Goal: Transaction & Acquisition: Purchase product/service

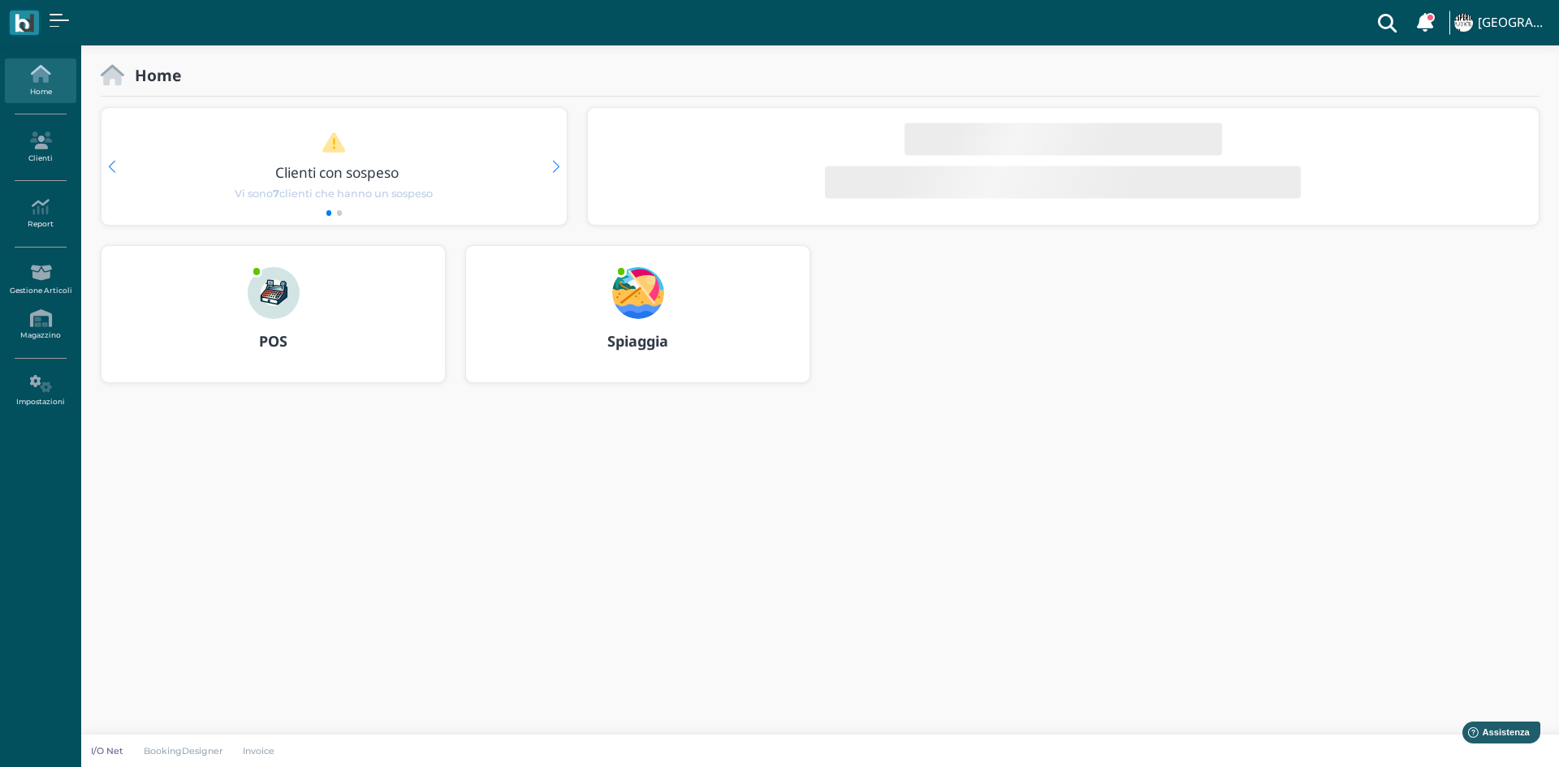
click at [282, 292] on img at bounding box center [274, 293] width 52 height 52
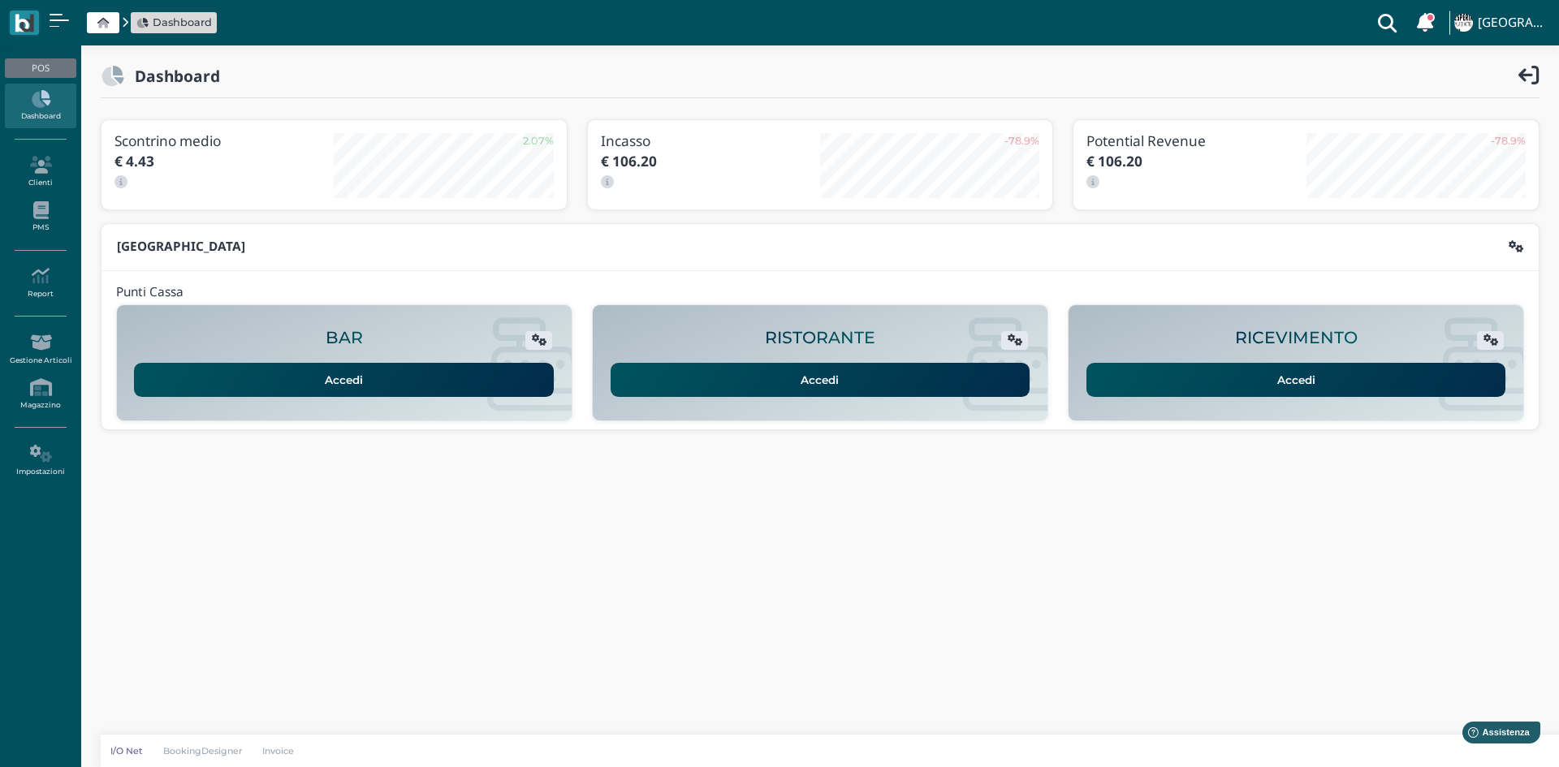
click at [1271, 382] on link "Accedi" at bounding box center [1296, 380] width 420 height 34
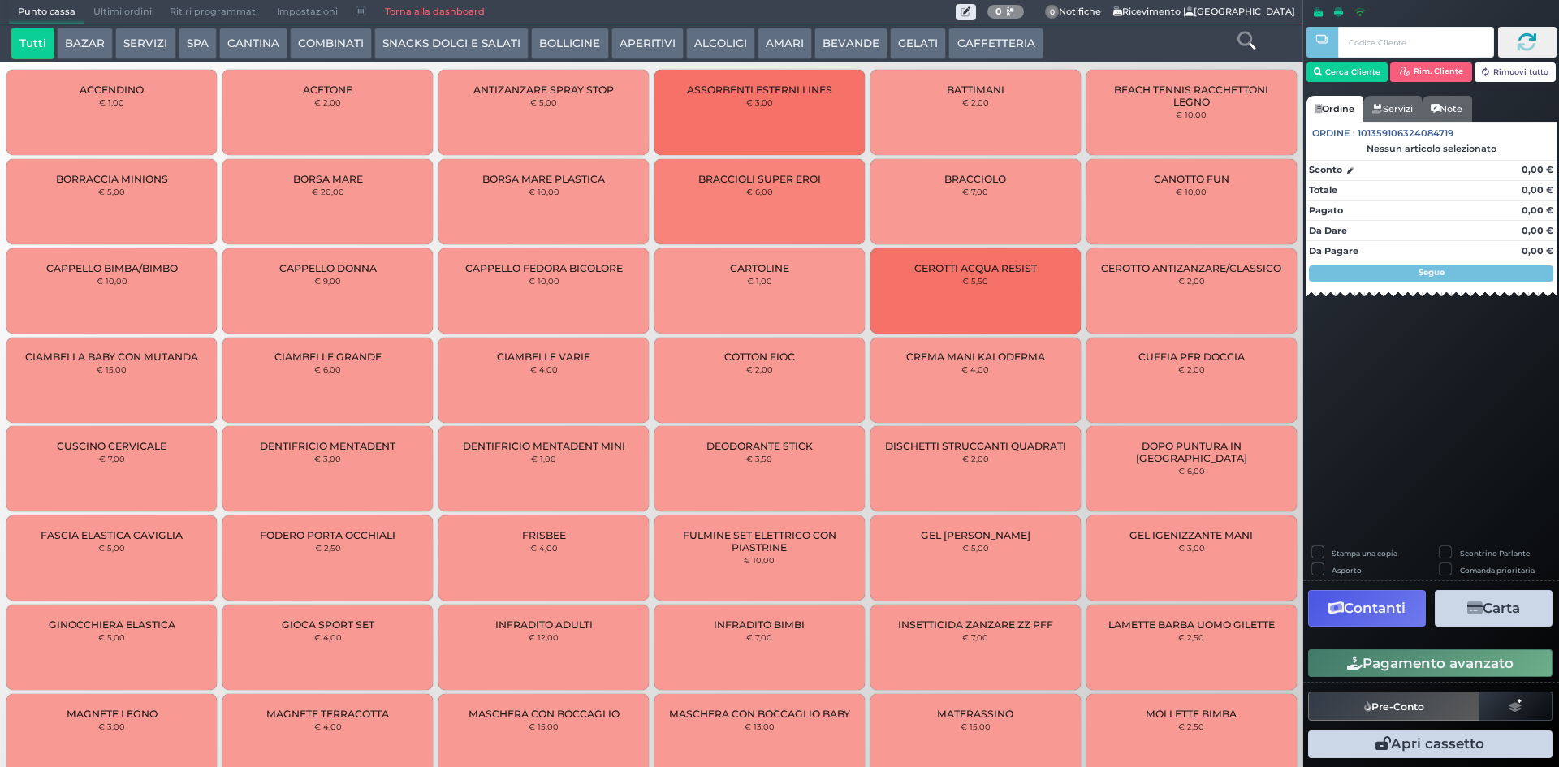
click at [127, 54] on button "SERVIZI" at bounding box center [145, 44] width 60 height 32
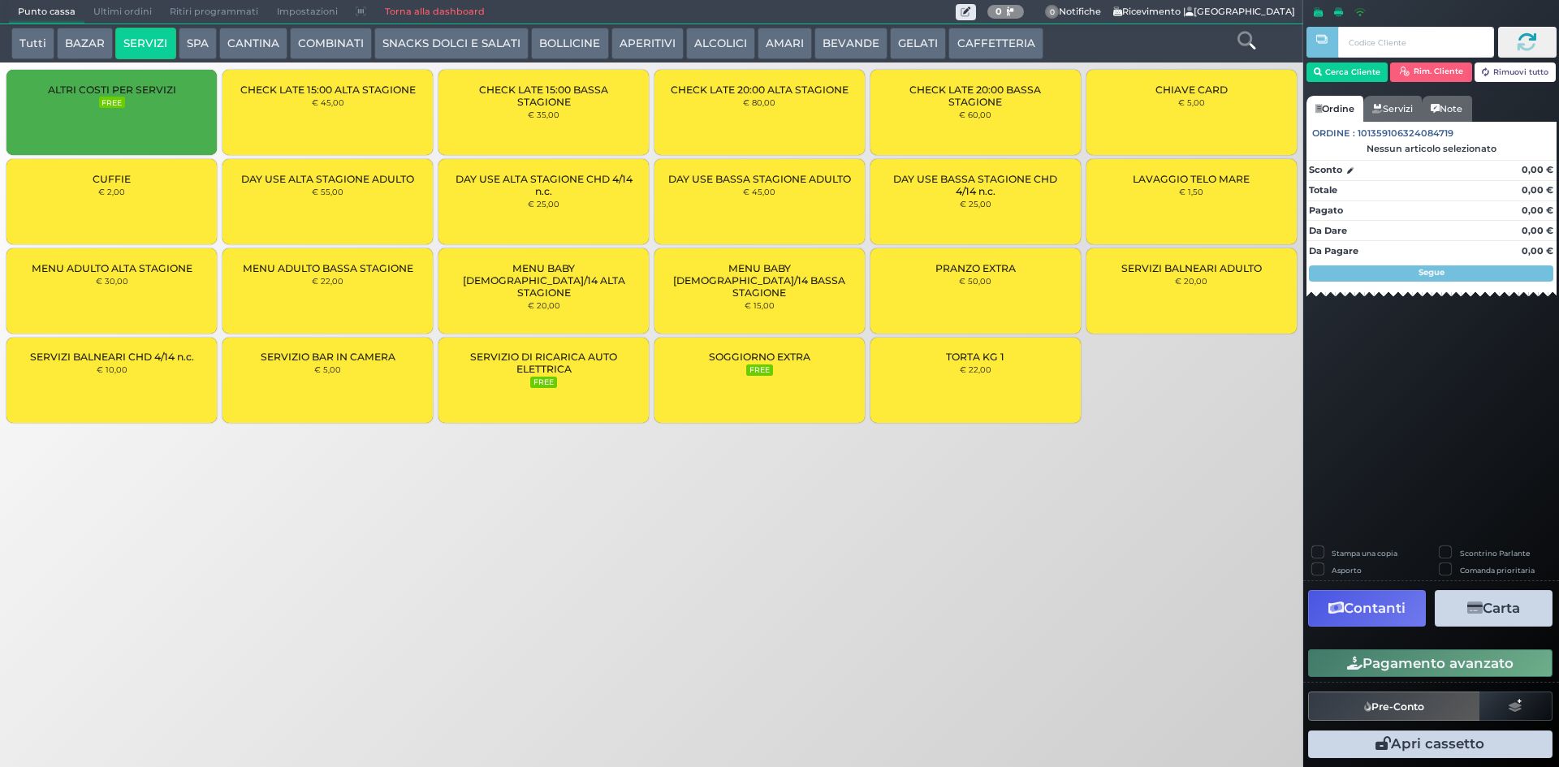
click at [343, 304] on div "MENU ADULTO BASSA STAGIONE € 22,00" at bounding box center [327, 290] width 210 height 85
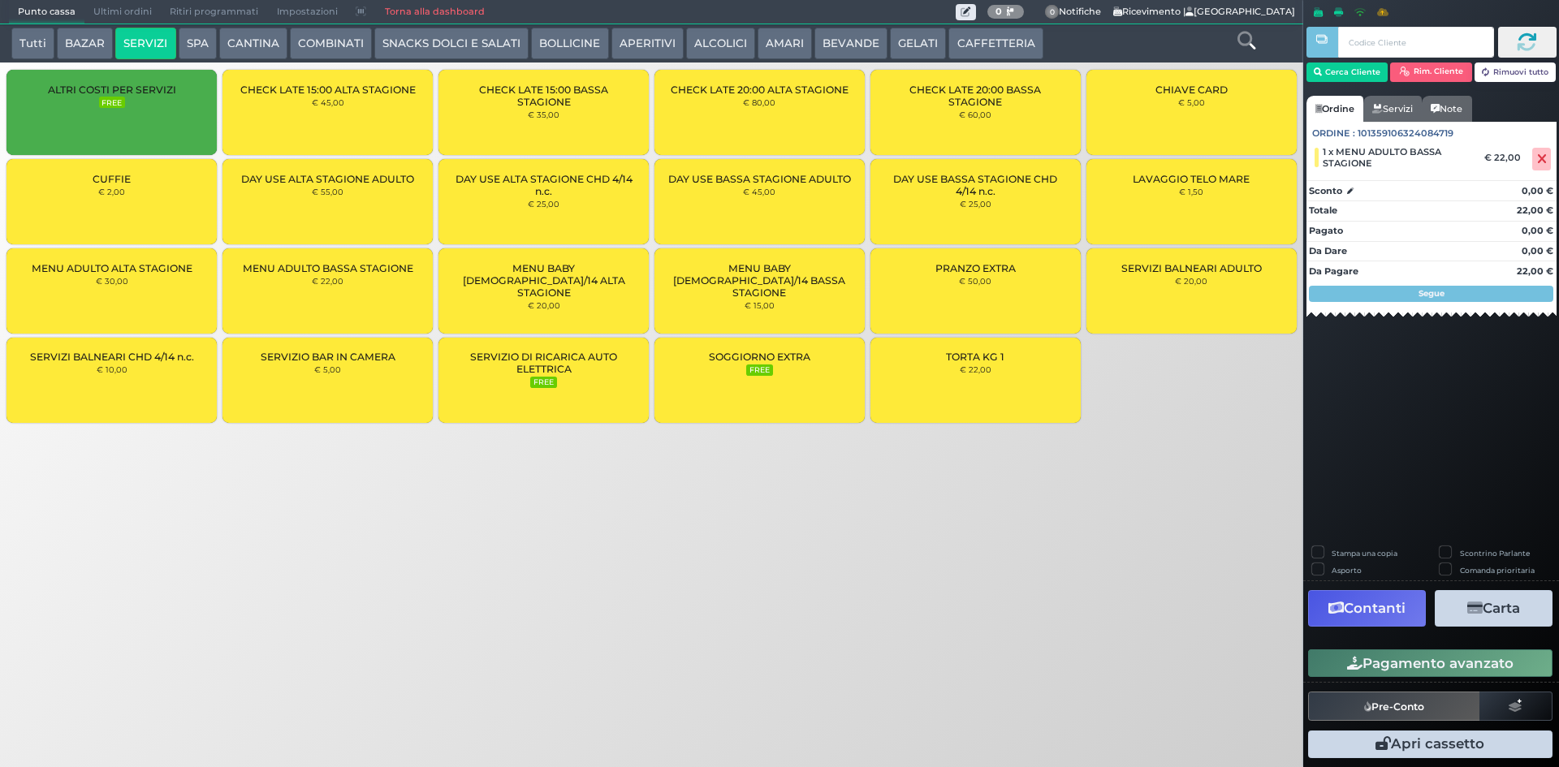
click at [356, 307] on div "MENU ADULTO BASSA STAGIONE € 22,00" at bounding box center [327, 290] width 210 height 85
click at [769, 290] on div "MENU BABY 4/14 BASSA STAGIONE € 15,00" at bounding box center [759, 290] width 210 height 85
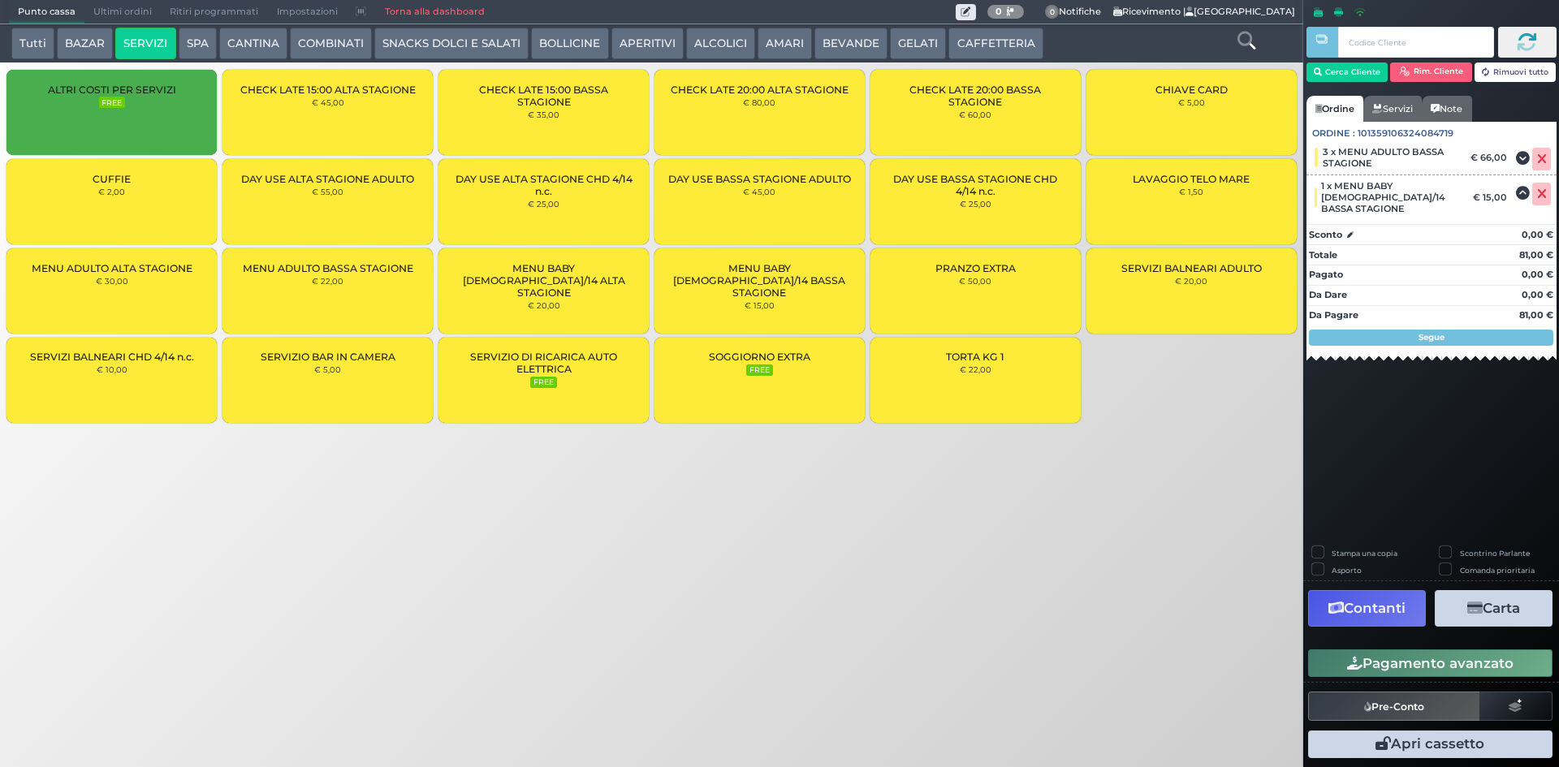
click at [788, 516] on div "Punto cassa Mappa Ultimi ordini Delivery Ritiri programmati Impostazioni Torna …" at bounding box center [779, 383] width 1559 height 767
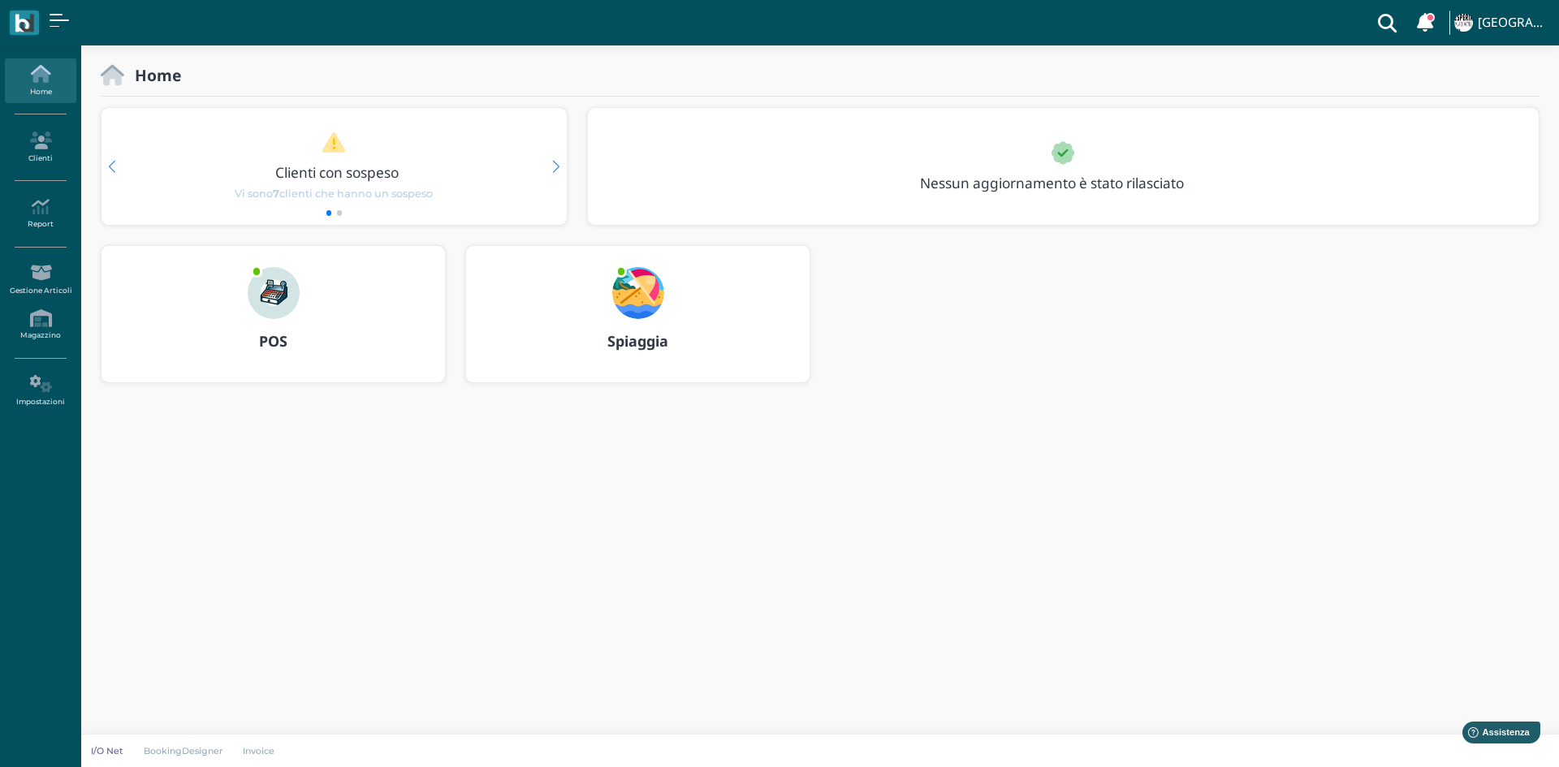
click at [290, 283] on img at bounding box center [274, 293] width 52 height 52
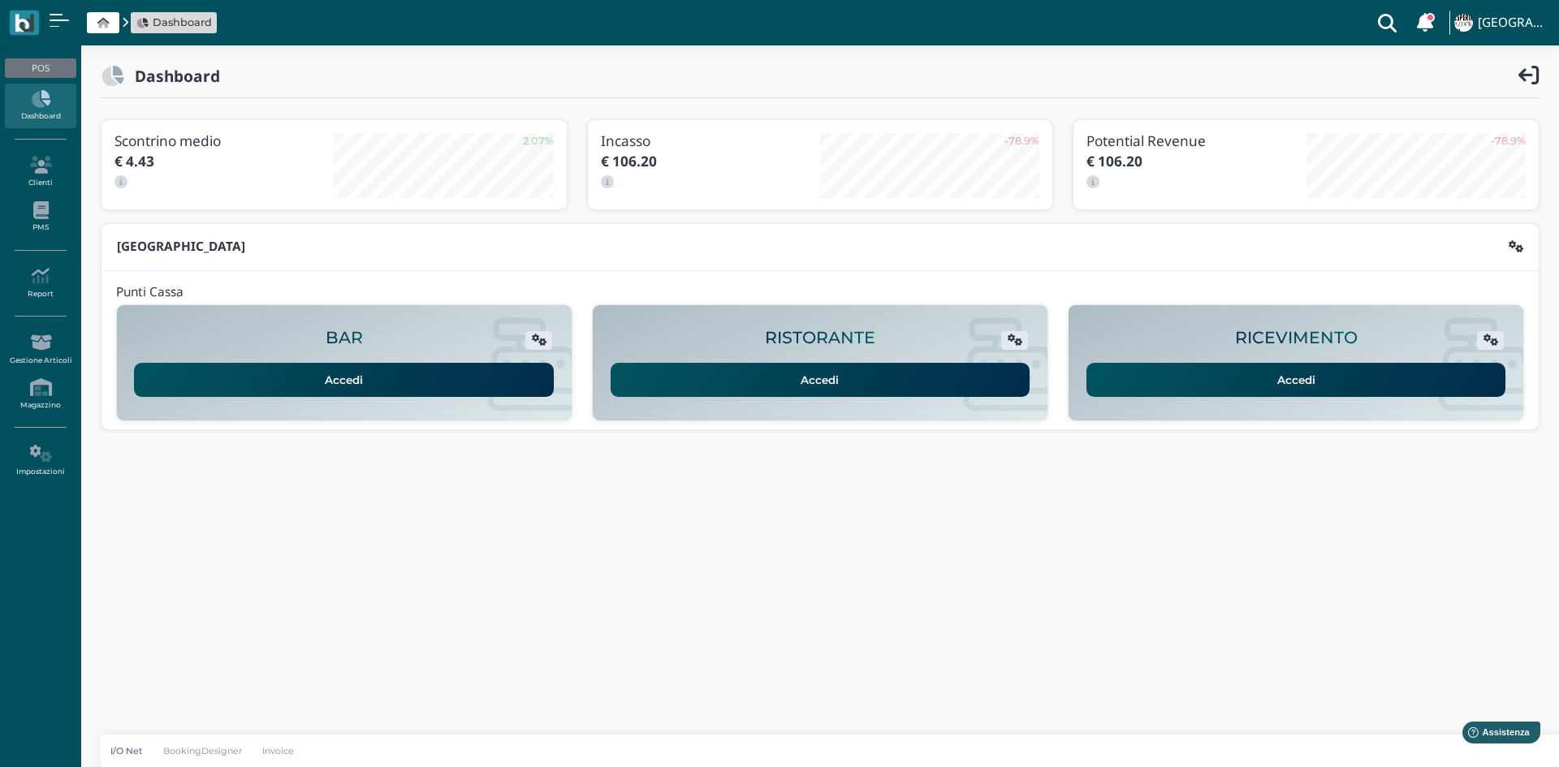
click at [1347, 365] on link "Accedi" at bounding box center [1296, 380] width 420 height 34
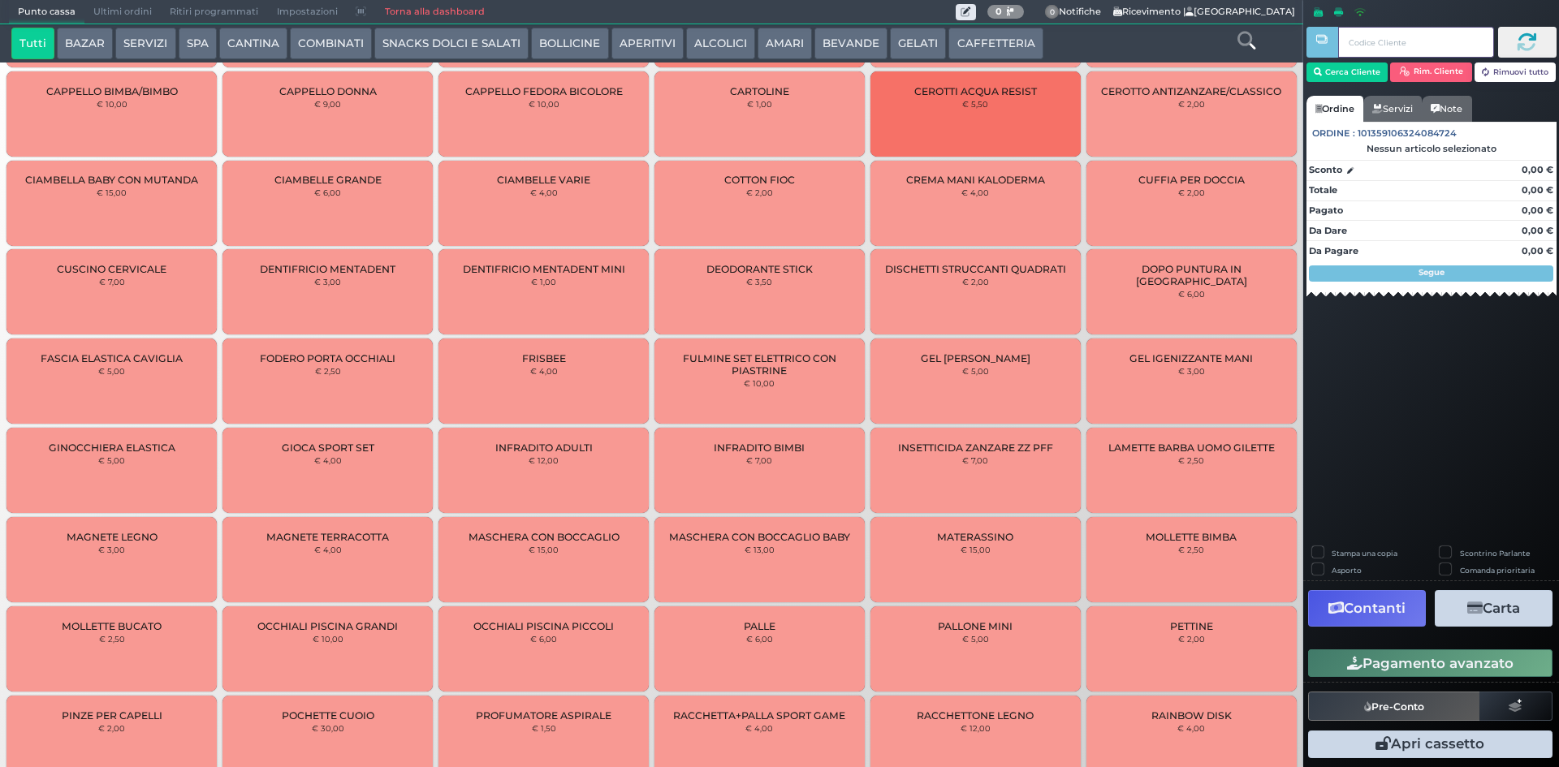
scroll to position [464, 0]
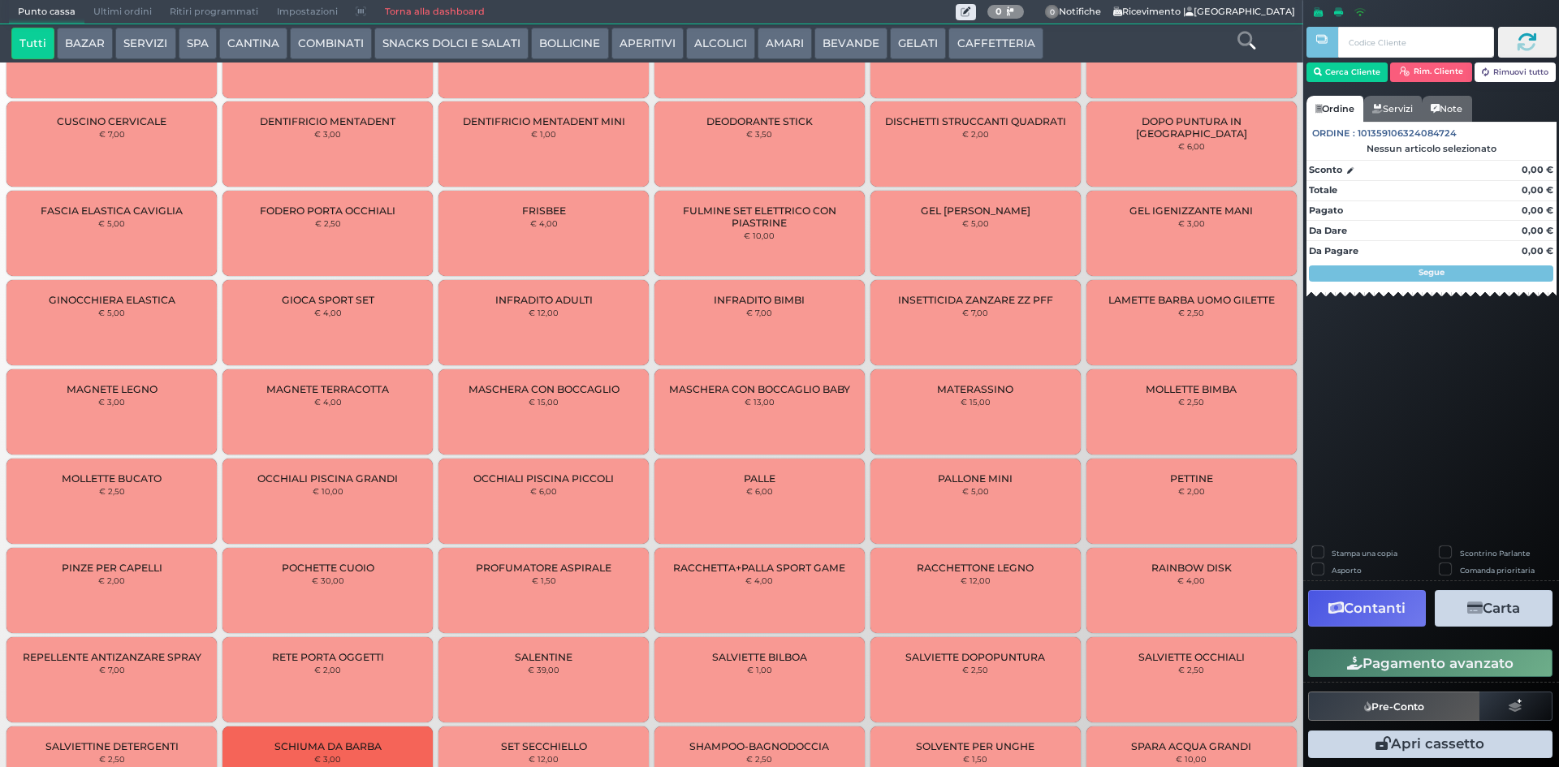
click at [127, 41] on button "SERVIZI" at bounding box center [145, 44] width 60 height 32
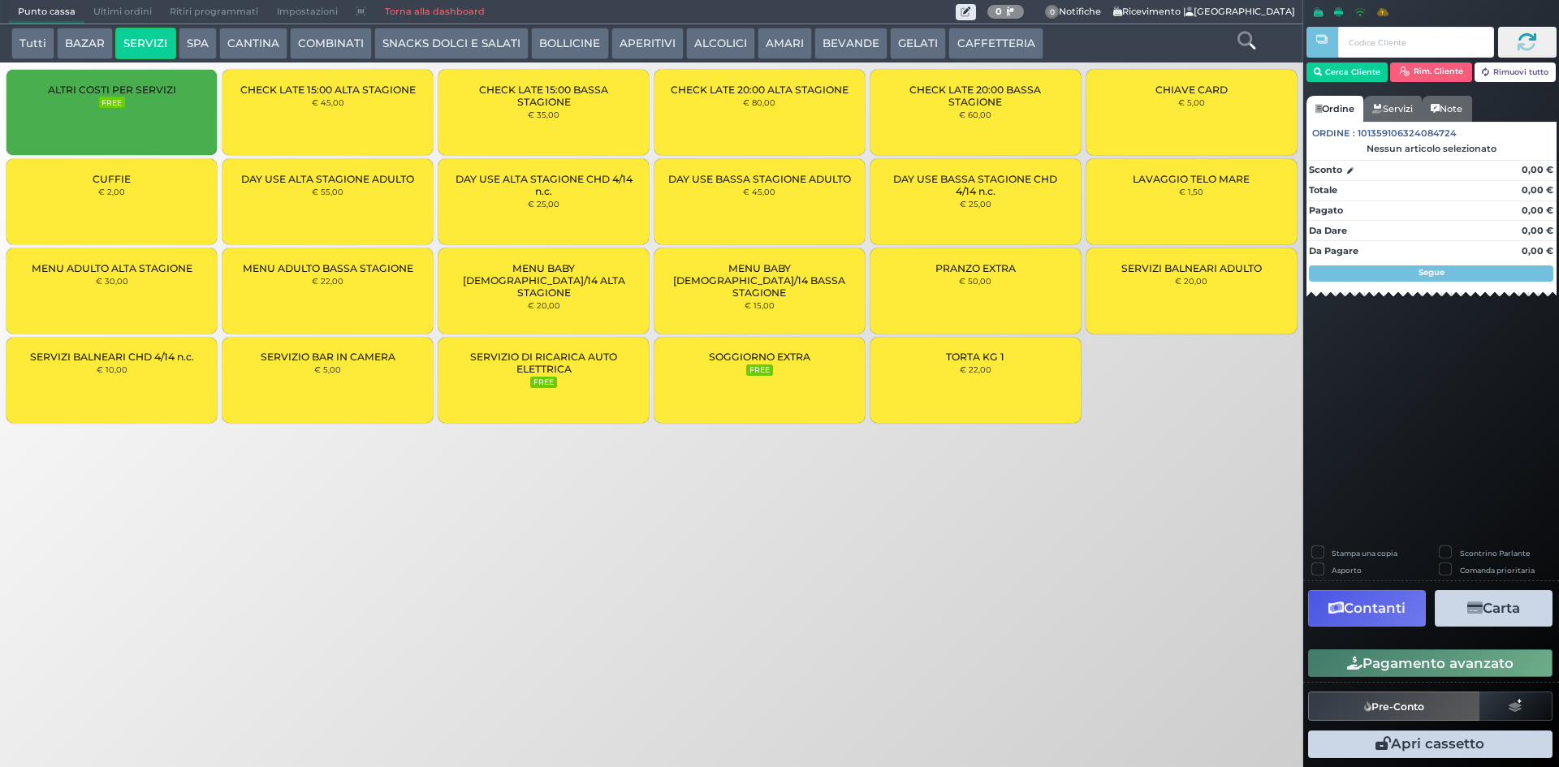
scroll to position [0, 0]
click at [385, 291] on div "MENU ADULTO BASSA STAGIONE € 22,00" at bounding box center [327, 290] width 210 height 85
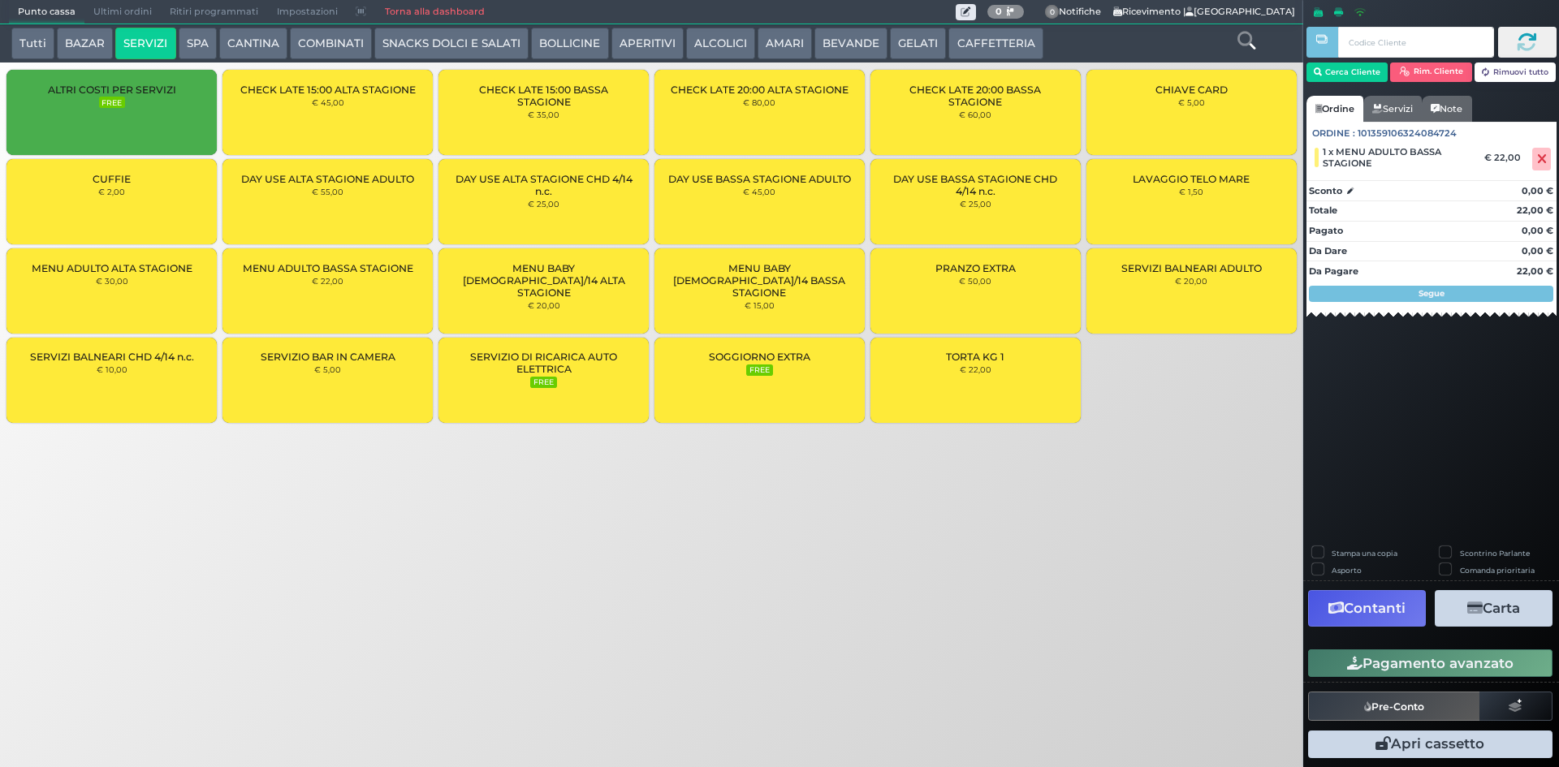
click at [389, 309] on div "MENU ADULTO BASSA STAGIONE € 22,00" at bounding box center [327, 290] width 210 height 85
click at [795, 296] on div "MENU BABY 4/14 BASSA STAGIONE € 15,00" at bounding box center [759, 290] width 210 height 85
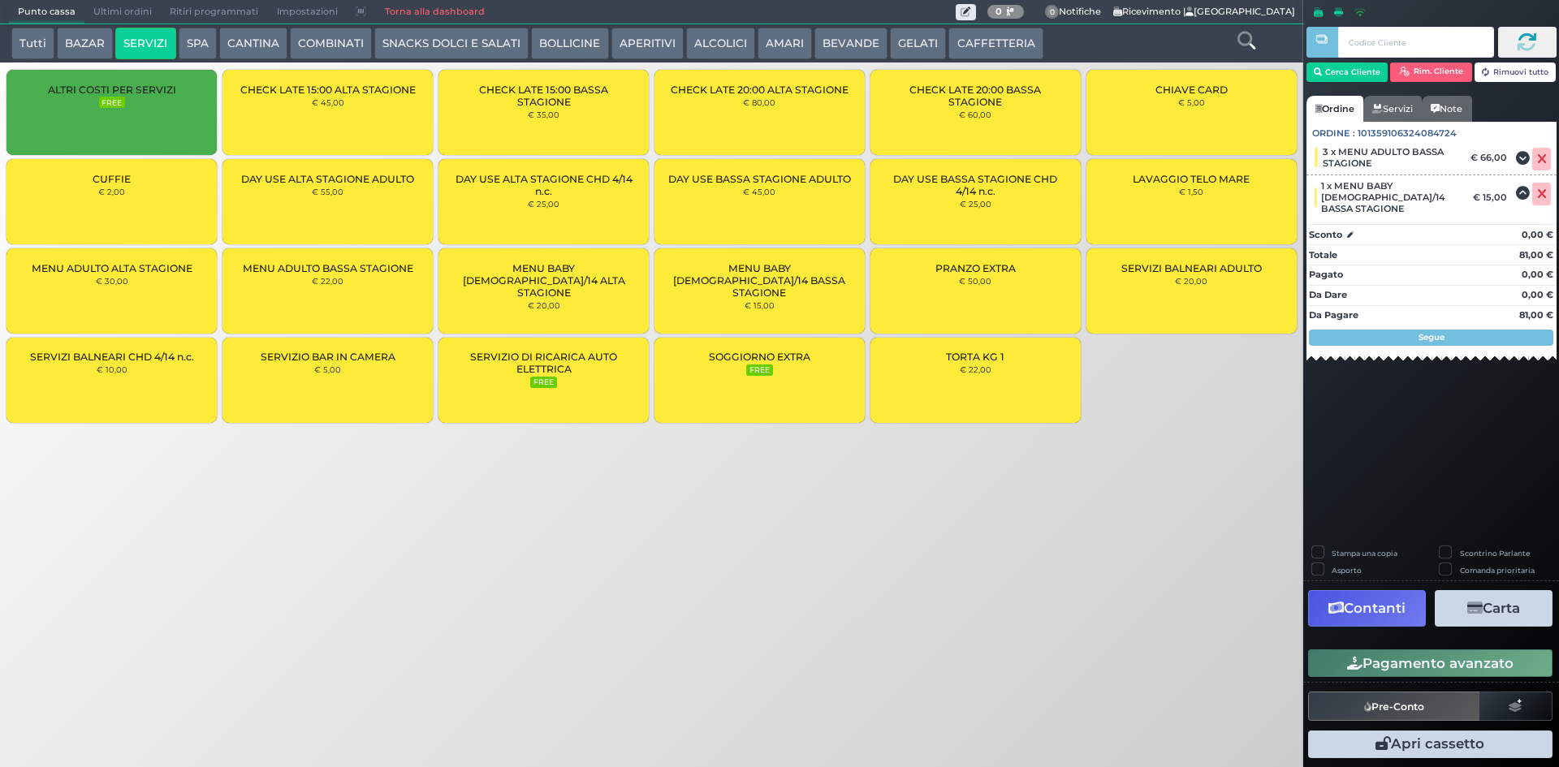
click at [1331, 555] on div "Stampa una copia" at bounding box center [1367, 554] width 111 height 17
click at [1332, 557] on label "Stampa una copia" at bounding box center [1365, 553] width 66 height 11
checkbox input "true"
click at [1488, 610] on button "Carta" at bounding box center [1494, 608] width 118 height 37
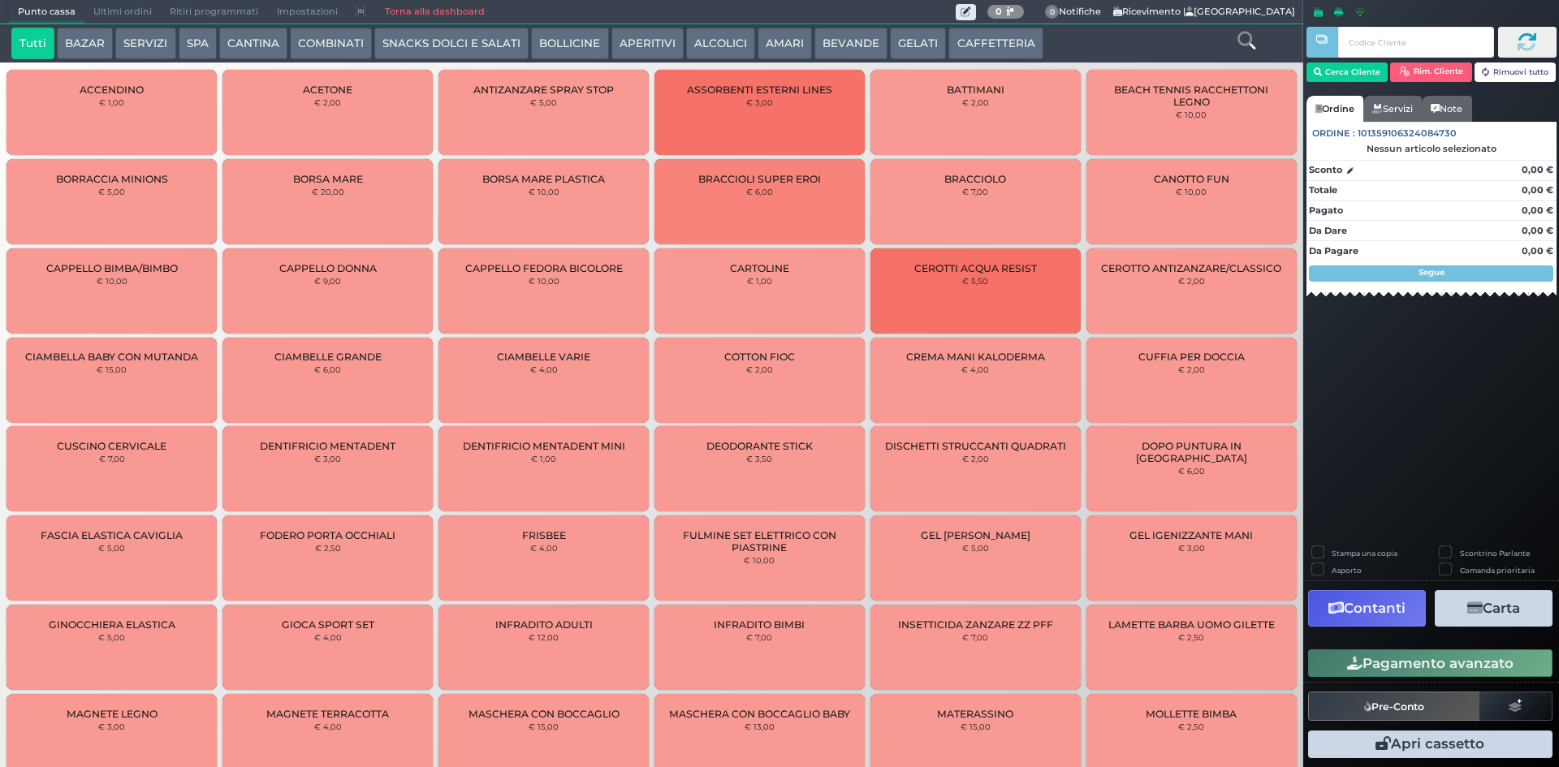
click at [969, 53] on button "CAFFETTERIA" at bounding box center [995, 44] width 94 height 32
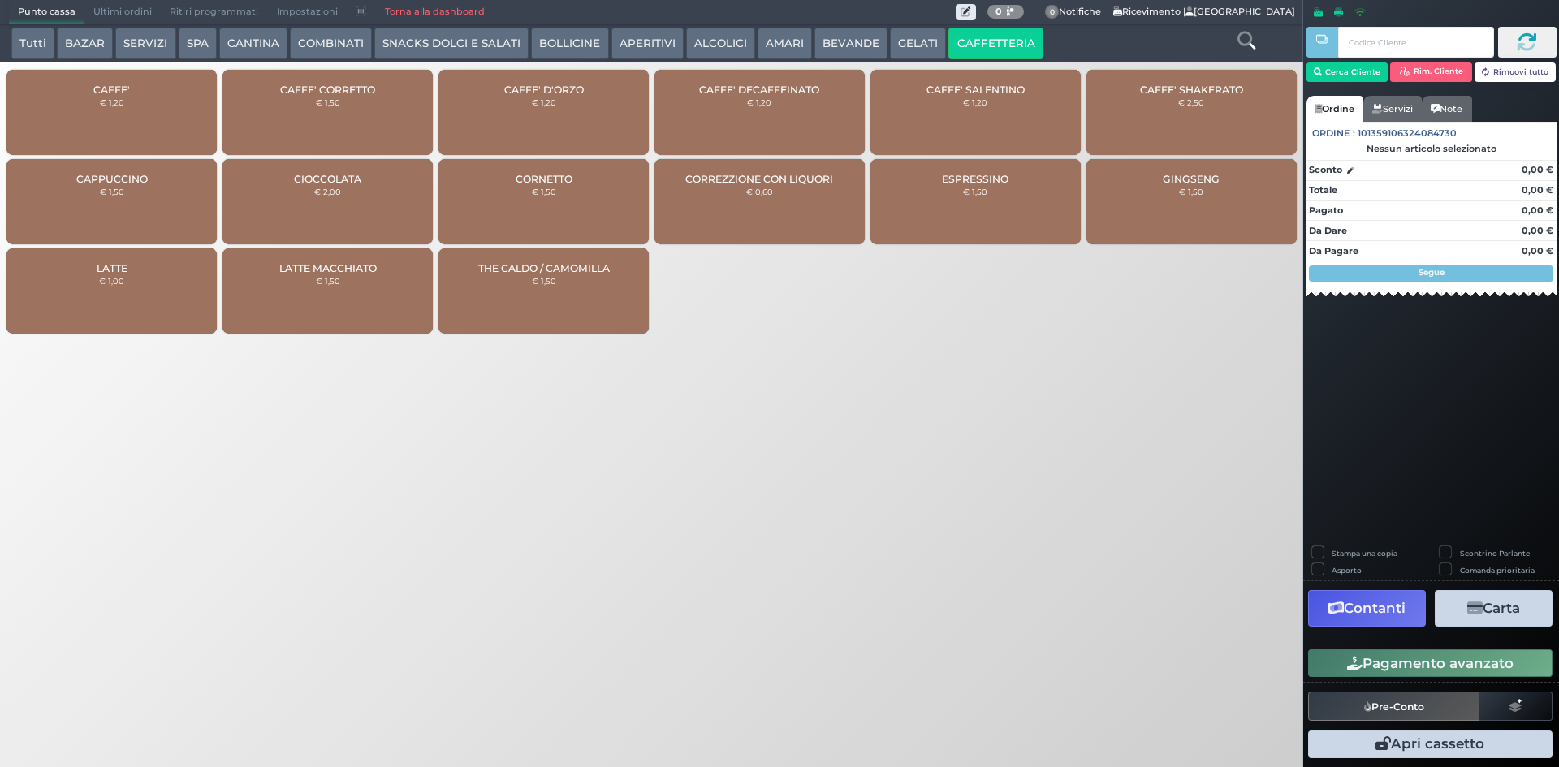
click at [324, 97] on small "€ 1,50" at bounding box center [328, 102] width 24 height 10
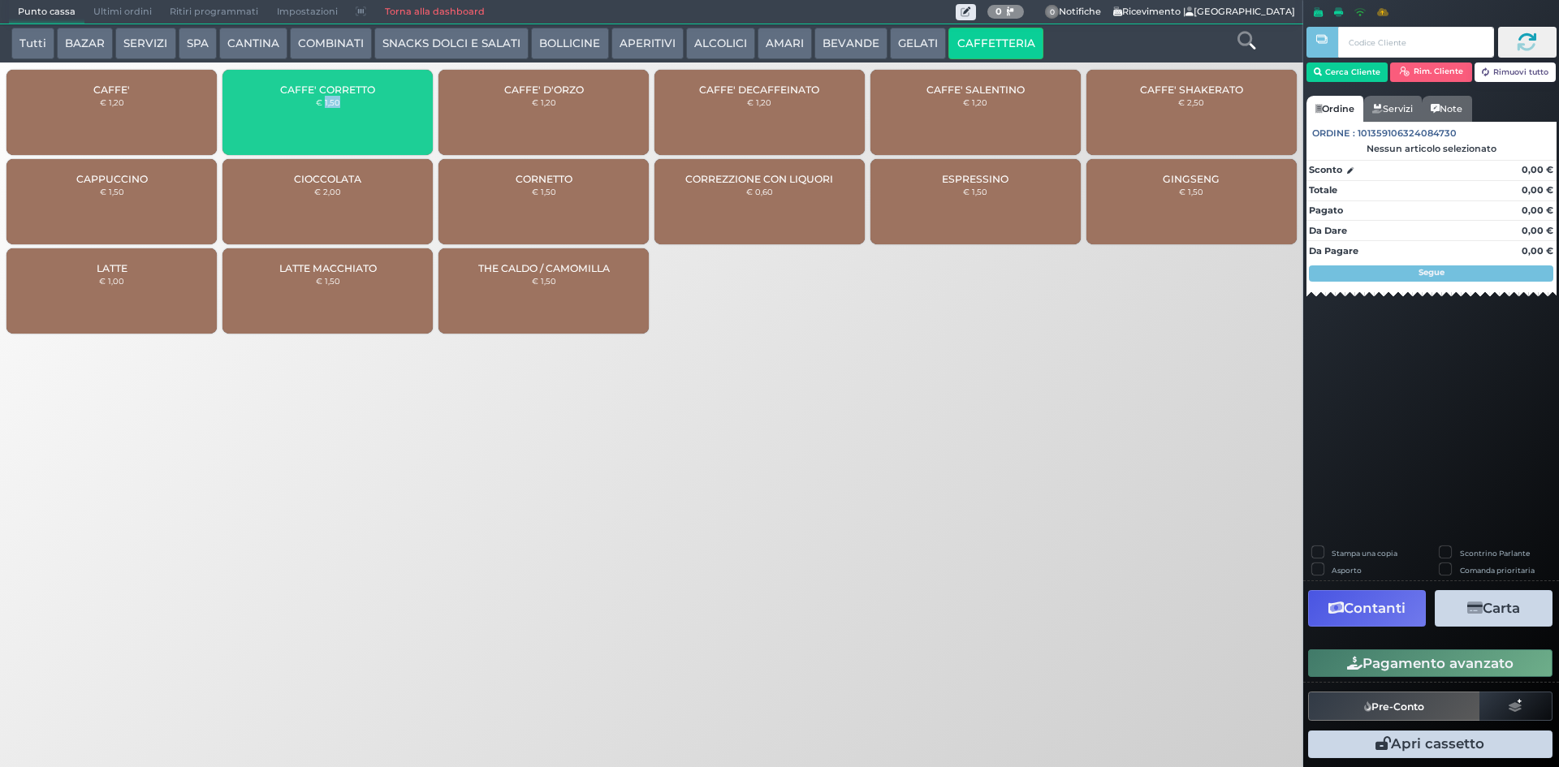
click at [324, 97] on small "€ 1,50" at bounding box center [328, 102] width 24 height 10
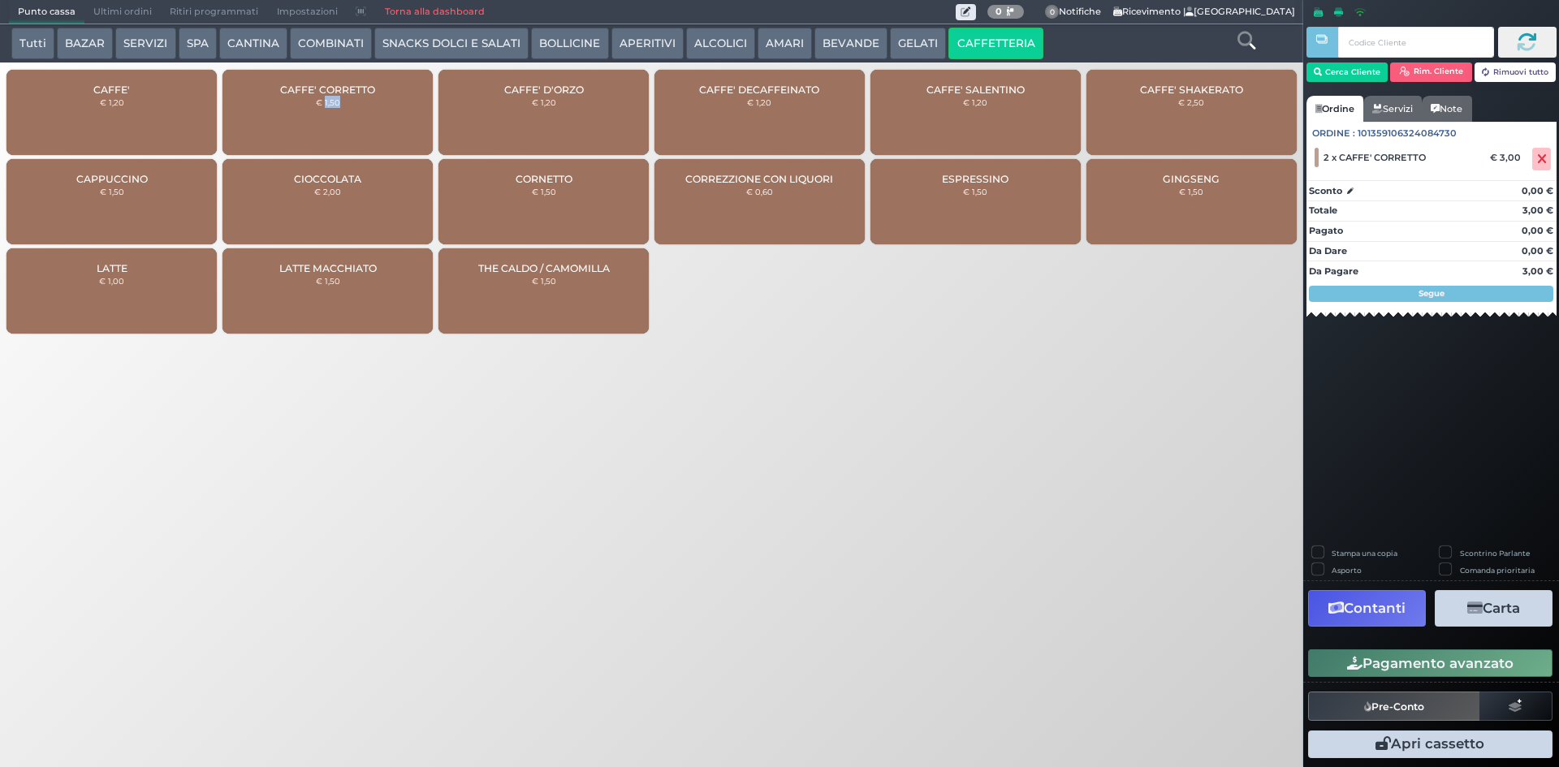
click at [1387, 670] on button "Pagamento avanzato" at bounding box center [1430, 664] width 244 height 28
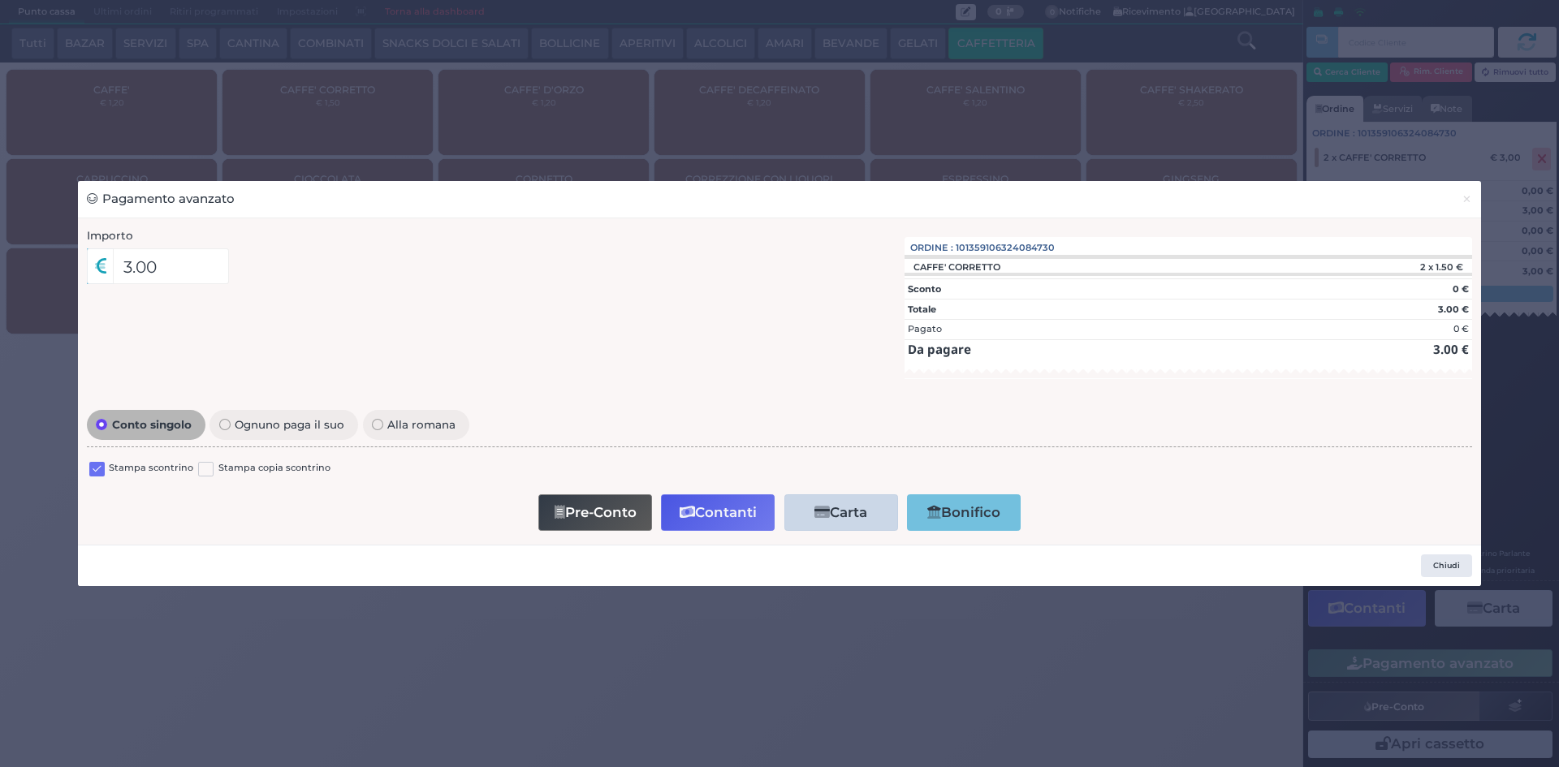
drag, startPoint x: 93, startPoint y: 469, endPoint x: 125, endPoint y: 470, distance: 32.5
click at [93, 469] on label at bounding box center [96, 469] width 15 height 15
click at [0, 0] on input "checkbox" at bounding box center [0, 0] width 0 height 0
click at [567, 513] on button "Pre-Conto" at bounding box center [595, 512] width 114 height 37
click at [1469, 199] on span "×" at bounding box center [1467, 199] width 11 height 18
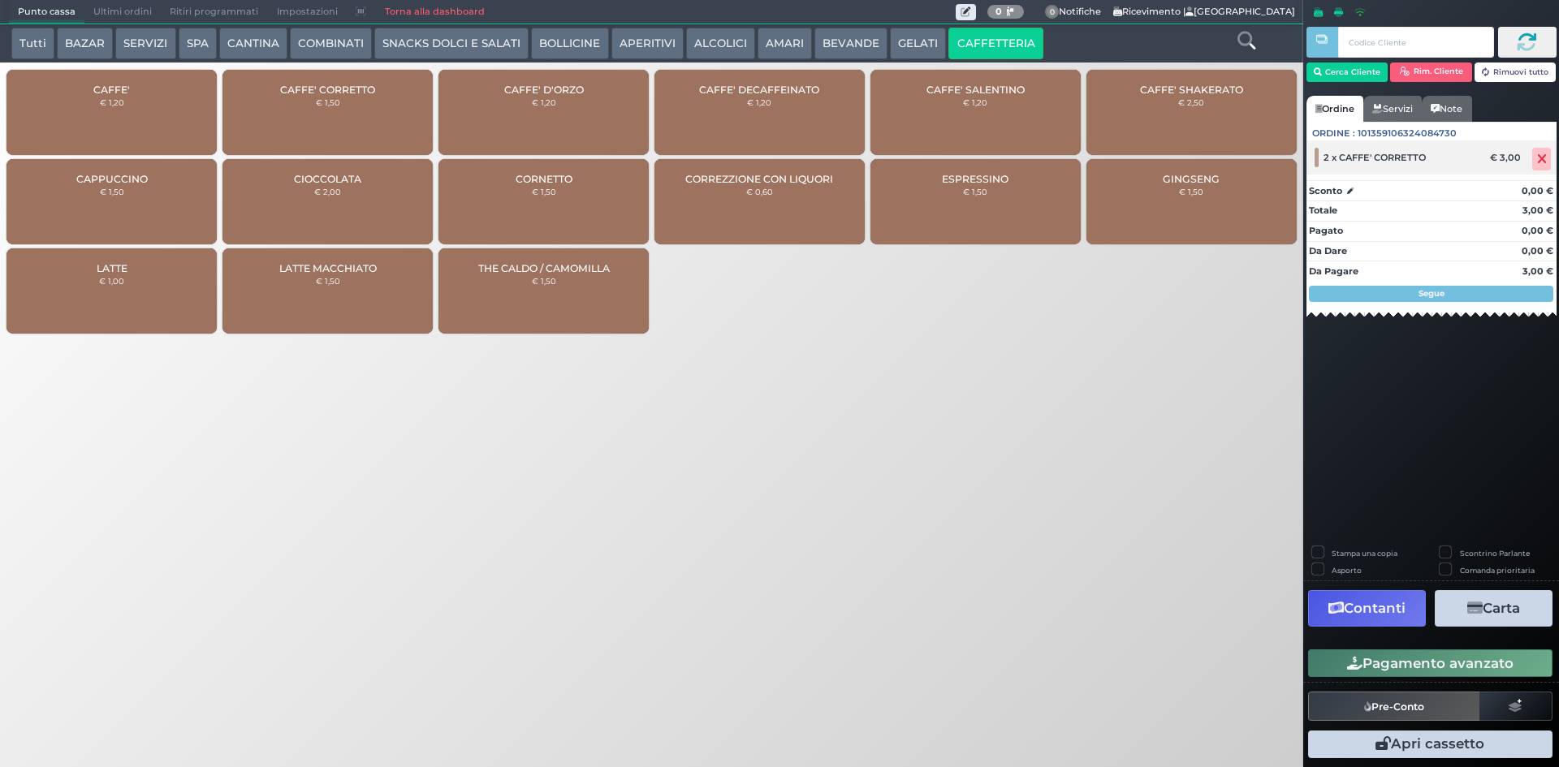
click at [1535, 153] on span at bounding box center [1541, 159] width 19 height 23
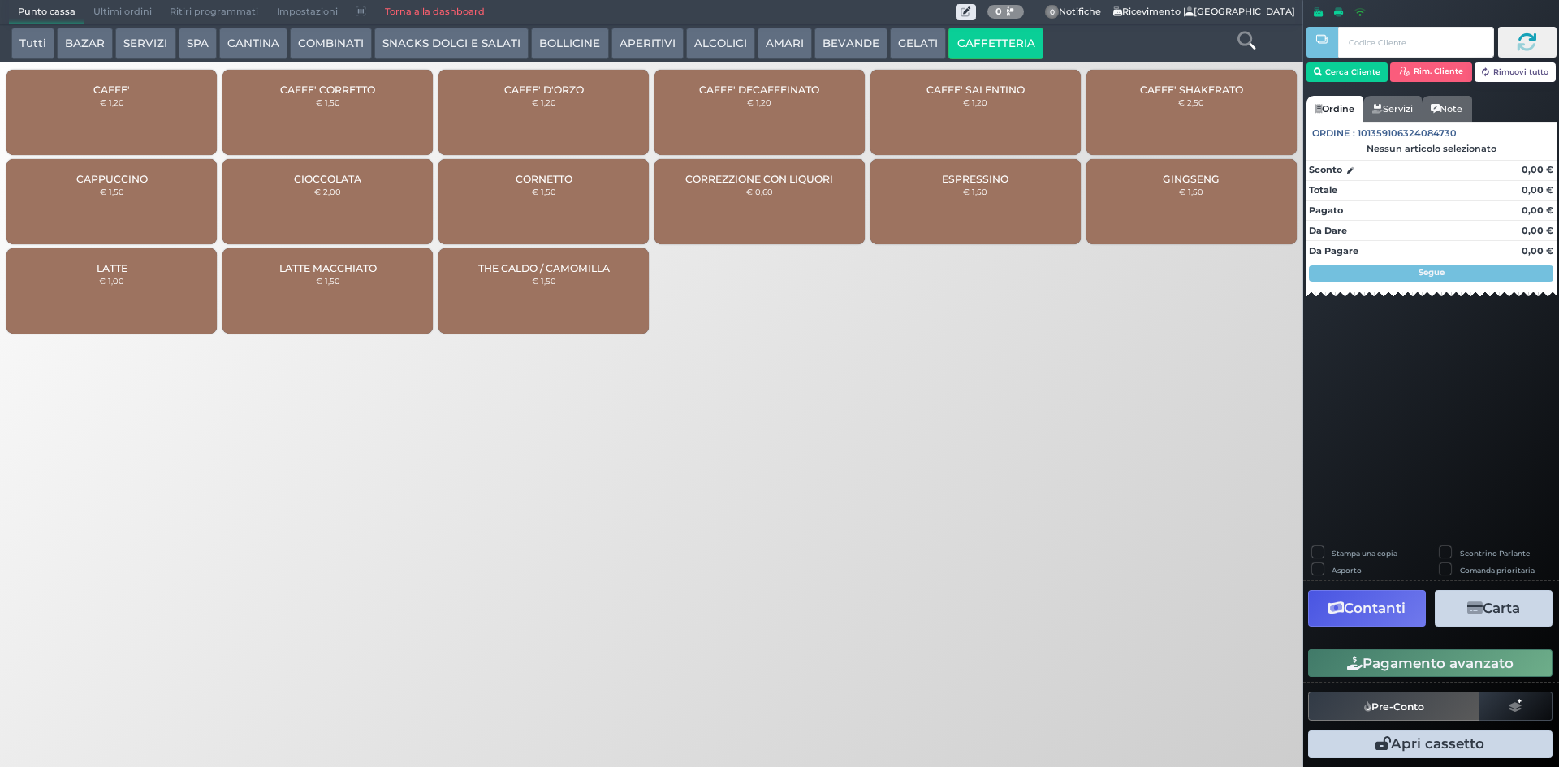
click at [100, 101] on small "€ 1,20" at bounding box center [112, 102] width 24 height 10
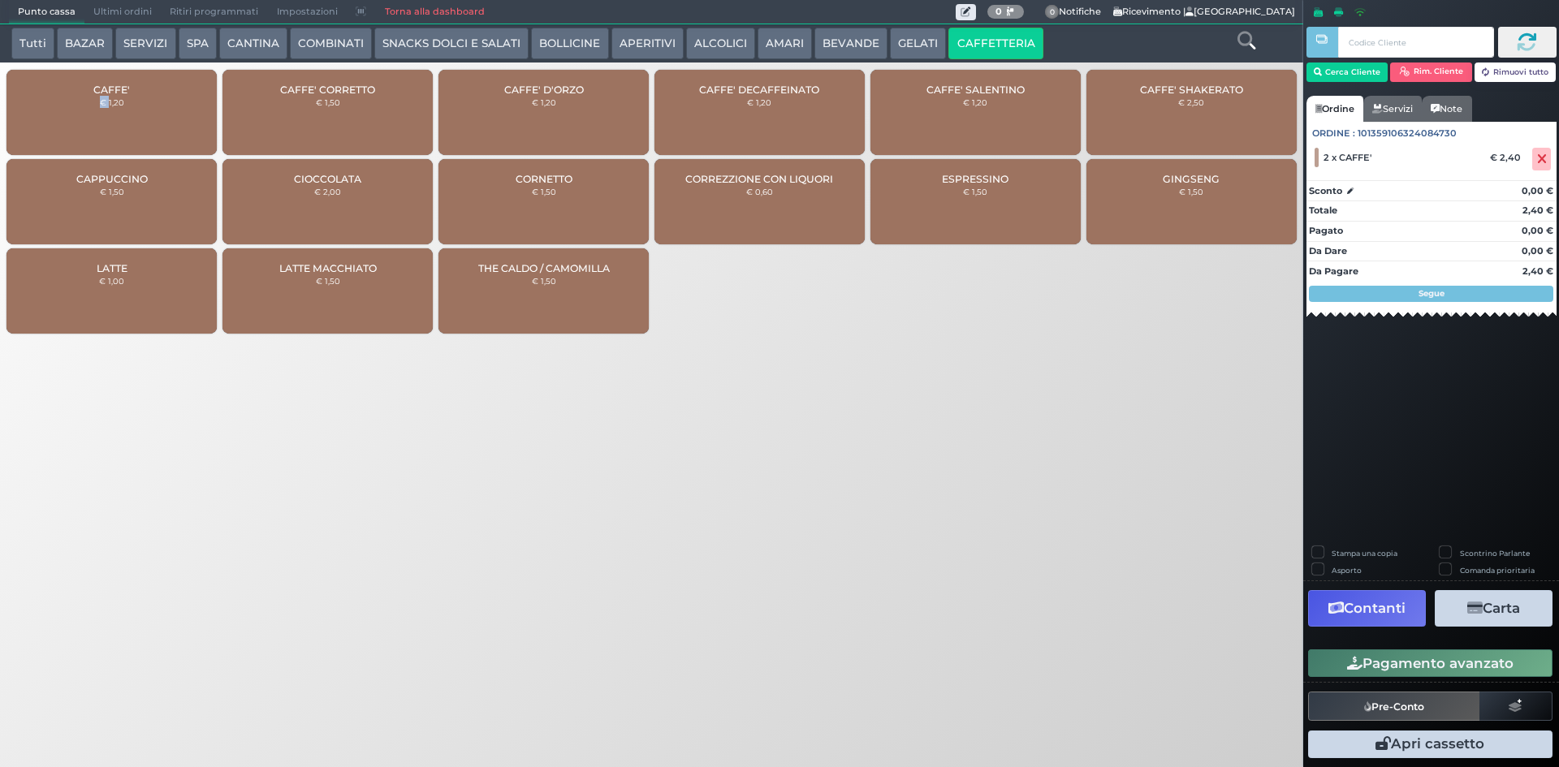
drag, startPoint x: 1394, startPoint y: 658, endPoint x: 1385, endPoint y: 646, distance: 14.5
click at [1393, 658] on button "Pagamento avanzato" at bounding box center [1430, 664] width 244 height 28
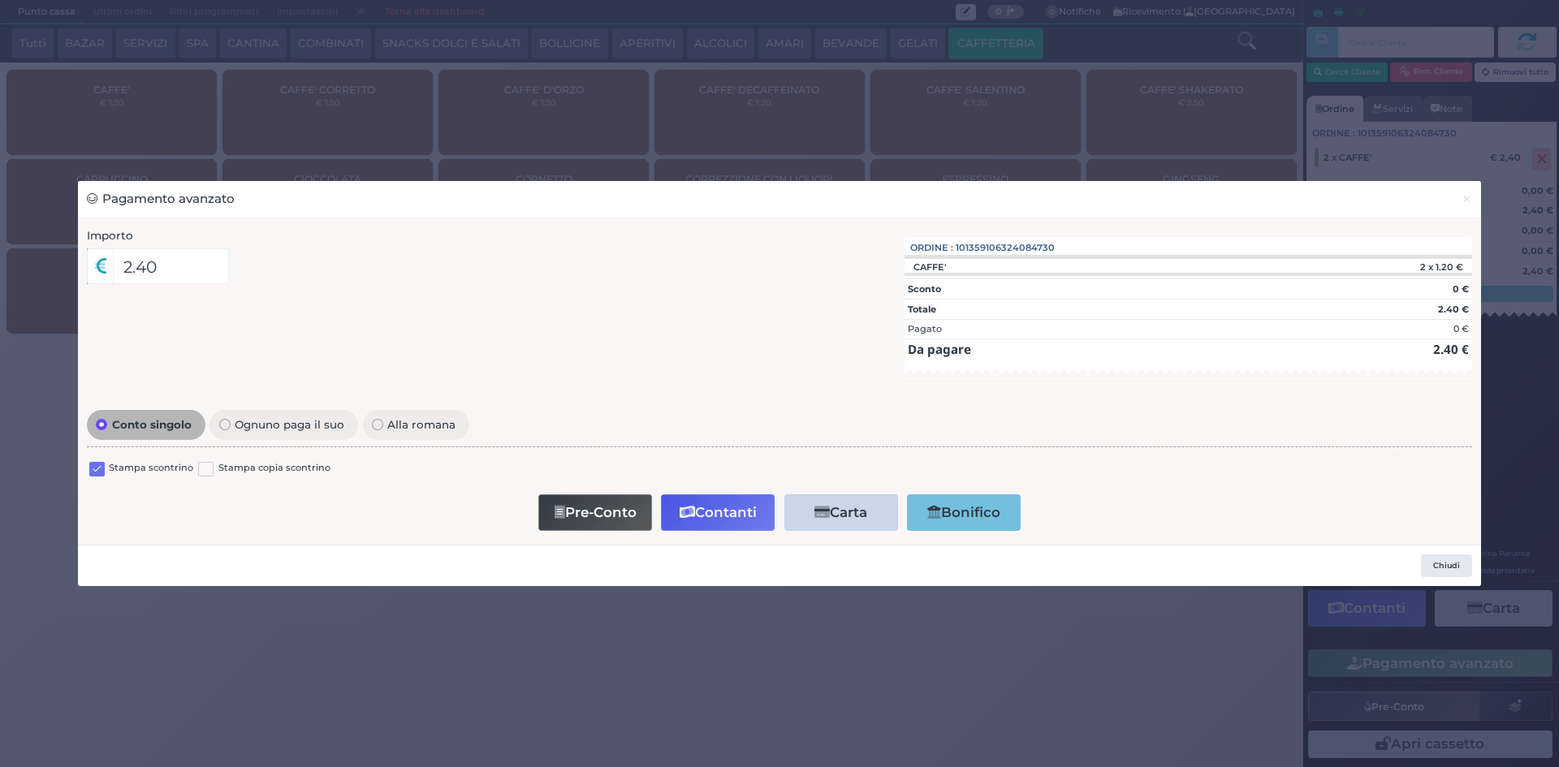
click at [93, 464] on label at bounding box center [96, 469] width 15 height 15
click at [0, 0] on input "checkbox" at bounding box center [0, 0] width 0 height 0
click at [687, 516] on icon "button" at bounding box center [687, 513] width 15 height 14
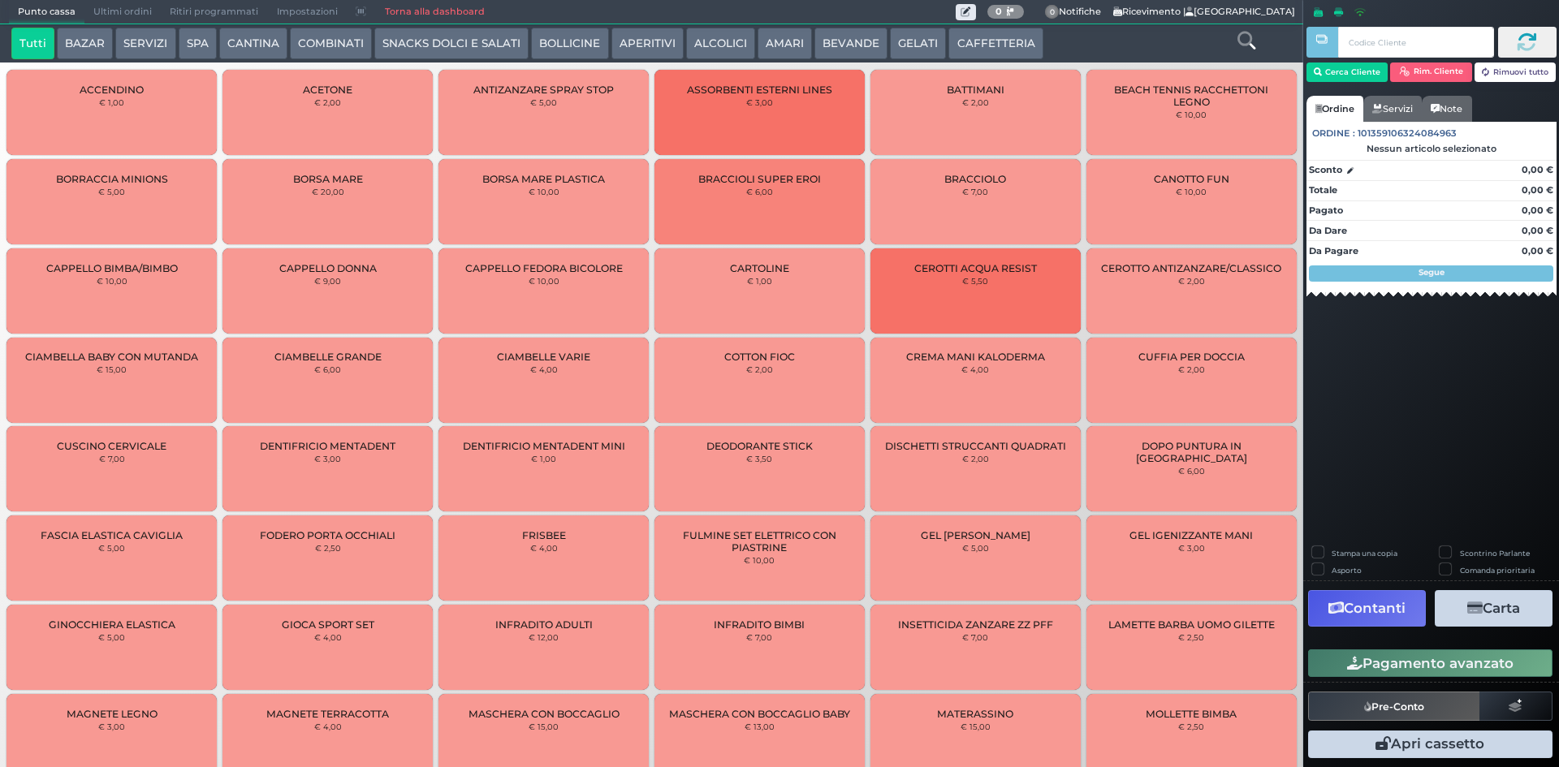
click at [123, 15] on span "Ultimi ordini" at bounding box center [122, 12] width 76 height 23
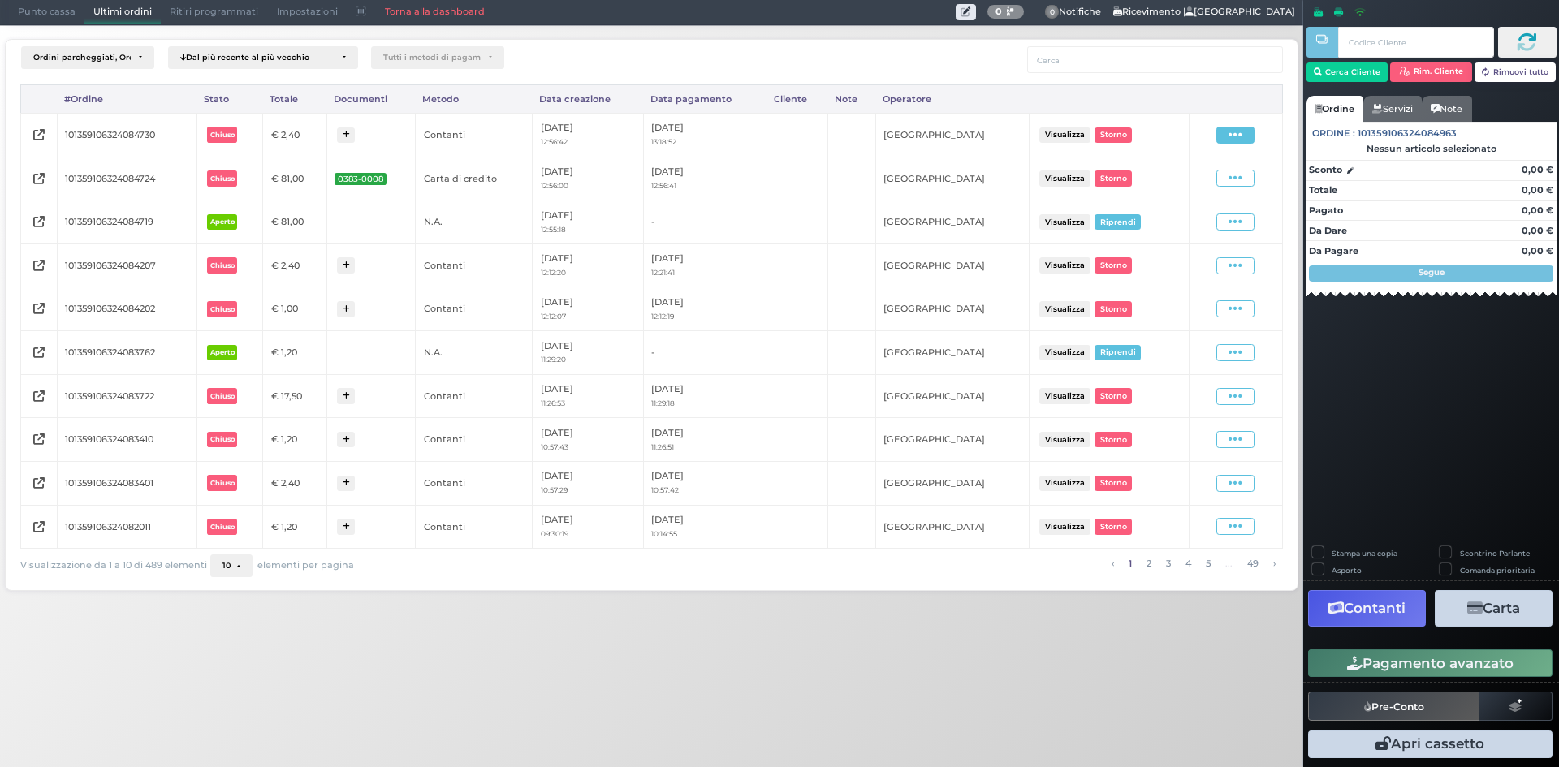
click at [1221, 130] on span at bounding box center [1235, 135] width 38 height 17
click at [1181, 186] on span "Ristampa Pre-Conto" at bounding box center [1197, 182] width 67 height 28
click at [32, 12] on span "Punto cassa" at bounding box center [47, 12] width 76 height 23
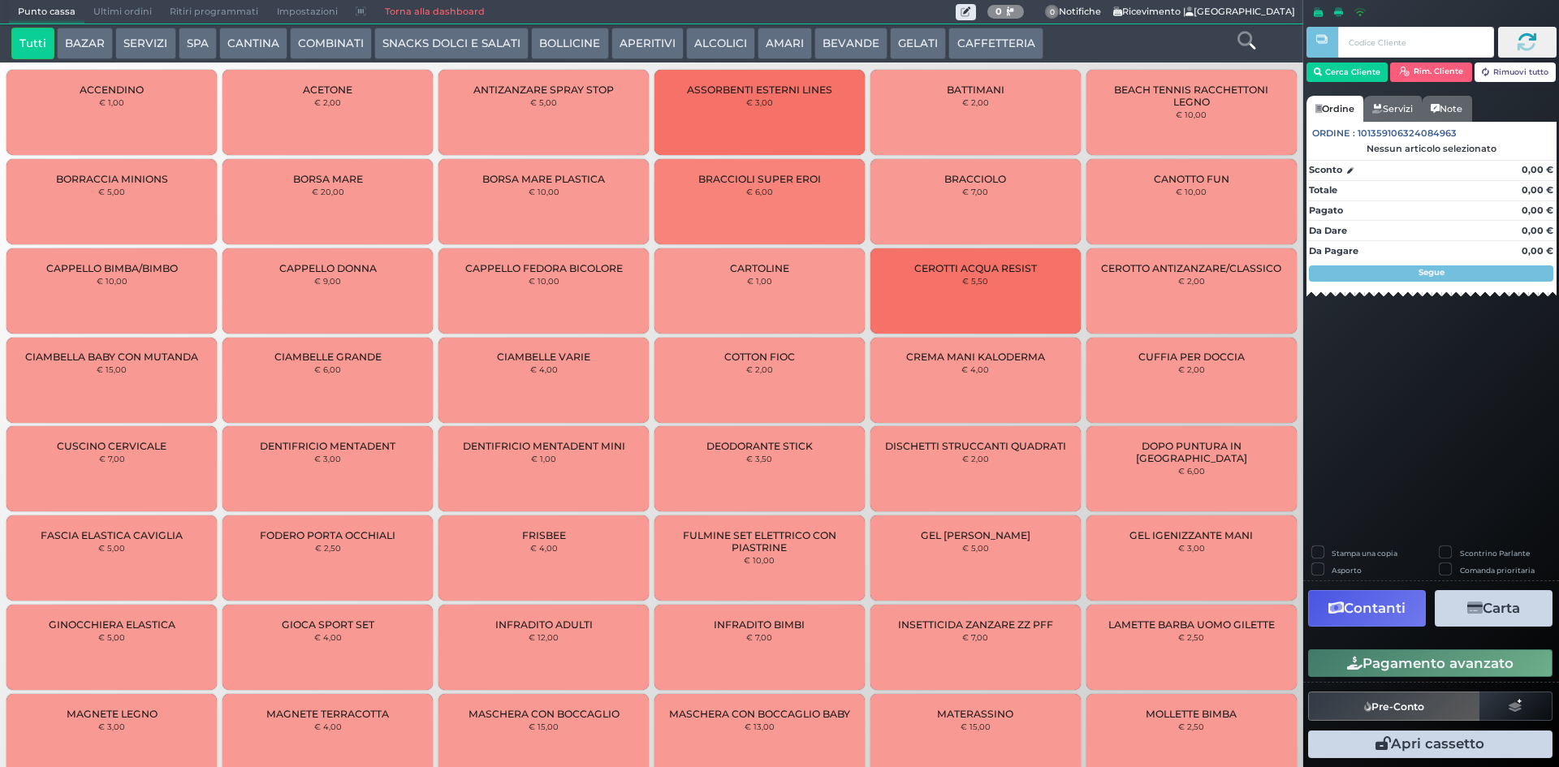
click at [980, 41] on button "CAFFETTERIA" at bounding box center [995, 44] width 94 height 32
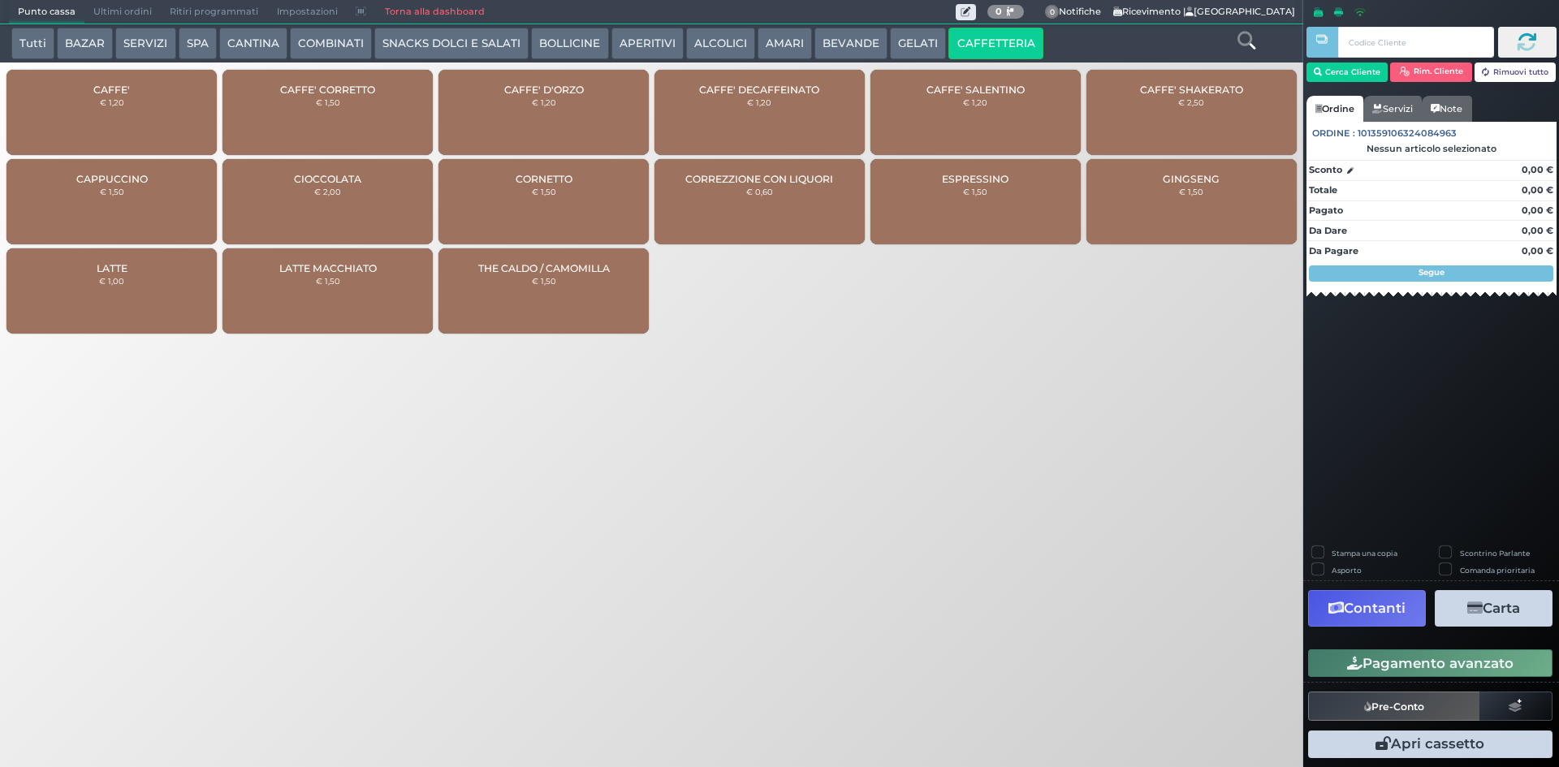
click at [95, 84] on span "CAFFE'" at bounding box center [111, 90] width 37 height 12
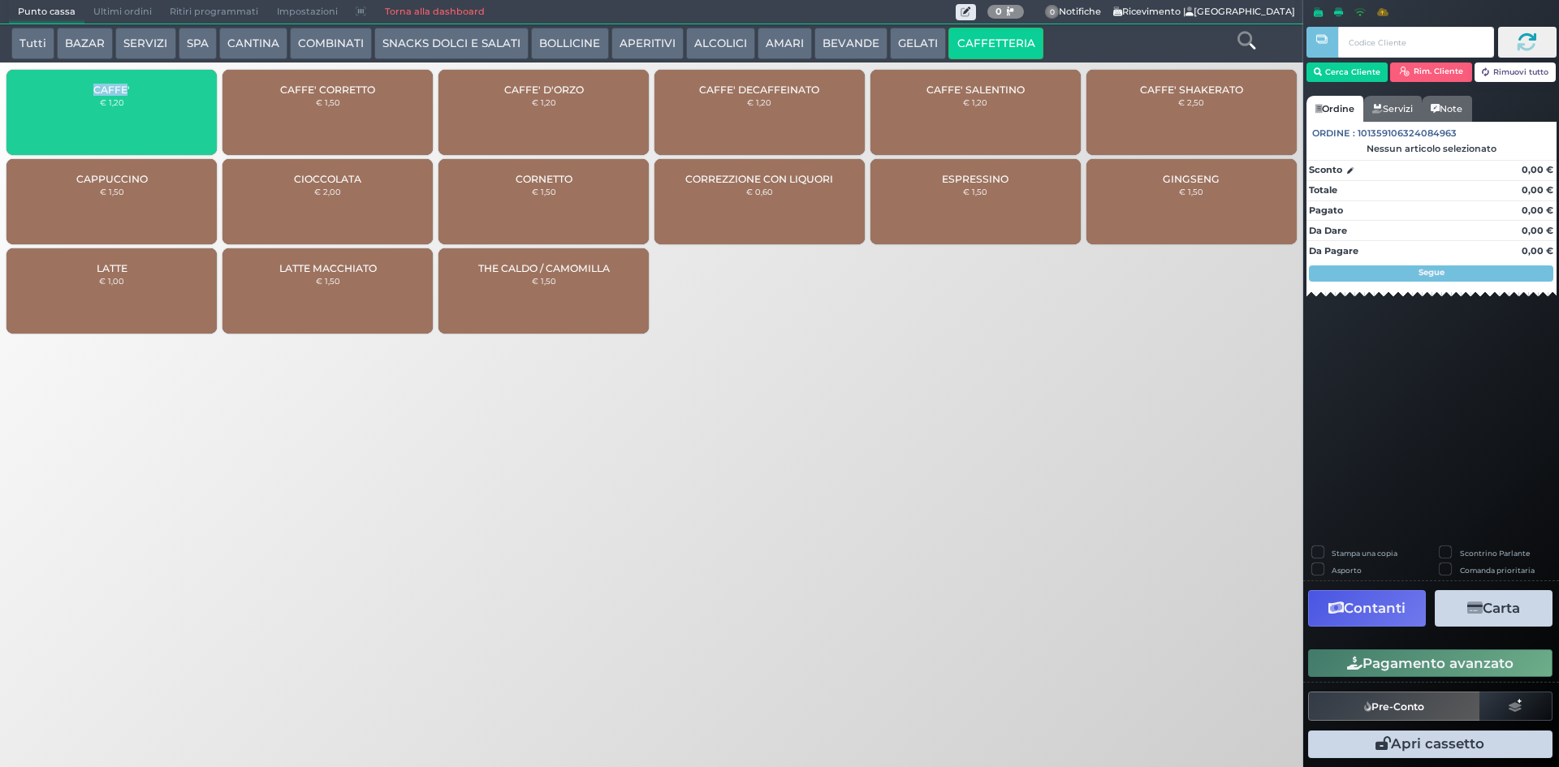
click at [95, 84] on span "CAFFE'" at bounding box center [111, 90] width 37 height 12
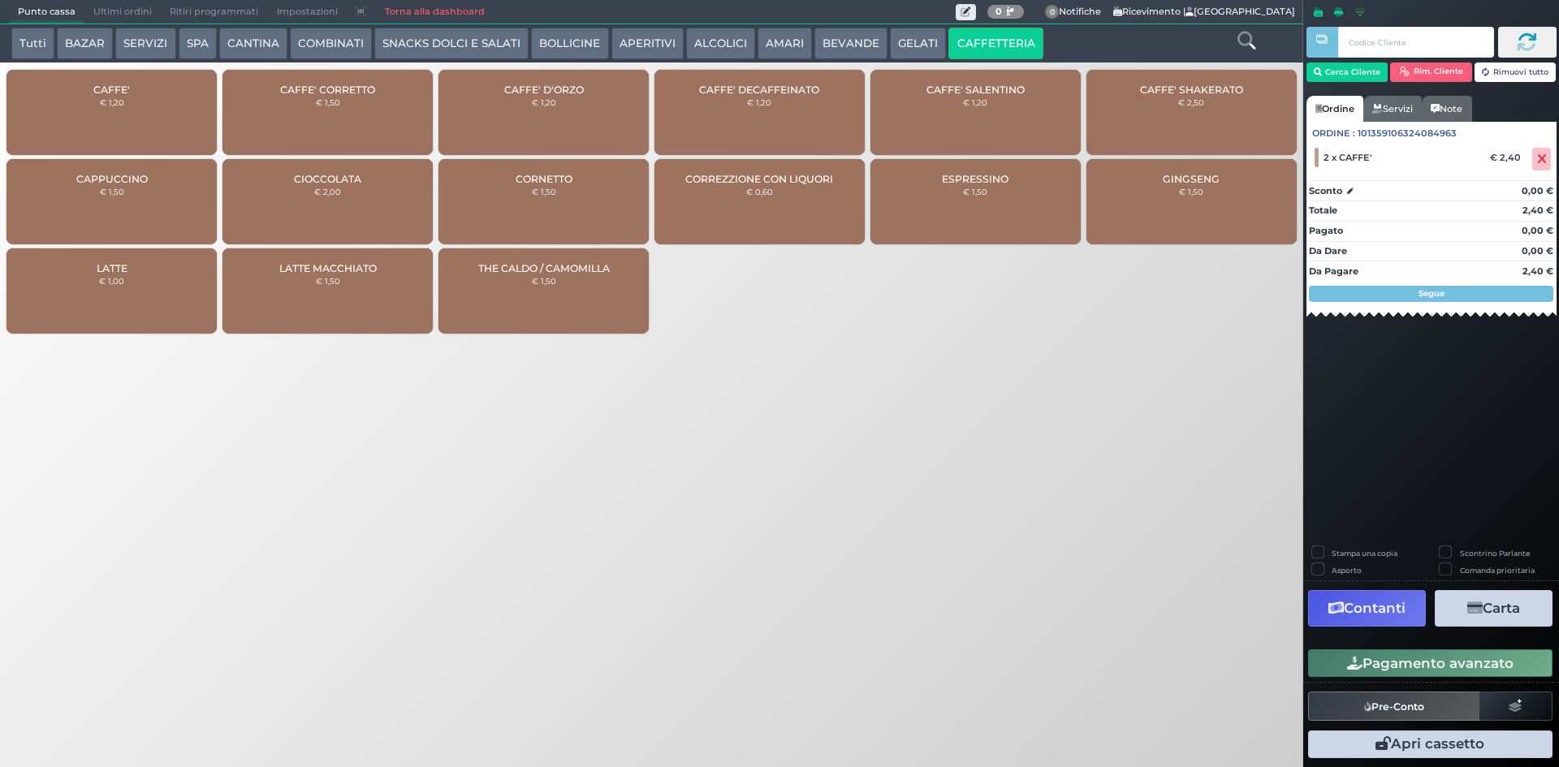
drag, startPoint x: 1445, startPoint y: 686, endPoint x: 1440, endPoint y: 677, distance: 10.2
click at [1441, 678] on div "Stampa una copia Scontrino Parlante Asporto Comanda prioritaria Contanti Carta …" at bounding box center [1431, 654] width 256 height 217
click at [1440, 676] on button "Pagamento avanzato" at bounding box center [1430, 664] width 244 height 28
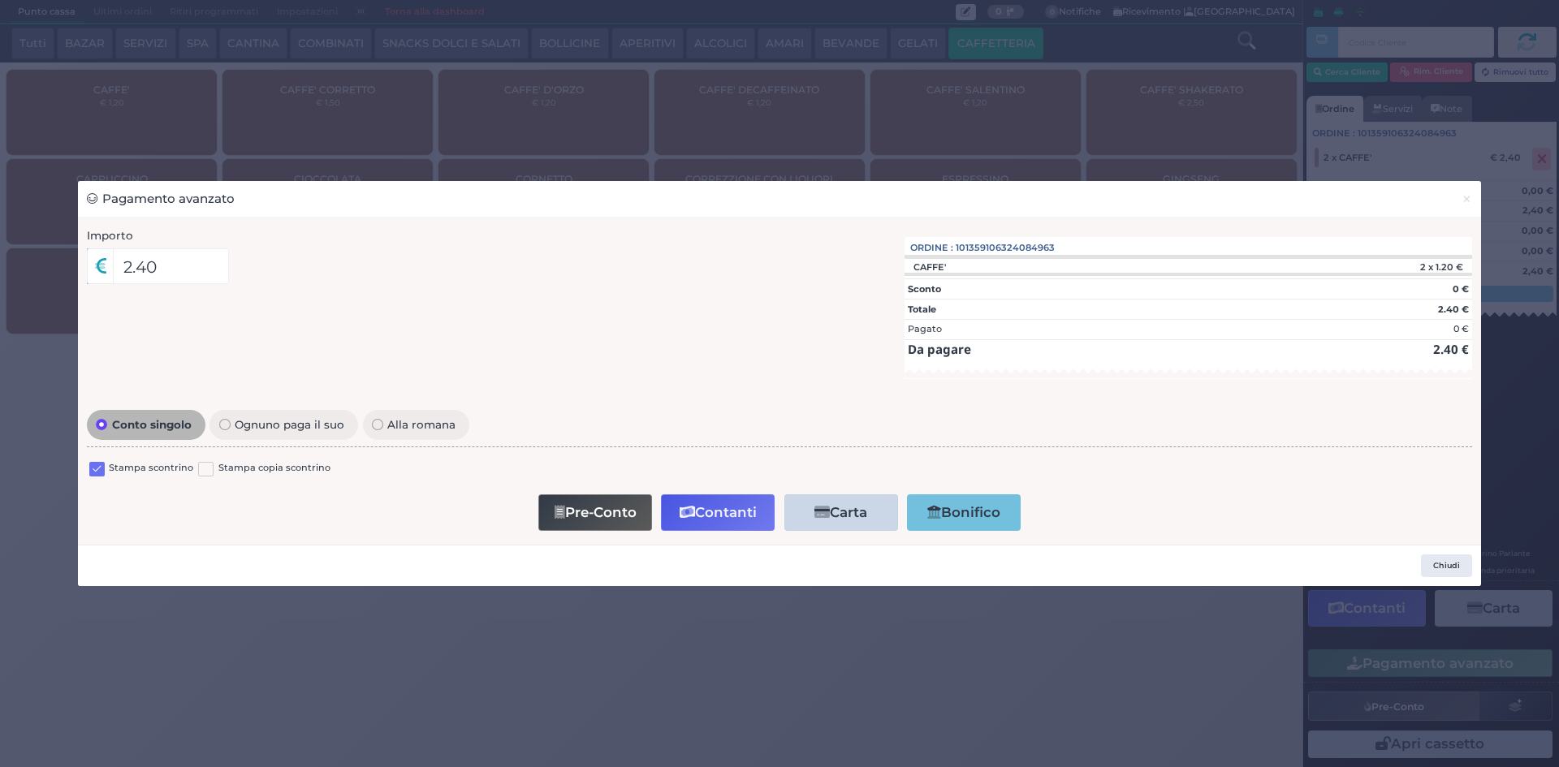
click at [97, 467] on label at bounding box center [96, 469] width 15 height 15
click at [0, 0] on input "checkbox" at bounding box center [0, 0] width 0 height 0
click at [719, 512] on button "Contanti" at bounding box center [718, 512] width 114 height 37
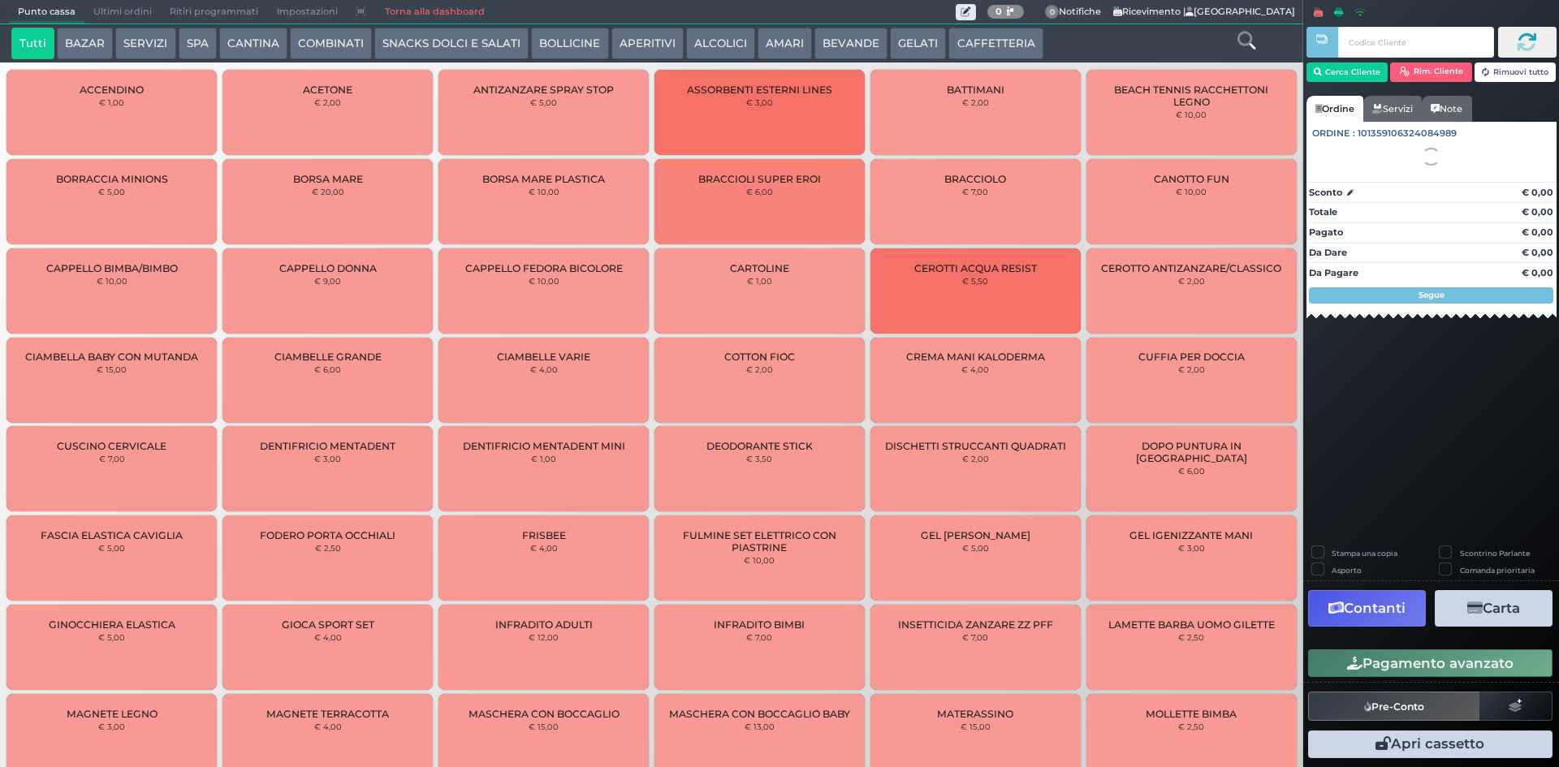
click at [107, 15] on span "Ultimi ordini" at bounding box center [122, 12] width 76 height 23
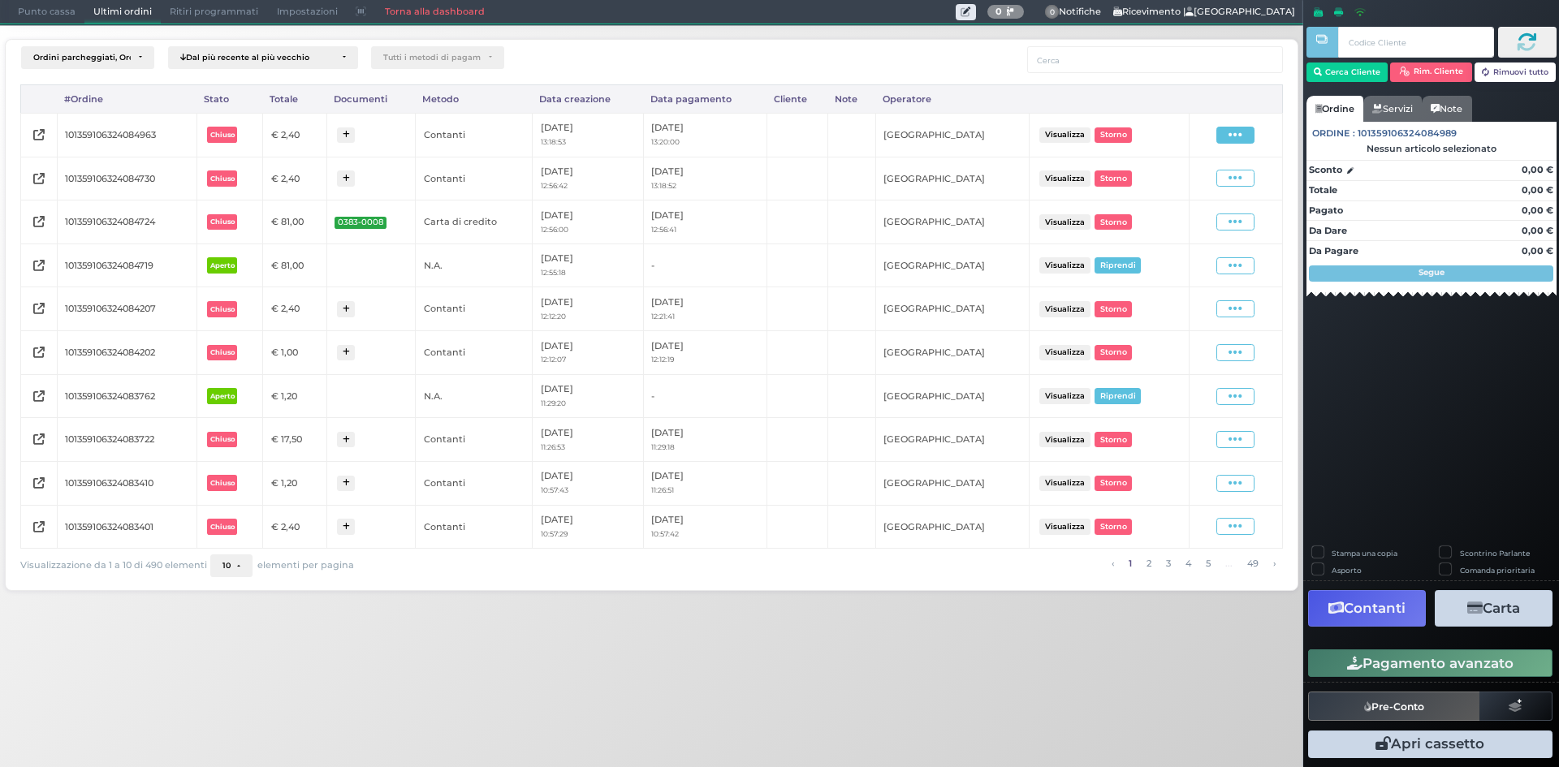
click at [1241, 127] on icon at bounding box center [1235, 134] width 14 height 15
click at [1177, 179] on span "Ristampa Pre-Conto" at bounding box center [1197, 182] width 67 height 28
click at [50, 22] on span "Punto cassa" at bounding box center [47, 12] width 76 height 23
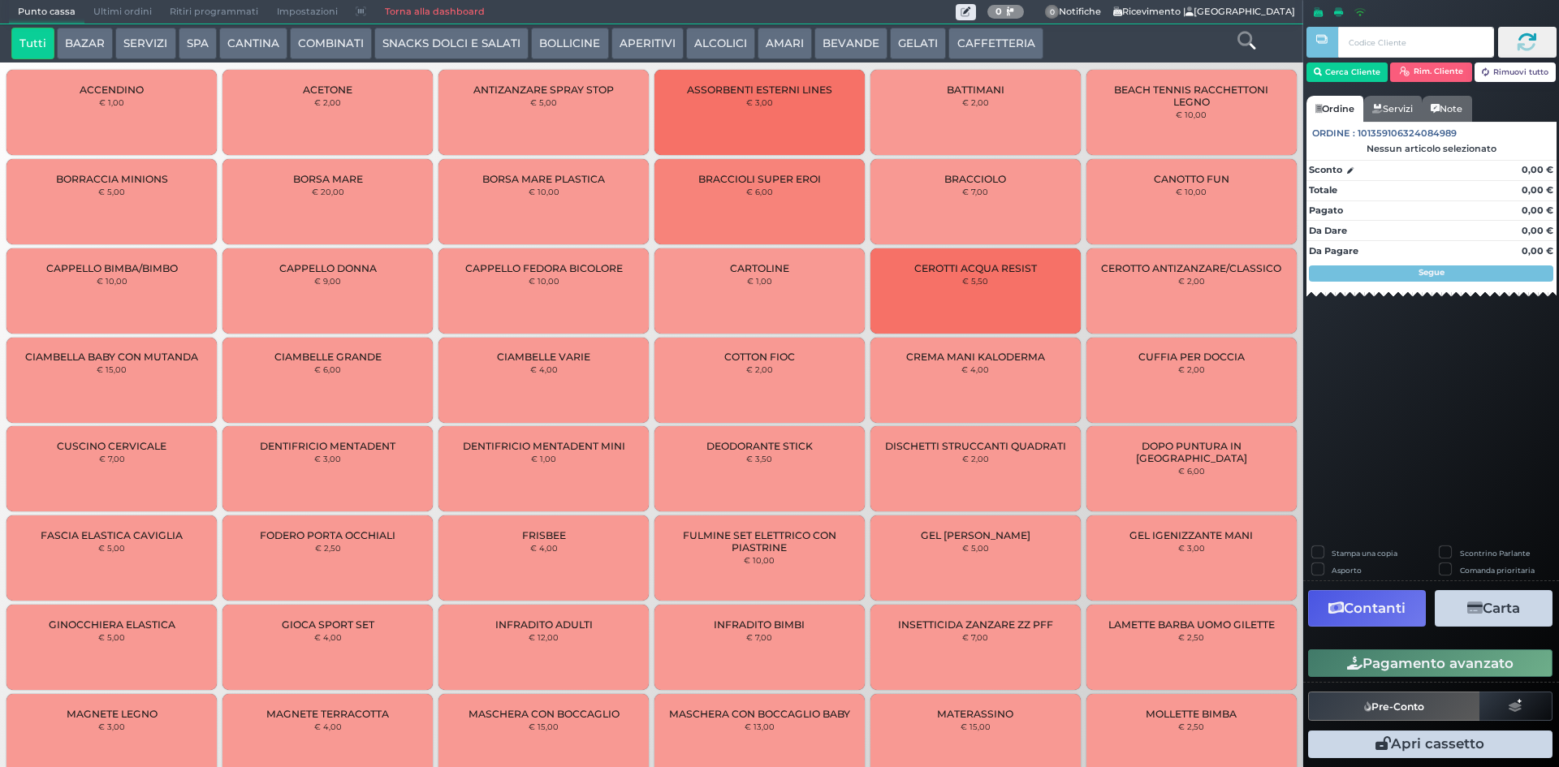
click at [999, 40] on button "CAFFETTERIA" at bounding box center [995, 44] width 94 height 32
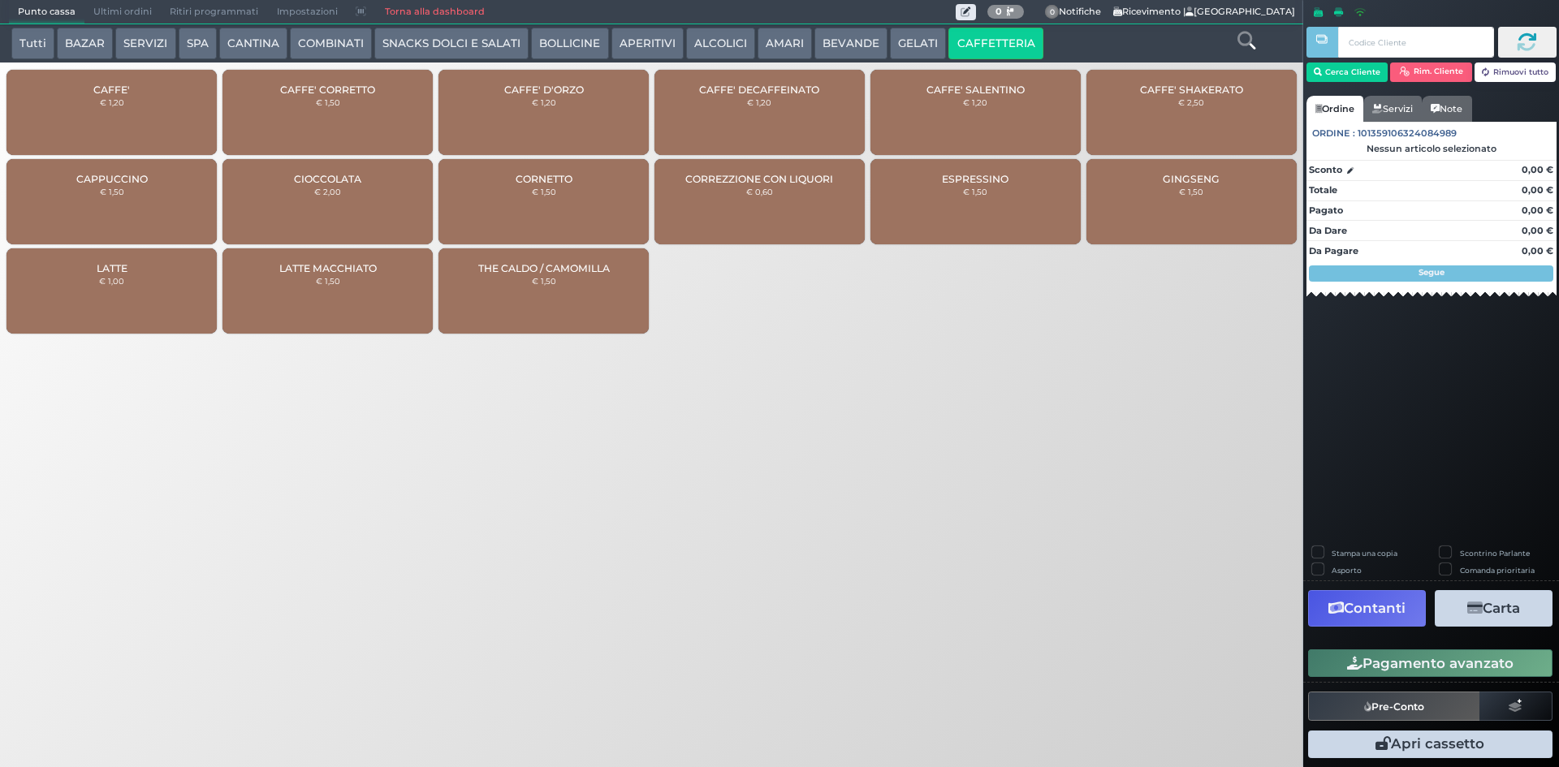
click at [148, 97] on div "CAFFE' € 1,20" at bounding box center [111, 112] width 210 height 85
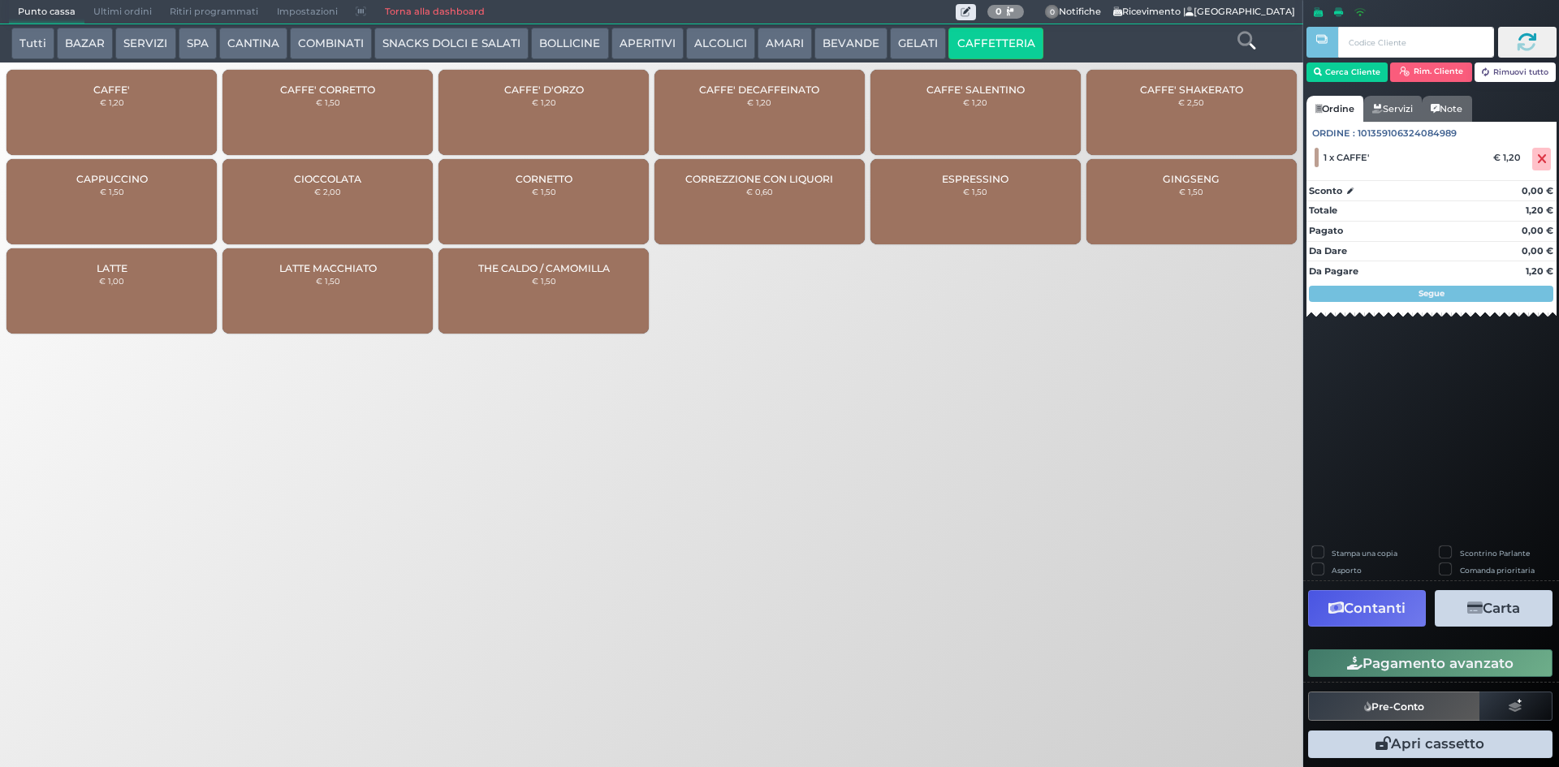
click at [1444, 668] on button "Pagamento avanzato" at bounding box center [1430, 664] width 244 height 28
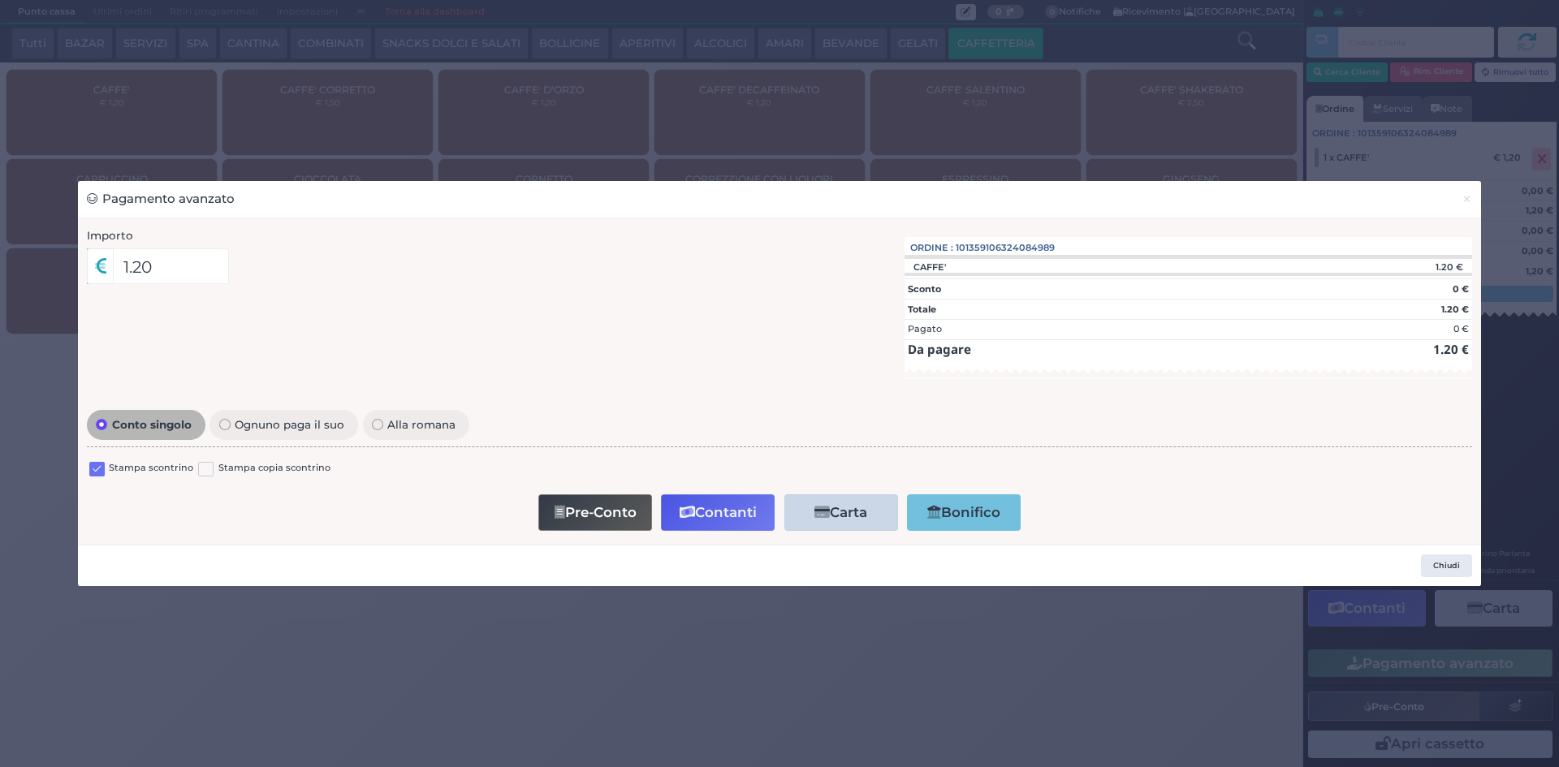
click at [91, 464] on label at bounding box center [96, 469] width 15 height 15
click at [0, 0] on input "checkbox" at bounding box center [0, 0] width 0 height 0
click at [716, 510] on button "Contanti" at bounding box center [718, 512] width 114 height 37
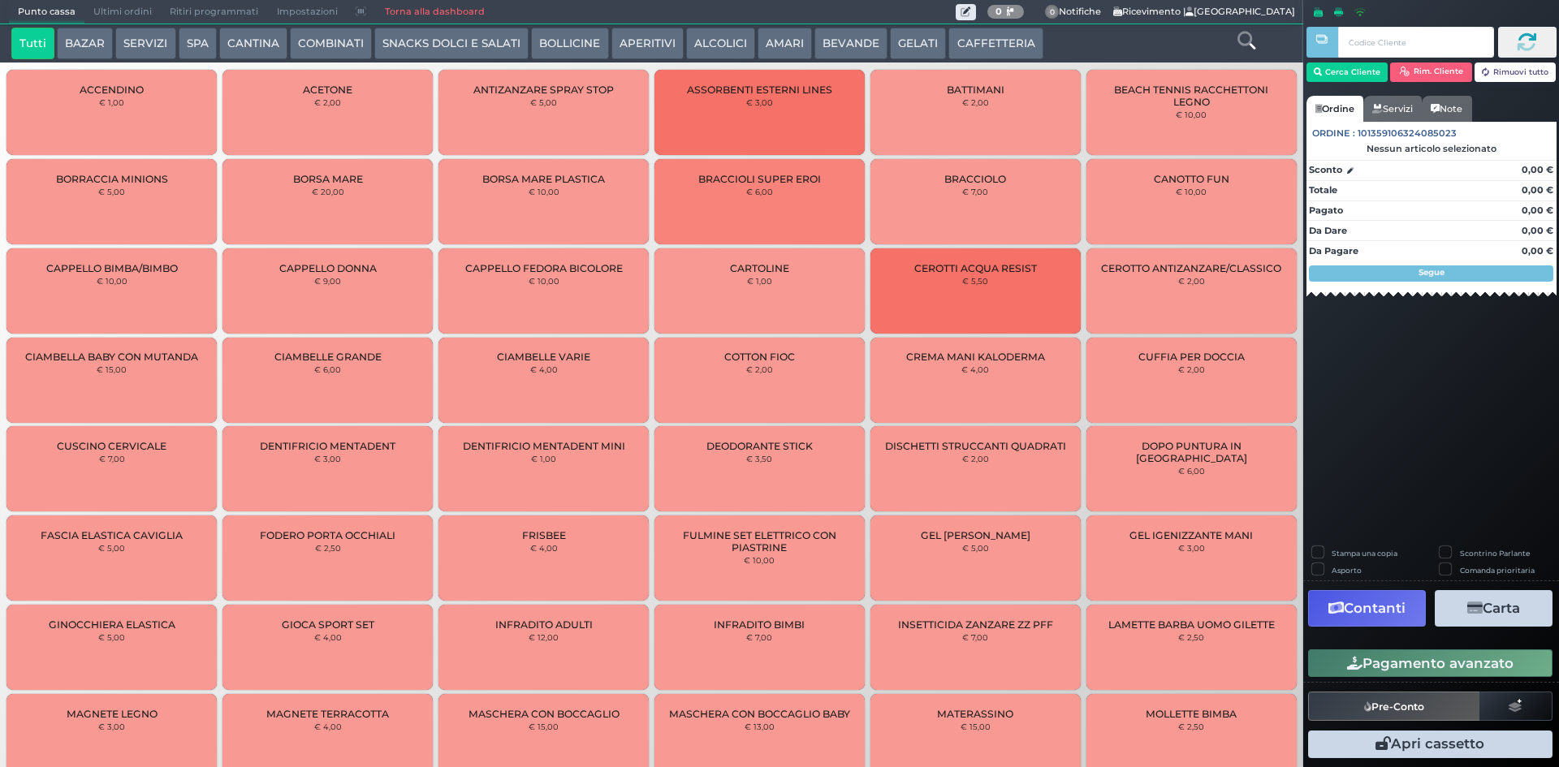
click at [127, 6] on span "Ultimi ordini" at bounding box center [122, 12] width 76 height 23
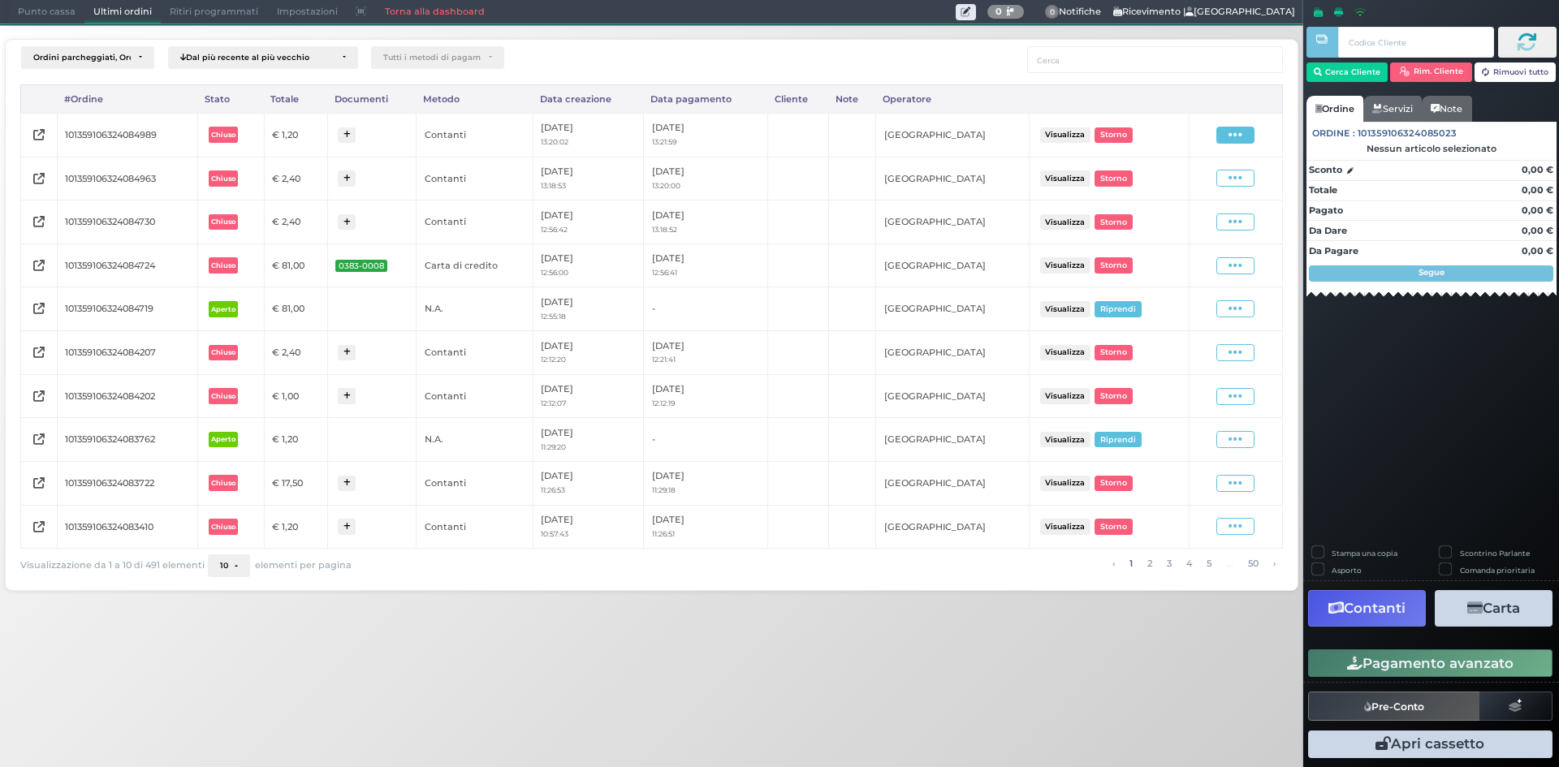
click at [1239, 137] on icon at bounding box center [1235, 134] width 14 height 15
click at [1196, 188] on span "Ristampa Pre-Conto" at bounding box center [1197, 182] width 67 height 28
click at [50, 20] on span "Punto cassa" at bounding box center [47, 12] width 76 height 23
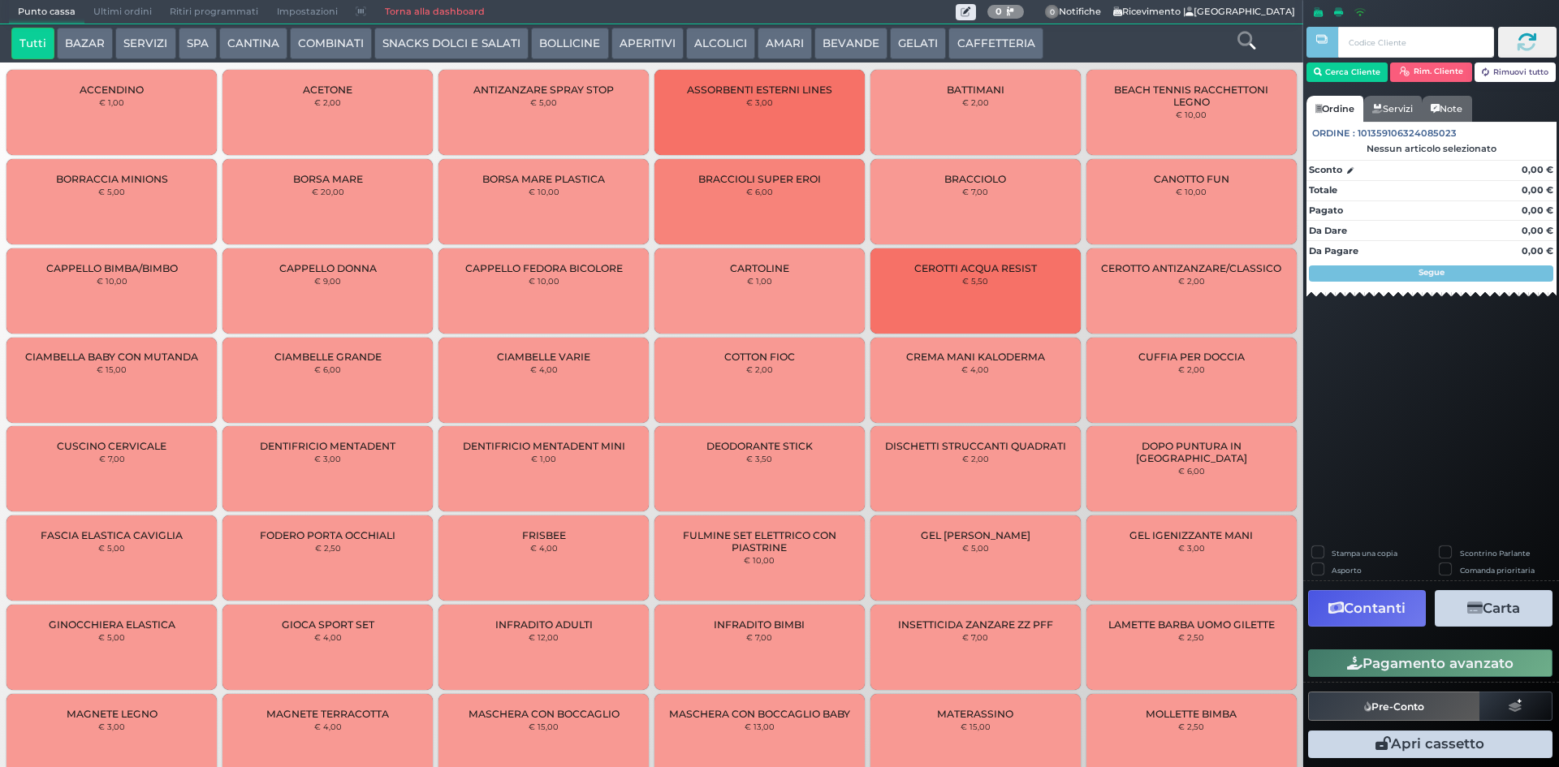
click at [967, 34] on button "CAFFETTERIA" at bounding box center [995, 44] width 94 height 32
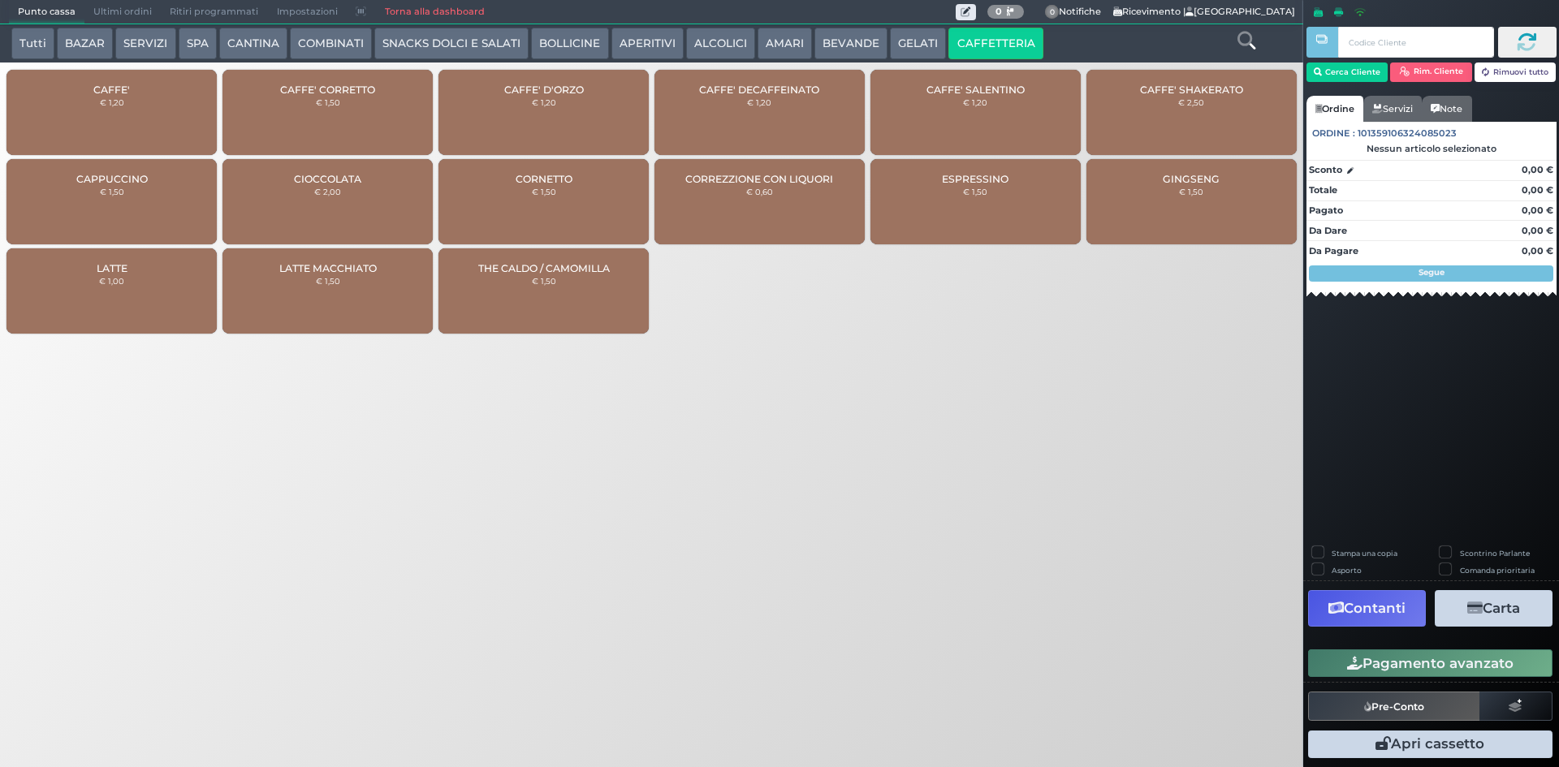
drag, startPoint x: 185, startPoint y: 102, endPoint x: 192, endPoint y: 95, distance: 10.3
click at [186, 101] on div "CAFFE' € 1,20" at bounding box center [111, 112] width 210 height 85
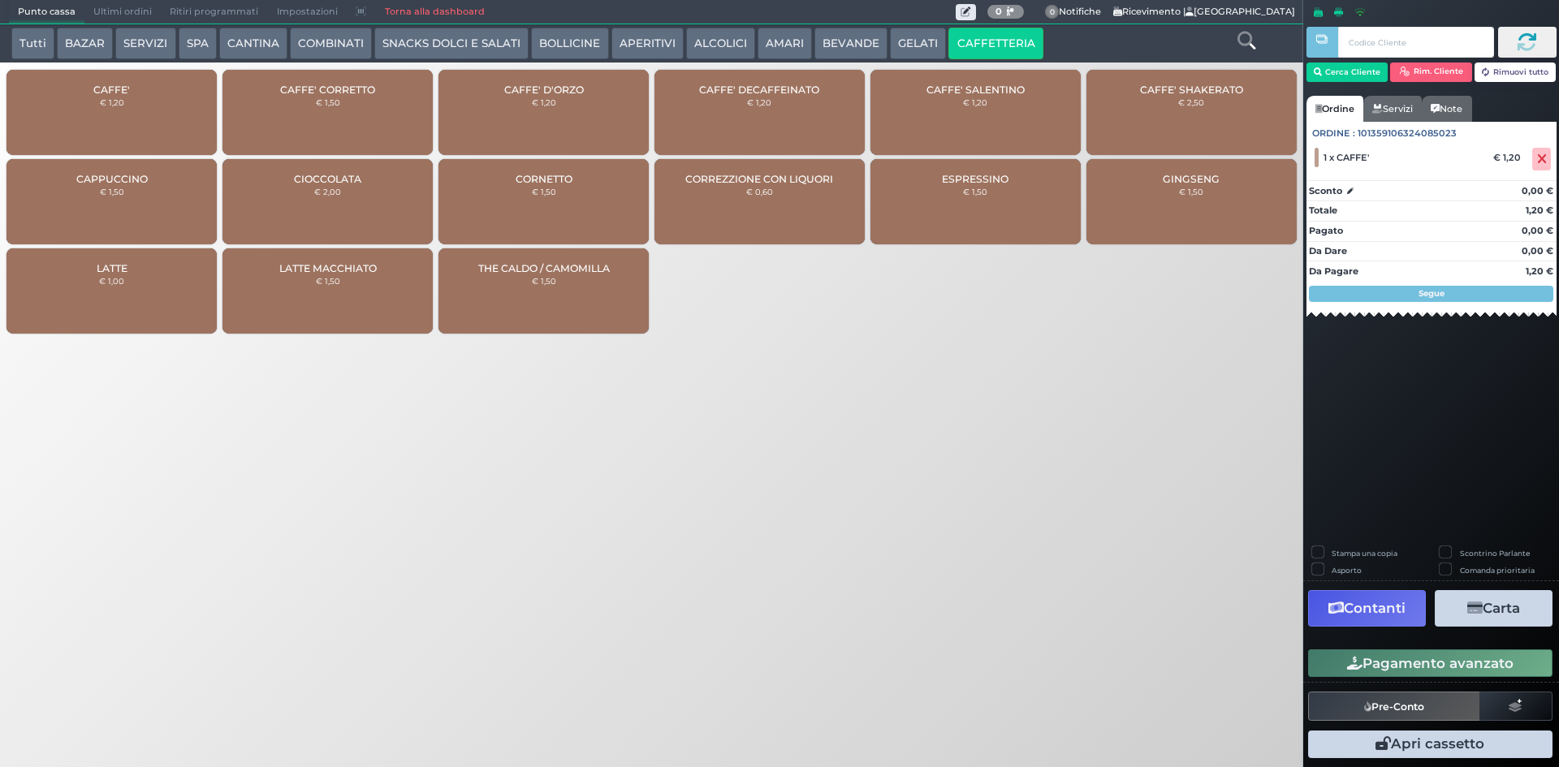
click at [1376, 663] on button "Pagamento avanzato" at bounding box center [1430, 664] width 244 height 28
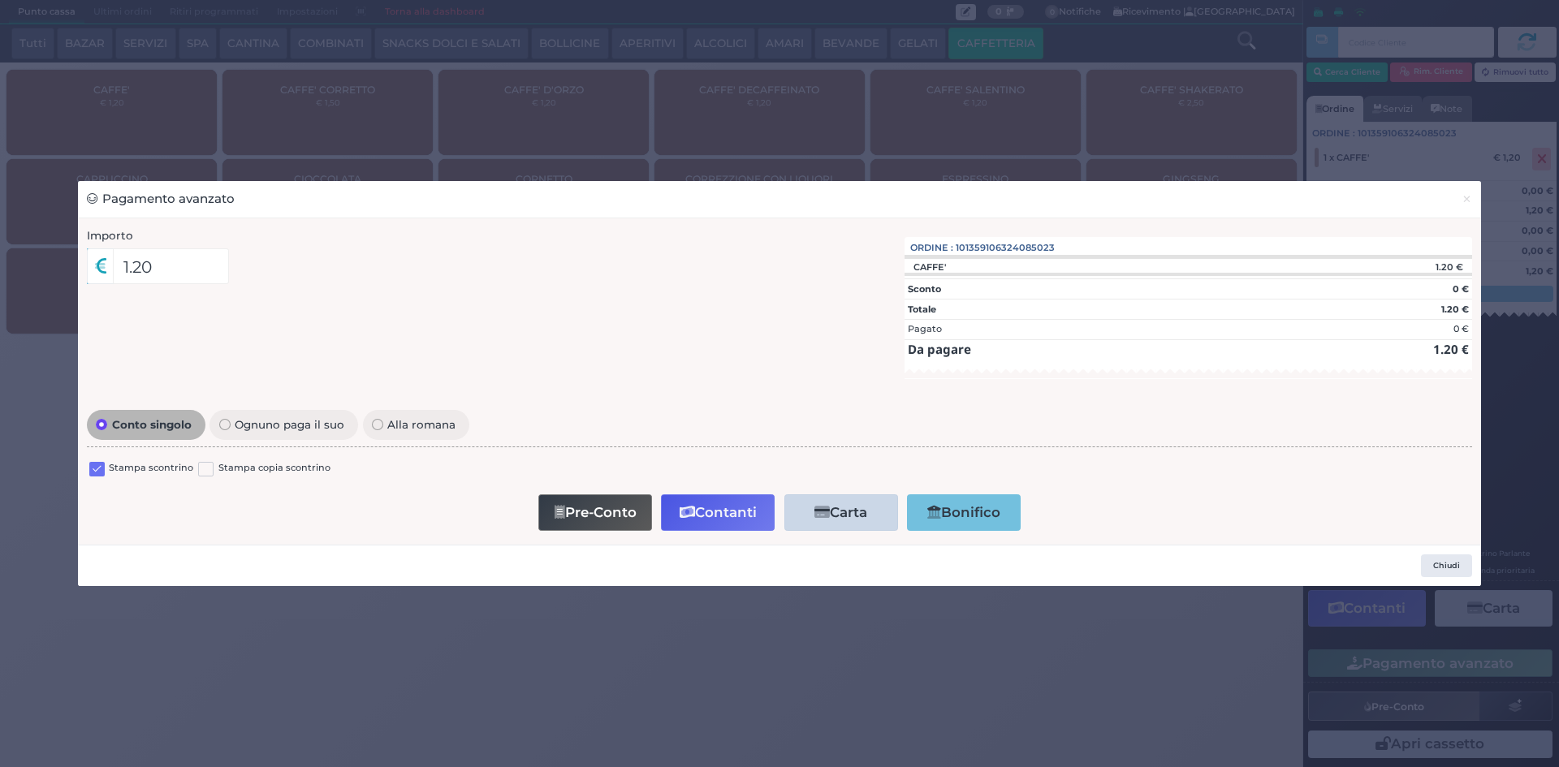
click at [93, 465] on label at bounding box center [96, 469] width 15 height 15
click at [0, 0] on input "checkbox" at bounding box center [0, 0] width 0 height 0
click at [704, 524] on button "Contanti" at bounding box center [718, 512] width 114 height 37
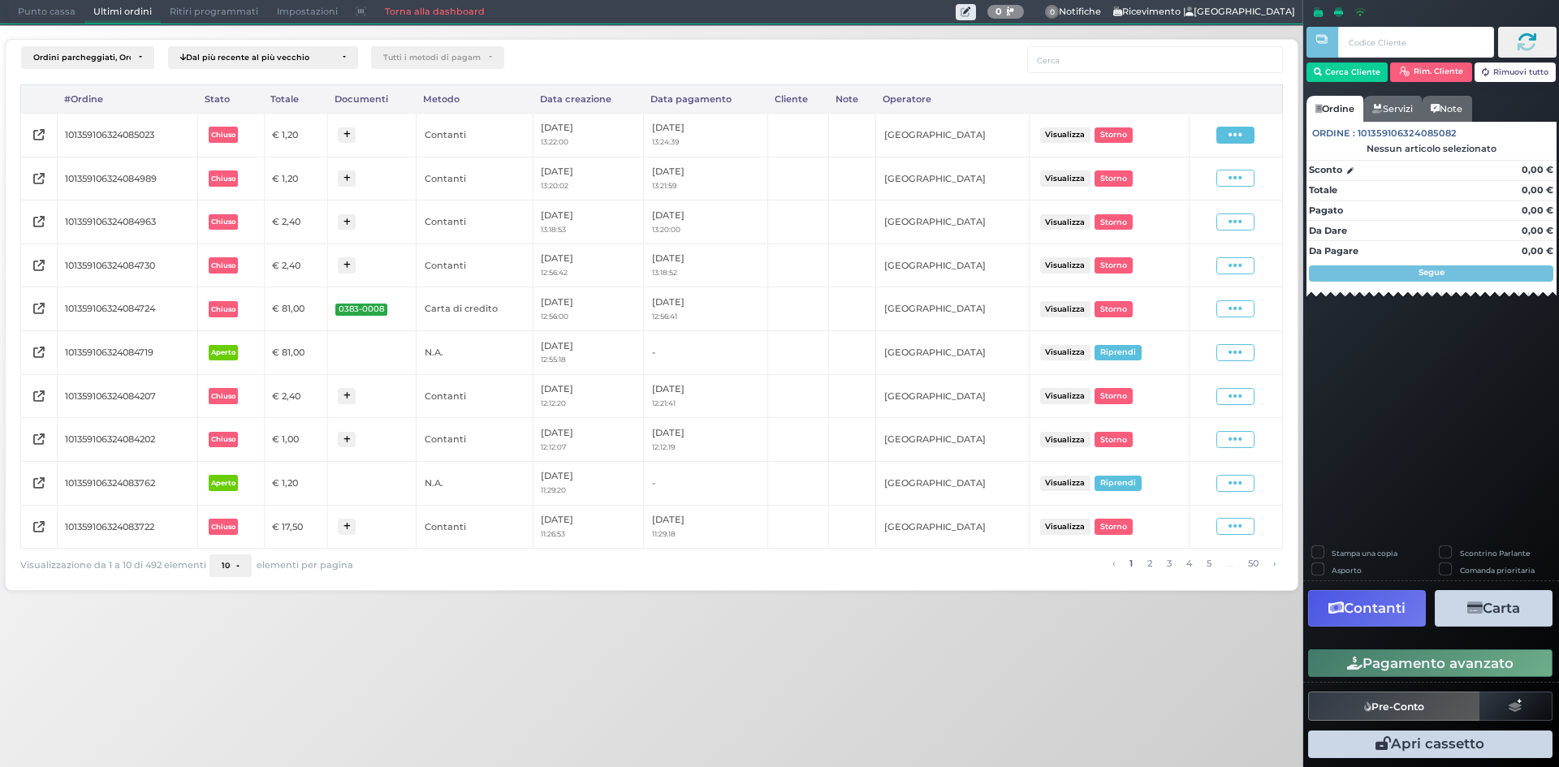
drag, startPoint x: 1245, startPoint y: 136, endPoint x: 1214, endPoint y: 160, distance: 38.8
click at [1244, 136] on span at bounding box center [1235, 135] width 38 height 17
click at [1208, 175] on span "Ristampa Pre-Conto" at bounding box center [1197, 182] width 67 height 28
click at [39, 12] on span "Punto cassa" at bounding box center [47, 12] width 76 height 23
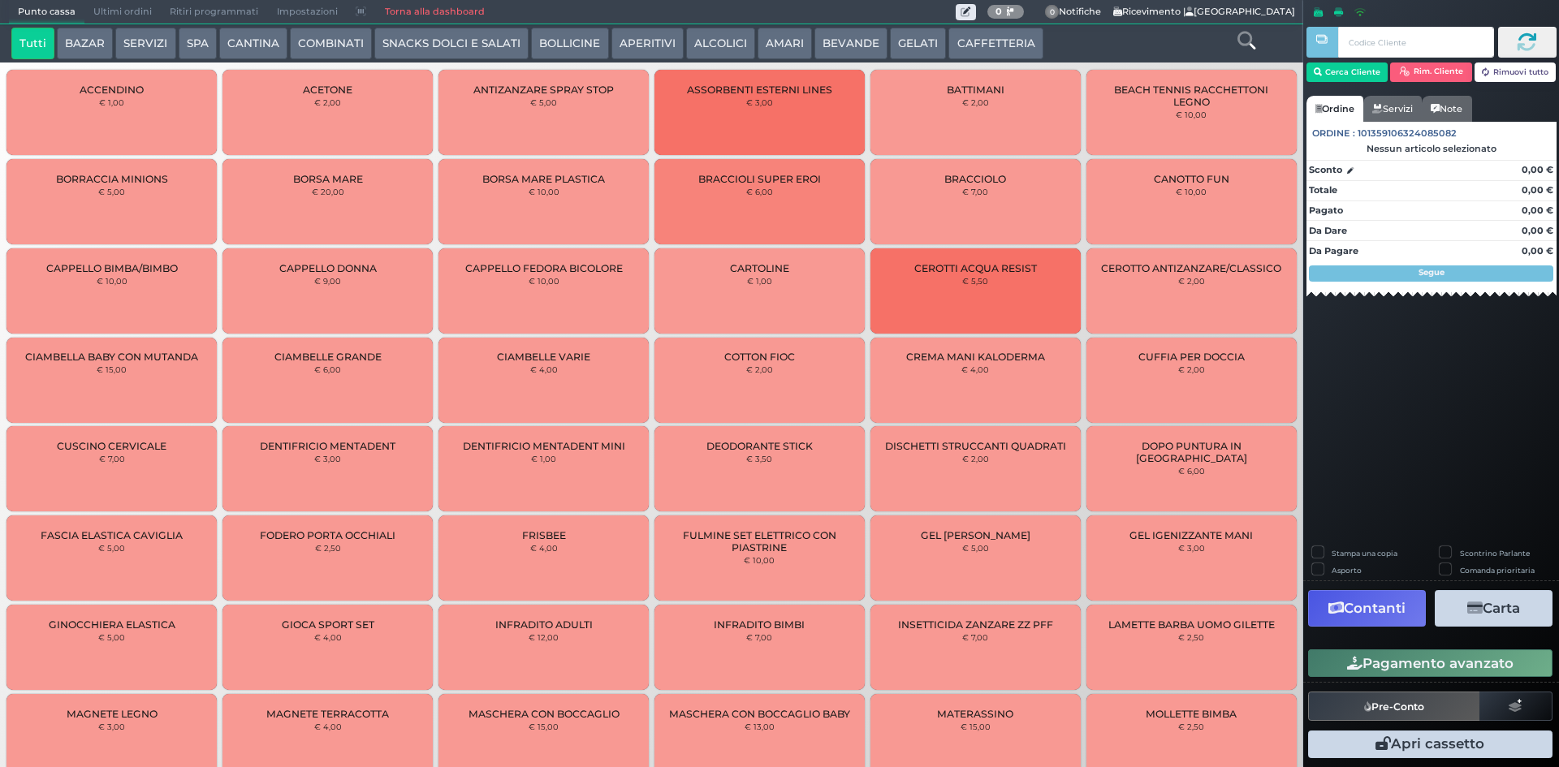
click at [978, 46] on button "CAFFETTERIA" at bounding box center [995, 44] width 94 height 32
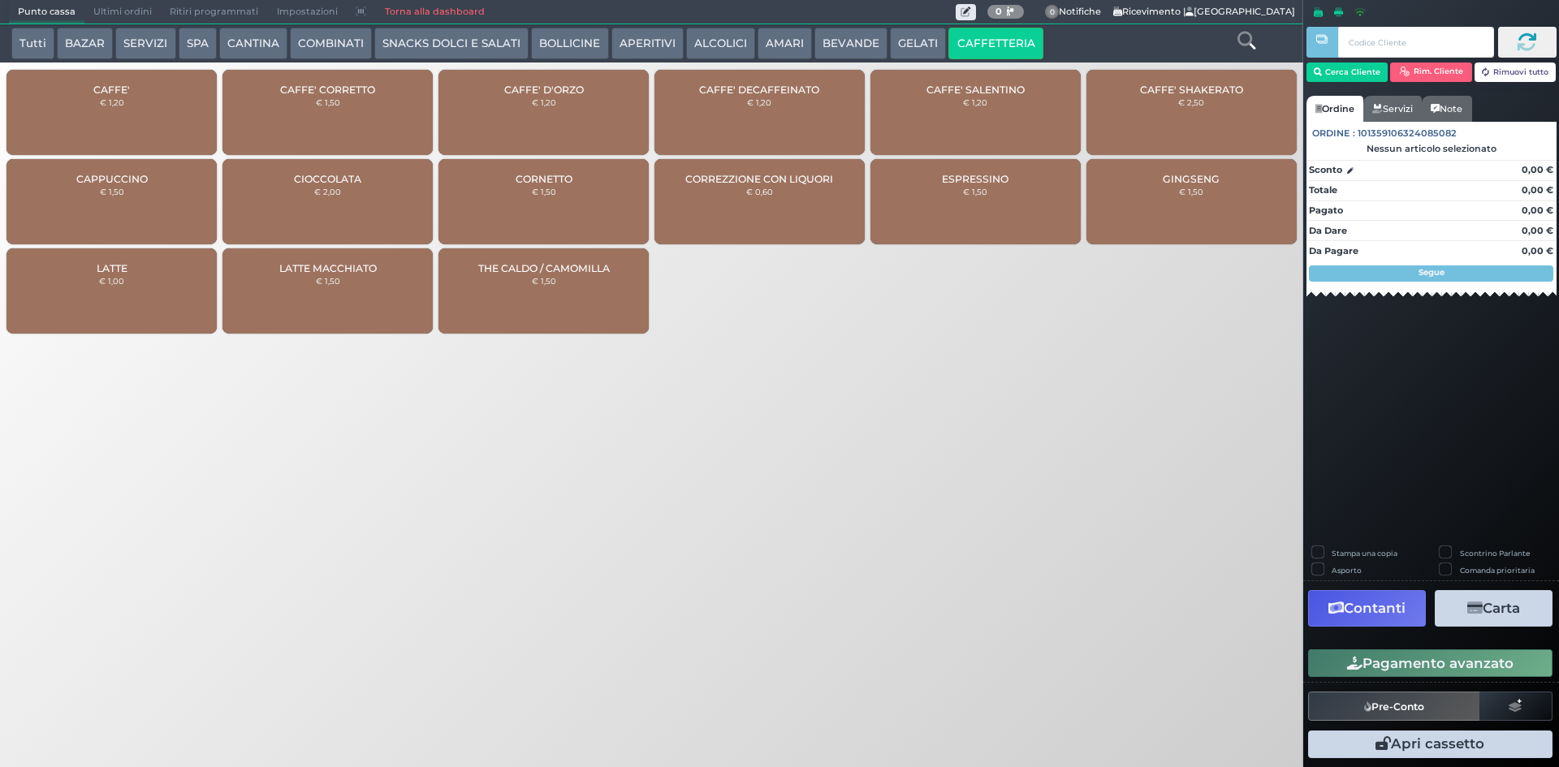
click at [162, 93] on div "CAFFE' € 1,20" at bounding box center [111, 112] width 210 height 85
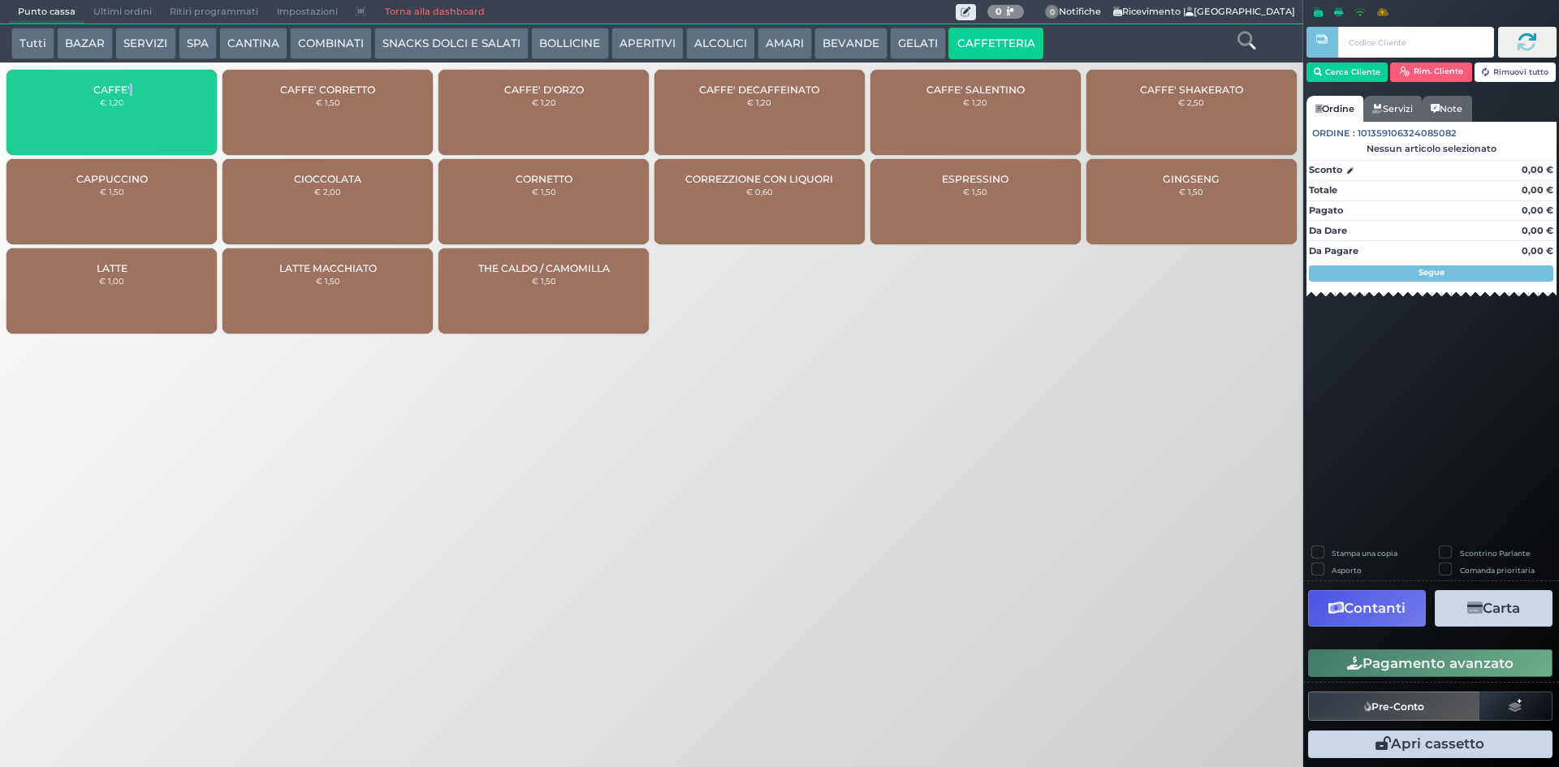
click at [162, 93] on div "CAFFE' € 1,20" at bounding box center [111, 112] width 210 height 85
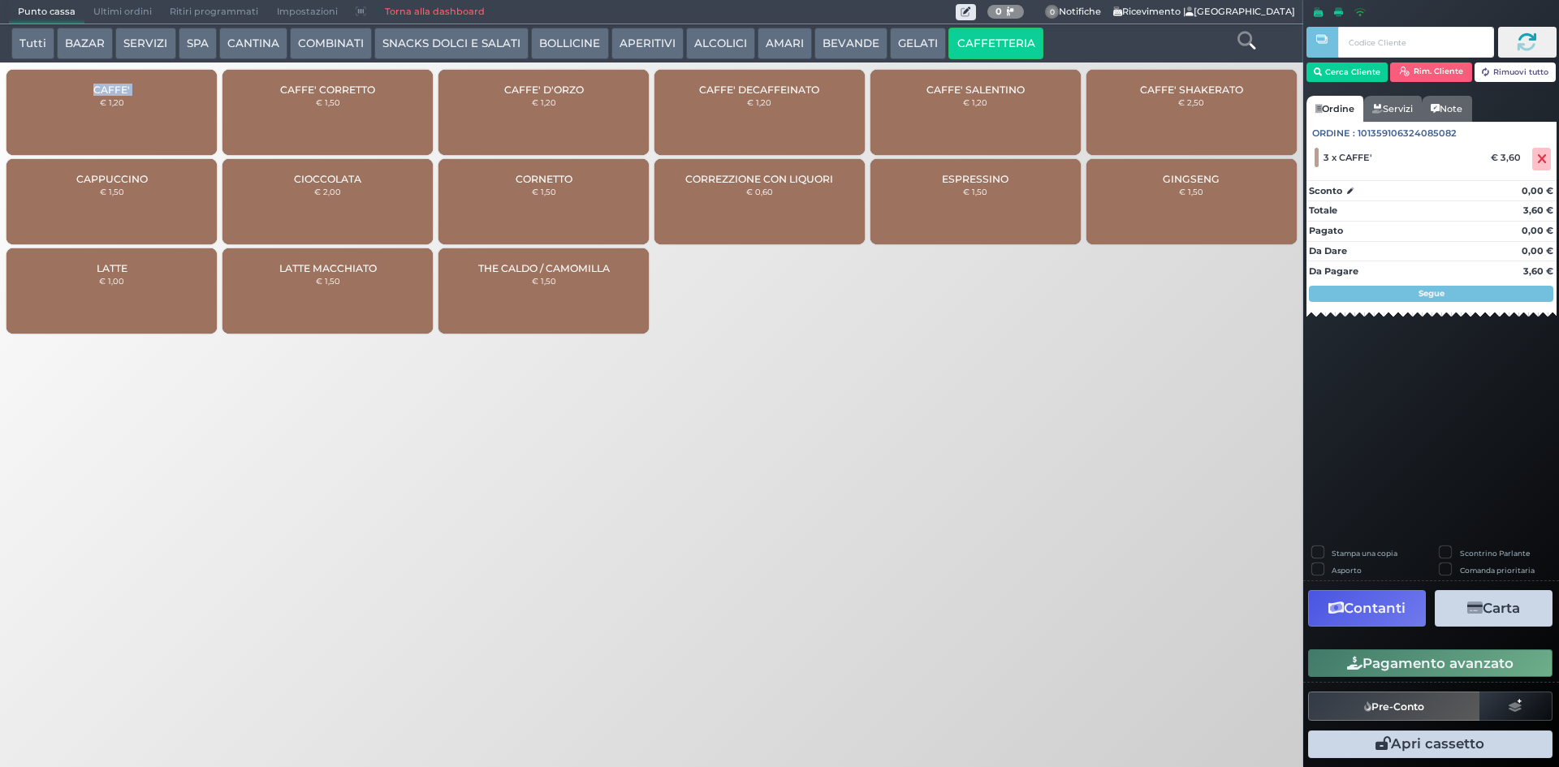
click at [115, 95] on div "CAFFE' € 1,20" at bounding box center [111, 112] width 210 height 85
click at [1358, 666] on icon "button" at bounding box center [1354, 664] width 15 height 14
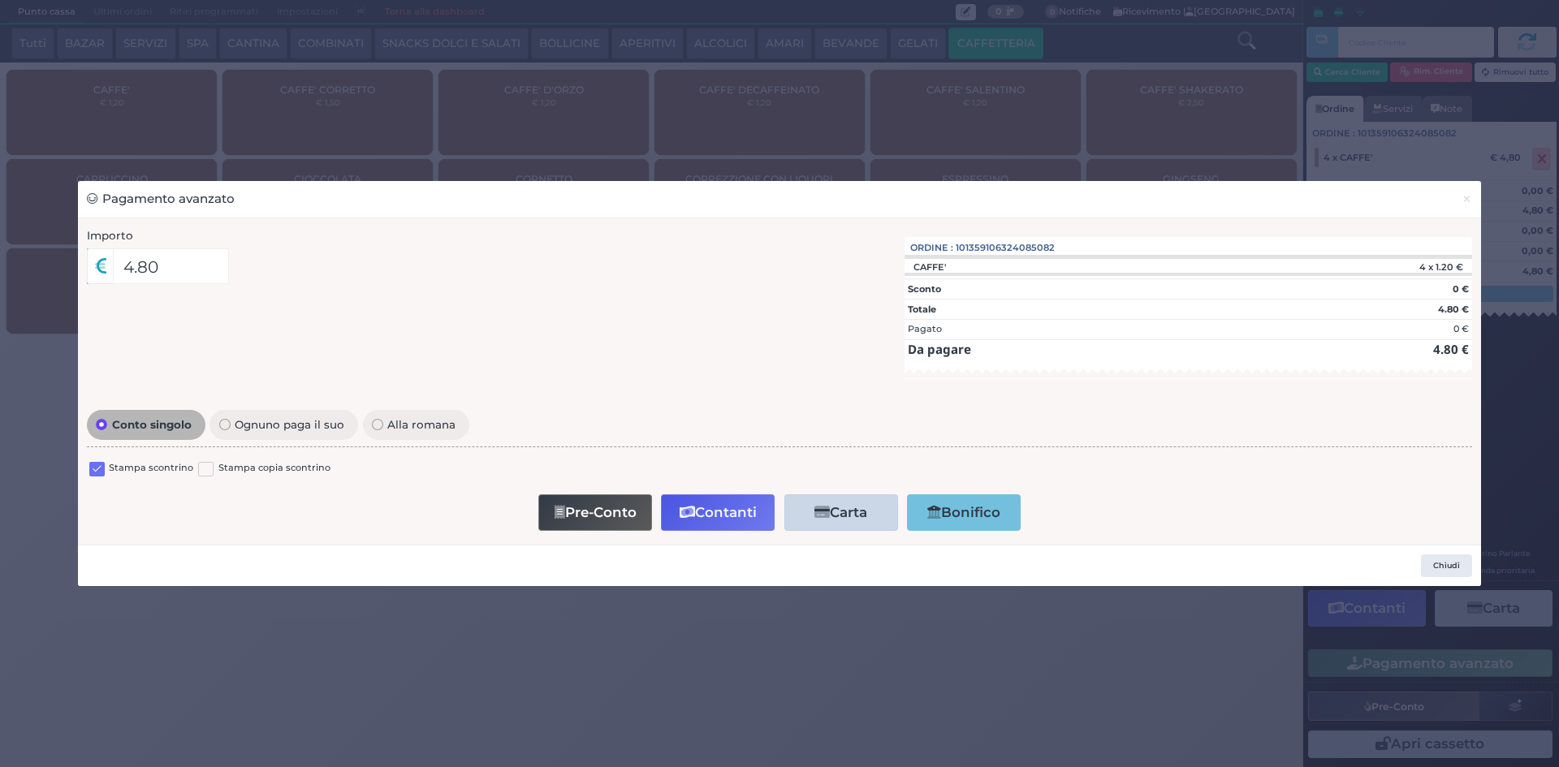
click at [97, 464] on label at bounding box center [96, 469] width 15 height 15
click at [0, 0] on input "checkbox" at bounding box center [0, 0] width 0 height 0
click at [732, 520] on button "Contanti" at bounding box center [718, 512] width 114 height 37
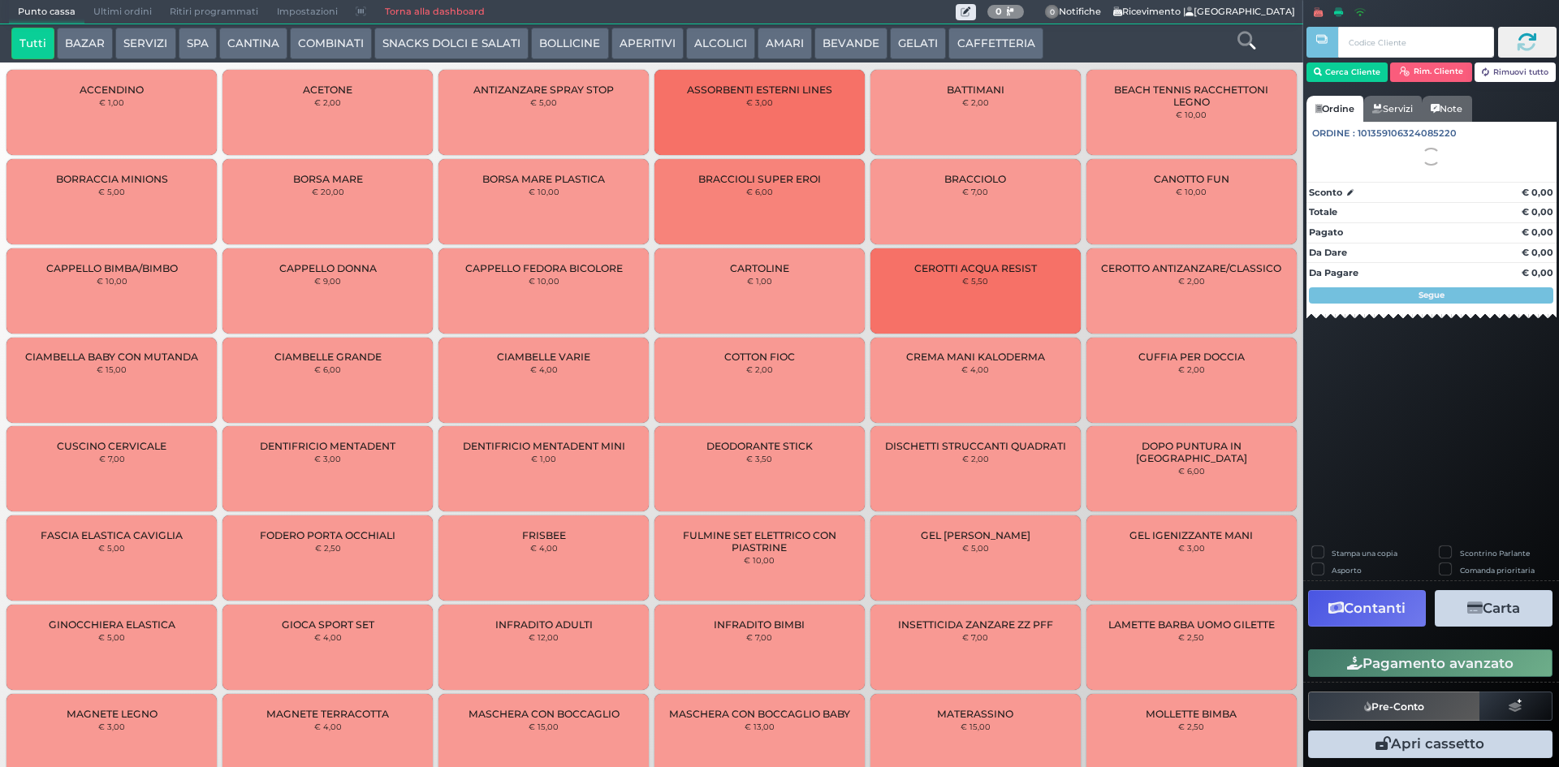
click at [97, 10] on span "Ultimi ordini" at bounding box center [122, 12] width 76 height 23
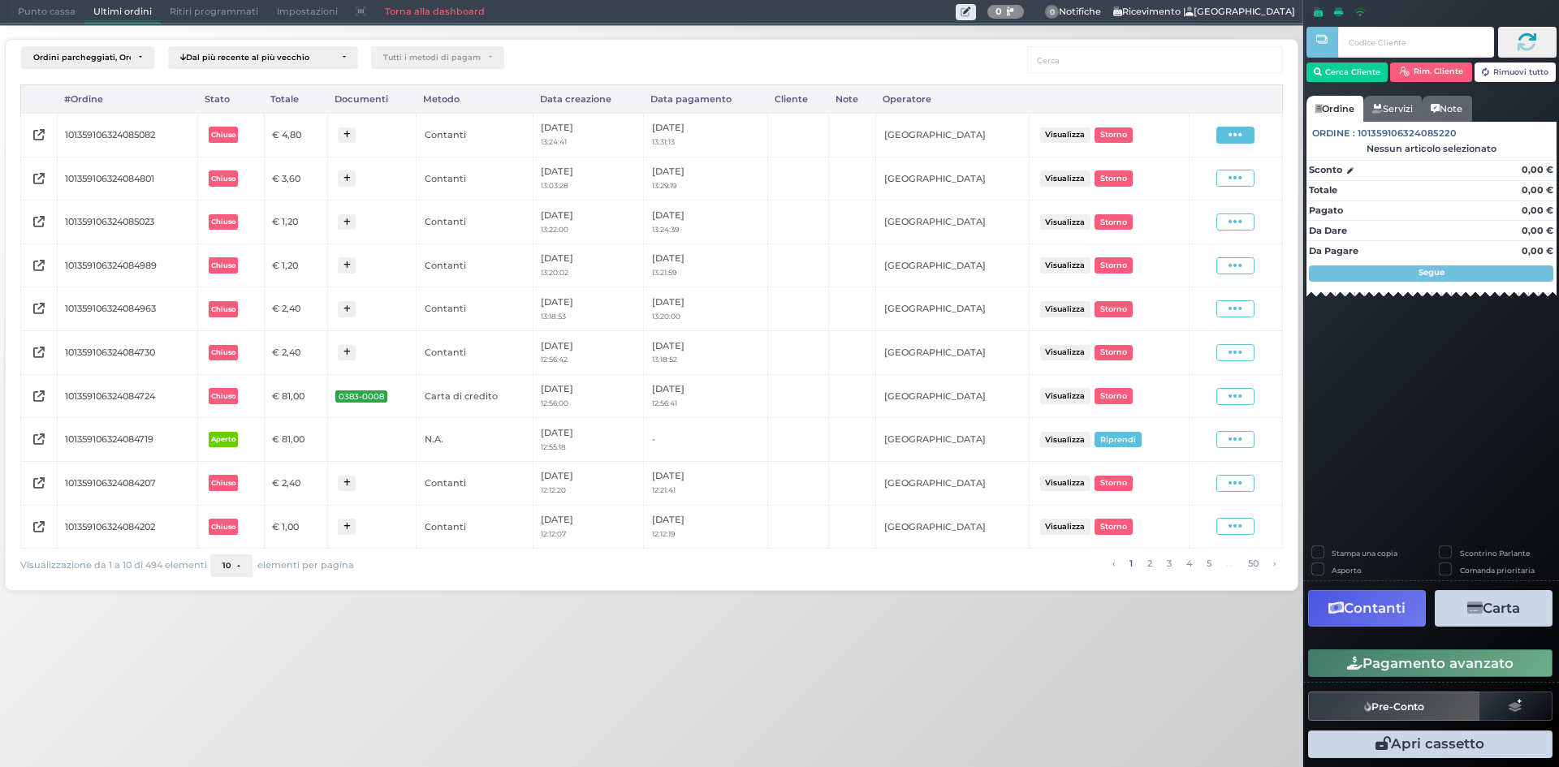
click at [1252, 140] on span at bounding box center [1235, 135] width 38 height 17
click at [1164, 185] on div "Ristampa Pre-Conto" at bounding box center [1191, 182] width 80 height 28
click at [45, 11] on span "Punto cassa" at bounding box center [47, 12] width 76 height 23
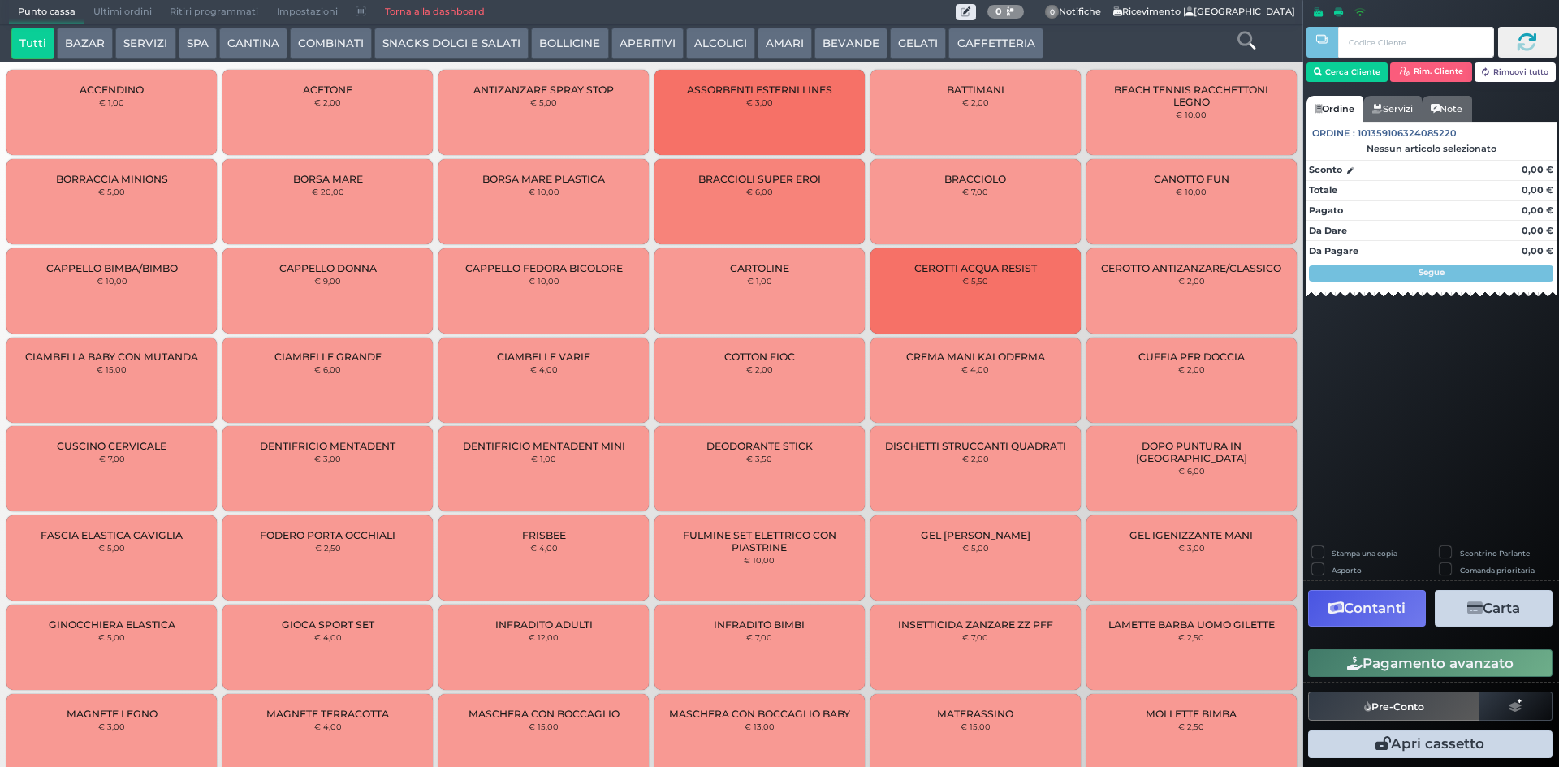
drag, startPoint x: 984, startPoint y: 41, endPoint x: 953, endPoint y: 46, distance: 31.4
click at [982, 41] on button "CAFFETTERIA" at bounding box center [995, 44] width 94 height 32
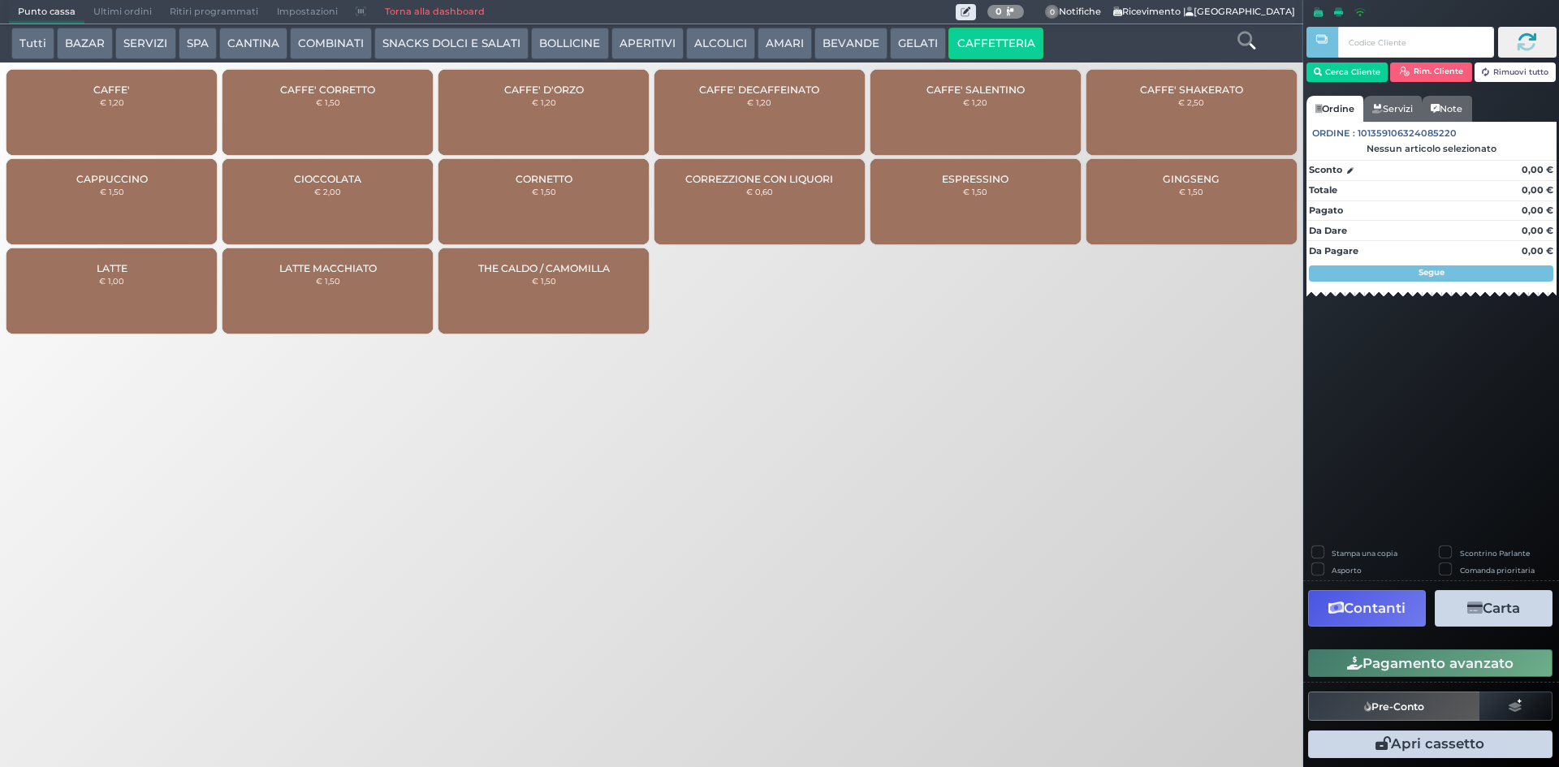
click at [190, 115] on div "CAFFE' € 1,20" at bounding box center [111, 112] width 210 height 85
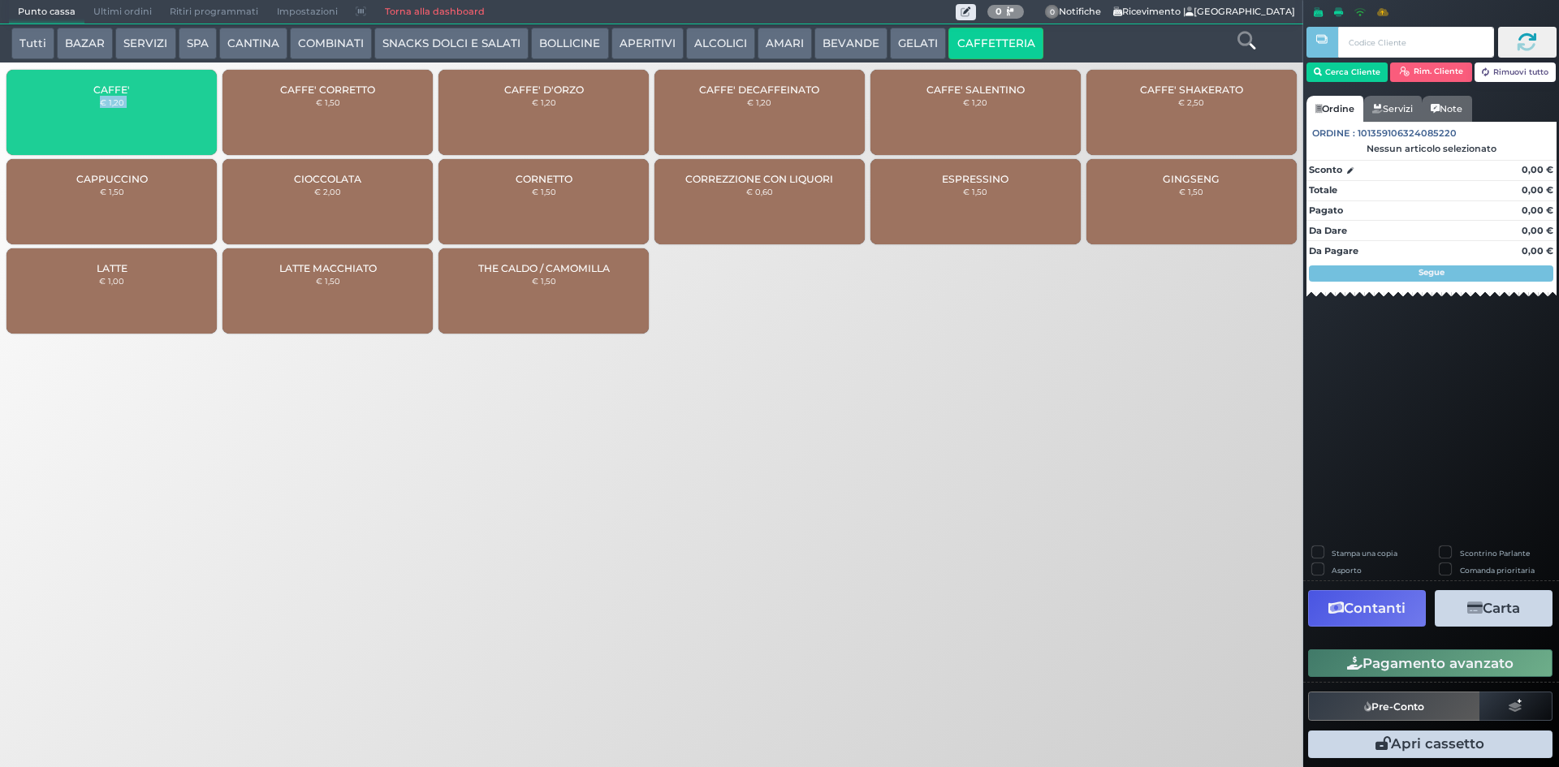
click at [190, 115] on div "CAFFE' € 1,20" at bounding box center [111, 112] width 210 height 85
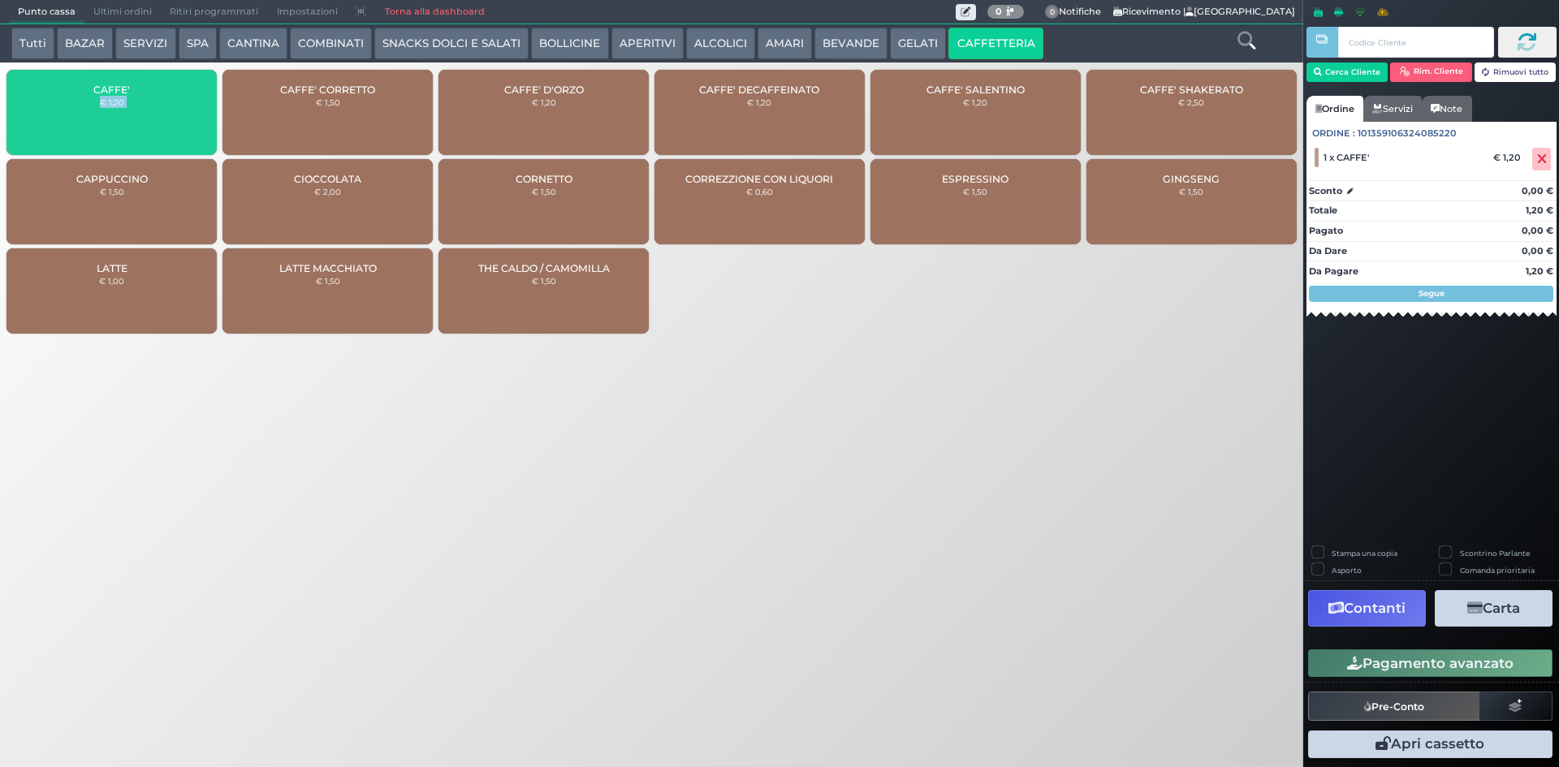
click at [190, 115] on div "CAFFE' € 1,20" at bounding box center [111, 112] width 210 height 85
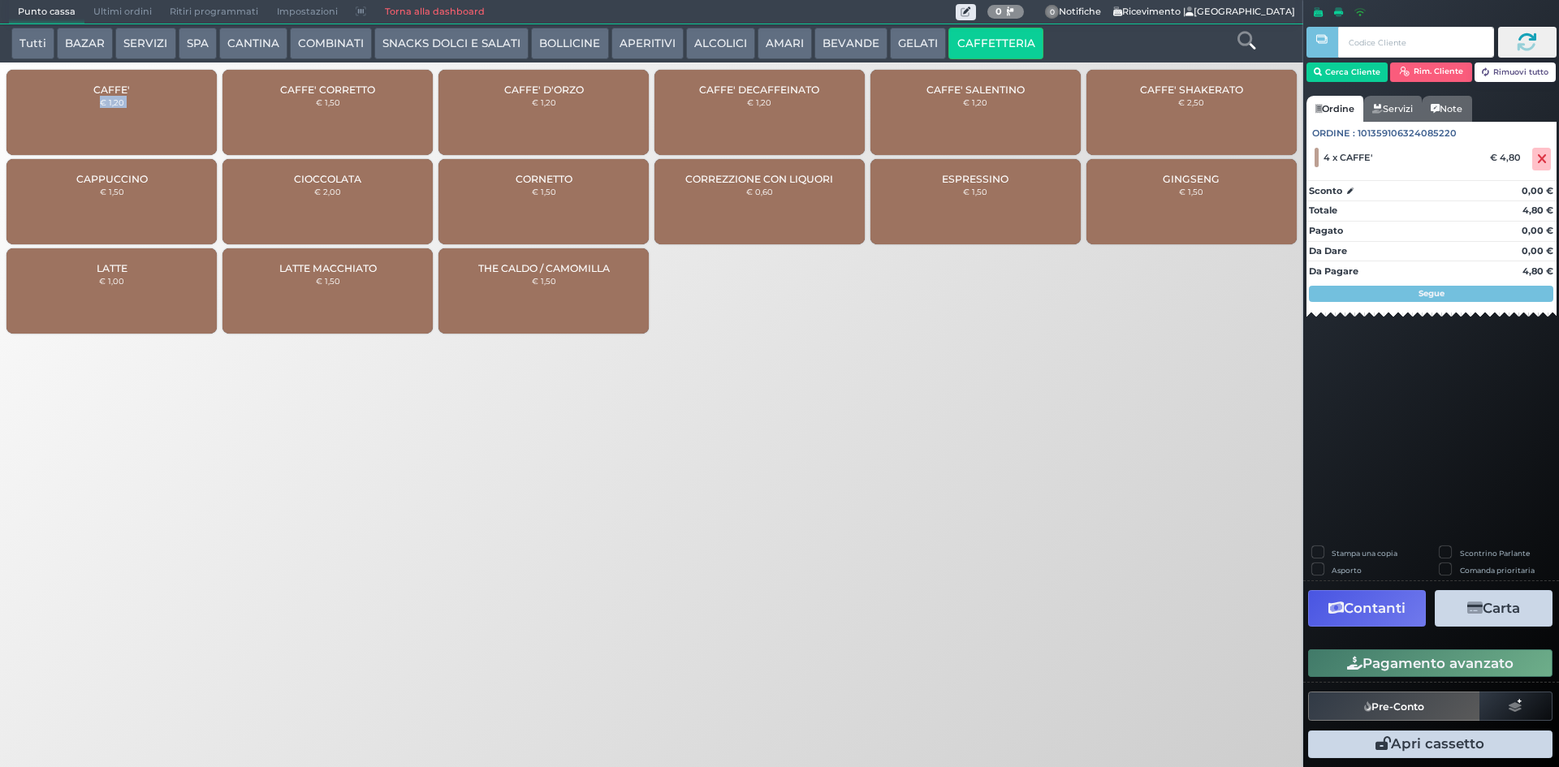
click at [1398, 656] on button "Pagamento avanzato" at bounding box center [1430, 664] width 244 height 28
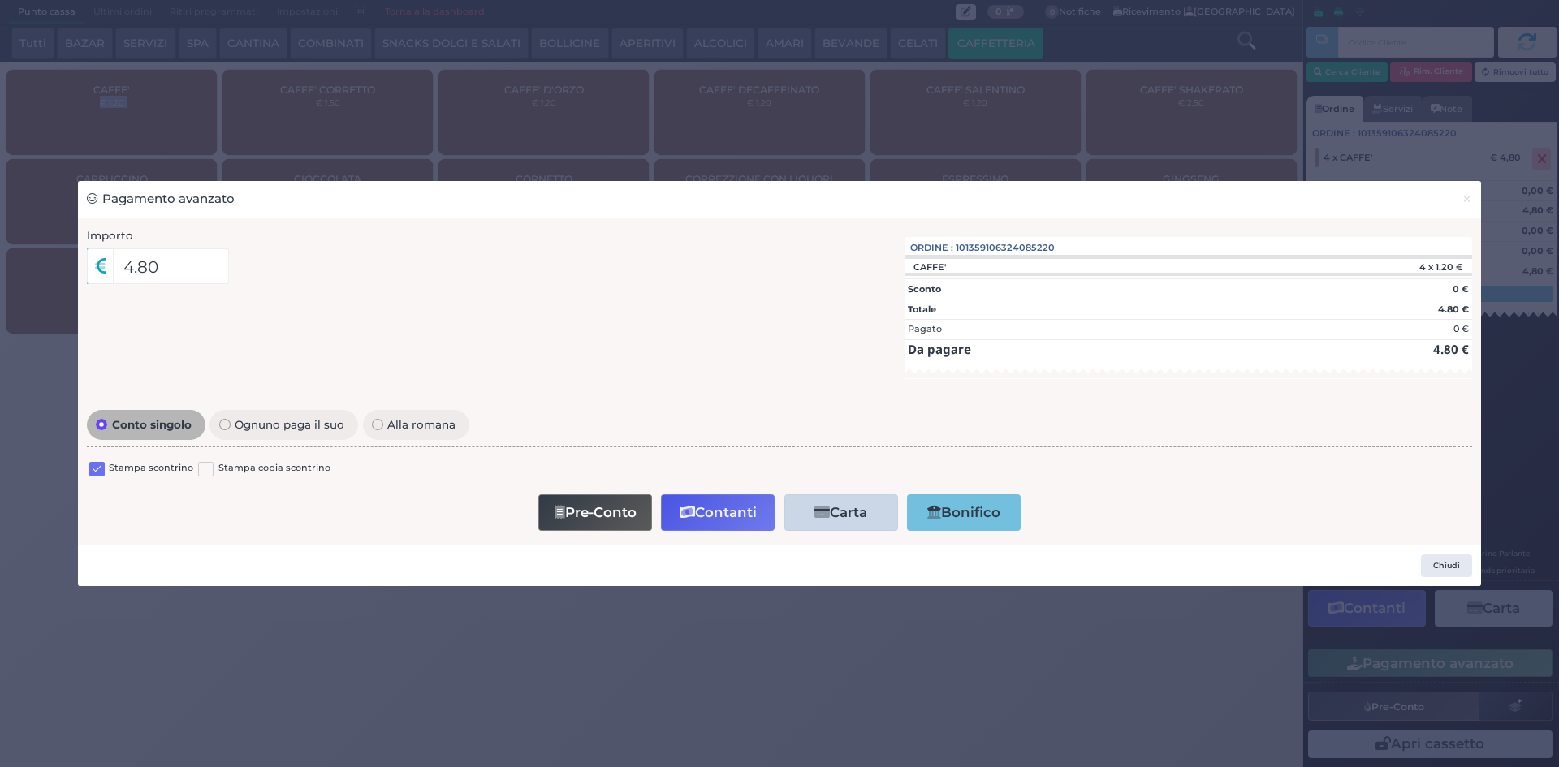
click at [95, 467] on label at bounding box center [96, 469] width 15 height 15
click at [0, 0] on input "checkbox" at bounding box center [0, 0] width 0 height 0
click at [696, 525] on button "Contanti" at bounding box center [718, 512] width 114 height 37
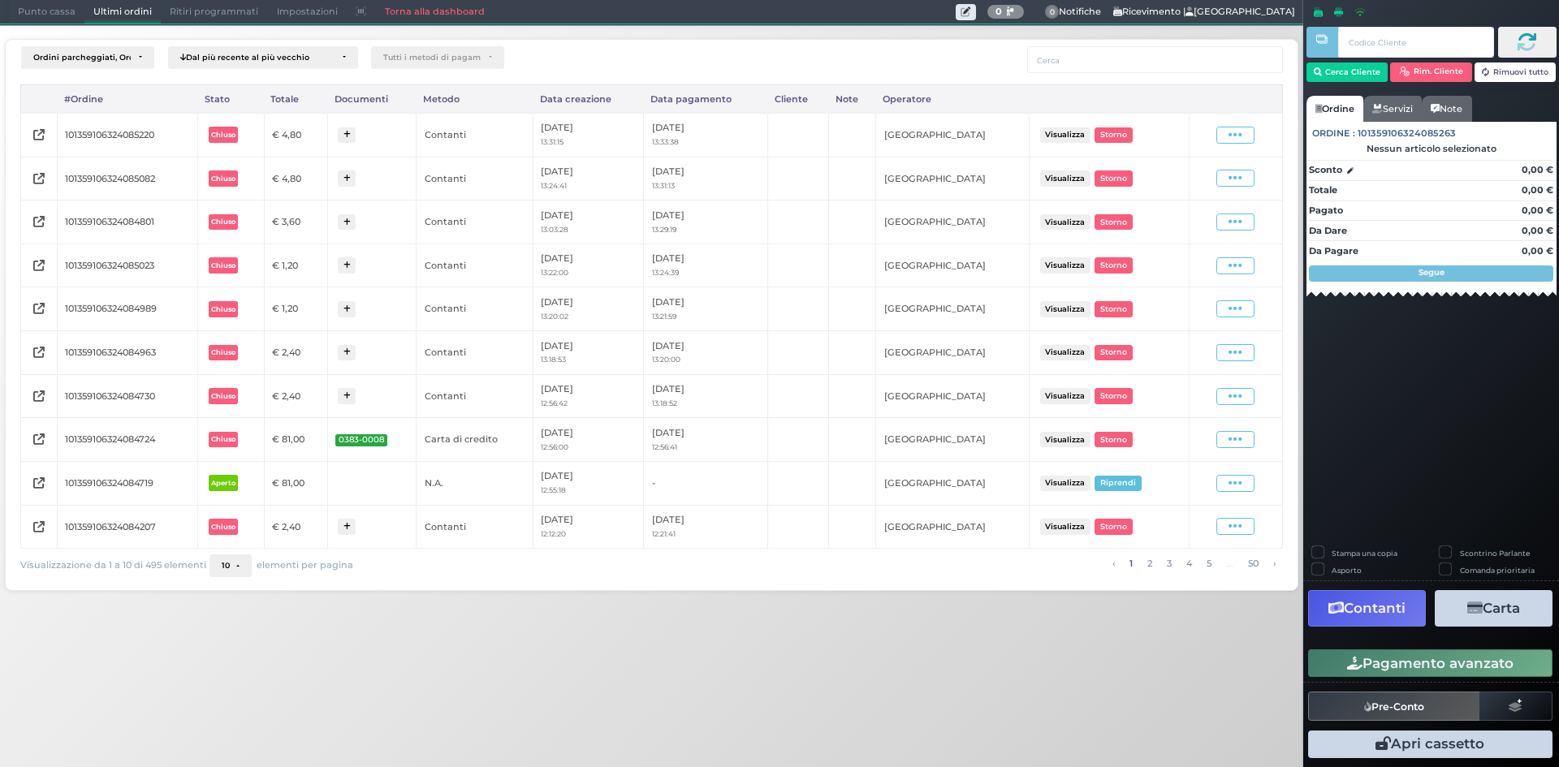
click at [1216, 132] on div "Visualizza Ristampa Pre-Conto [GEOGRAPHIC_DATA]" at bounding box center [1235, 135] width 77 height 17
click at [1226, 140] on span at bounding box center [1235, 135] width 38 height 17
click at [1214, 180] on span "Ristampa Pre-Conto" at bounding box center [1197, 182] width 67 height 28
click at [38, 27] on div "Ordini parcheggiati, Ordini aperti, Ordini chiusi Dal più recente al più vecchi…" at bounding box center [652, 310] width 1320 height 570
drag, startPoint x: 40, startPoint y: 18, endPoint x: 134, endPoint y: 38, distance: 96.3
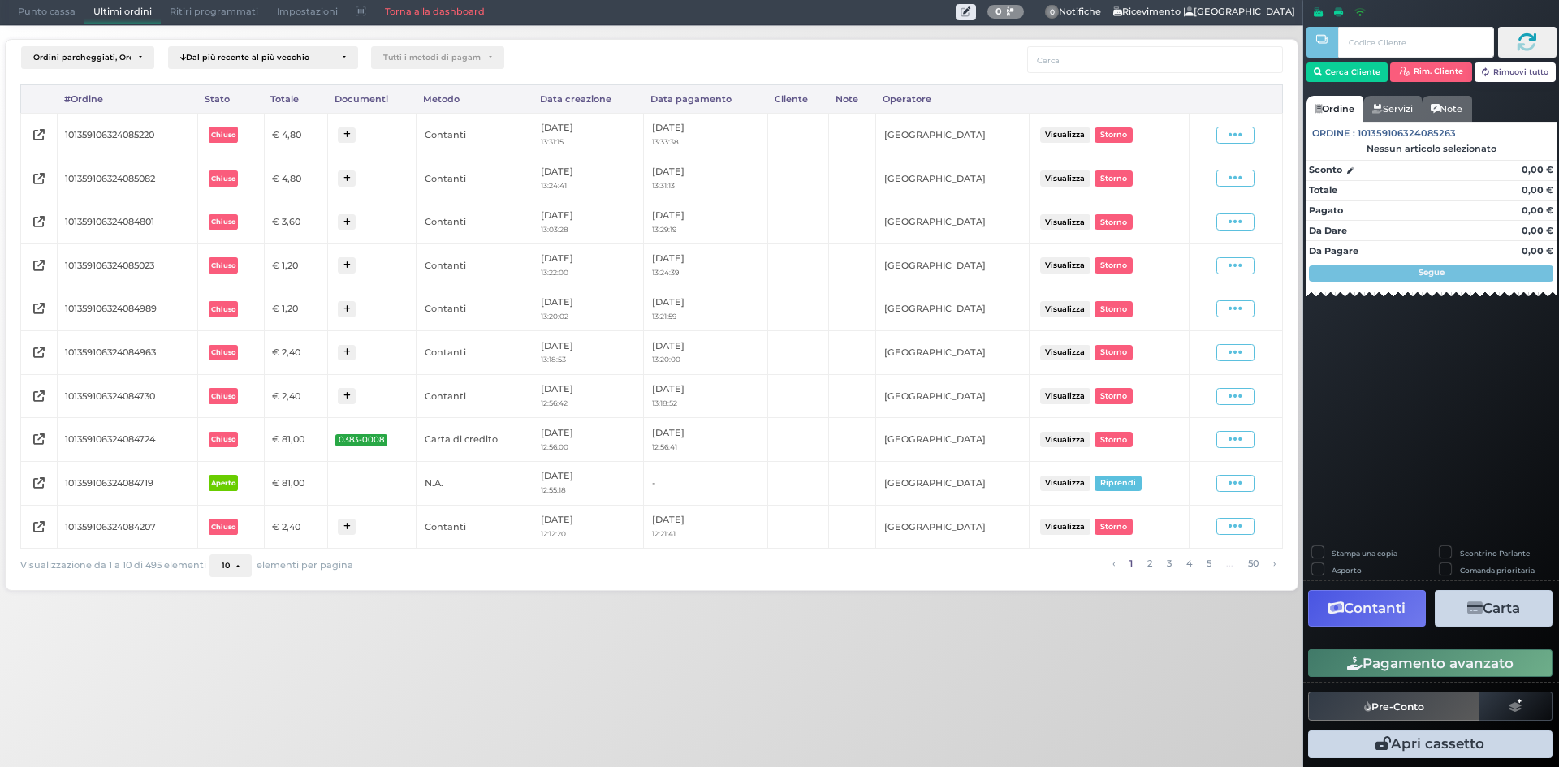
click at [40, 17] on span "Punto cassa" at bounding box center [47, 12] width 76 height 23
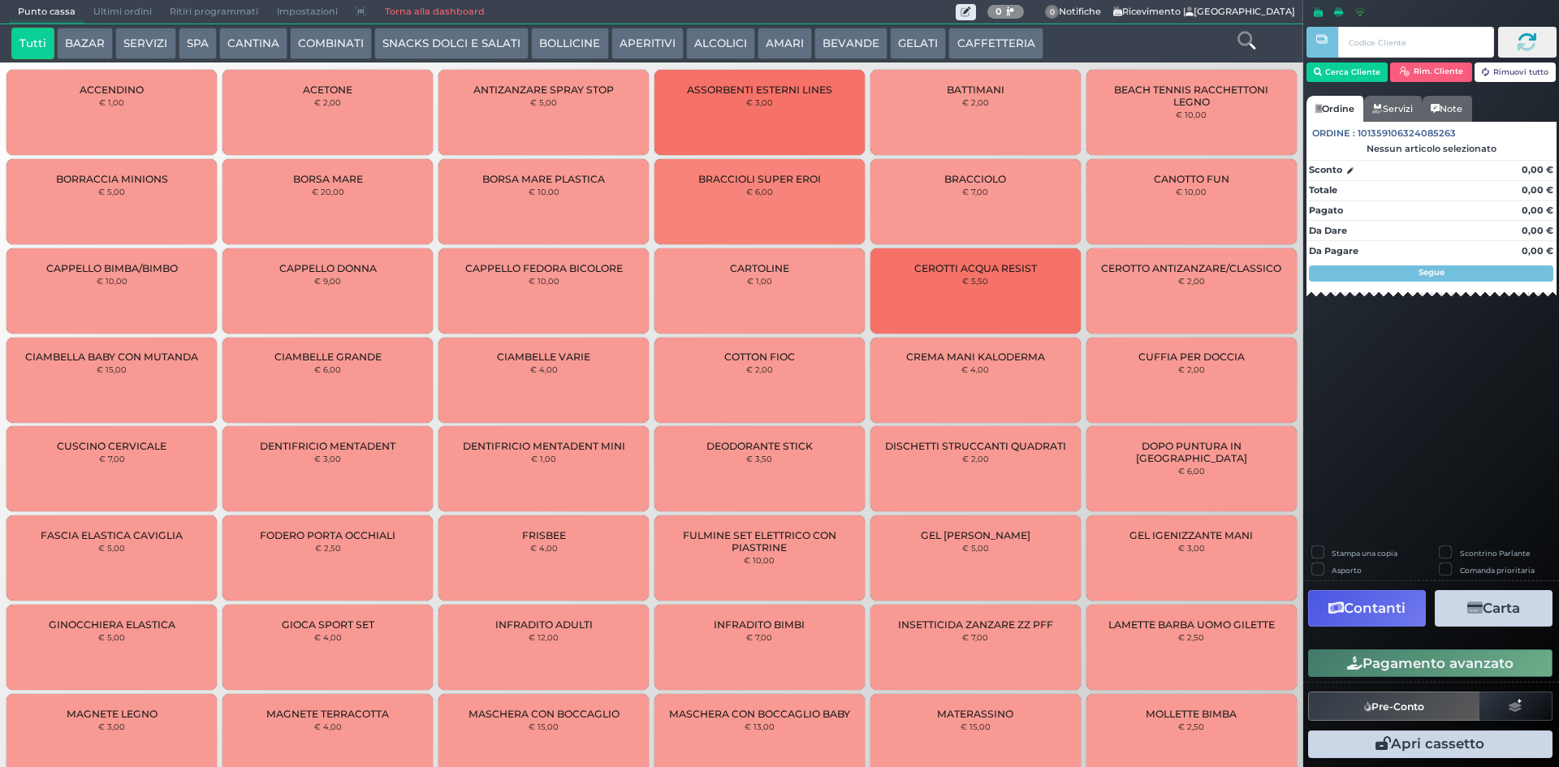
drag, startPoint x: 965, startPoint y: 32, endPoint x: 955, endPoint y: 37, distance: 10.6
click at [964, 32] on button "CAFFETTERIA" at bounding box center [995, 44] width 94 height 32
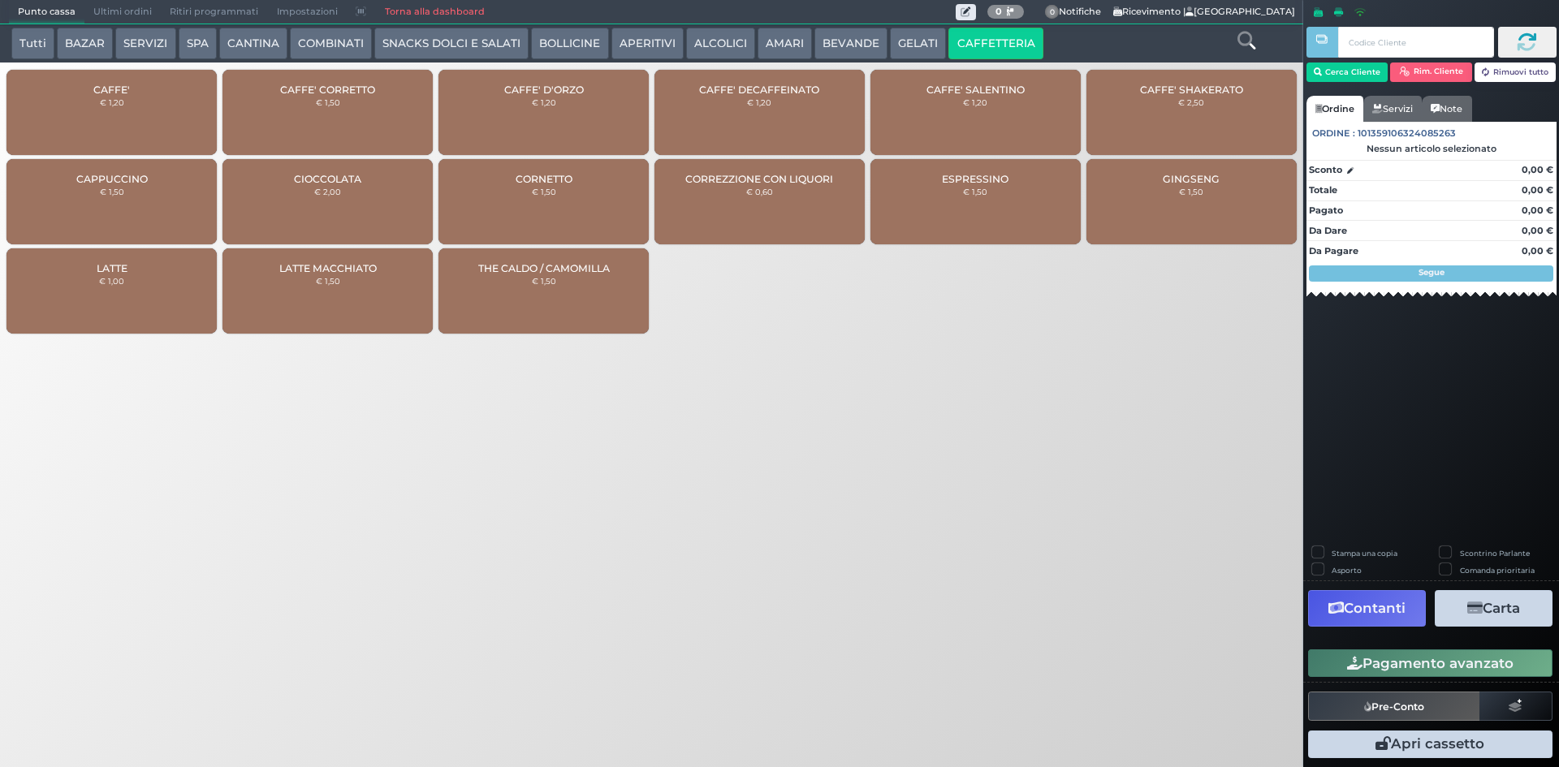
click at [117, 96] on div "CAFFE' € 1,20" at bounding box center [111, 112] width 210 height 85
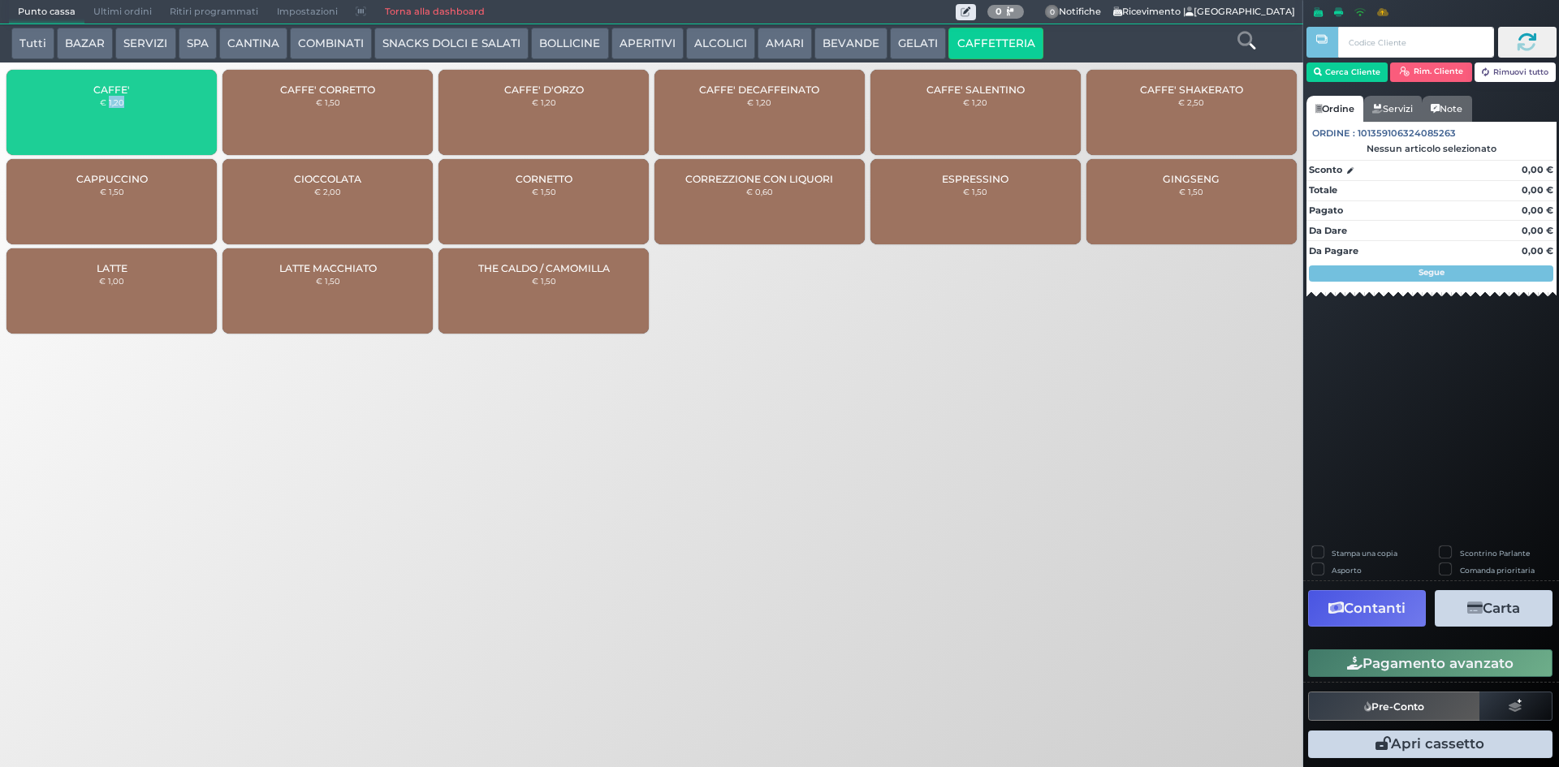
click at [117, 96] on div "CAFFE' € 1,20" at bounding box center [111, 112] width 210 height 85
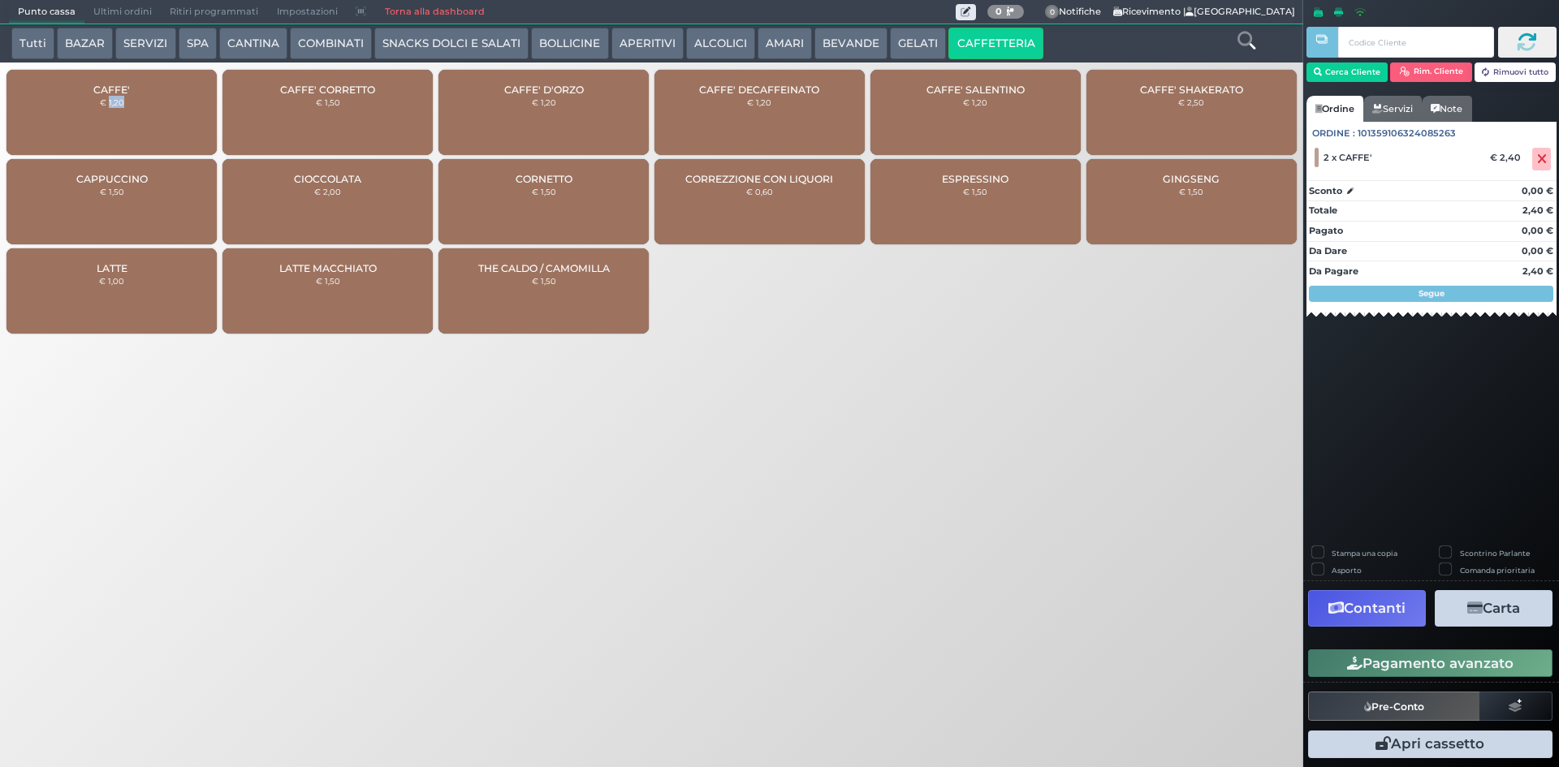
drag, startPoint x: 138, startPoint y: 110, endPoint x: 92, endPoint y: 126, distance: 48.8
click at [138, 110] on div "CAFFE' € 1,20" at bounding box center [111, 112] width 210 height 85
click at [763, 37] on button "AMARI" at bounding box center [785, 44] width 54 height 32
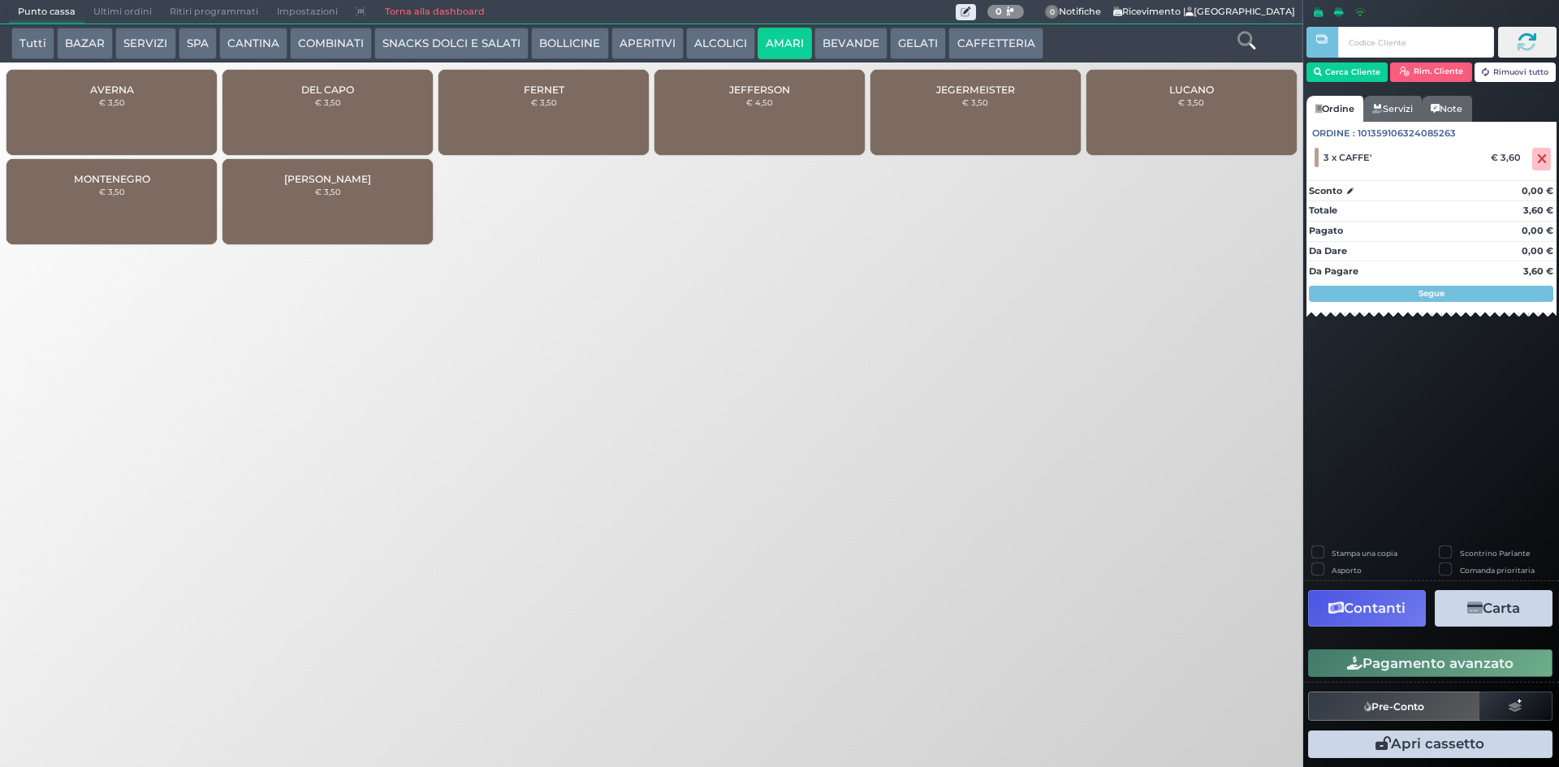
click at [677, 46] on button "APERITIVI" at bounding box center [647, 44] width 72 height 32
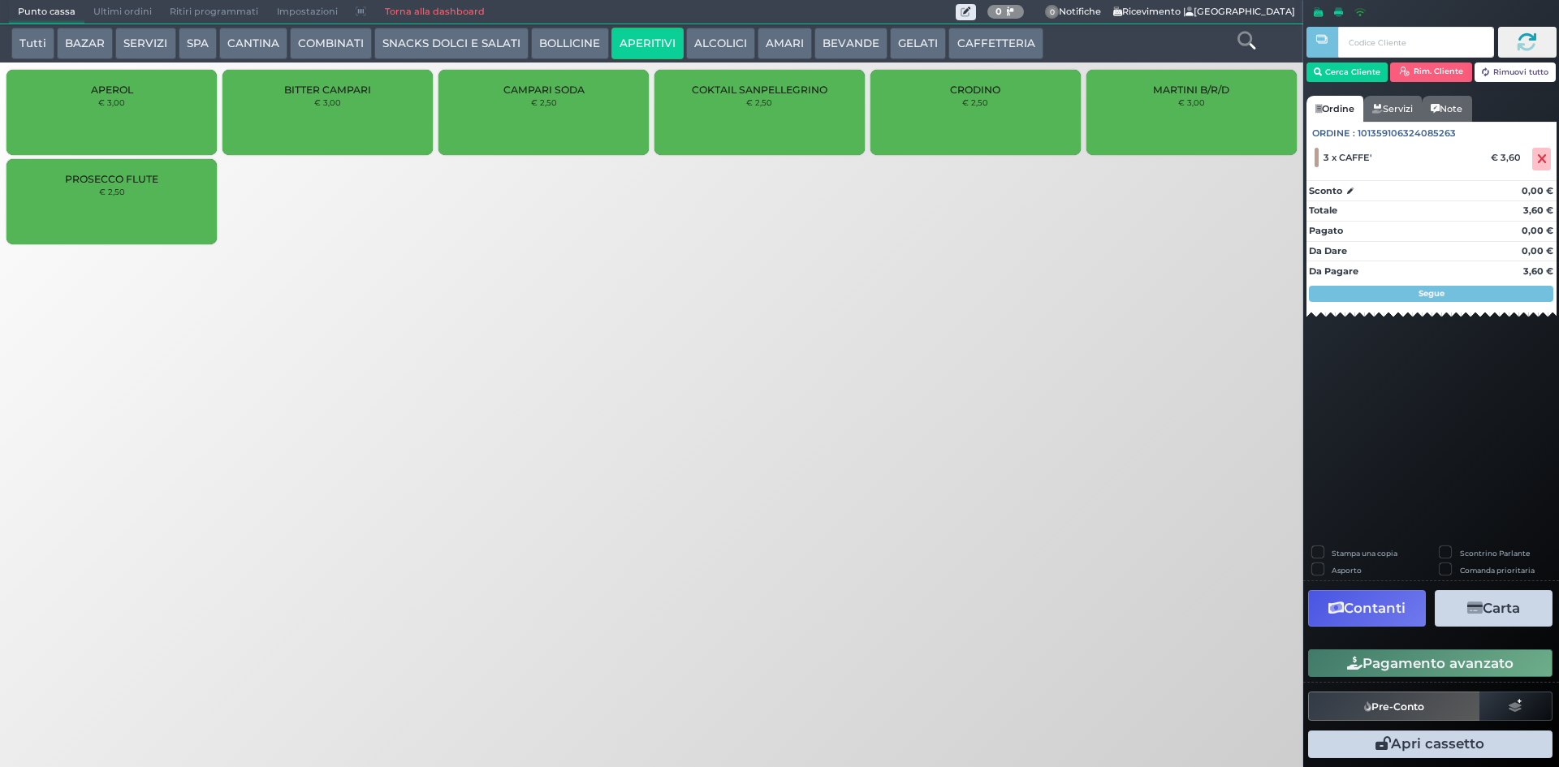
click at [724, 66] on div "APEROL € 3,00 BITTER CAMPARI € 3,00 CAMPARI SODA € 2,50 COKTAIL SANPELLEGRINO €…" at bounding box center [651, 159] width 1303 height 187
click at [713, 45] on button "ALCOLICI" at bounding box center [720, 44] width 69 height 32
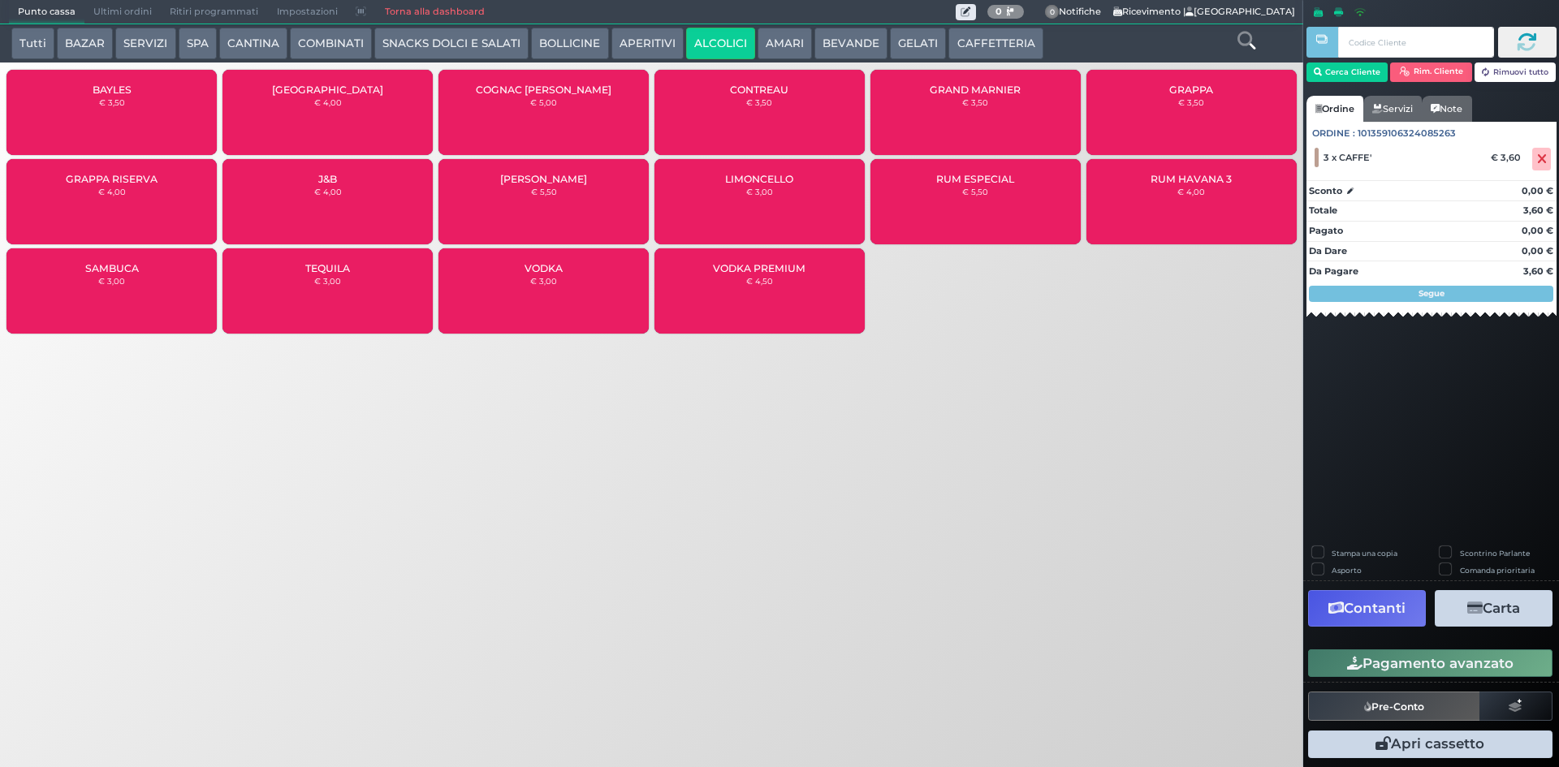
click at [1252, 90] on div "GRAPPA € 3,50" at bounding box center [1191, 112] width 210 height 85
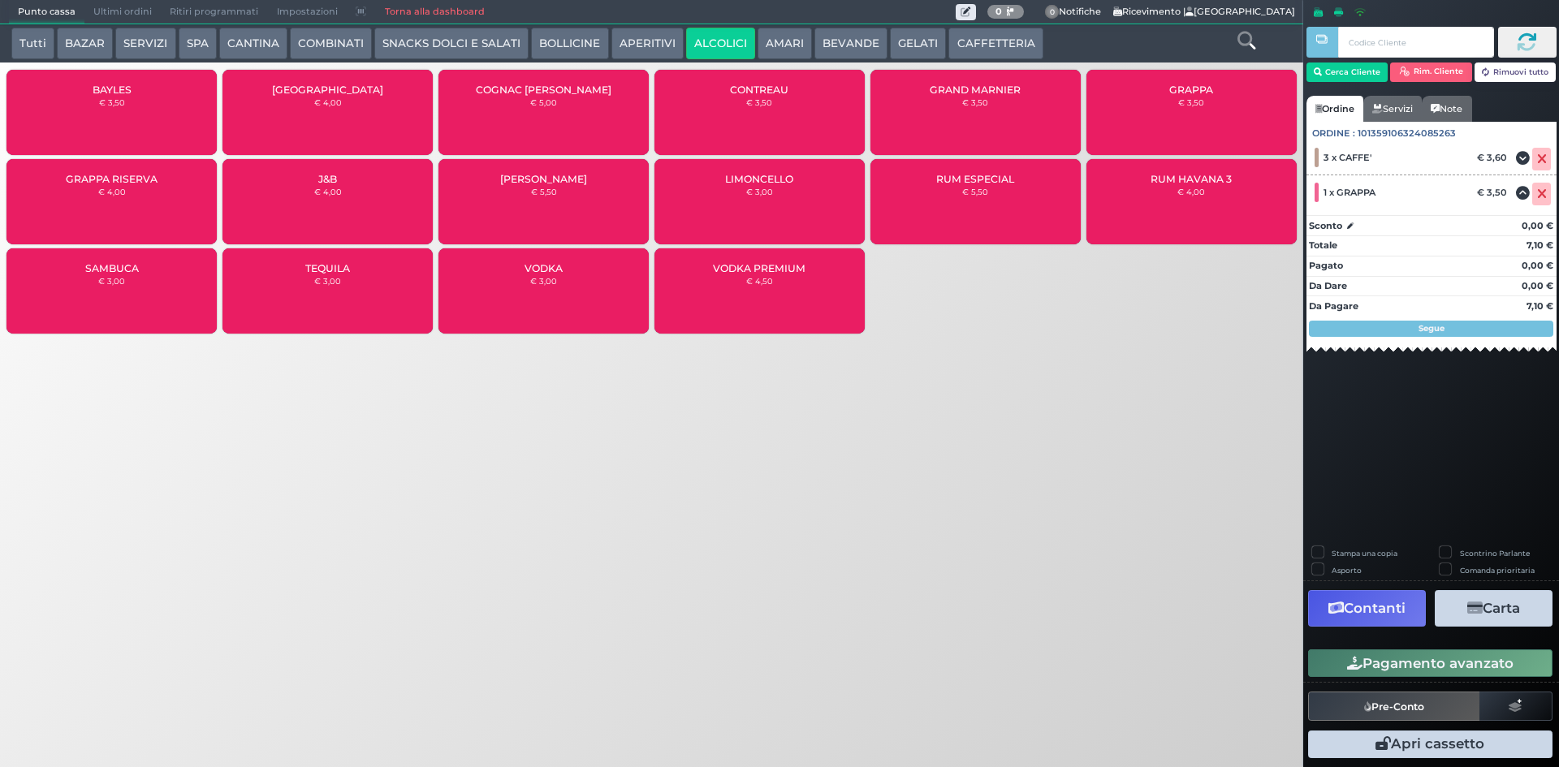
click at [1439, 660] on button "Pagamento avanzato" at bounding box center [1430, 664] width 244 height 28
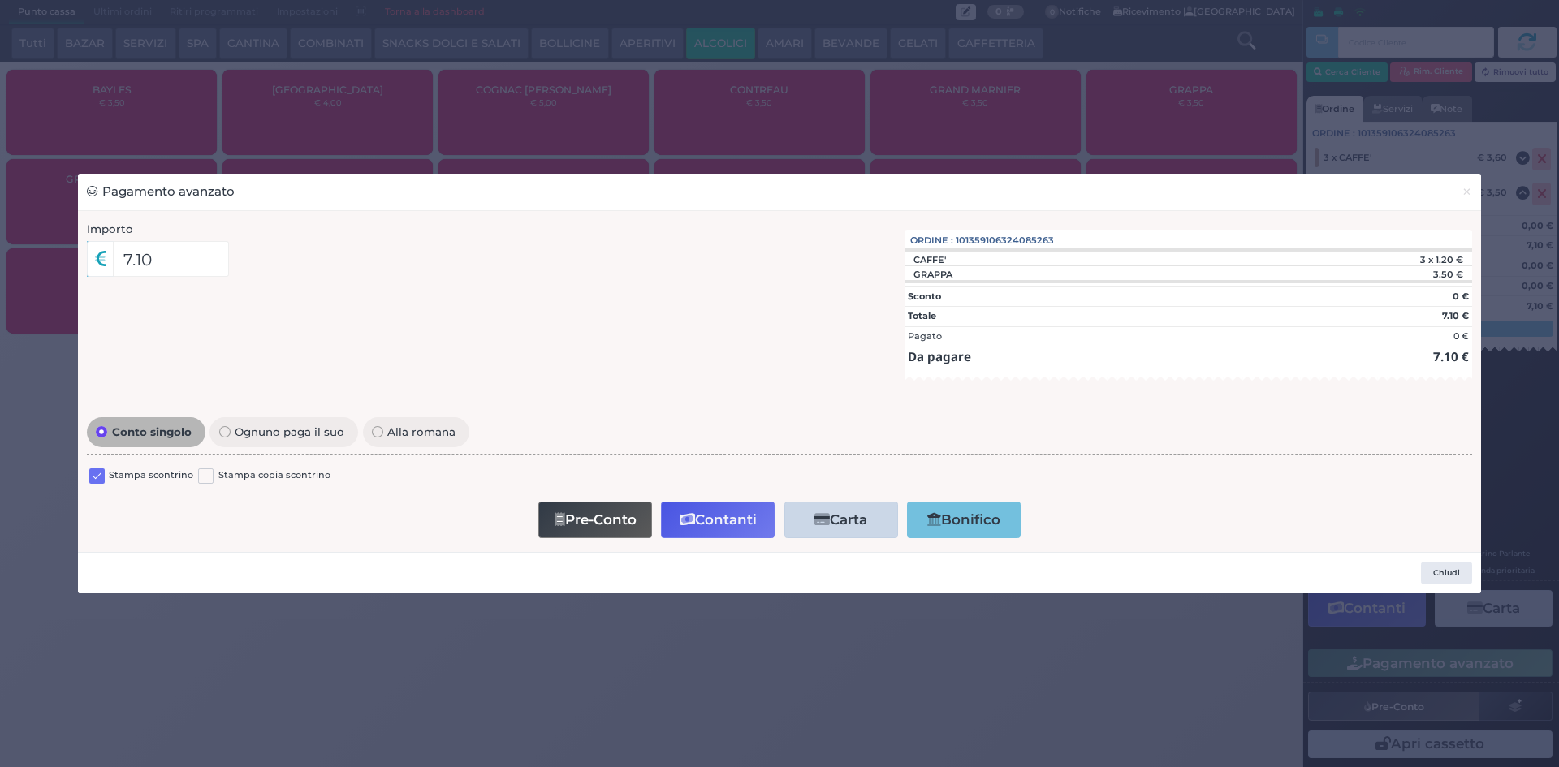
click at [101, 473] on label at bounding box center [96, 476] width 15 height 15
click at [0, 0] on input "checkbox" at bounding box center [0, 0] width 0 height 0
click at [739, 512] on button "Contanti" at bounding box center [718, 520] width 114 height 37
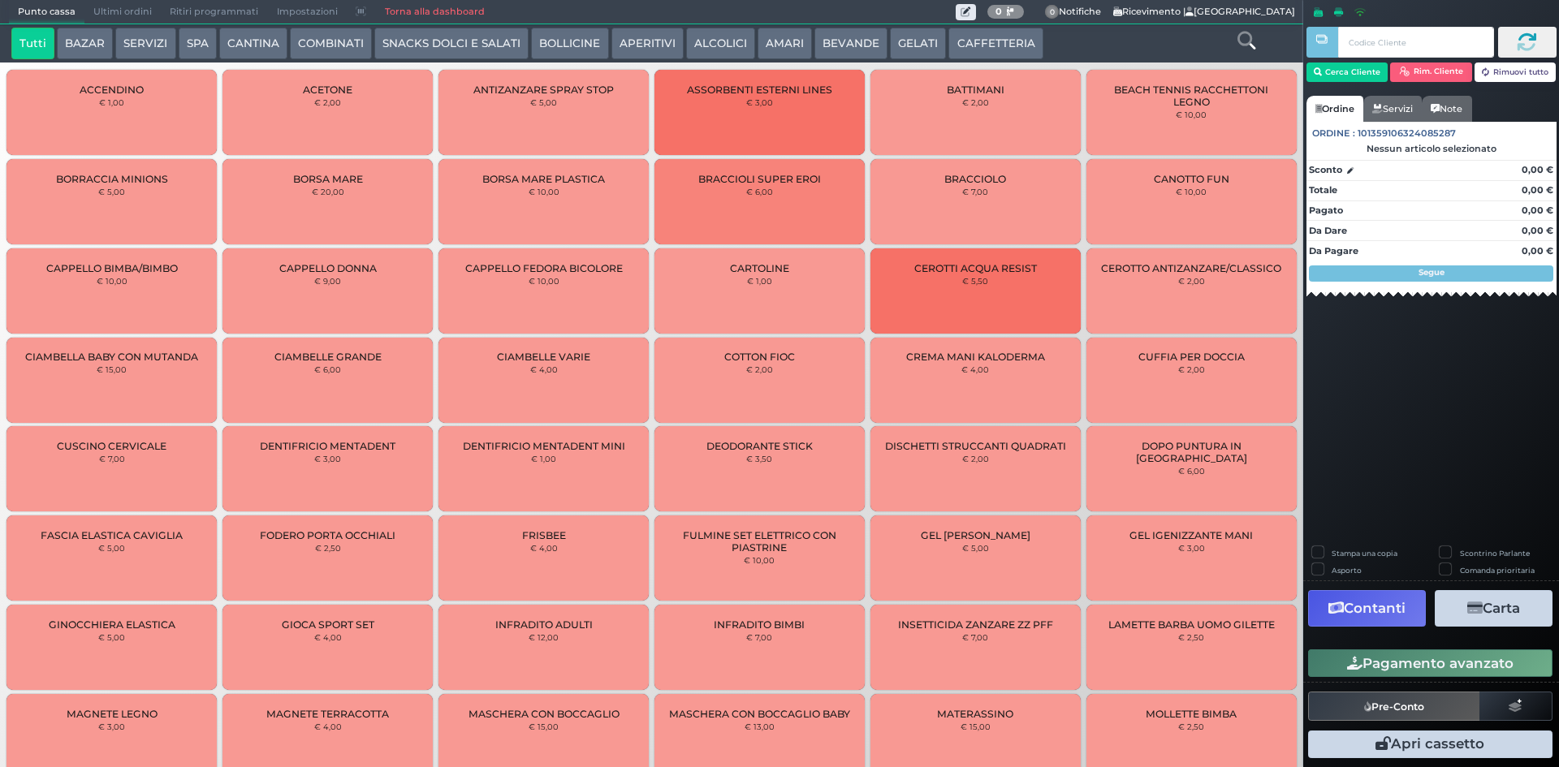
click at [133, 1] on span "Ultimi ordini" at bounding box center [122, 12] width 76 height 23
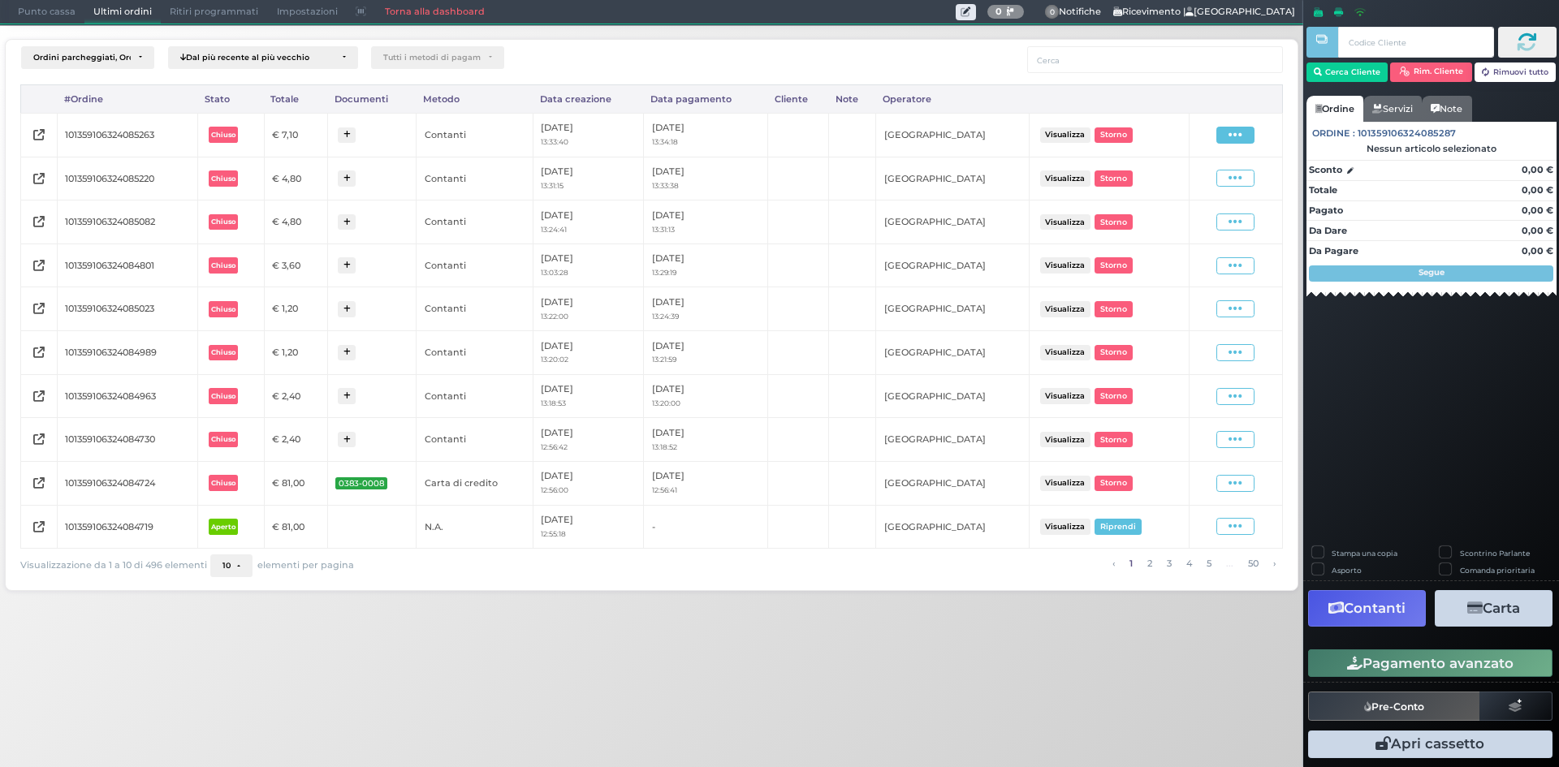
click at [1229, 135] on icon at bounding box center [1235, 134] width 14 height 15
click at [1189, 185] on span "Ristampa Pre-Conto" at bounding box center [1197, 182] width 67 height 28
click at [27, 19] on span "Punto cassa" at bounding box center [47, 12] width 76 height 23
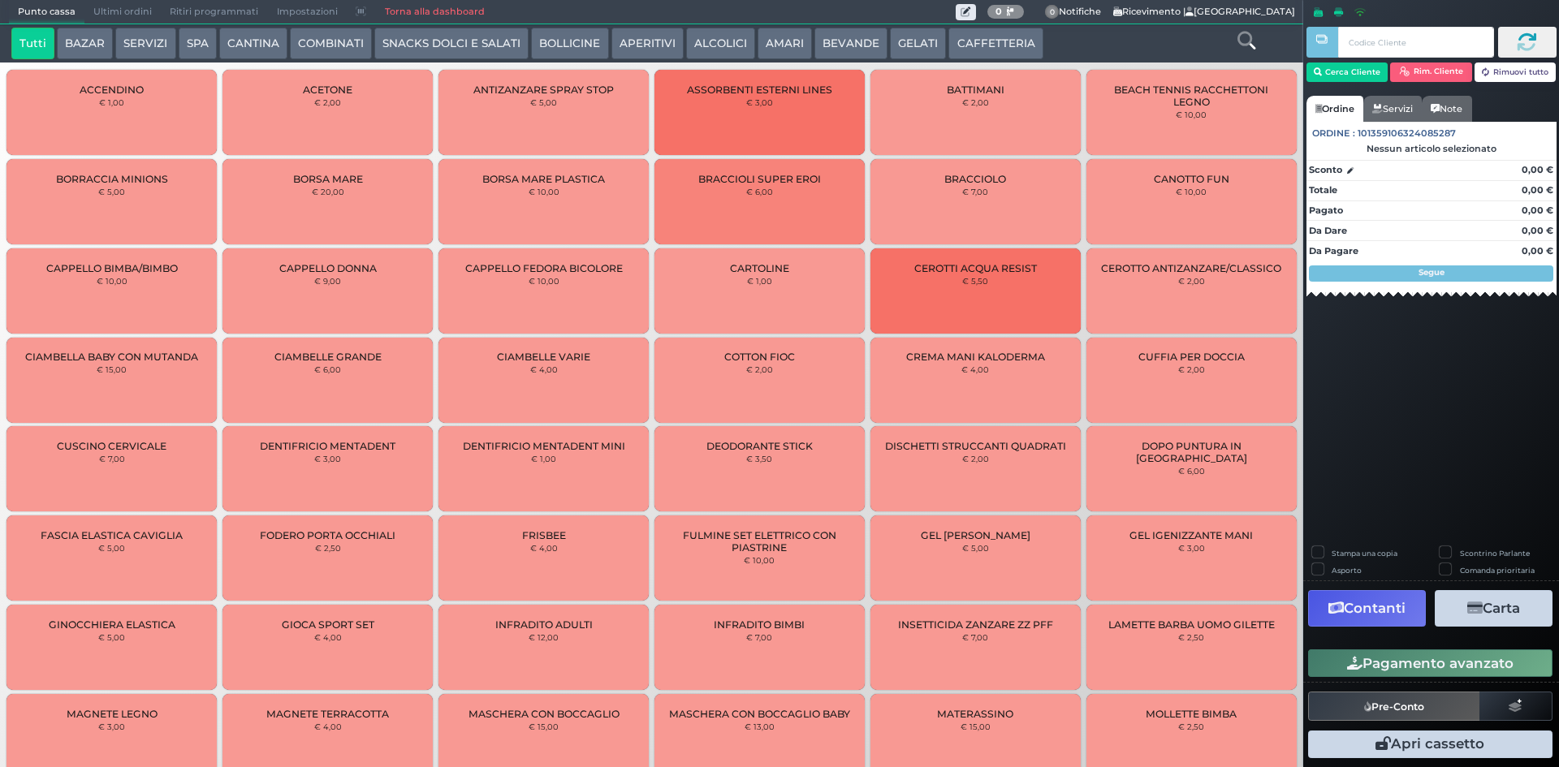
click at [980, 29] on button "CAFFETTERIA" at bounding box center [995, 44] width 94 height 32
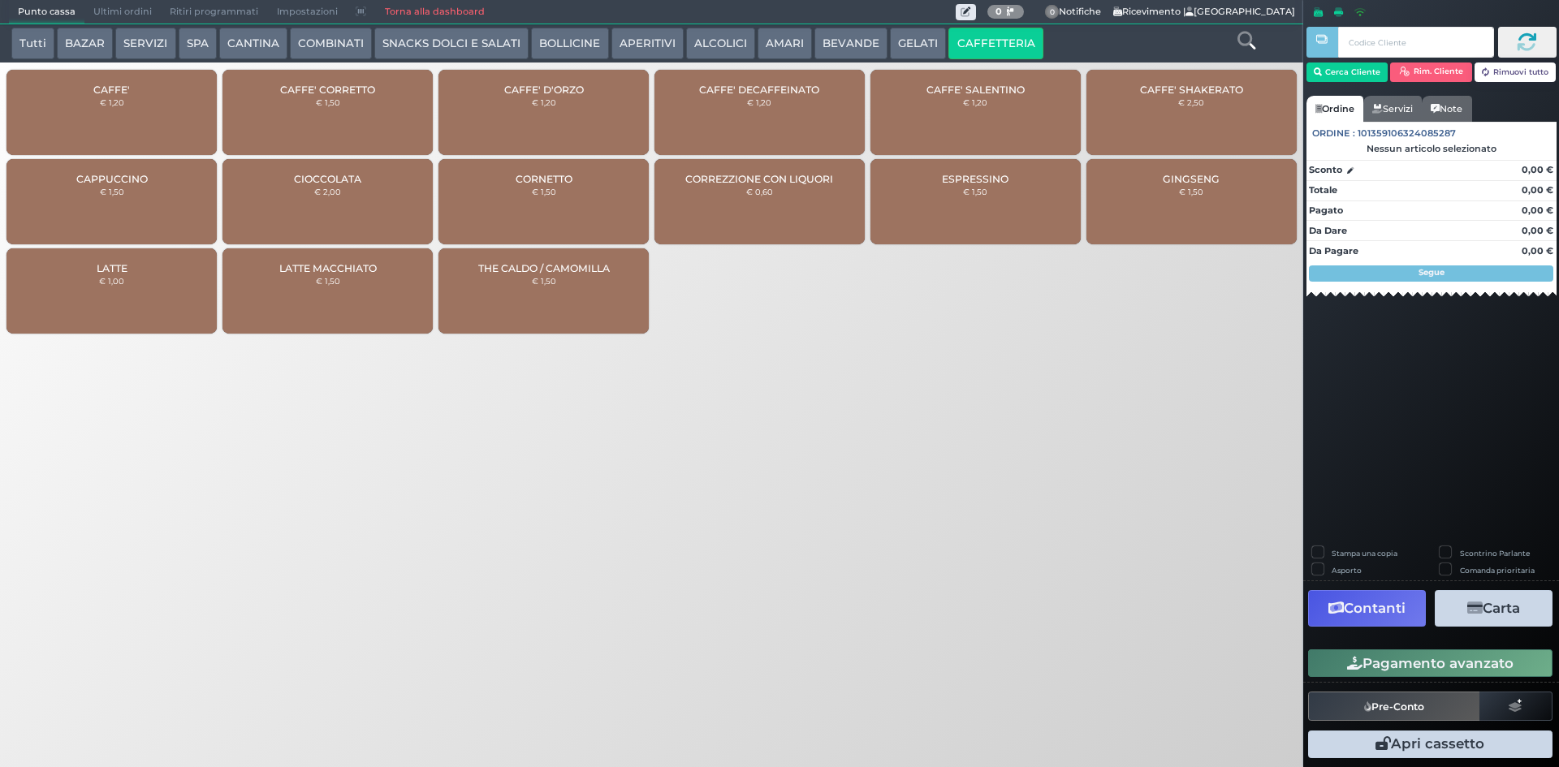
click at [363, 106] on div "CAFFE' CORRETTO € 1,50" at bounding box center [327, 112] width 210 height 85
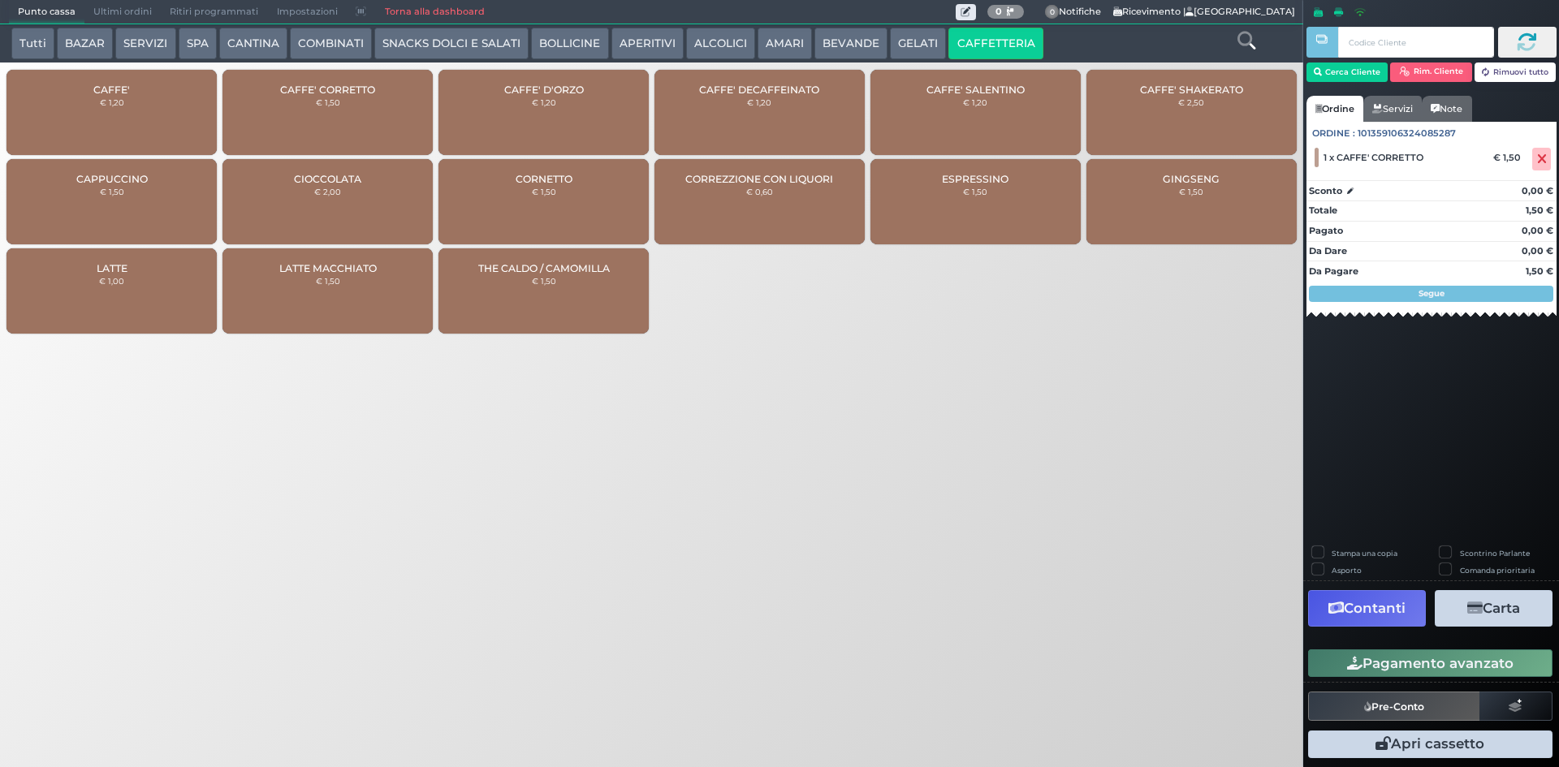
drag, startPoint x: 93, startPoint y: 93, endPoint x: 124, endPoint y: 103, distance: 32.6
click at [94, 92] on span "CAFFE'" at bounding box center [111, 90] width 37 height 12
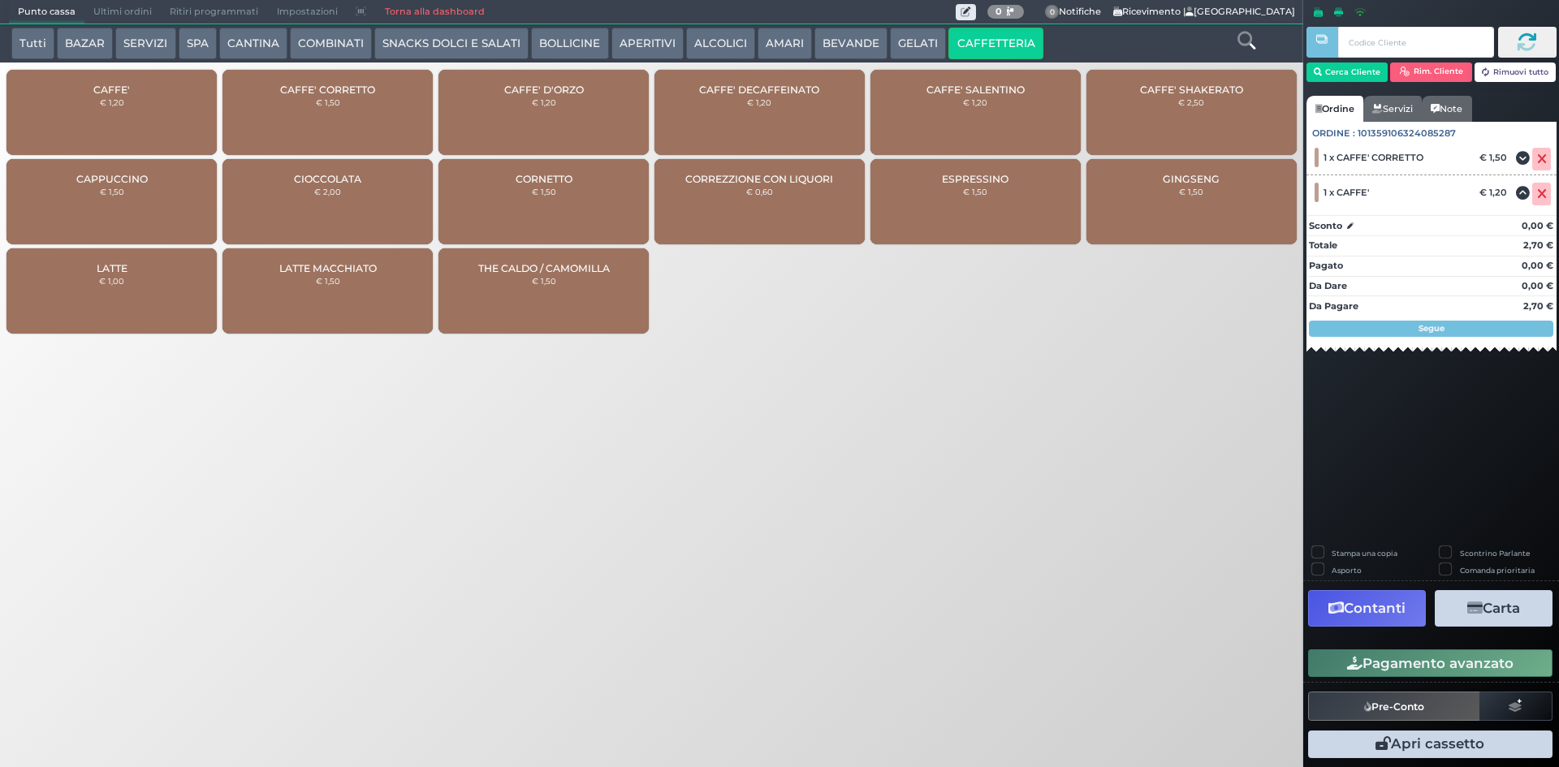
click at [1336, 554] on label "Stampa una copia" at bounding box center [1365, 553] width 66 height 11
checkbox input "true"
click at [1510, 607] on button "Carta" at bounding box center [1494, 608] width 118 height 37
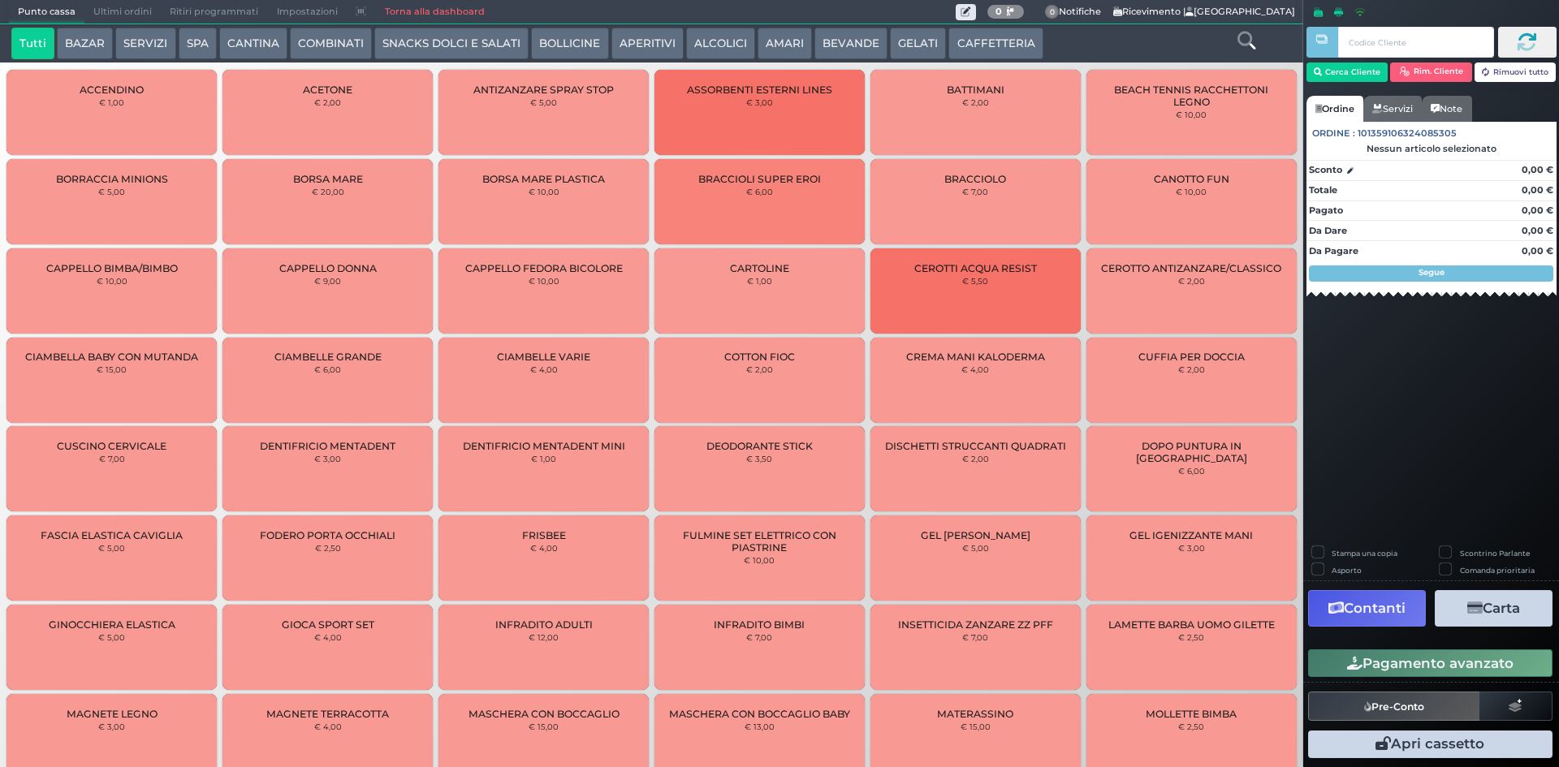
click at [101, 10] on span "Ultimi ordini" at bounding box center [122, 12] width 76 height 23
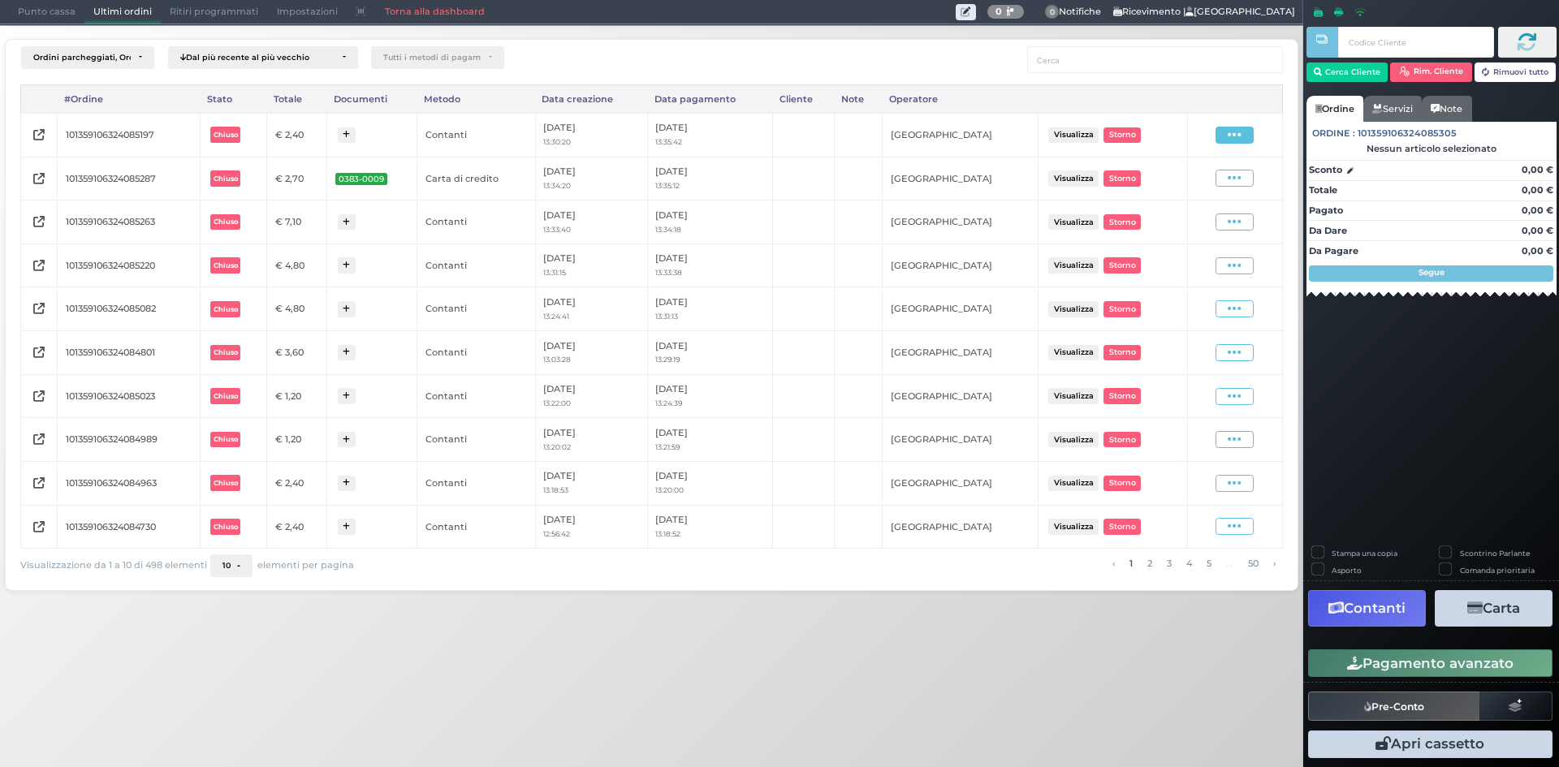
drag, startPoint x: 1236, startPoint y: 127, endPoint x: 1215, endPoint y: 172, distance: 49.4
click at [1236, 129] on icon at bounding box center [1235, 134] width 14 height 15
click at [1203, 179] on span "Ristampa Pre-Conto" at bounding box center [1196, 182] width 67 height 28
drag, startPoint x: 55, startPoint y: 21, endPoint x: 108, endPoint y: 25, distance: 52.9
click at [55, 20] on span "Punto cassa" at bounding box center [47, 12] width 76 height 23
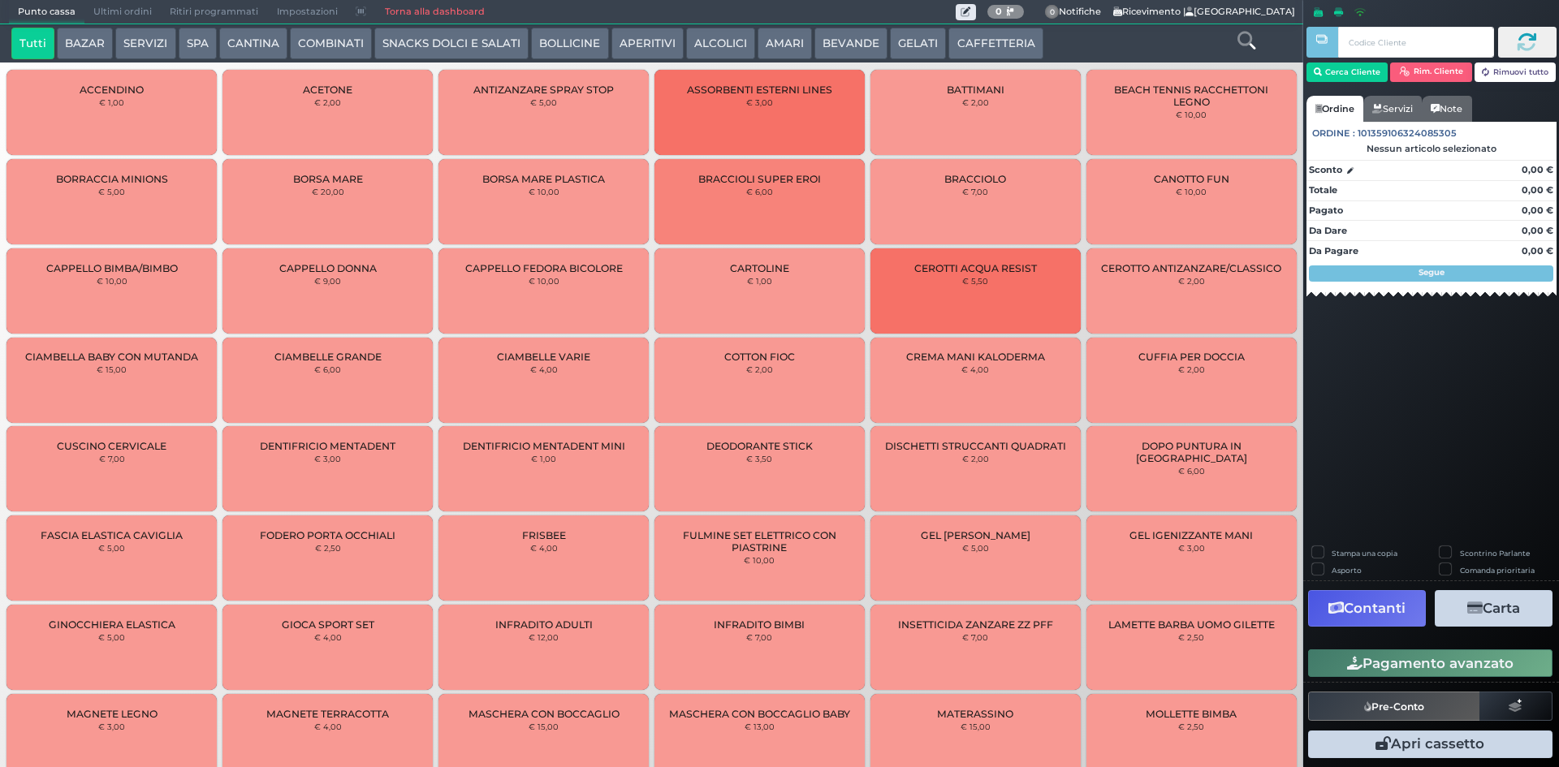
click at [987, 33] on button "CAFFETTERIA" at bounding box center [995, 44] width 94 height 32
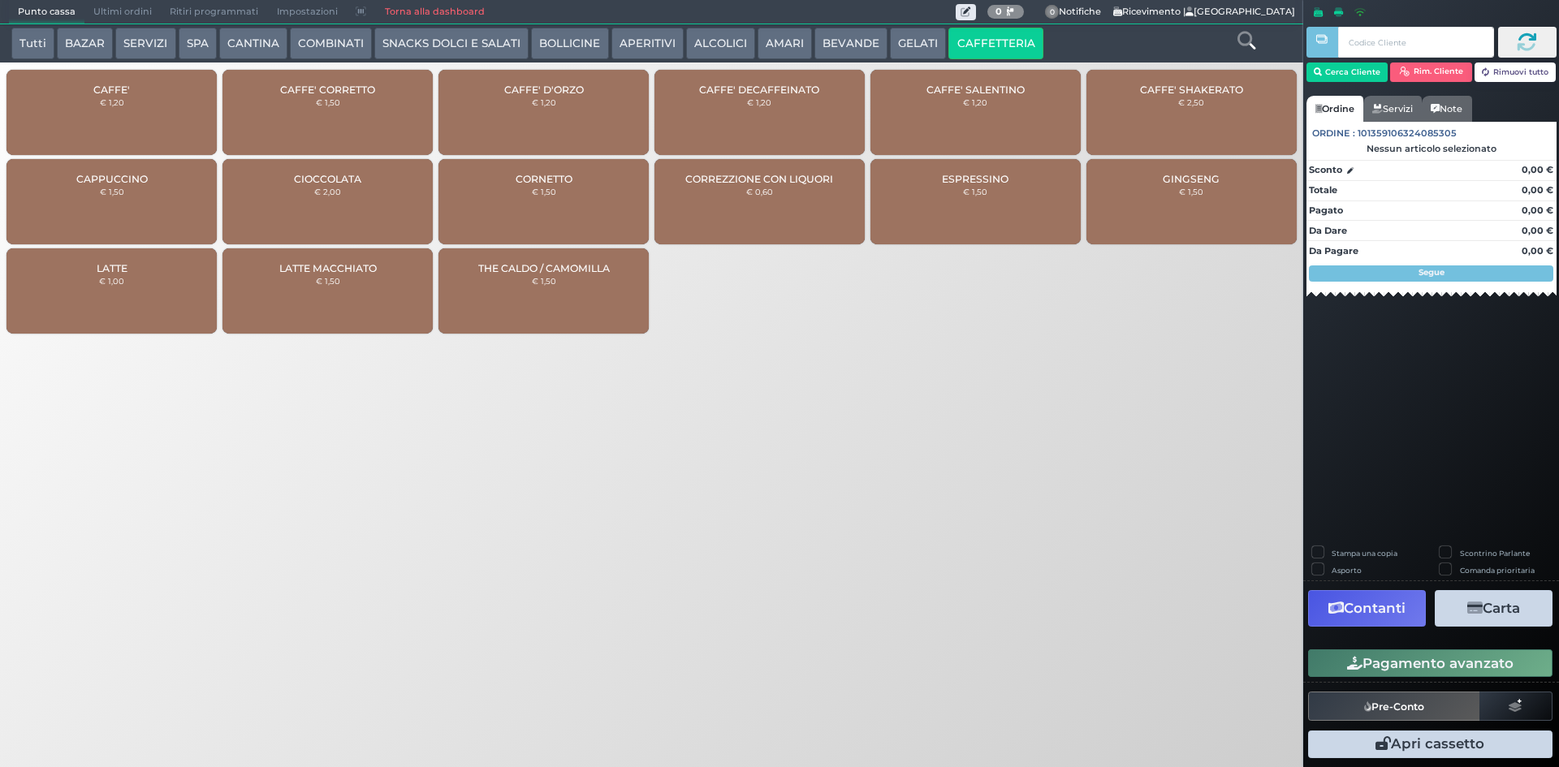
drag, startPoint x: 153, startPoint y: 118, endPoint x: 162, endPoint y: 135, distance: 19.2
click at [153, 122] on div "CAFFE' € 1,20" at bounding box center [111, 112] width 210 height 85
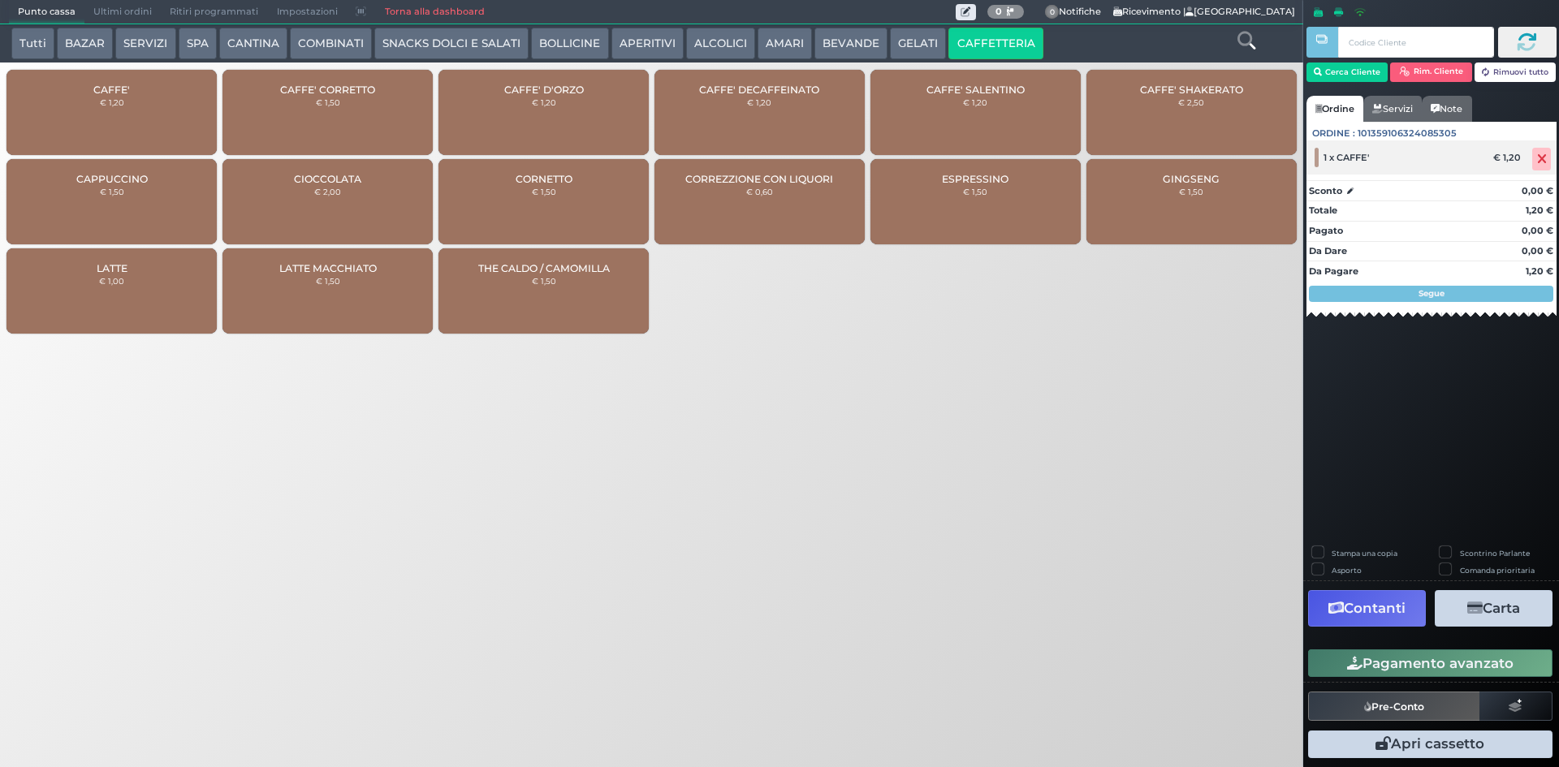
click at [1537, 156] on span at bounding box center [1541, 159] width 19 height 23
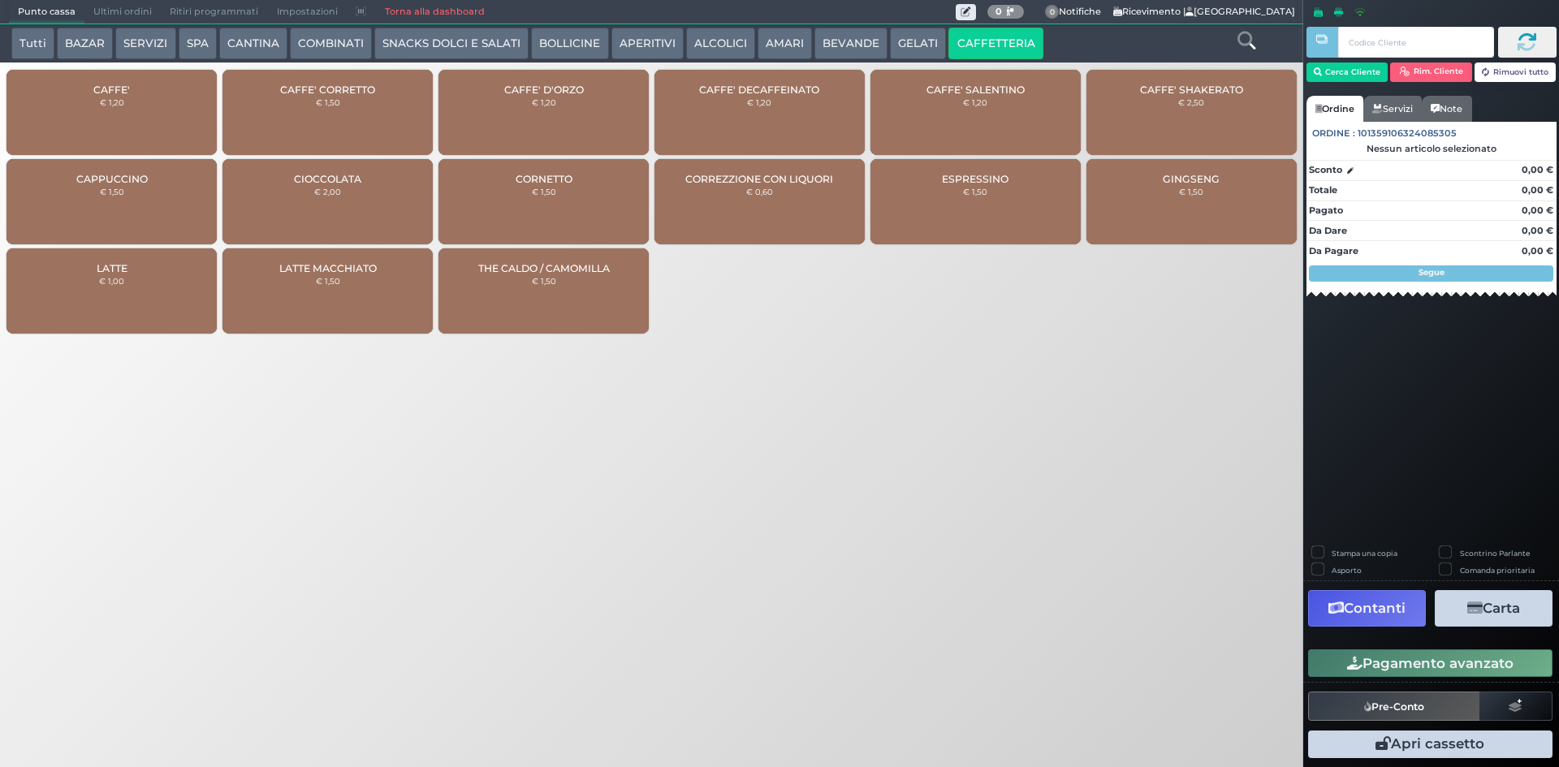
click at [362, 101] on div "CAFFE' CORRETTO € 1,50" at bounding box center [327, 112] width 210 height 85
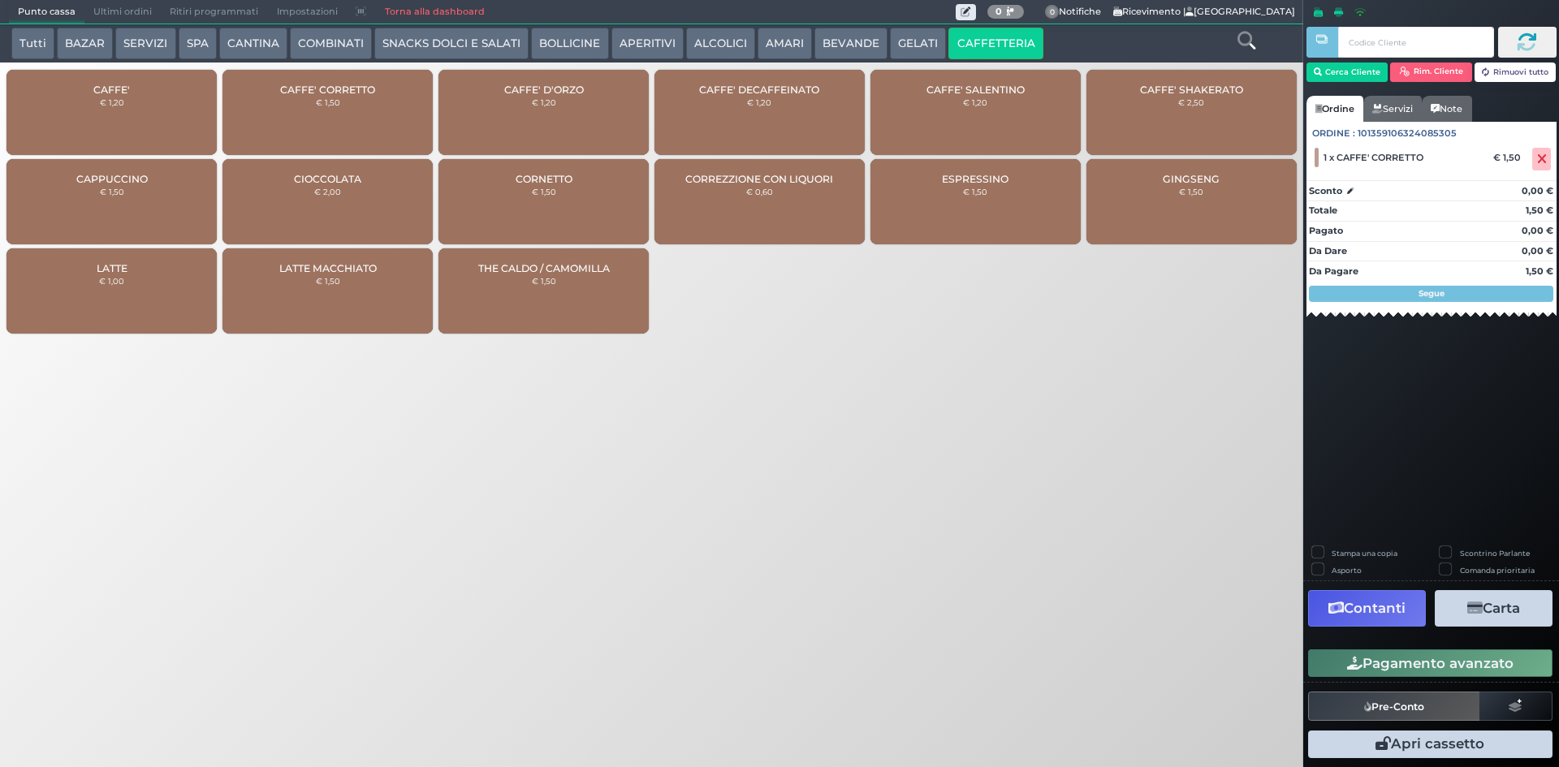
drag, startPoint x: 1341, startPoint y: 665, endPoint x: 1309, endPoint y: 611, distance: 62.9
click at [1341, 664] on button "Pagamento avanzato" at bounding box center [1430, 664] width 244 height 28
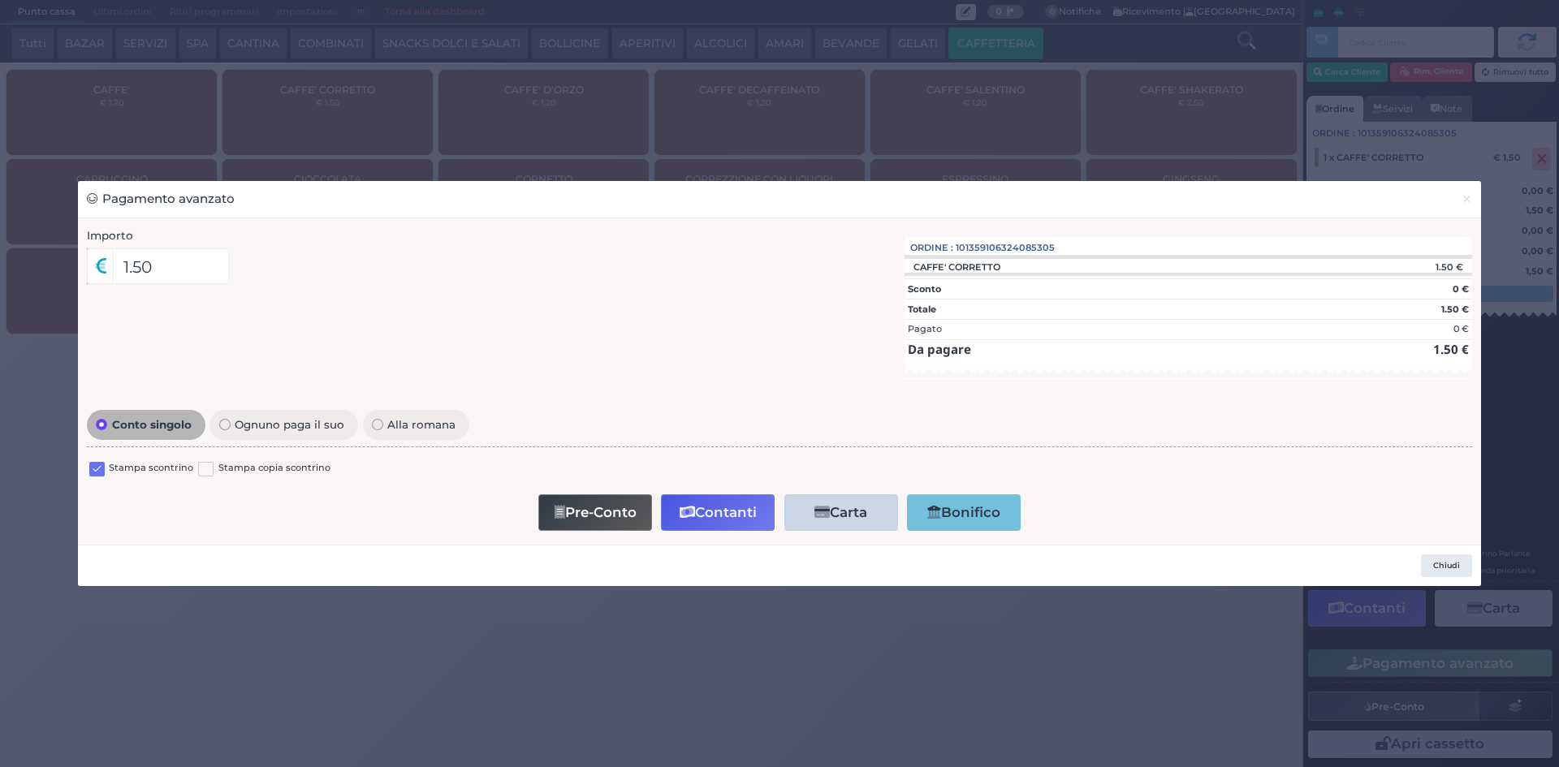
click at [92, 469] on label at bounding box center [96, 469] width 15 height 15
click at [0, 0] on input "checkbox" at bounding box center [0, 0] width 0 height 0
click at [613, 511] on button "Pre-Conto" at bounding box center [595, 512] width 114 height 37
click at [1466, 207] on span "×" at bounding box center [1467, 199] width 11 height 18
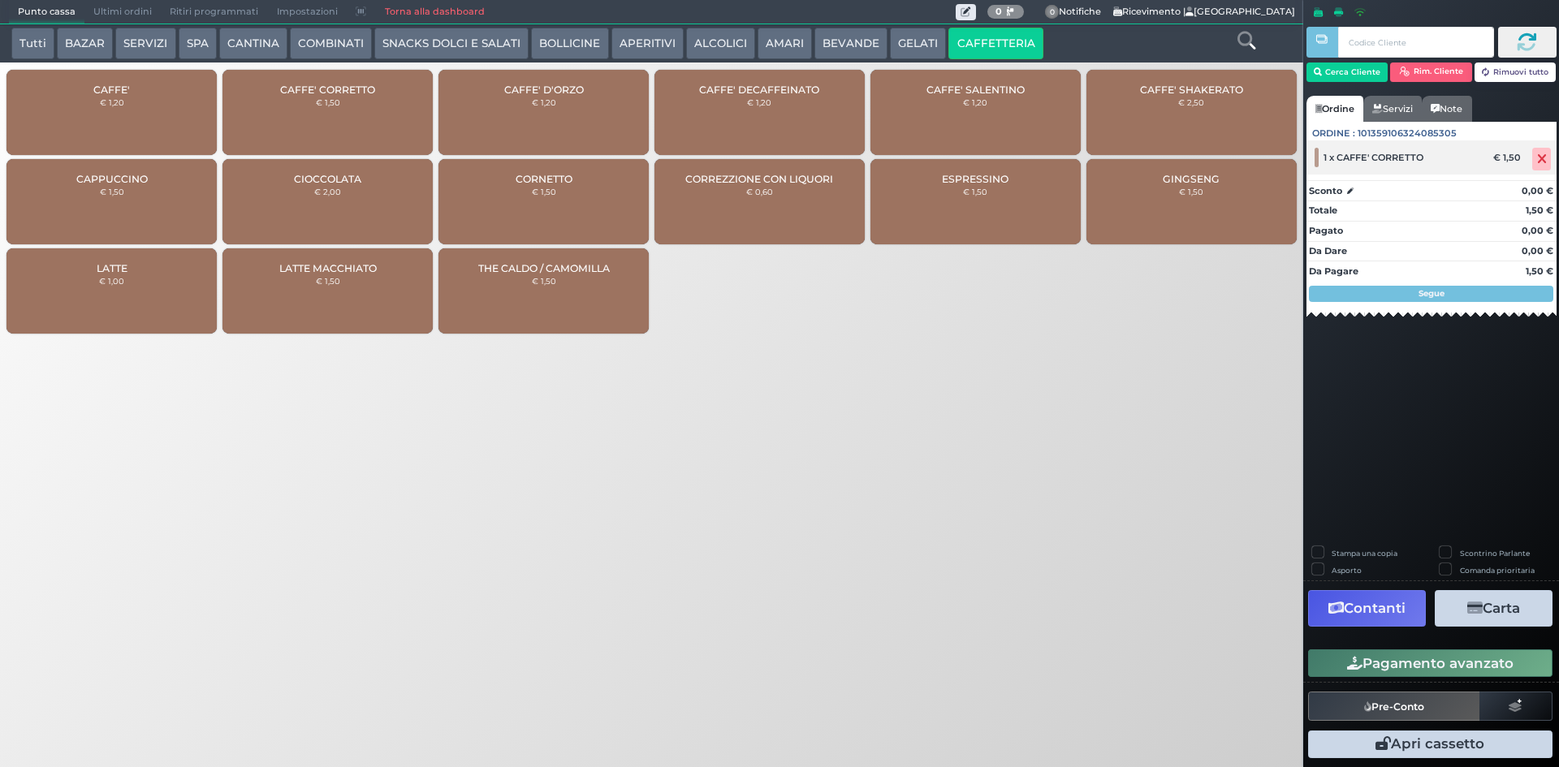
click at [1540, 159] on icon at bounding box center [1542, 159] width 10 height 1
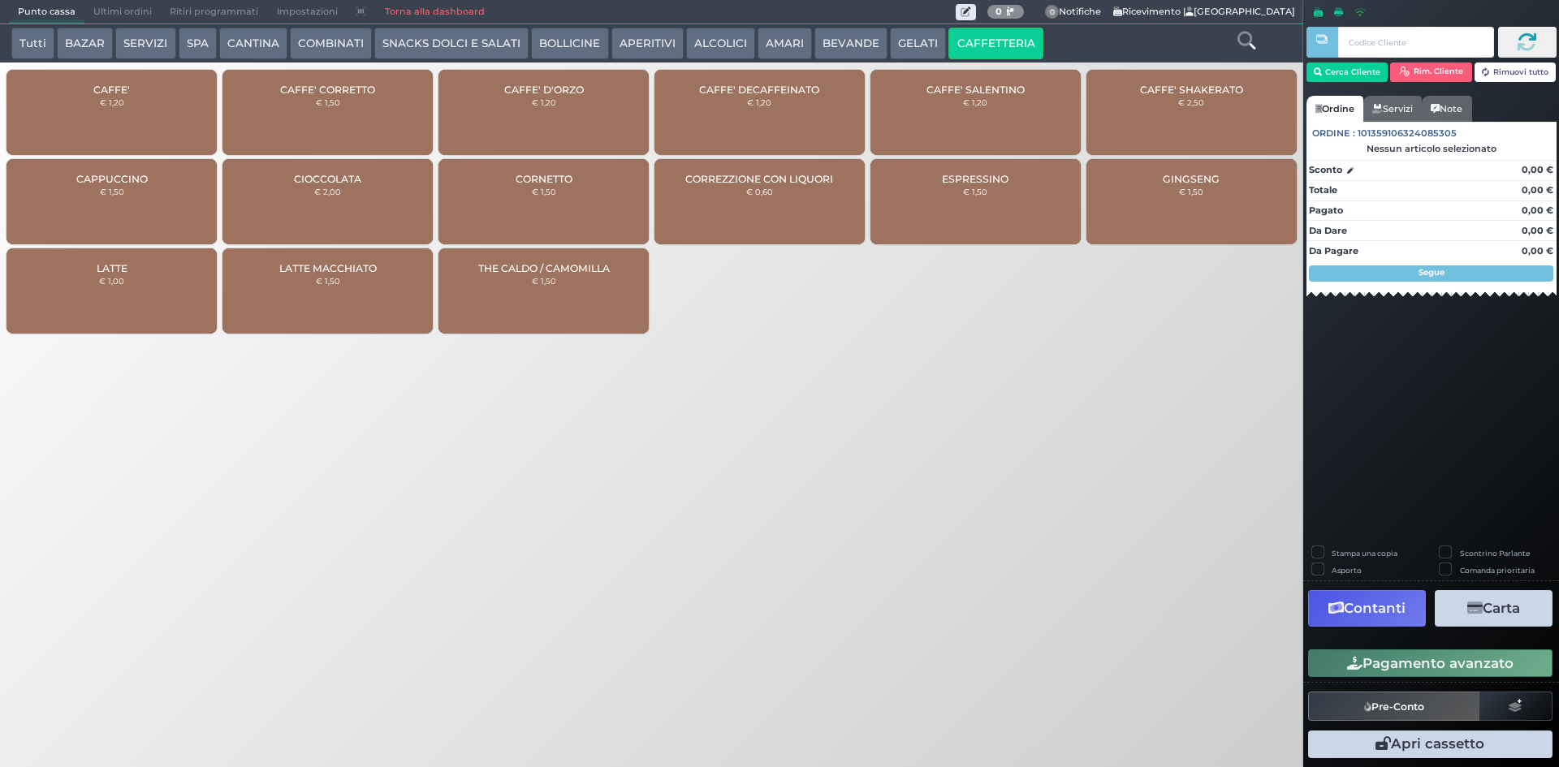
click at [521, 105] on div "CAFFE' D'ORZO € 1,20" at bounding box center [543, 112] width 210 height 85
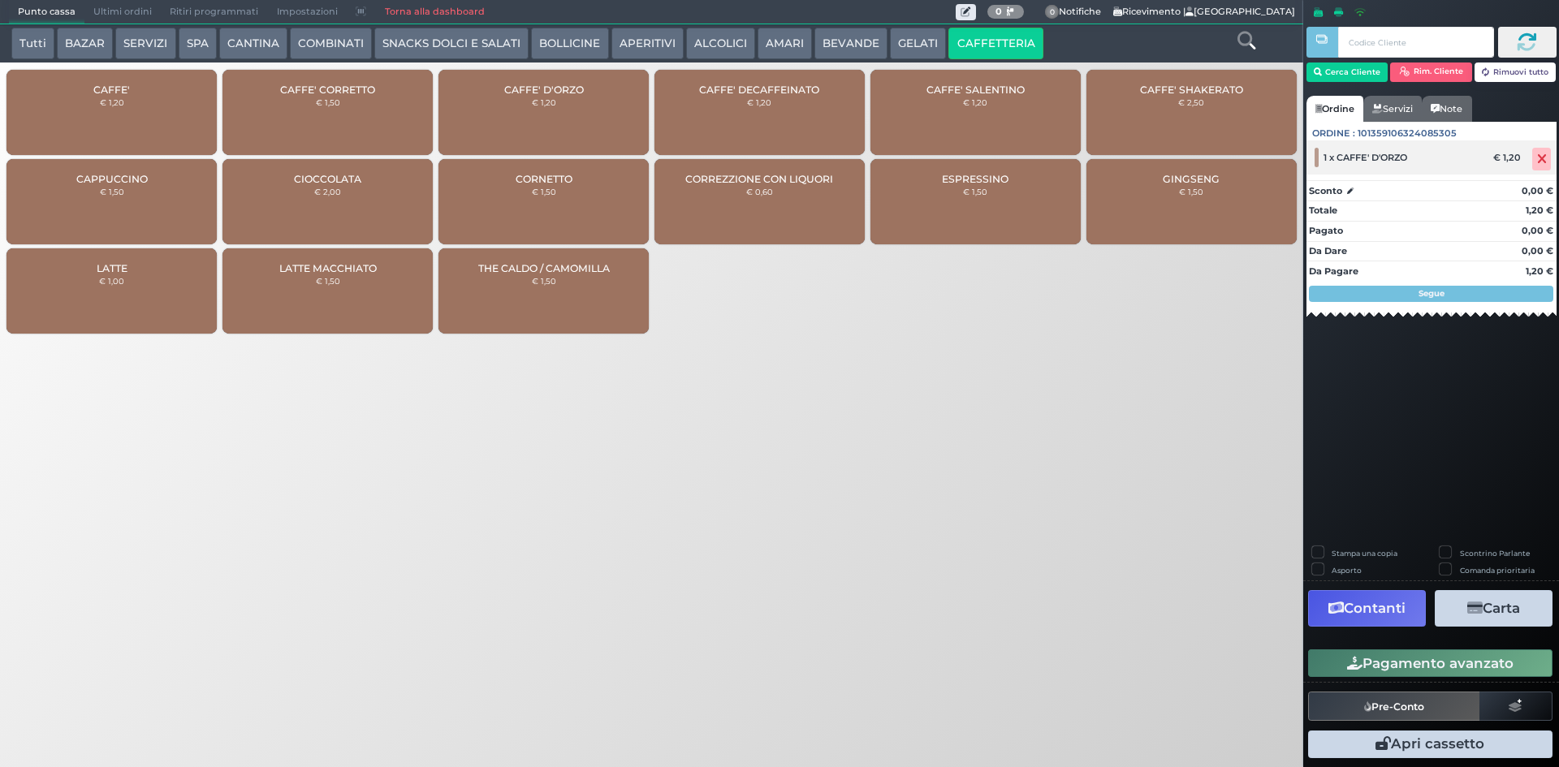
click at [1535, 159] on span at bounding box center [1541, 159] width 19 height 23
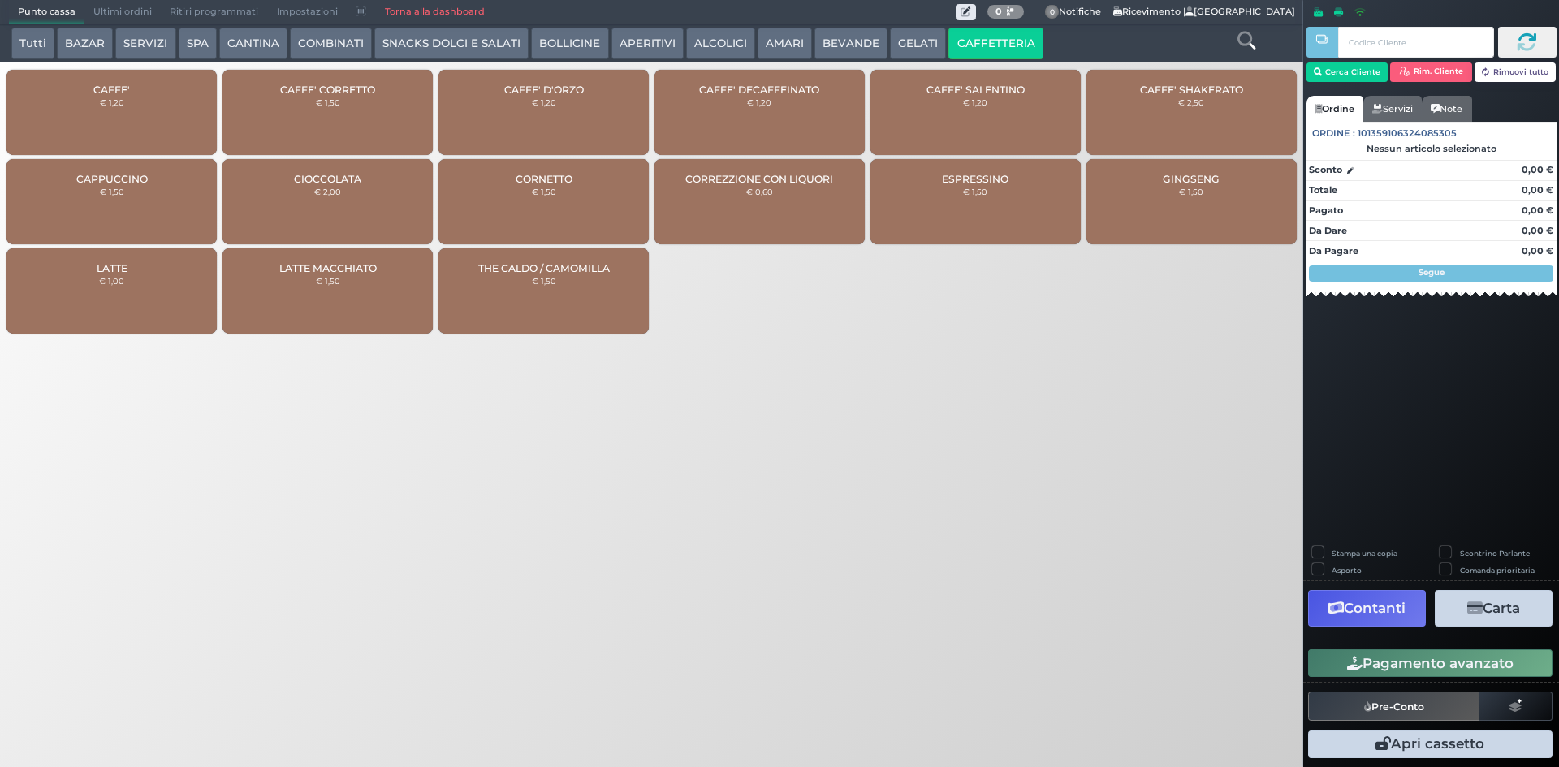
click at [738, 93] on span "CAFFE' DECAFFEINATO" at bounding box center [759, 90] width 120 height 12
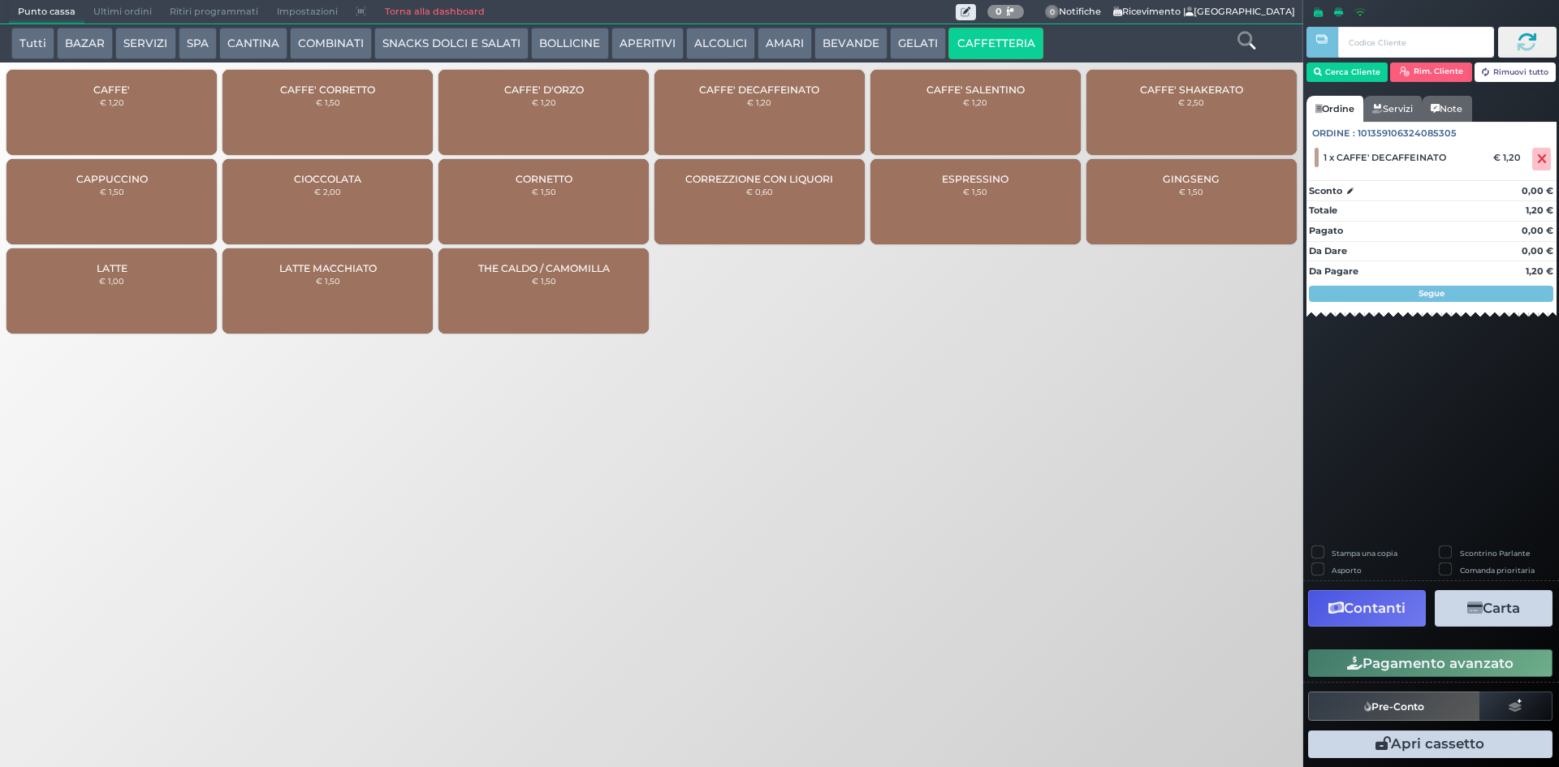
click at [107, 81] on div "CAFFE' € 1,20" at bounding box center [111, 112] width 210 height 85
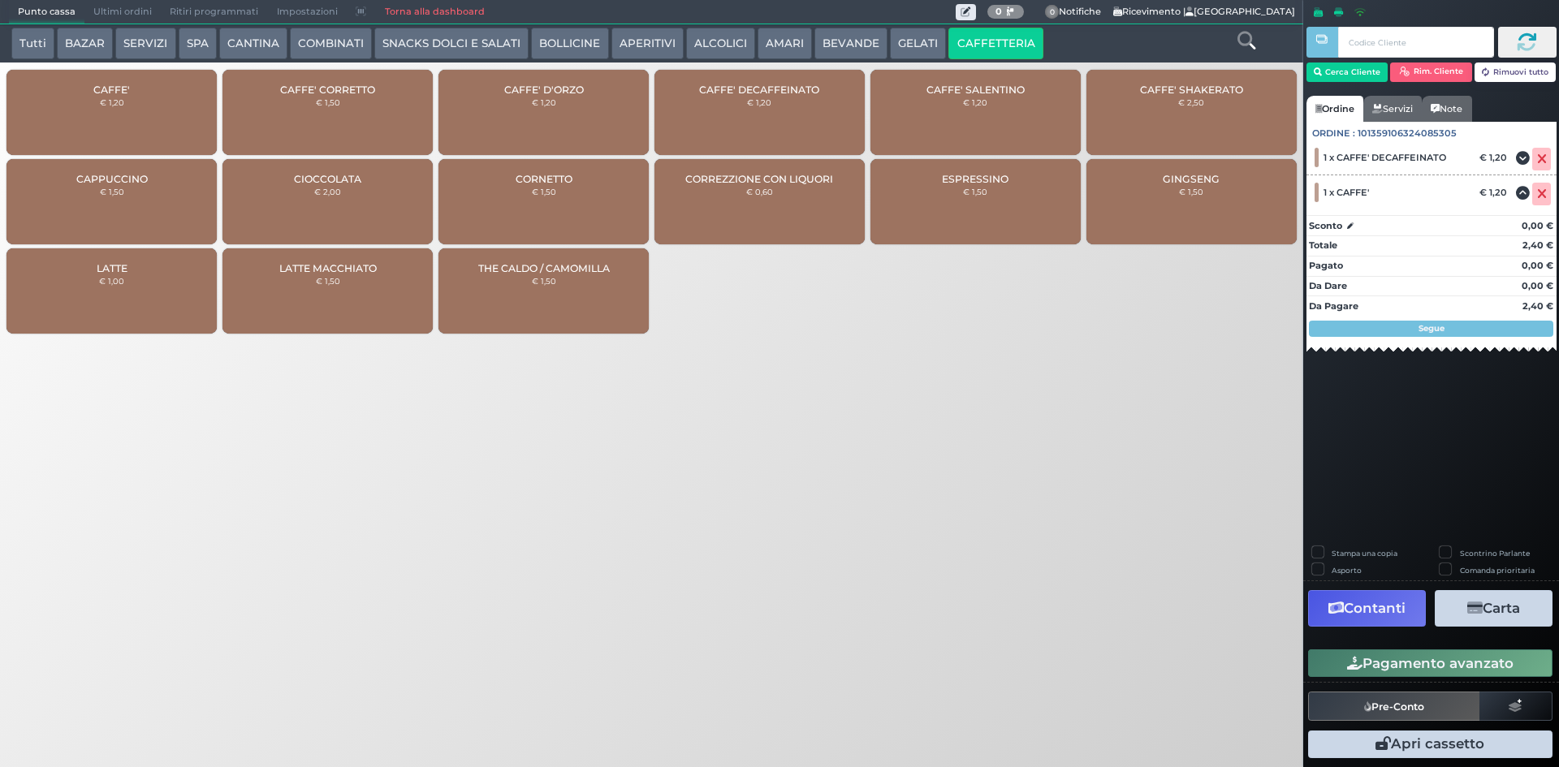
click at [1489, 670] on button "Pagamento avanzato" at bounding box center [1430, 664] width 244 height 28
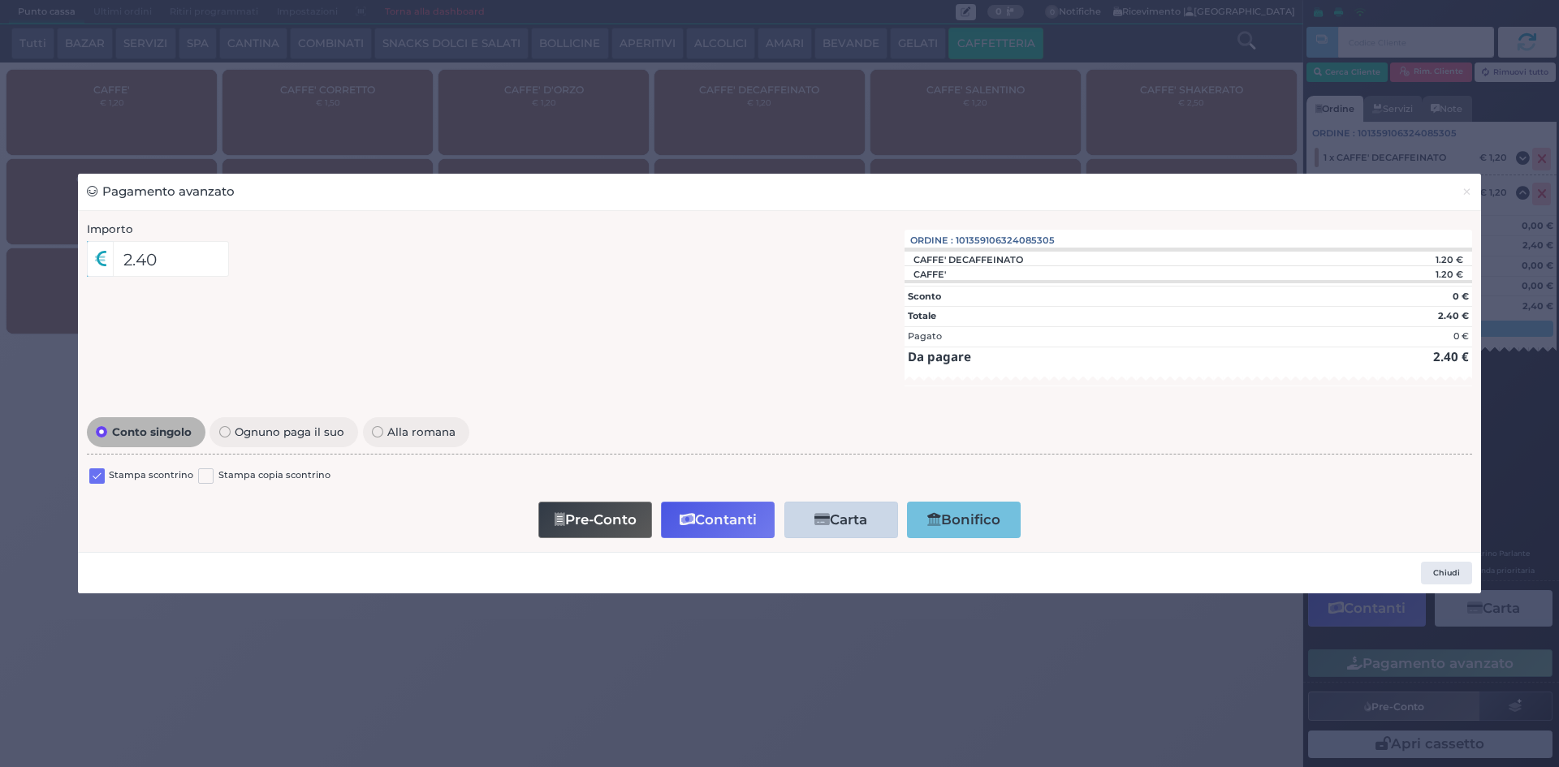
click at [97, 469] on div at bounding box center [96, 478] width 15 height 19
click at [98, 469] on label at bounding box center [96, 476] width 15 height 15
click at [0, 0] on input "checkbox" at bounding box center [0, 0] width 0 height 0
click at [699, 521] on button "Contanti" at bounding box center [718, 520] width 114 height 37
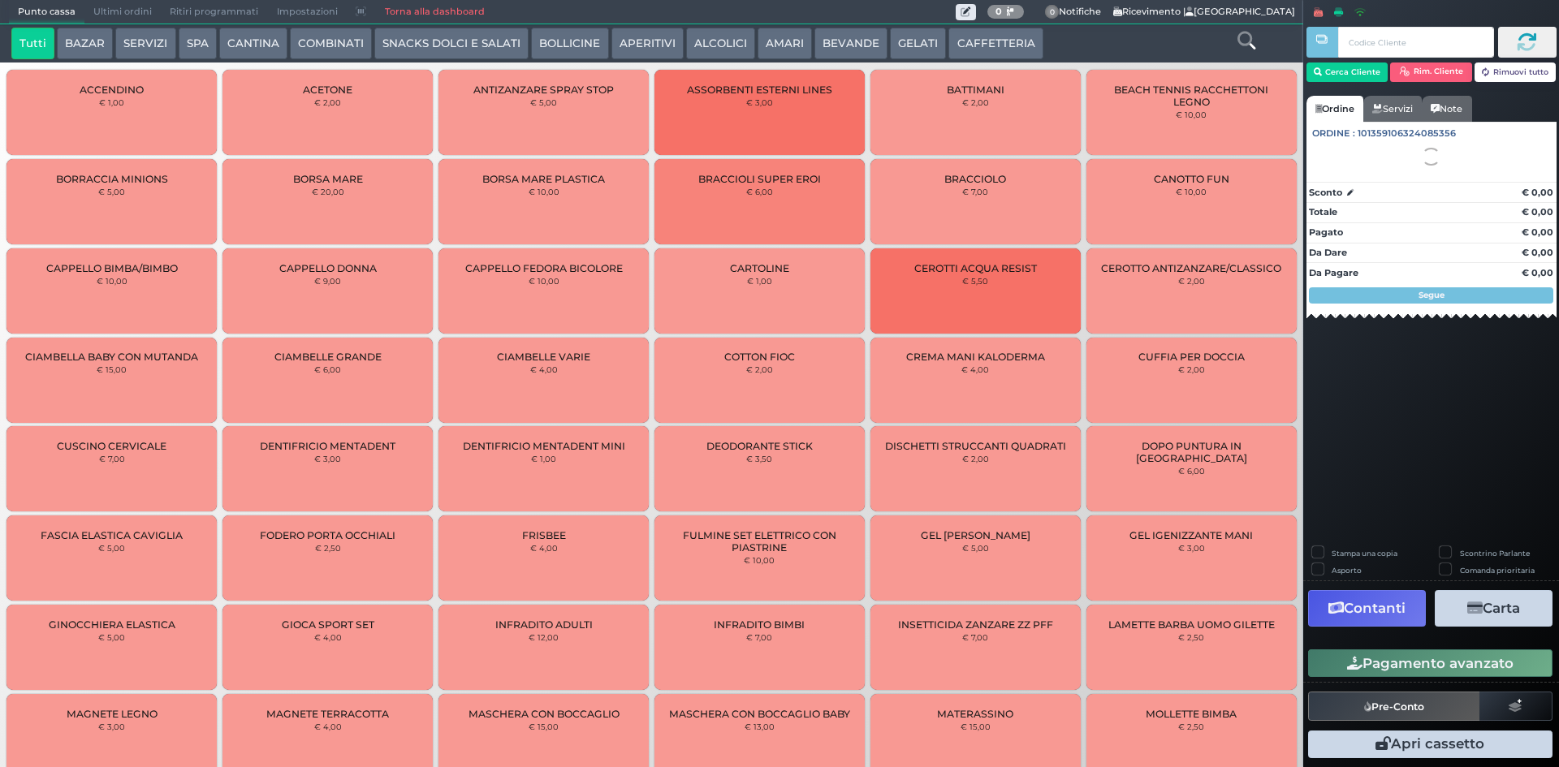
click at [127, 11] on span "Ultimi ordini" at bounding box center [122, 12] width 76 height 23
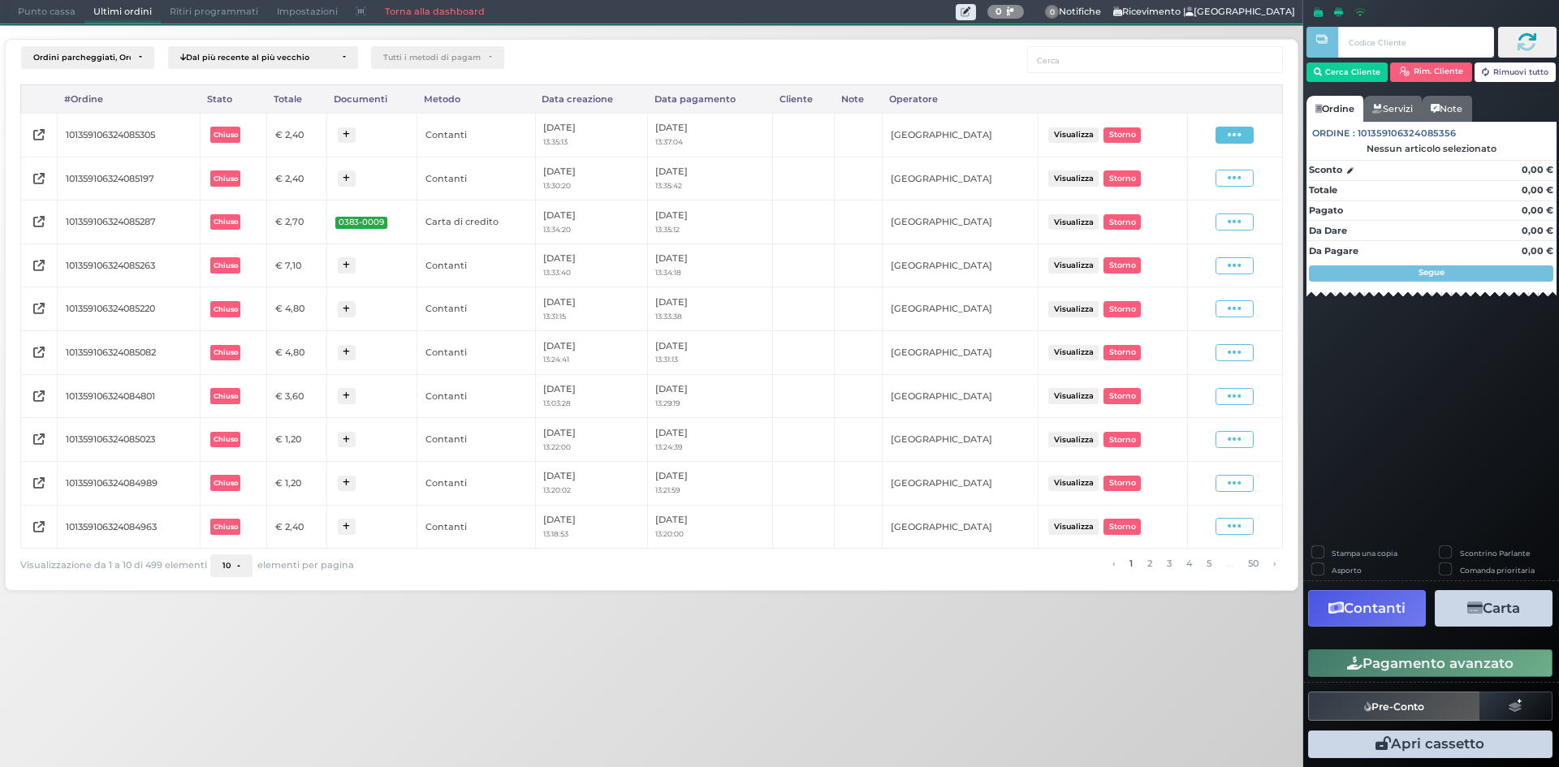
click at [1226, 141] on span at bounding box center [1235, 135] width 38 height 17
click at [1194, 184] on span "Ristampa Pre-Conto" at bounding box center [1196, 182] width 67 height 28
click at [48, 11] on span "Punto cassa" at bounding box center [47, 12] width 76 height 23
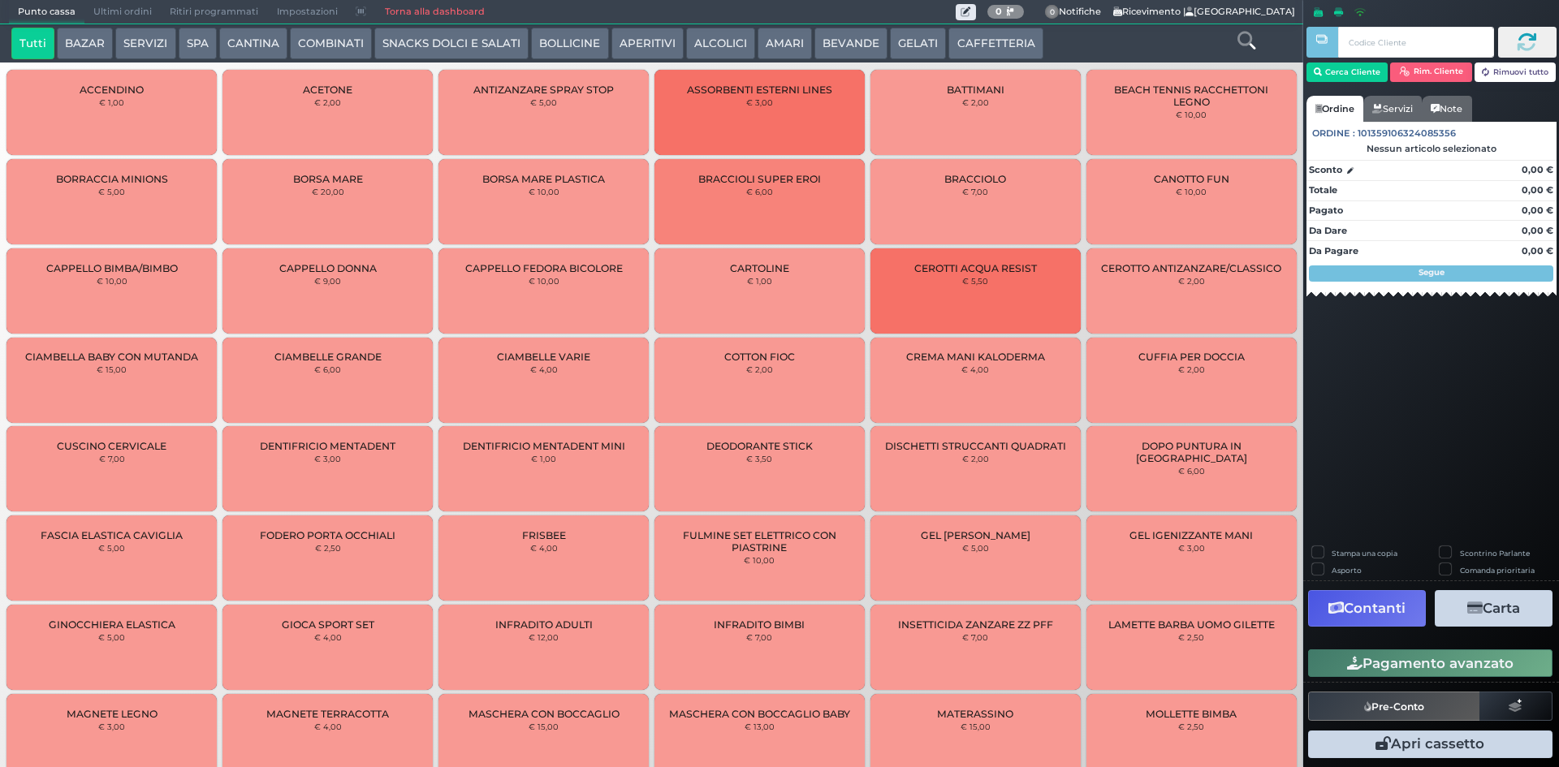
click at [986, 44] on button "CAFFETTERIA" at bounding box center [995, 44] width 94 height 32
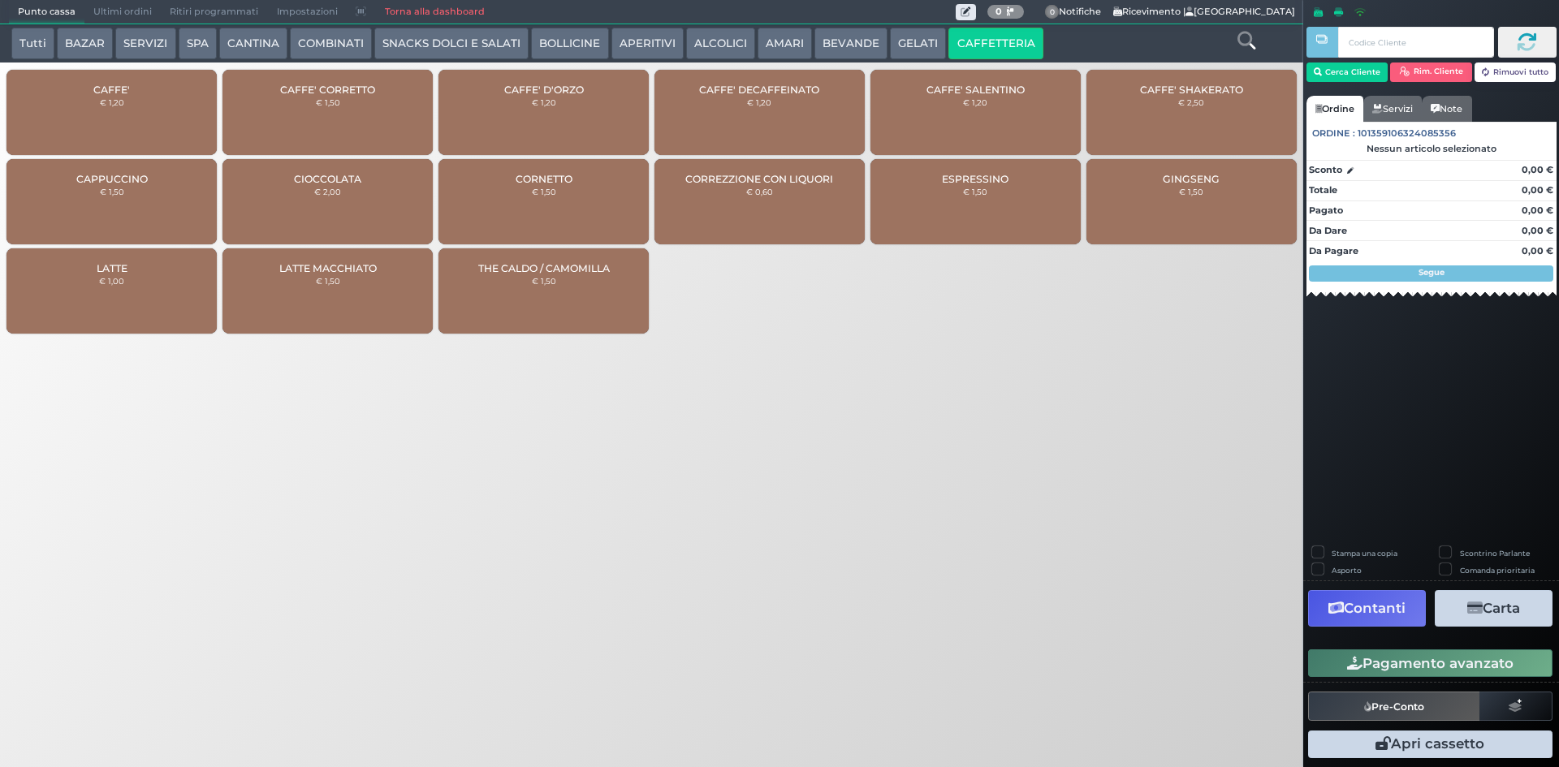
click at [148, 98] on div "CAFFE' € 1,20" at bounding box center [111, 112] width 210 height 85
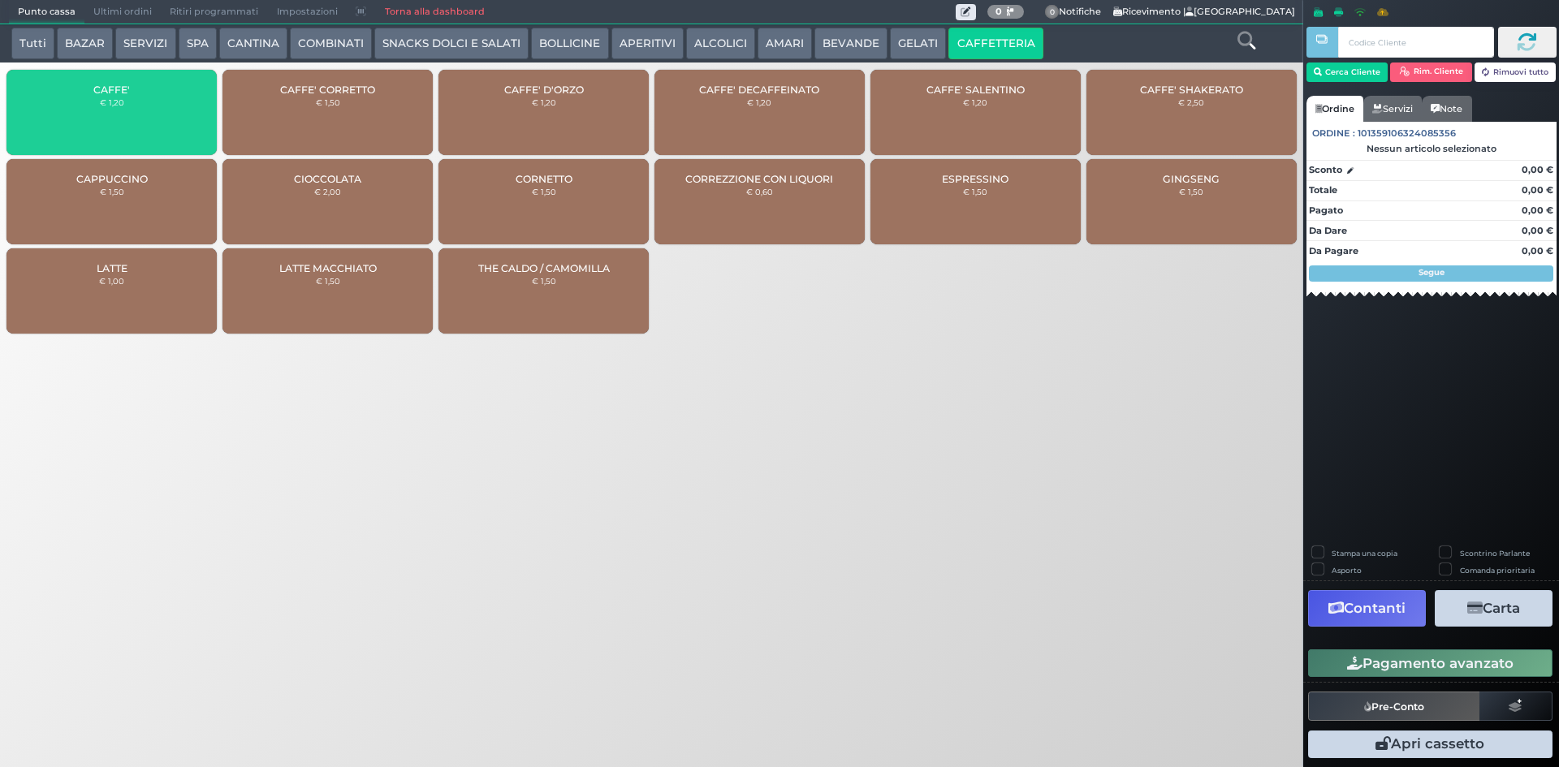
click at [148, 98] on div "CAFFE' € 1,20" at bounding box center [111, 112] width 210 height 85
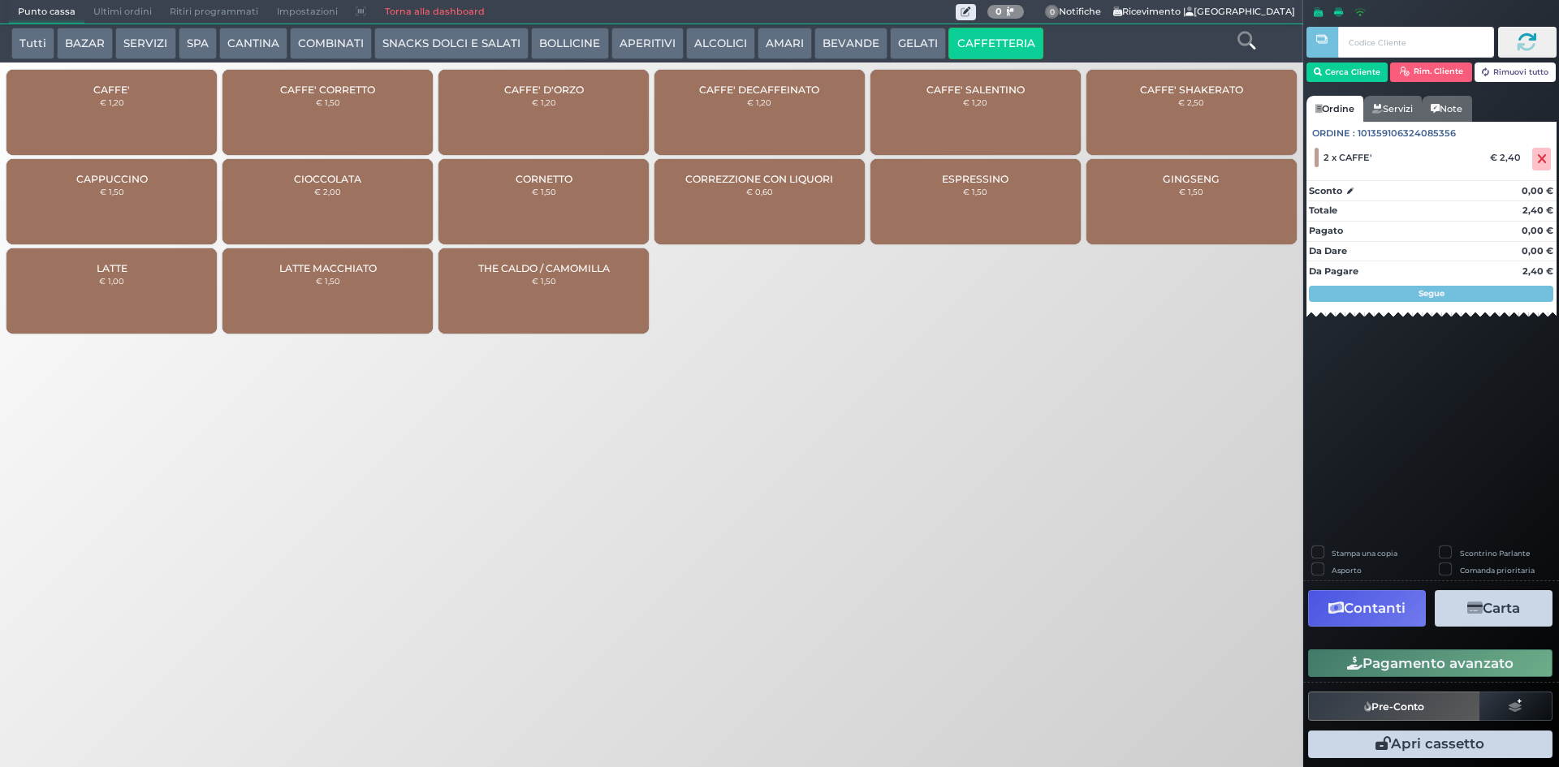
click at [1347, 667] on icon "button" at bounding box center [1354, 664] width 15 height 14
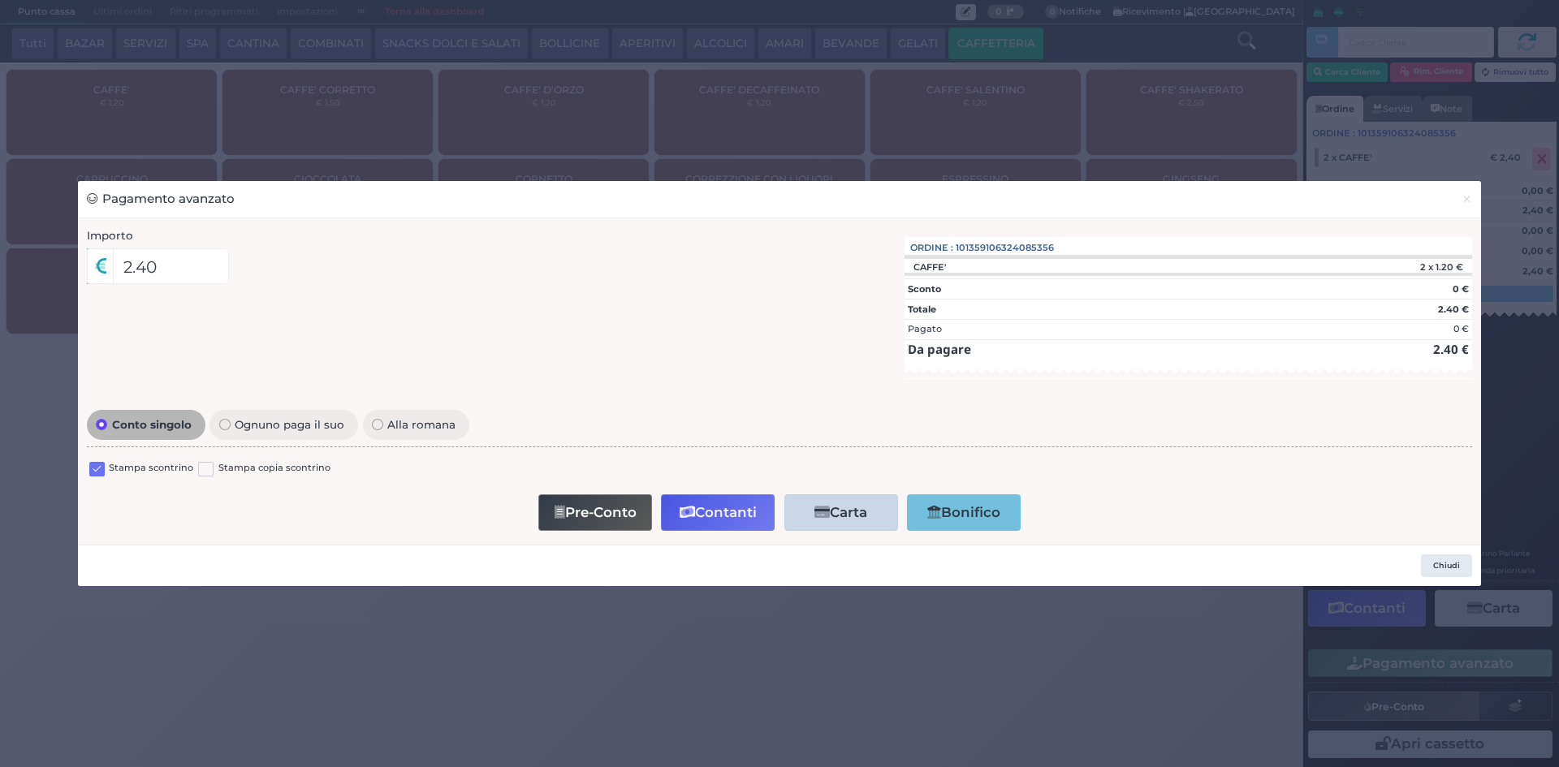
drag, startPoint x: 93, startPoint y: 469, endPoint x: 611, endPoint y: 450, distance: 518.4
click at [93, 468] on label at bounding box center [96, 469] width 15 height 15
click at [0, 0] on input "checkbox" at bounding box center [0, 0] width 0 height 0
click at [687, 502] on button "Contanti" at bounding box center [718, 512] width 114 height 37
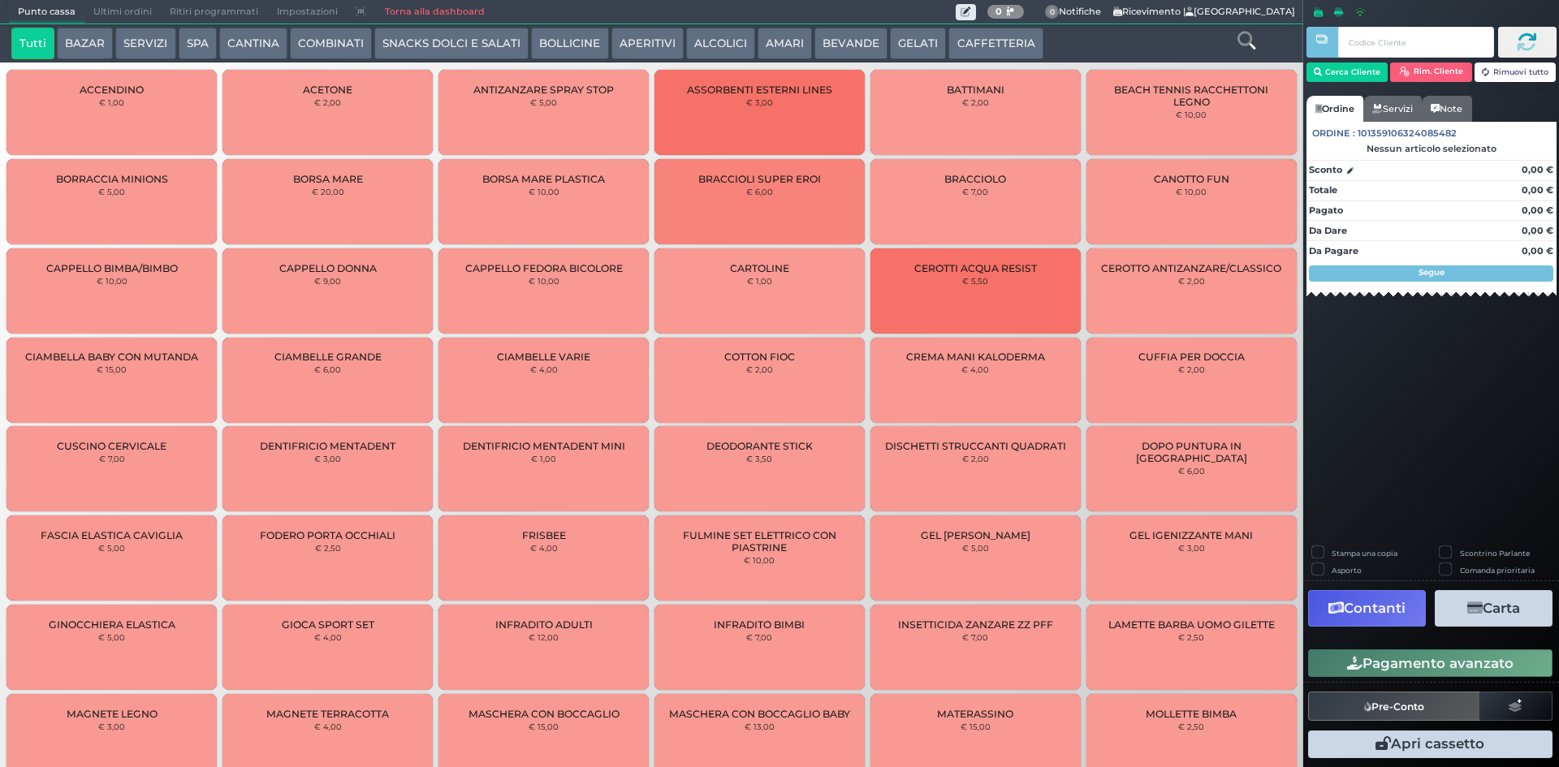
click at [127, 8] on span "Ultimi ordini" at bounding box center [122, 12] width 76 height 23
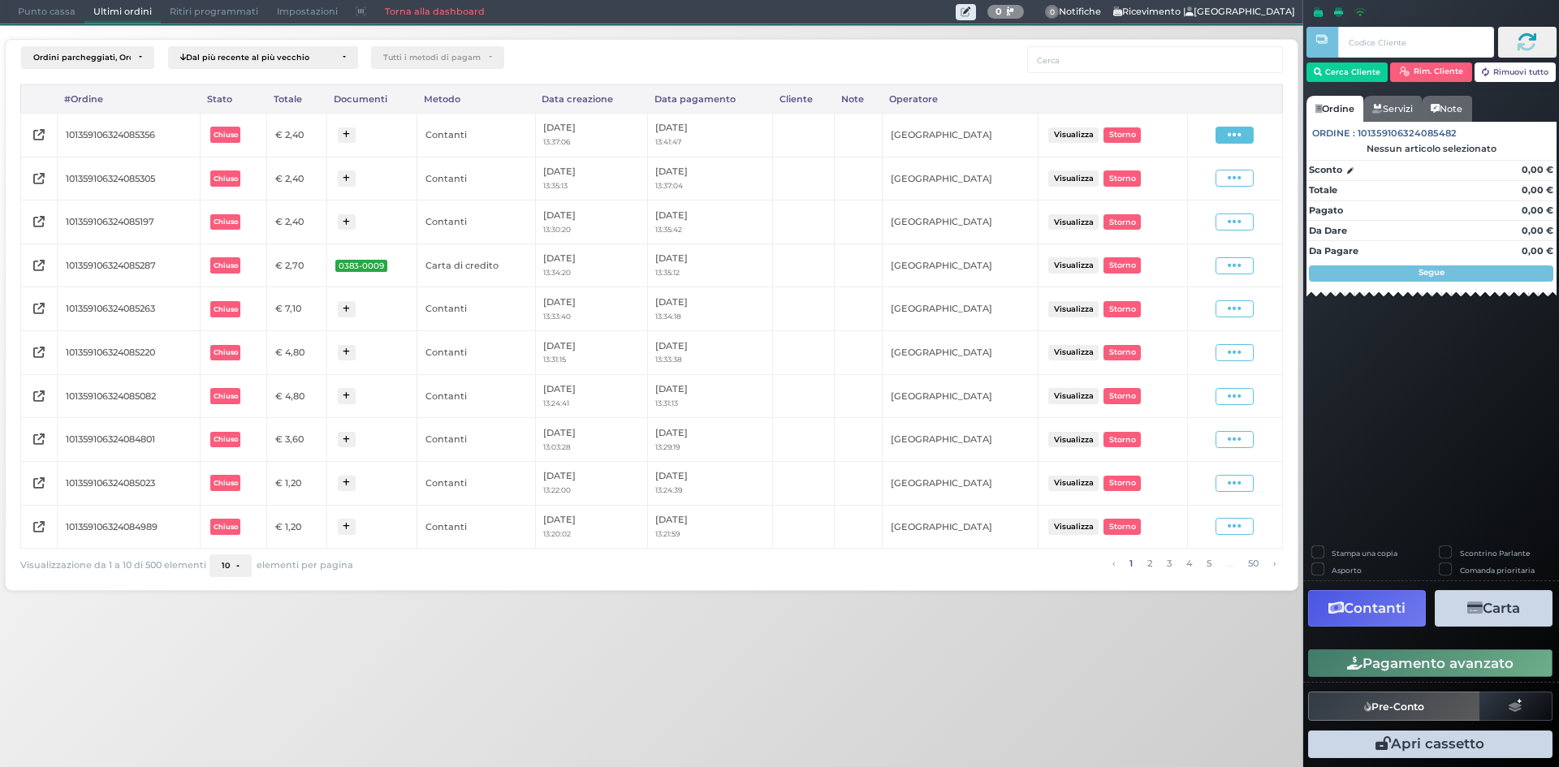
drag, startPoint x: 1250, startPoint y: 127, endPoint x: 1214, endPoint y: 158, distance: 47.8
click at [1248, 127] on span at bounding box center [1235, 135] width 38 height 17
click at [1201, 186] on span "Ristampa Pre-Conto" at bounding box center [1196, 182] width 67 height 28
click at [68, 15] on span "Punto cassa" at bounding box center [47, 12] width 76 height 23
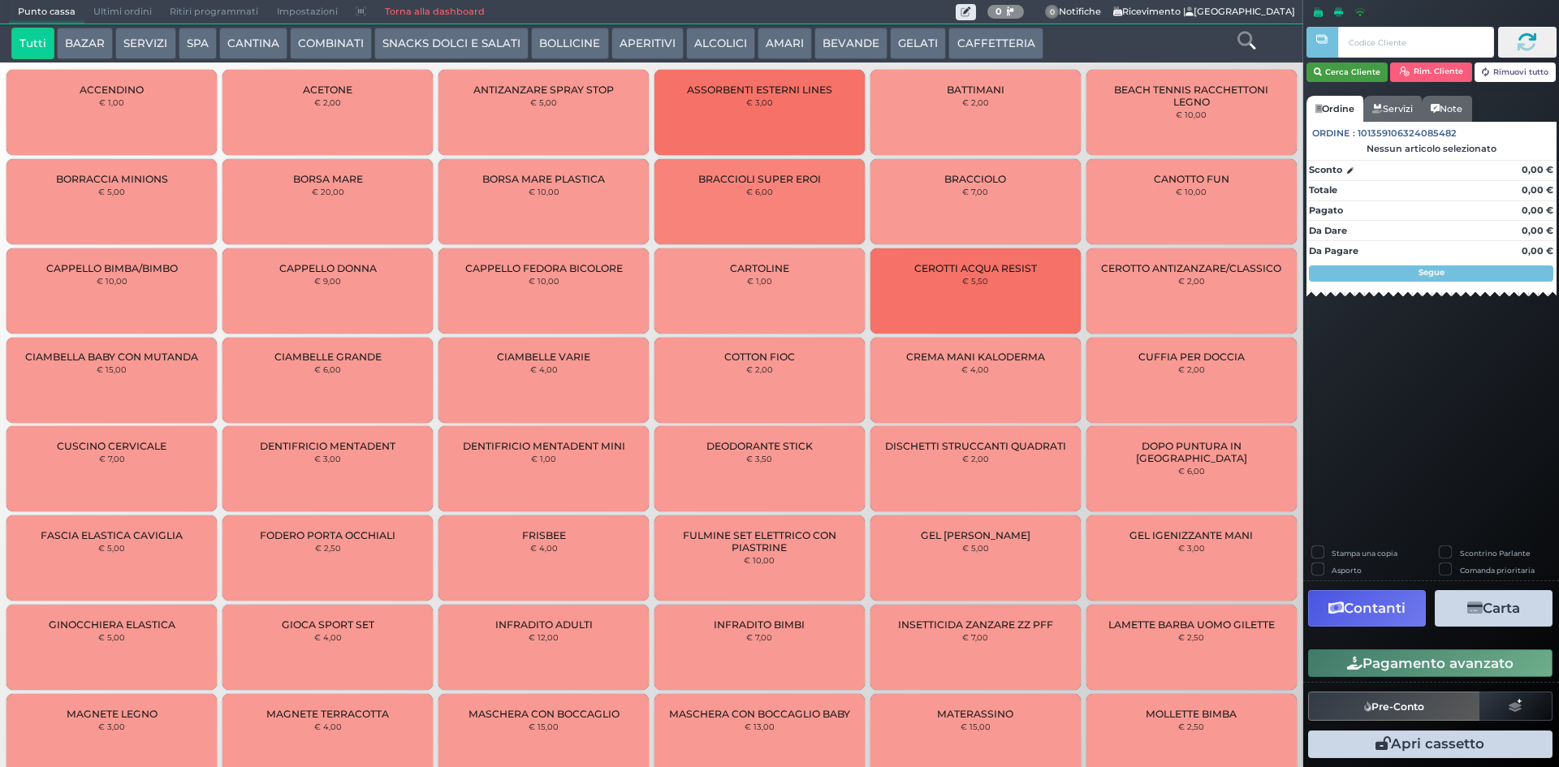
click at [1356, 66] on button "Cerca Cliente" at bounding box center [1347, 72] width 82 height 19
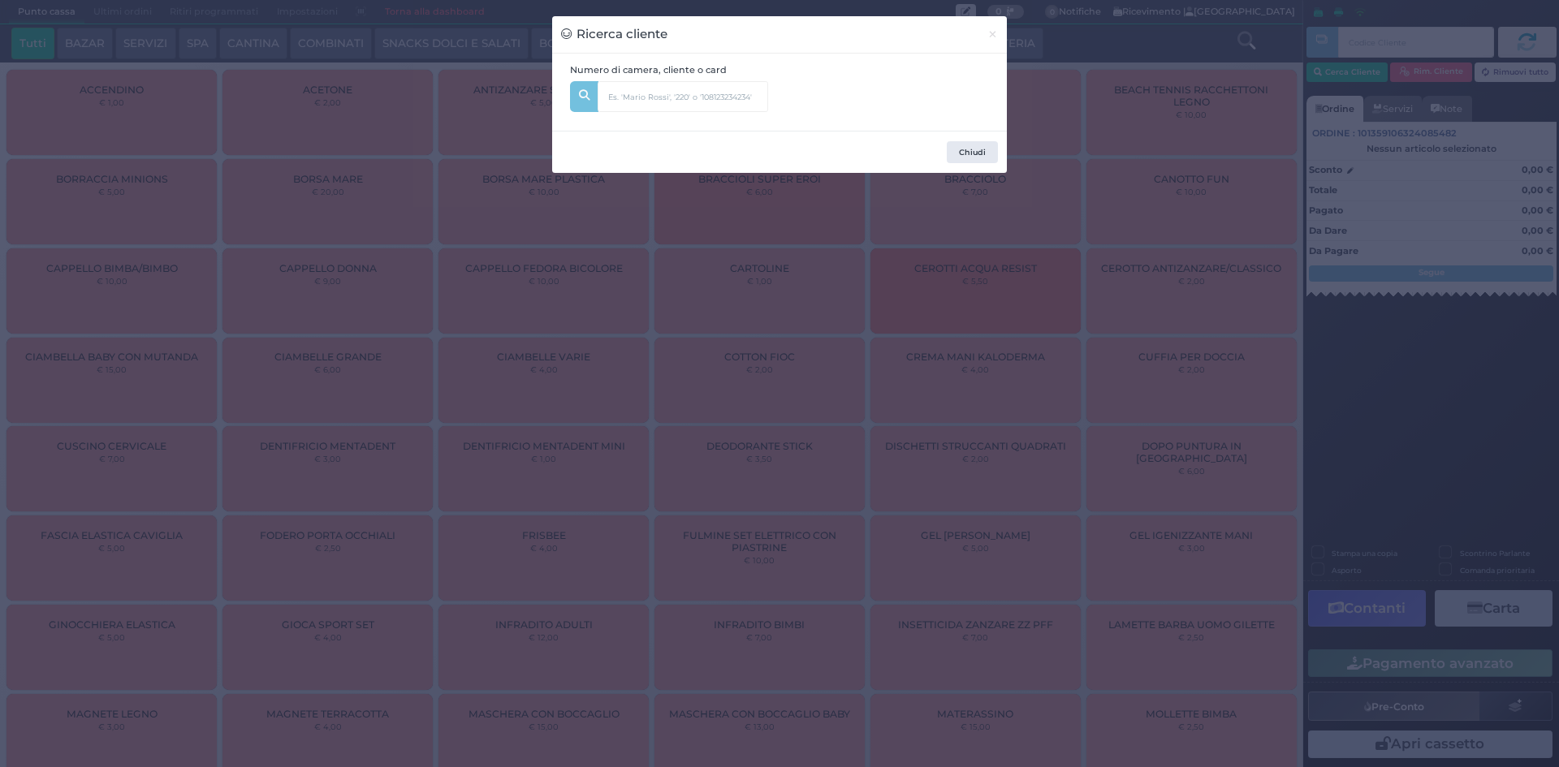
drag, startPoint x: 810, startPoint y: 105, endPoint x: 792, endPoint y: 101, distance: 17.5
click at [803, 103] on div "Numero di camera, cliente o card" at bounding box center [779, 92] width 437 height 58
click at [739, 97] on input "text" at bounding box center [683, 96] width 171 height 31
type input "501"
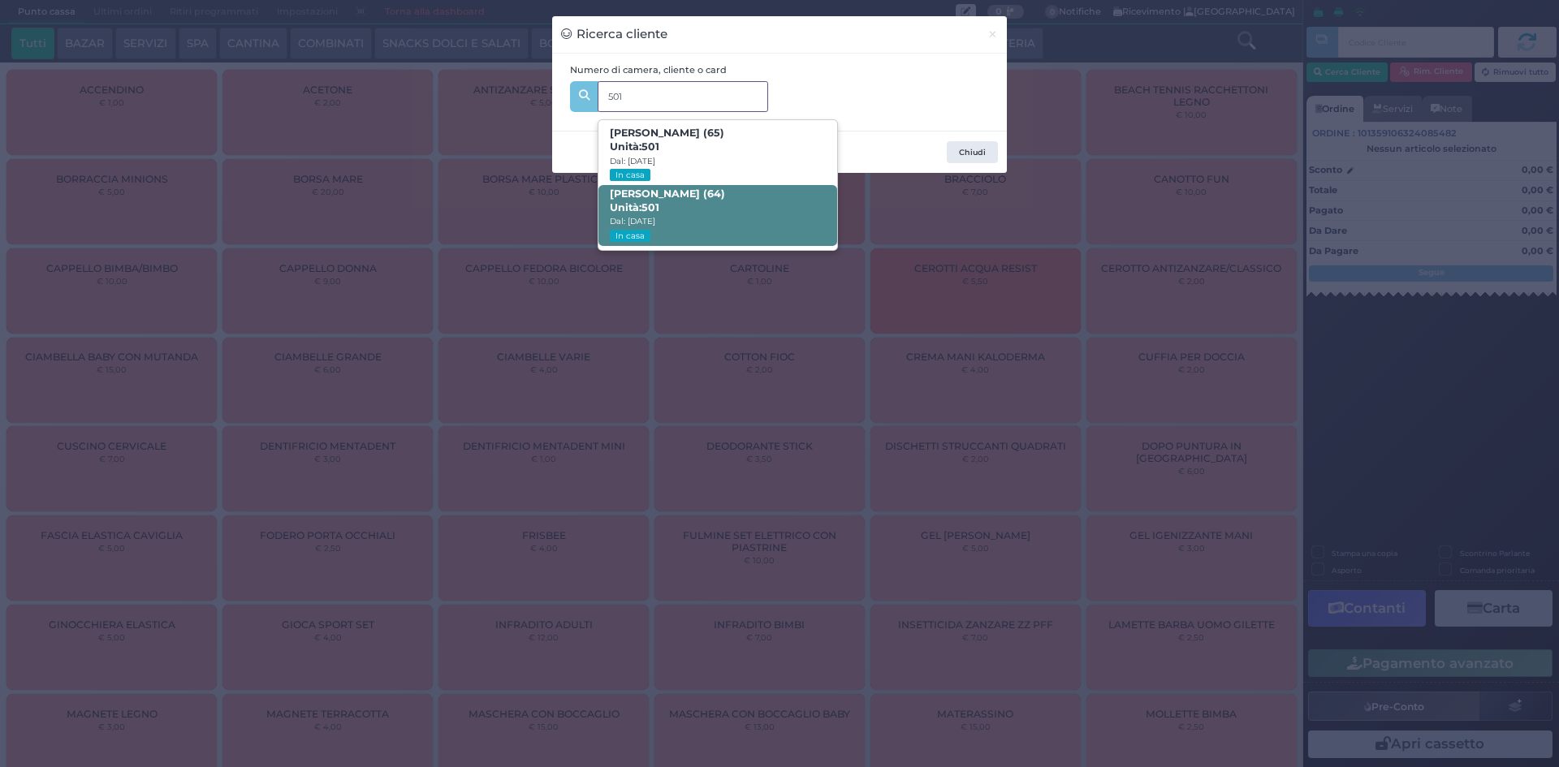
click at [752, 201] on span "Laura Mini (64) Unità: 501 Dal: 07/09/2025 In casa" at bounding box center [717, 215] width 238 height 61
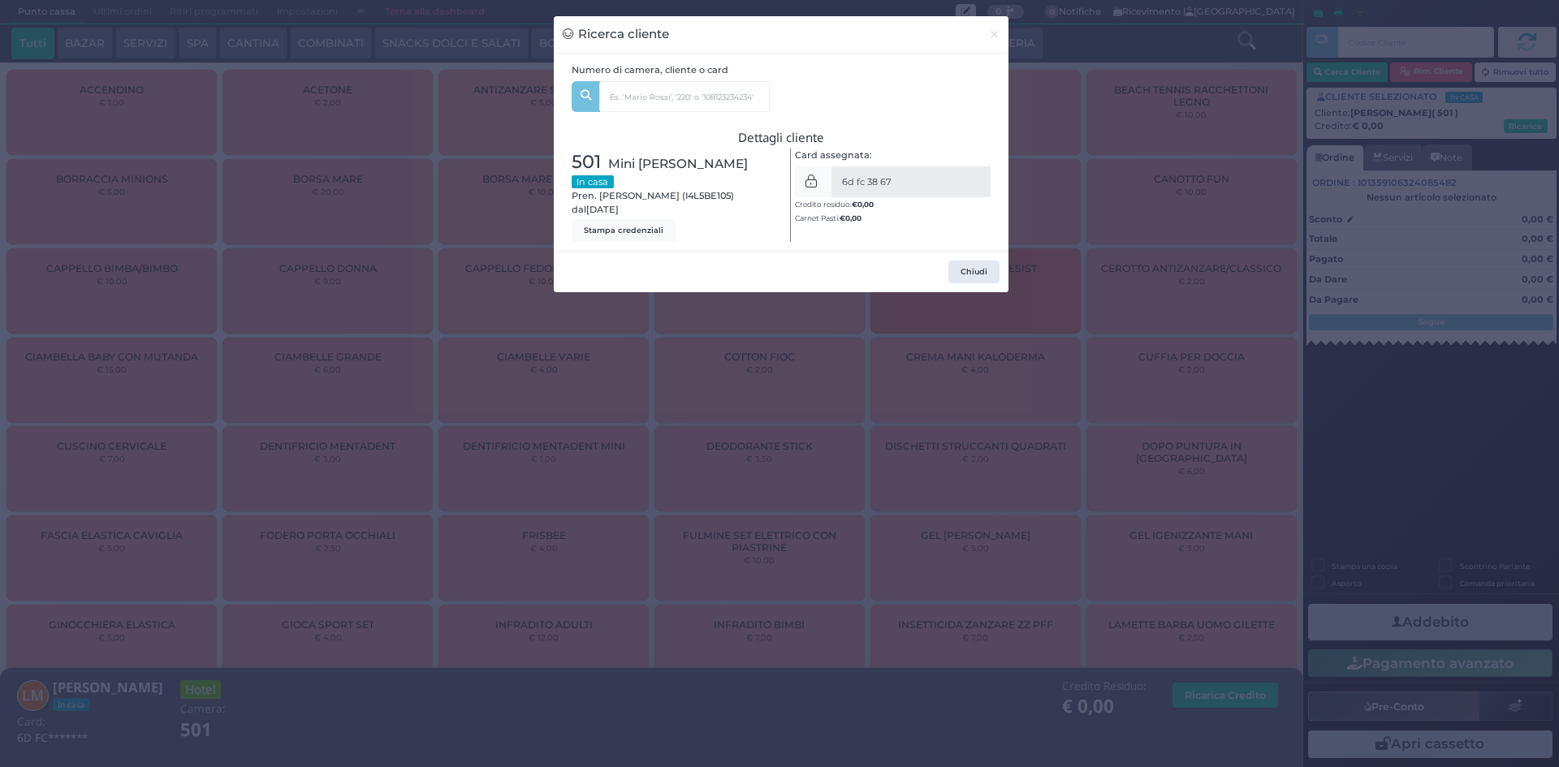
click at [561, 343] on div "Ricerca cliente × Numero di camera, cliente o card 501 Marco Chieregati (65) Un…" at bounding box center [779, 383] width 1559 height 767
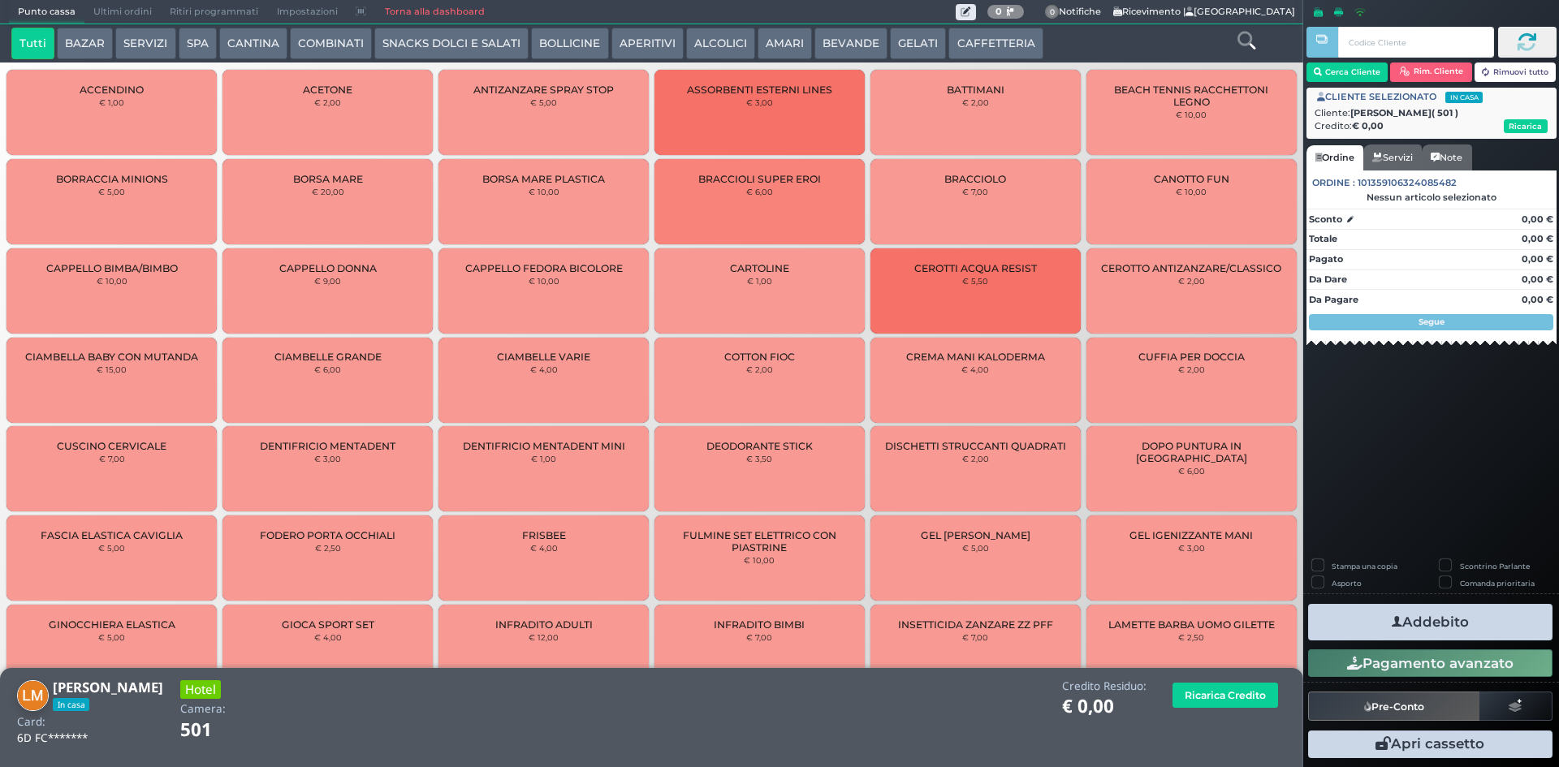
click at [954, 35] on button "CAFFETTERIA" at bounding box center [995, 44] width 94 height 32
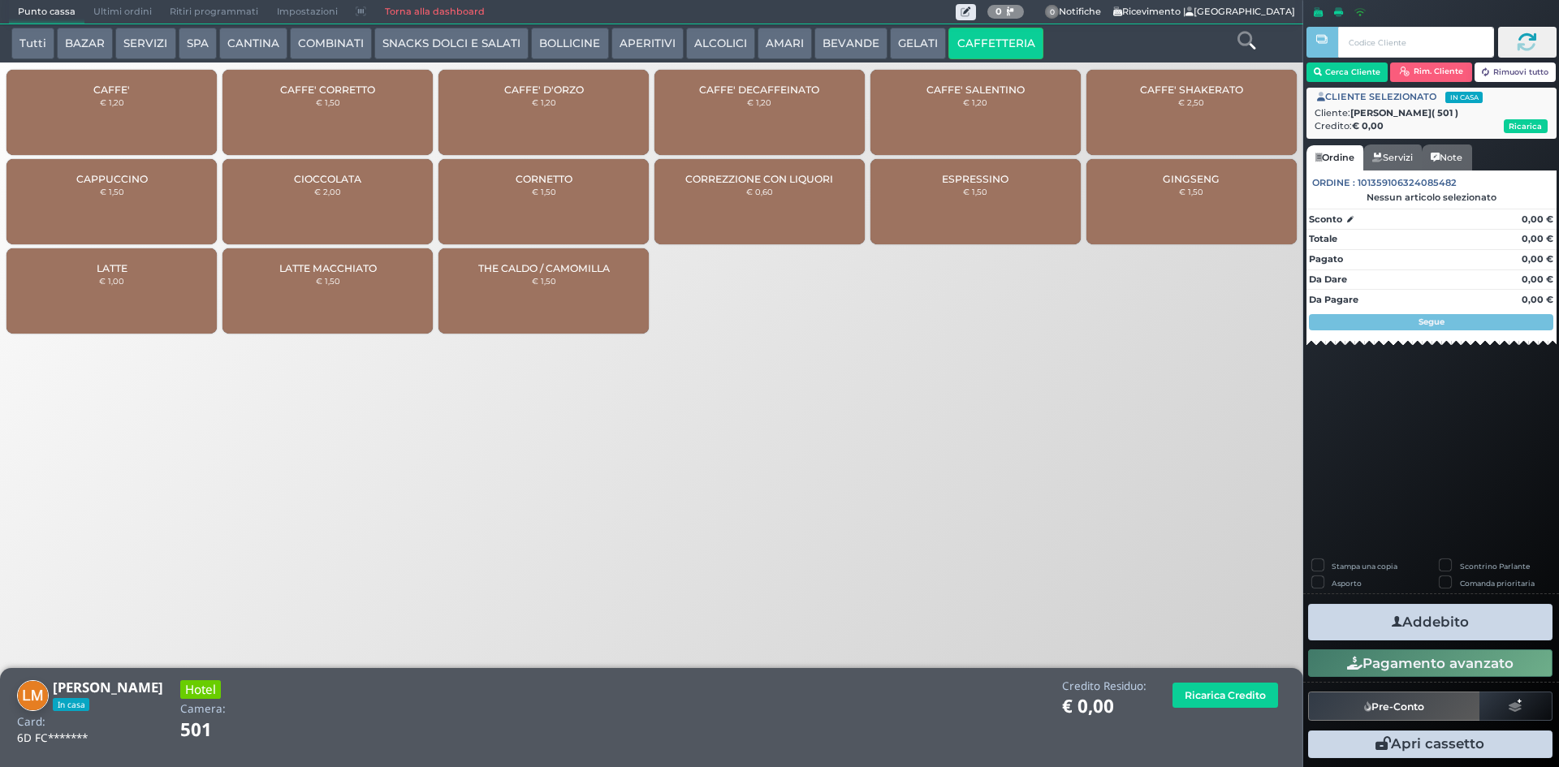
click at [961, 79] on div "CAFFE' SALENTINO € 1,20" at bounding box center [975, 112] width 210 height 85
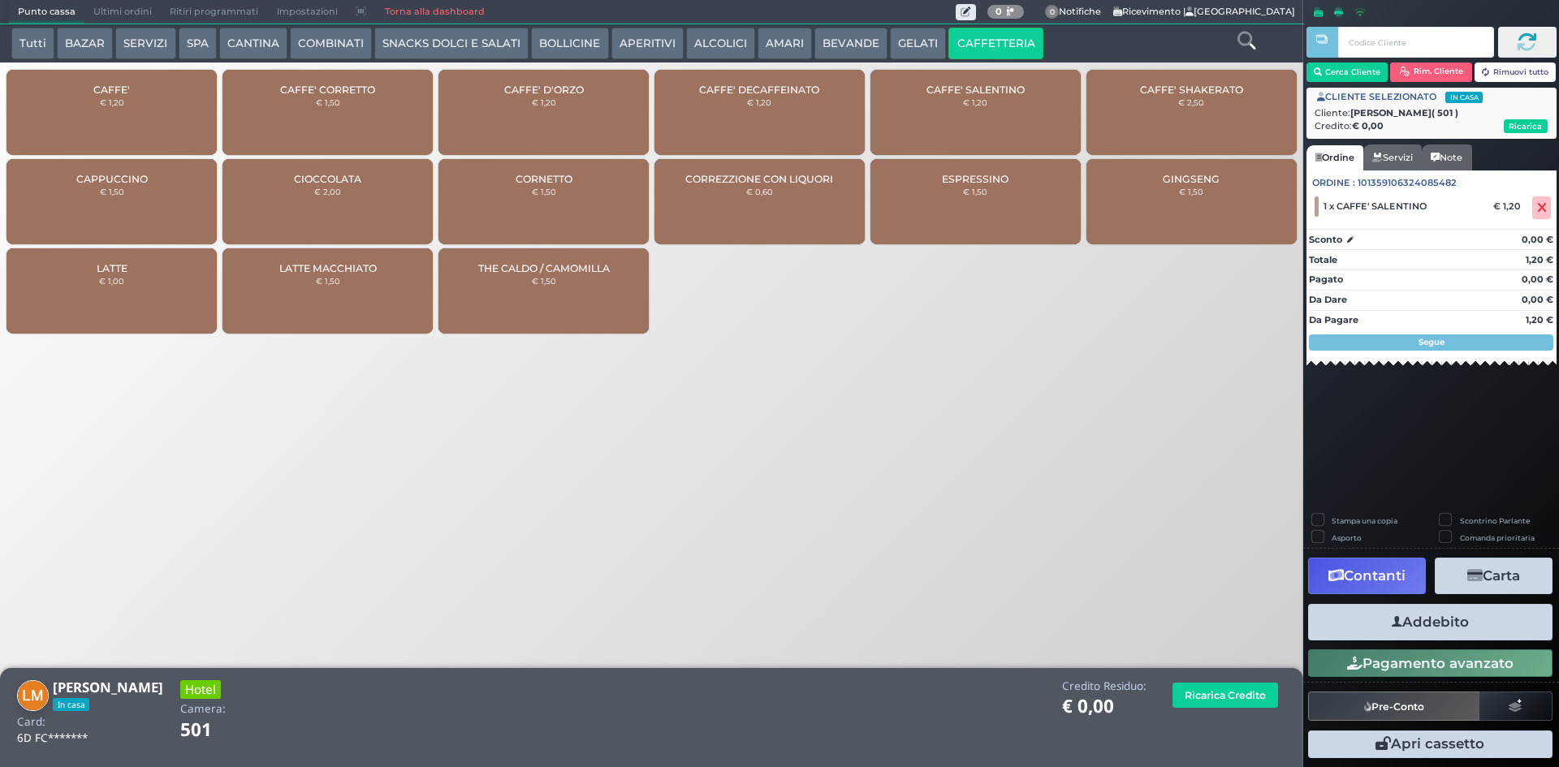
click at [1398, 632] on button "Addebito" at bounding box center [1430, 622] width 244 height 37
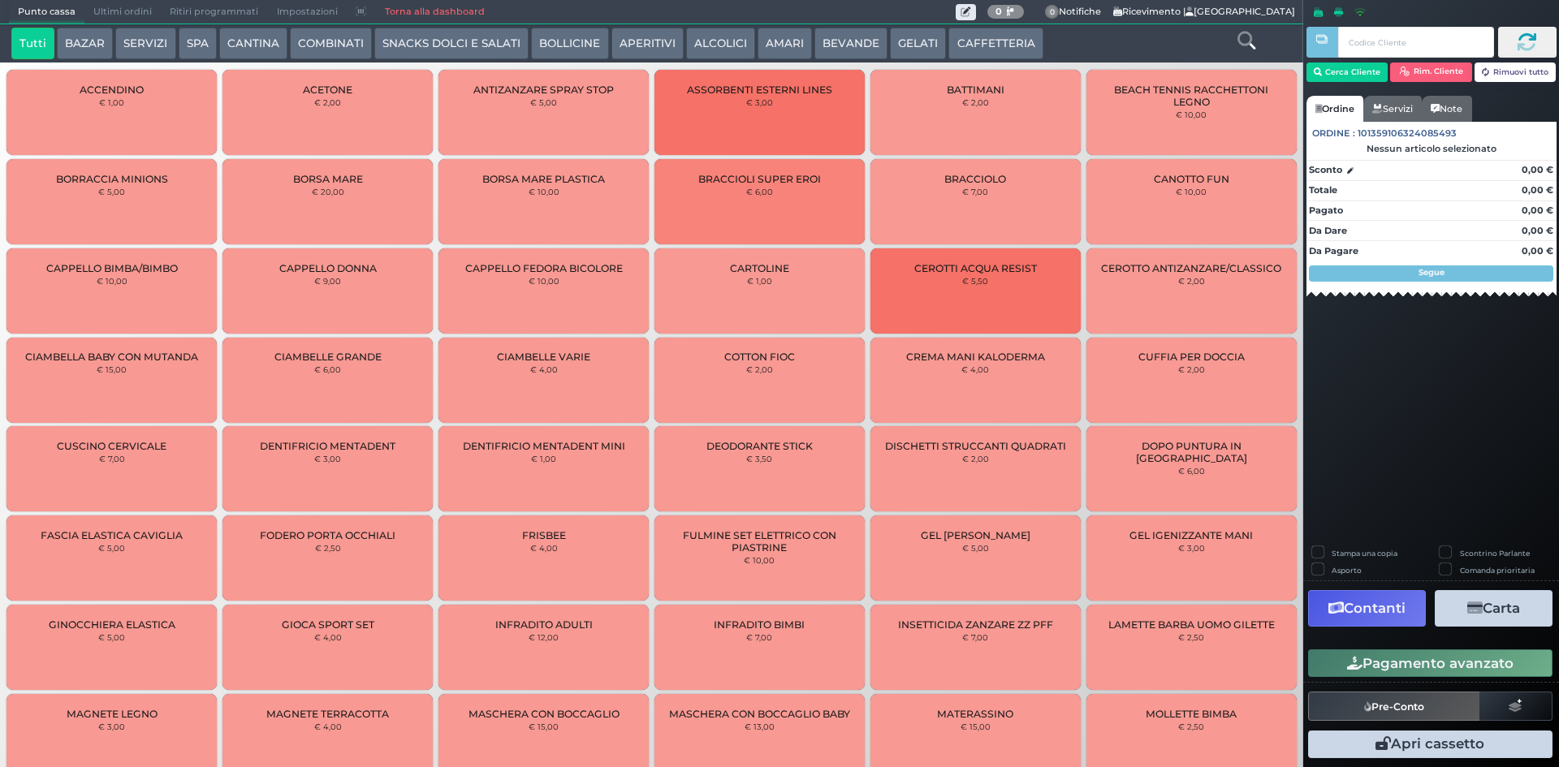
click at [970, 32] on button "CAFFETTERIA" at bounding box center [995, 44] width 94 height 32
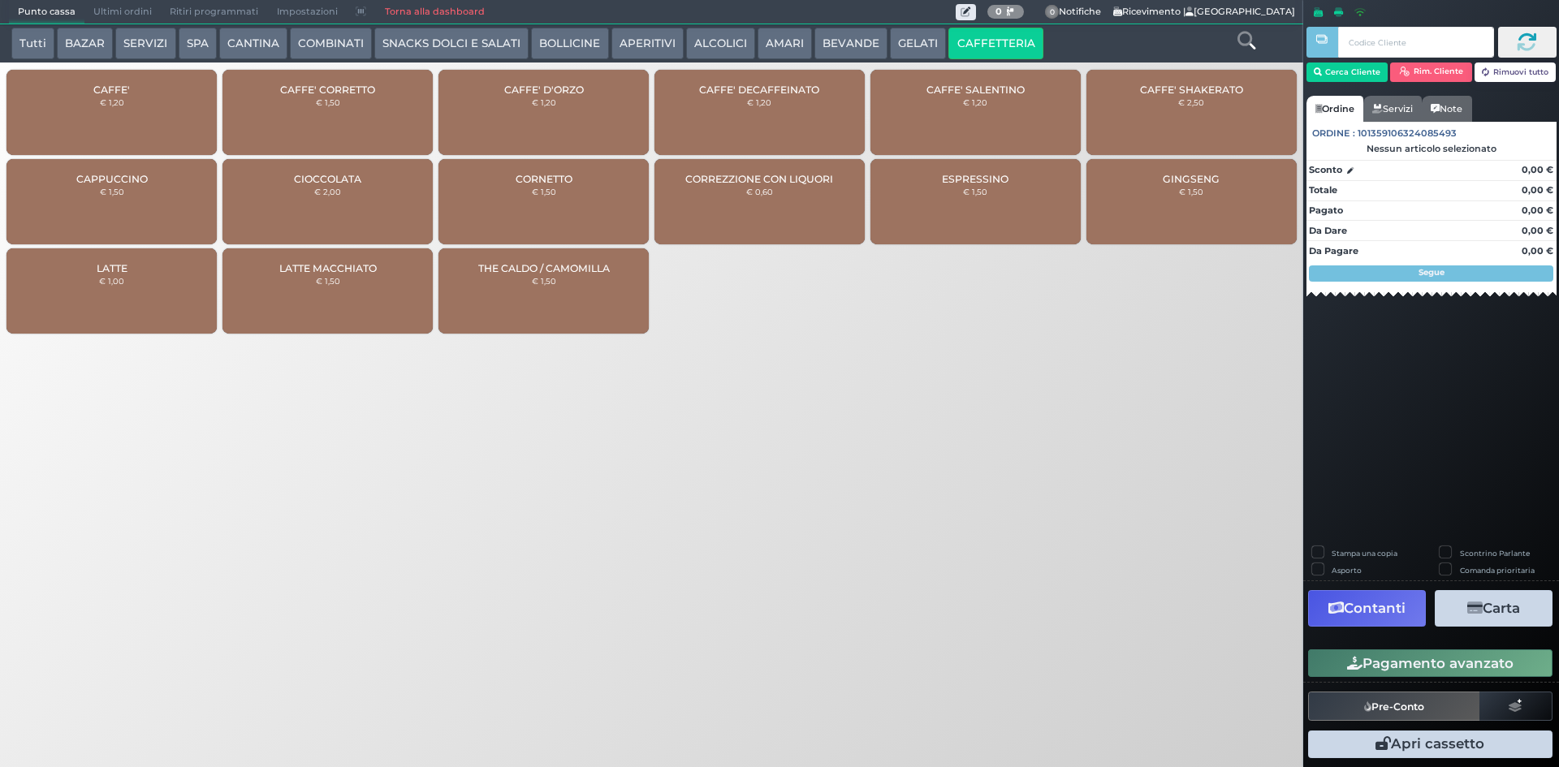
click at [72, 114] on div "CAFFE' € 1,20" at bounding box center [111, 112] width 210 height 85
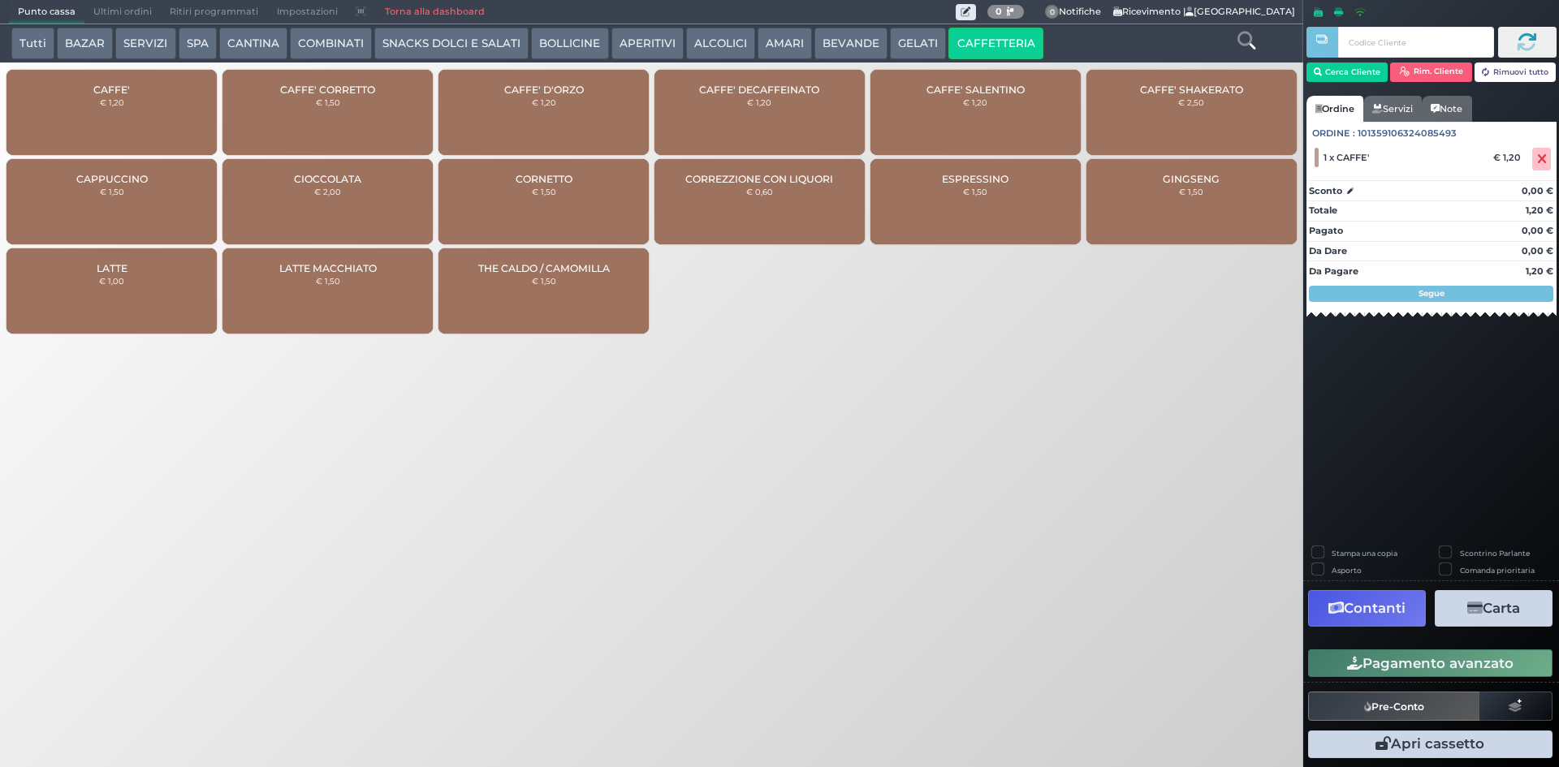
click at [1421, 675] on button "Pagamento avanzato" at bounding box center [1430, 664] width 244 height 28
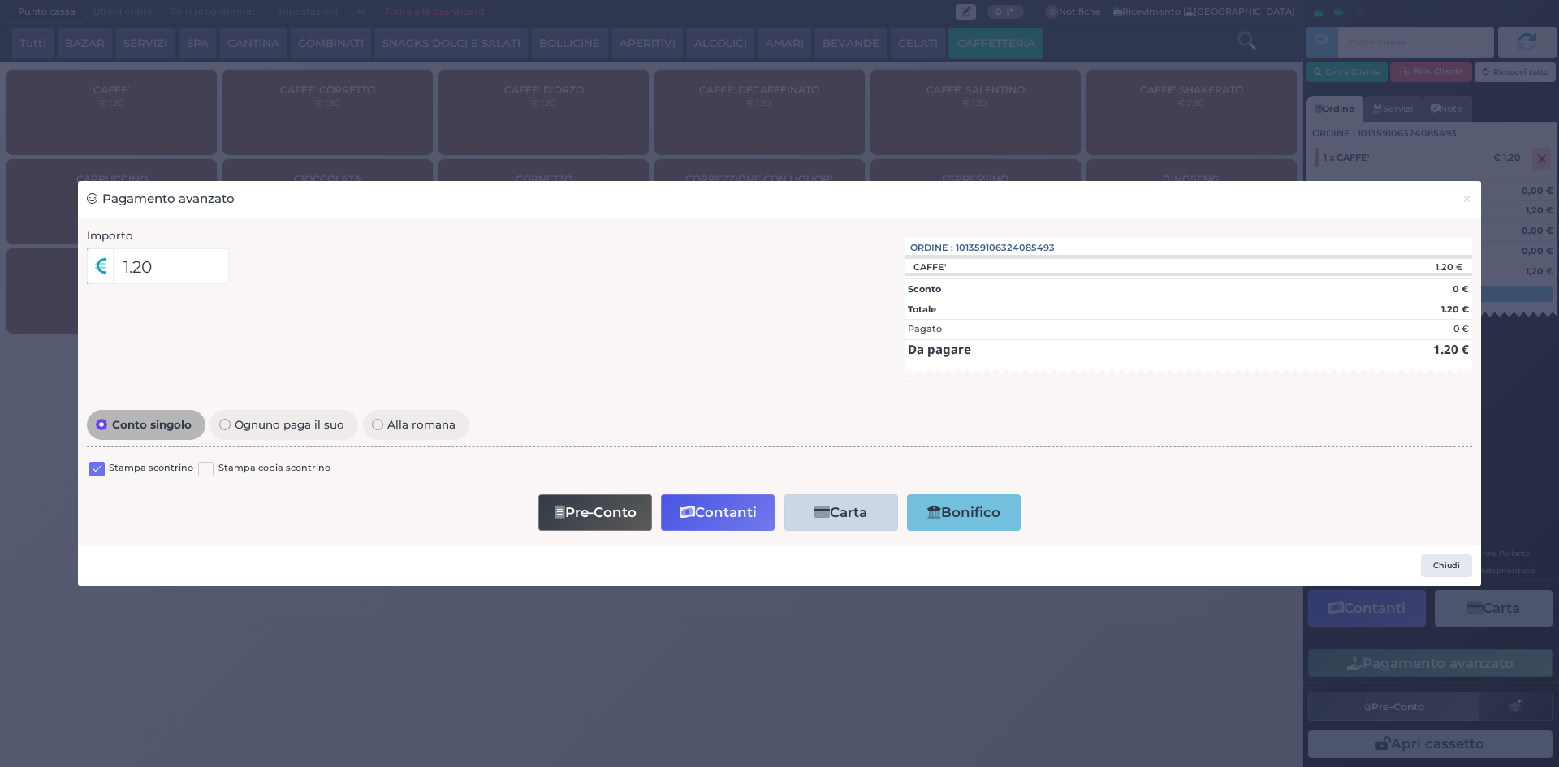
click at [97, 471] on label at bounding box center [96, 469] width 15 height 15
click at [0, 0] on input "checkbox" at bounding box center [0, 0] width 0 height 0
click at [676, 505] on button "Contanti" at bounding box center [718, 512] width 114 height 37
click at [0, 0] on div at bounding box center [0, 0] width 0 height 0
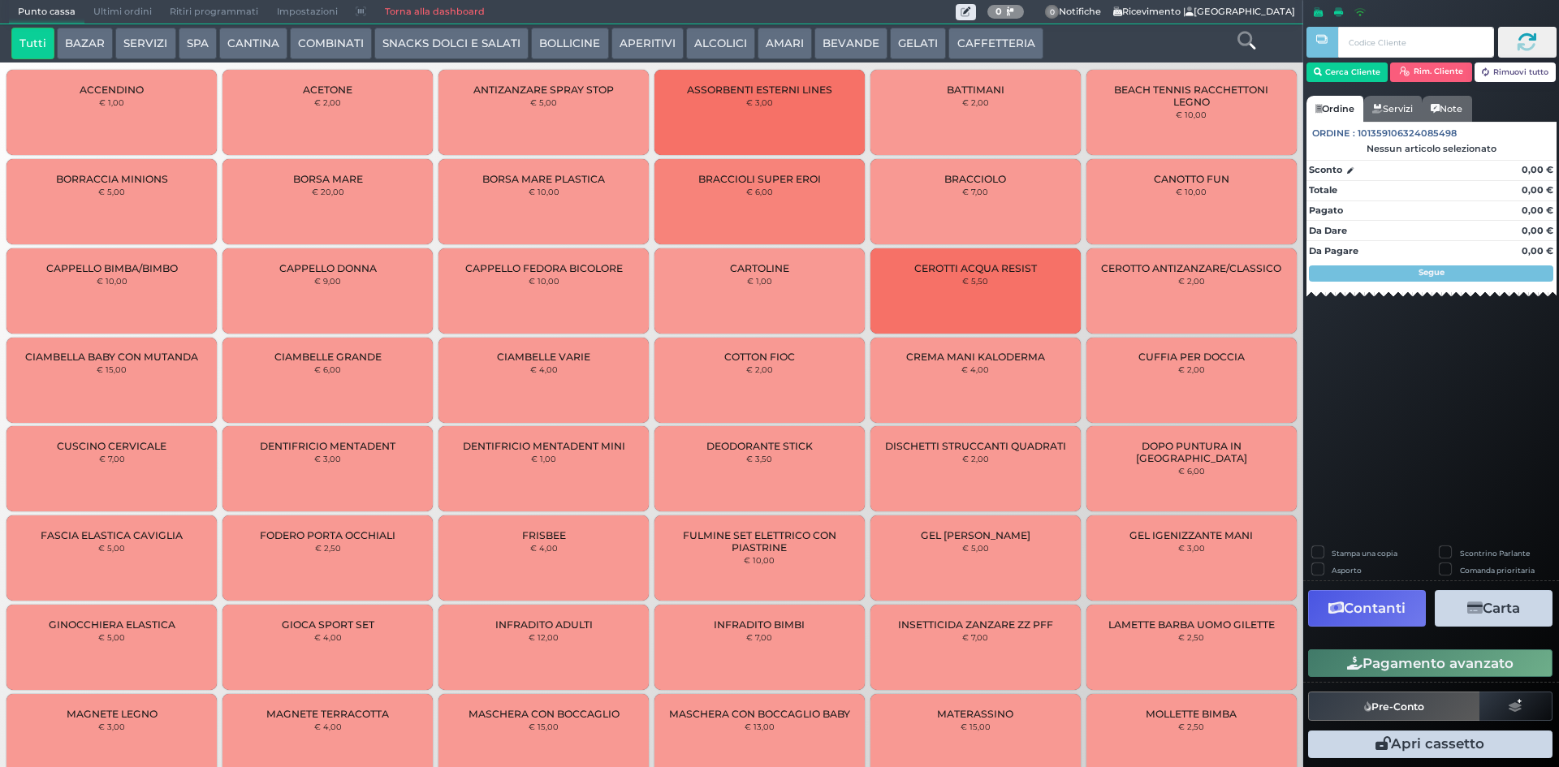
click at [106, 19] on span "Ultimi ordini" at bounding box center [122, 12] width 76 height 23
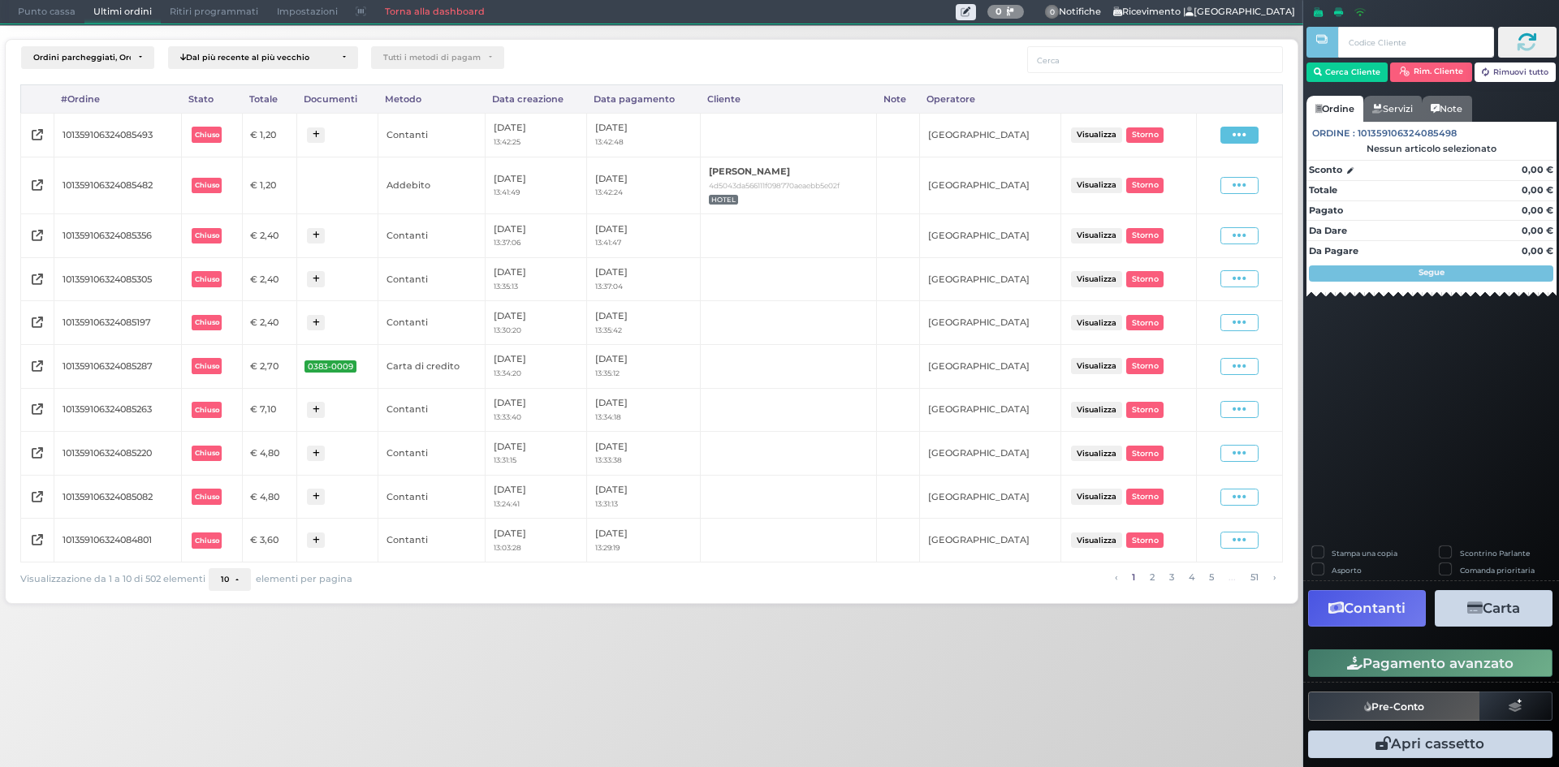
click at [1248, 135] on span at bounding box center [1239, 135] width 38 height 17
click at [1190, 175] on span "Ristampa Pre-Conto" at bounding box center [1202, 182] width 67 height 28
click at [1240, 138] on icon at bounding box center [1240, 134] width 14 height 15
click at [1201, 185] on span "Ristampa Pre-Conto" at bounding box center [1202, 182] width 67 height 28
click at [19, 11] on span "Punto cassa" at bounding box center [47, 12] width 76 height 23
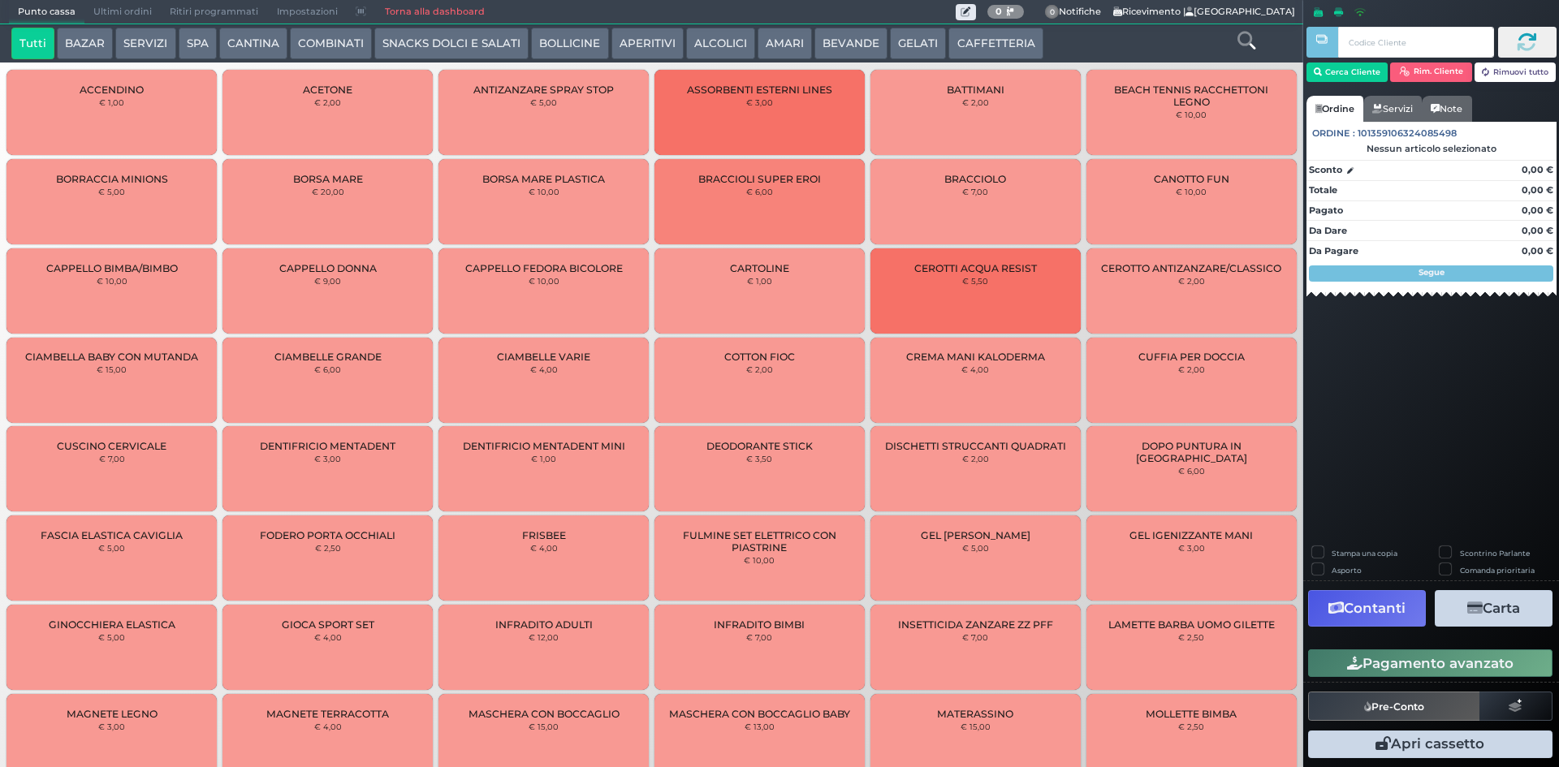
click at [976, 37] on button "CAFFETTERIA" at bounding box center [995, 44] width 94 height 32
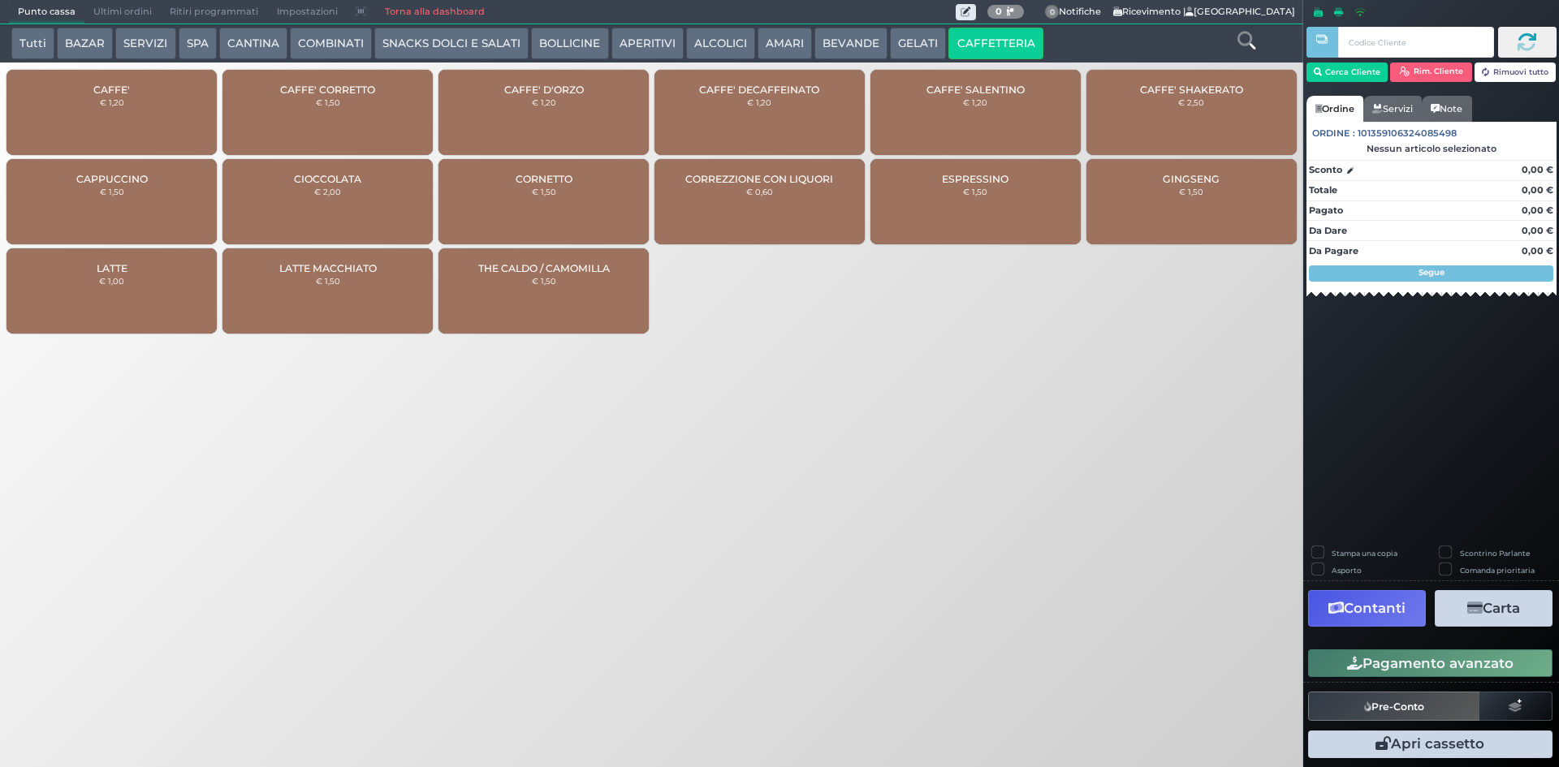
click at [147, 106] on div "CAFFE' € 1,20" at bounding box center [111, 112] width 210 height 85
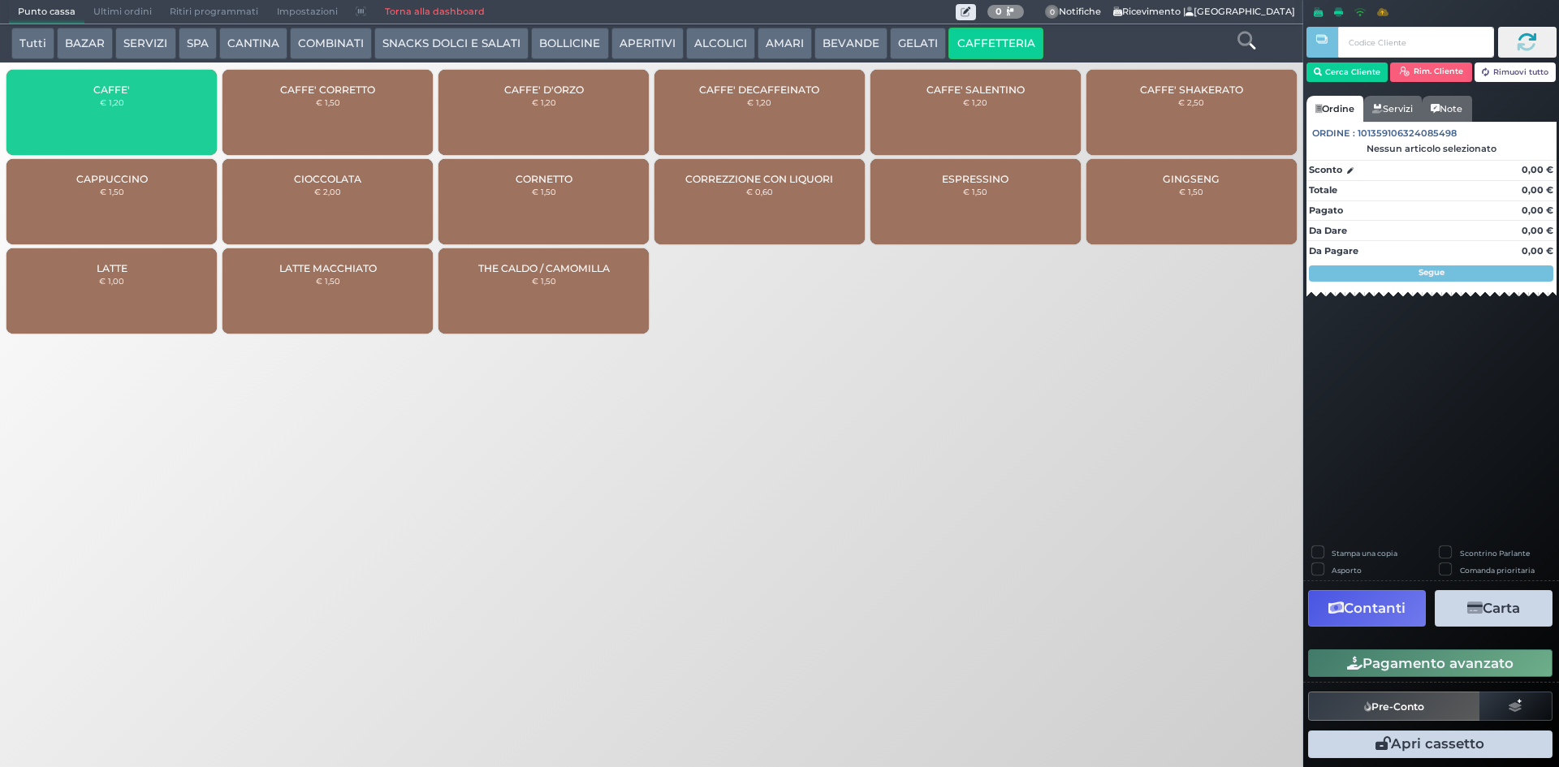
drag, startPoint x: 147, startPoint y: 106, endPoint x: 318, endPoint y: 66, distance: 176.1
click at [149, 106] on div "CAFFE' € 1,20" at bounding box center [111, 112] width 210 height 85
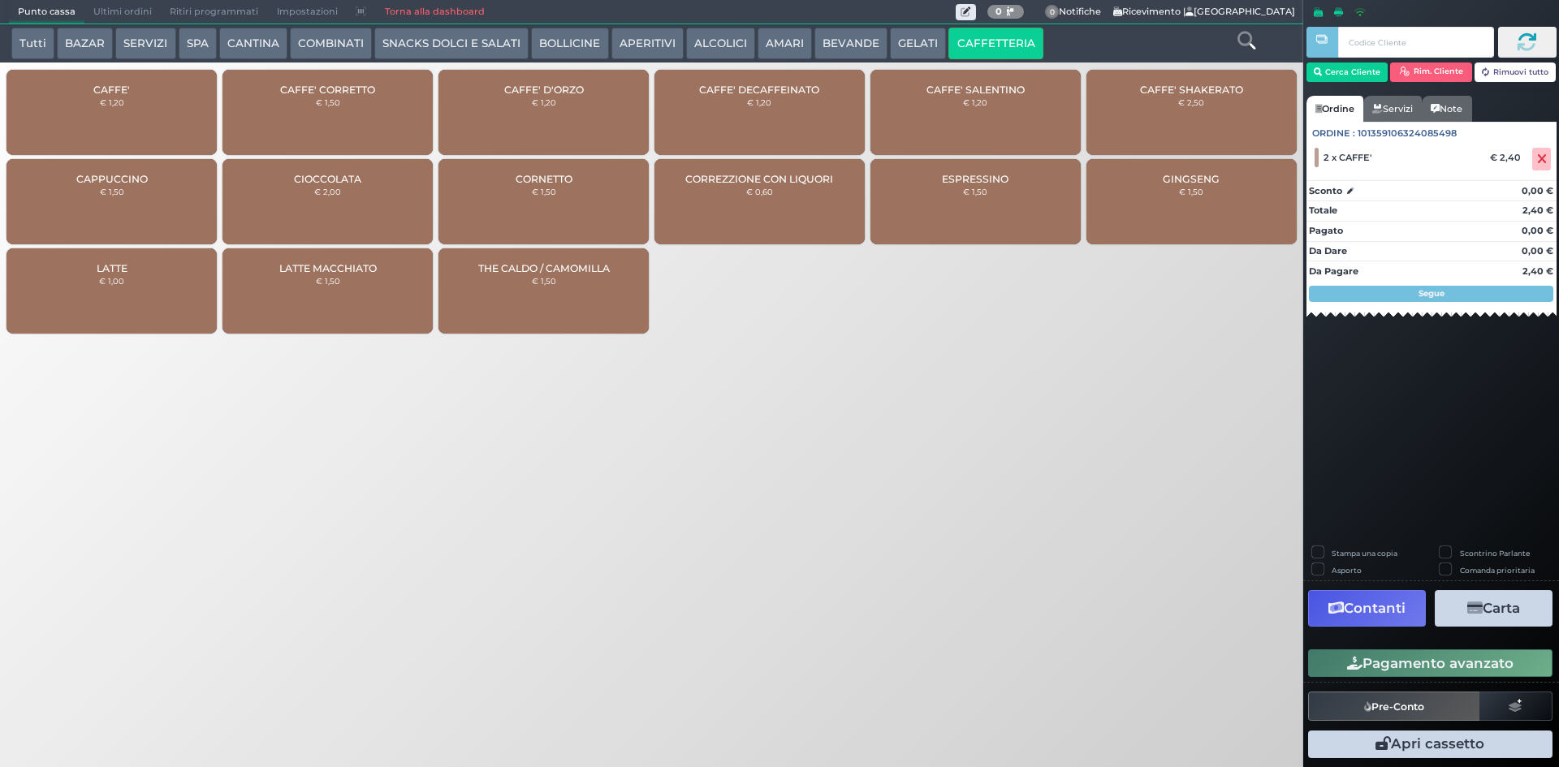
click at [1390, 662] on button "Pagamento avanzato" at bounding box center [1430, 664] width 244 height 28
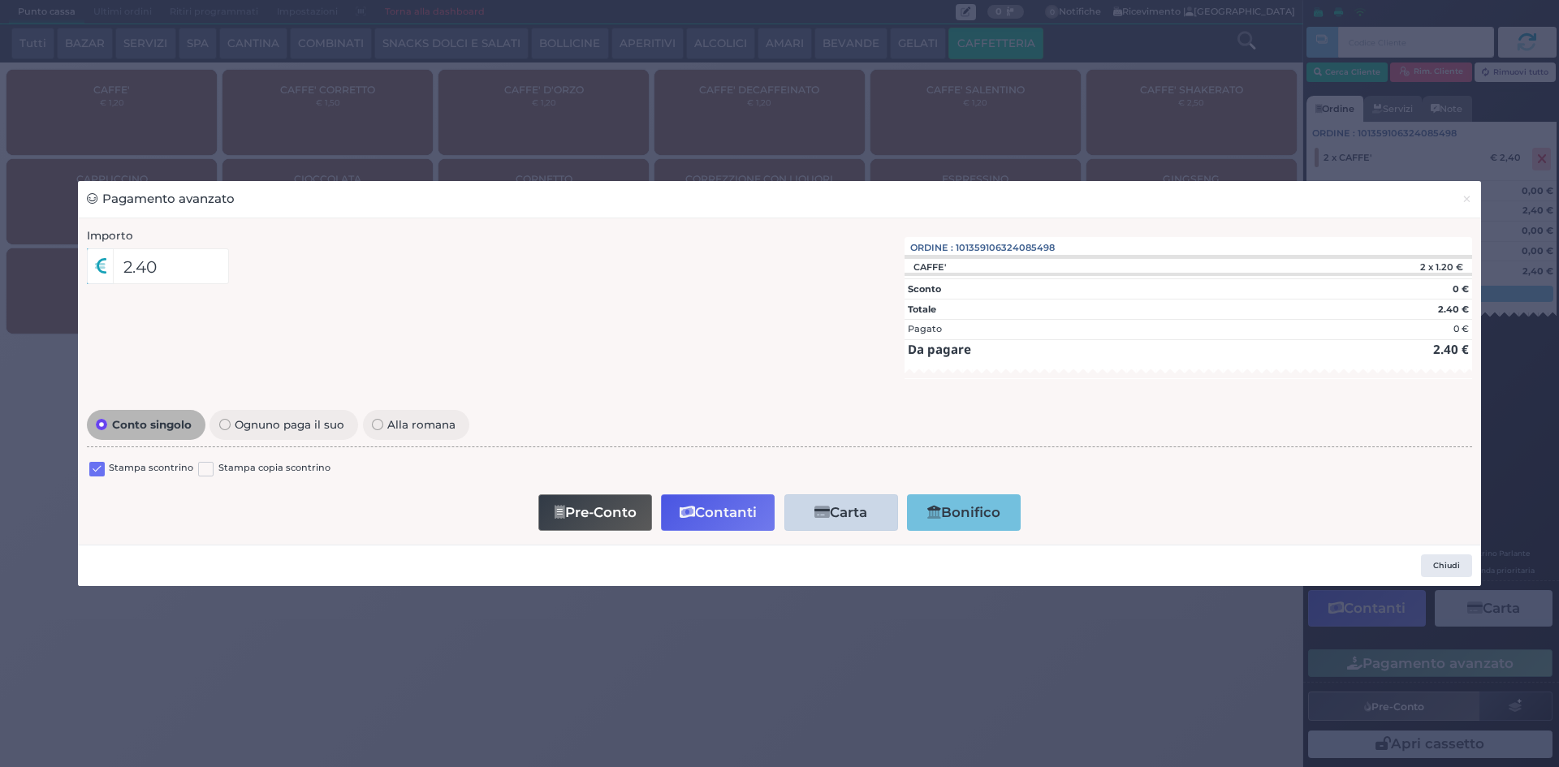
click at [93, 473] on label at bounding box center [96, 469] width 15 height 15
click at [0, 0] on input "checkbox" at bounding box center [0, 0] width 0 height 0
click at [731, 501] on button "Contanti" at bounding box center [718, 512] width 114 height 37
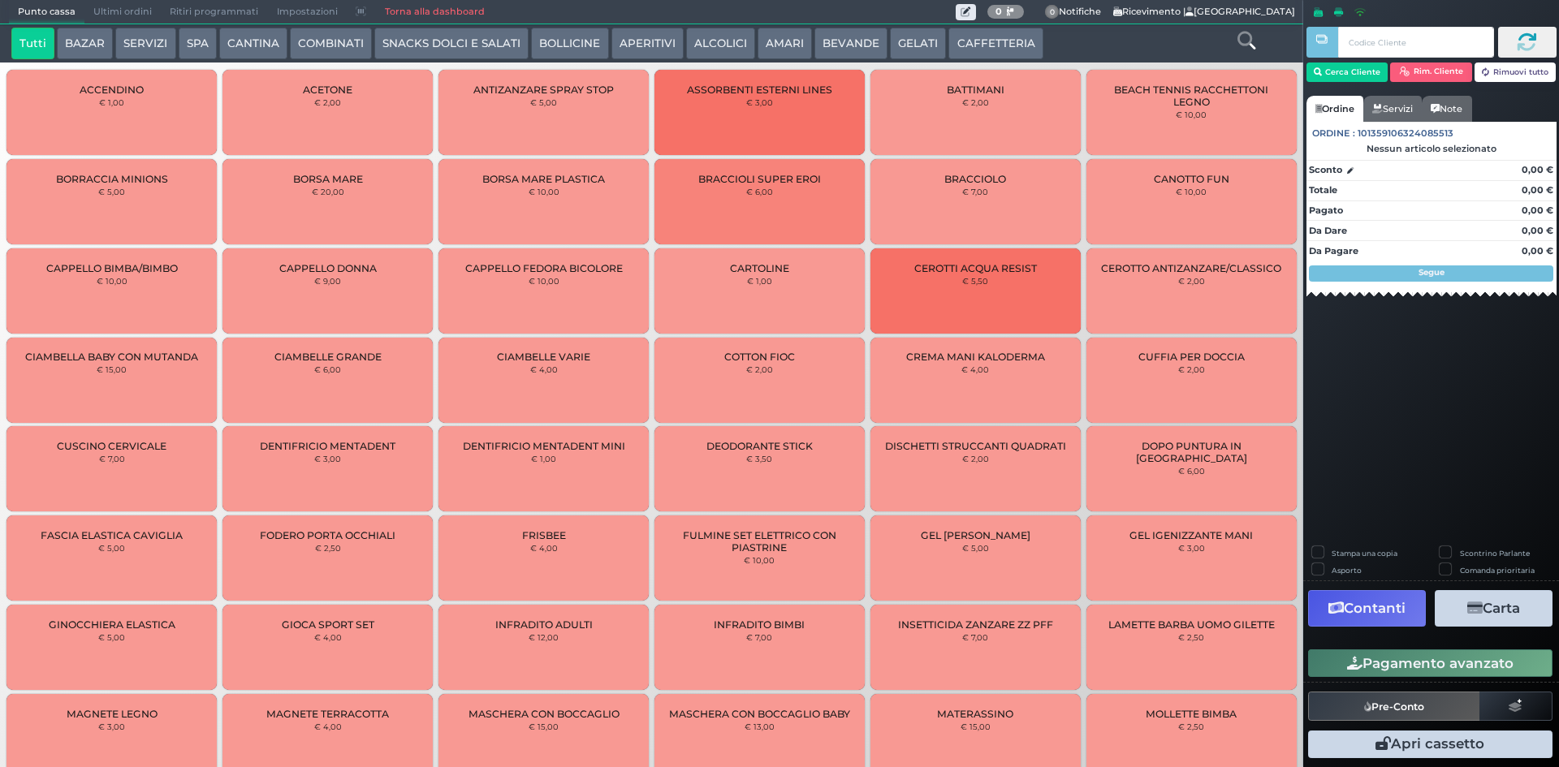
click at [95, 9] on span "Ultimi ordini" at bounding box center [122, 12] width 76 height 23
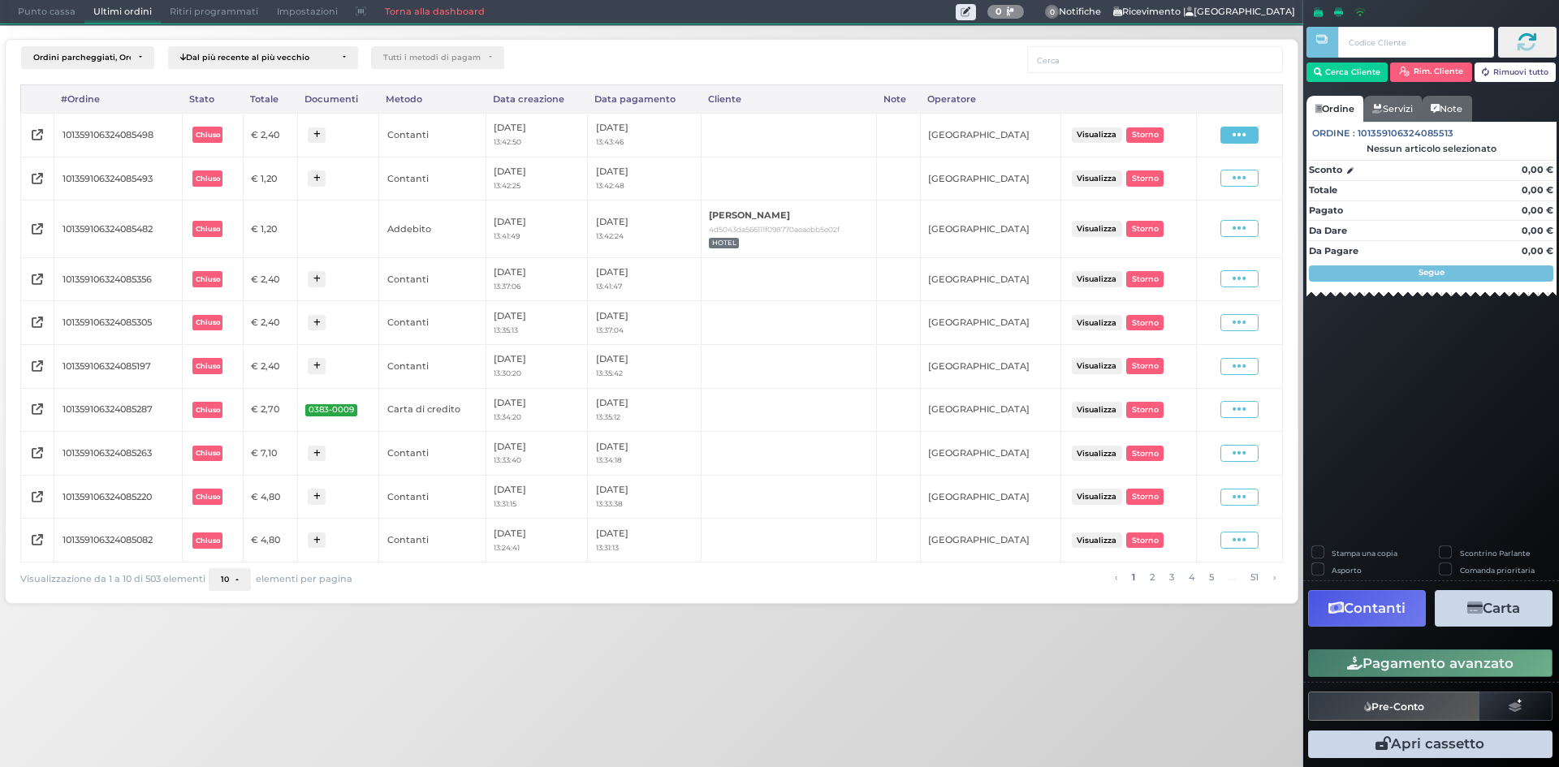
click at [1234, 132] on icon at bounding box center [1240, 134] width 14 height 15
click at [1203, 187] on span "Ristampa Pre-Conto" at bounding box center [1202, 182] width 67 height 28
click at [23, 14] on span "Punto cassa" at bounding box center [47, 12] width 76 height 23
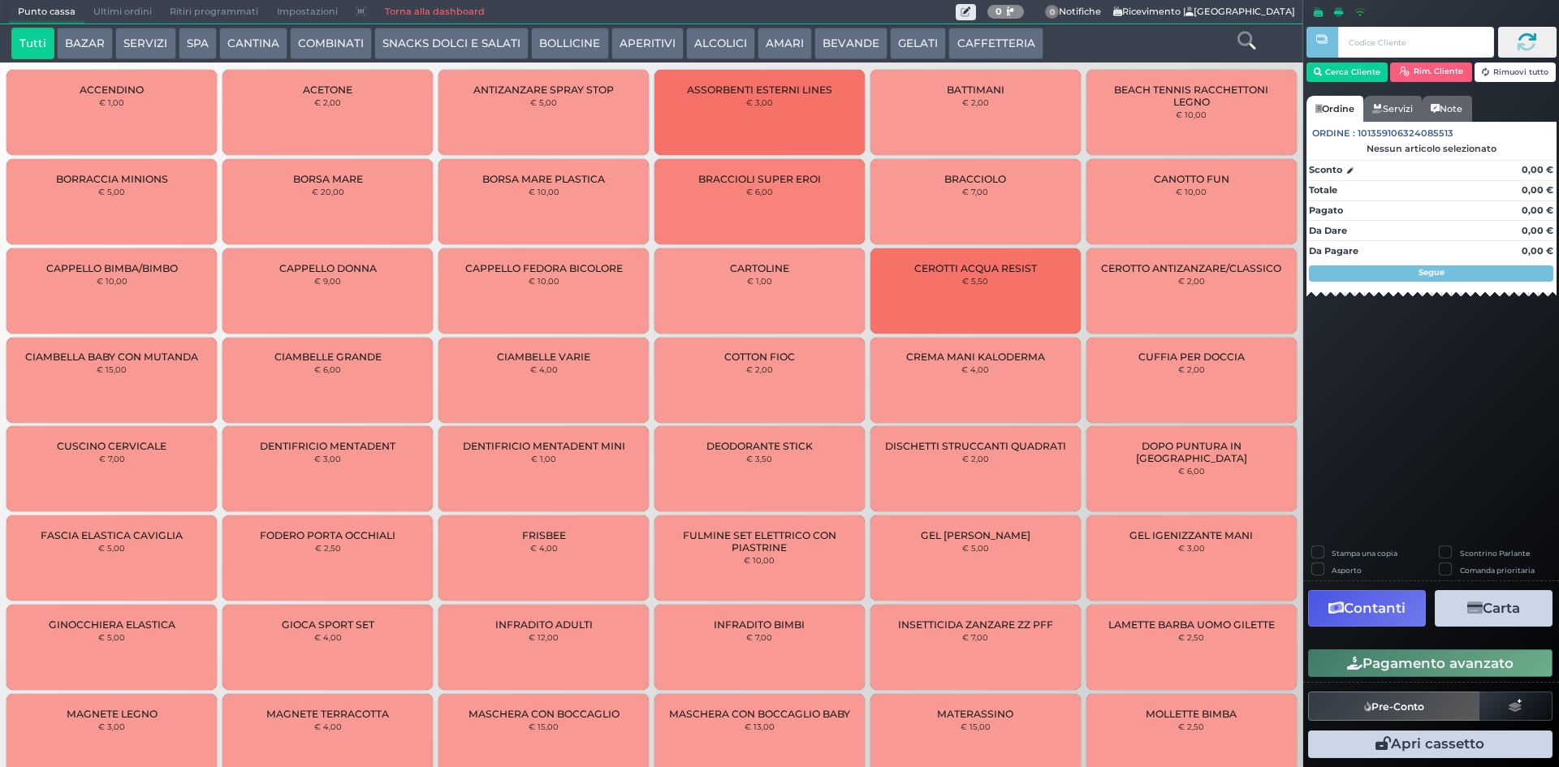
click at [948, 44] on button "CAFFETTERIA" at bounding box center [995, 44] width 94 height 32
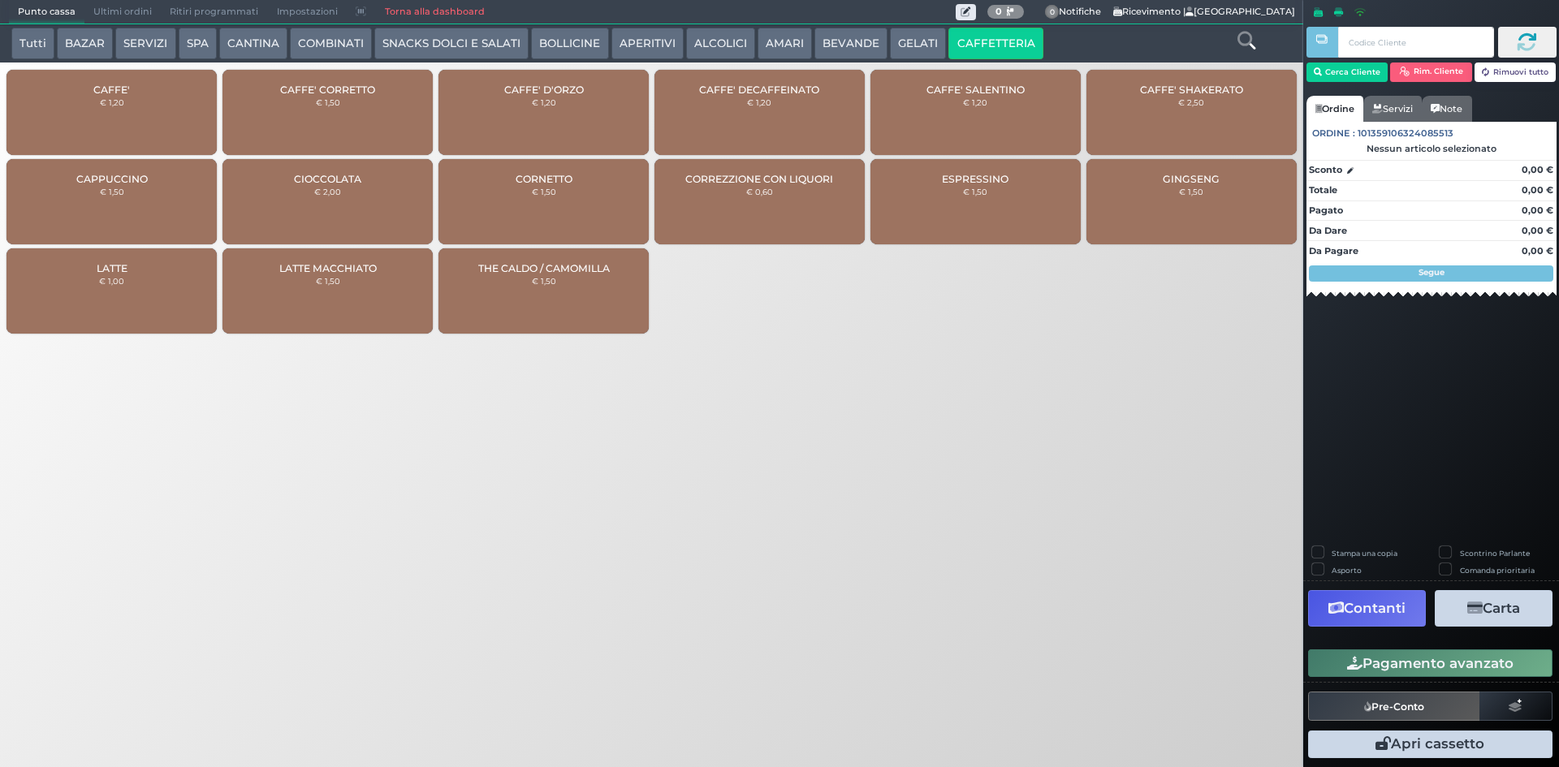
click at [86, 103] on div "CAFFE' € 1,20" at bounding box center [111, 112] width 210 height 85
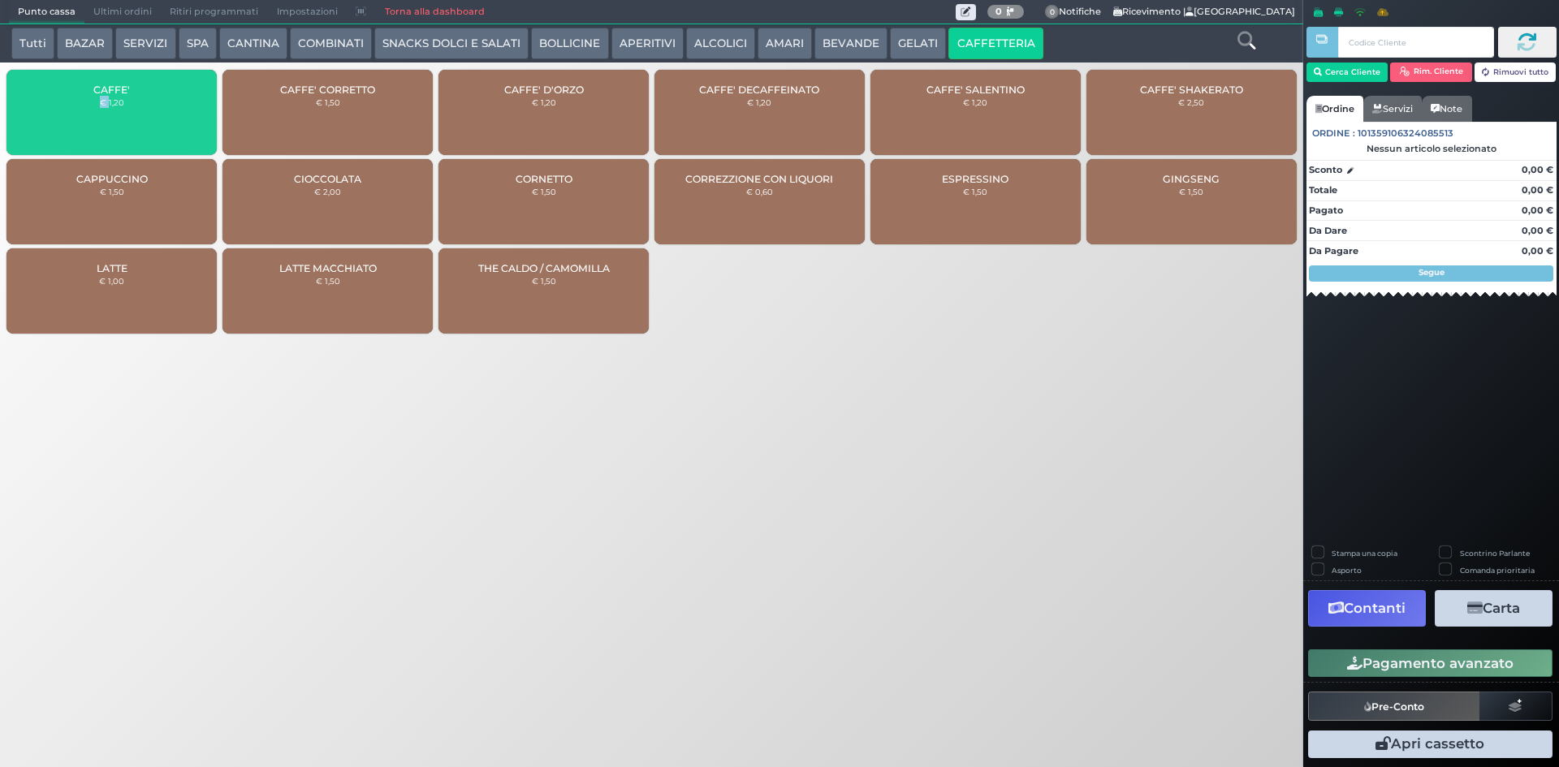
click at [86, 103] on div "CAFFE' € 1,20" at bounding box center [111, 112] width 210 height 85
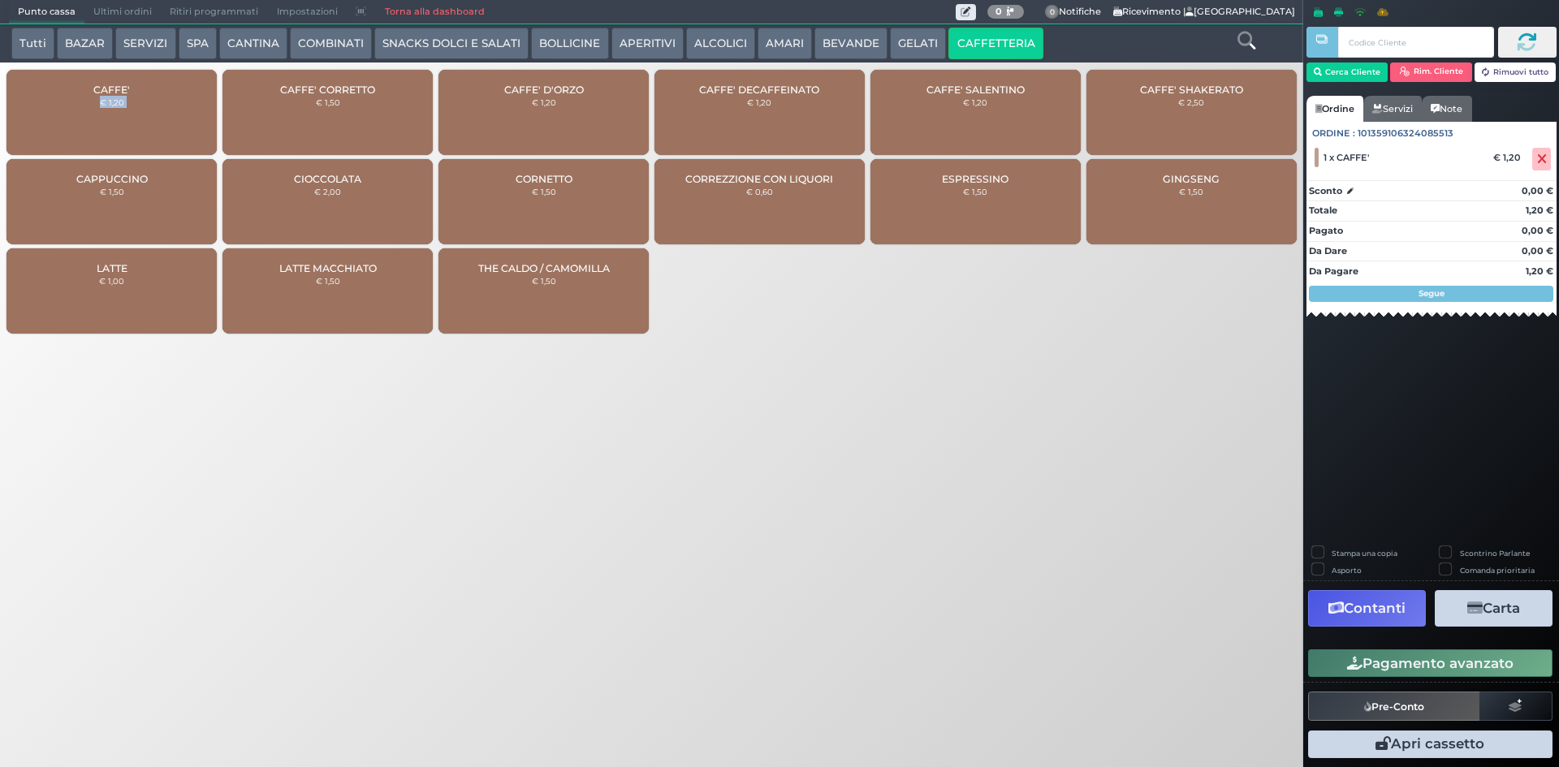
click at [86, 103] on div "CAFFE' € 1,20" at bounding box center [111, 112] width 210 height 85
click at [175, 98] on div "CAFFE' € 1,20" at bounding box center [111, 112] width 210 height 85
drag, startPoint x: 956, startPoint y: 308, endPoint x: 1000, endPoint y: 339, distance: 54.3
click at [956, 310] on div "CAFFE' € 1,20 CAFFE' CORRETTO € 1,50 CAFFE' D'ORZO € 1,20 CAFFE' DECAFFEINATO €…" at bounding box center [651, 203] width 1303 height 275
click at [141, 17] on span "Ultimi ordini" at bounding box center [122, 12] width 76 height 23
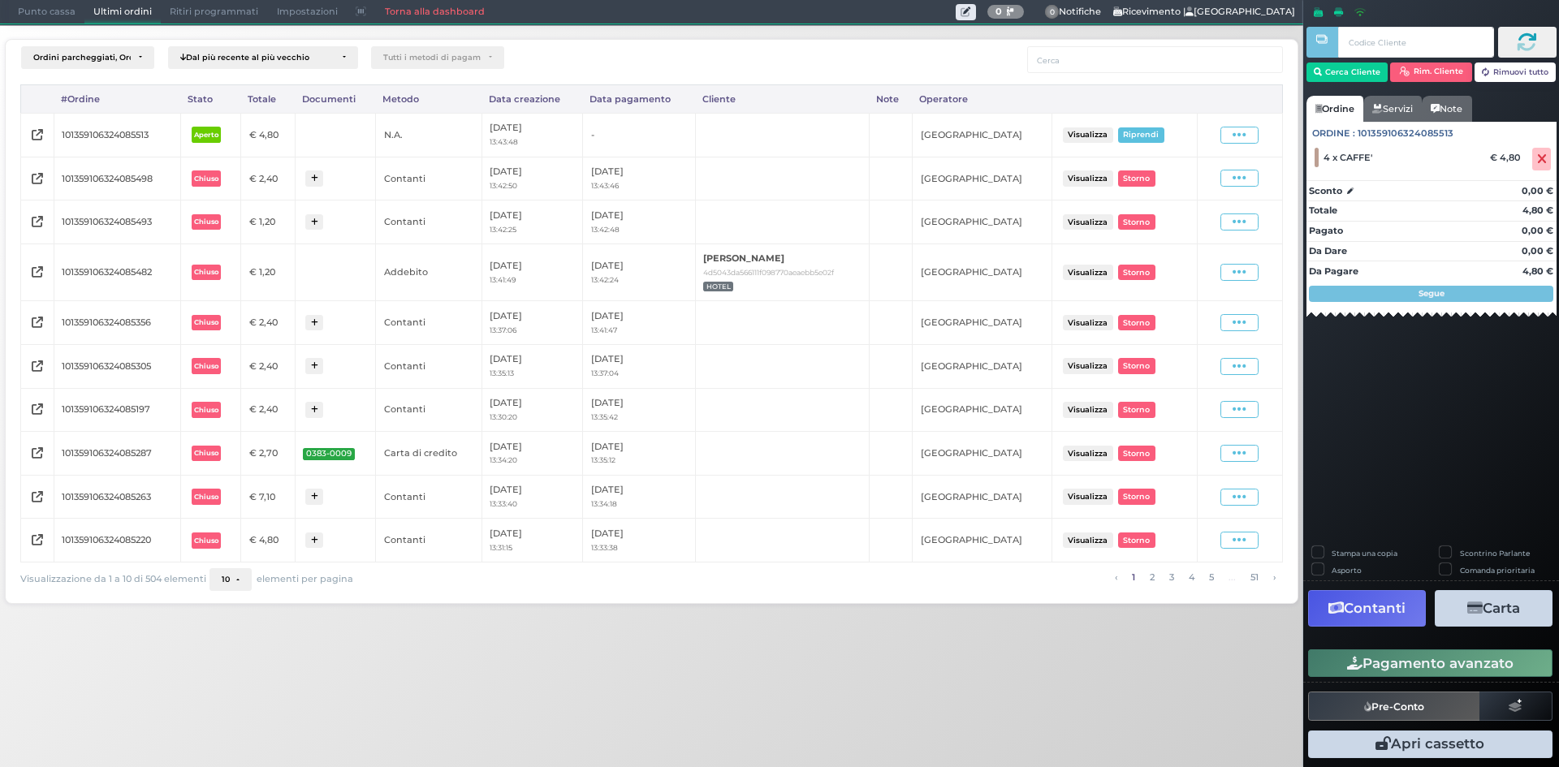
drag, startPoint x: 1393, startPoint y: 658, endPoint x: 1378, endPoint y: 650, distance: 17.4
click at [1391, 658] on button "Pagamento avanzato" at bounding box center [1430, 664] width 244 height 28
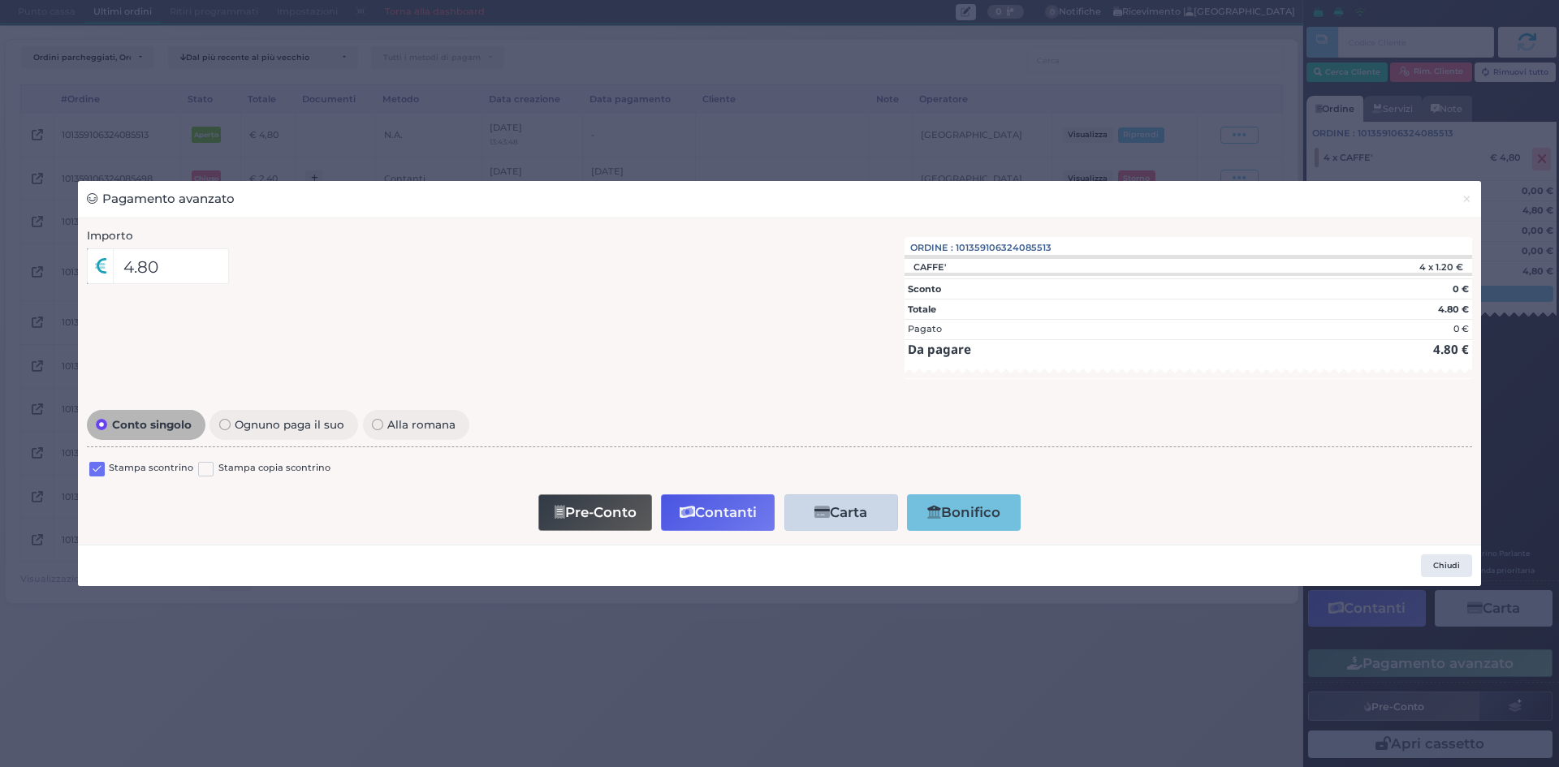
click at [100, 475] on label at bounding box center [96, 469] width 15 height 15
click at [0, 0] on input "checkbox" at bounding box center [0, 0] width 0 height 0
click at [714, 503] on button "Contanti" at bounding box center [718, 512] width 114 height 37
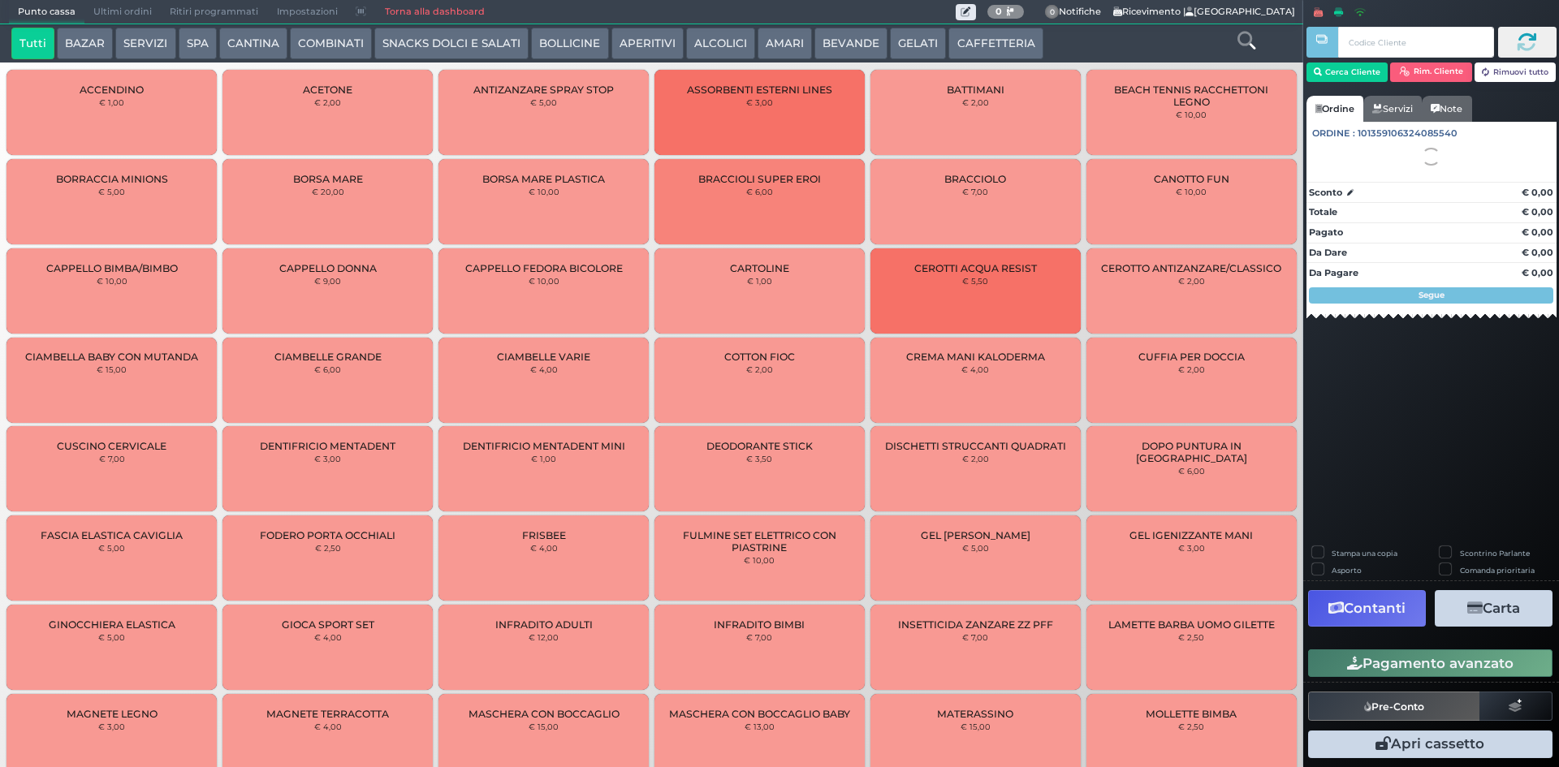
click at [114, 15] on span "Ultimi ordini" at bounding box center [122, 12] width 76 height 23
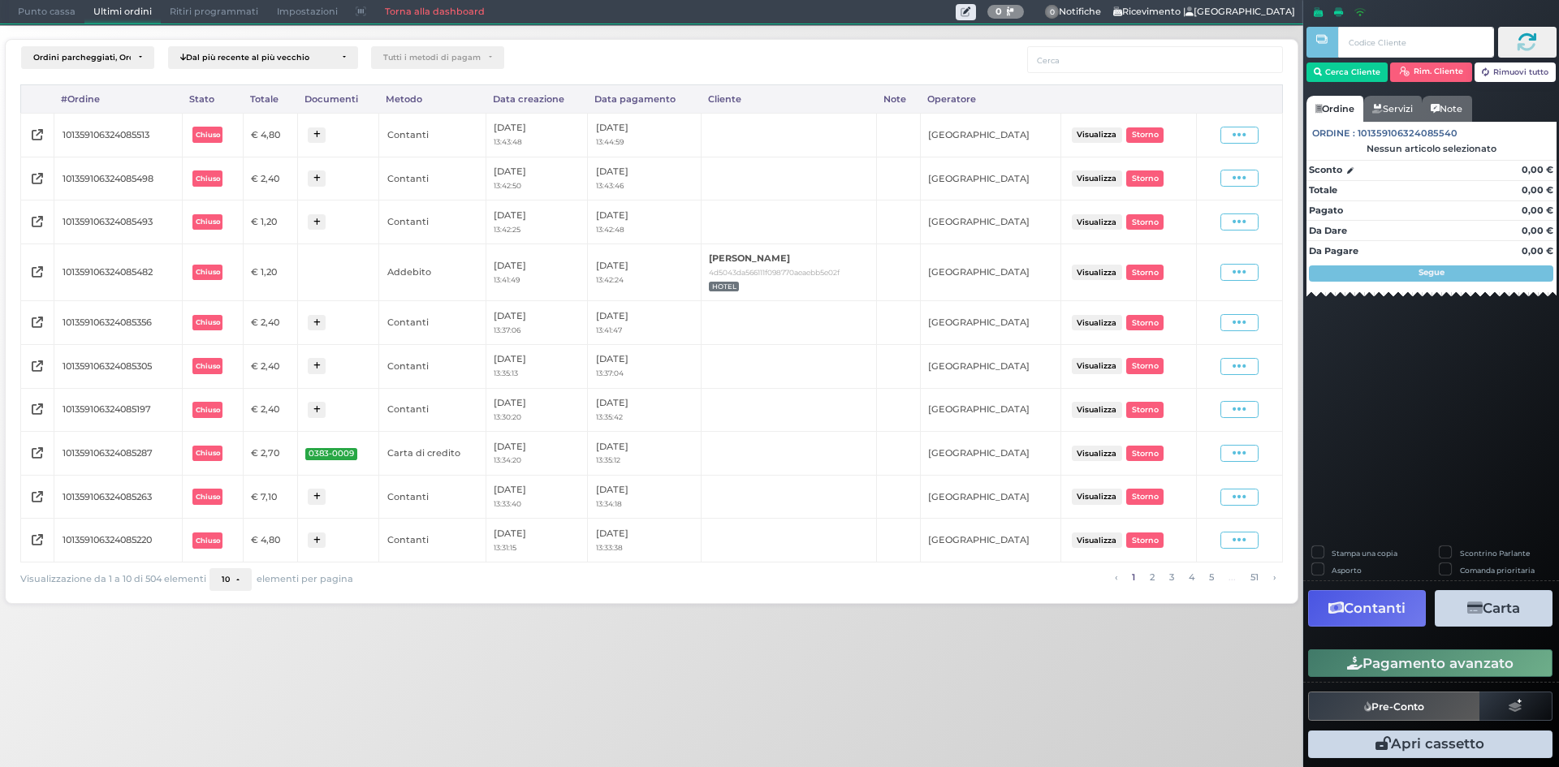
drag, startPoint x: 1250, startPoint y: 128, endPoint x: 1240, endPoint y: 143, distance: 17.6
click at [1247, 131] on span at bounding box center [1239, 135] width 38 height 17
click at [1223, 173] on span "Ristampa Pre-Conto" at bounding box center [1202, 182] width 67 height 28
click at [30, 11] on span "Punto cassa" at bounding box center [47, 12] width 76 height 23
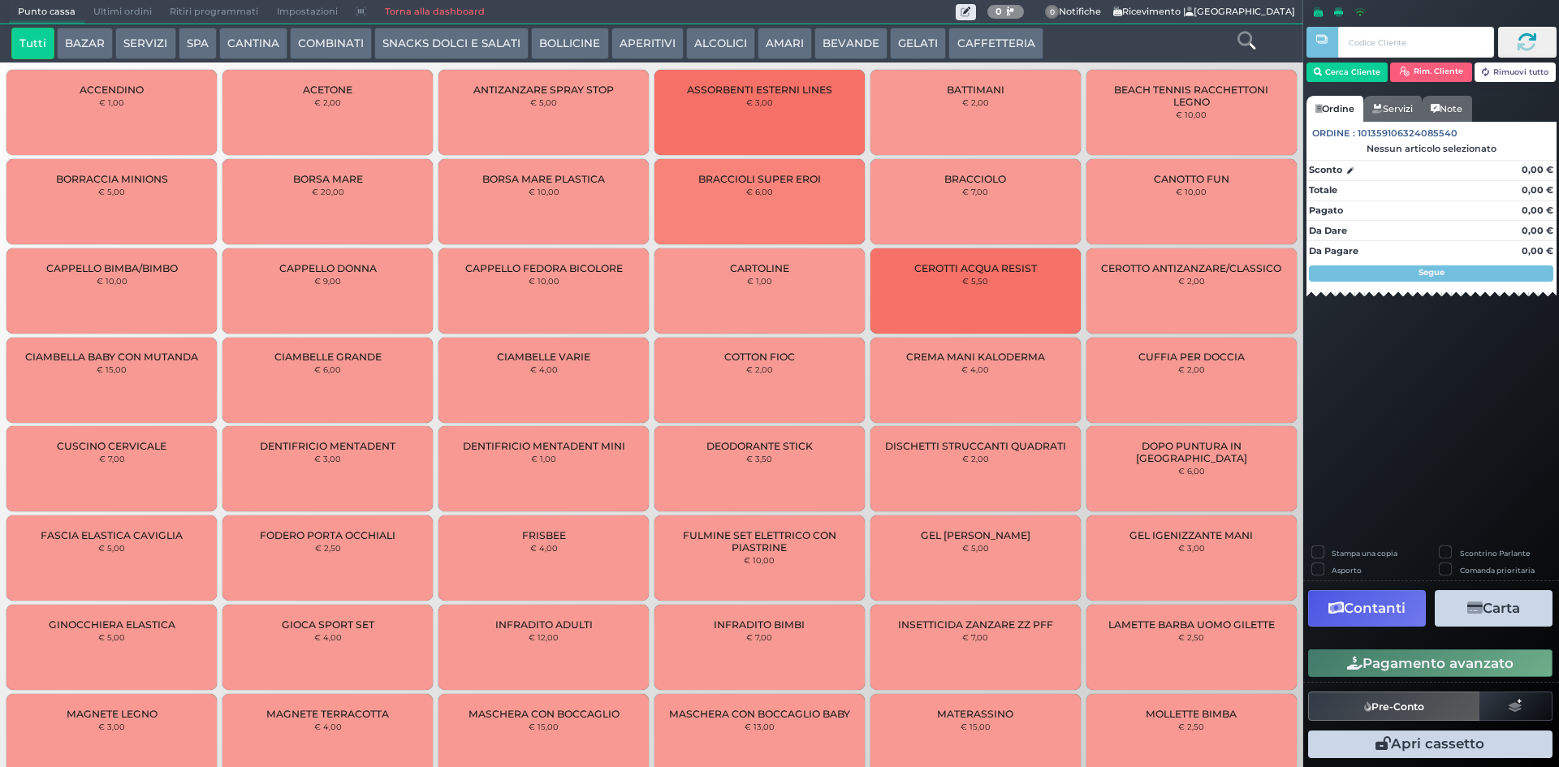
click at [950, 52] on button "CAFFETTERIA" at bounding box center [995, 44] width 94 height 32
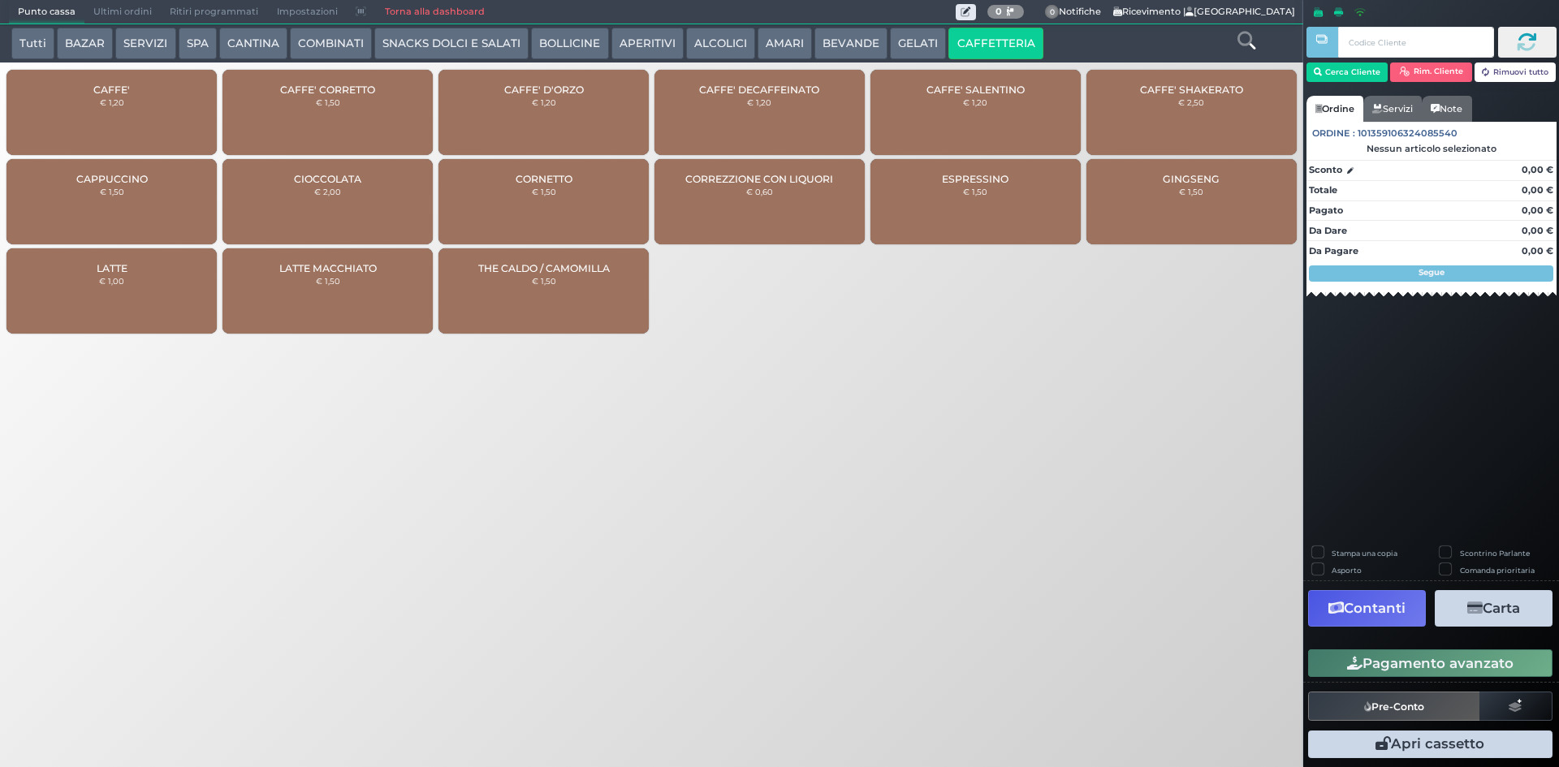
click at [133, 106] on div "CAFFE' € 1,20" at bounding box center [111, 112] width 210 height 85
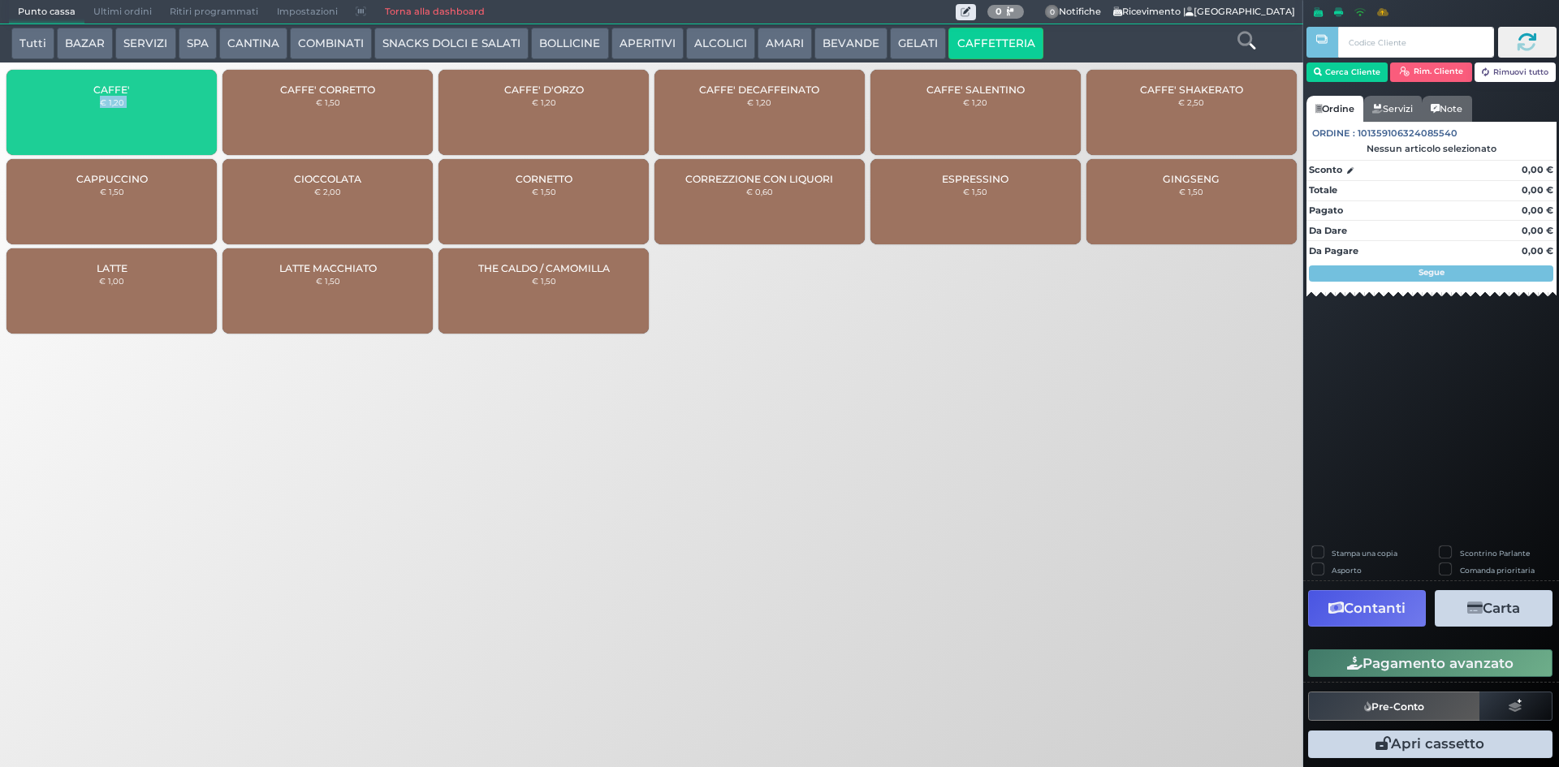
click at [133, 106] on div "CAFFE' € 1,20" at bounding box center [111, 112] width 210 height 85
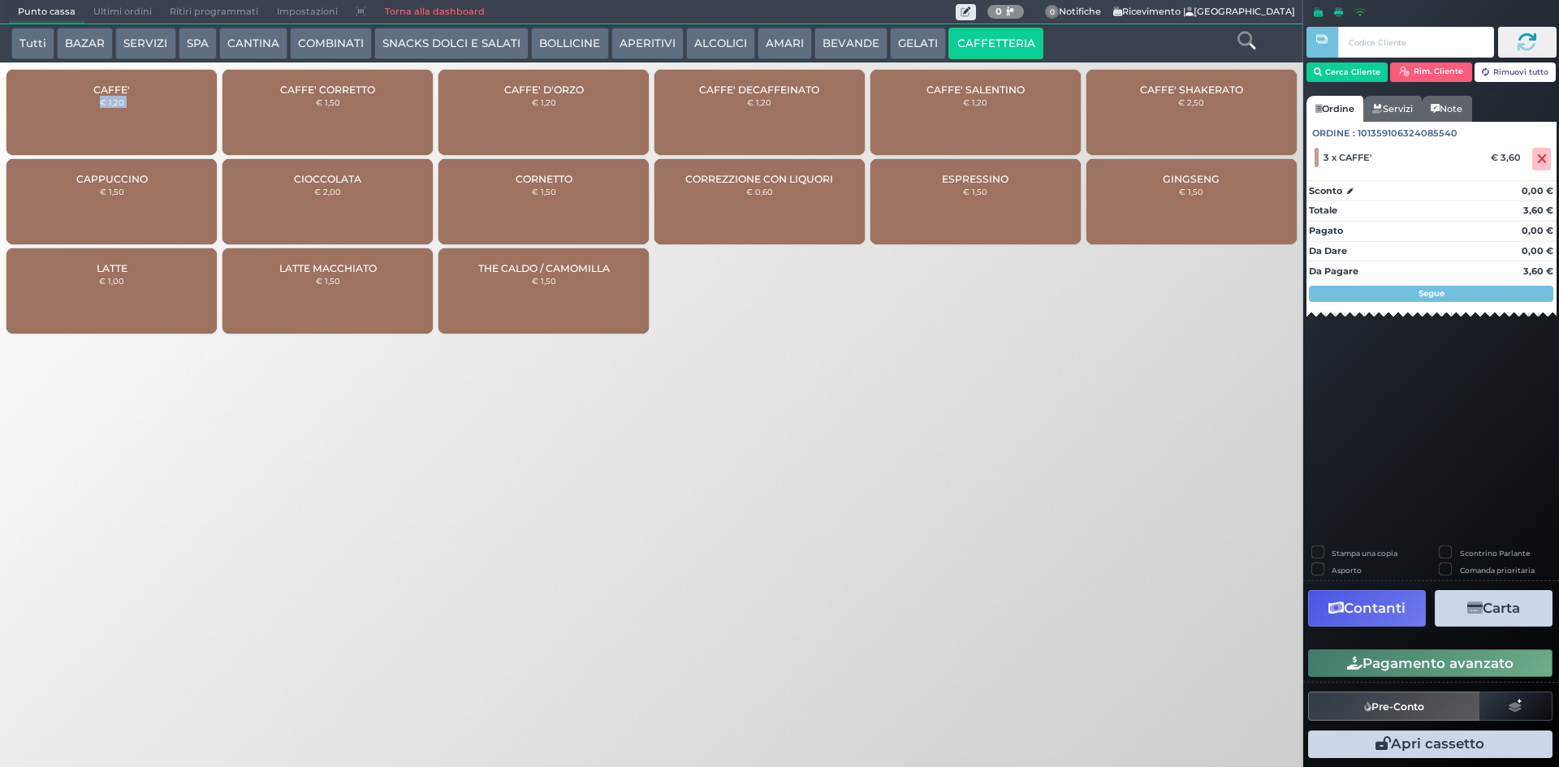
click at [1387, 675] on button "Pagamento avanzato" at bounding box center [1430, 664] width 244 height 28
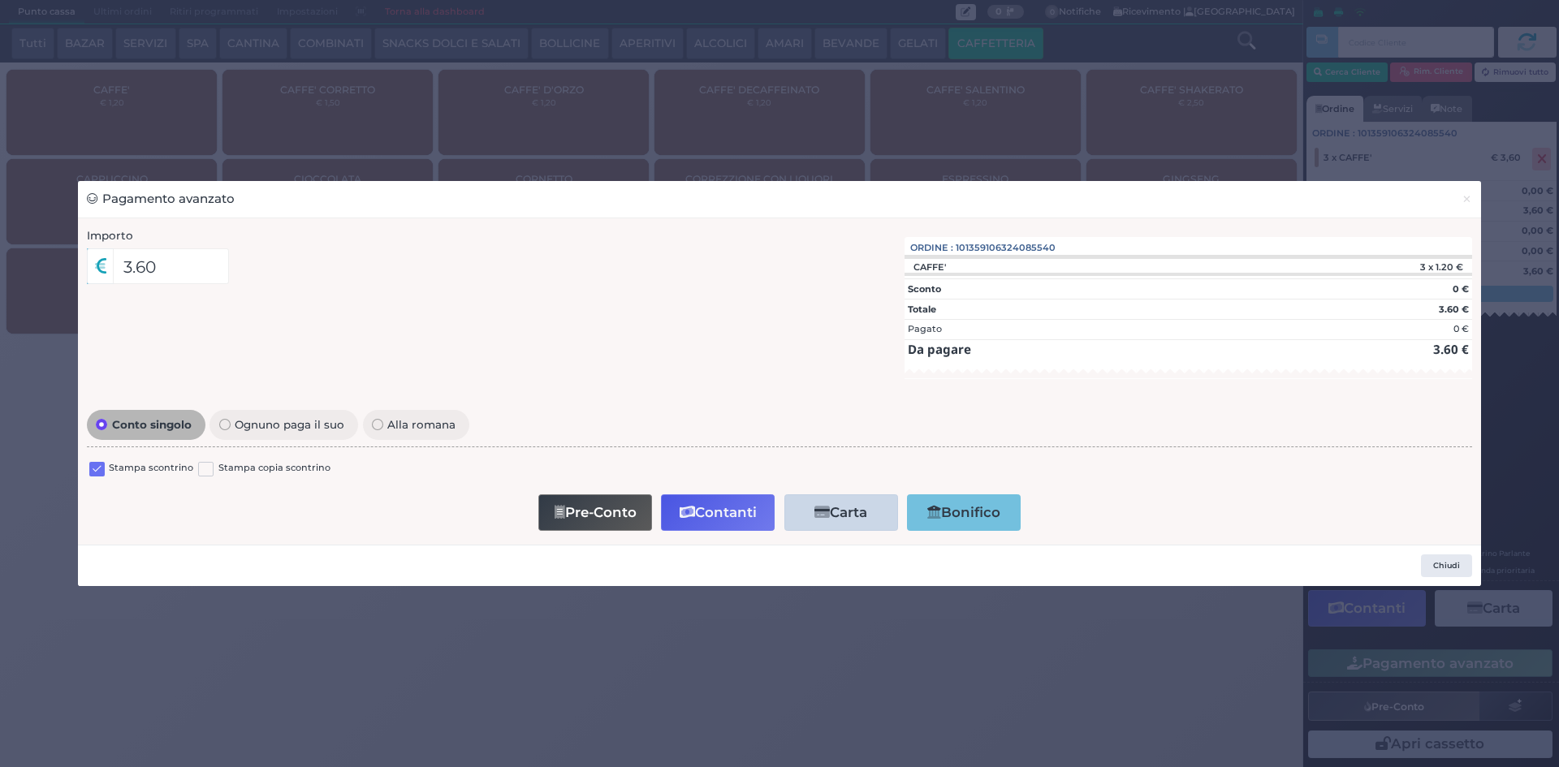
click at [94, 461] on div at bounding box center [96, 470] width 15 height 19
click at [102, 464] on label at bounding box center [96, 469] width 15 height 15
click at [0, 0] on input "checkbox" at bounding box center [0, 0] width 0 height 0
click at [734, 503] on button "Contanti" at bounding box center [718, 512] width 114 height 37
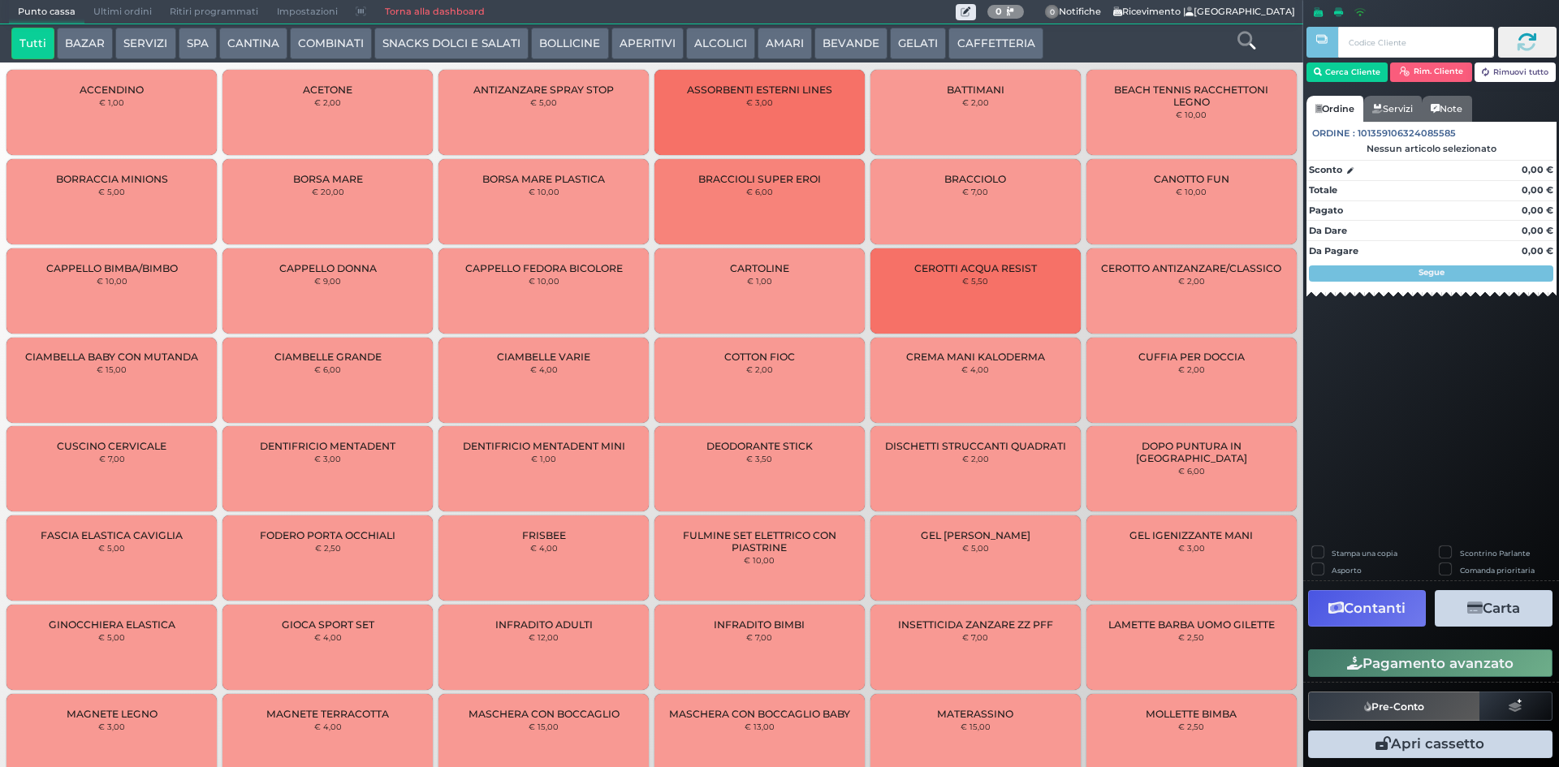
click at [133, 12] on span "Ultimi ordini" at bounding box center [122, 12] width 76 height 23
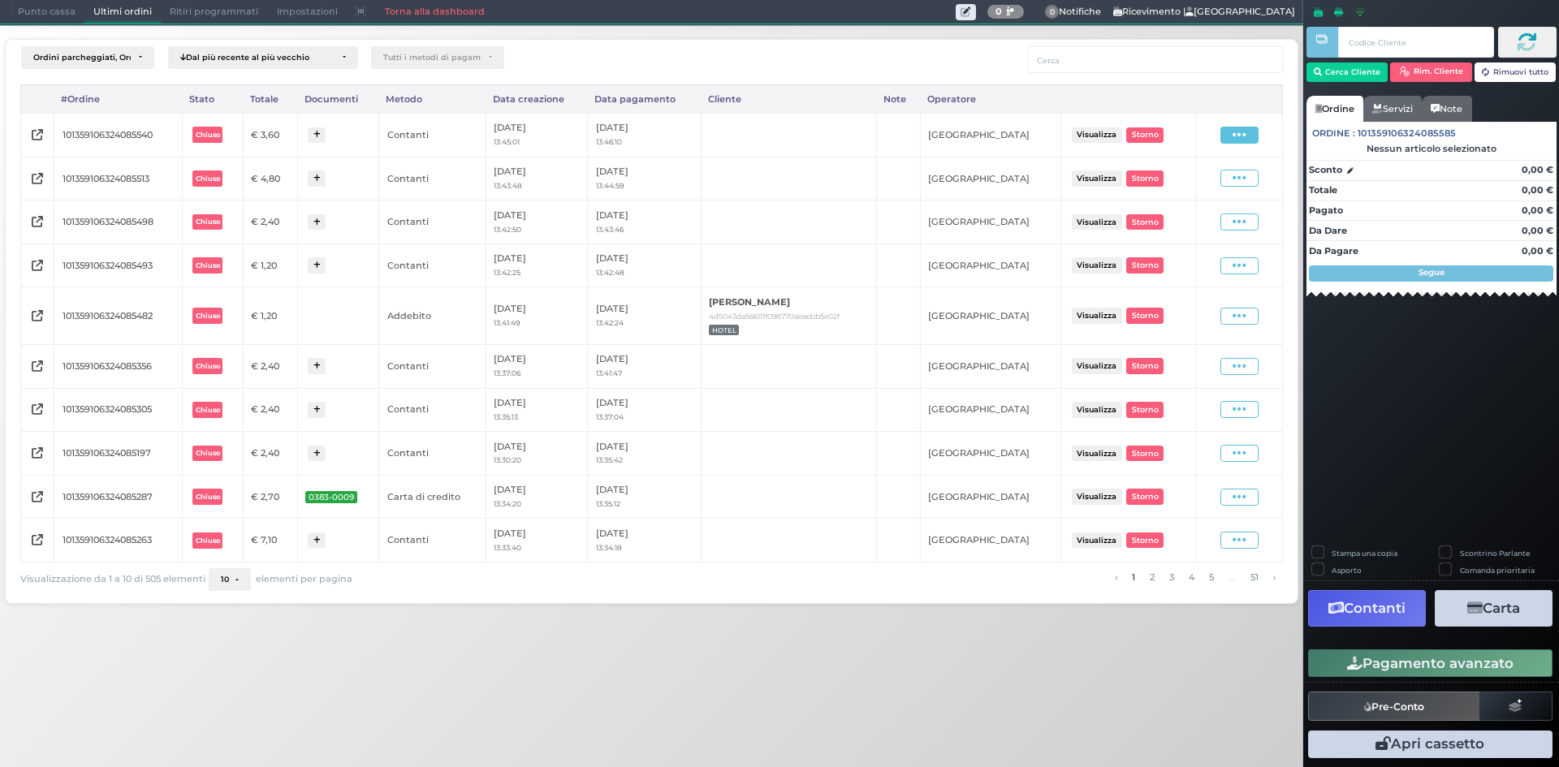
click at [1225, 140] on span at bounding box center [1239, 135] width 38 height 17
click at [1206, 175] on span "Ristampa Pre-Conto" at bounding box center [1202, 182] width 67 height 28
click at [51, 16] on span "Punto cassa" at bounding box center [47, 12] width 76 height 23
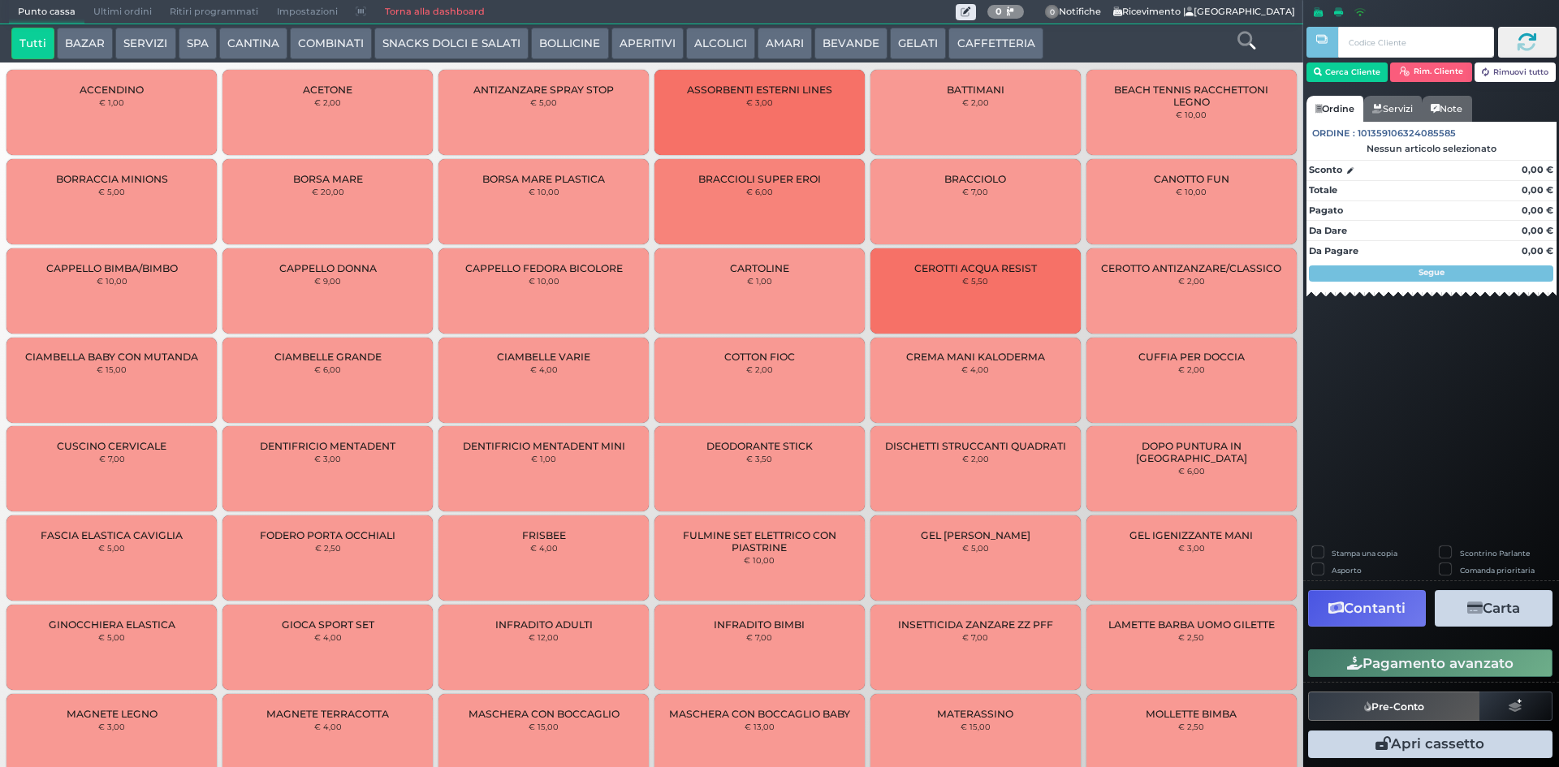
click at [1016, 46] on button "CAFFETTERIA" at bounding box center [995, 44] width 94 height 32
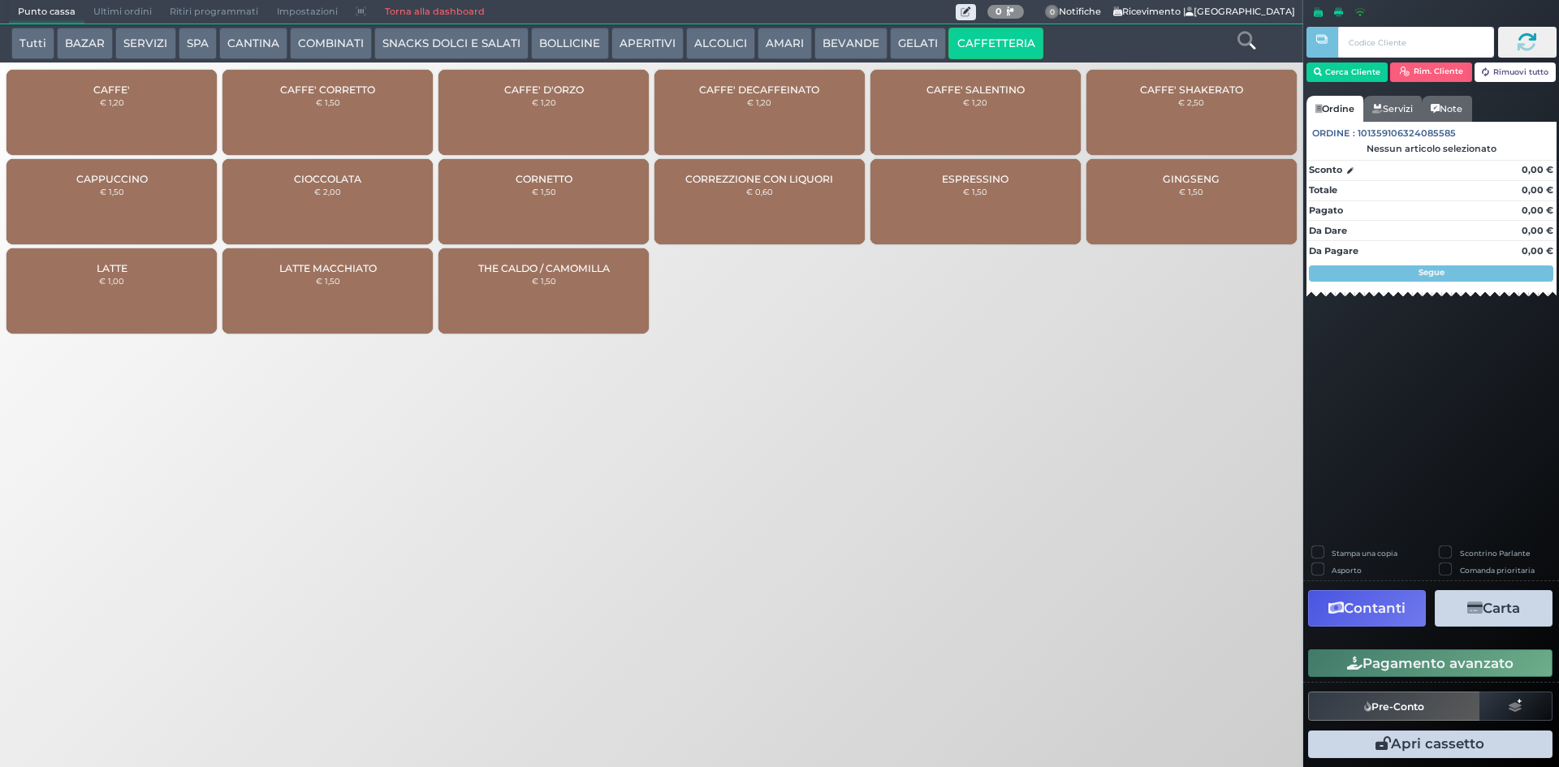
click at [63, 104] on div "CAFFE' € 1,20" at bounding box center [111, 112] width 210 height 85
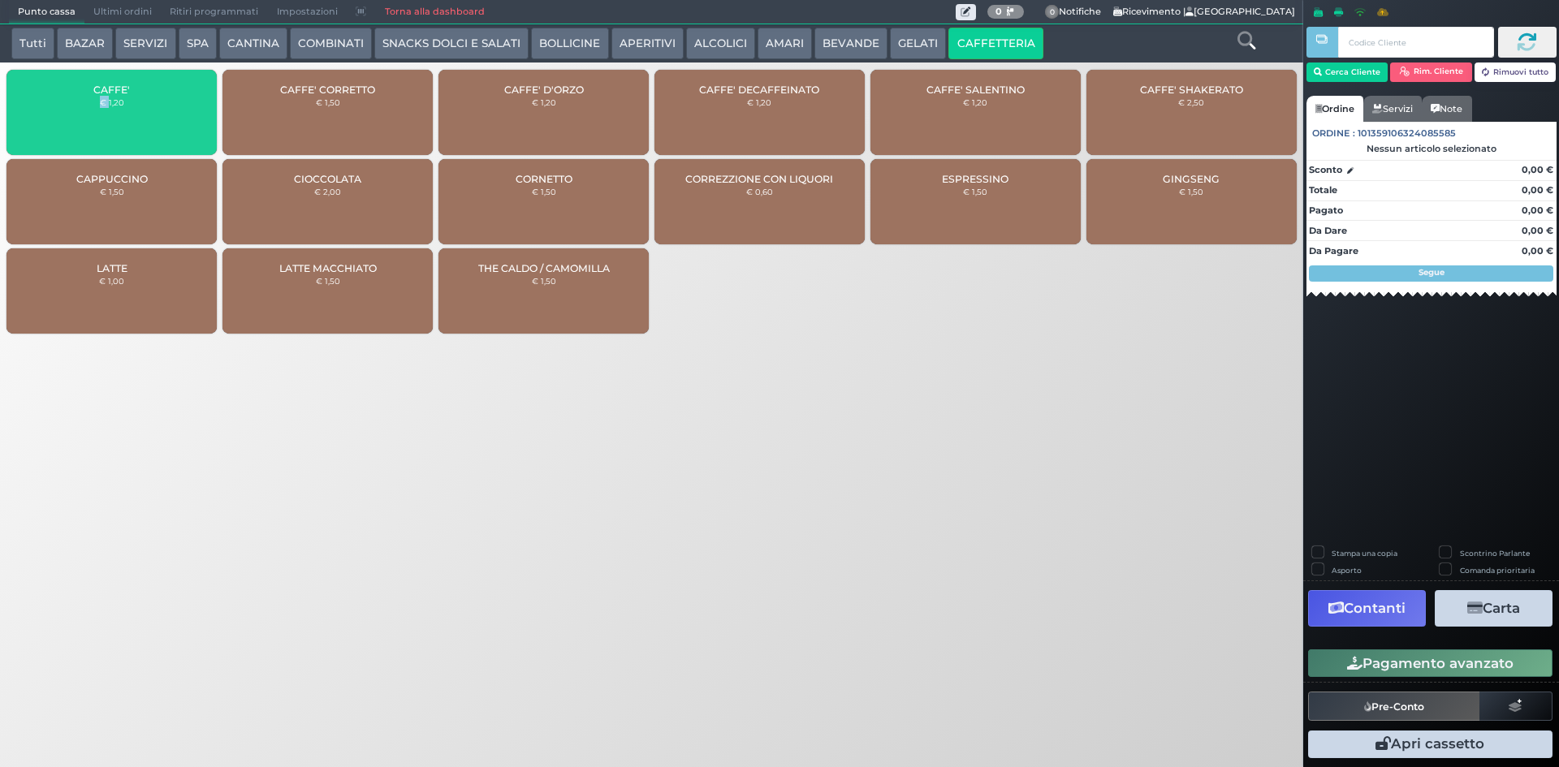
click at [63, 104] on div "CAFFE' € 1,20" at bounding box center [111, 112] width 210 height 85
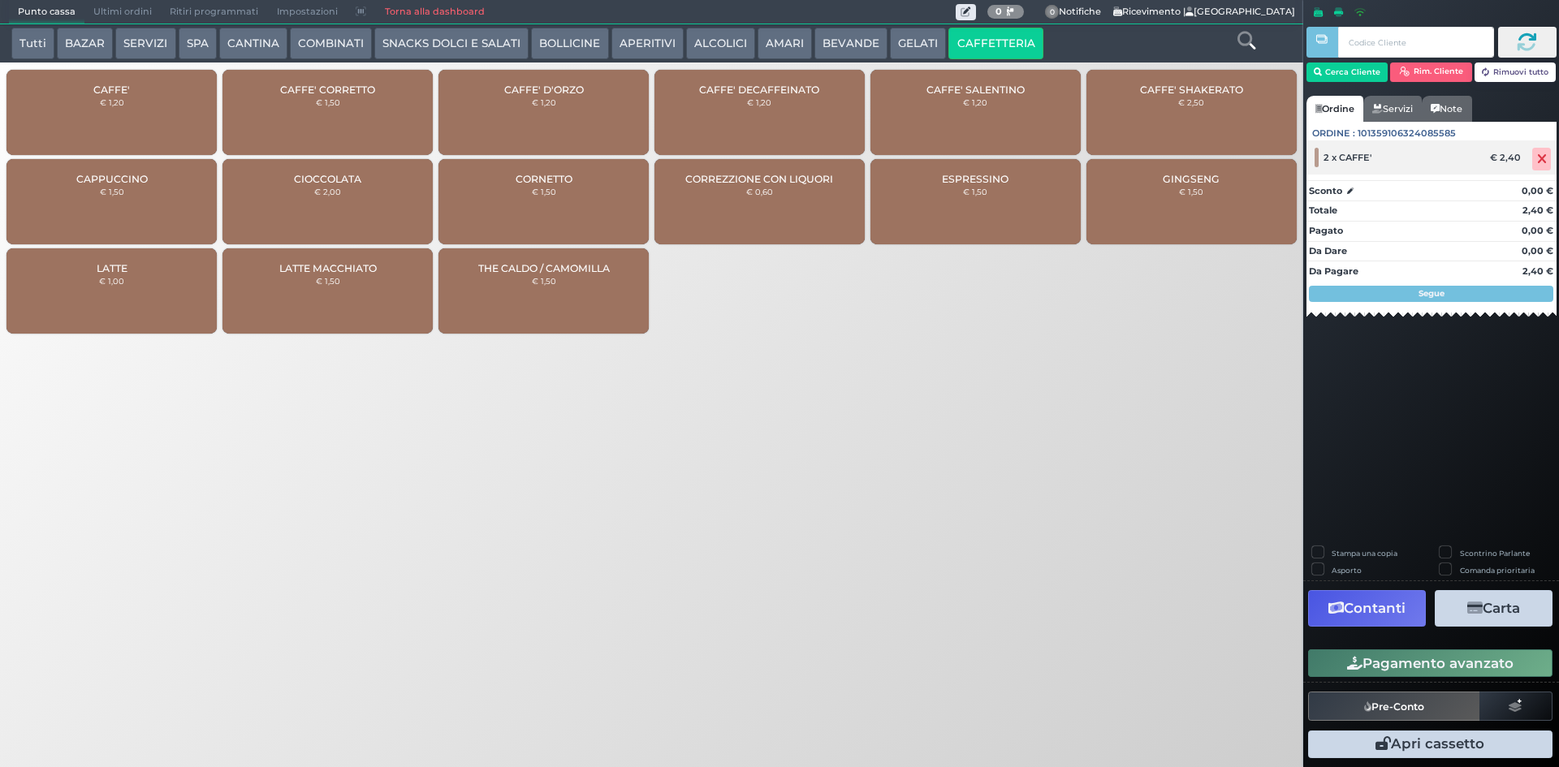
click at [1544, 159] on icon at bounding box center [1542, 159] width 10 height 1
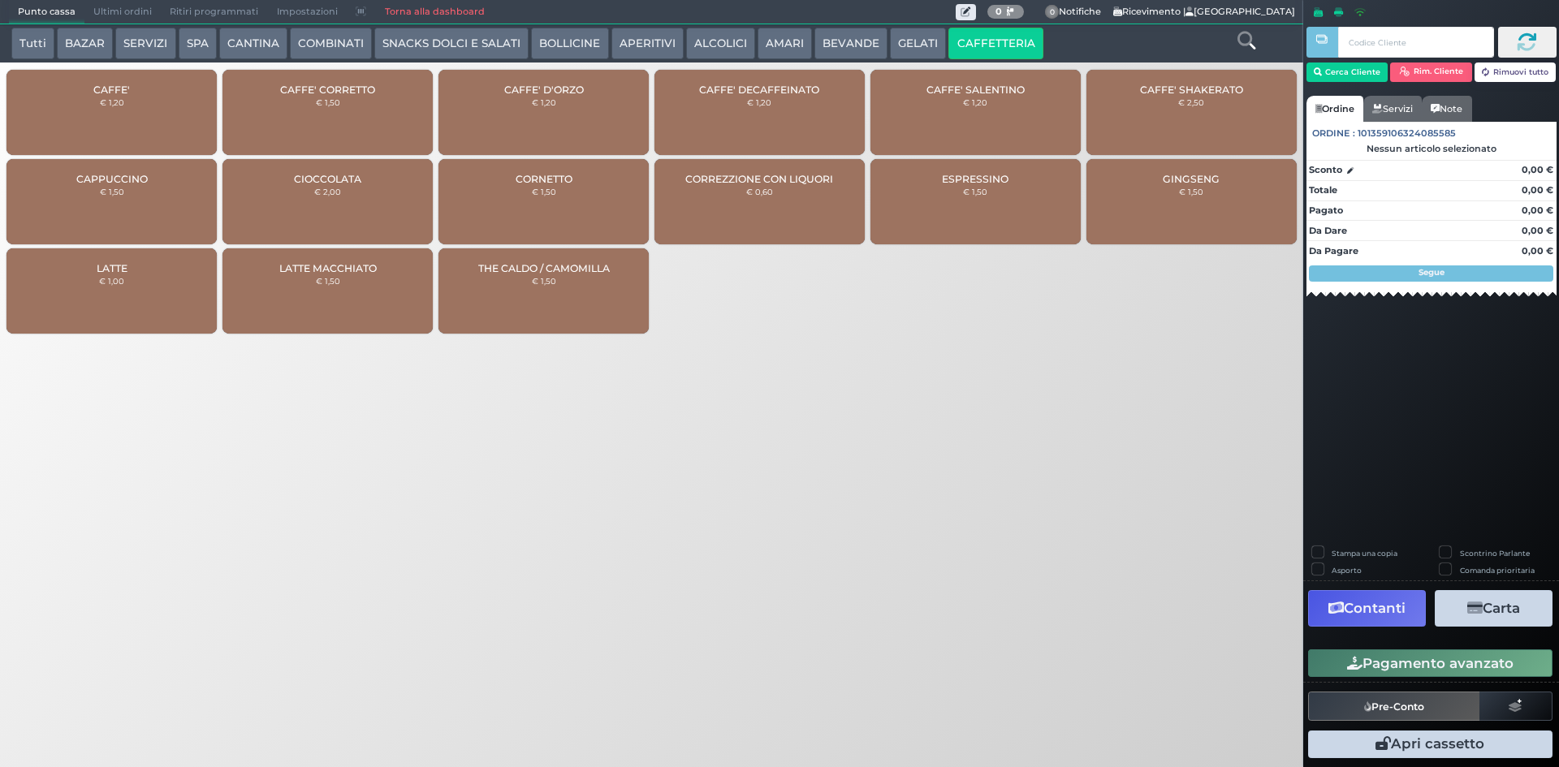
drag, startPoint x: 749, startPoint y: 106, endPoint x: 646, endPoint y: 102, distance: 102.4
click at [706, 103] on div "CAFFE' DECAFFEINATO € 1,20" at bounding box center [759, 112] width 210 height 85
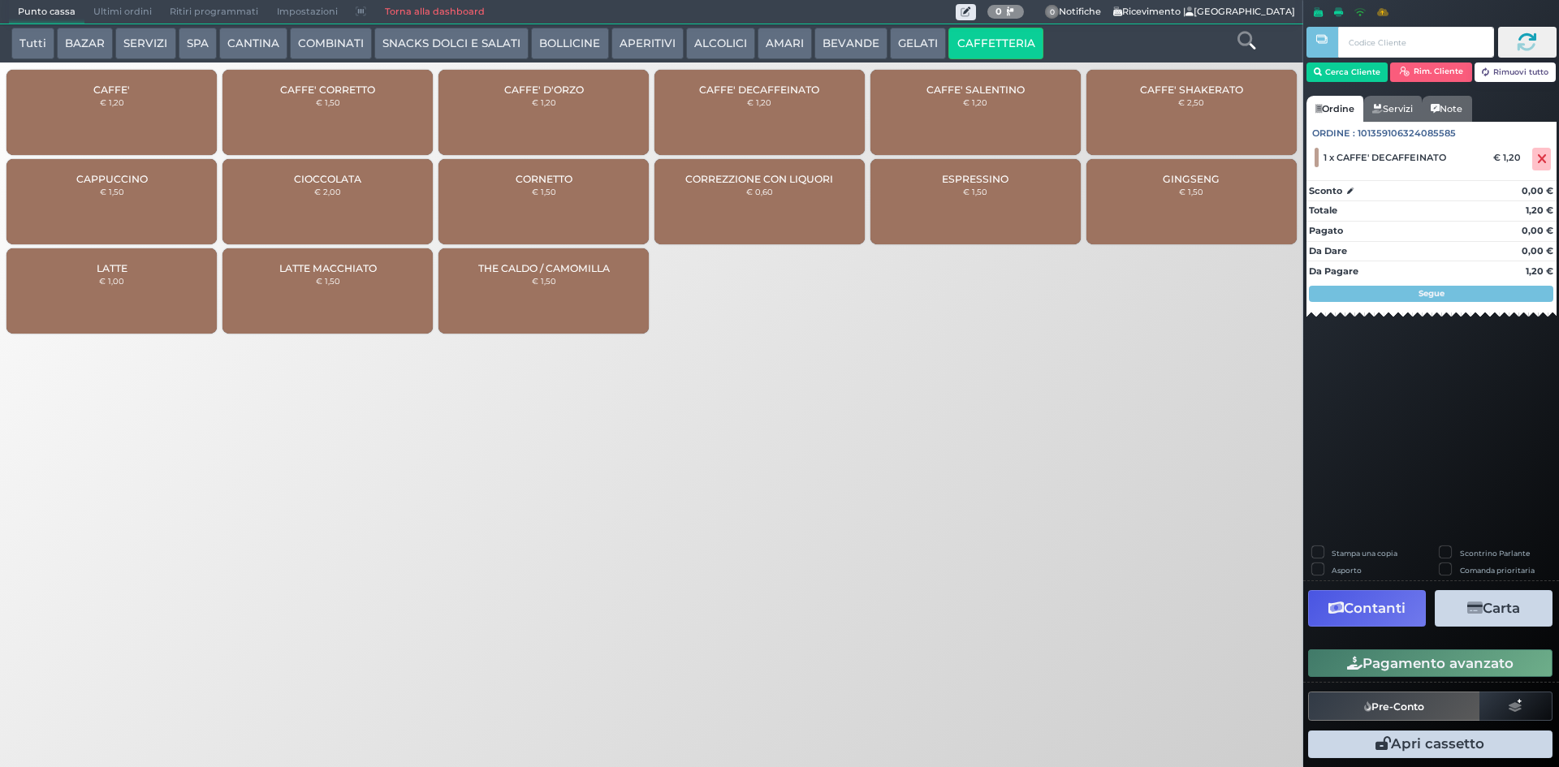
drag, startPoint x: 117, startPoint y: 121, endPoint x: 138, endPoint y: 119, distance: 21.3
click at [119, 120] on div "CAFFE' € 1,20" at bounding box center [111, 112] width 210 height 85
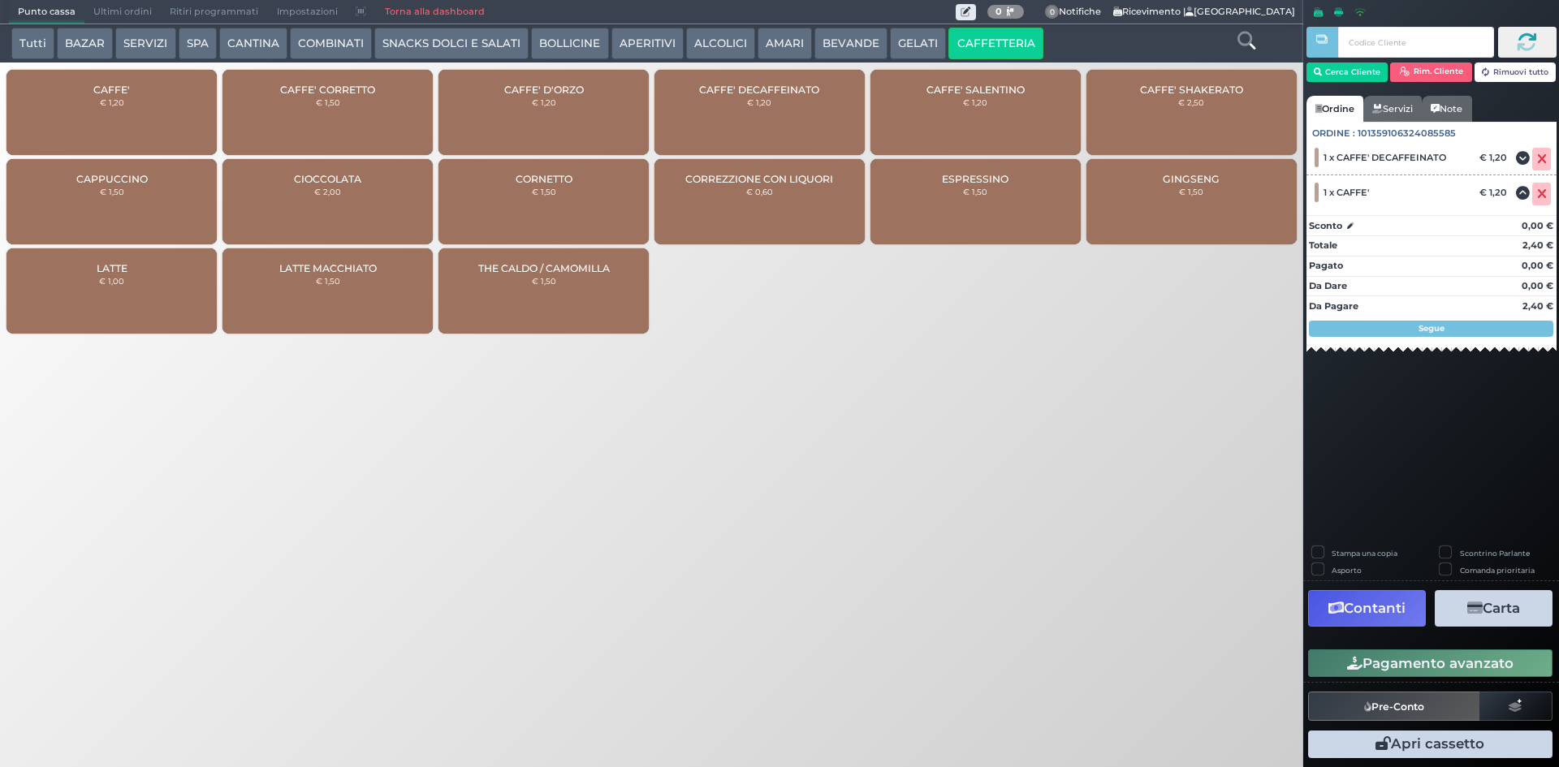
click at [1324, 662] on button "Pagamento avanzato" at bounding box center [1430, 664] width 244 height 28
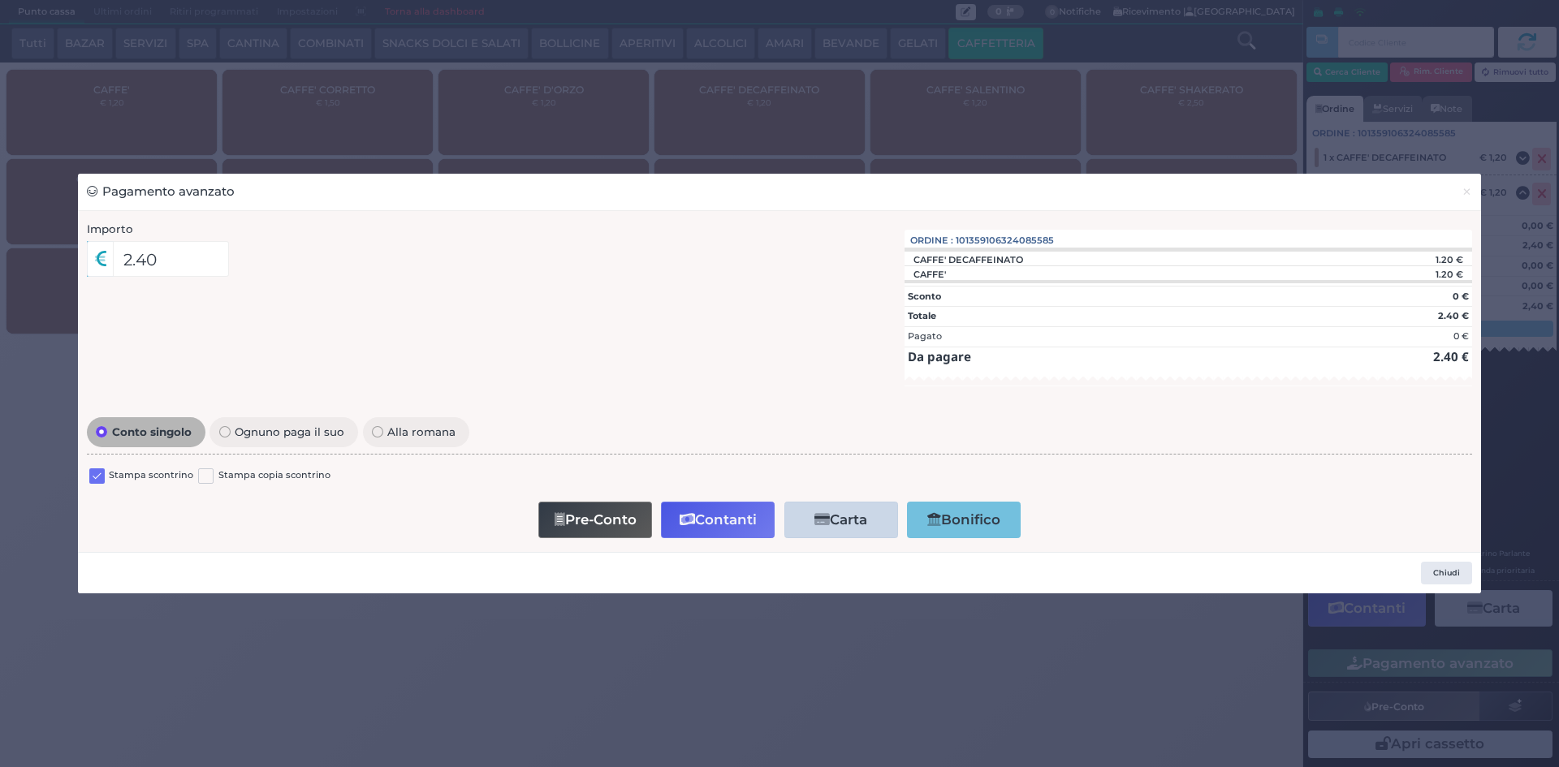
click at [94, 477] on label at bounding box center [96, 476] width 15 height 15
click at [0, 0] on input "checkbox" at bounding box center [0, 0] width 0 height 0
click at [591, 514] on button "Pre-Conto" at bounding box center [595, 520] width 114 height 37
click at [600, 529] on button "Pre-Conto" at bounding box center [597, 520] width 114 height 37
click at [1479, 194] on button "×" at bounding box center [1467, 192] width 28 height 37
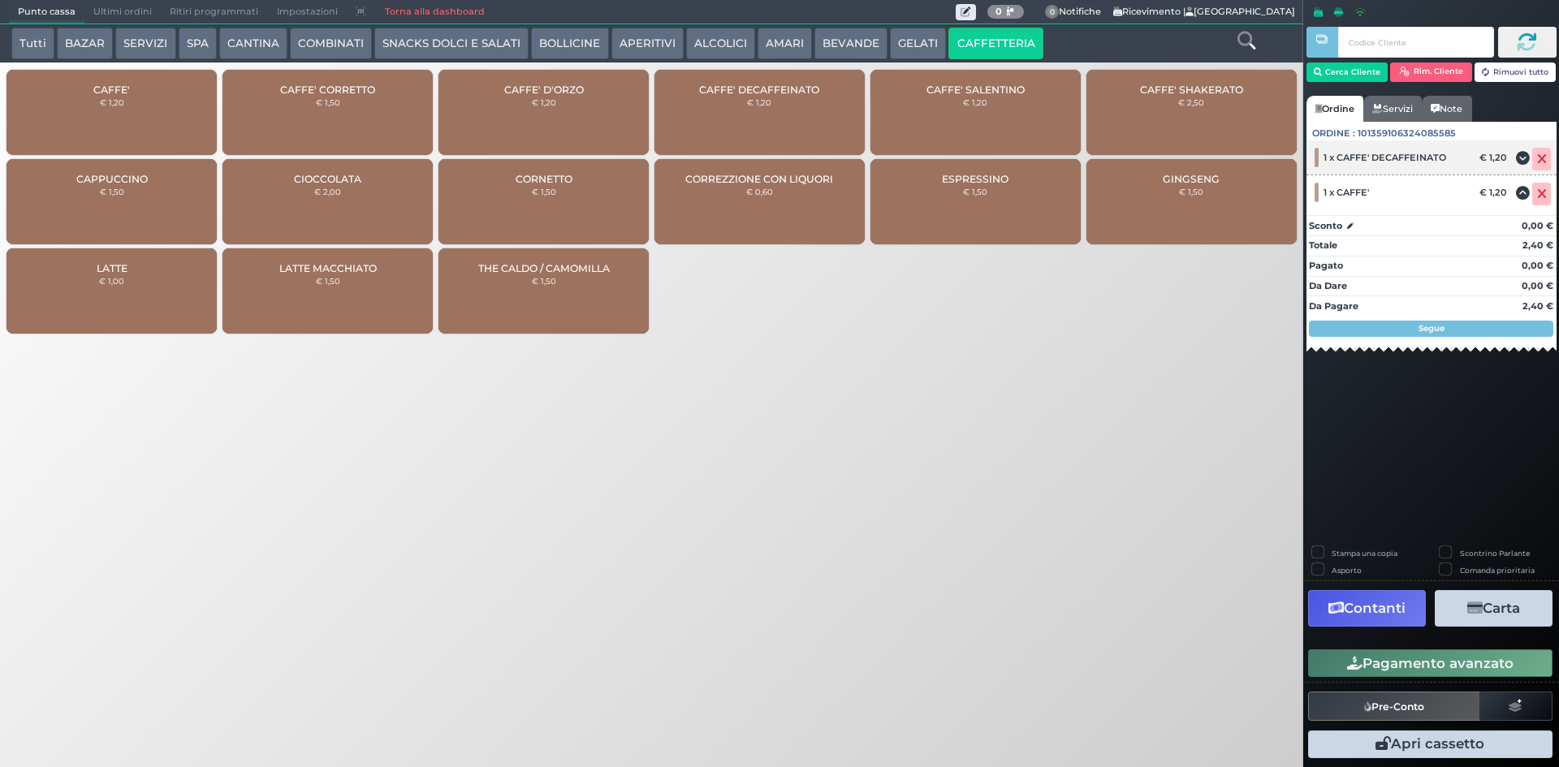
click at [1544, 159] on icon at bounding box center [1542, 159] width 10 height 1
click at [1547, 220] on strong "0,00 €" at bounding box center [1538, 225] width 32 height 11
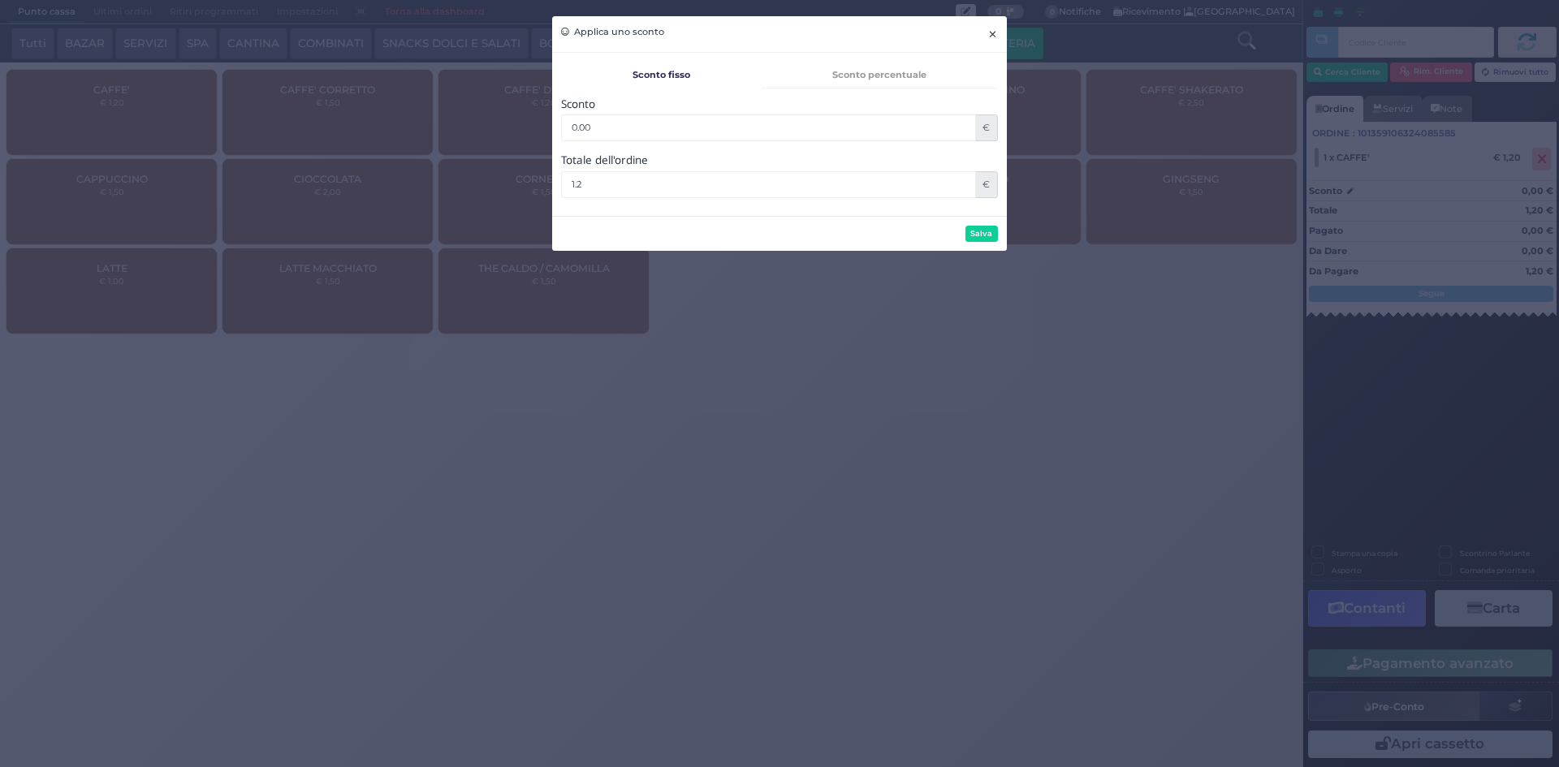
drag, startPoint x: 988, startPoint y: 37, endPoint x: 1008, endPoint y: 40, distance: 20.6
click at [988, 37] on span "×" at bounding box center [992, 34] width 11 height 18
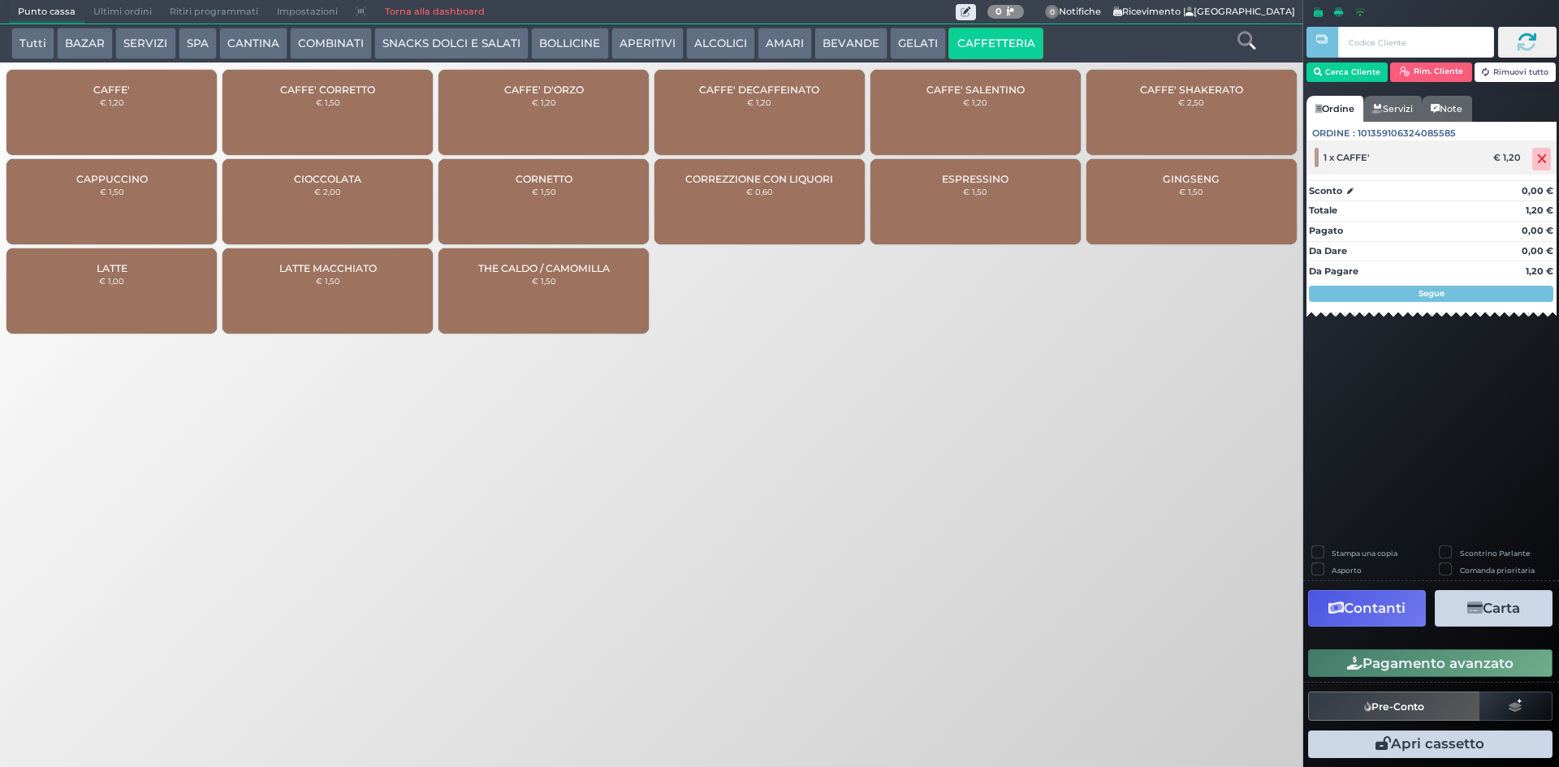
click at [1539, 159] on icon at bounding box center [1542, 159] width 10 height 1
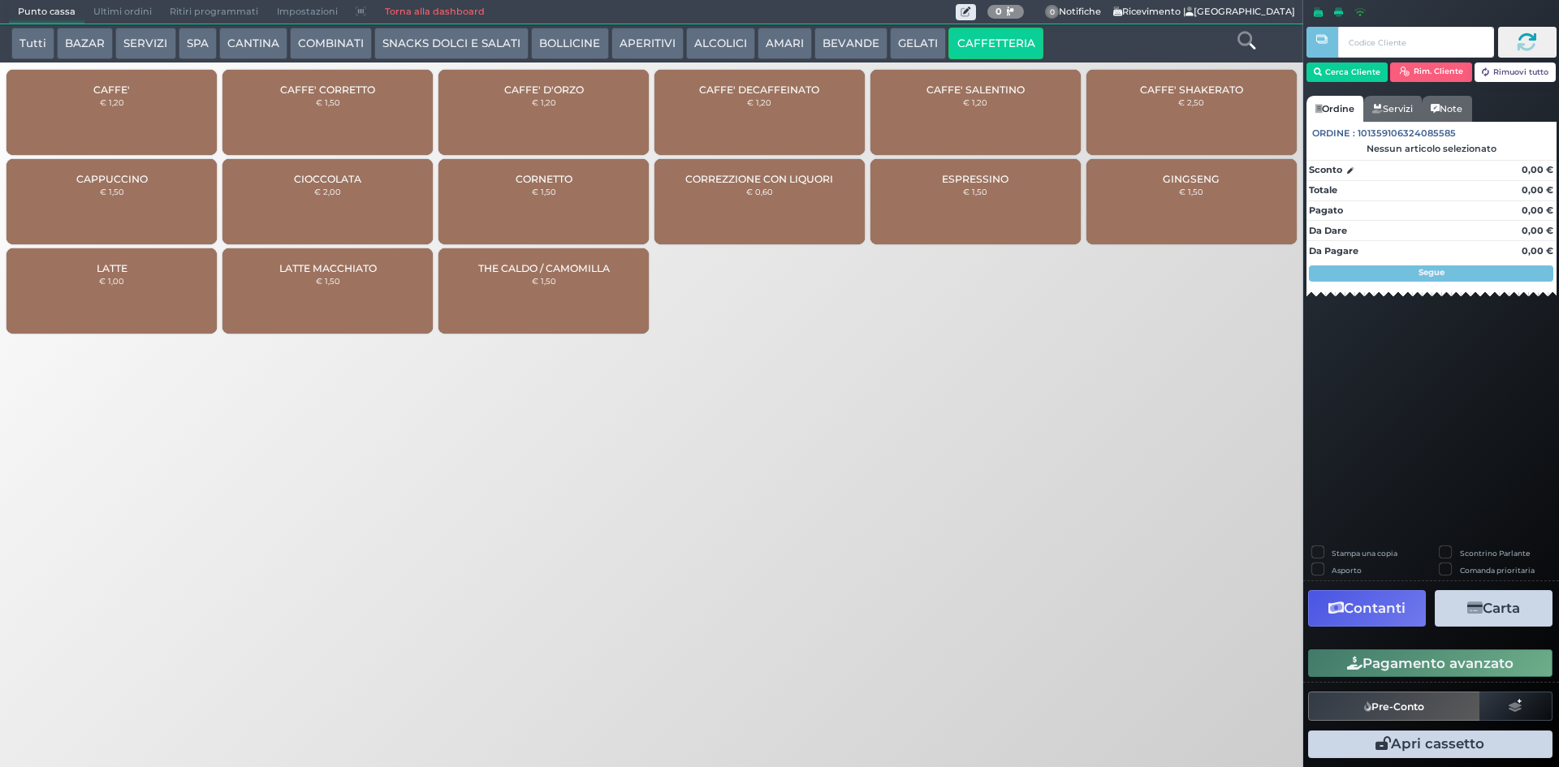
click at [113, 85] on span "CAFFE'" at bounding box center [111, 90] width 37 height 12
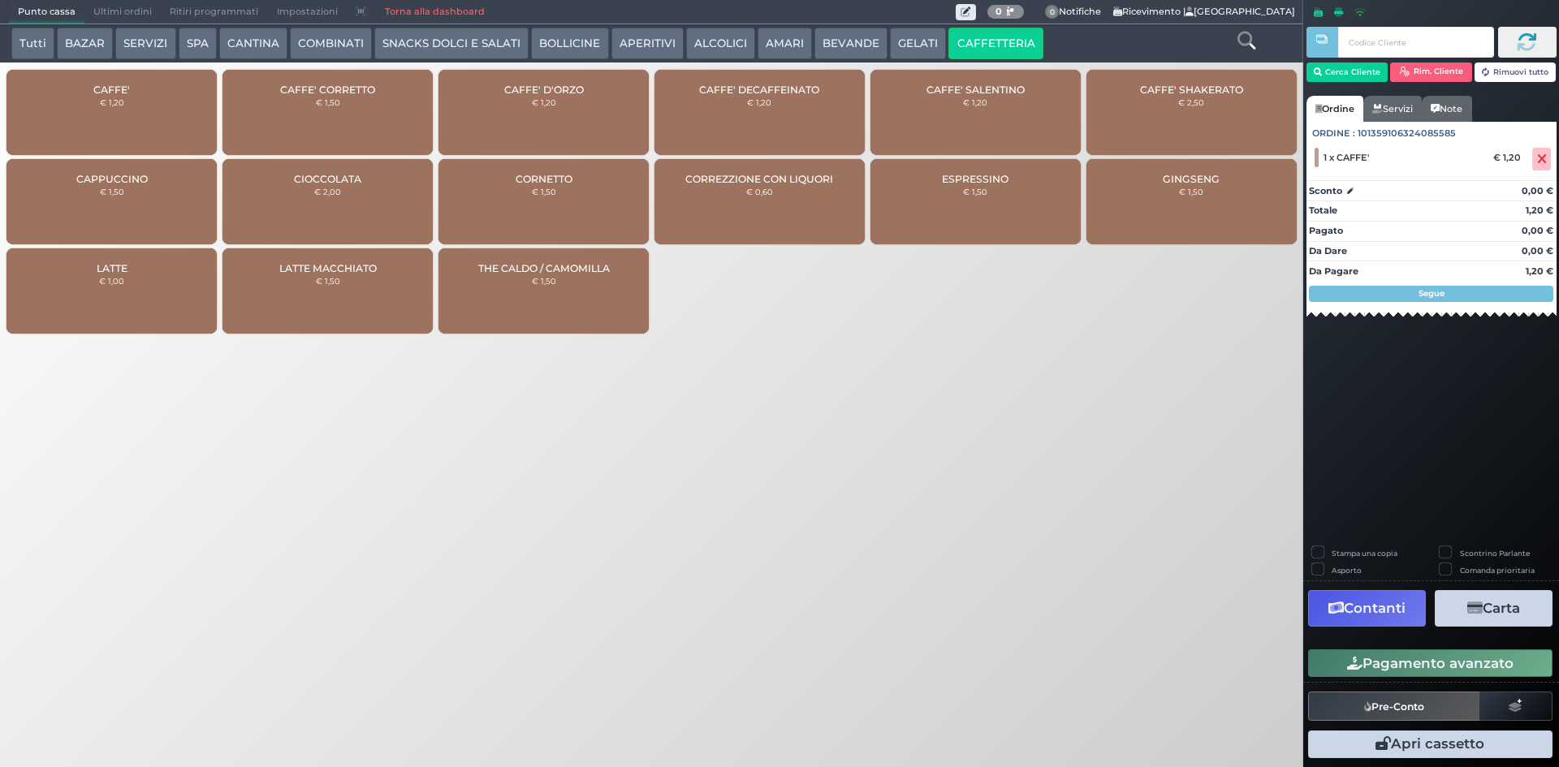
click at [1486, 650] on button "Pagamento avanzato" at bounding box center [1430, 664] width 244 height 28
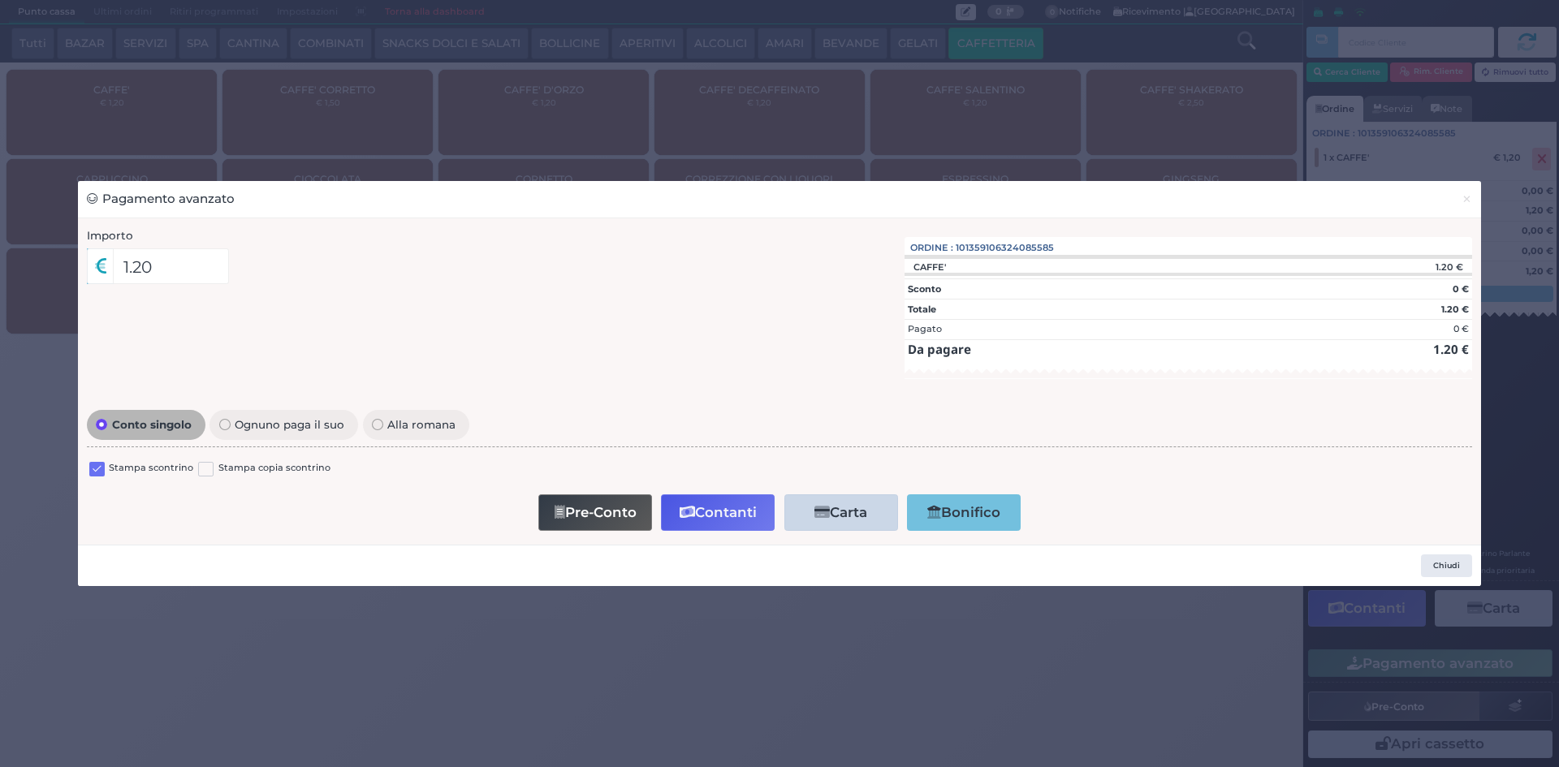
click at [86, 471] on div "Conto singolo Ognuno paga il suo Alla romana Stampa scontrino Stampa copia scon…" at bounding box center [780, 471] width 1402 height 130
click at [90, 469] on label at bounding box center [96, 469] width 15 height 15
click at [0, 0] on input "checkbox" at bounding box center [0, 0] width 0 height 0
click at [717, 504] on button "Contanti" at bounding box center [718, 512] width 114 height 37
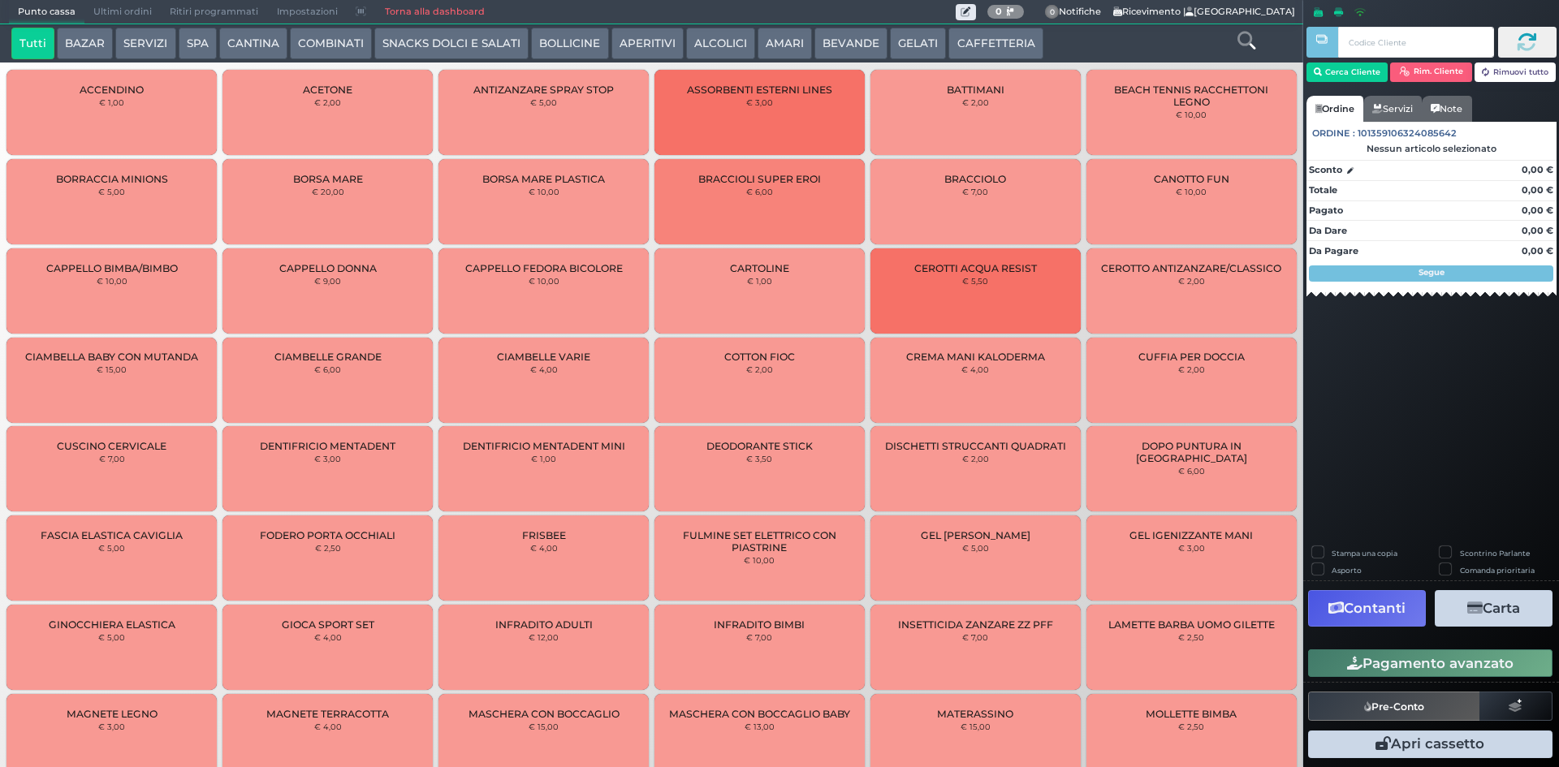
click at [119, 4] on span "Ultimi ordini" at bounding box center [122, 12] width 76 height 23
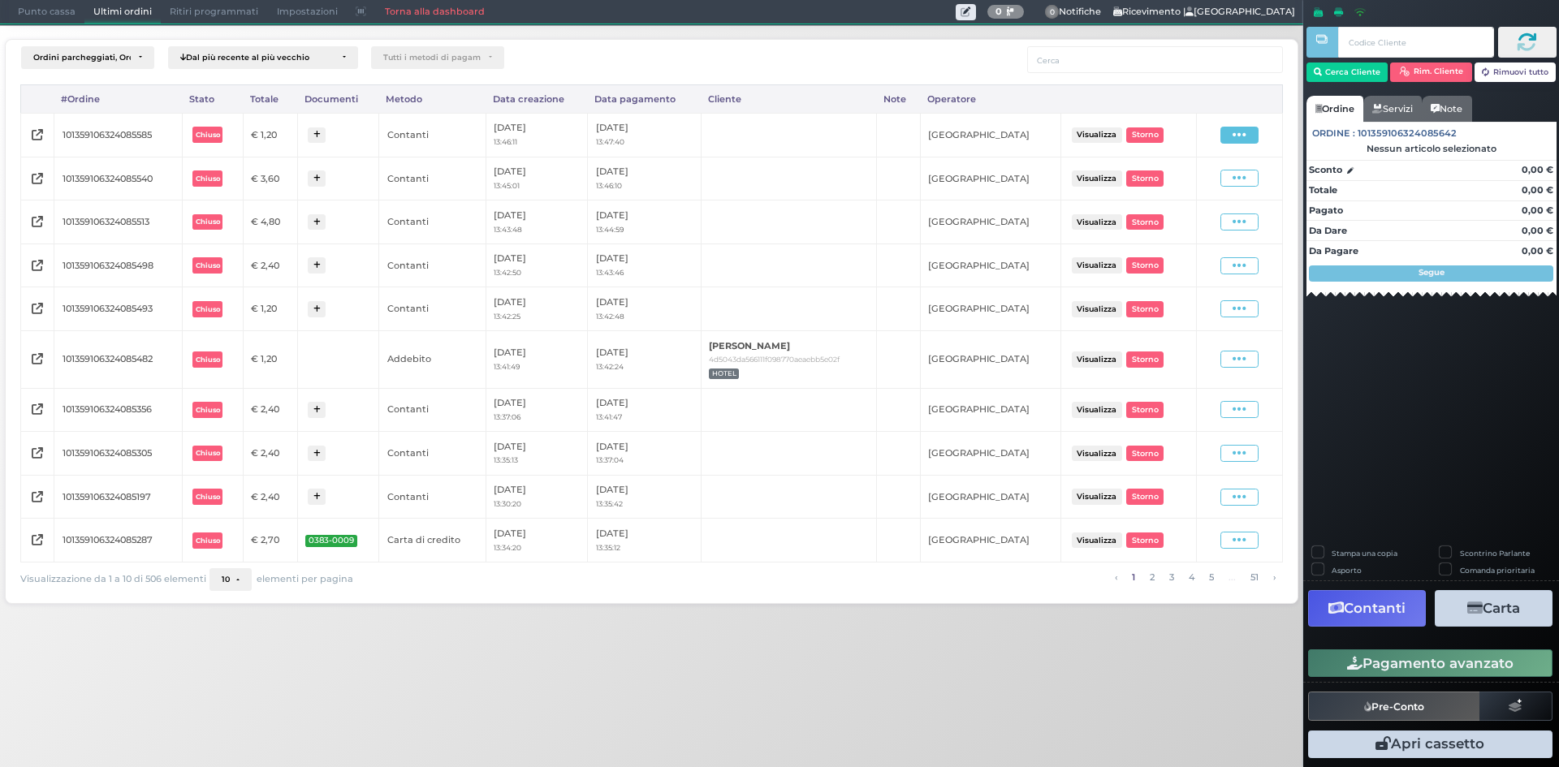
click at [1252, 133] on span at bounding box center [1239, 135] width 38 height 17
click at [1191, 179] on span "Ristampa Pre-Conto" at bounding box center [1202, 182] width 67 height 28
click at [36, 14] on span "Punto cassa" at bounding box center [47, 12] width 76 height 23
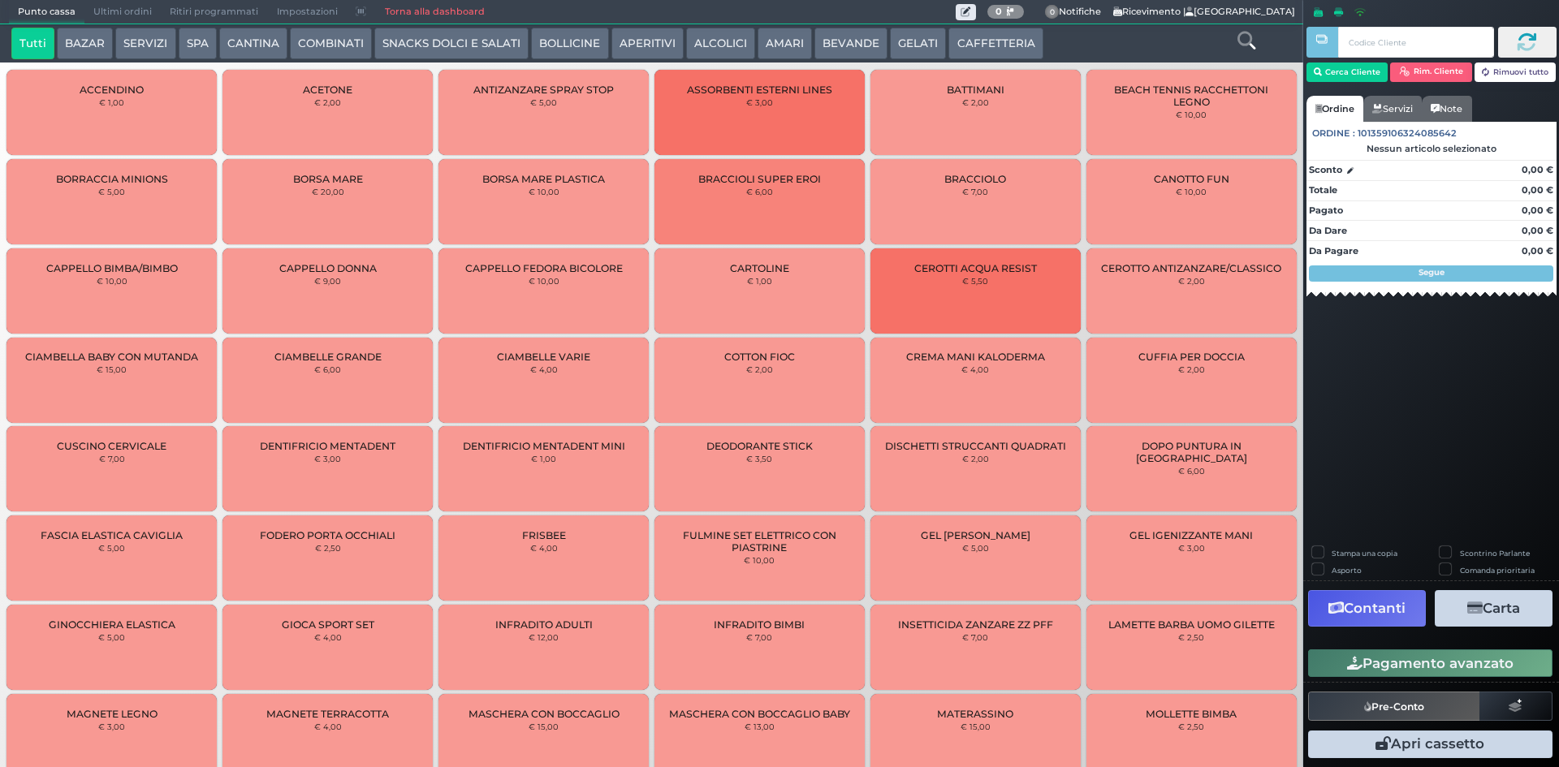
drag, startPoint x: 991, startPoint y: 35, endPoint x: 838, endPoint y: 35, distance: 152.6
click at [984, 35] on button "CAFFETTERIA" at bounding box center [995, 44] width 94 height 32
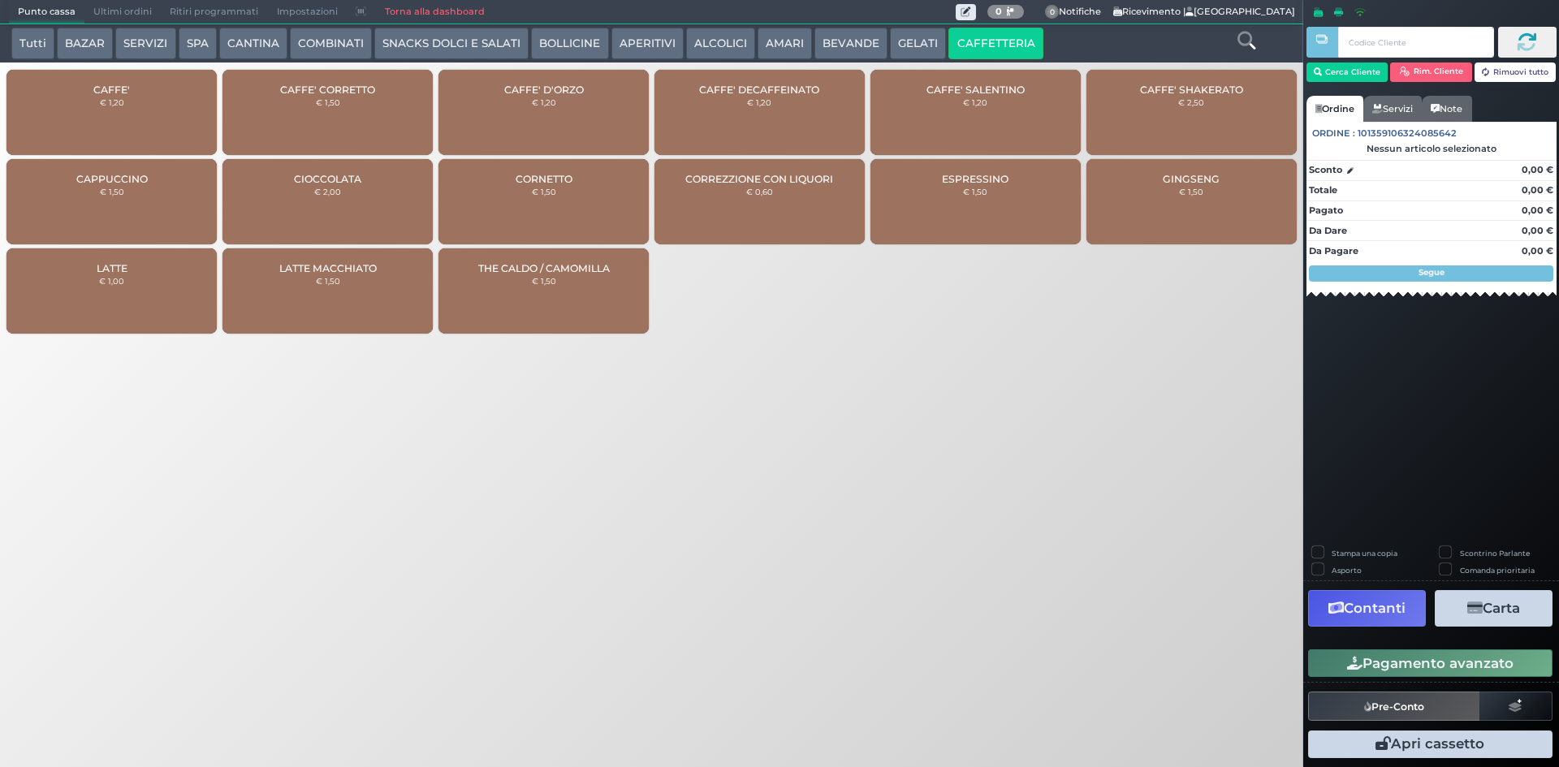
click at [106, 84] on span "CAFFE'" at bounding box center [111, 90] width 37 height 12
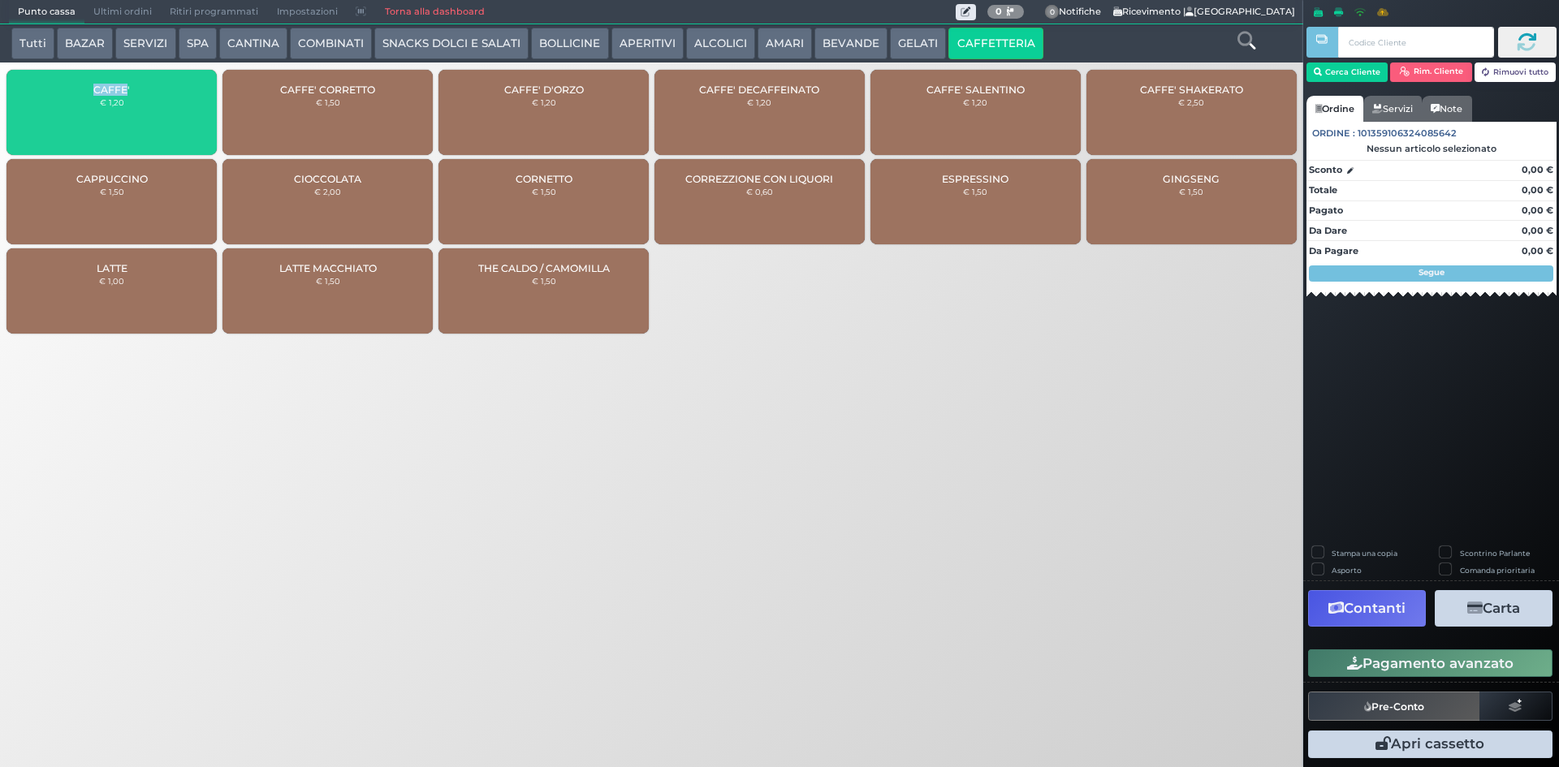
click at [106, 84] on span "CAFFE'" at bounding box center [111, 90] width 37 height 12
drag, startPoint x: 106, startPoint y: 93, endPoint x: 193, endPoint y: 97, distance: 87.8
click at [107, 93] on span "CAFFE'" at bounding box center [111, 90] width 37 height 12
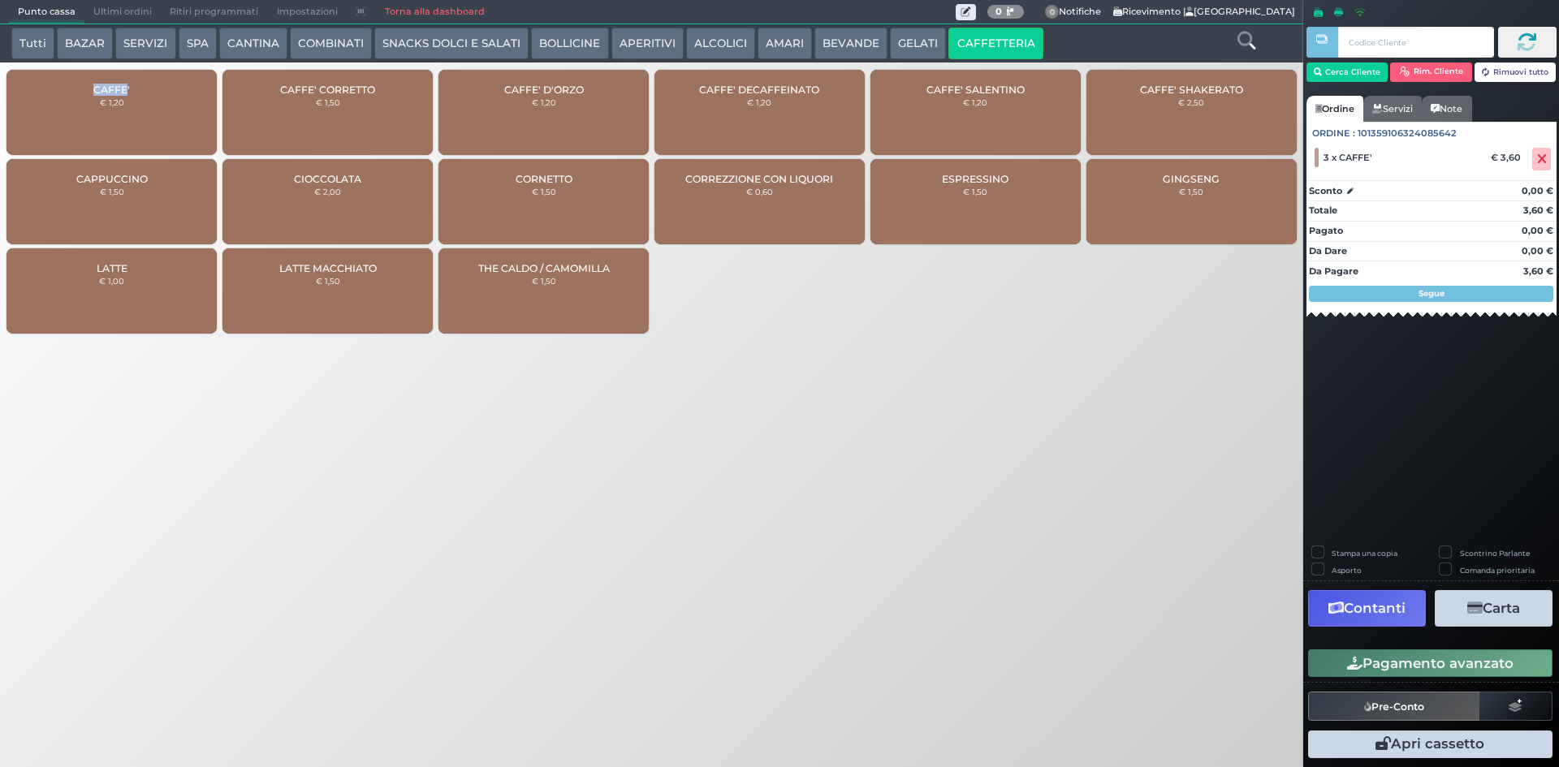
click at [1405, 666] on button "Pagamento avanzato" at bounding box center [1430, 664] width 244 height 28
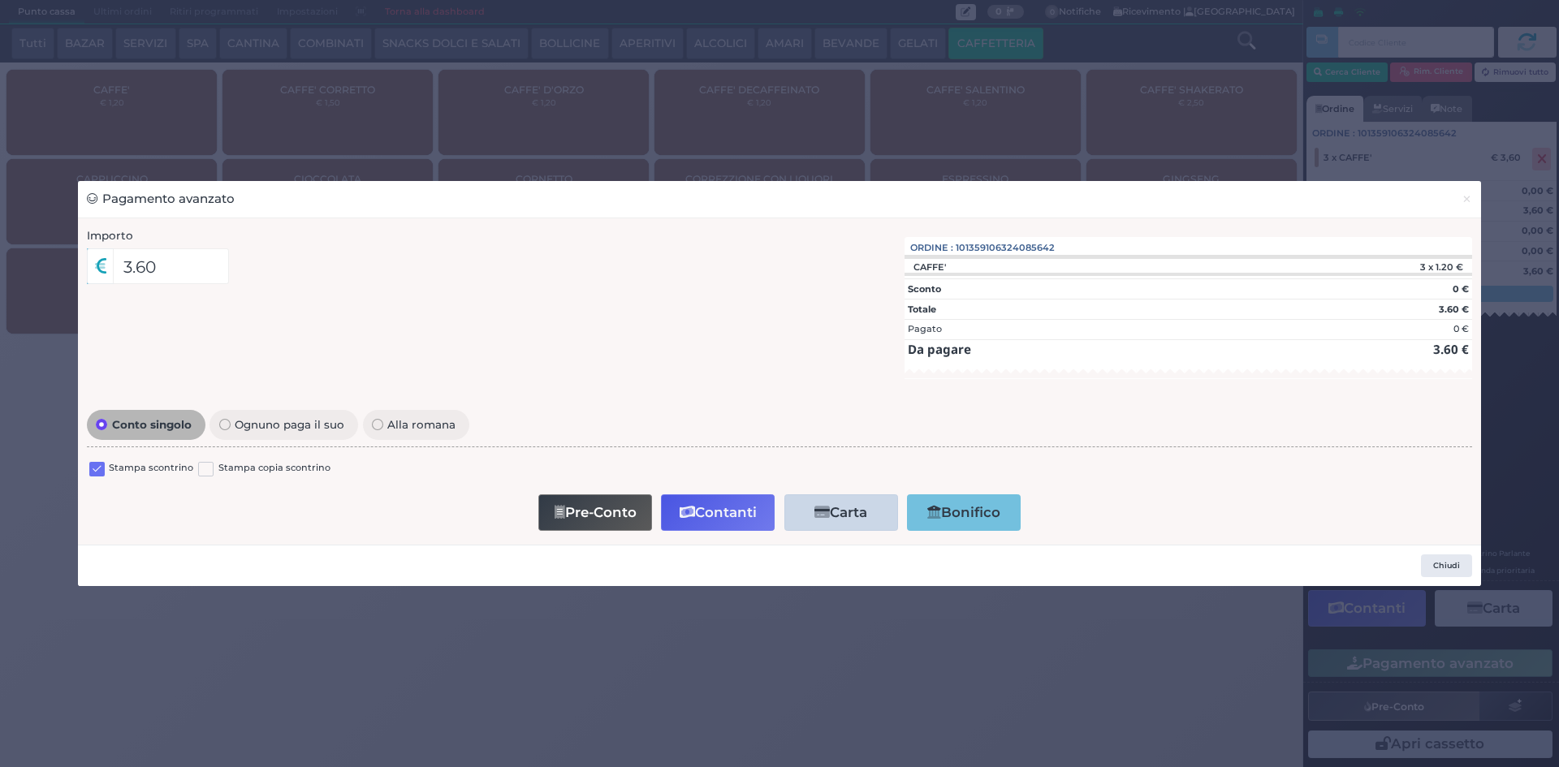
click at [101, 467] on label at bounding box center [96, 469] width 15 height 15
click at [0, 0] on input "checkbox" at bounding box center [0, 0] width 0 height 0
click at [690, 515] on icon "button" at bounding box center [687, 513] width 15 height 14
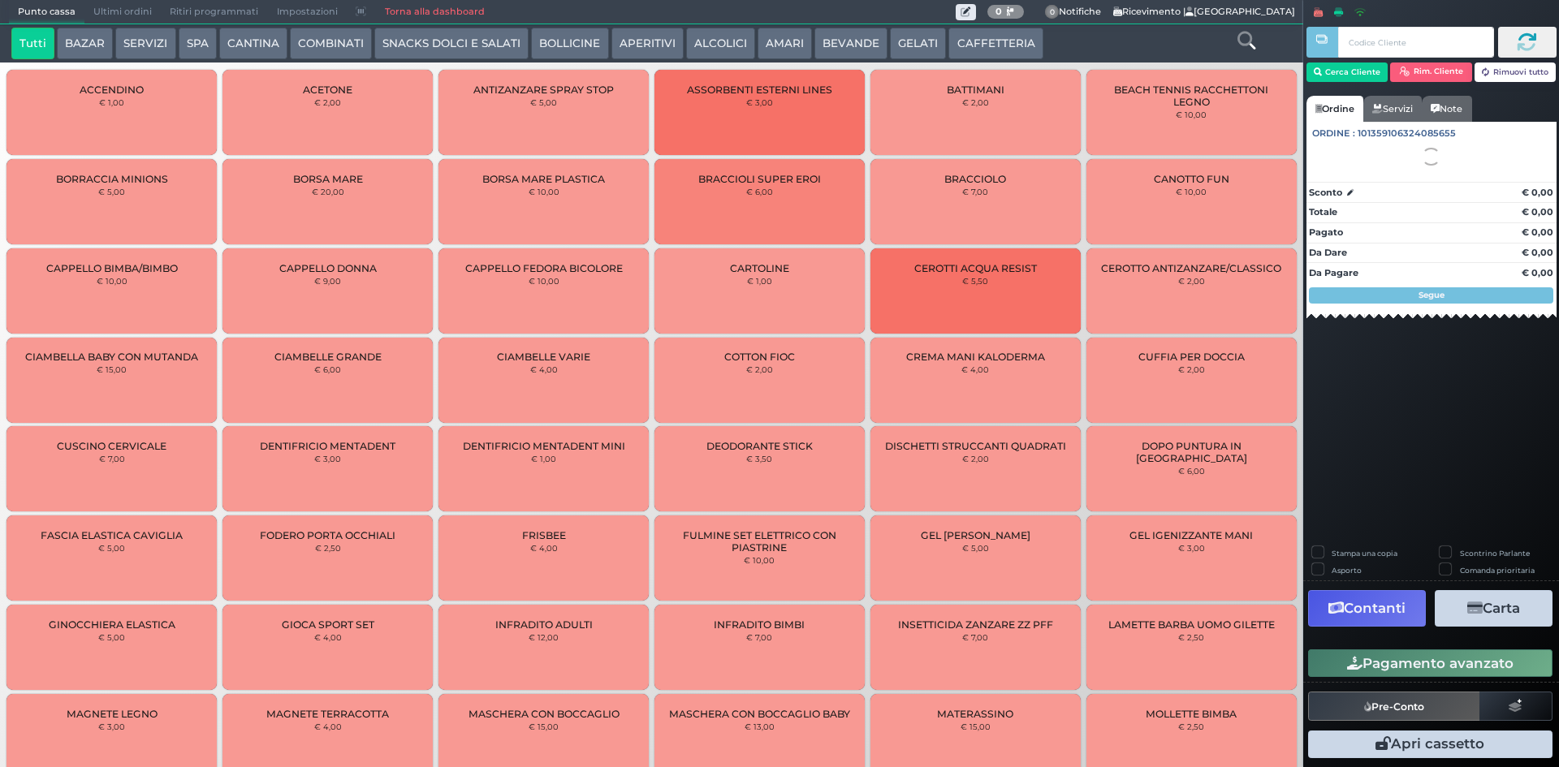
click at [115, 11] on span "Ultimi ordini" at bounding box center [122, 12] width 76 height 23
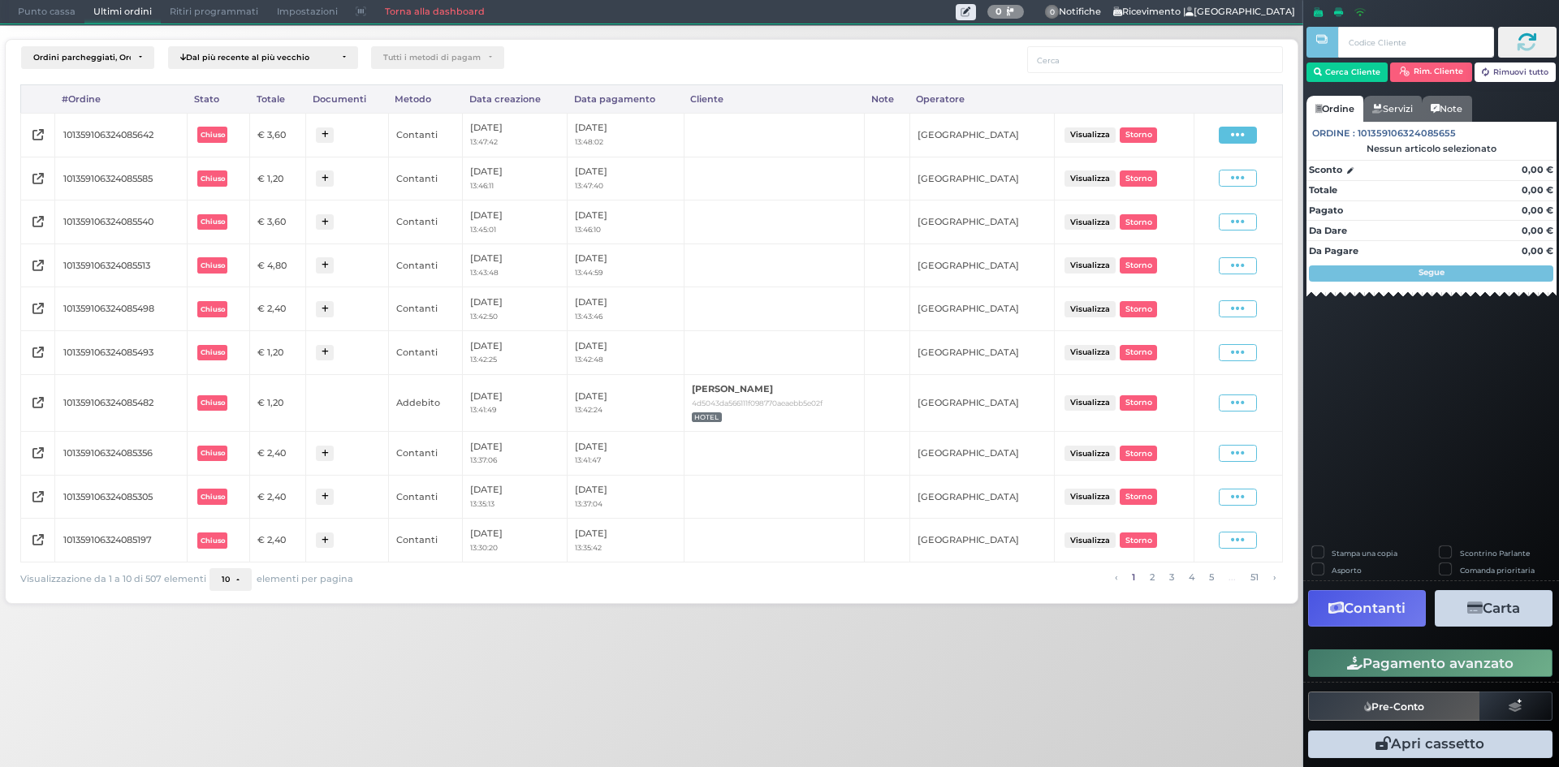
click at [1236, 136] on icon at bounding box center [1238, 134] width 14 height 15
click at [1211, 184] on span "Ristampa Pre-Conto" at bounding box center [1200, 182] width 67 height 28
drag, startPoint x: 61, startPoint y: 19, endPoint x: 98, endPoint y: 46, distance: 46.0
click at [59, 19] on span "Punto cassa" at bounding box center [47, 12] width 76 height 23
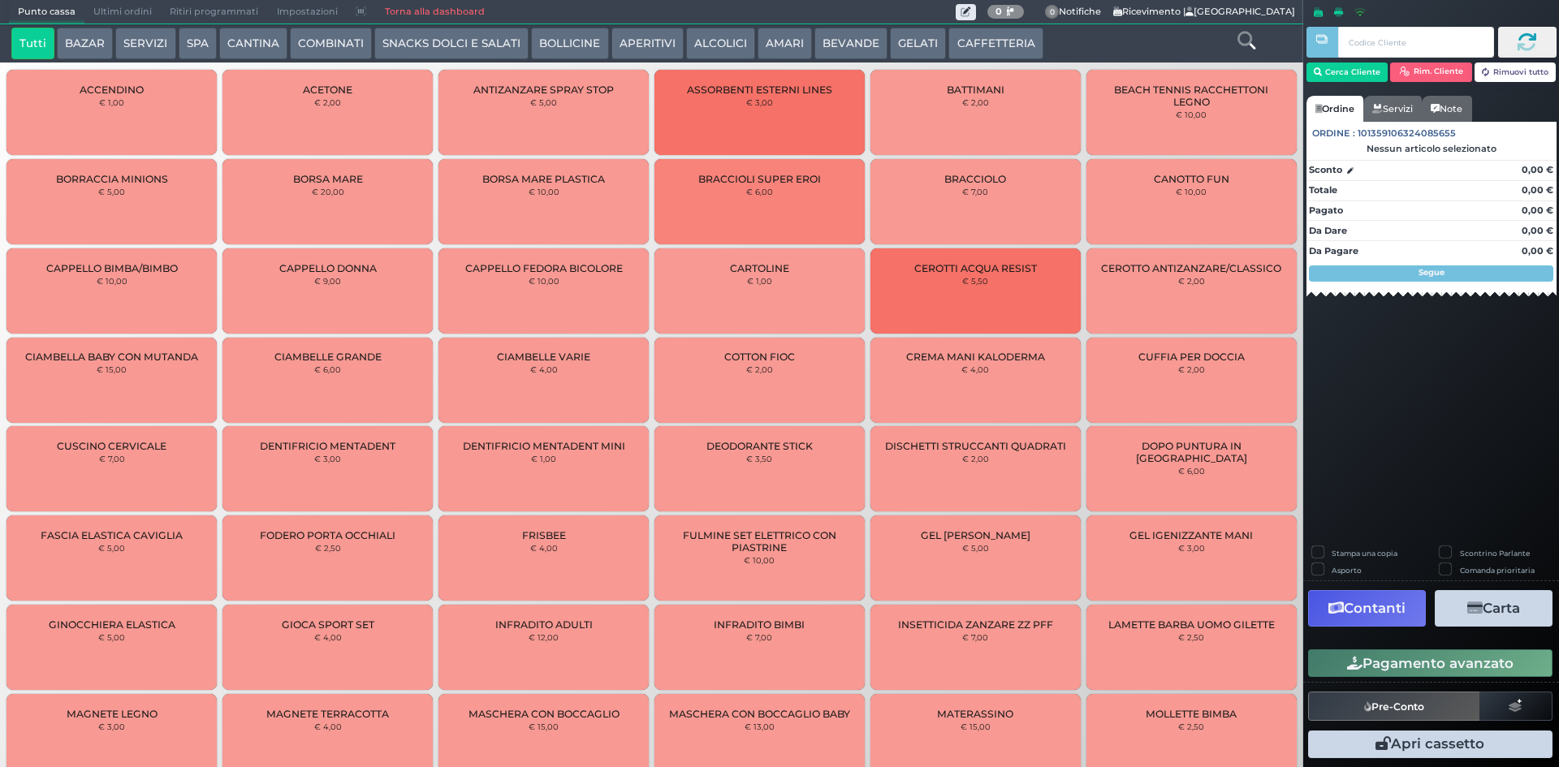
drag, startPoint x: 996, startPoint y: 40, endPoint x: 976, endPoint y: 40, distance: 20.3
click at [994, 39] on button "CAFFETTERIA" at bounding box center [995, 44] width 94 height 32
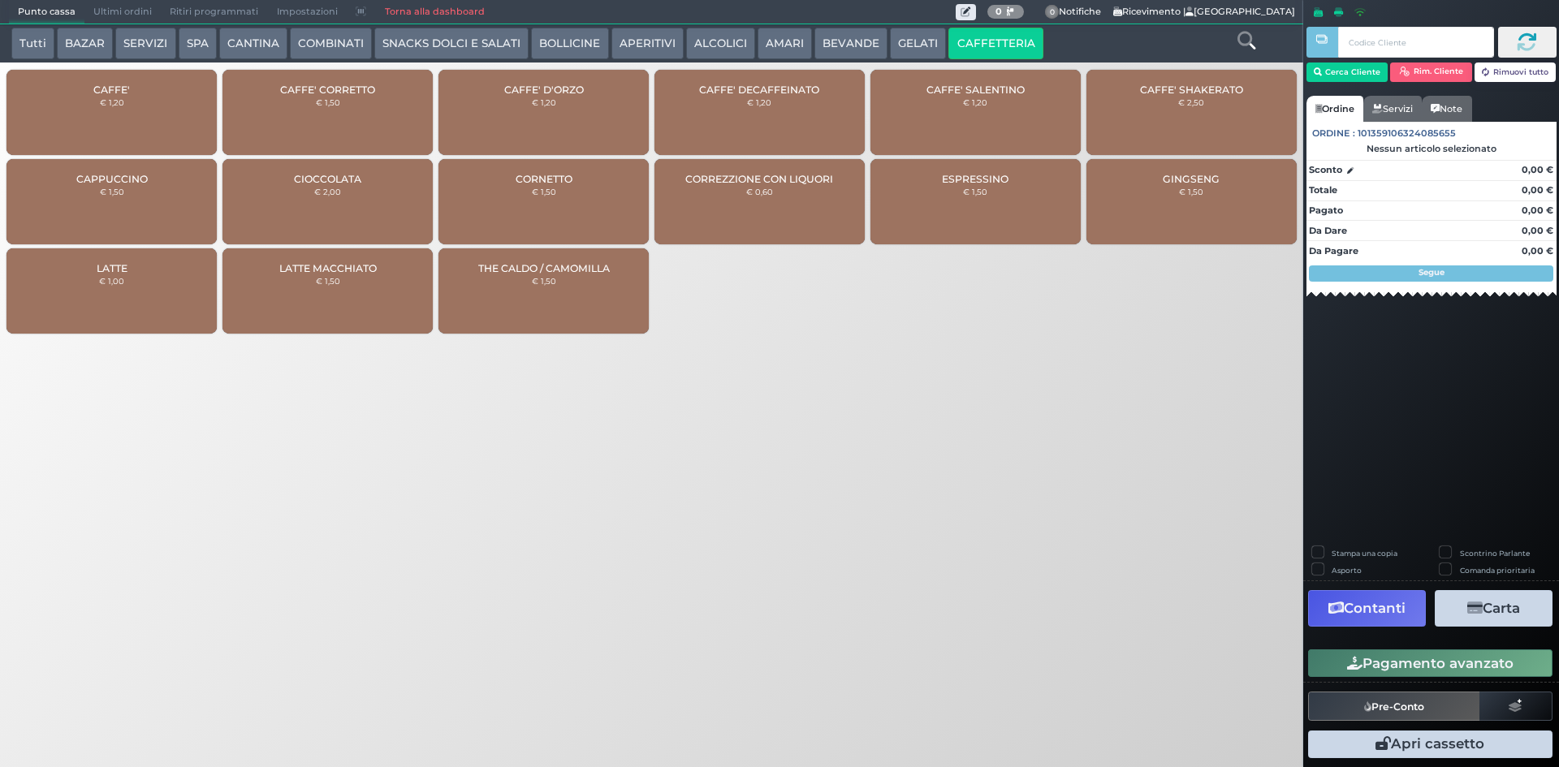
click at [83, 129] on div "CAFFE' € 1,20" at bounding box center [111, 112] width 210 height 85
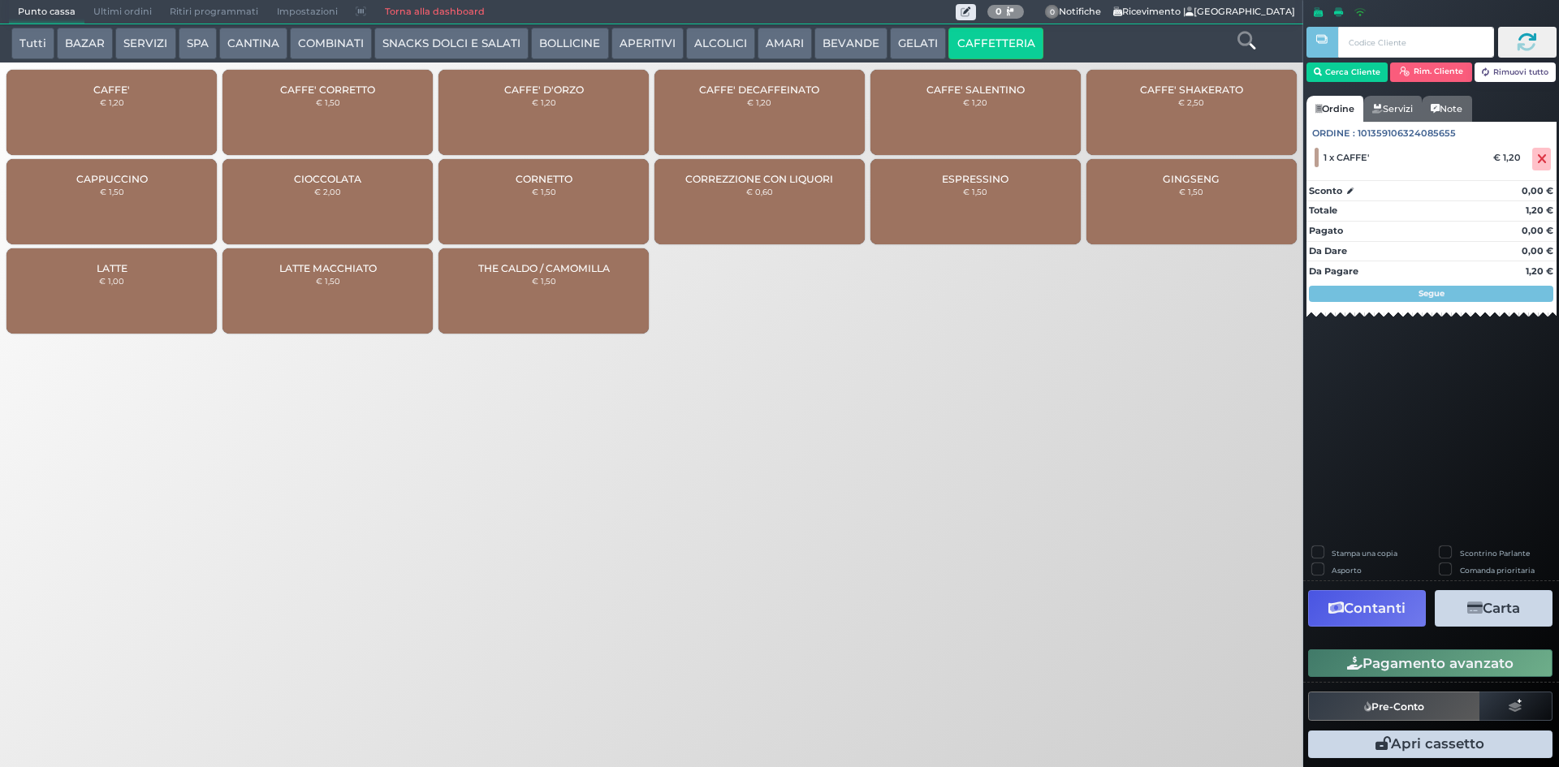
click at [1347, 658] on icon "button" at bounding box center [1354, 664] width 15 height 14
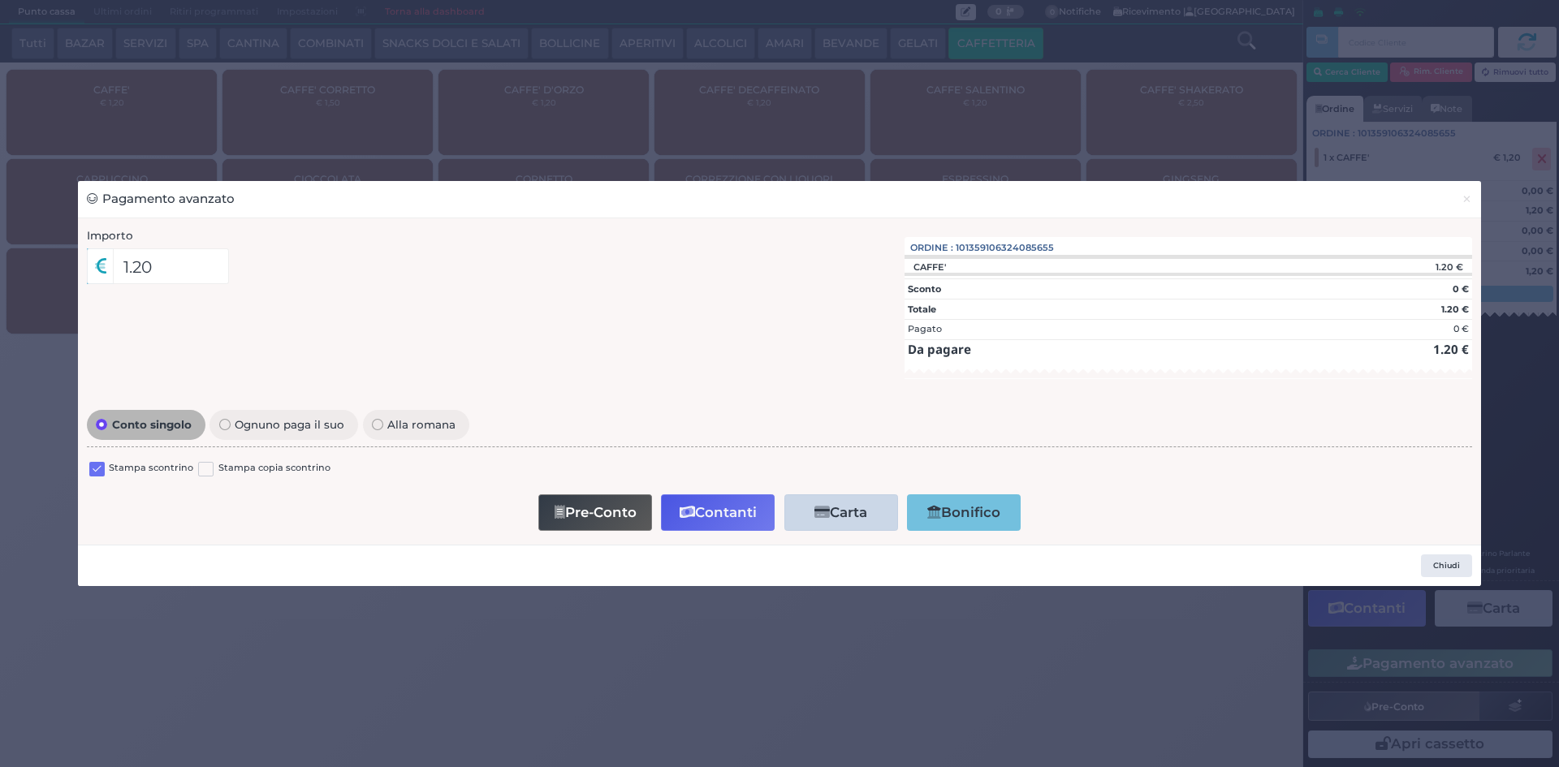
click at [99, 465] on label at bounding box center [96, 469] width 15 height 15
click at [0, 0] on input "checkbox" at bounding box center [0, 0] width 0 height 0
click at [731, 516] on button "Contanti" at bounding box center [718, 512] width 114 height 37
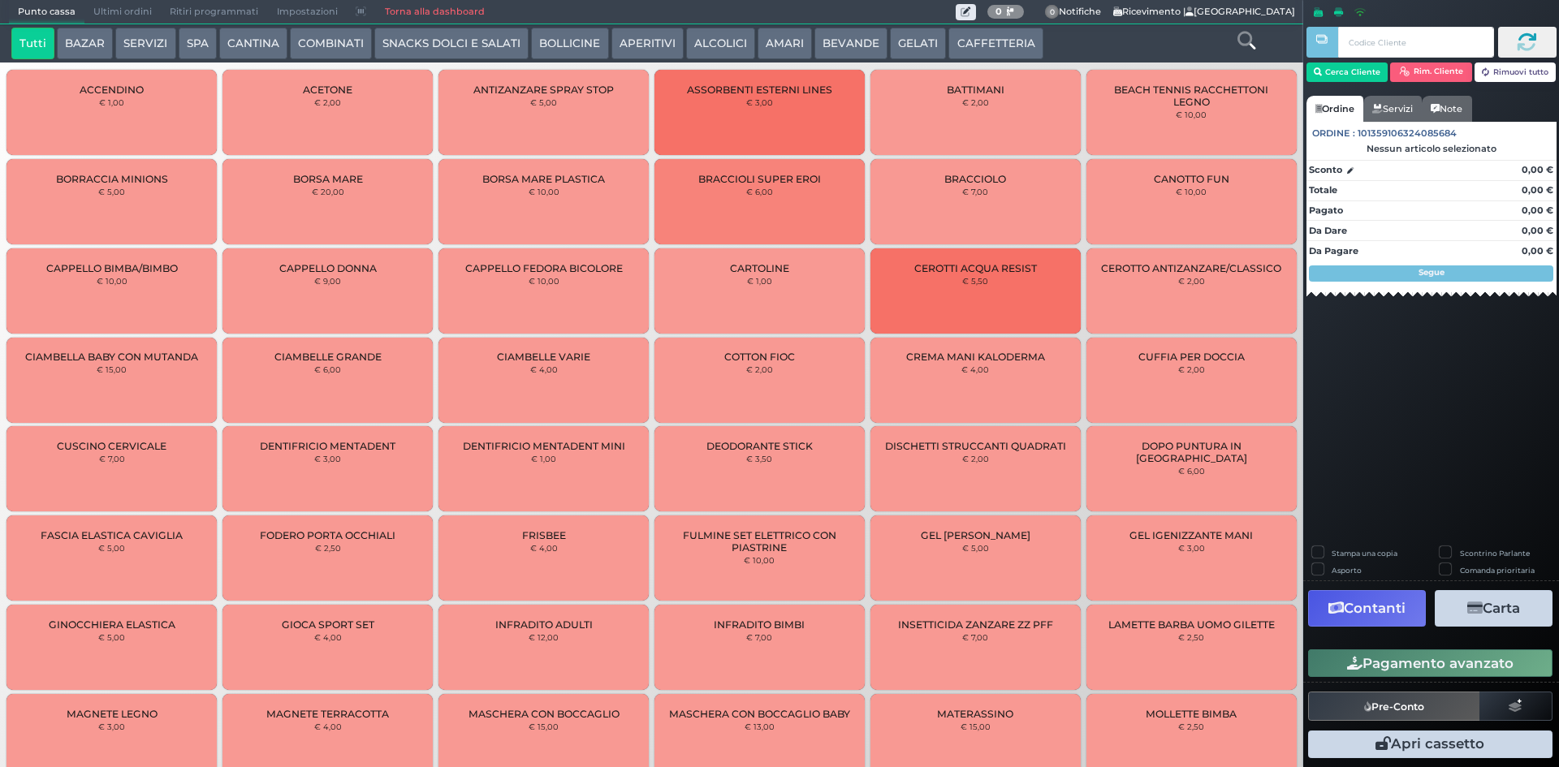
click at [126, 6] on span "Ultimi ordini" at bounding box center [122, 12] width 76 height 23
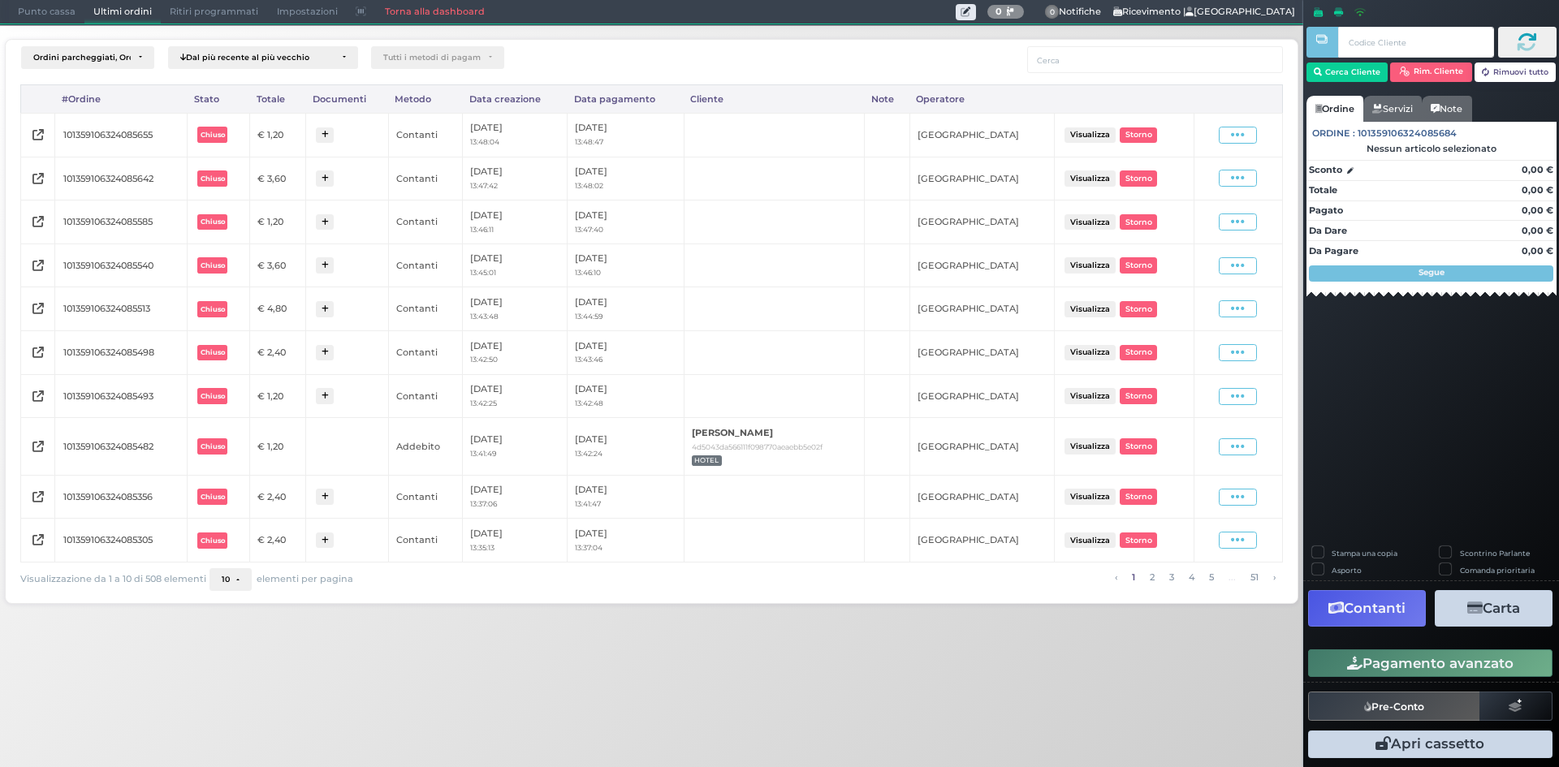
click at [1218, 134] on div "Visualizza Ristampa Pre-Conto Storno" at bounding box center [1238, 135] width 71 height 17
click at [1229, 134] on span at bounding box center [1238, 135] width 38 height 17
click at [1203, 175] on span "Ristampa Pre-Conto" at bounding box center [1200, 182] width 67 height 28
drag, startPoint x: 42, startPoint y: 12, endPoint x: 1469, endPoint y: 153, distance: 1433.5
click at [44, 12] on span "Punto cassa" at bounding box center [47, 12] width 76 height 23
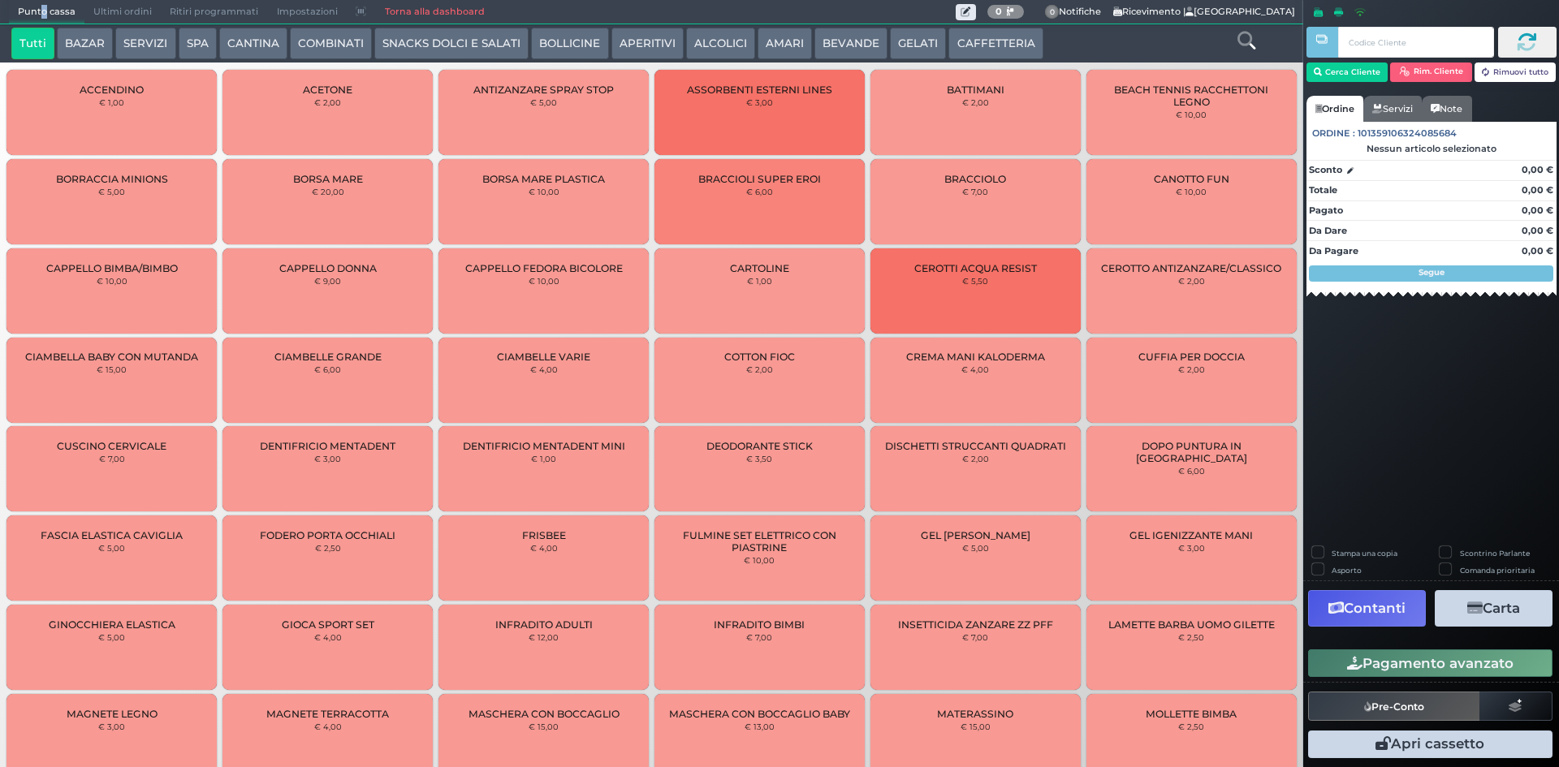
drag, startPoint x: 984, startPoint y: 37, endPoint x: 965, endPoint y: 37, distance: 19.5
click at [984, 37] on button "CAFFETTERIA" at bounding box center [995, 44] width 94 height 32
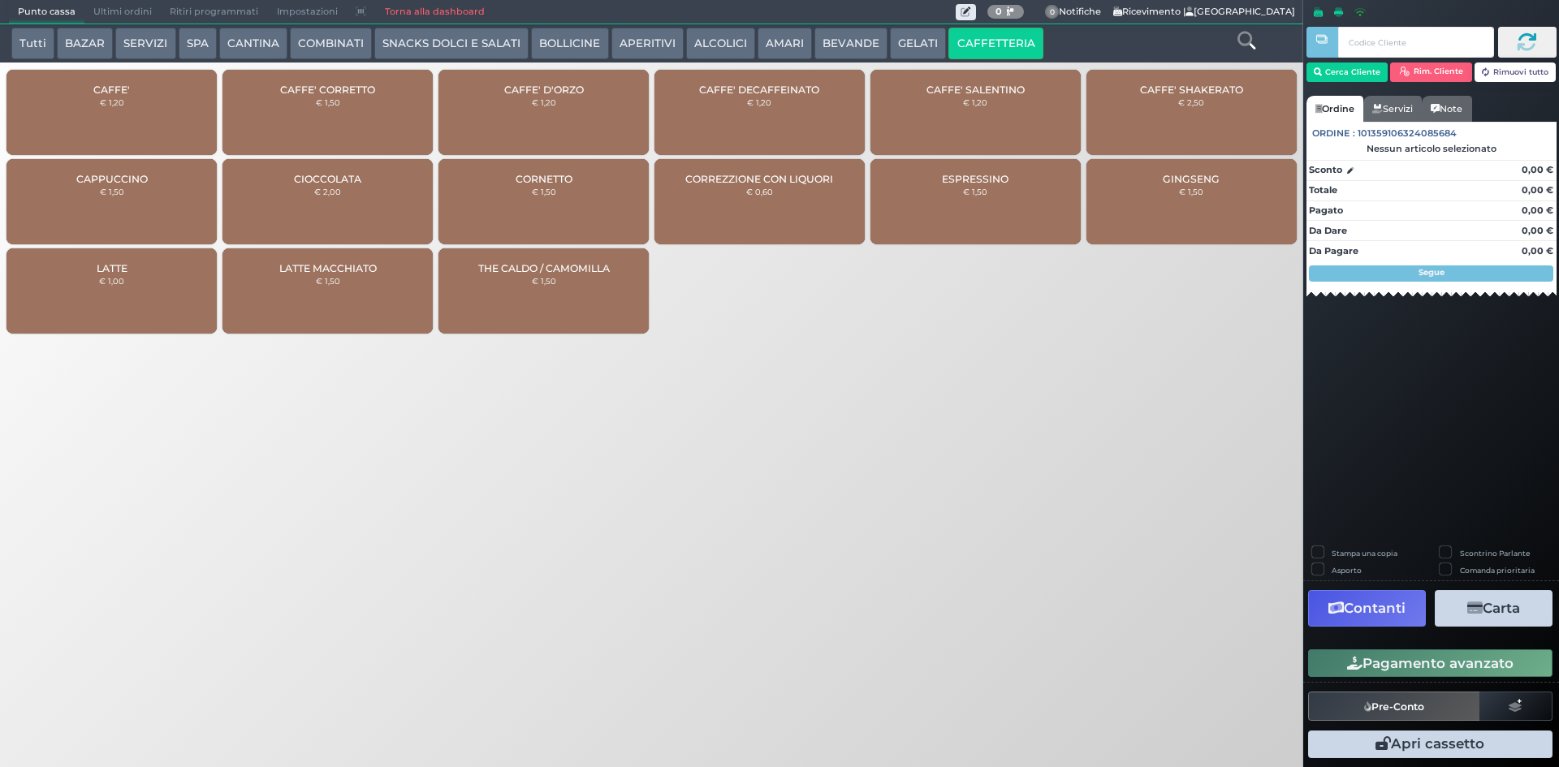
click at [167, 92] on div "CAFFE' € 1,20" at bounding box center [111, 112] width 210 height 85
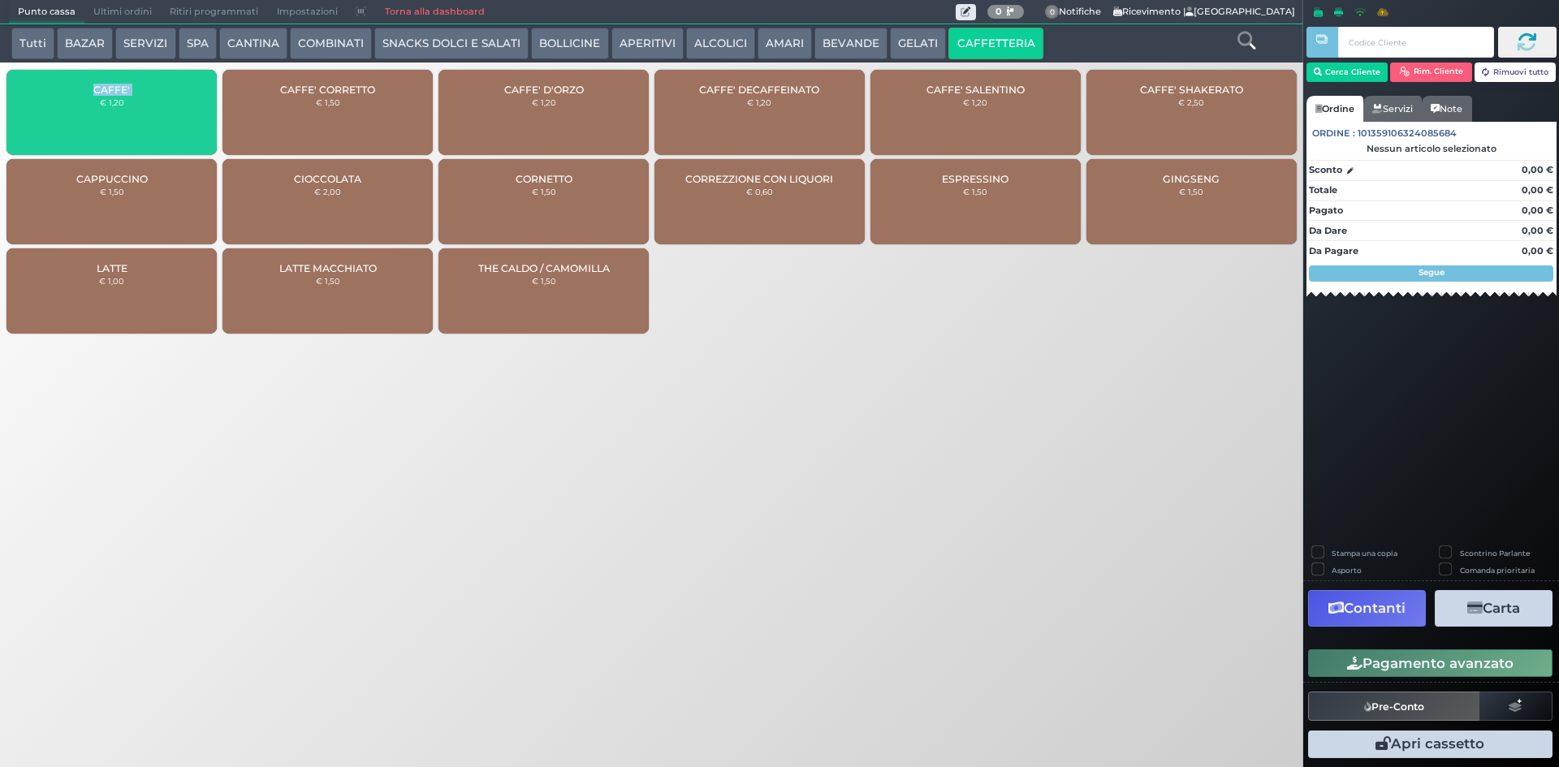
click at [167, 92] on div "CAFFE' € 1,20" at bounding box center [111, 112] width 210 height 85
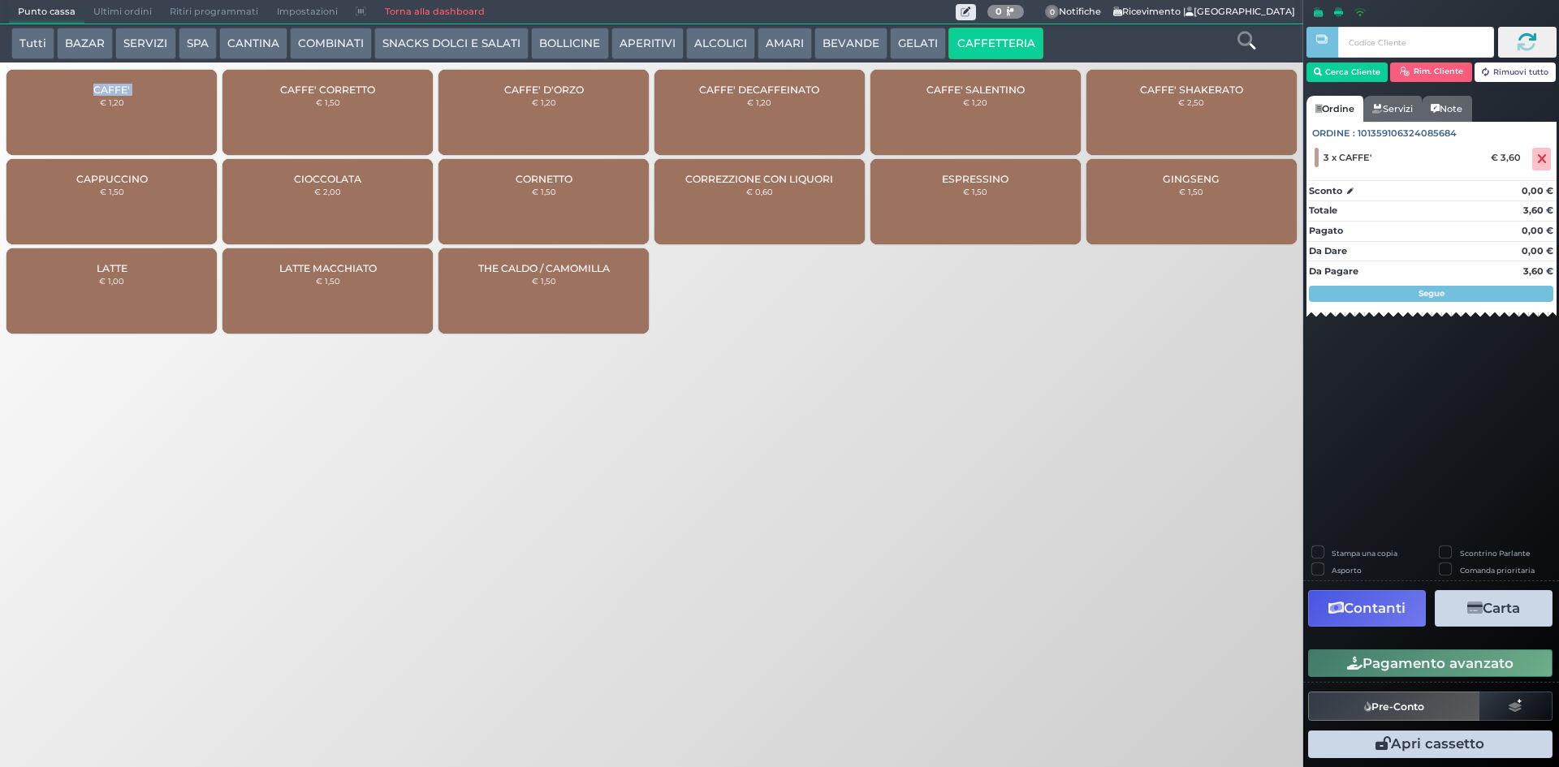
click at [1361, 657] on button "Pagamento avanzato" at bounding box center [1430, 664] width 244 height 28
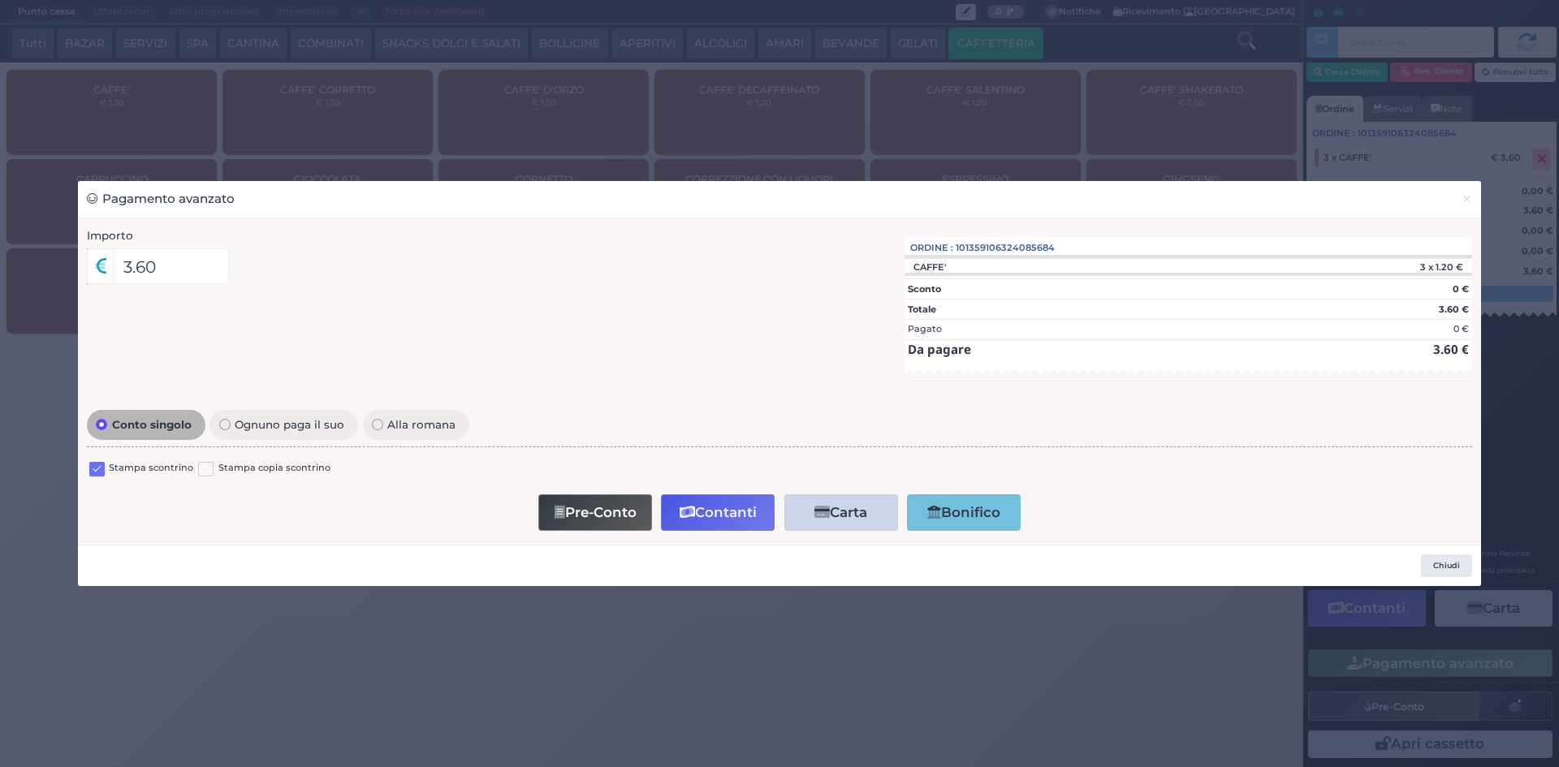
click at [98, 466] on label at bounding box center [96, 469] width 15 height 15
click at [0, 0] on input "checkbox" at bounding box center [0, 0] width 0 height 0
click at [684, 518] on icon "button" at bounding box center [687, 513] width 15 height 14
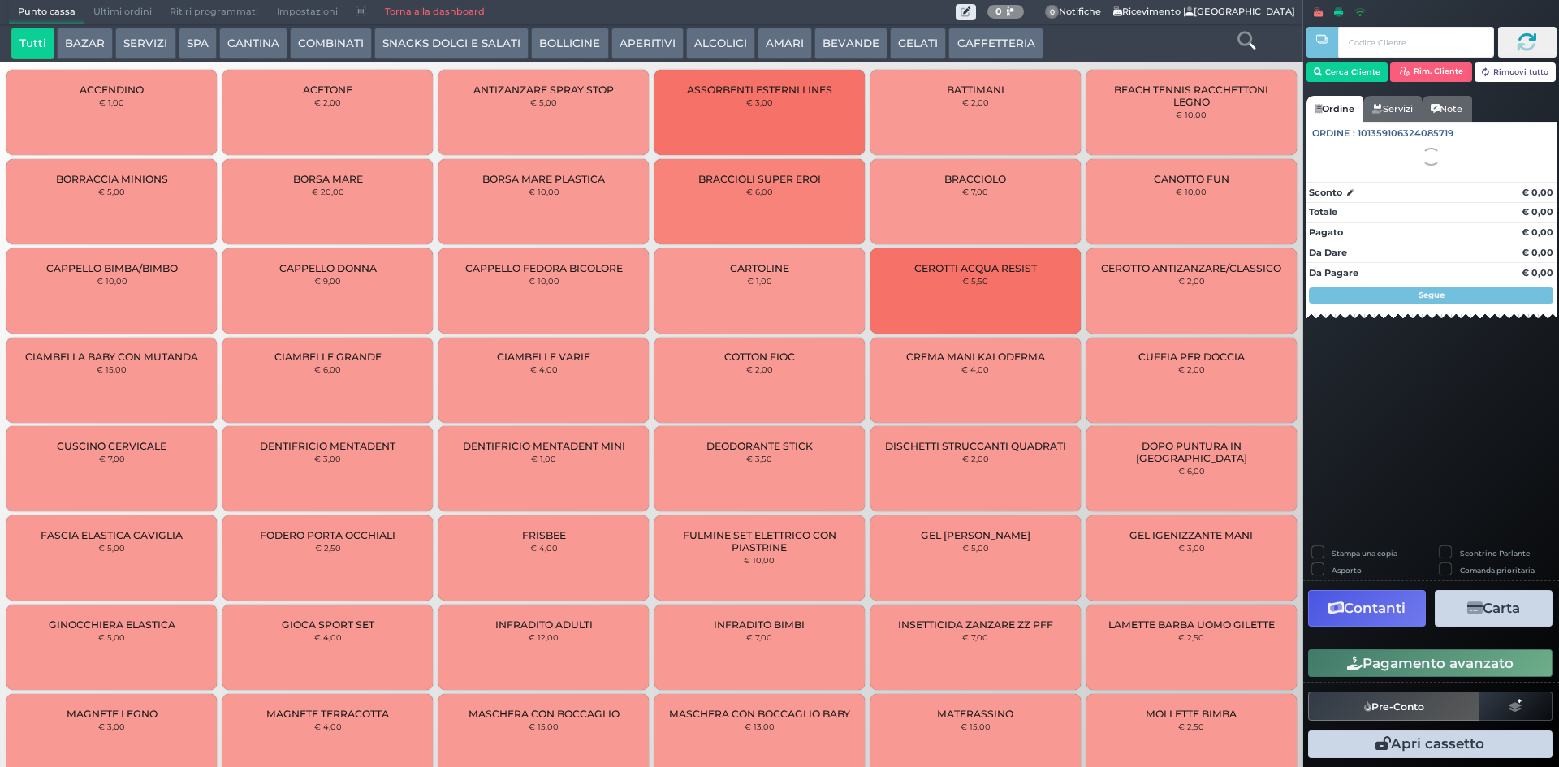
click at [122, 12] on span "Ultimi ordini" at bounding box center [122, 12] width 76 height 23
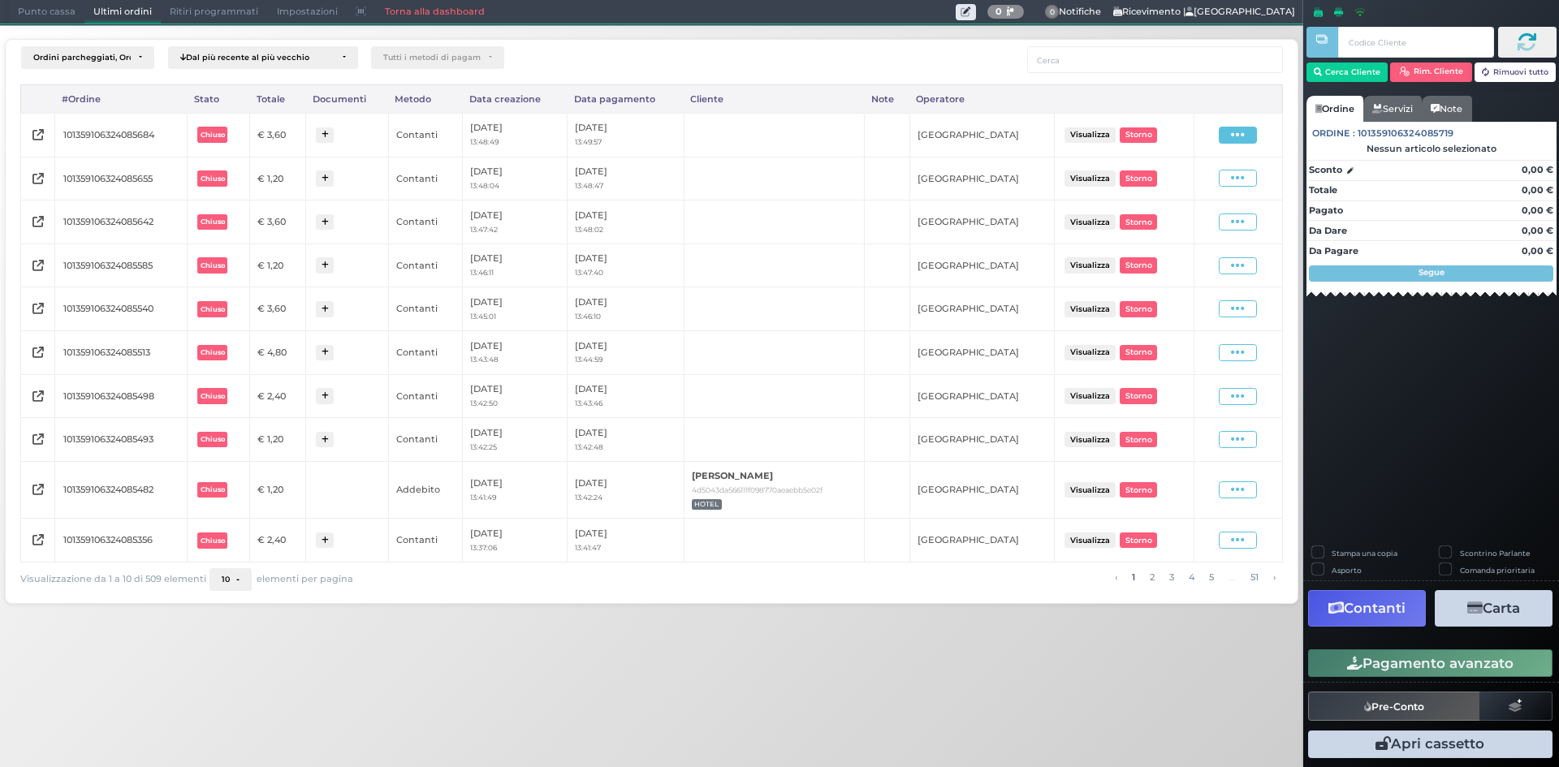
click at [1227, 135] on span at bounding box center [1238, 135] width 38 height 17
click at [1194, 192] on span "Ristampa Pre-Conto" at bounding box center [1200, 182] width 67 height 28
click at [45, 15] on span "Punto cassa" at bounding box center [47, 12] width 76 height 23
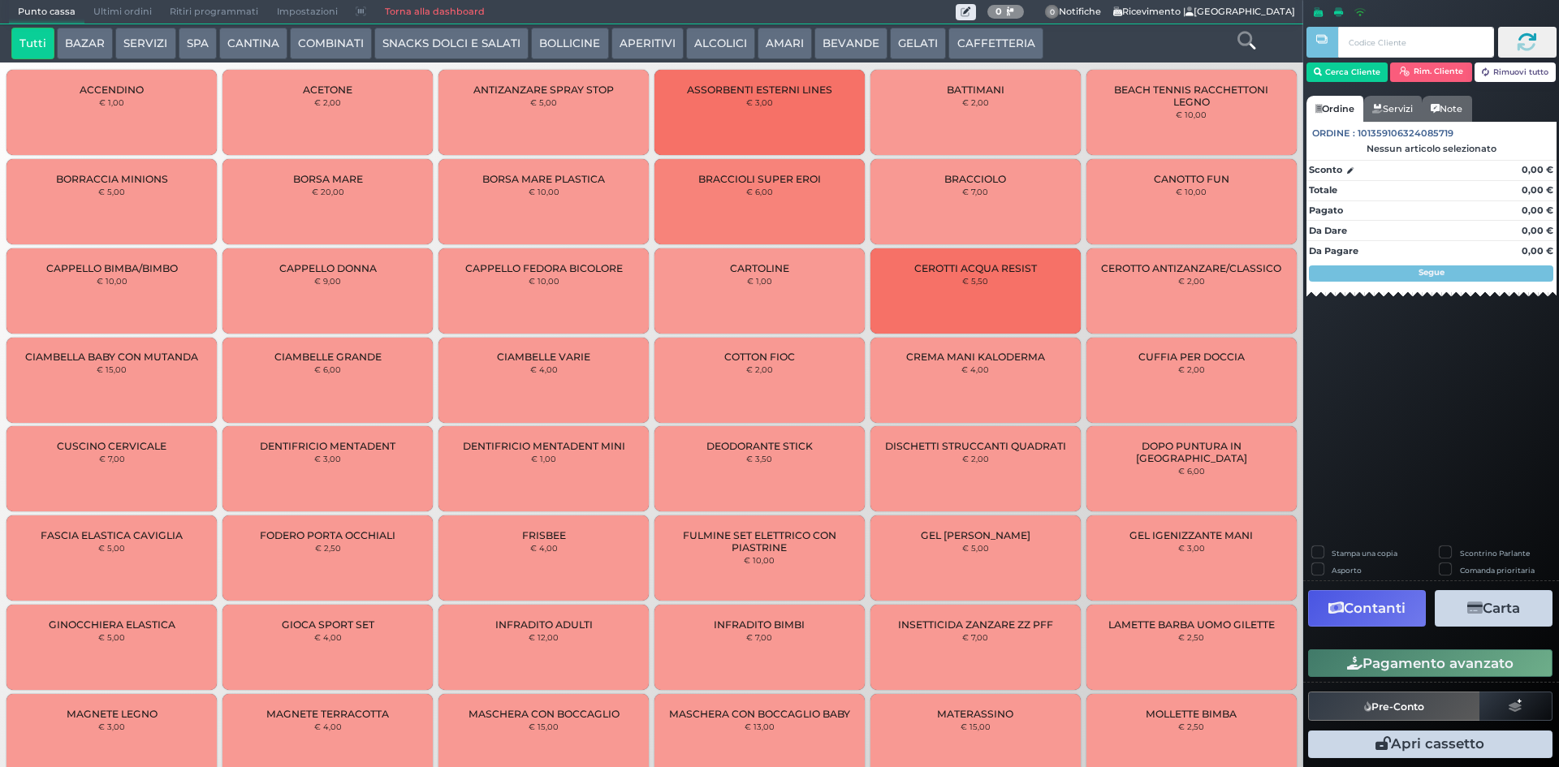
click at [971, 46] on button "CAFFETTERIA" at bounding box center [995, 44] width 94 height 32
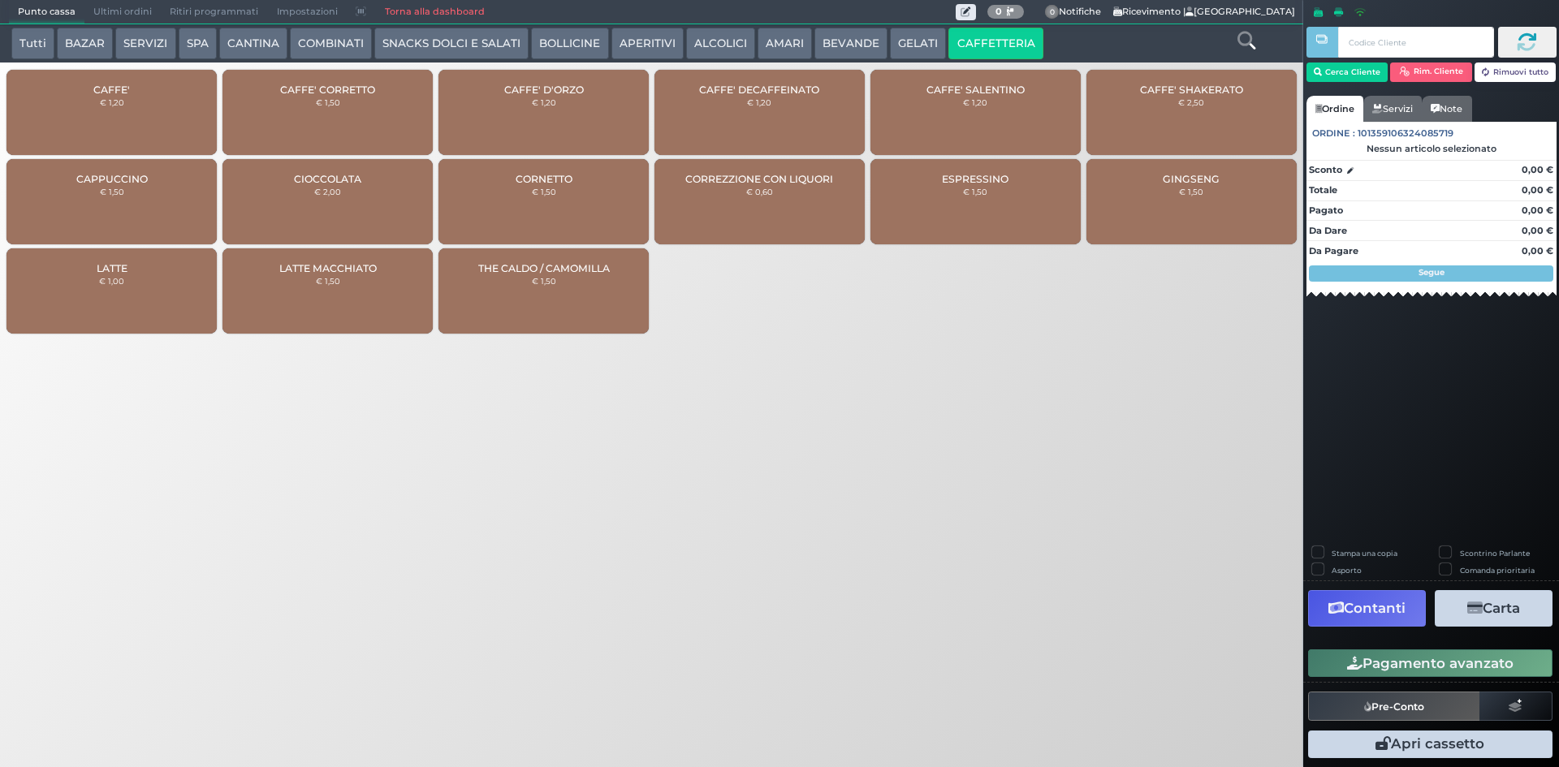
drag, startPoint x: 826, startPoint y: 34, endPoint x: 810, endPoint y: 19, distance: 21.8
click at [830, 33] on button "BEVANDE" at bounding box center [850, 44] width 73 height 32
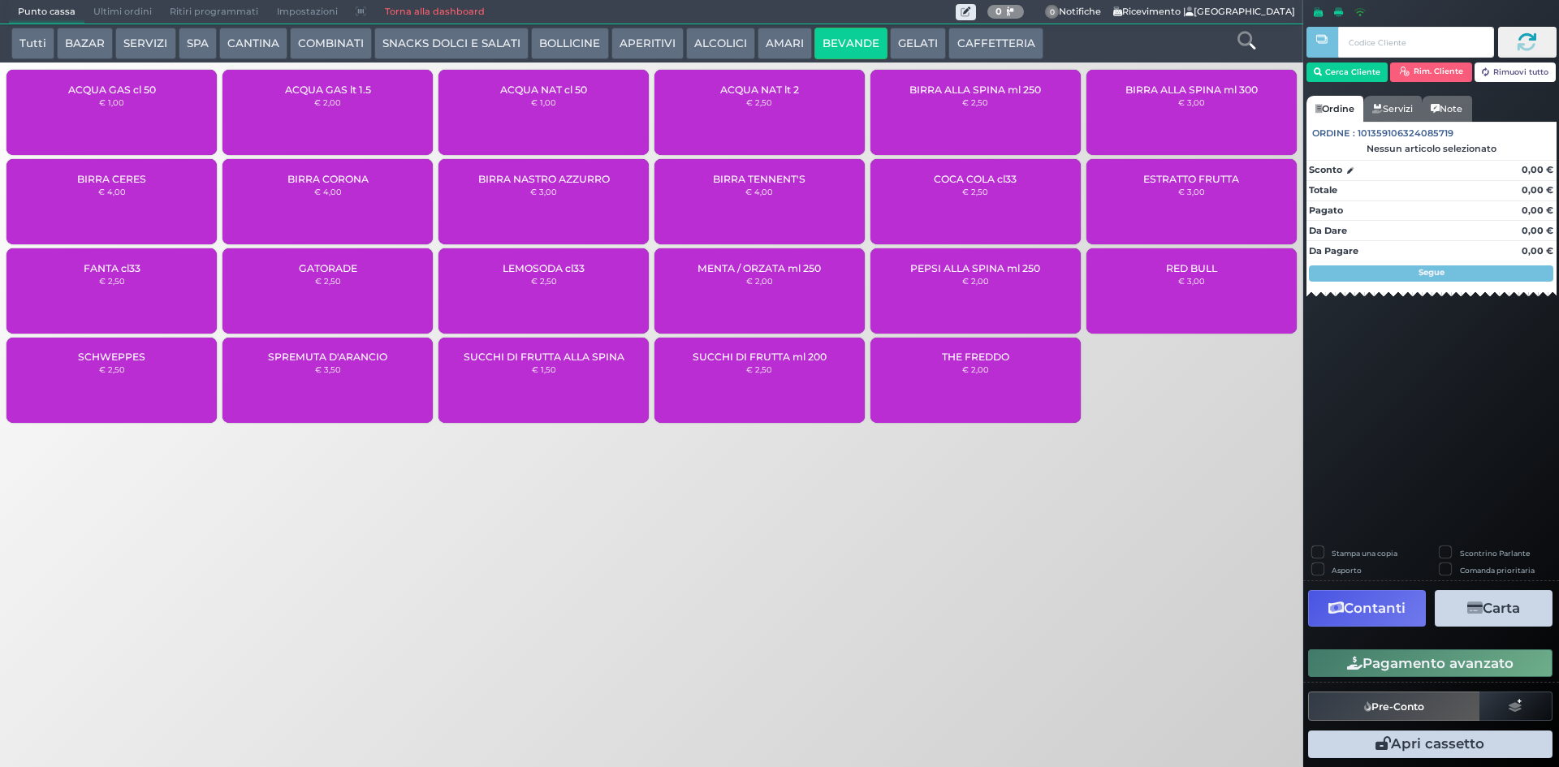
click at [550, 111] on div "ACQUA NAT cl 50 € 1,00" at bounding box center [543, 112] width 210 height 85
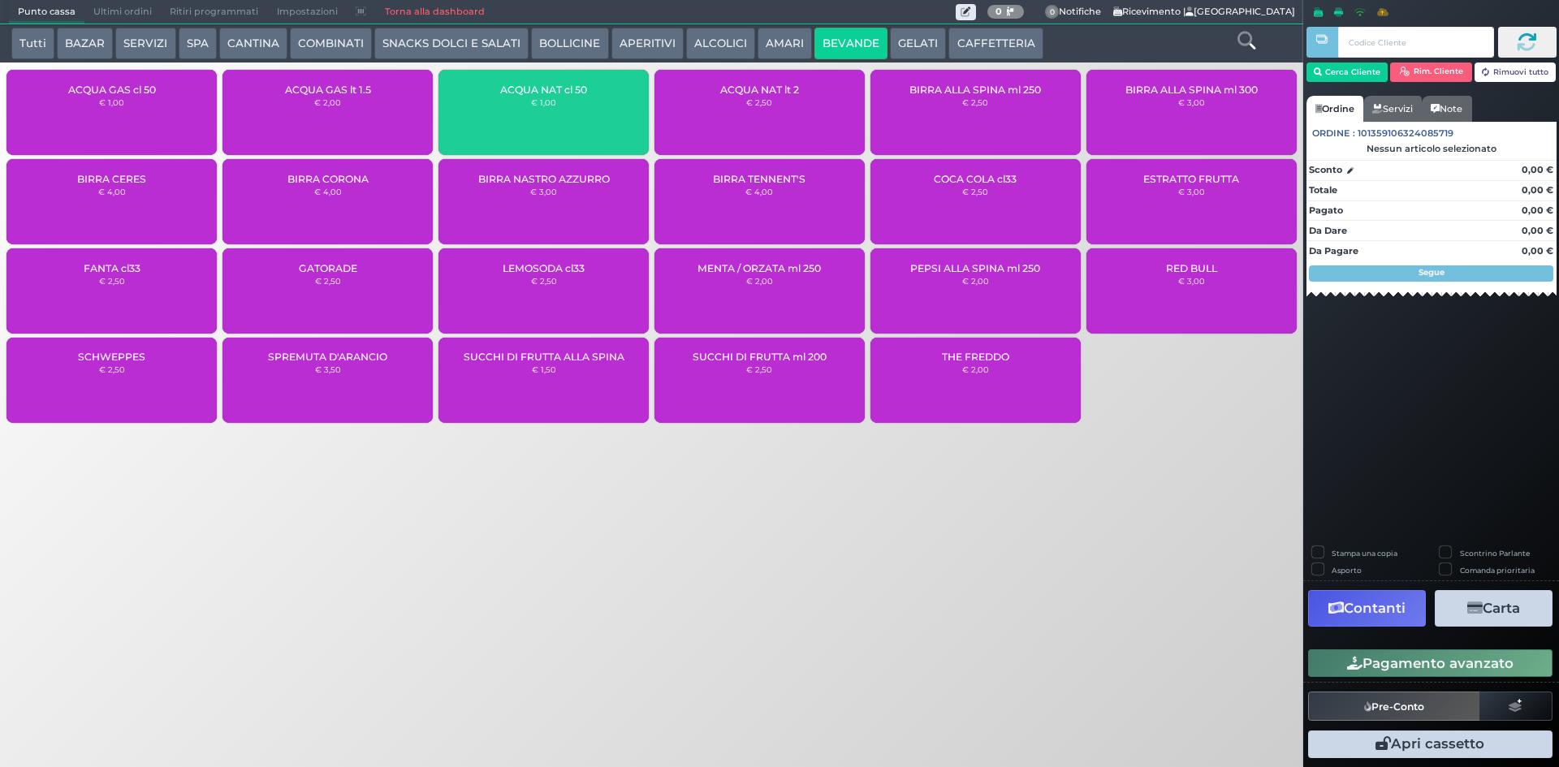
click at [552, 110] on div "ACQUA NAT cl 50 € 1,00" at bounding box center [543, 112] width 210 height 85
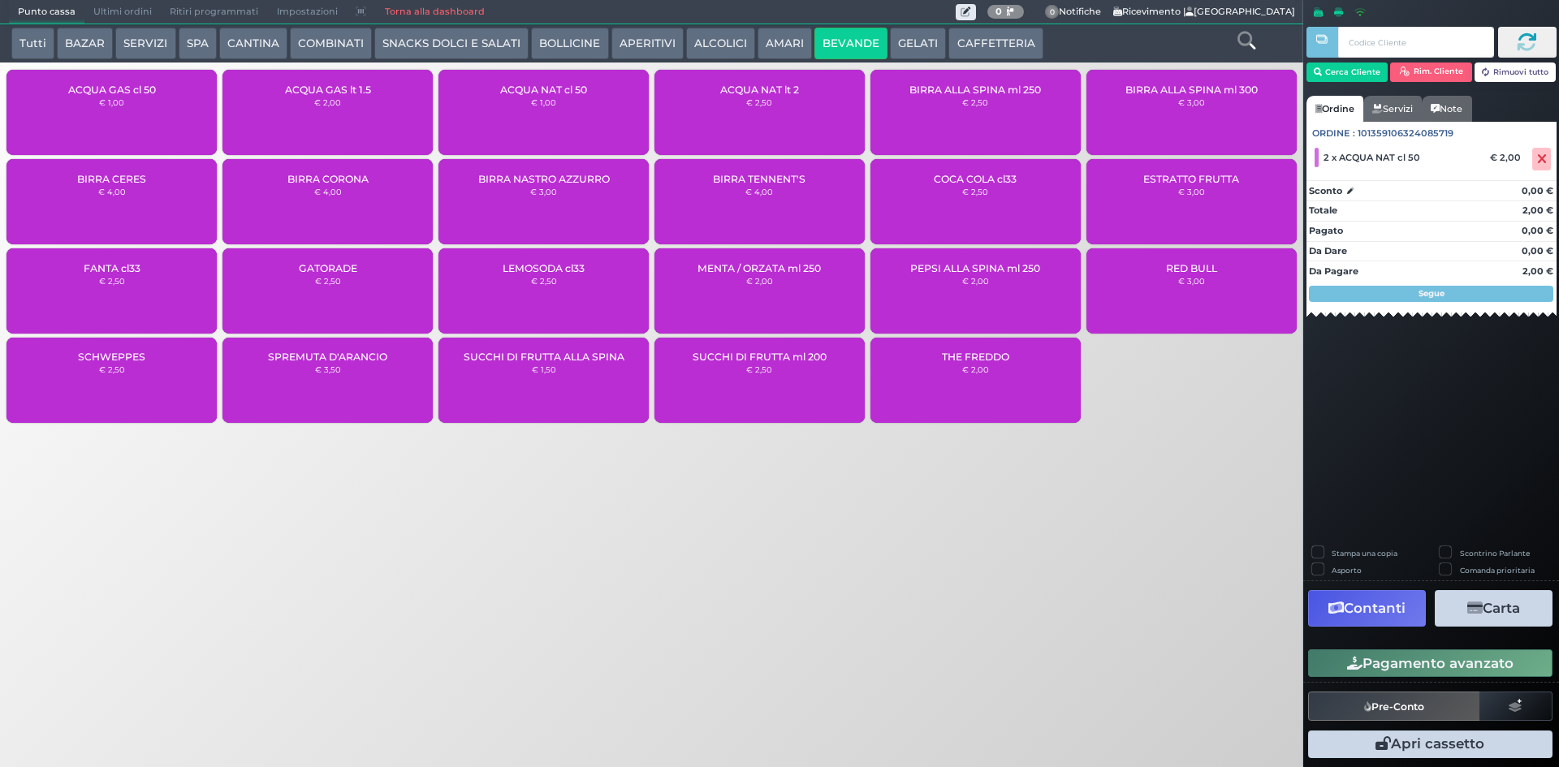
click at [1398, 654] on button "Pagamento avanzato" at bounding box center [1430, 664] width 244 height 28
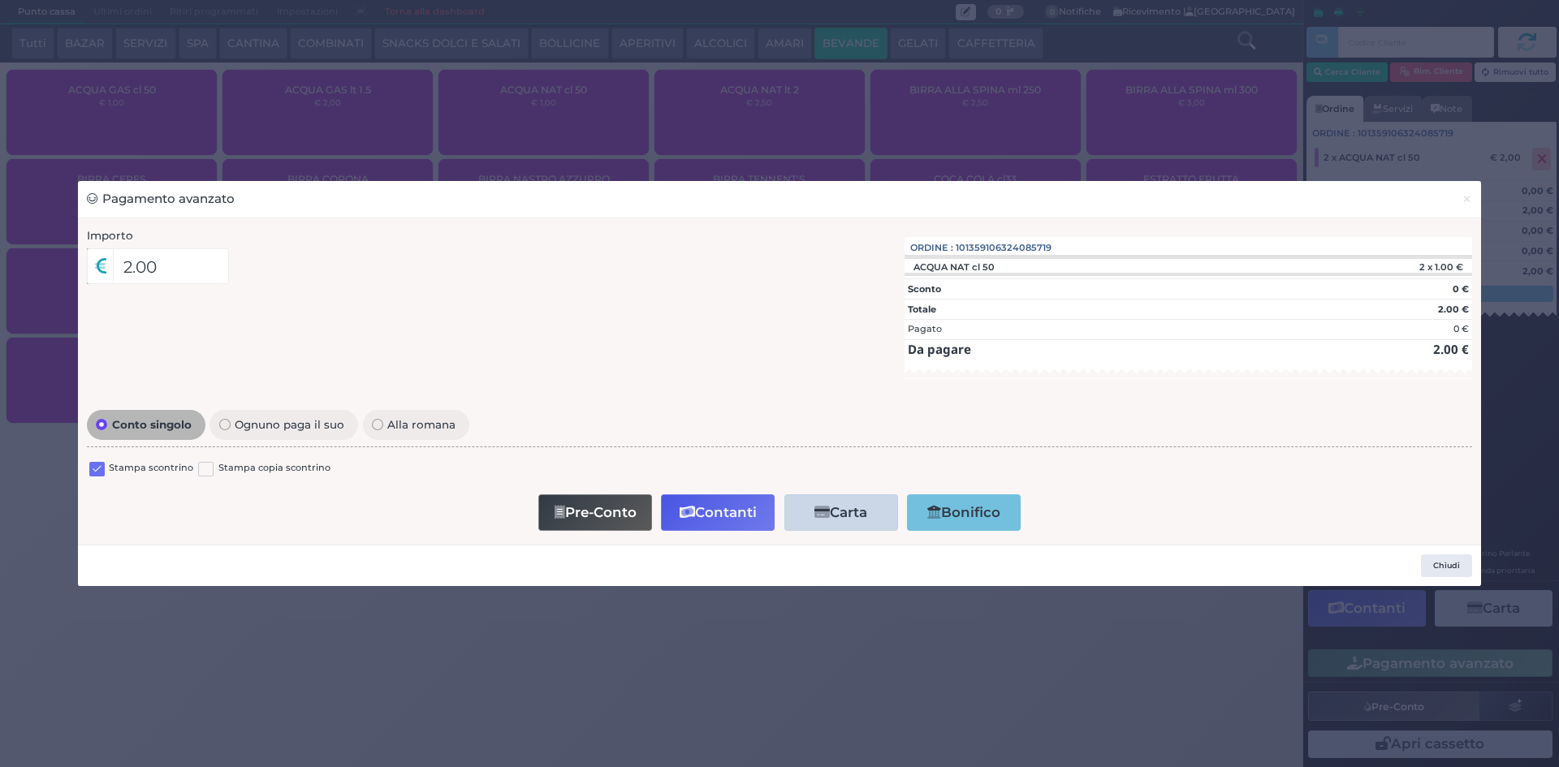
click at [97, 473] on label at bounding box center [96, 469] width 15 height 15
click at [0, 0] on input "checkbox" at bounding box center [0, 0] width 0 height 0
click at [549, 504] on button "Pre-Conto" at bounding box center [595, 512] width 114 height 37
click at [1466, 201] on span "×" at bounding box center [1467, 199] width 11 height 18
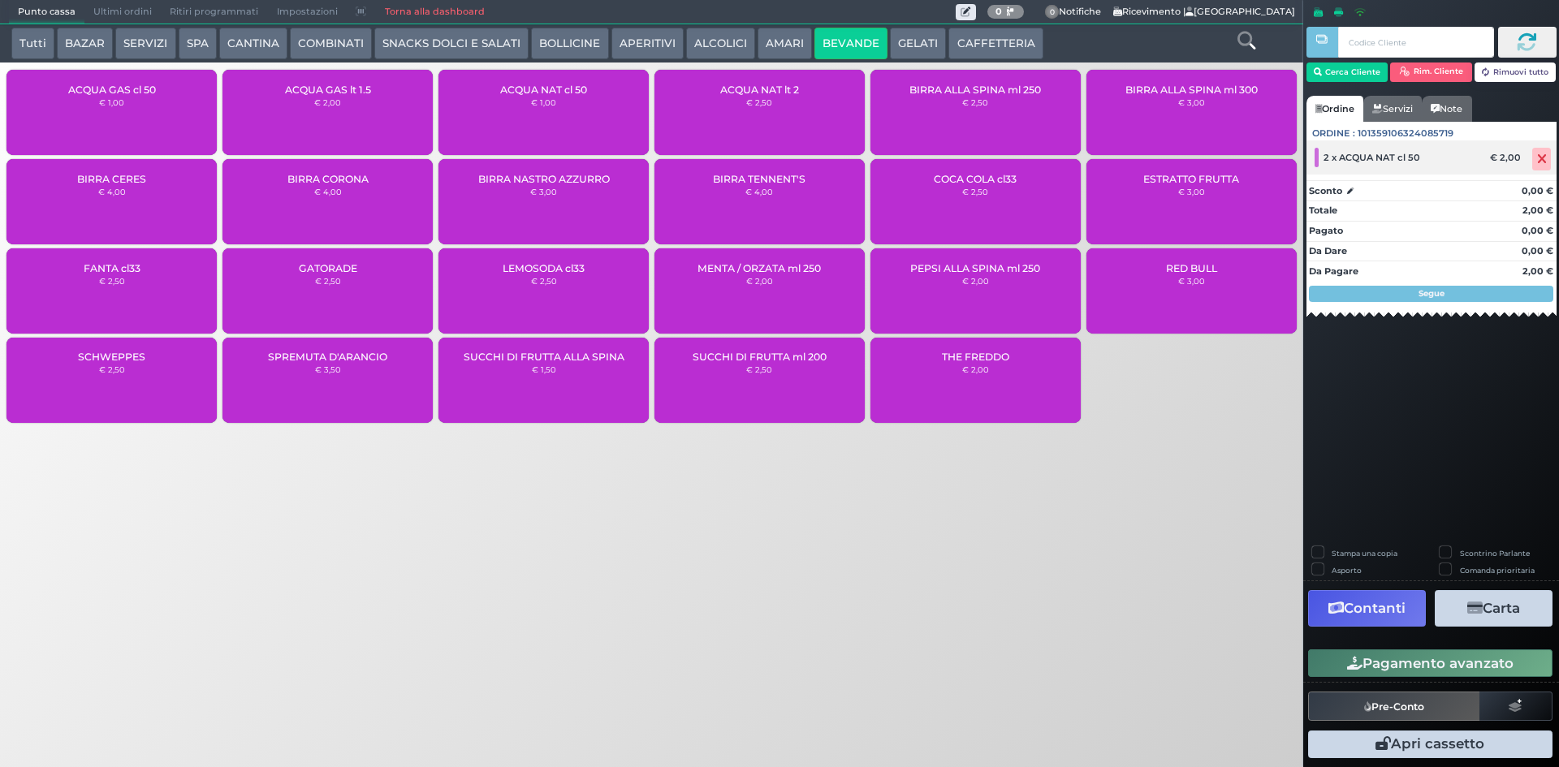
click at [1532, 156] on span at bounding box center [1541, 159] width 19 height 23
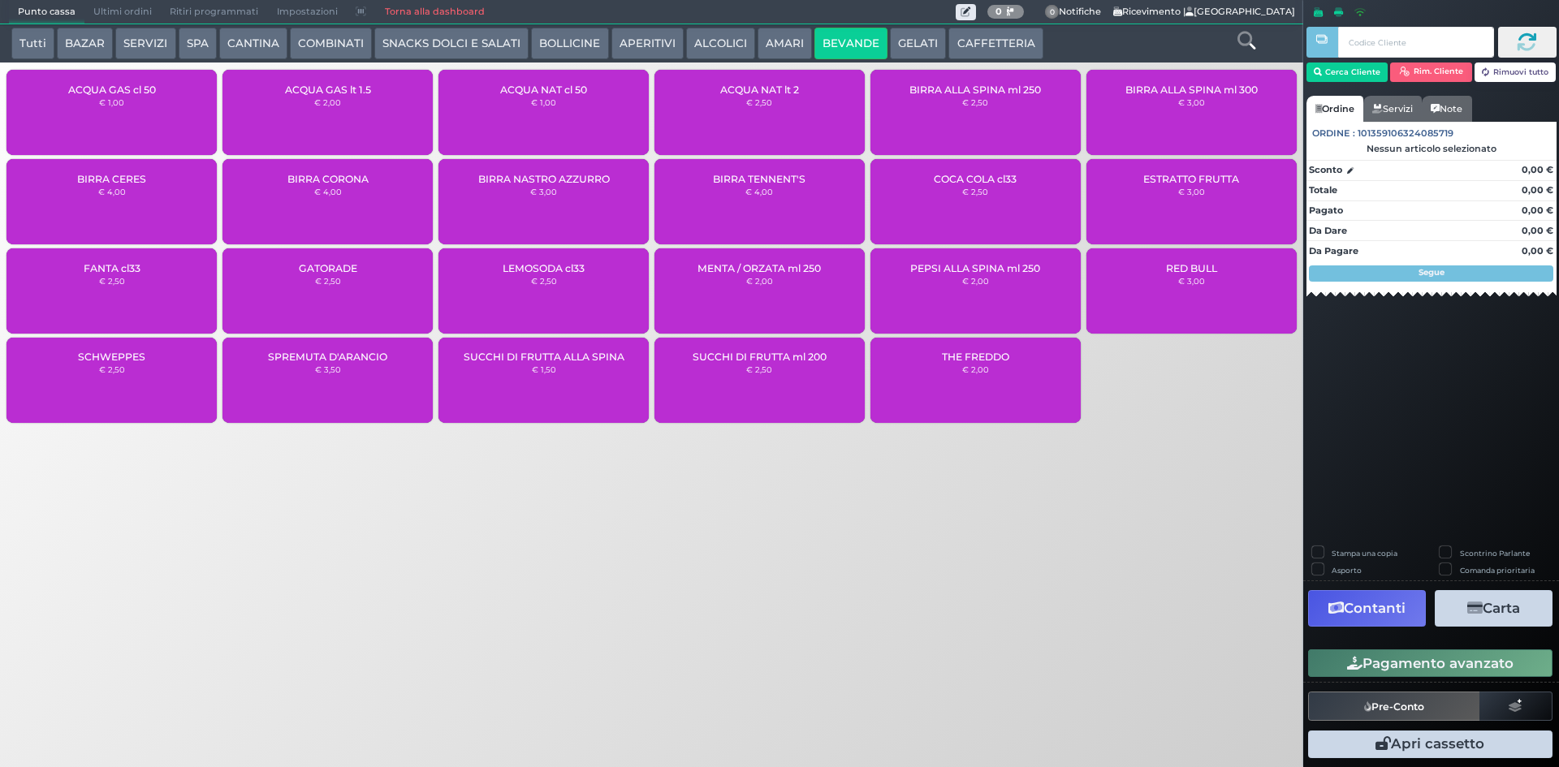
click at [969, 53] on button "CAFFETTERIA" at bounding box center [995, 44] width 94 height 32
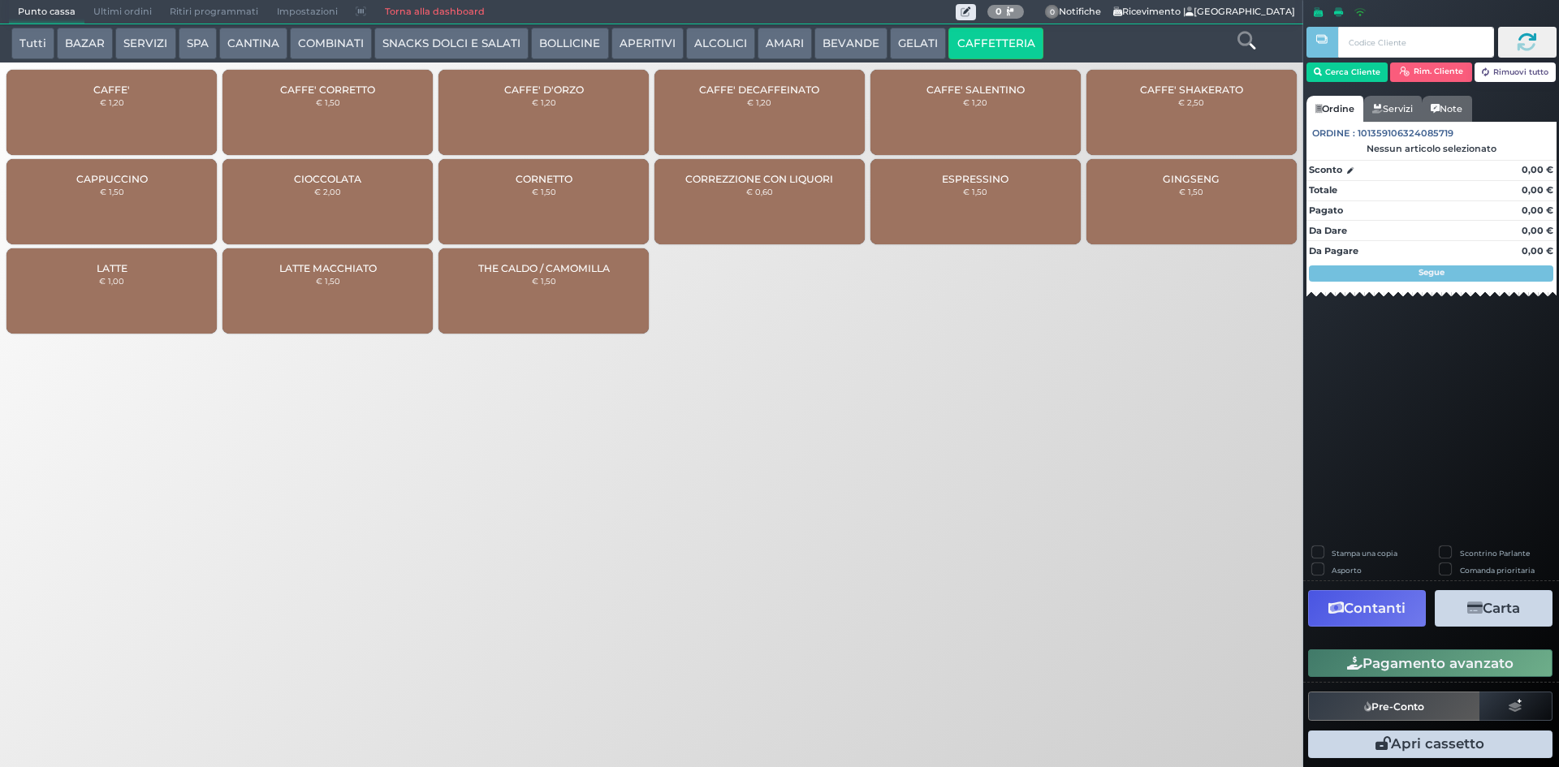
click at [138, 101] on div "CAFFE' € 1,20" at bounding box center [111, 112] width 210 height 85
click at [231, 92] on div "CAFFE' € 1,20 CAFFE' CORRETTO € 1,50 CAFFE' D'ORZO € 1,20 CAFFE' DECAFFEINATO €…" at bounding box center [651, 203] width 1303 height 275
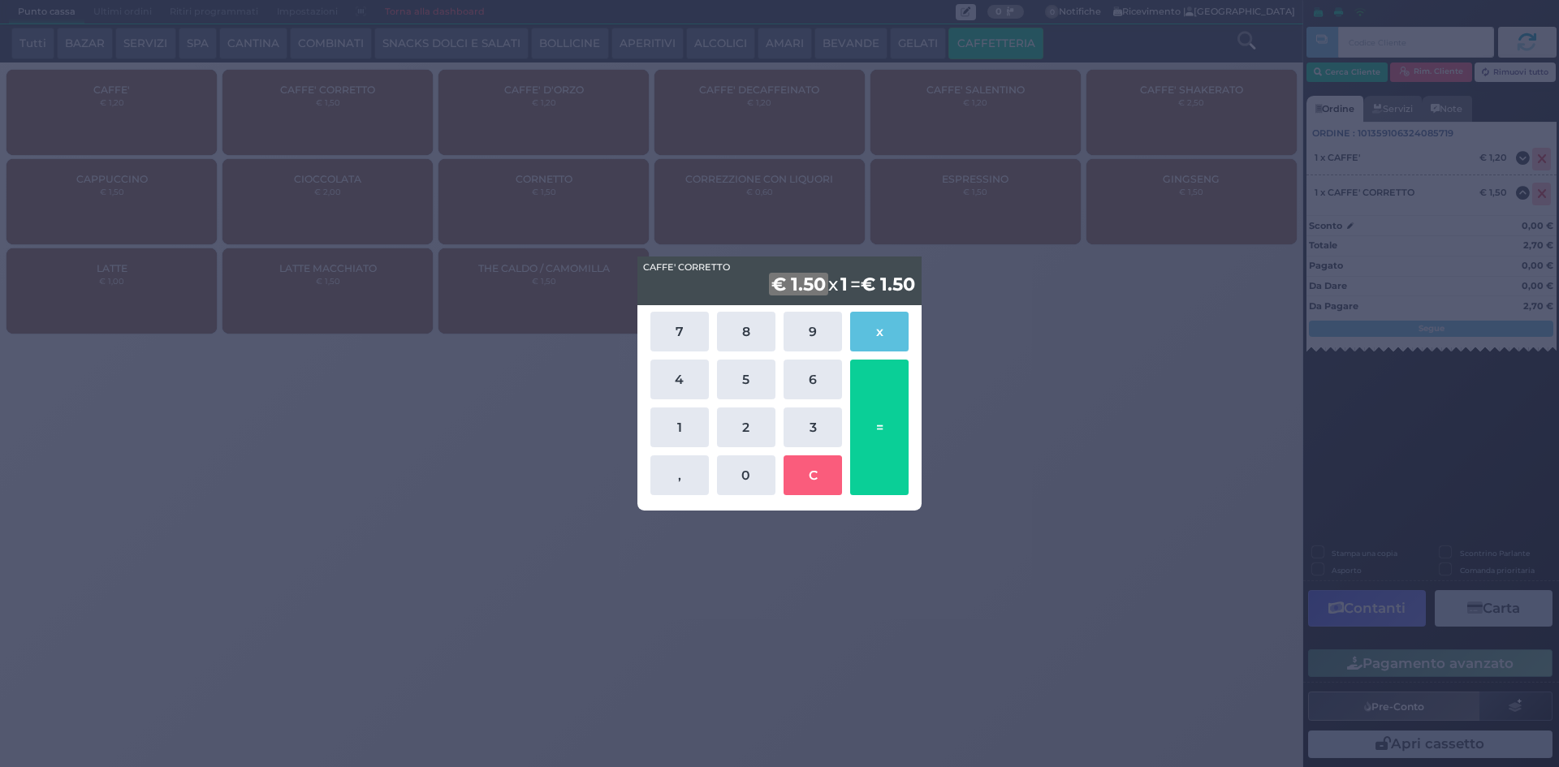
click at [1069, 291] on div "CAFFE' CORRETTO CAFFE' CORRETTO € 1.50 x 1 = € 1.50 7 8 9 x 4 5 6 1 2 3 , 0 C =" at bounding box center [779, 383] width 1559 height 767
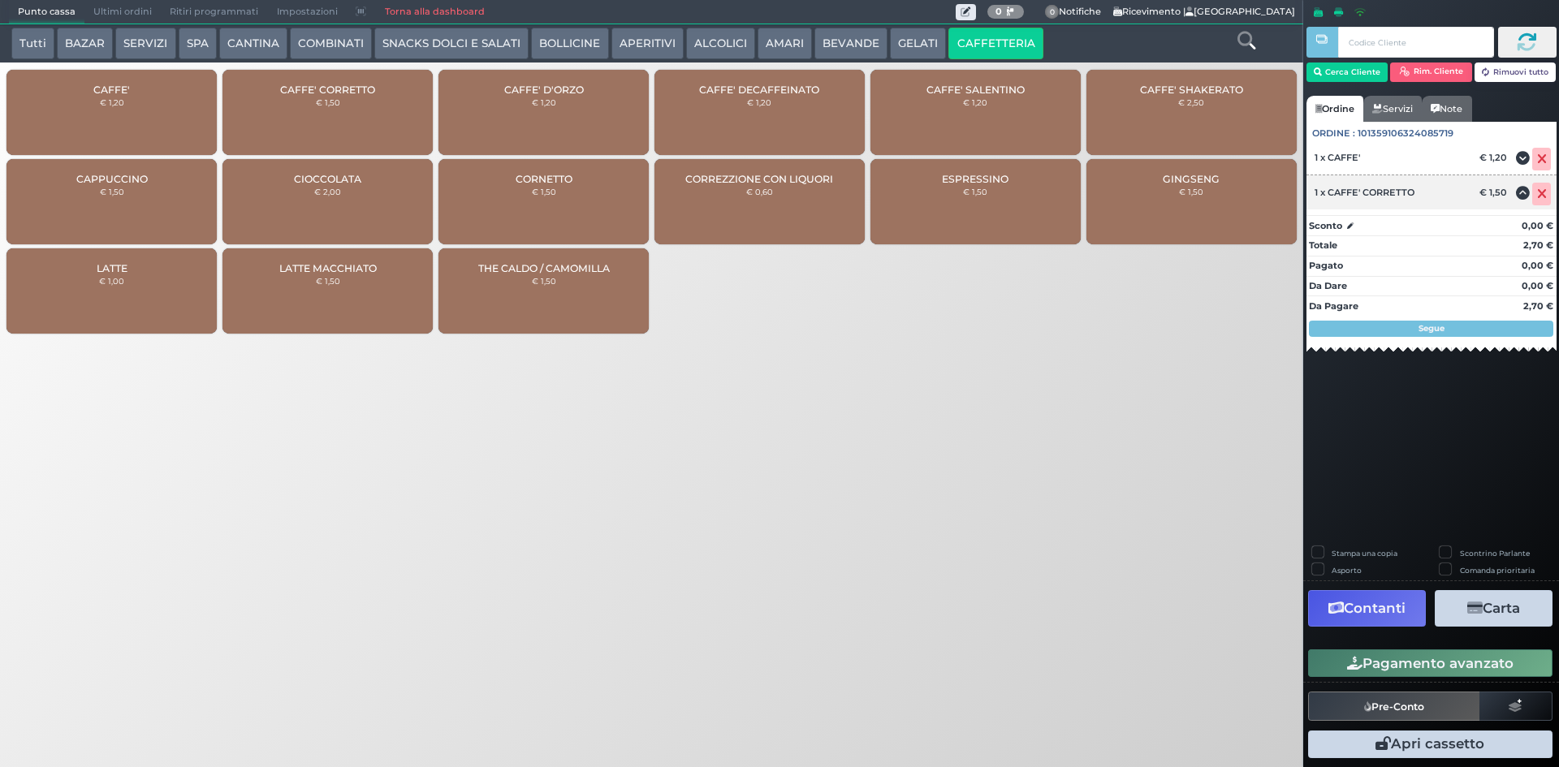
click at [1537, 195] on icon at bounding box center [1542, 194] width 10 height 1
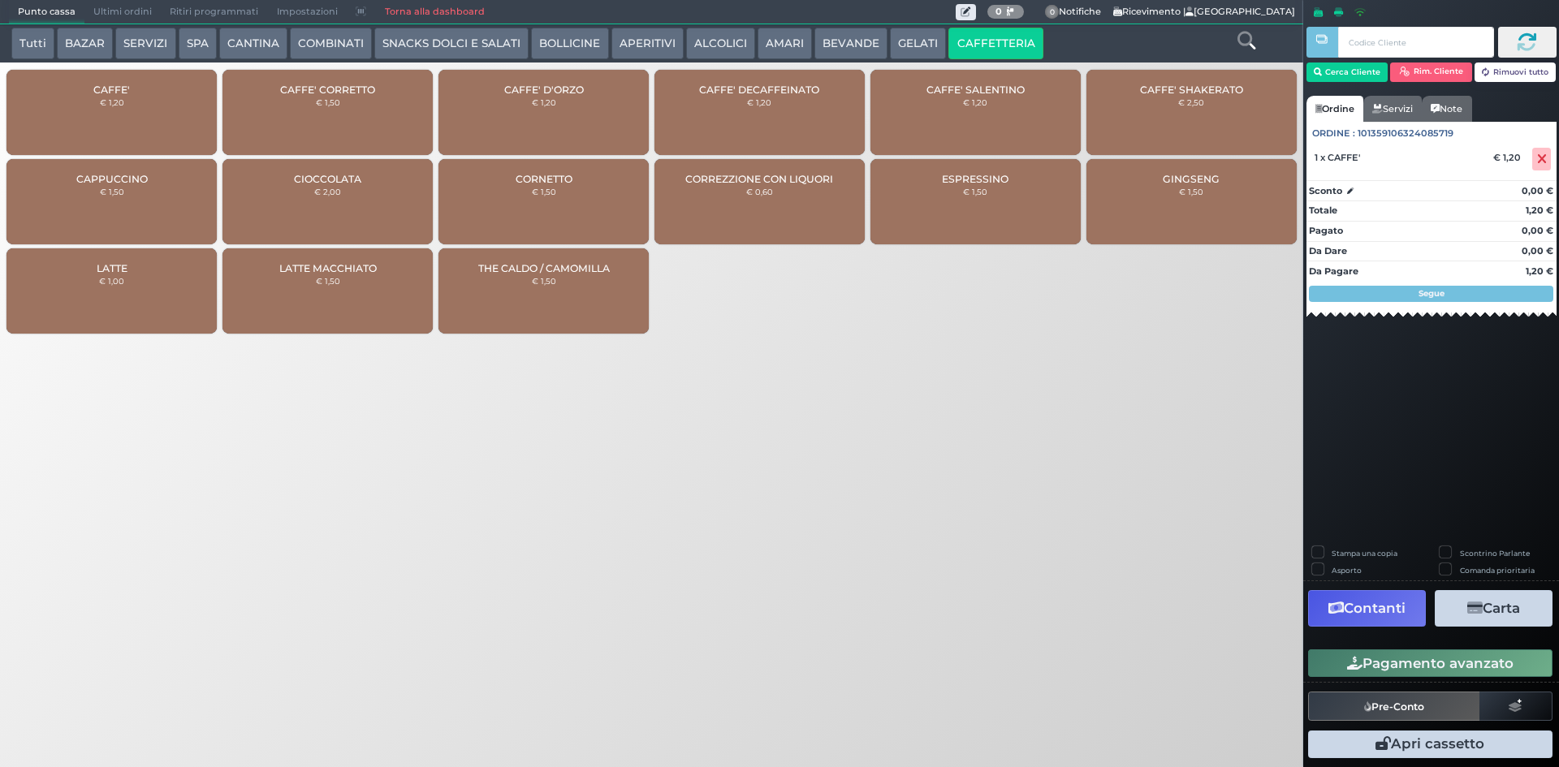
click at [166, 80] on div "CAFFE' € 1,20" at bounding box center [111, 112] width 210 height 85
click at [1362, 671] on button "Pagamento avanzato" at bounding box center [1430, 664] width 244 height 28
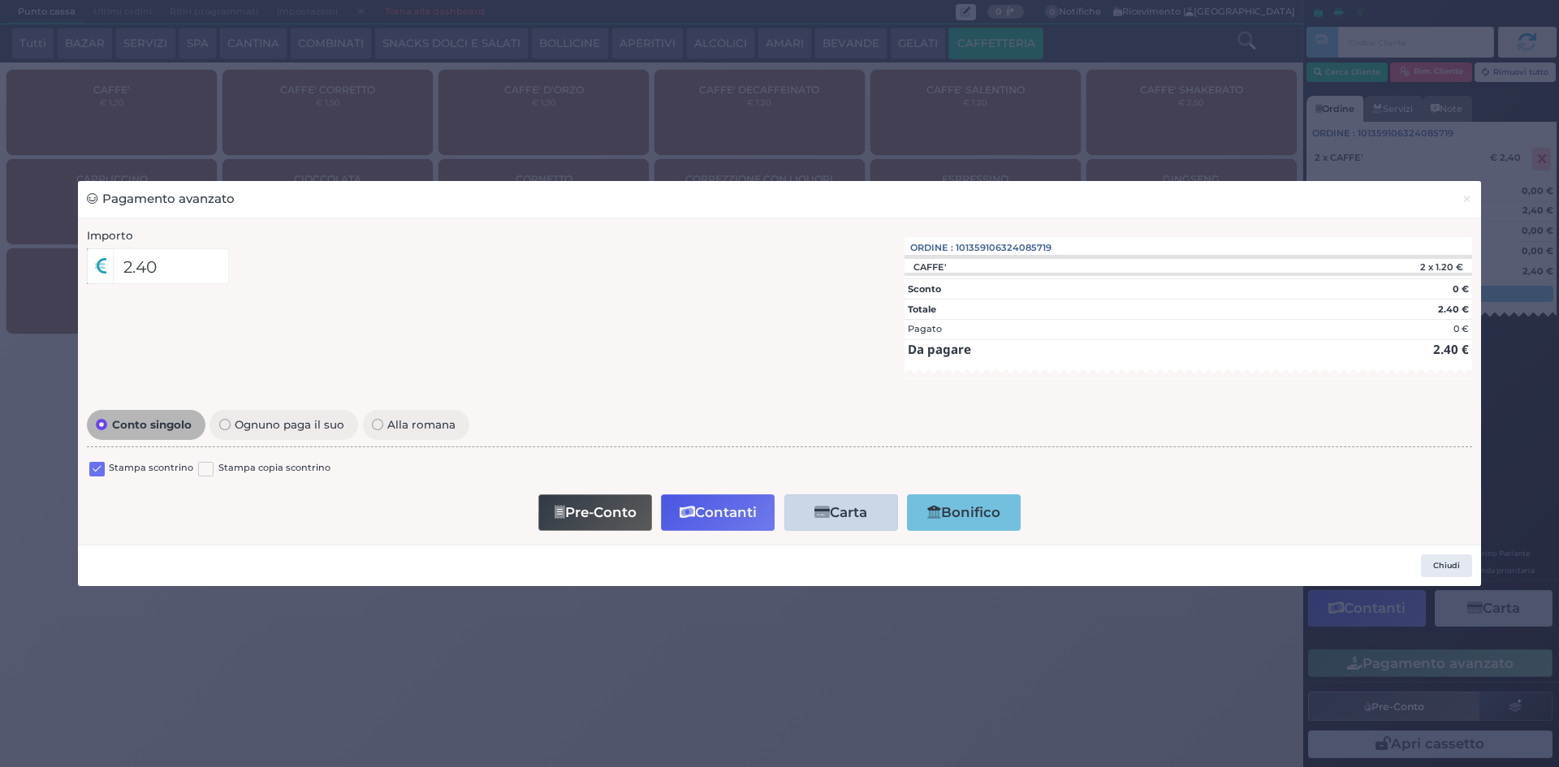
drag, startPoint x: 93, startPoint y: 468, endPoint x: 110, endPoint y: 469, distance: 17.1
click at [95, 468] on label at bounding box center [96, 469] width 15 height 15
click at [0, 0] on input "checkbox" at bounding box center [0, 0] width 0 height 0
click at [693, 507] on icon "button" at bounding box center [687, 513] width 15 height 14
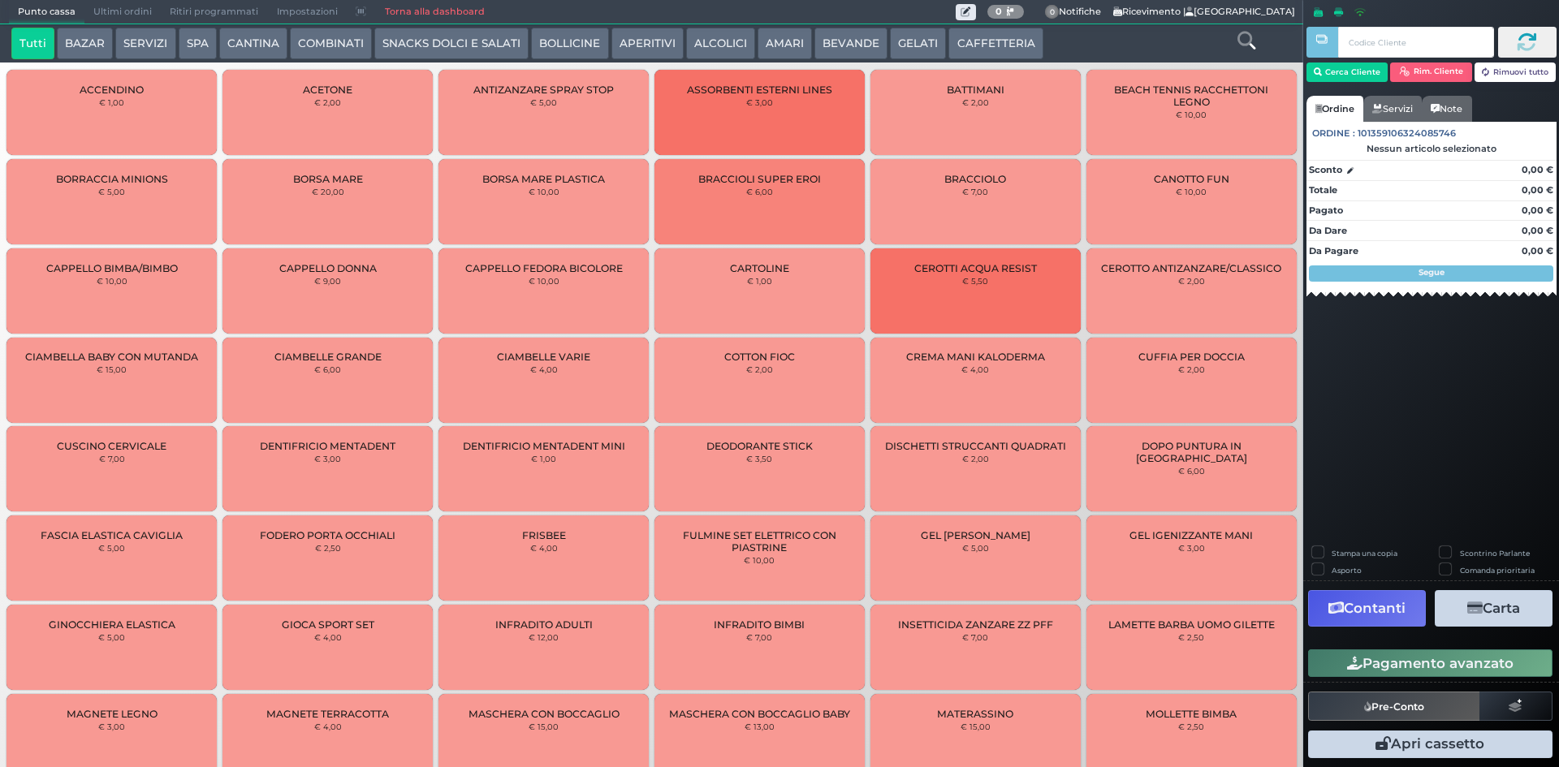
click at [129, 3] on span "Ultimi ordini" at bounding box center [122, 12] width 76 height 23
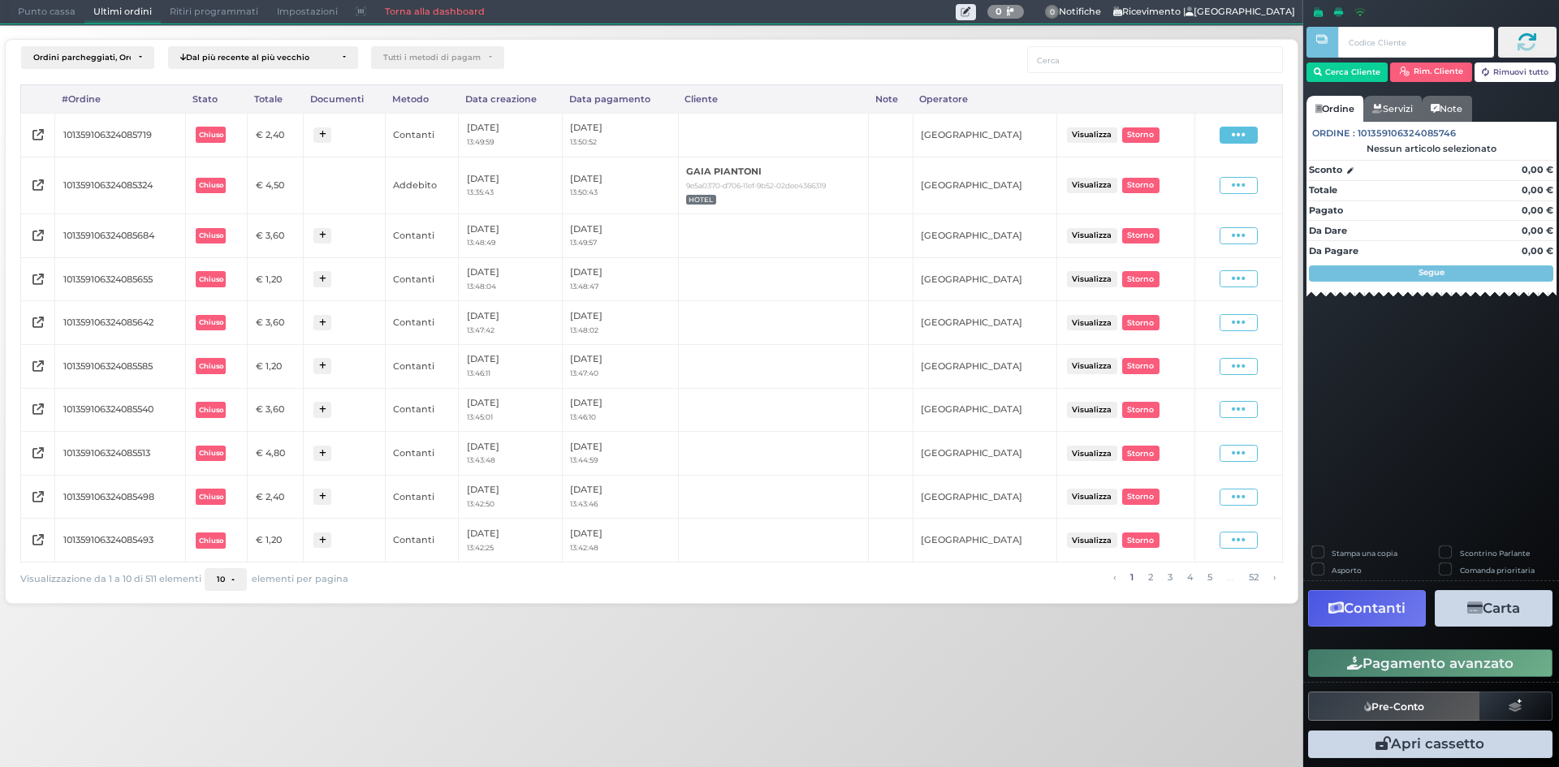
click at [1232, 137] on span at bounding box center [1239, 135] width 38 height 17
click at [1193, 184] on span "Ristampa Pre-Conto" at bounding box center [1201, 182] width 67 height 28
drag, startPoint x: 1186, startPoint y: 178, endPoint x: 42, endPoint y: 5, distance: 1157.0
click at [42, 5] on span "Punto cassa" at bounding box center [47, 12] width 76 height 23
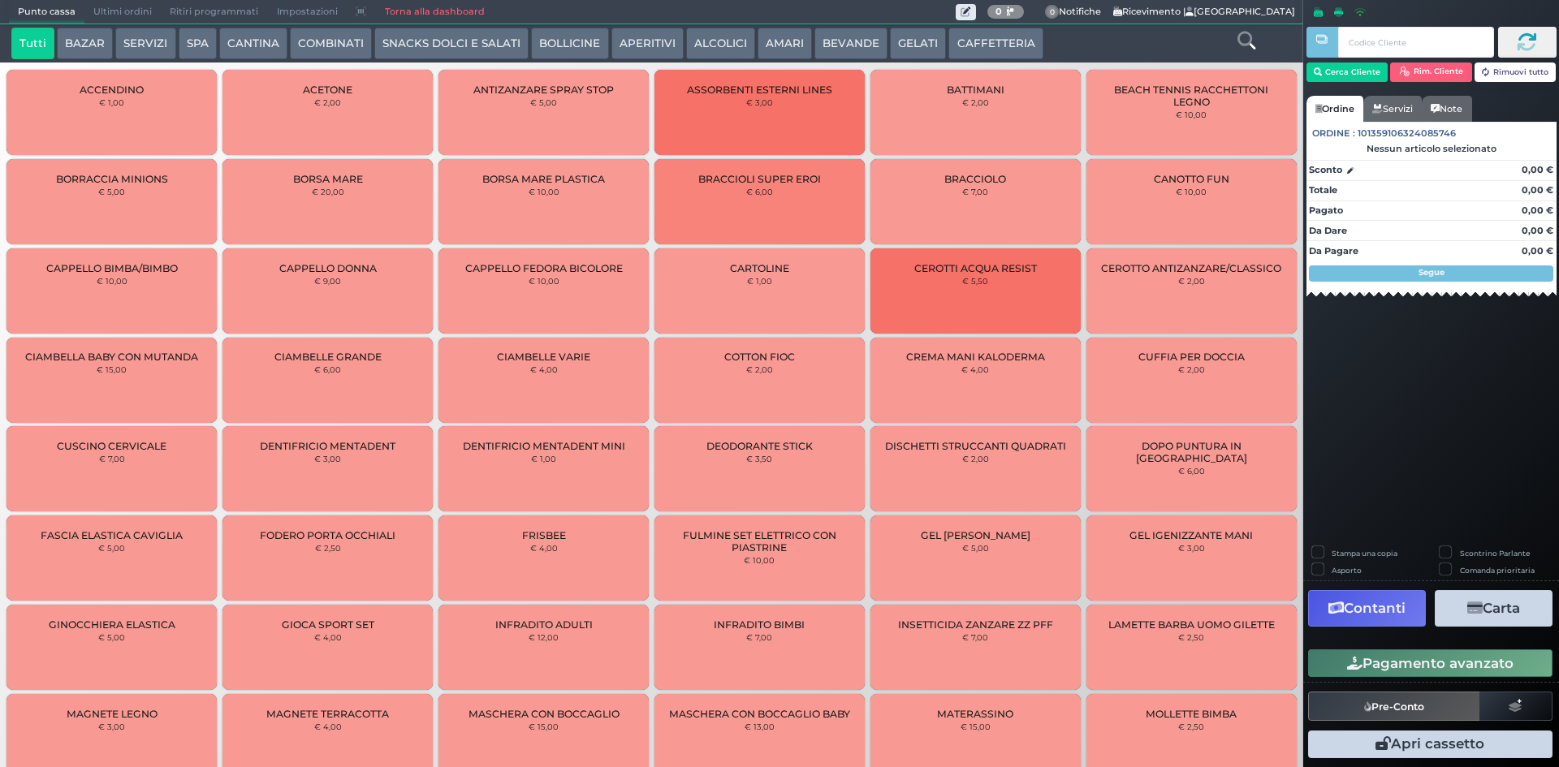
click at [1014, 34] on button "CAFFETTERIA" at bounding box center [995, 44] width 94 height 32
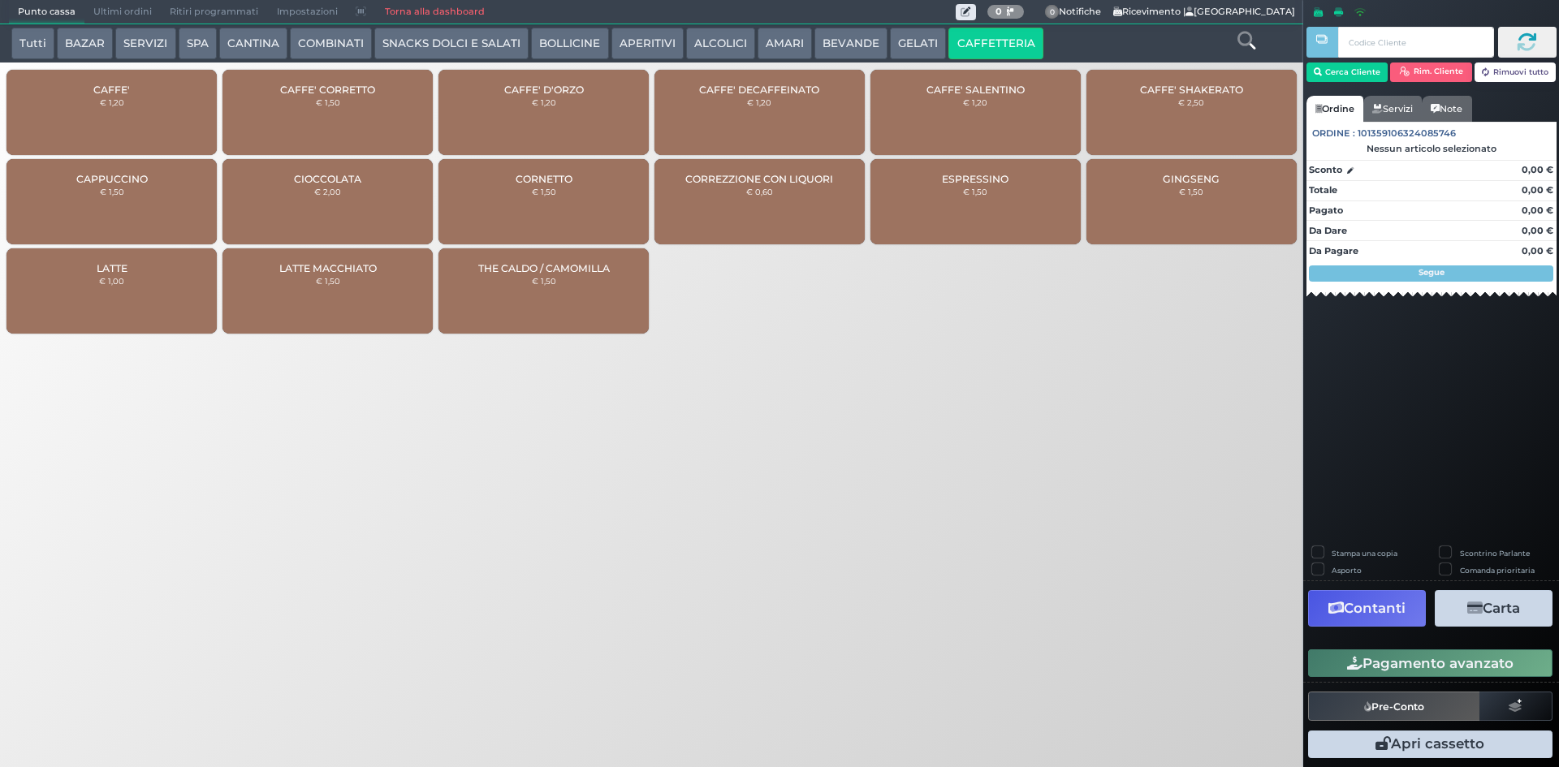
drag, startPoint x: 97, startPoint y: 93, endPoint x: 115, endPoint y: 94, distance: 17.9
click at [98, 93] on span "CAFFE'" at bounding box center [111, 90] width 37 height 12
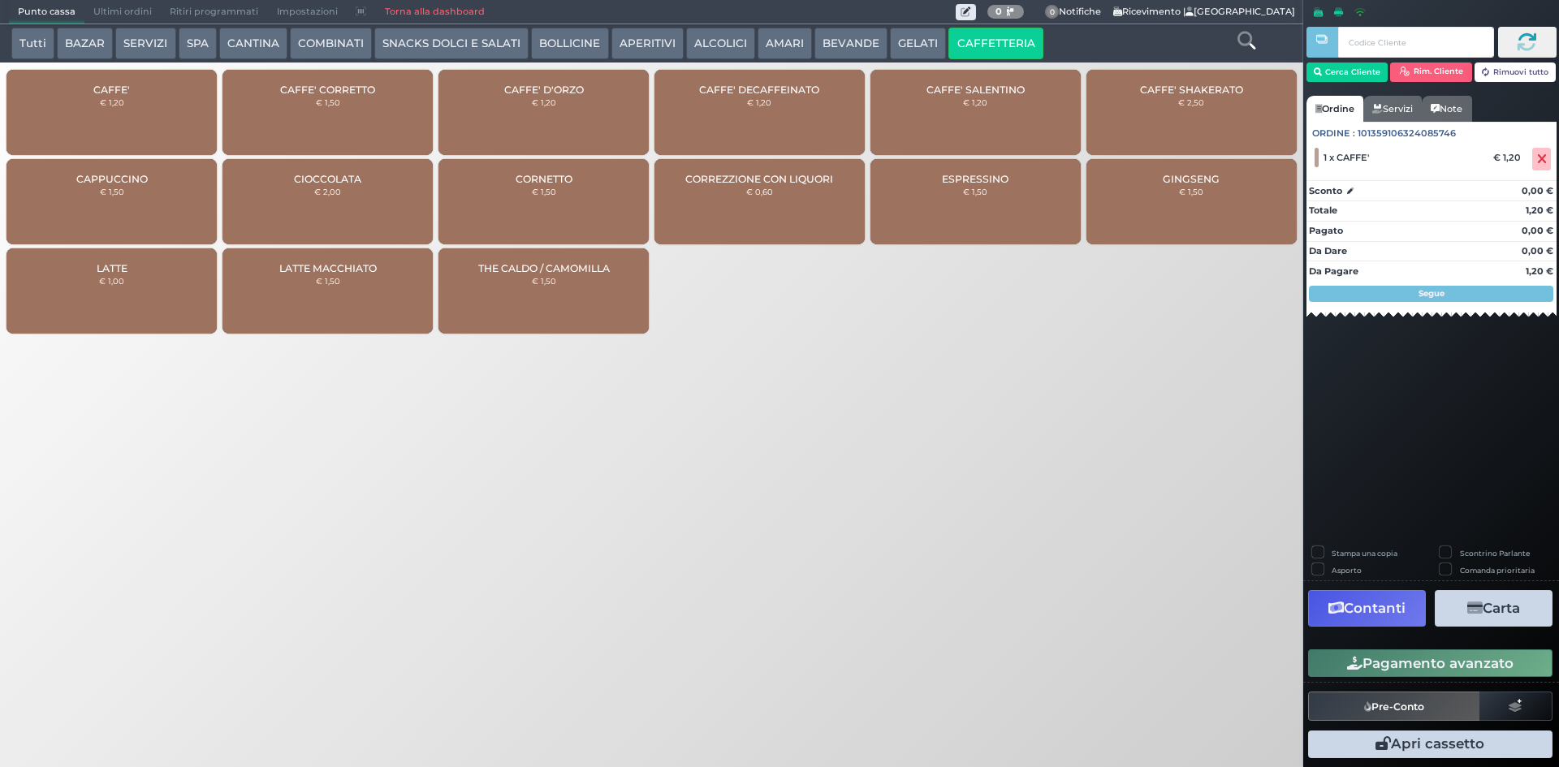
click at [136, 122] on div "CAFFE' € 1,20" at bounding box center [111, 112] width 210 height 85
click at [1393, 661] on button "Pagamento avanzato" at bounding box center [1430, 664] width 244 height 28
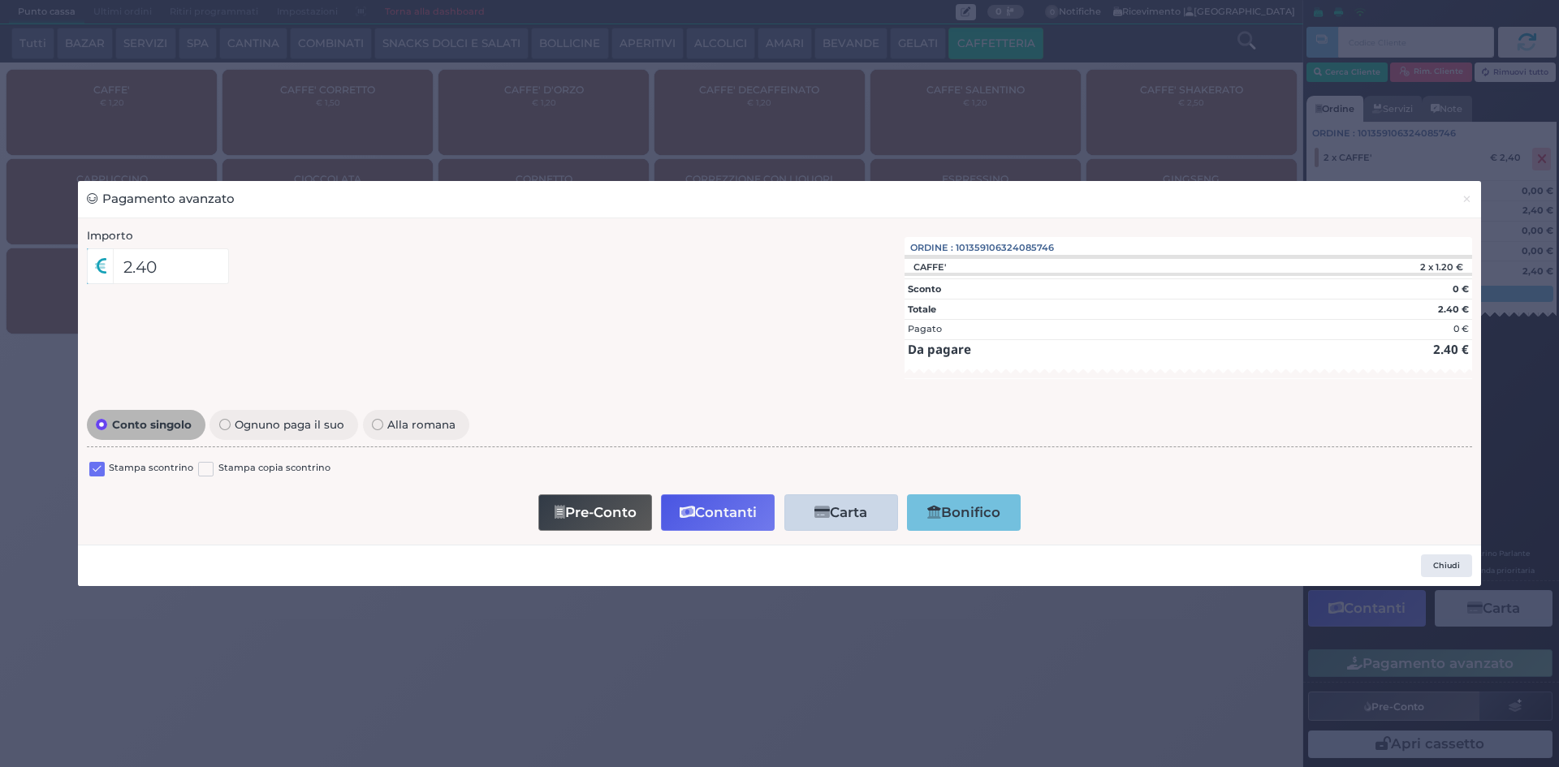
drag, startPoint x: 92, startPoint y: 465, endPoint x: 502, endPoint y: 491, distance: 410.9
click at [96, 466] on label at bounding box center [96, 469] width 15 height 15
click at [0, 0] on input "checkbox" at bounding box center [0, 0] width 0 height 0
click at [685, 511] on icon "button" at bounding box center [687, 513] width 15 height 14
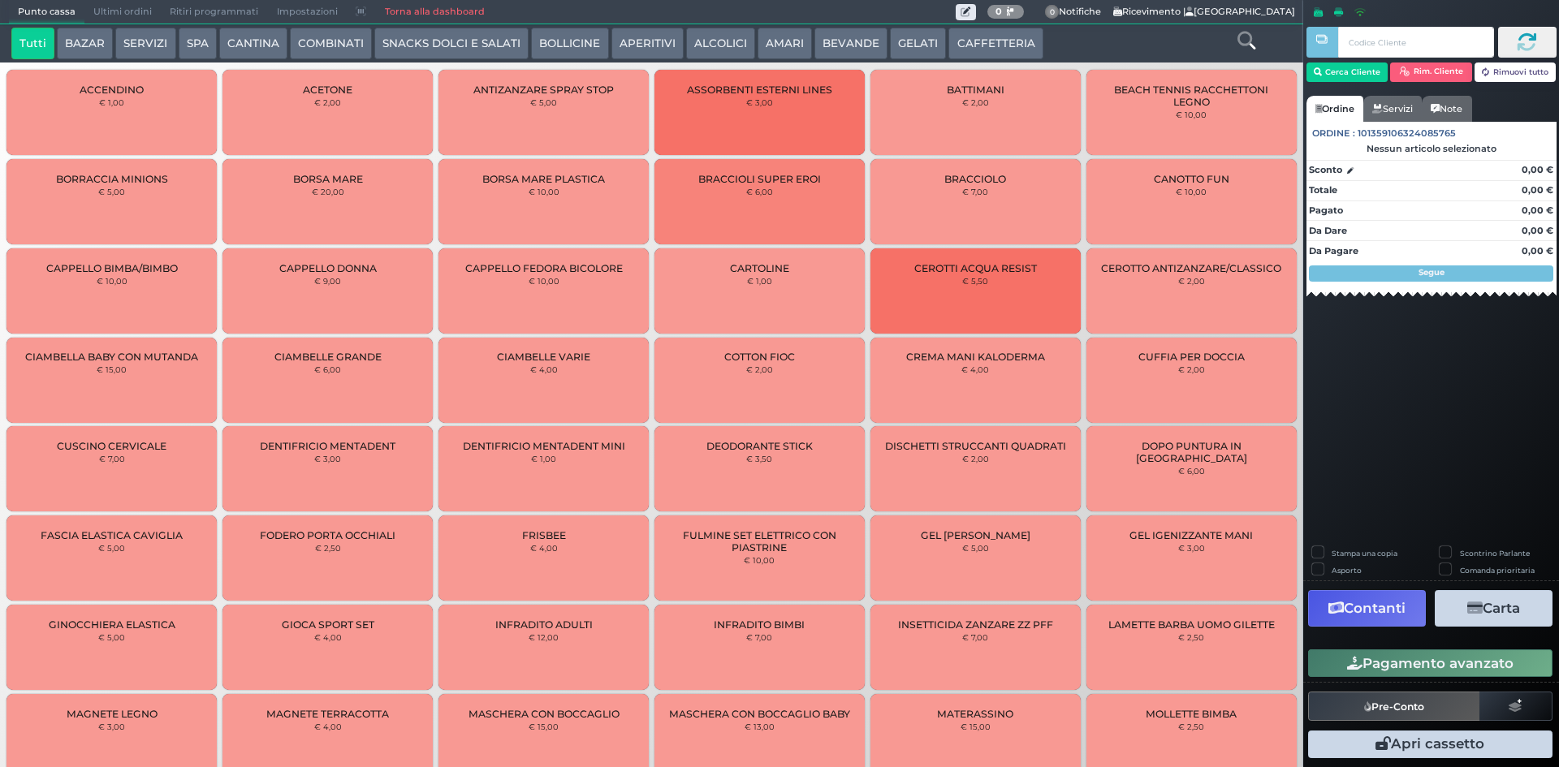
click at [107, 4] on span "Ultimi ordini" at bounding box center [122, 12] width 76 height 23
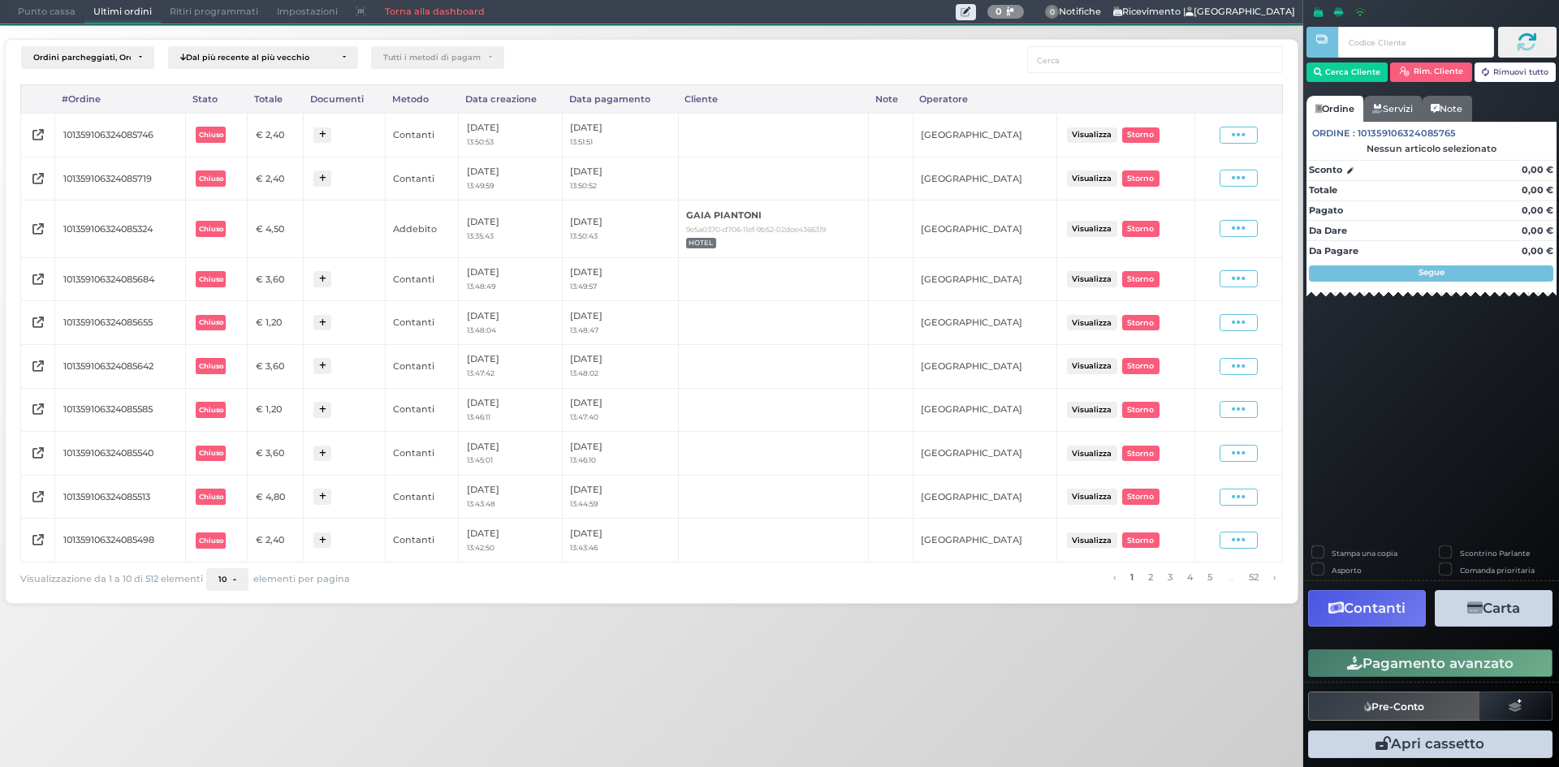
click at [1219, 137] on div "Visualizza Ristampa Pre-Conto Storno" at bounding box center [1238, 135] width 71 height 17
click at [1231, 137] on span at bounding box center [1239, 135] width 38 height 17
click at [1168, 182] on div "Ristampa Pre-Conto" at bounding box center [1195, 182] width 80 height 28
click at [37, 21] on span "Punto cassa" at bounding box center [47, 12] width 76 height 23
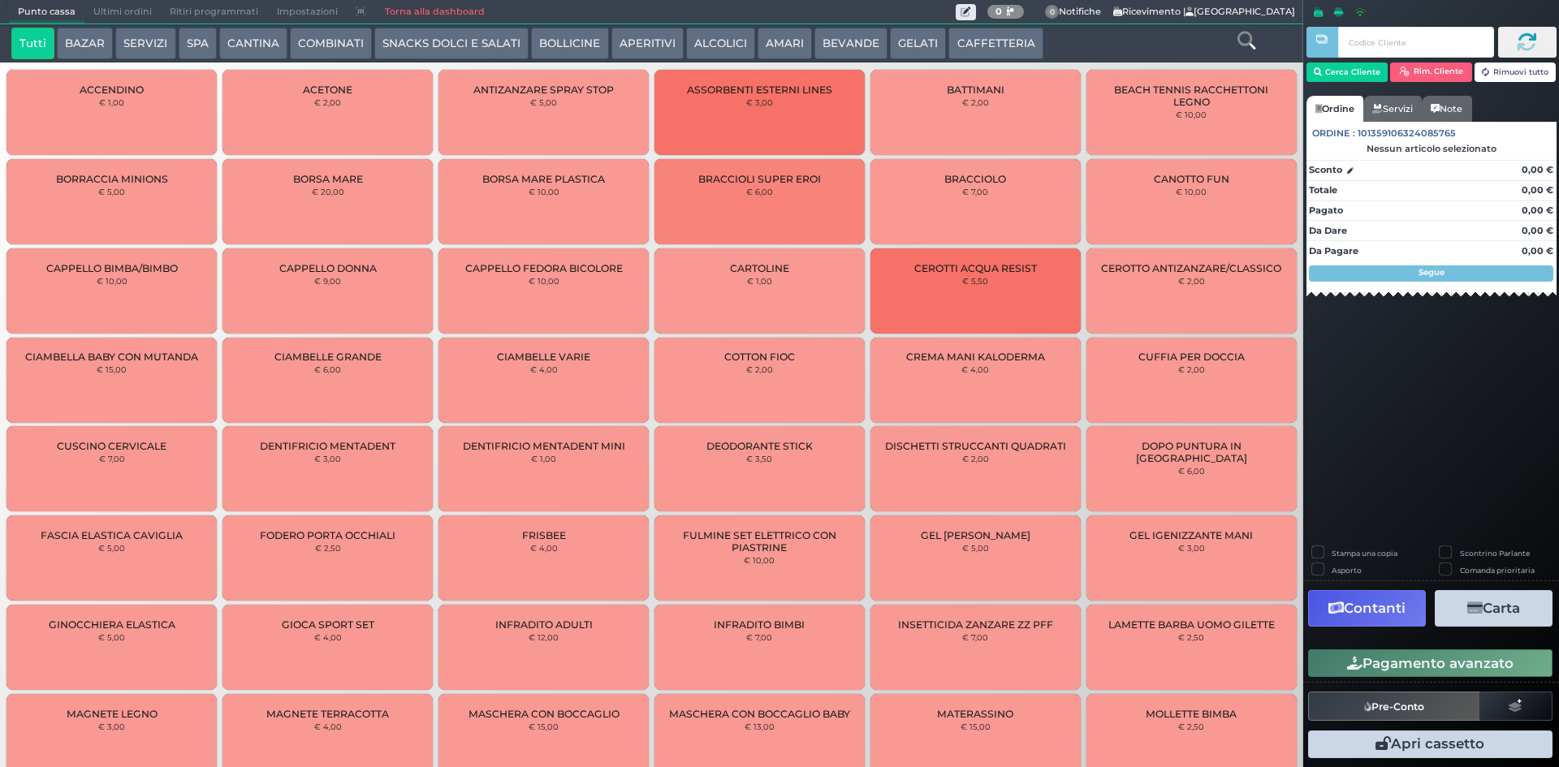
drag, startPoint x: 1013, startPoint y: 30, endPoint x: 895, endPoint y: 64, distance: 122.6
click at [1013, 30] on button "CAFFETTERIA" at bounding box center [995, 44] width 94 height 32
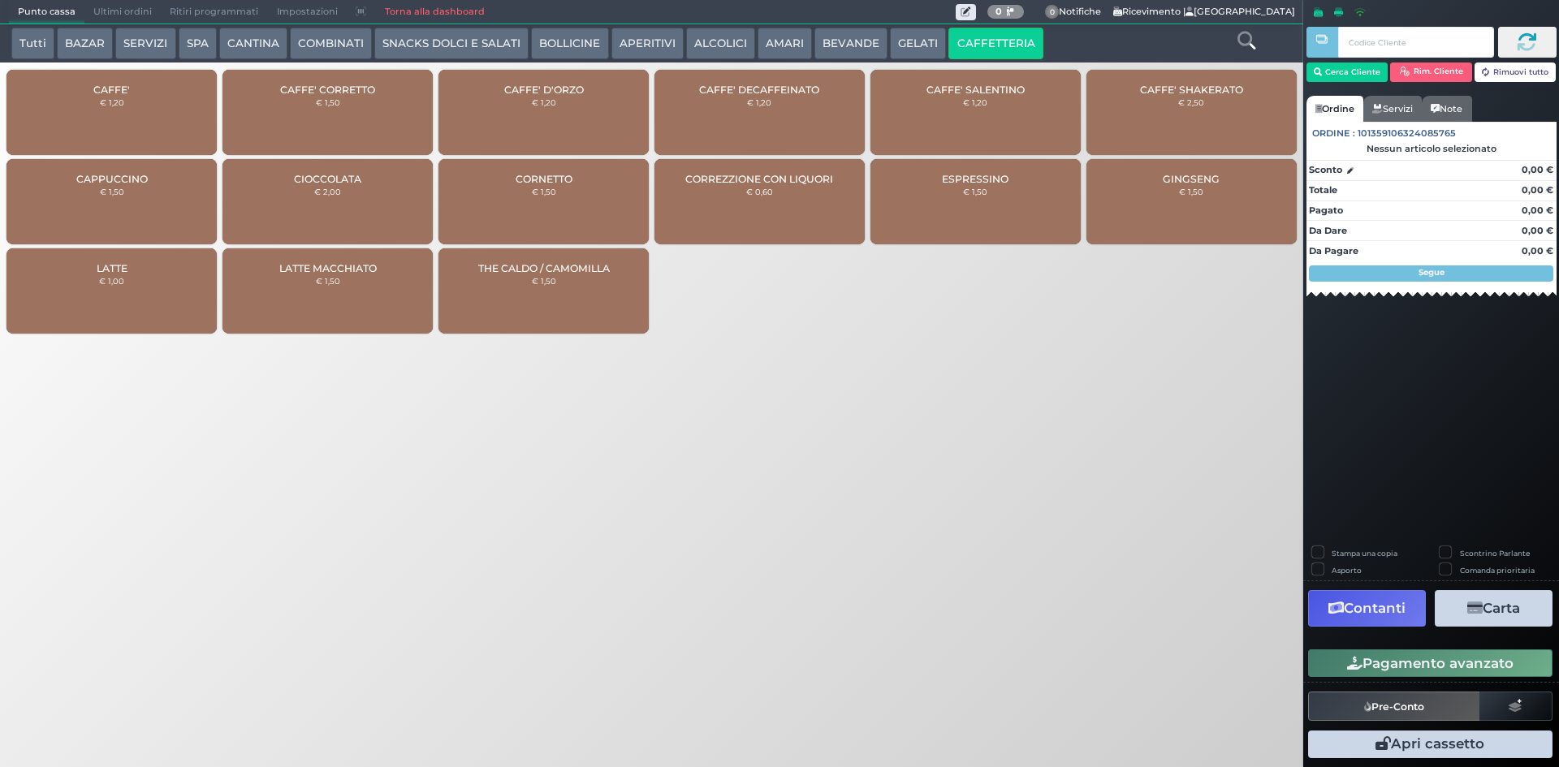
click at [169, 107] on div "CAFFE' € 1,20" at bounding box center [111, 112] width 210 height 85
click div "CAFFE' € 1,20"
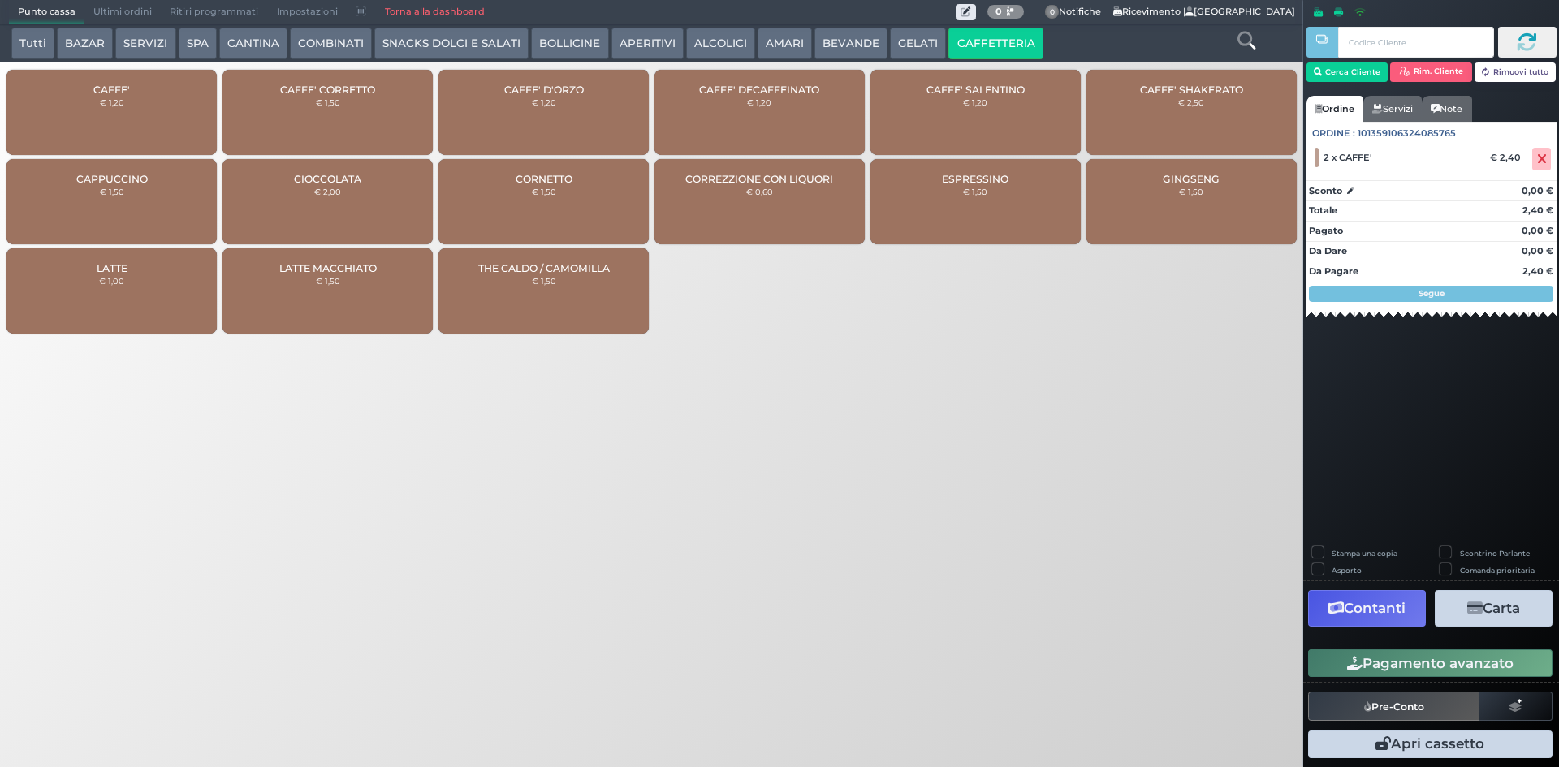
click button "Pagamento avanzato"
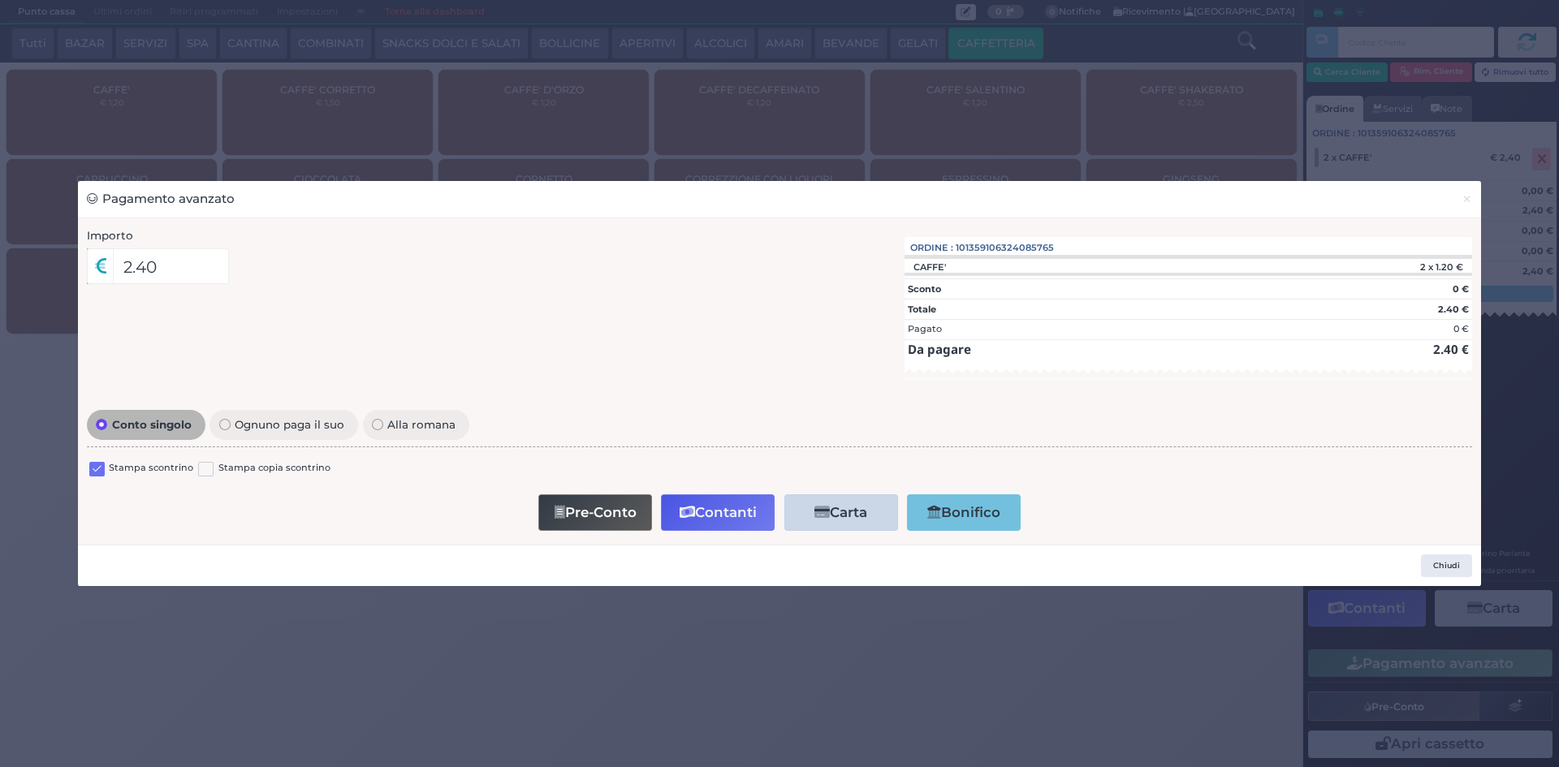
click label
click input "checkbox"
click button "Contanti"
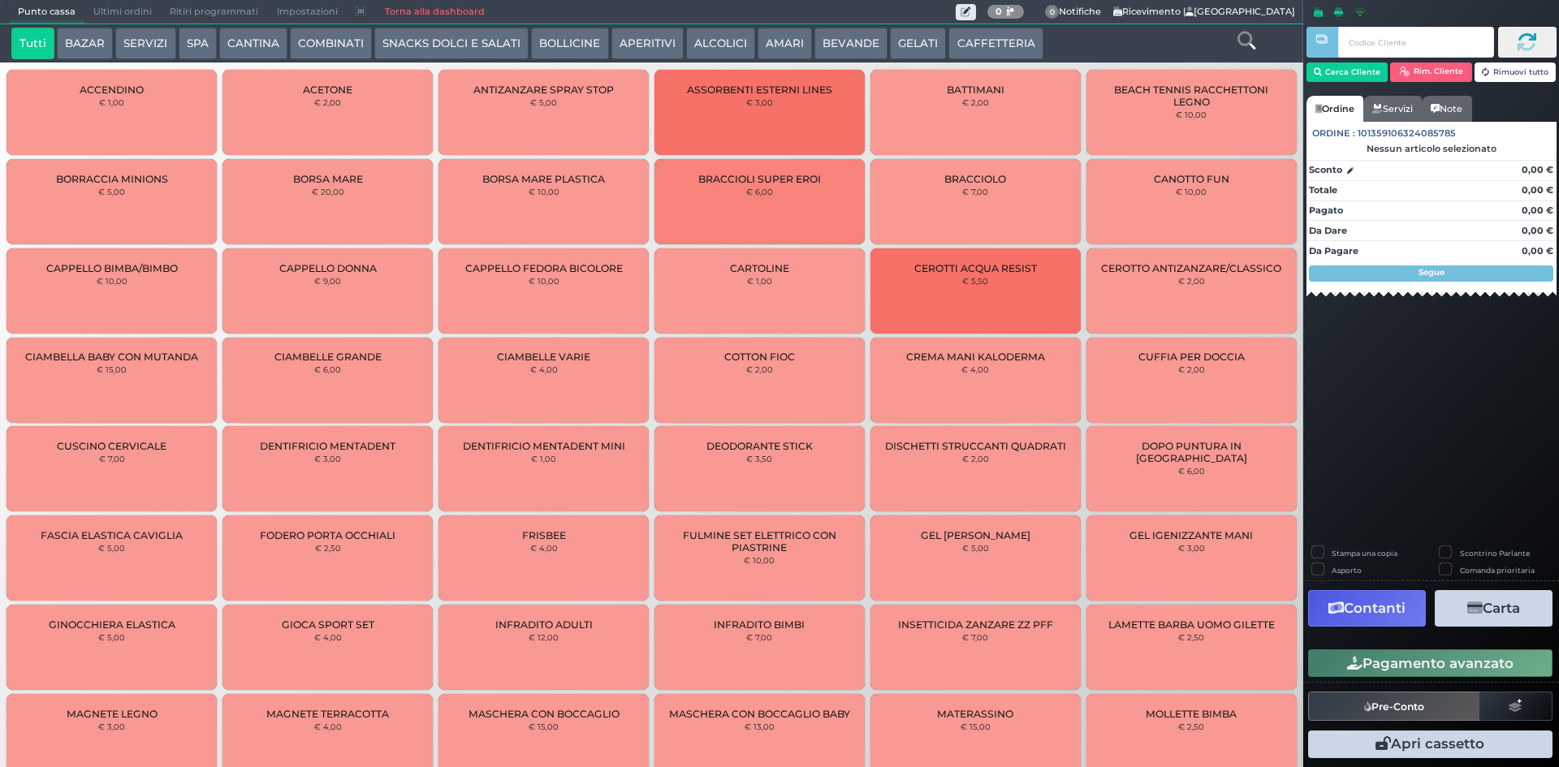
click at [105, 6] on span "Ultimi ordini" at bounding box center [122, 12] width 76 height 23
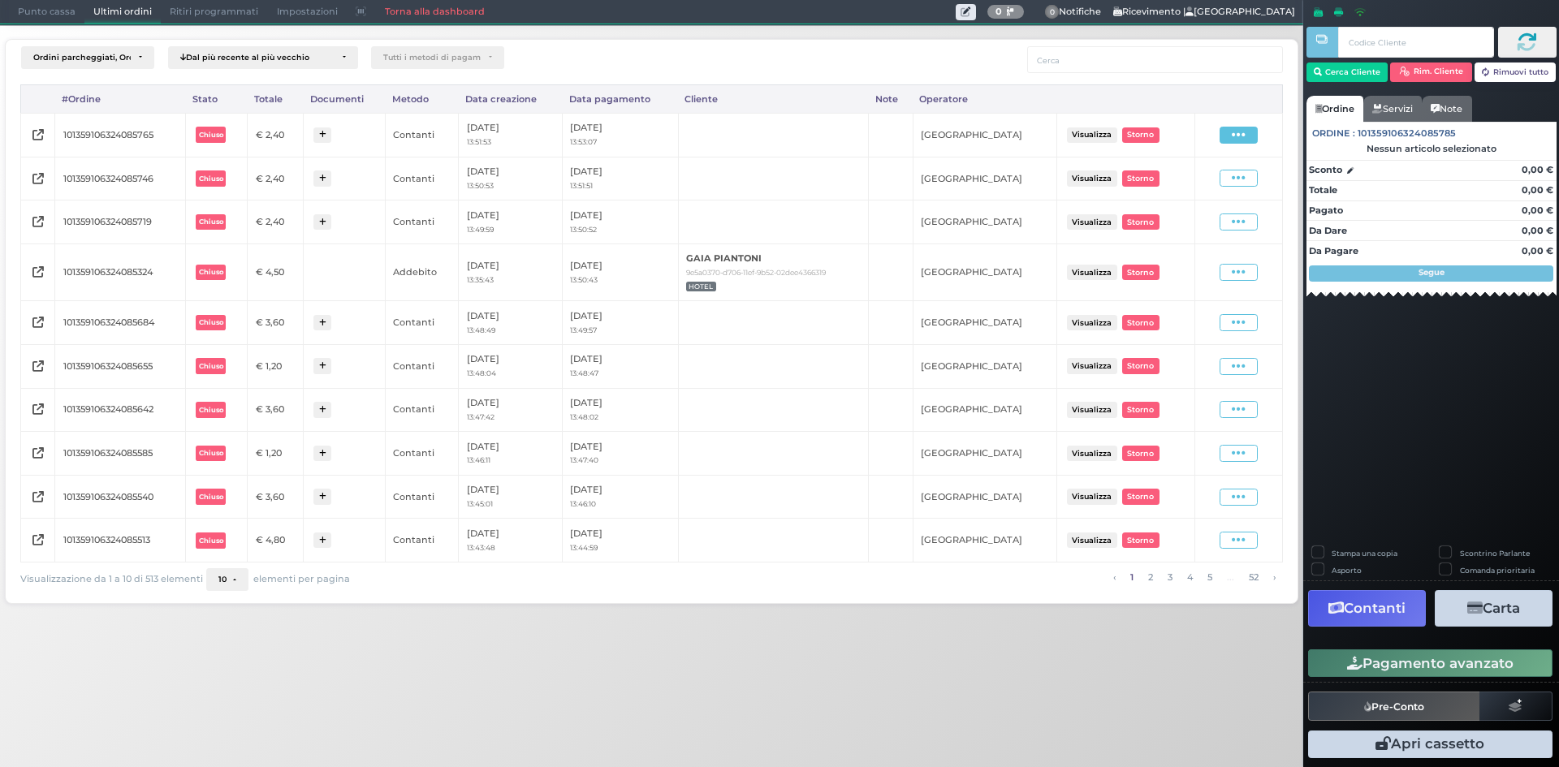
click at [1228, 136] on span at bounding box center [1239, 135] width 38 height 17
click at [1199, 174] on span "Ristampa Pre-Conto" at bounding box center [1201, 182] width 67 height 28
click at [37, 10] on span "Punto cassa" at bounding box center [47, 12] width 76 height 23
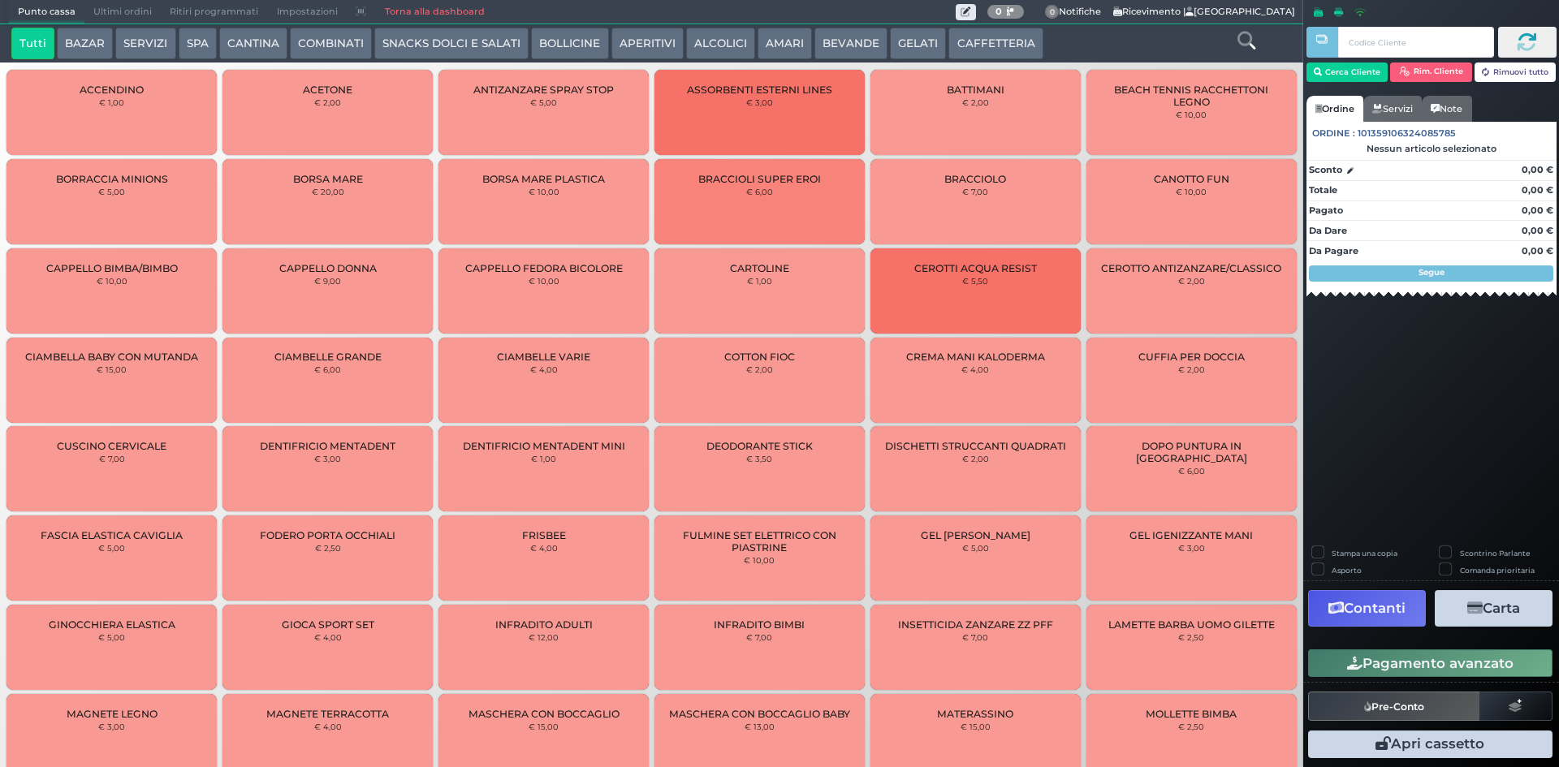
click at [976, 28] on button "CAFFETTERIA" at bounding box center [995, 44] width 94 height 32
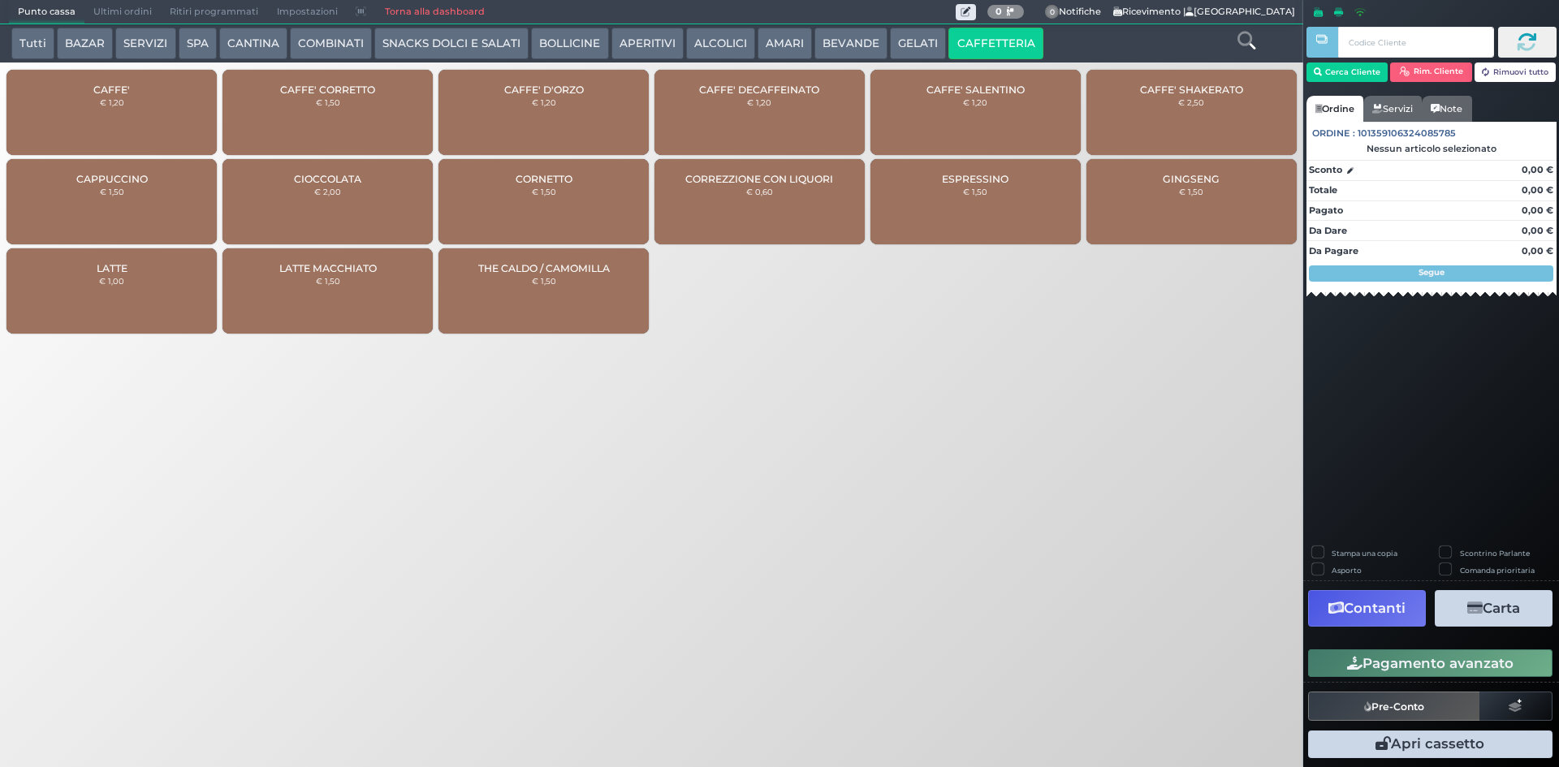
click at [159, 98] on div "CAFFE' € 1,20" at bounding box center [111, 112] width 210 height 85
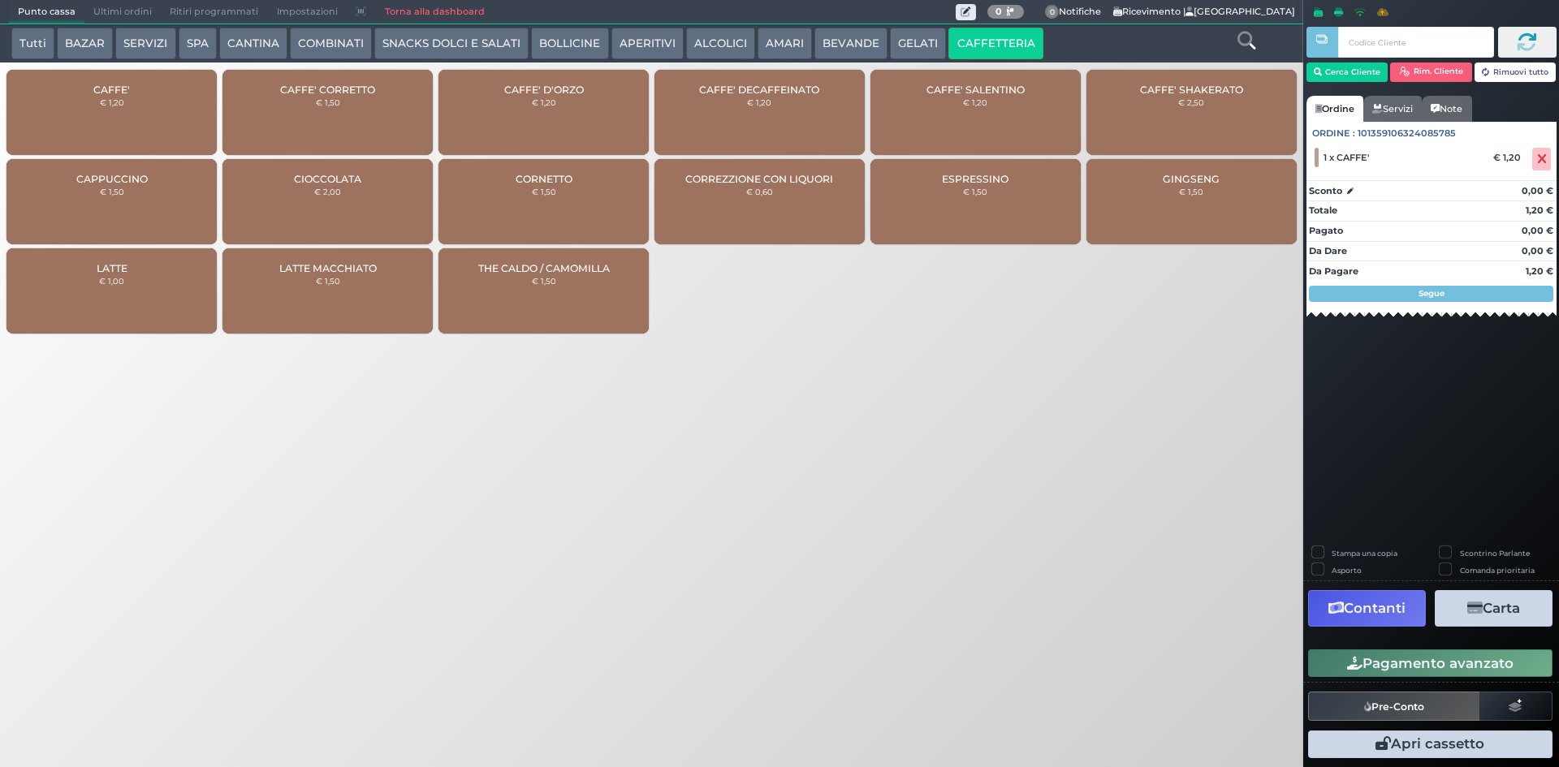
drag, startPoint x: 550, startPoint y: 110, endPoint x: 585, endPoint y: 123, distance: 37.7
click at [551, 110] on div "CAFFE' D'ORZO € 1,20" at bounding box center [543, 112] width 210 height 85
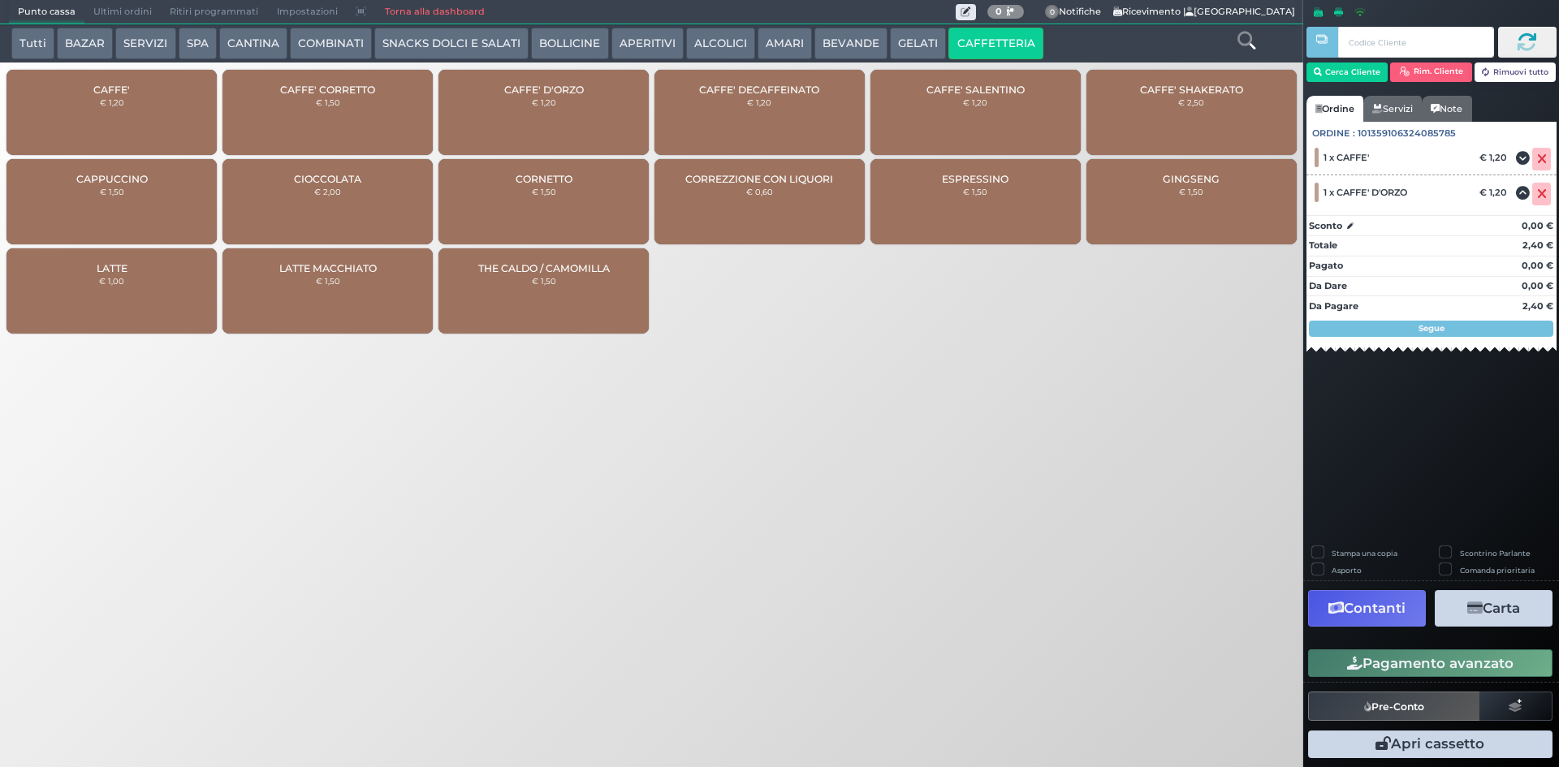
drag, startPoint x: 1356, startPoint y: 651, endPoint x: 1316, endPoint y: 650, distance: 39.8
click at [1356, 650] on button "Pagamento avanzato" at bounding box center [1430, 664] width 244 height 28
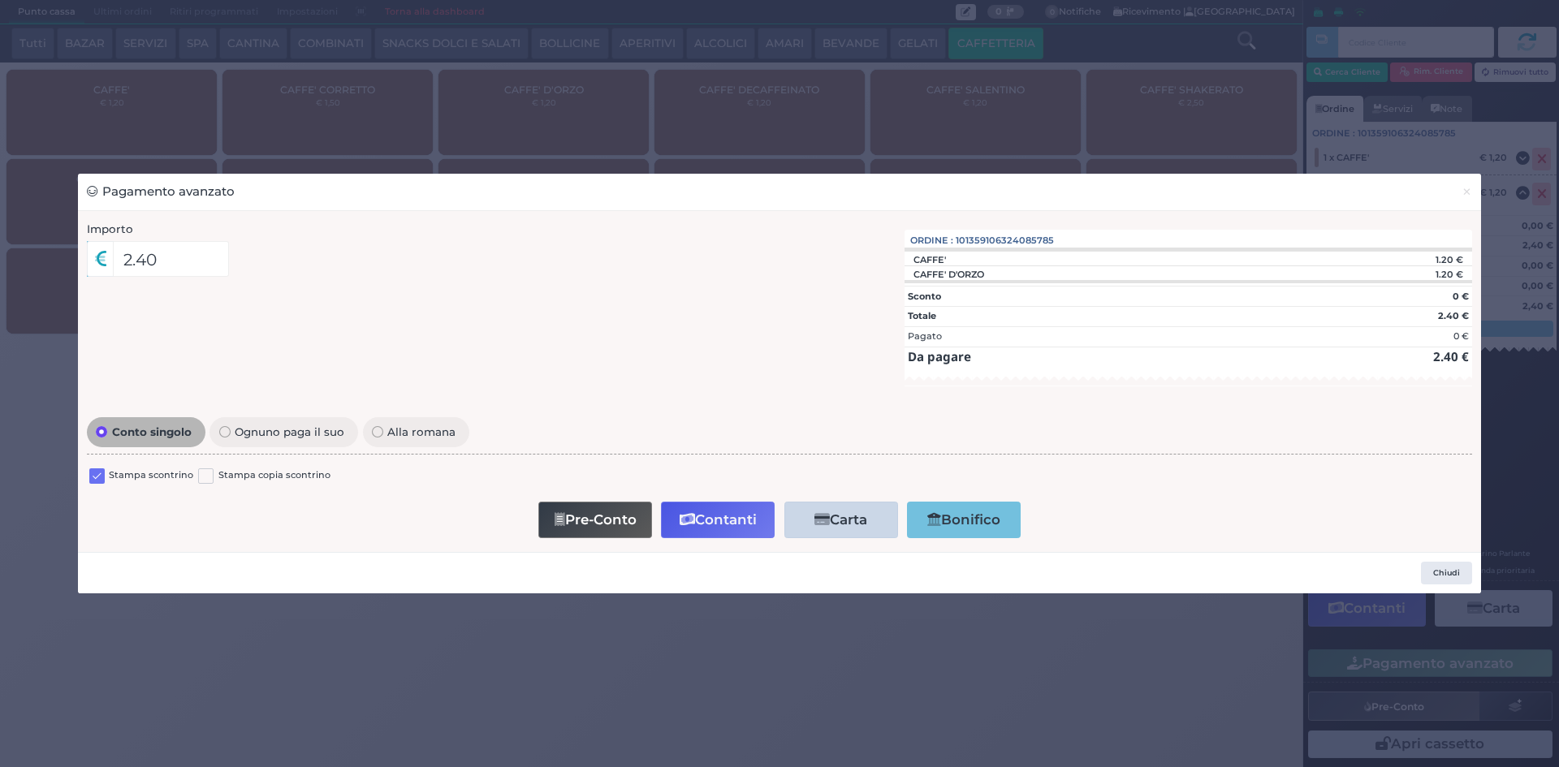
click at [100, 472] on label at bounding box center [96, 476] width 15 height 15
click at [0, 0] on input "checkbox" at bounding box center [0, 0] width 0 height 0
click at [554, 507] on button "Pre-Conto" at bounding box center [595, 520] width 114 height 37
drag, startPoint x: 1479, startPoint y: 185, endPoint x: 1481, endPoint y: 177, distance: 8.5
click at [1478, 186] on button "×" at bounding box center [1467, 192] width 28 height 37
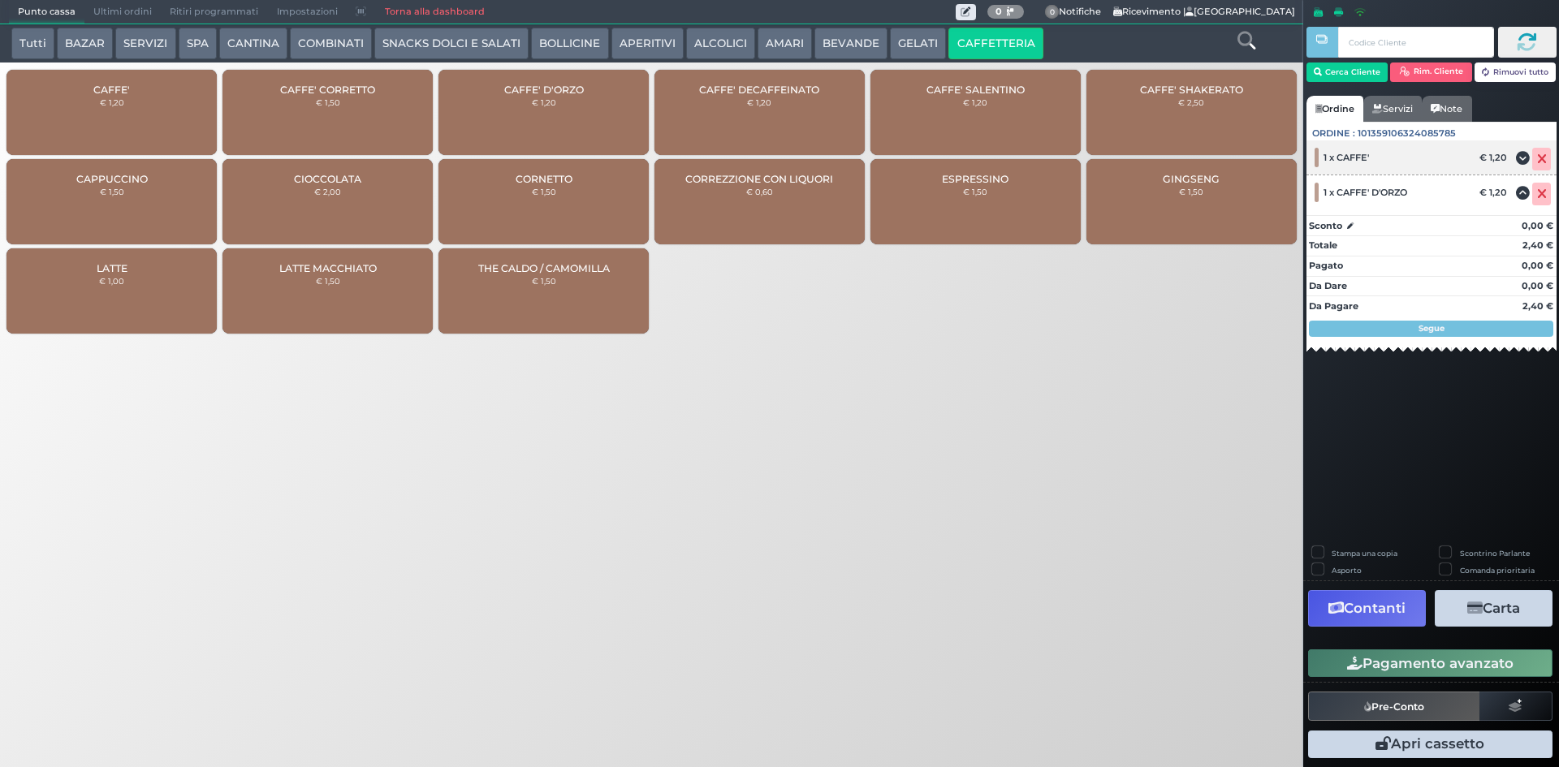
click at [1537, 160] on icon at bounding box center [1542, 159] width 10 height 1
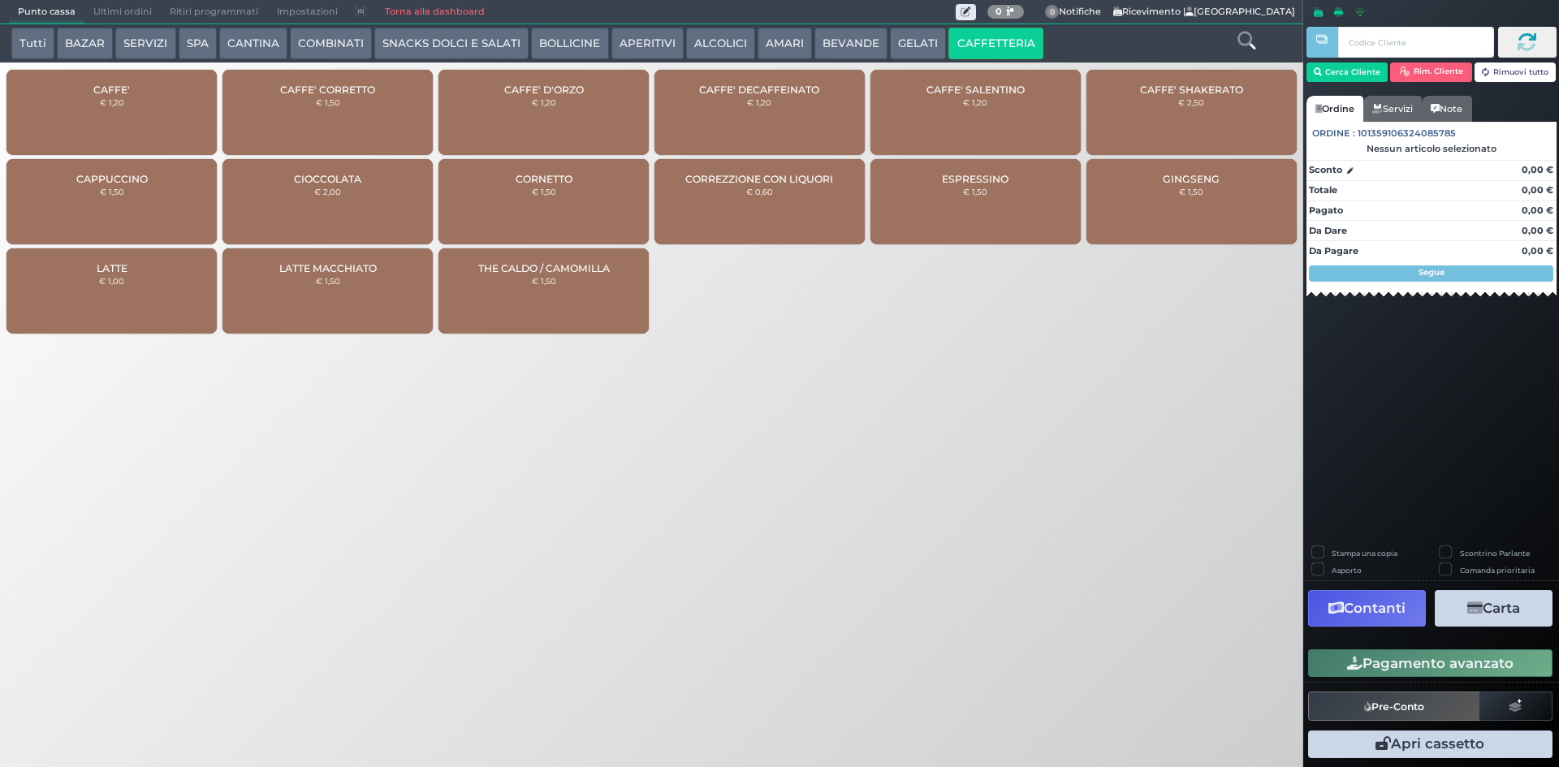
click at [132, 80] on div "CAFFE' € 1,20" at bounding box center [111, 112] width 210 height 85
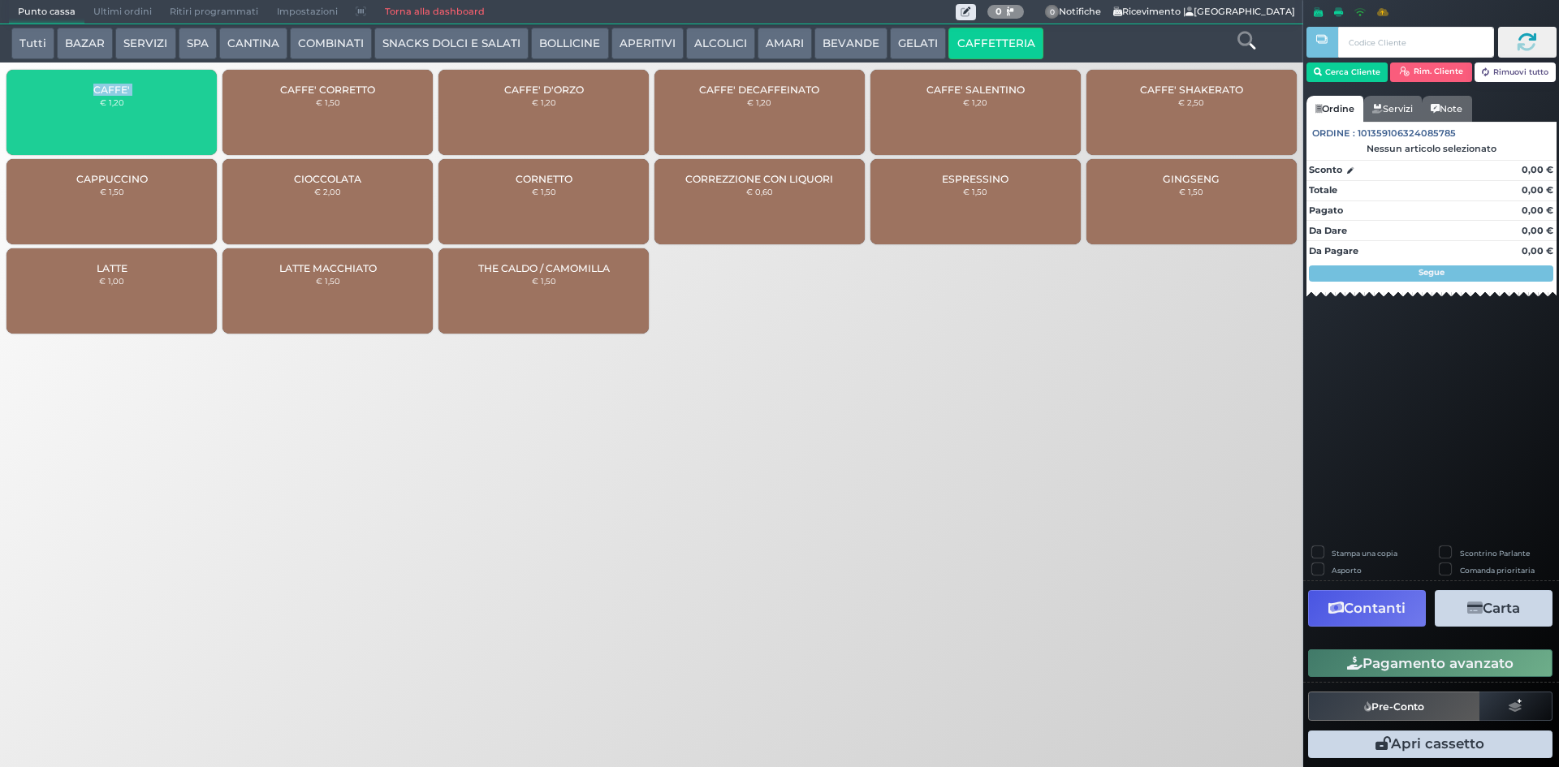
click at [132, 80] on div "CAFFE' € 1,20" at bounding box center [111, 112] width 210 height 85
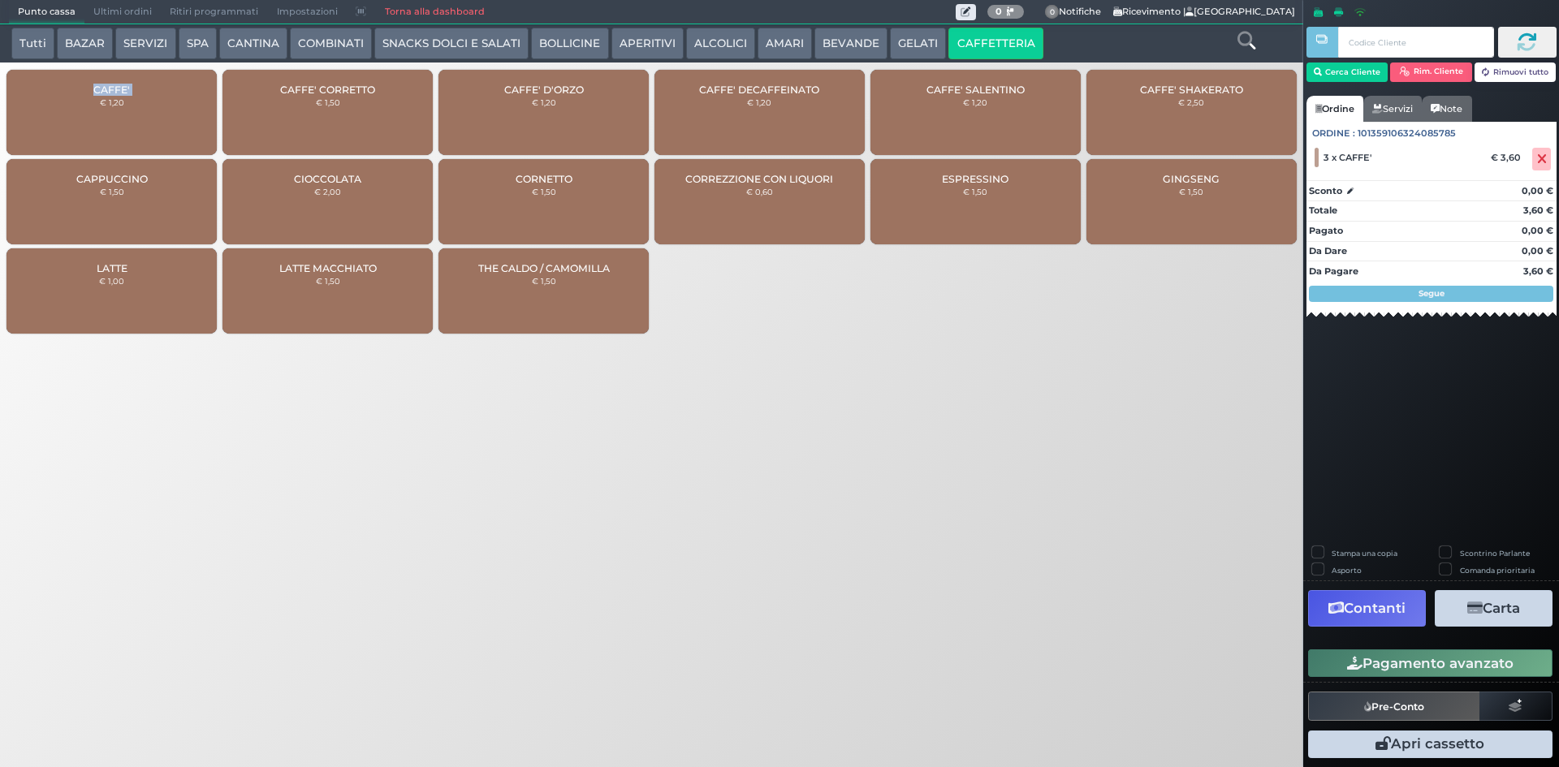
click at [1424, 654] on button "Pagamento avanzato" at bounding box center [1430, 664] width 244 height 28
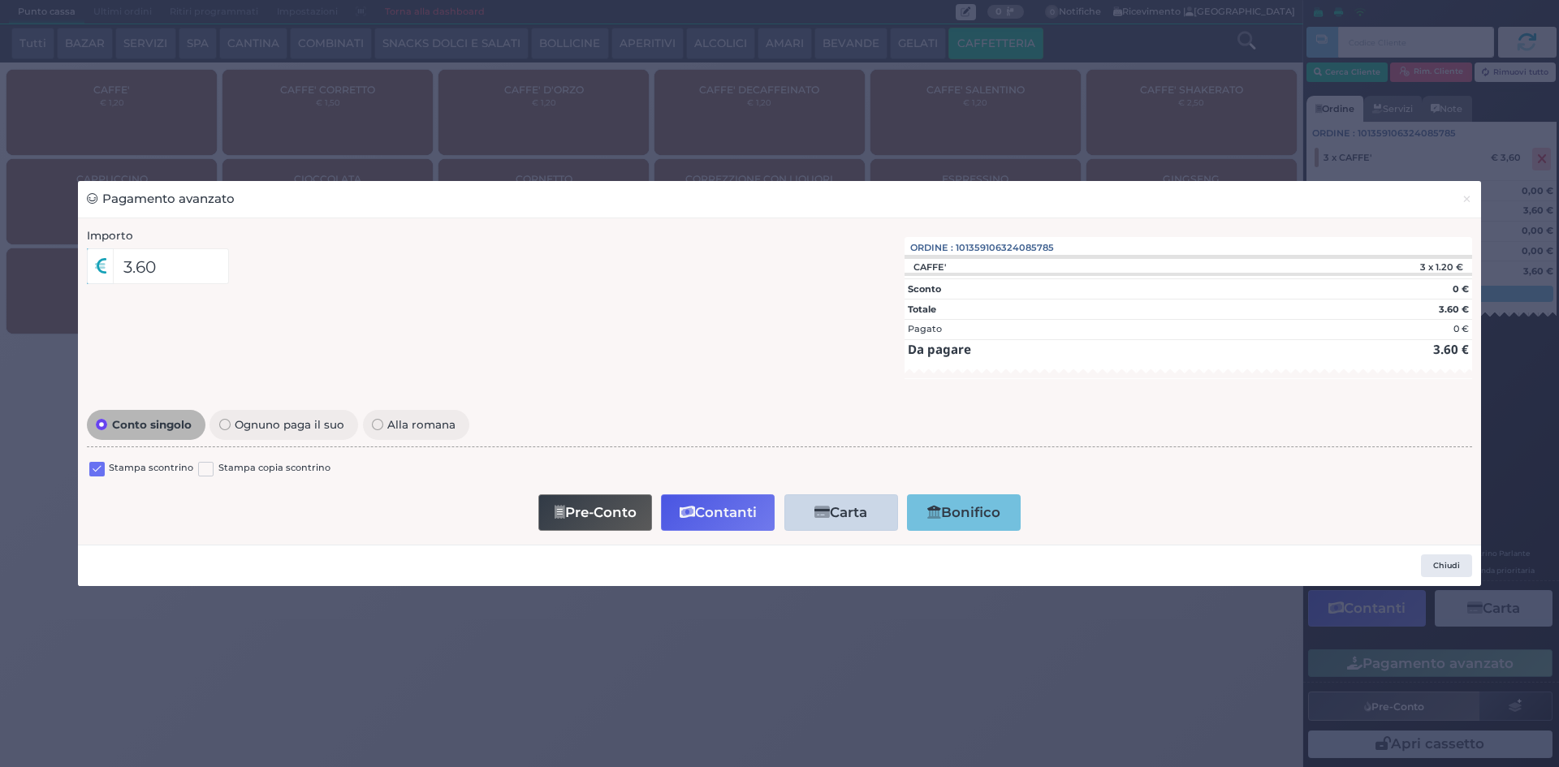
click at [101, 466] on label at bounding box center [96, 469] width 15 height 15
click at [0, 0] on input "checkbox" at bounding box center [0, 0] width 0 height 0
click at [702, 513] on button "Contanti" at bounding box center [718, 512] width 114 height 37
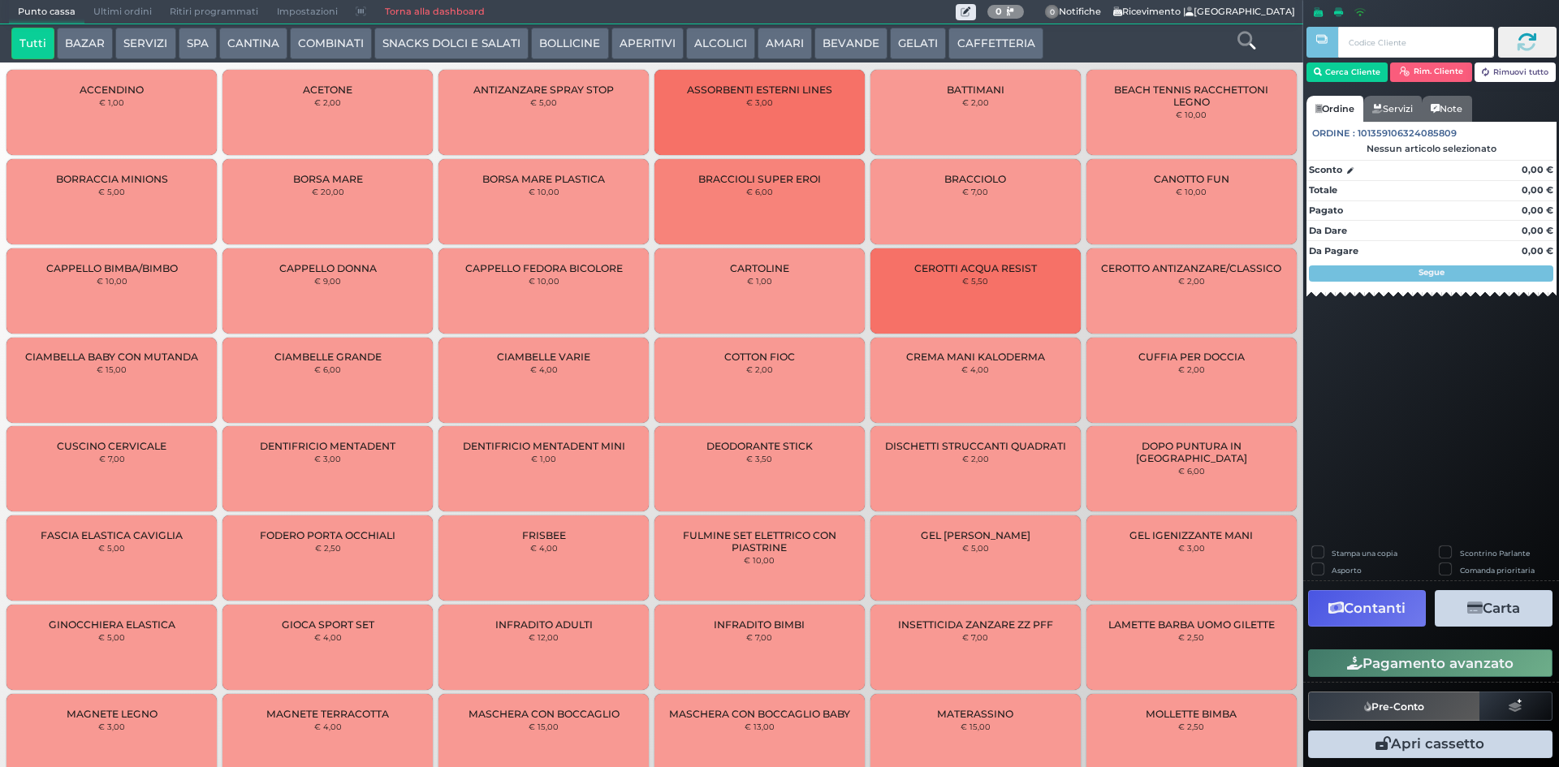
click at [123, 11] on span "Ultimi ordini" at bounding box center [122, 12] width 76 height 23
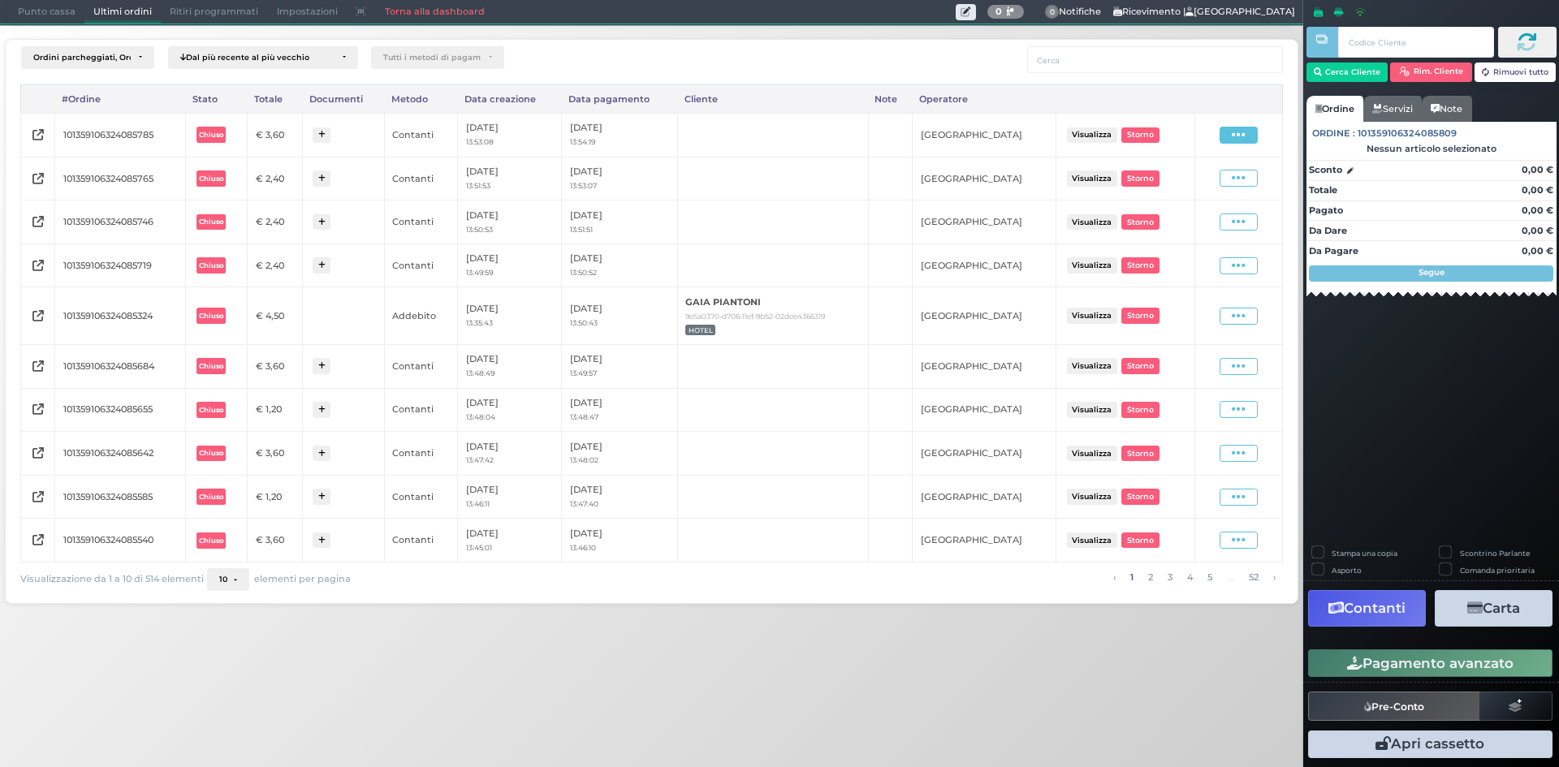
click at [1242, 145] on td "Visualizza Ristampa Pre-Conto Storno" at bounding box center [1238, 135] width 88 height 44
click at [1240, 139] on icon at bounding box center [1239, 134] width 14 height 15
click at [1213, 179] on span "Ristampa Pre-Conto" at bounding box center [1201, 182] width 67 height 28
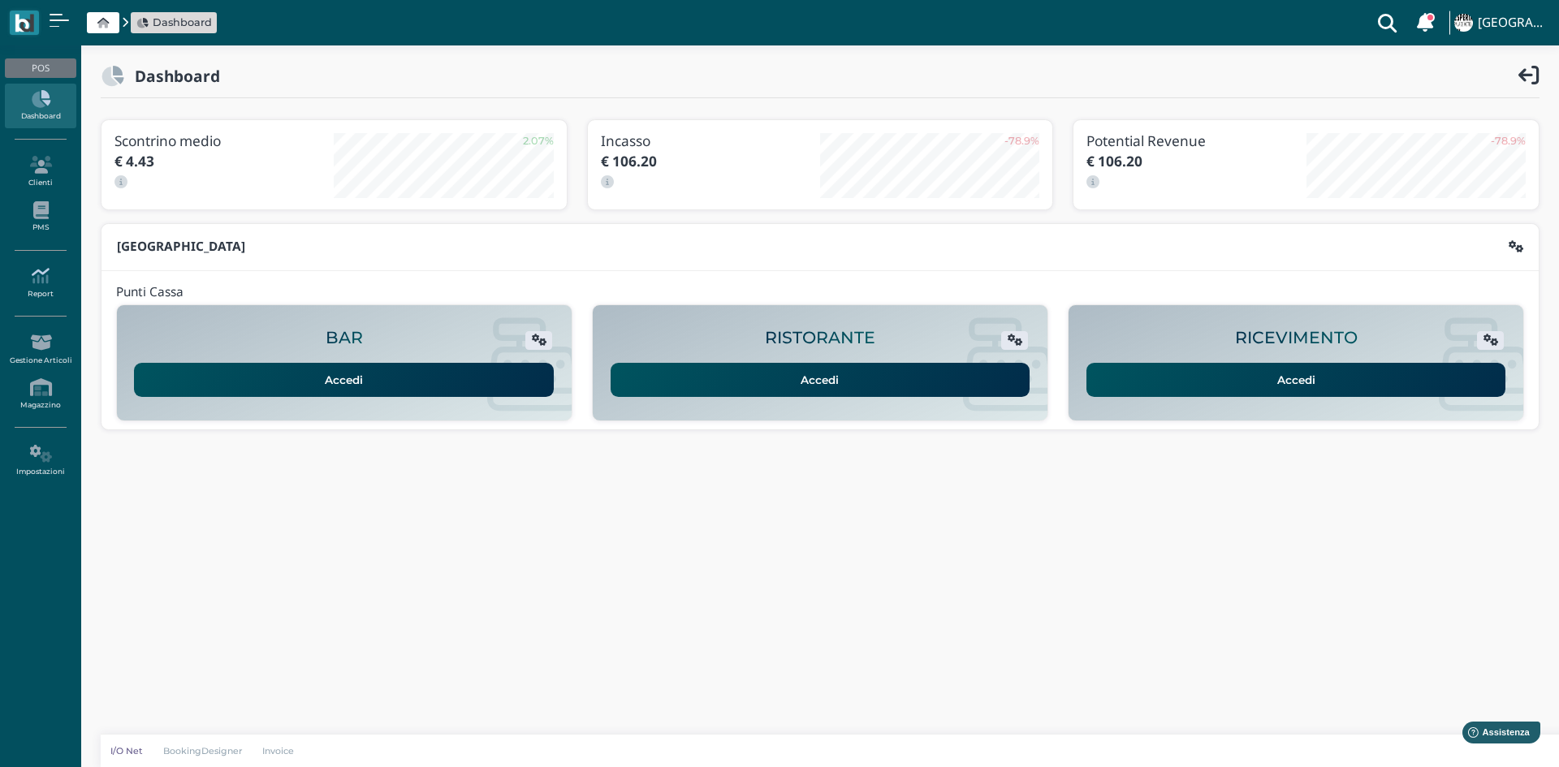
click at [40, 280] on icon at bounding box center [40, 276] width 71 height 18
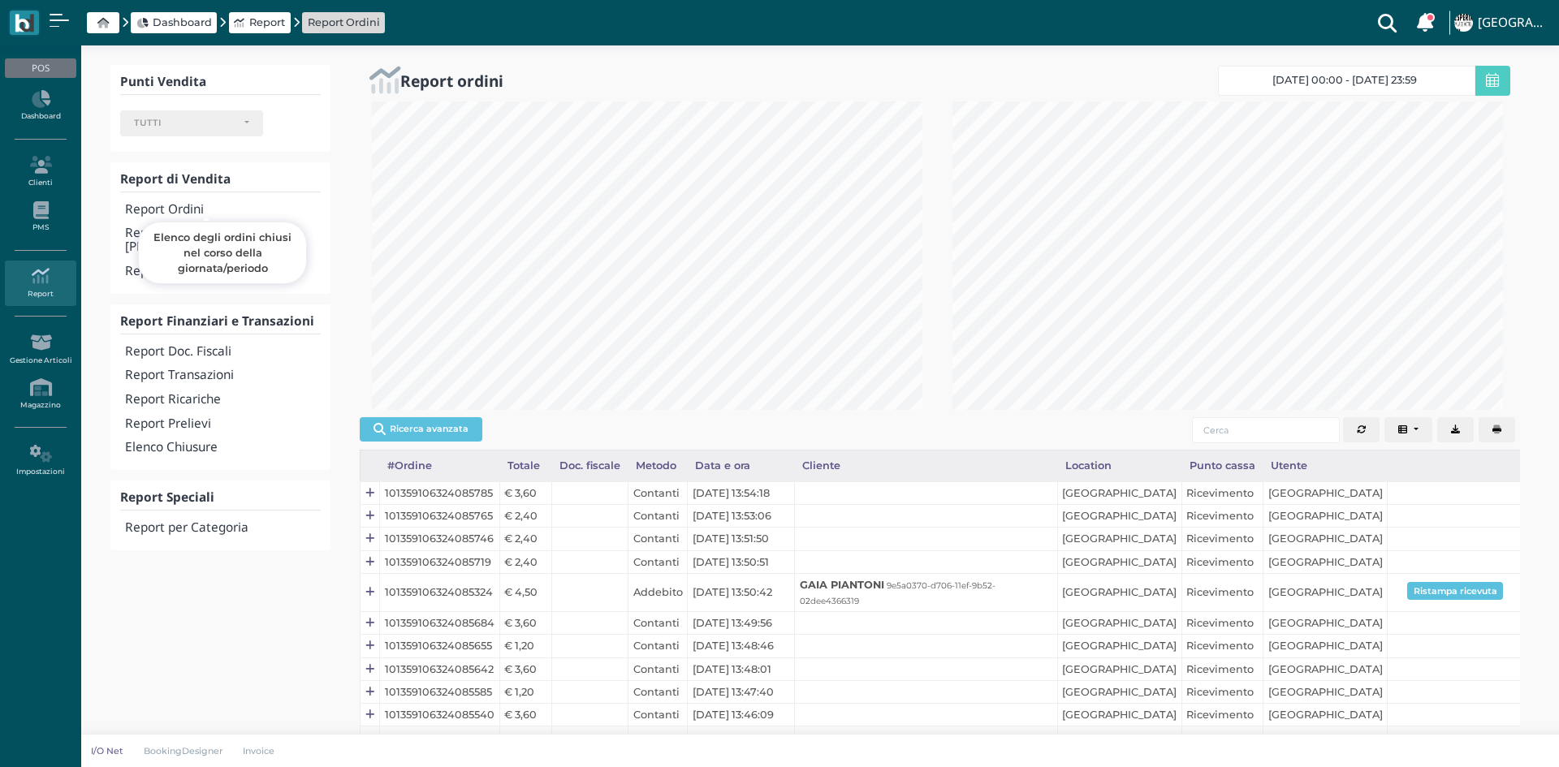
select select
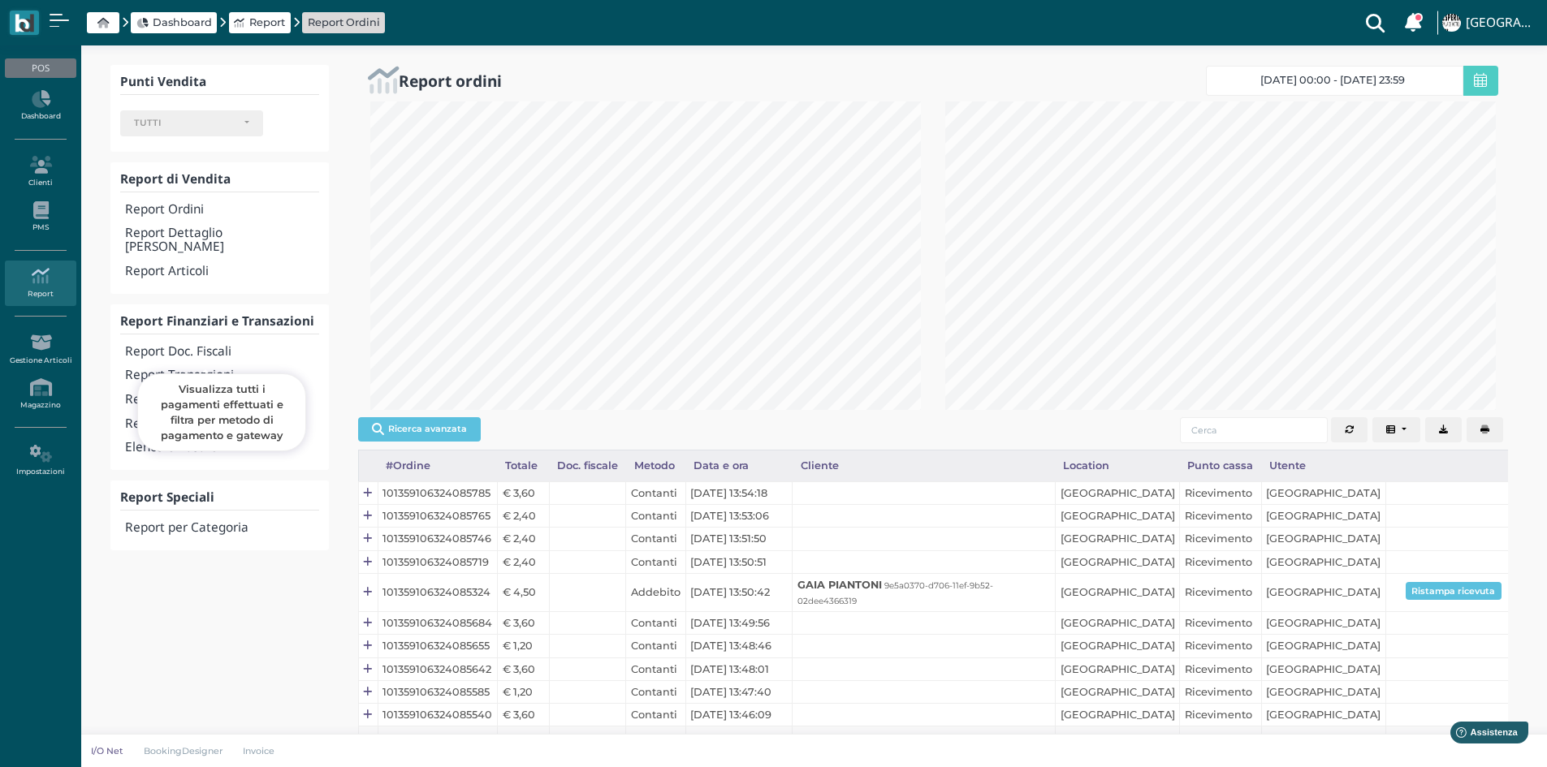
click at [184, 369] on h4 "Report Transazioni" at bounding box center [221, 376] width 193 height 14
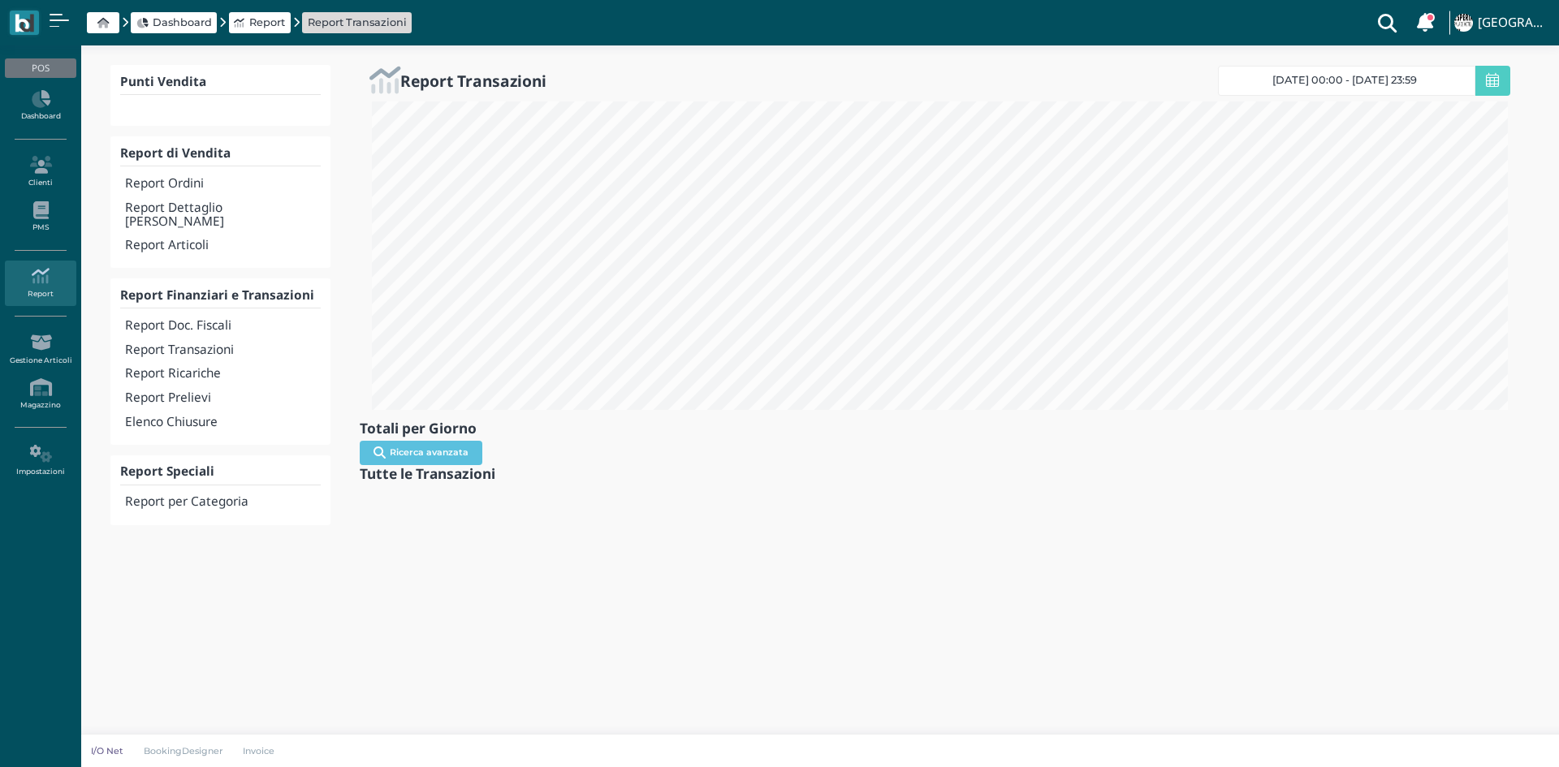
select select
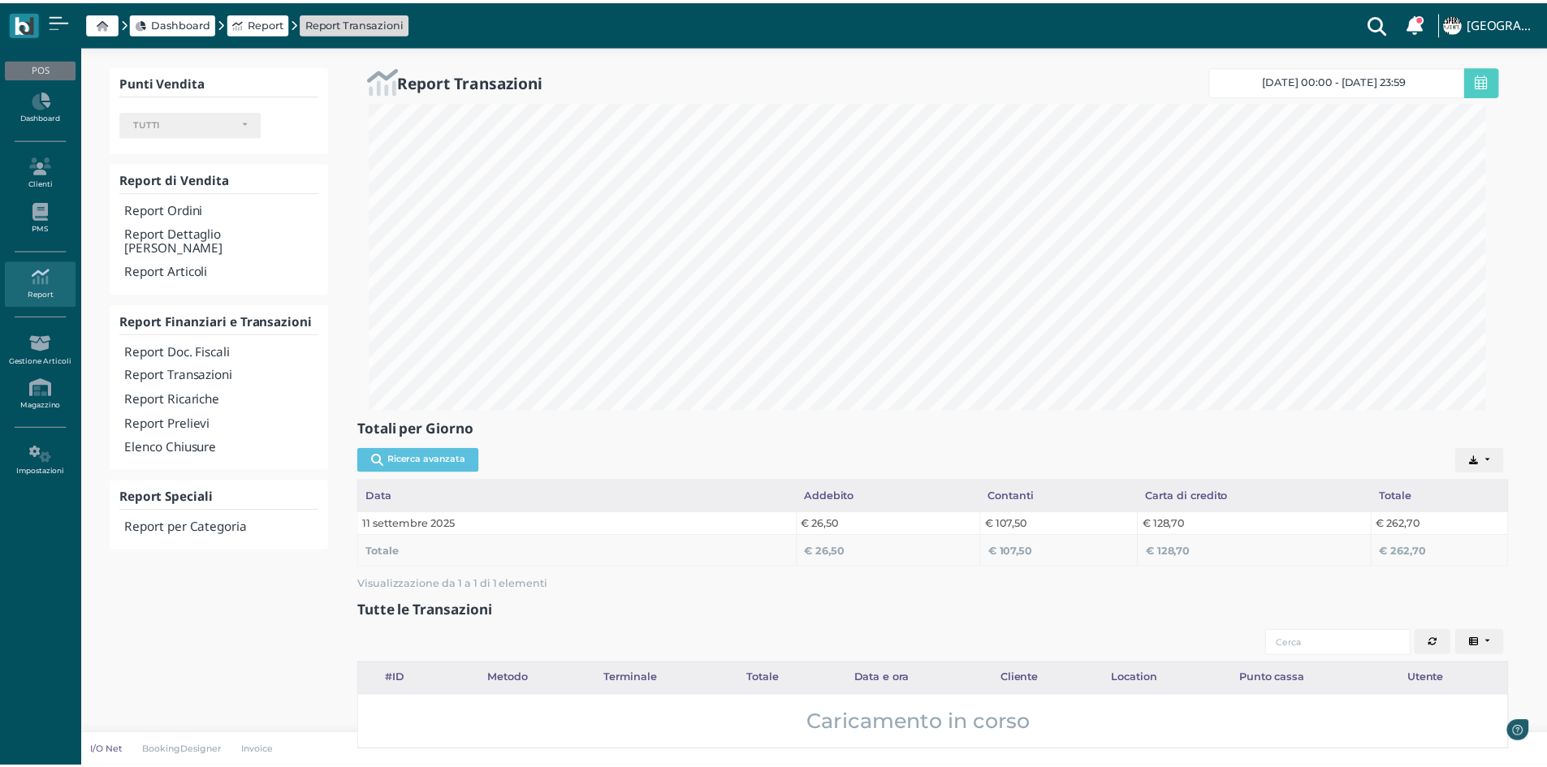
scroll to position [811651, 810810]
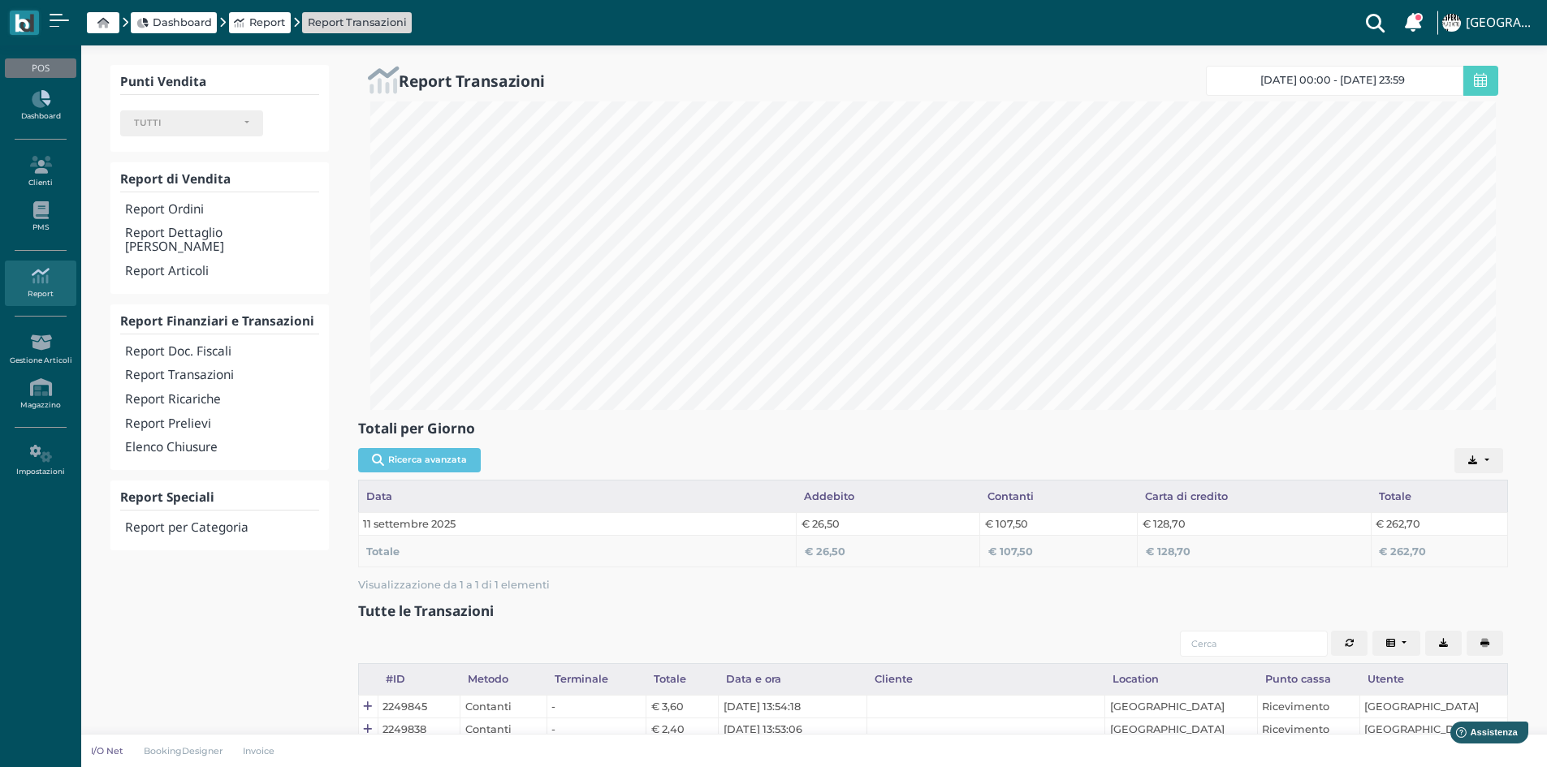
click at [41, 84] on link "Dashboard" at bounding box center [40, 106] width 71 height 45
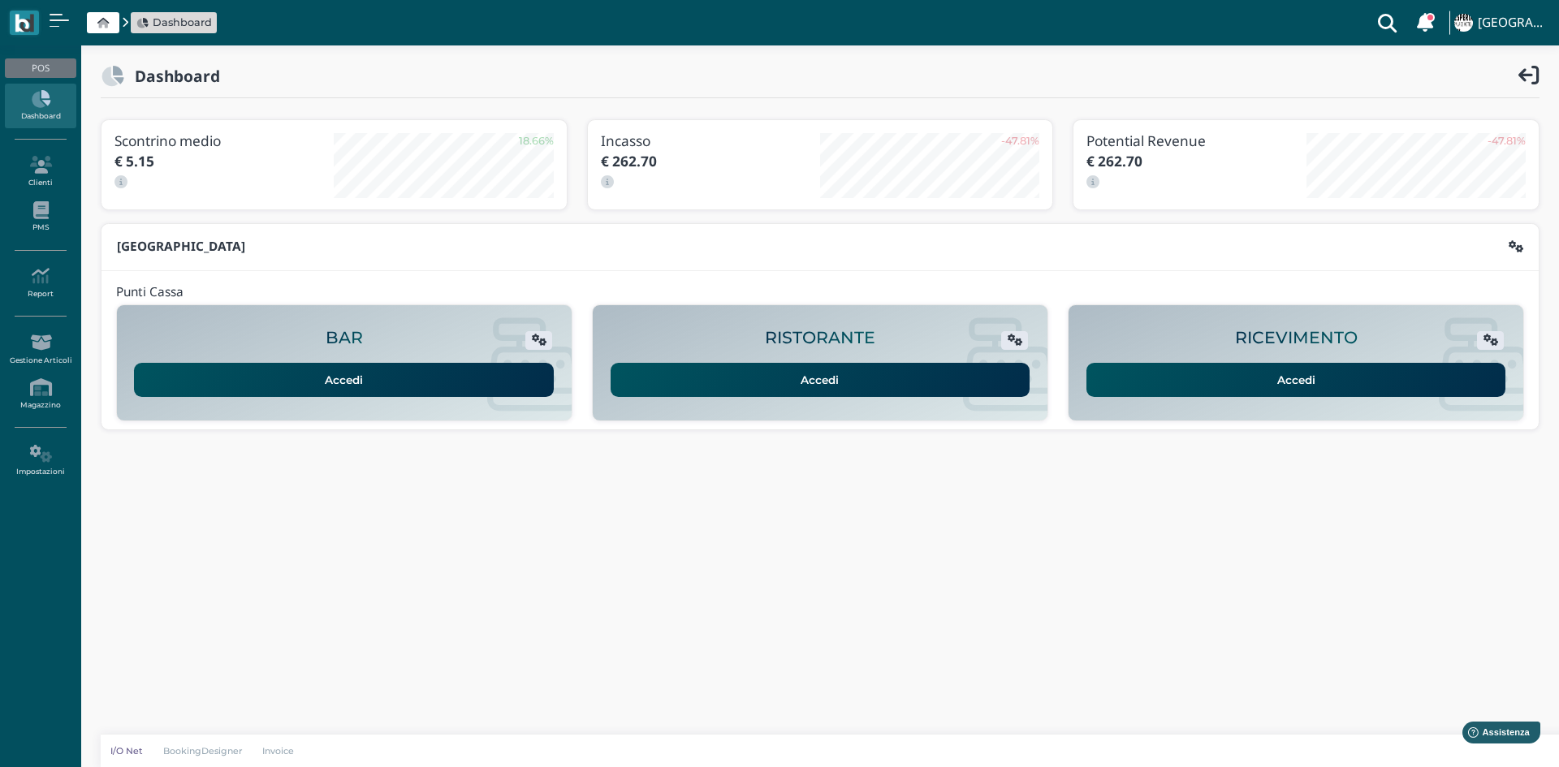
click at [1165, 386] on link "Accedi" at bounding box center [1296, 380] width 420 height 34
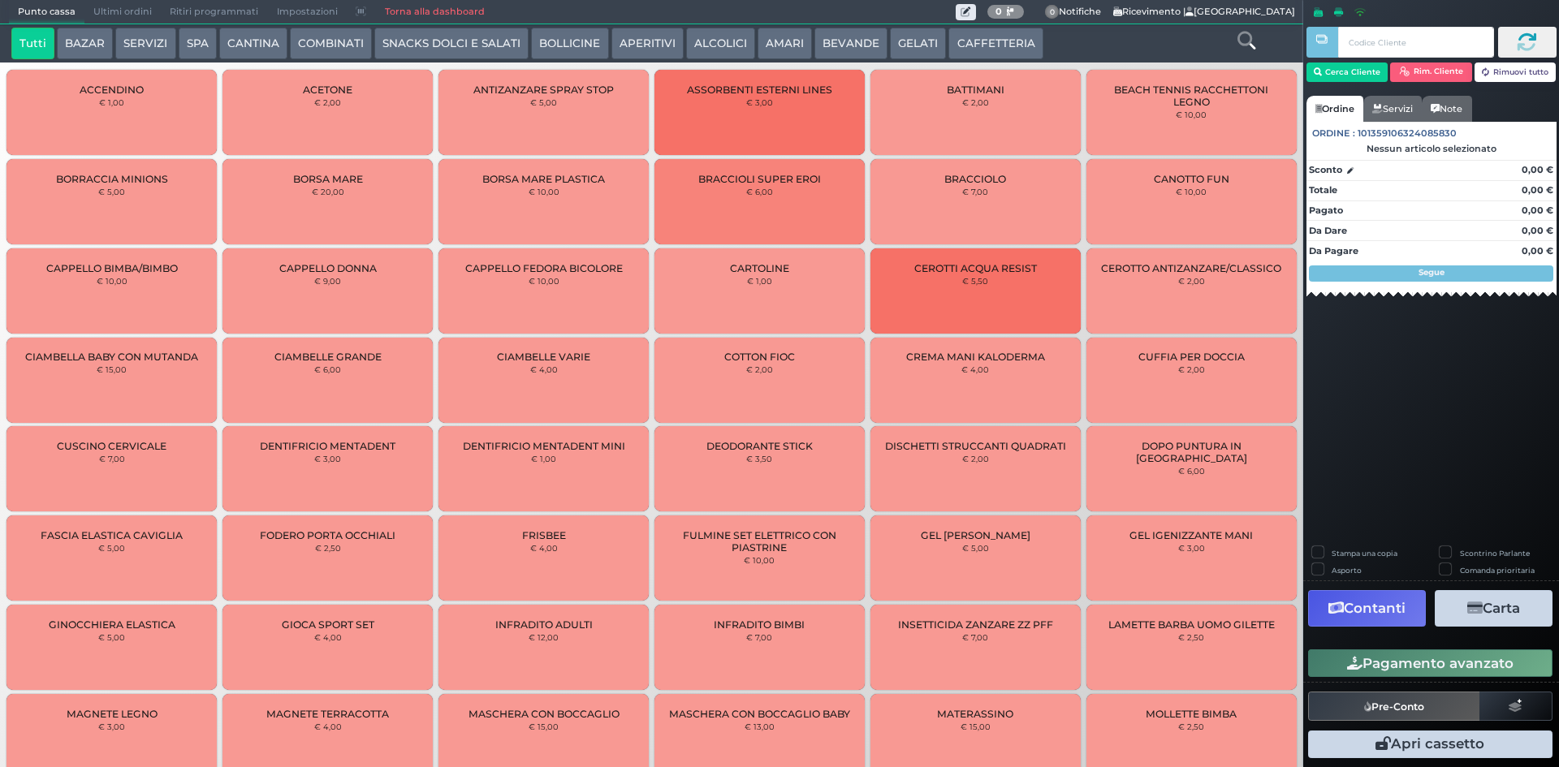
click at [969, 41] on button "CAFFETTERIA" at bounding box center [995, 44] width 94 height 32
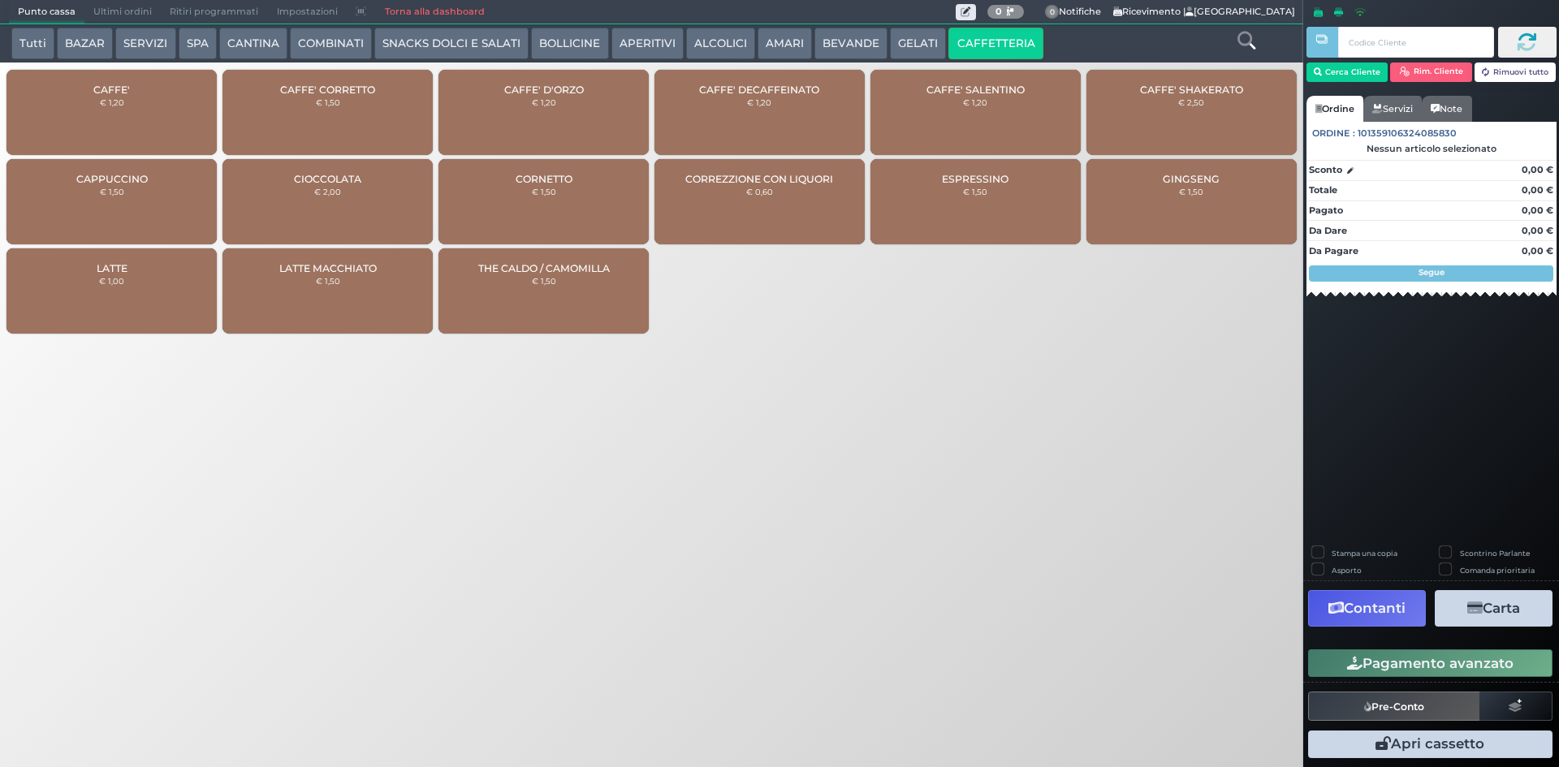
click at [160, 98] on div "CAFFE' € 1,20" at bounding box center [111, 112] width 210 height 85
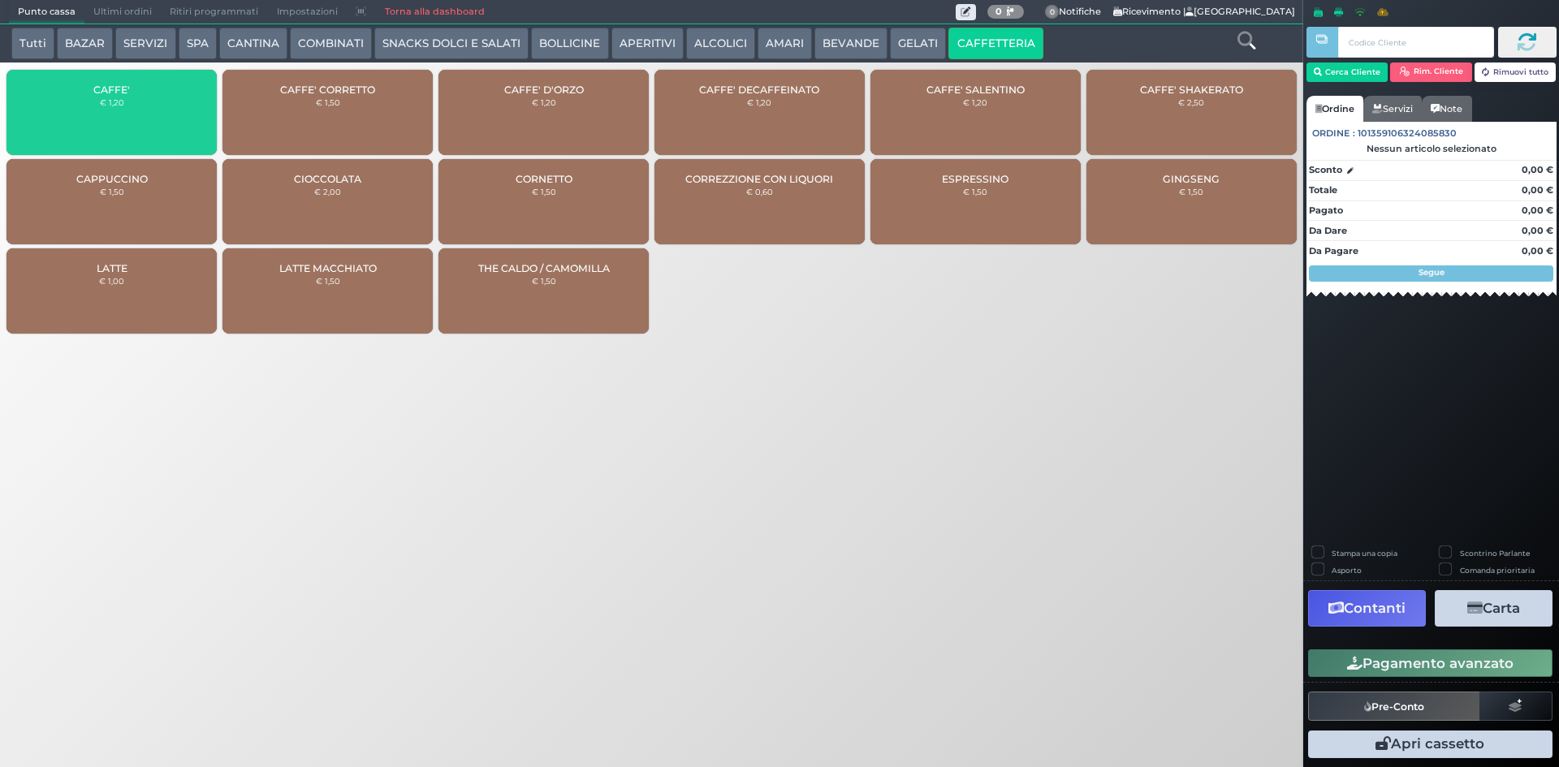
click at [160, 98] on div "CAFFE' € 1,20" at bounding box center [111, 112] width 210 height 85
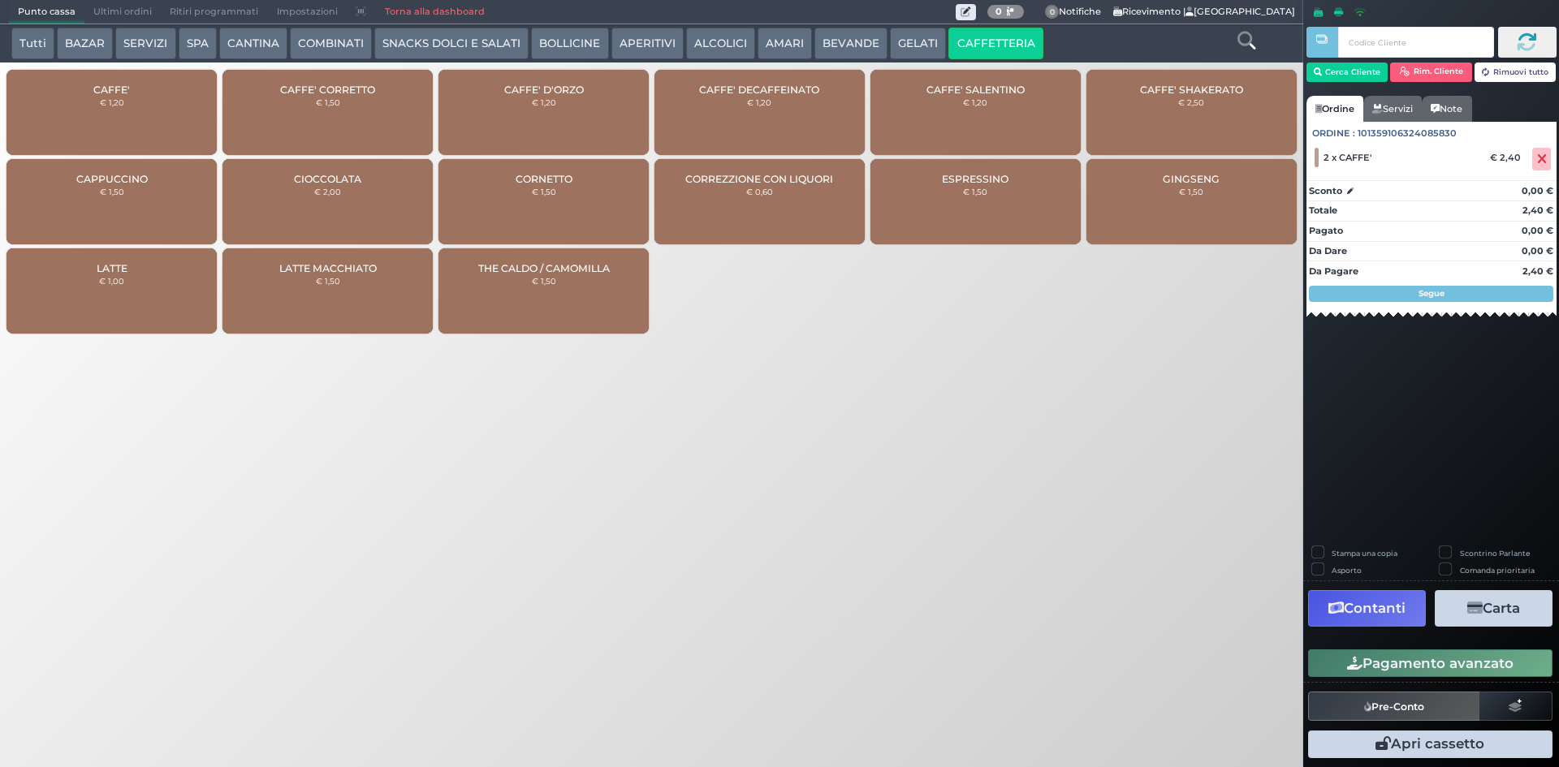
click at [1338, 656] on button "Pagamento avanzato" at bounding box center [1430, 664] width 244 height 28
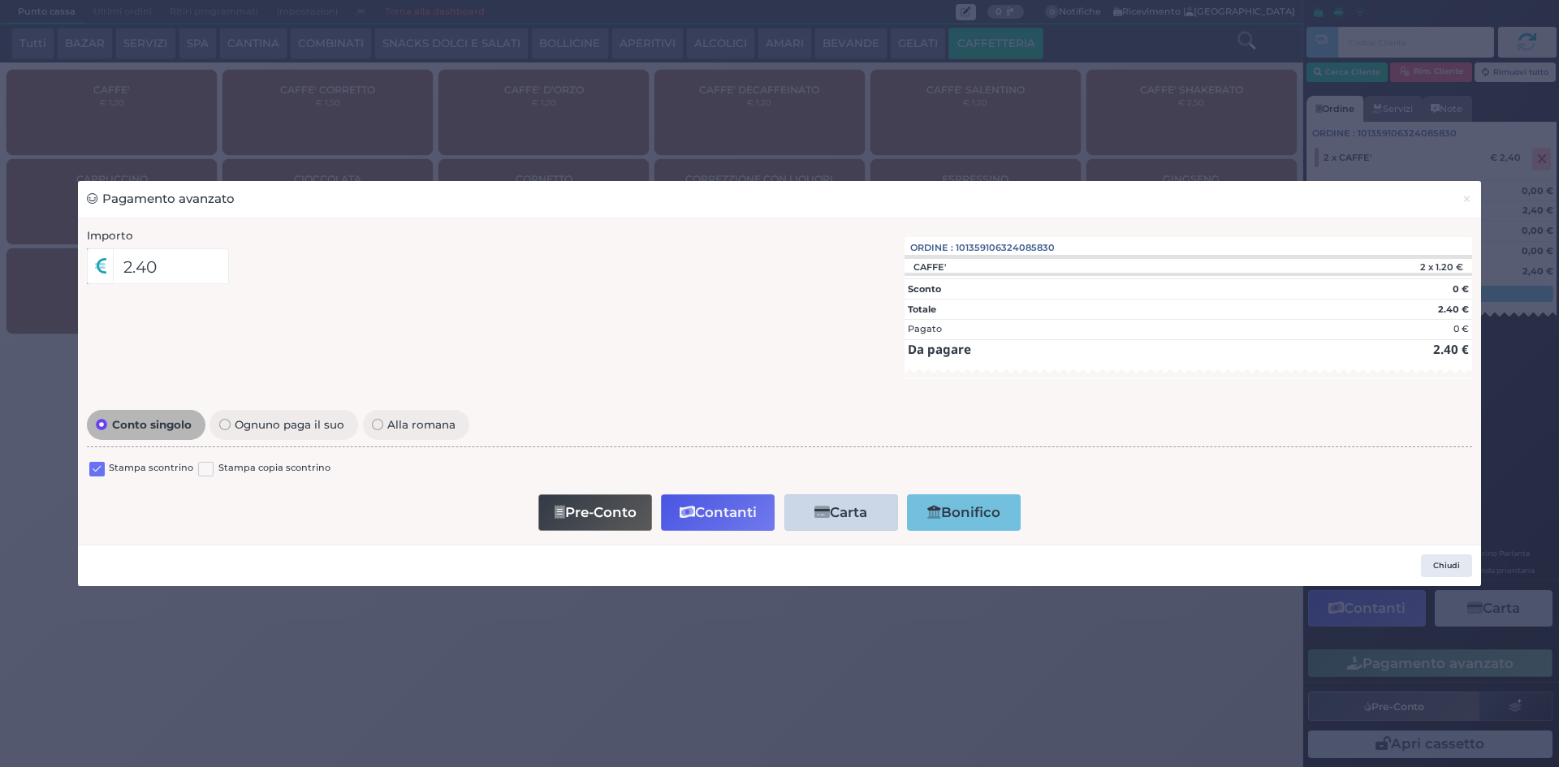
click at [98, 470] on label at bounding box center [96, 469] width 15 height 15
click at [0, 0] on input "checkbox" at bounding box center [0, 0] width 0 height 0
click at [709, 521] on button "Contanti" at bounding box center [718, 512] width 114 height 37
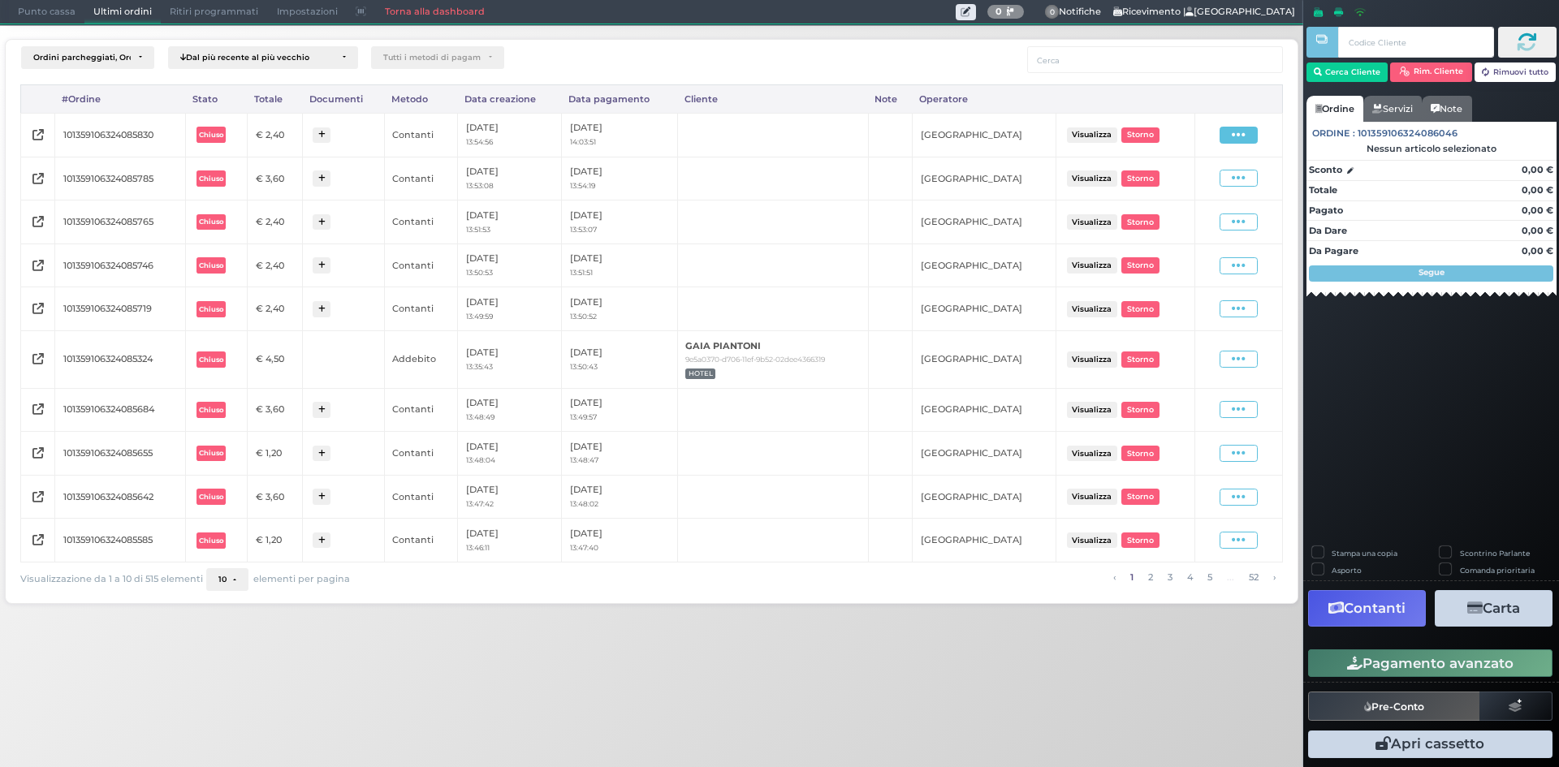
click at [1231, 135] on span at bounding box center [1239, 135] width 38 height 17
click at [1197, 175] on span "Ristampa Pre-Conto" at bounding box center [1201, 182] width 67 height 28
click at [24, 11] on span "Punto cassa" at bounding box center [47, 12] width 76 height 23
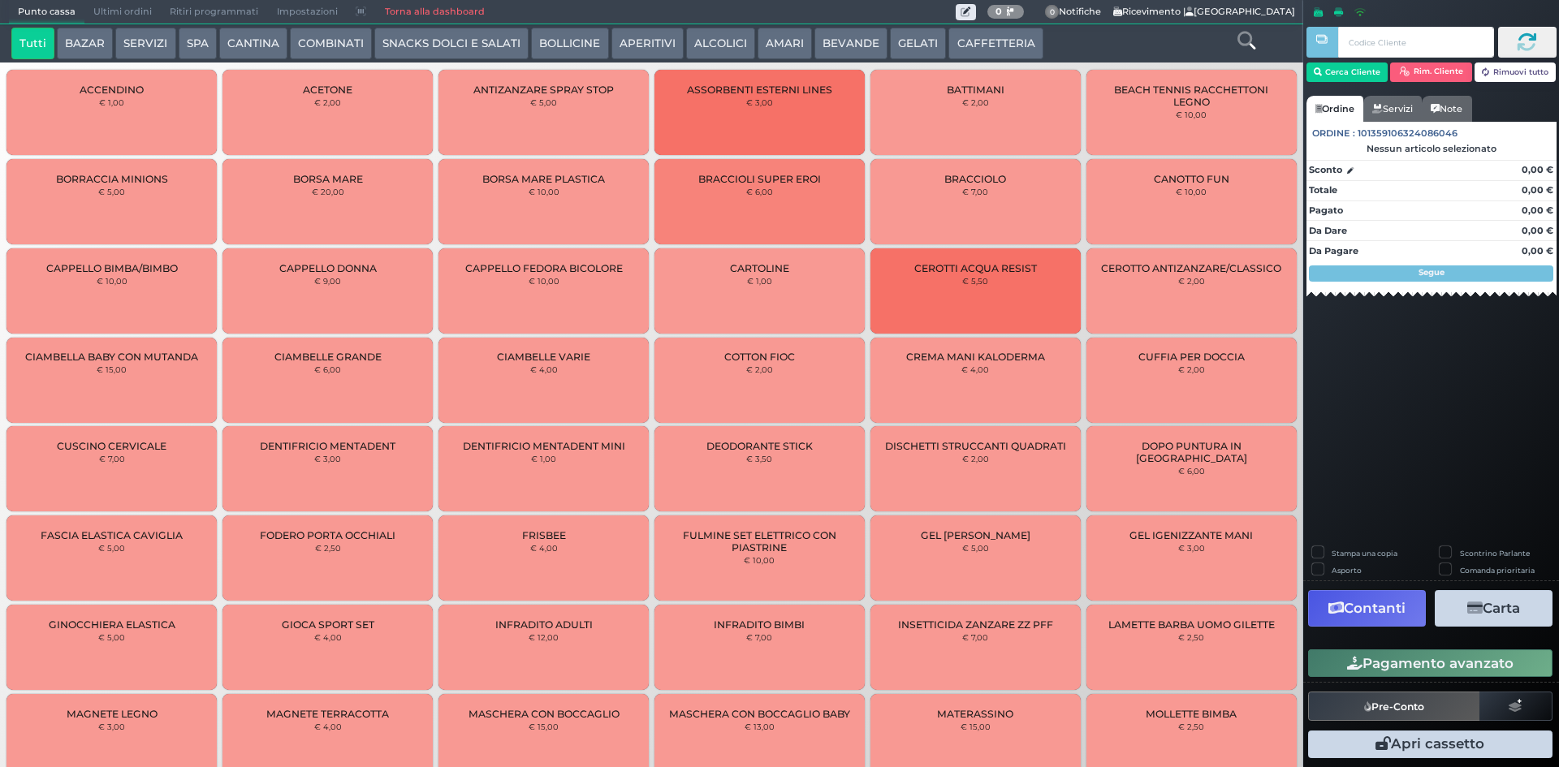
click at [983, 38] on button "CAFFETTERIA" at bounding box center [995, 44] width 94 height 32
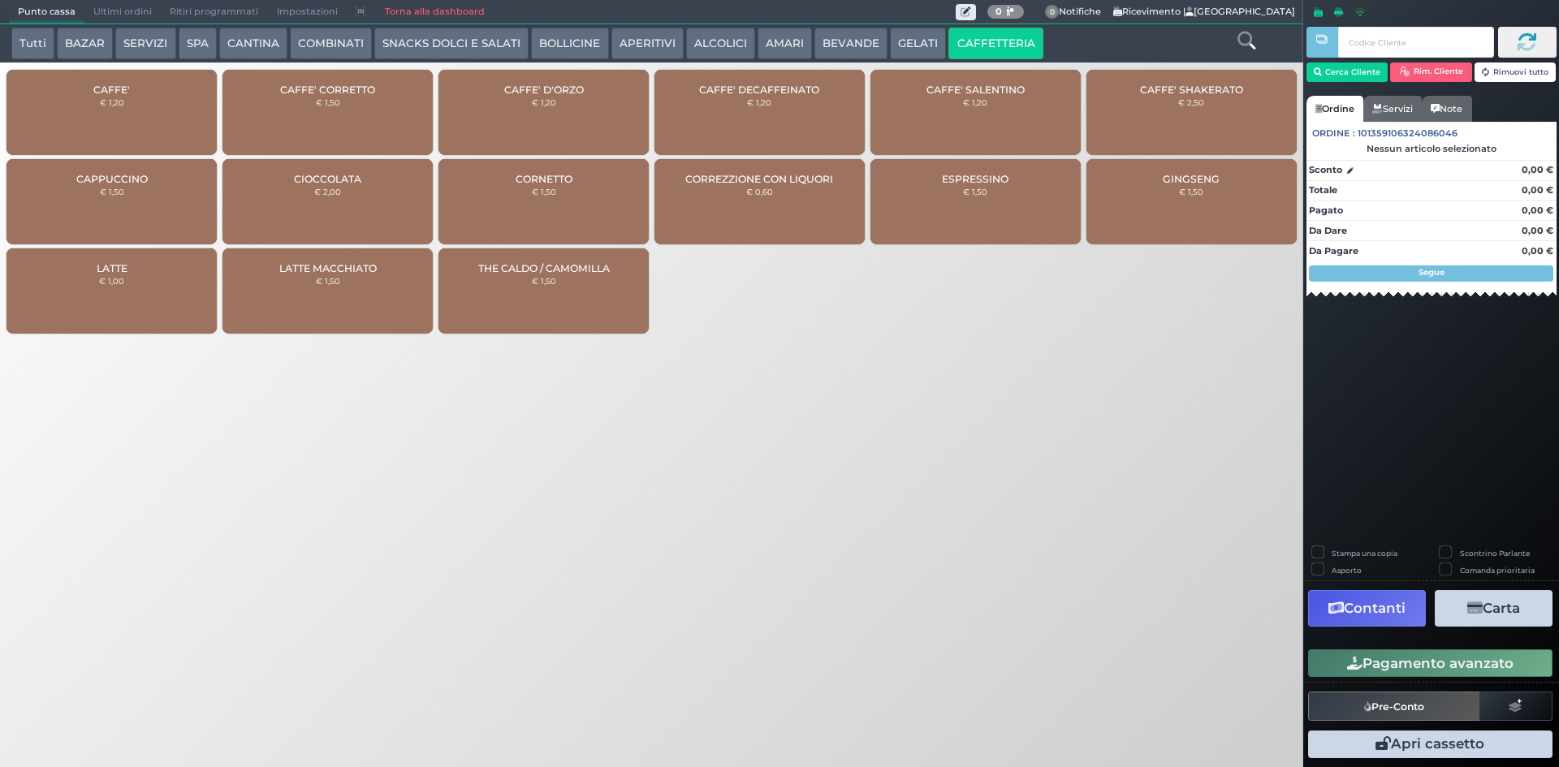
click at [61, 79] on div "CAFFE' € 1,20" at bounding box center [111, 112] width 210 height 85
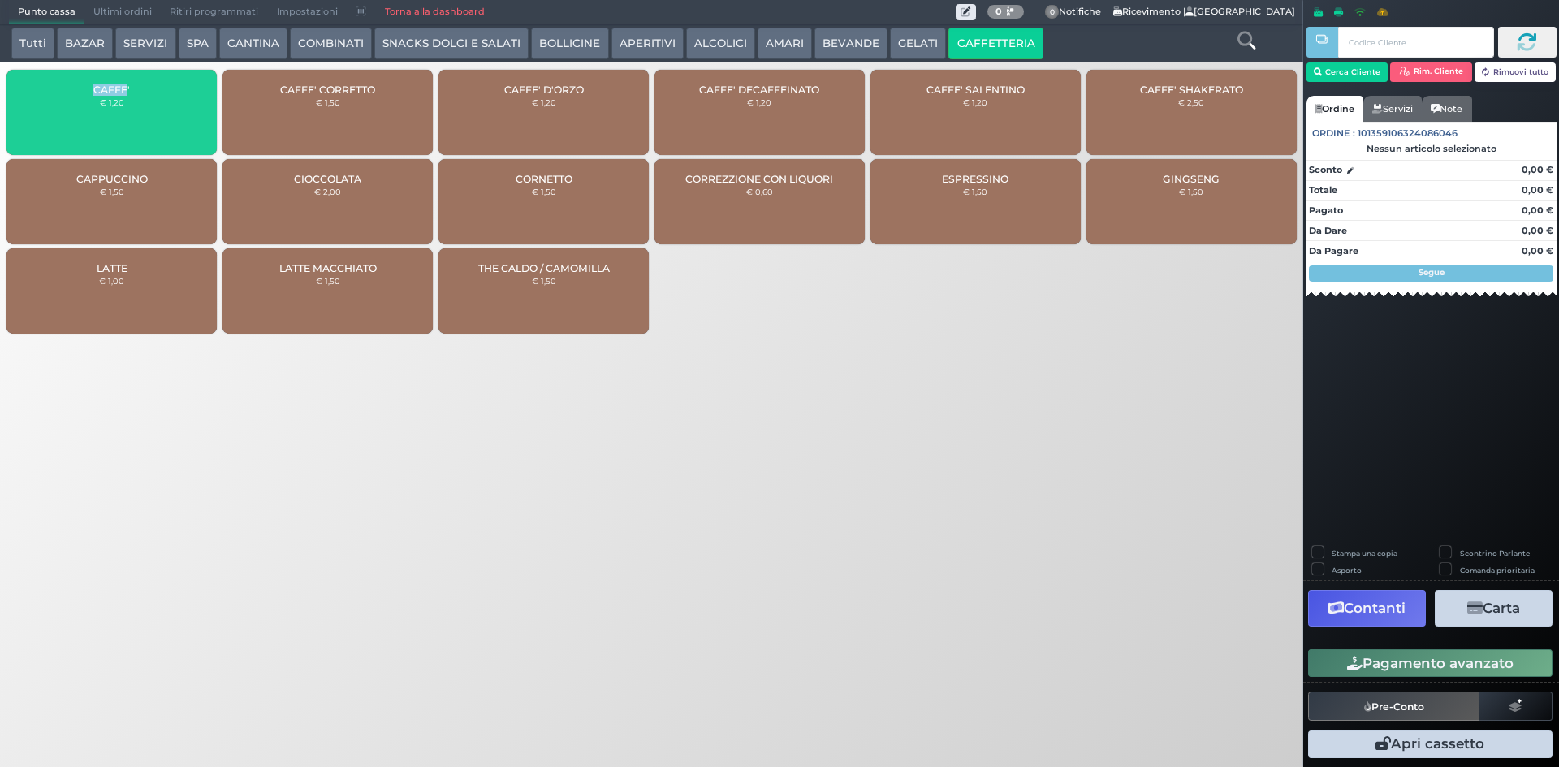
click at [61, 79] on div "CAFFE' € 1,20" at bounding box center [111, 112] width 210 height 85
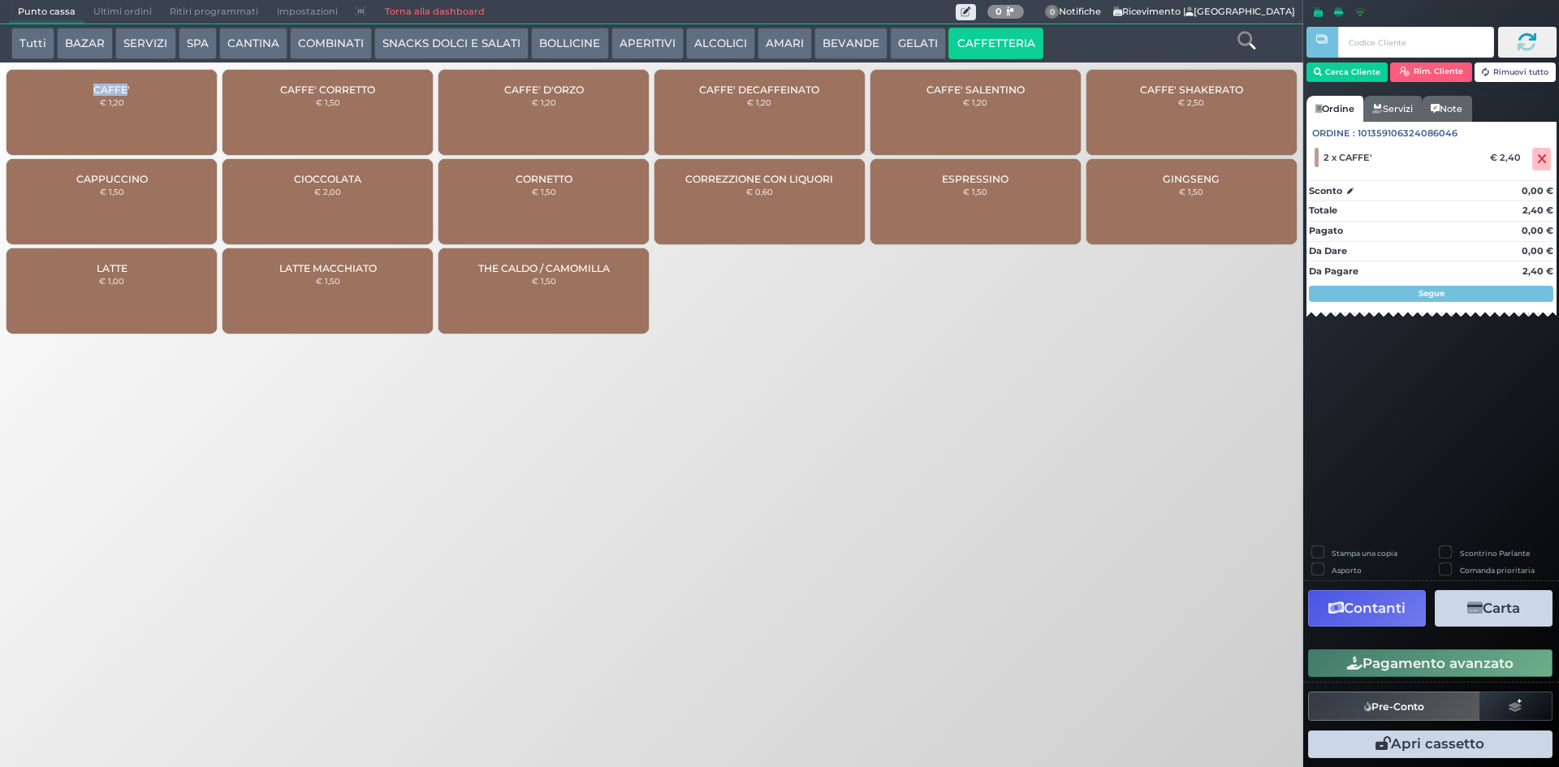
click at [1425, 676] on button "Pagamento avanzato" at bounding box center [1430, 664] width 244 height 28
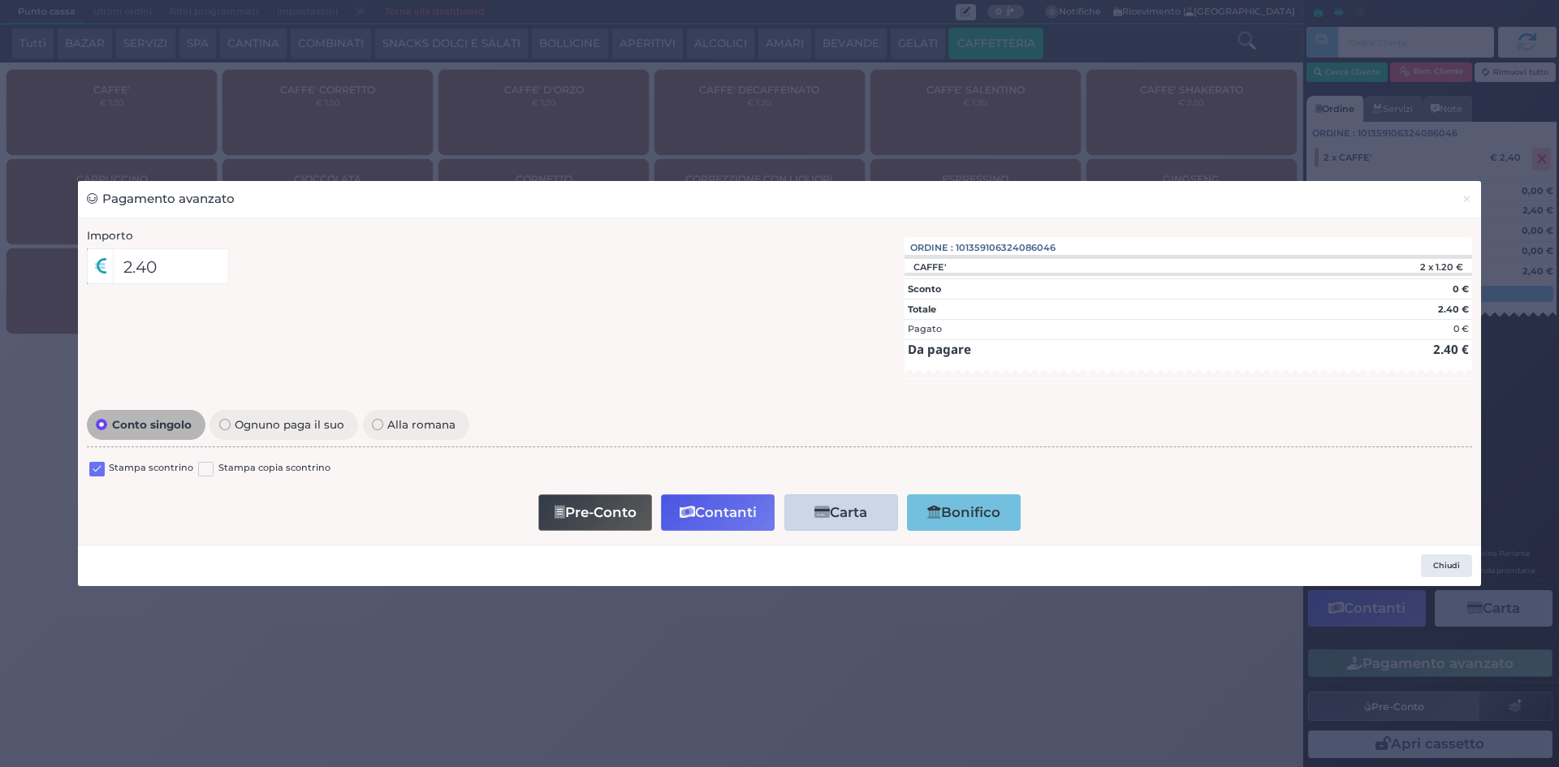
click at [98, 467] on label at bounding box center [96, 469] width 15 height 15
click at [0, 0] on input "checkbox" at bounding box center [0, 0] width 0 height 0
click at [715, 524] on button "Contanti" at bounding box center [718, 512] width 114 height 37
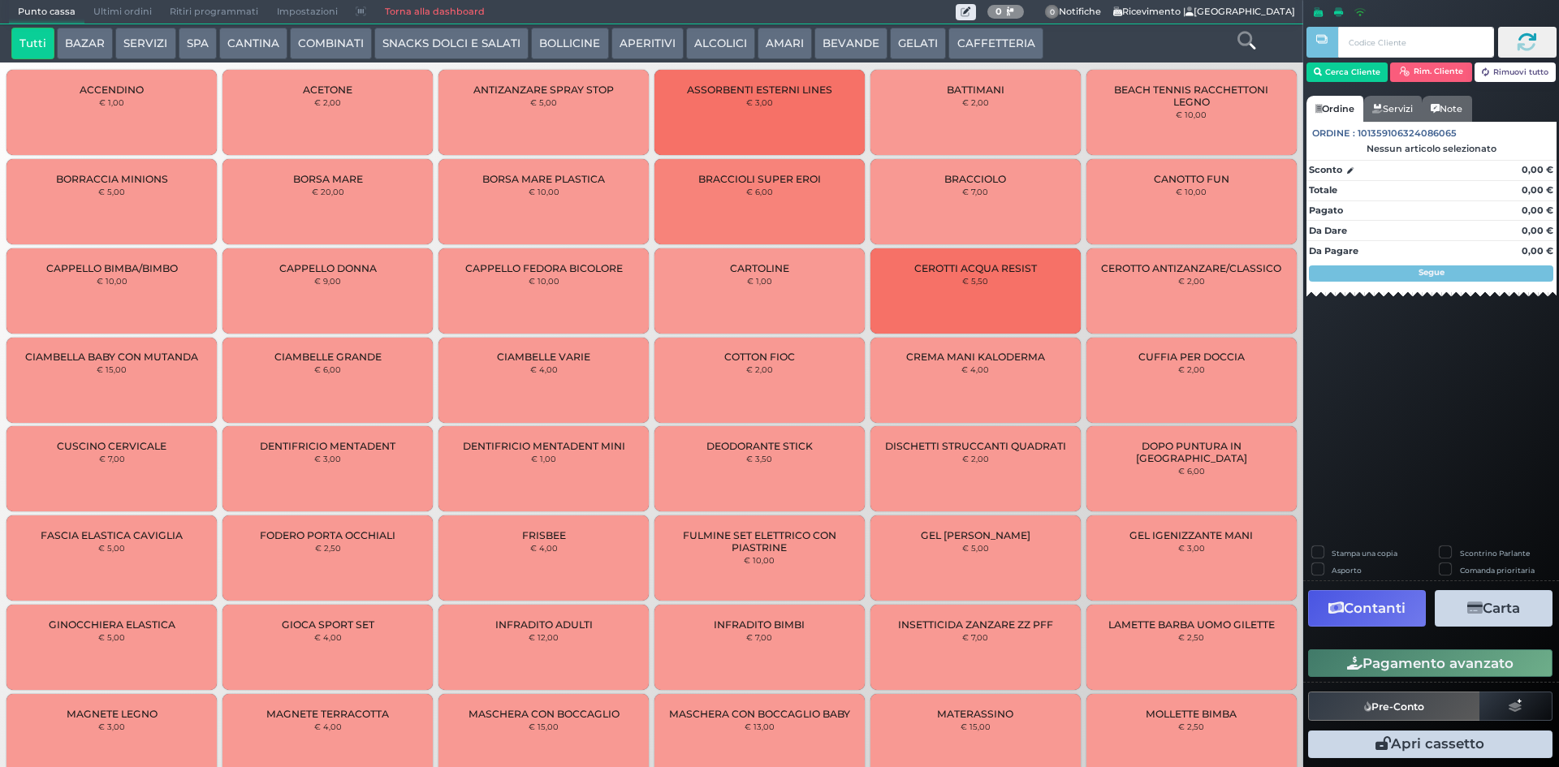
click at [113, 8] on span "Ultimi ordini" at bounding box center [122, 12] width 76 height 23
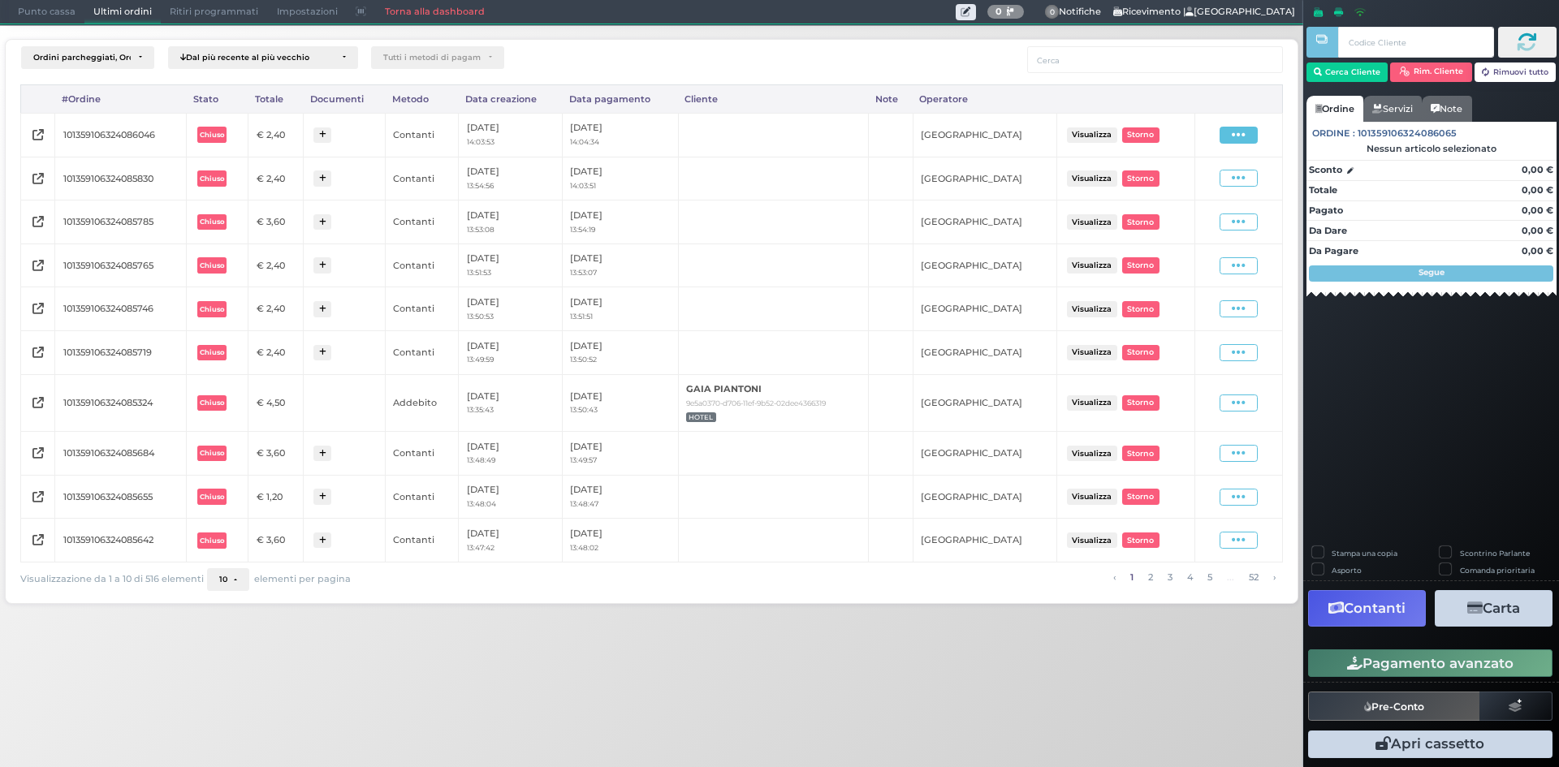
click at [1235, 136] on icon at bounding box center [1239, 134] width 14 height 15
click at [1205, 184] on span "Ristampa Pre-Conto" at bounding box center [1201, 182] width 67 height 28
click at [56, 19] on span "Punto cassa" at bounding box center [47, 12] width 76 height 23
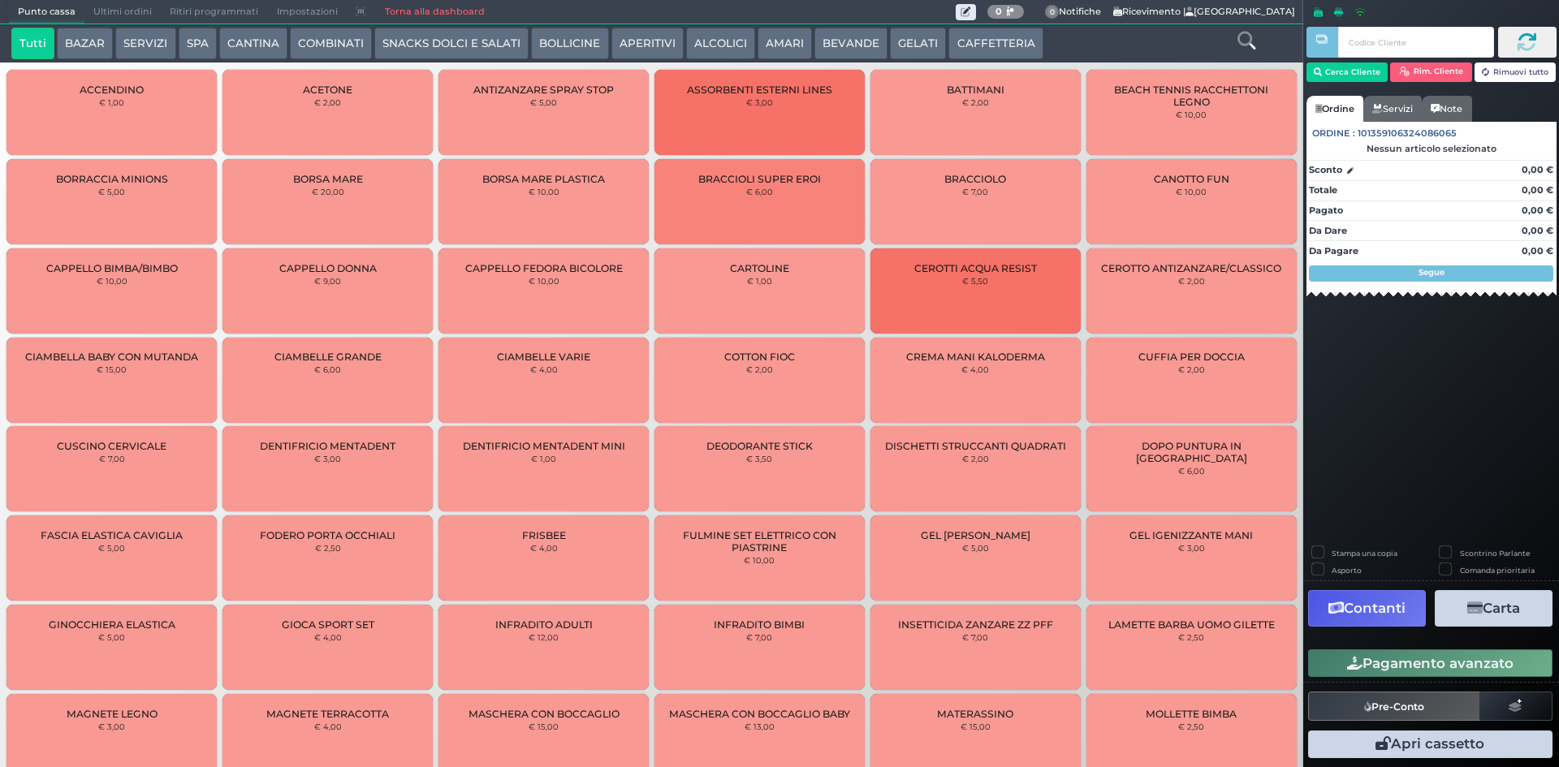
click at [953, 38] on button "CAFFETTERIA" at bounding box center [995, 44] width 94 height 32
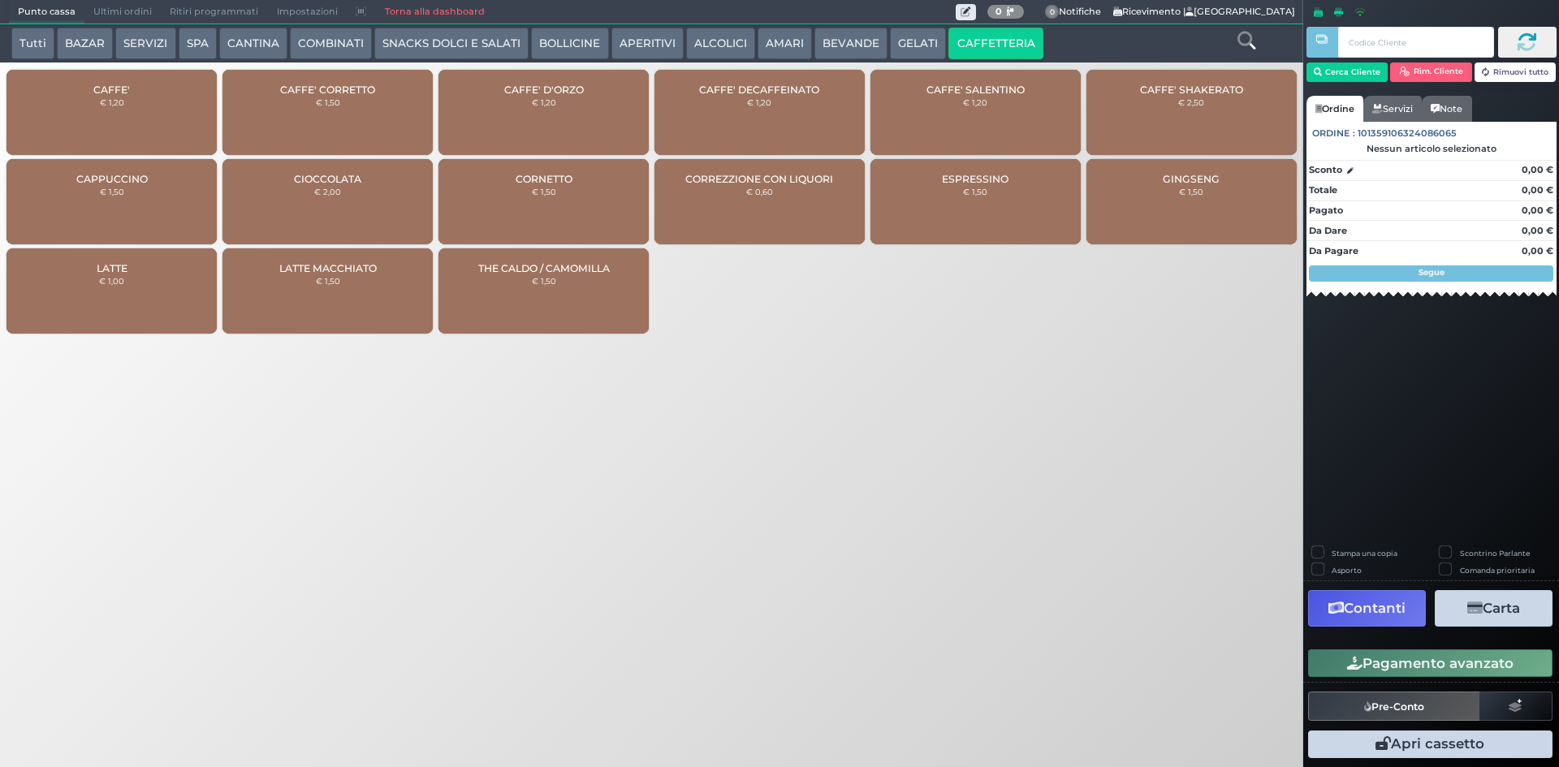
click at [101, 102] on small "€ 1,20" at bounding box center [112, 102] width 24 height 10
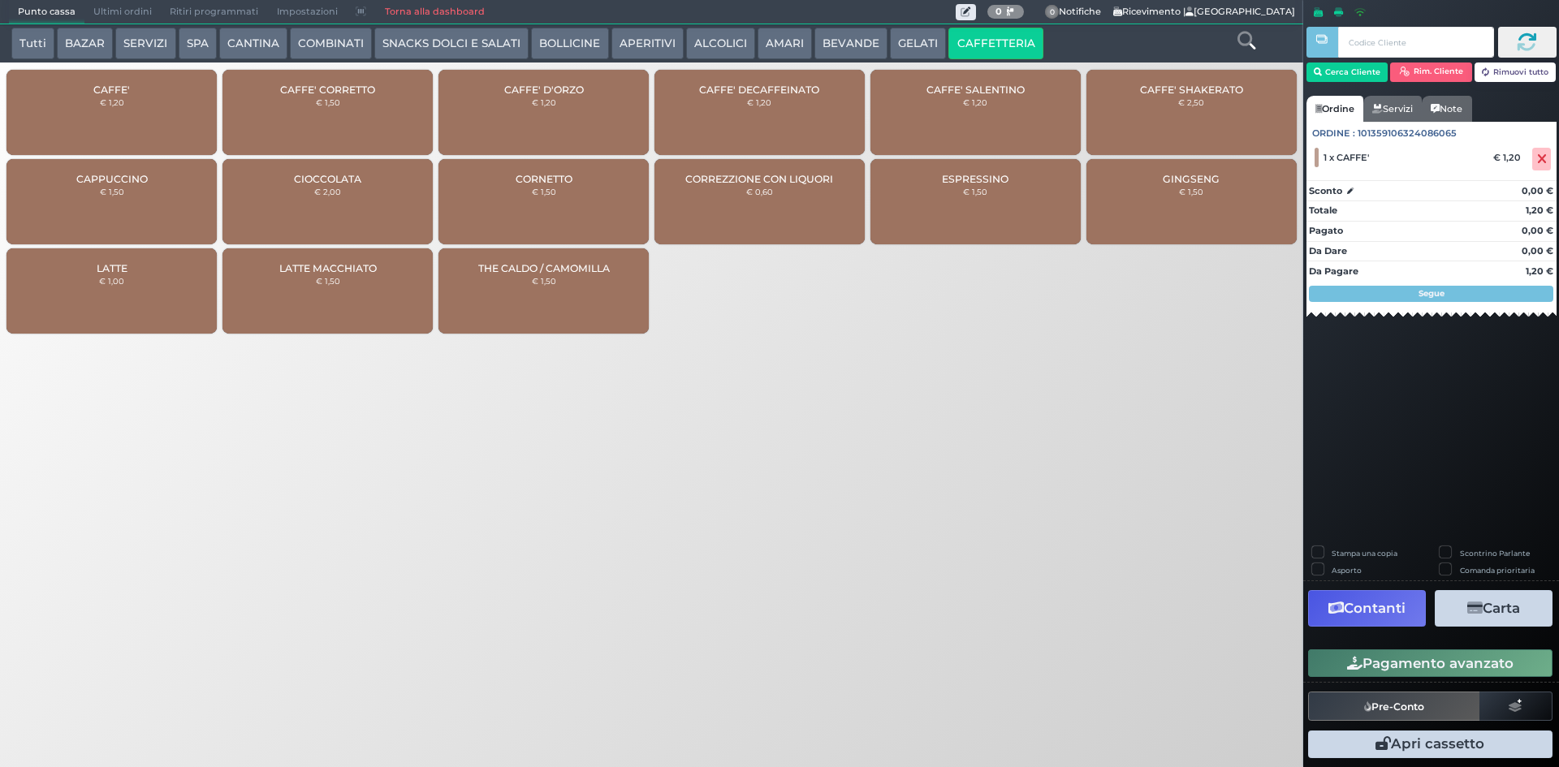
click at [1400, 639] on div "Stampa una copia Scontrino Parlante Asporto Comanda prioritaria Contanti Carta …" at bounding box center [1431, 654] width 256 height 217
click at [1393, 656] on button "Pagamento avanzato" at bounding box center [1430, 664] width 244 height 28
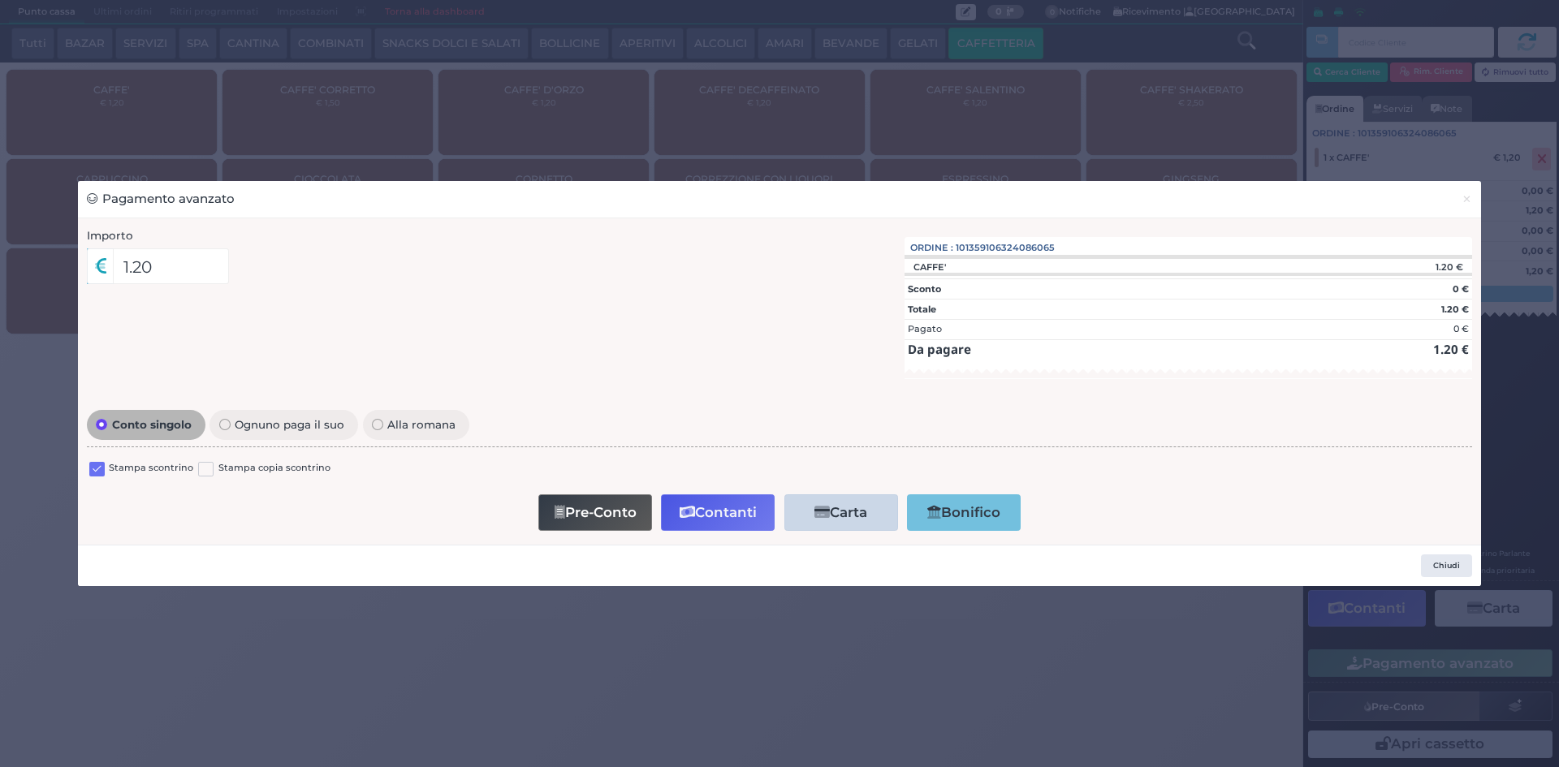
click at [97, 476] on label at bounding box center [96, 469] width 15 height 15
click at [0, 0] on input "checkbox" at bounding box center [0, 0] width 0 height 0
click at [712, 506] on button "Contanti" at bounding box center [718, 512] width 114 height 37
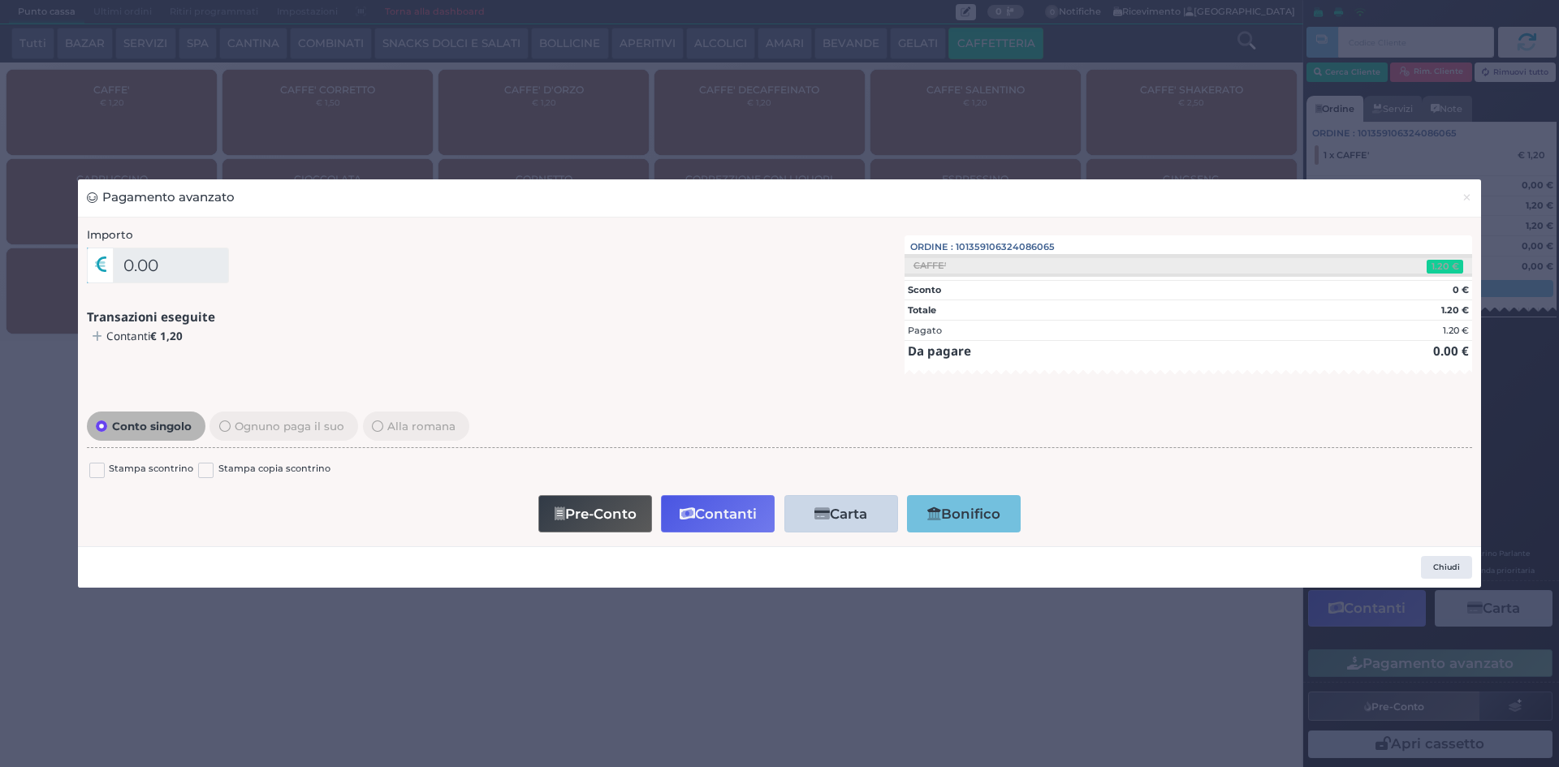
click at [129, 13] on div "× Ordine Transazione eseguita! Attendi un istante.. OK No Cancel" at bounding box center [779, 383] width 1559 height 767
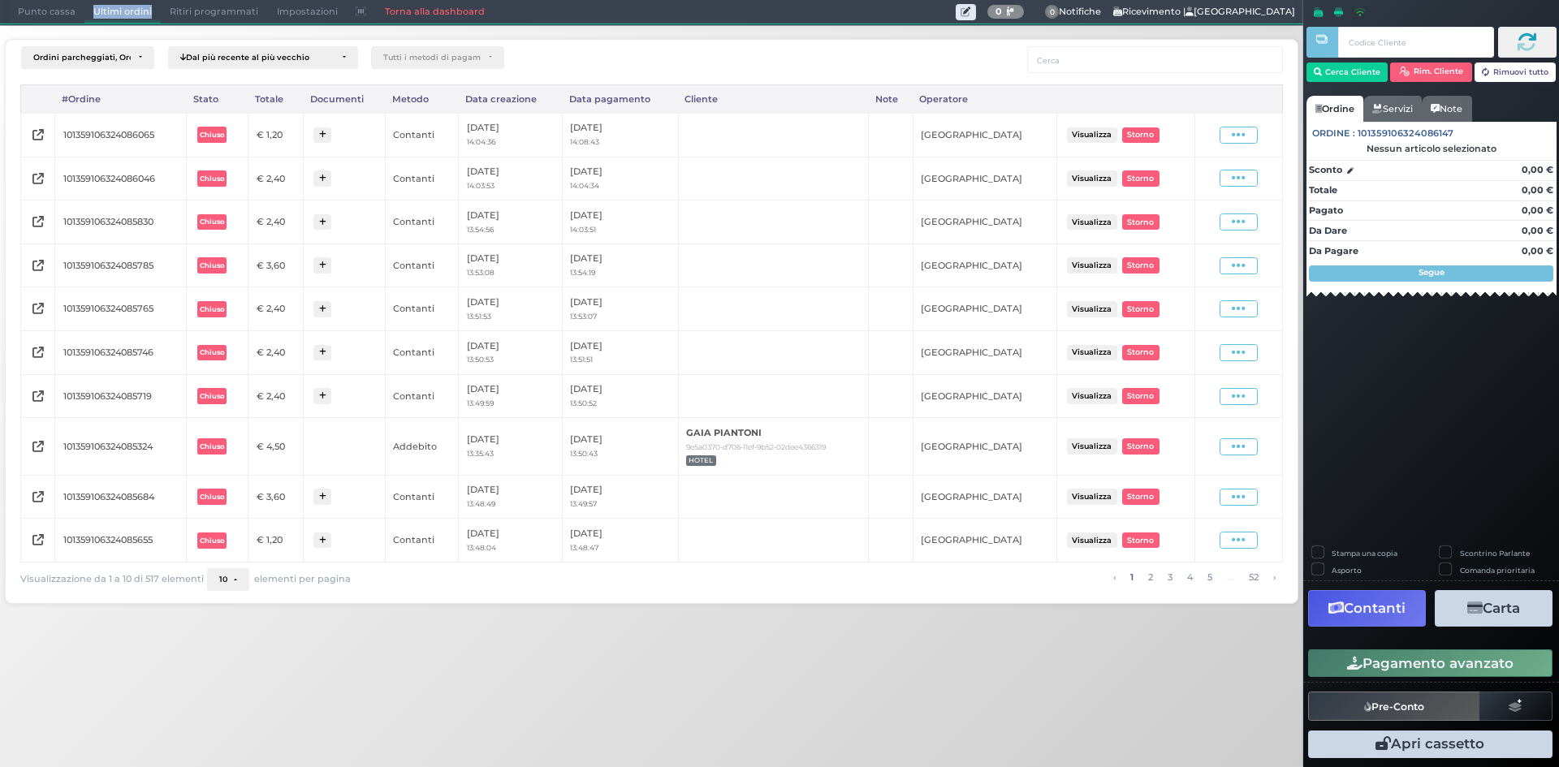
click at [1241, 136] on icon at bounding box center [1239, 134] width 14 height 15
click at [1200, 177] on span "Ristampa Pre-Conto" at bounding box center [1201, 182] width 67 height 28
click at [26, 11] on span "Punto cassa" at bounding box center [47, 12] width 76 height 23
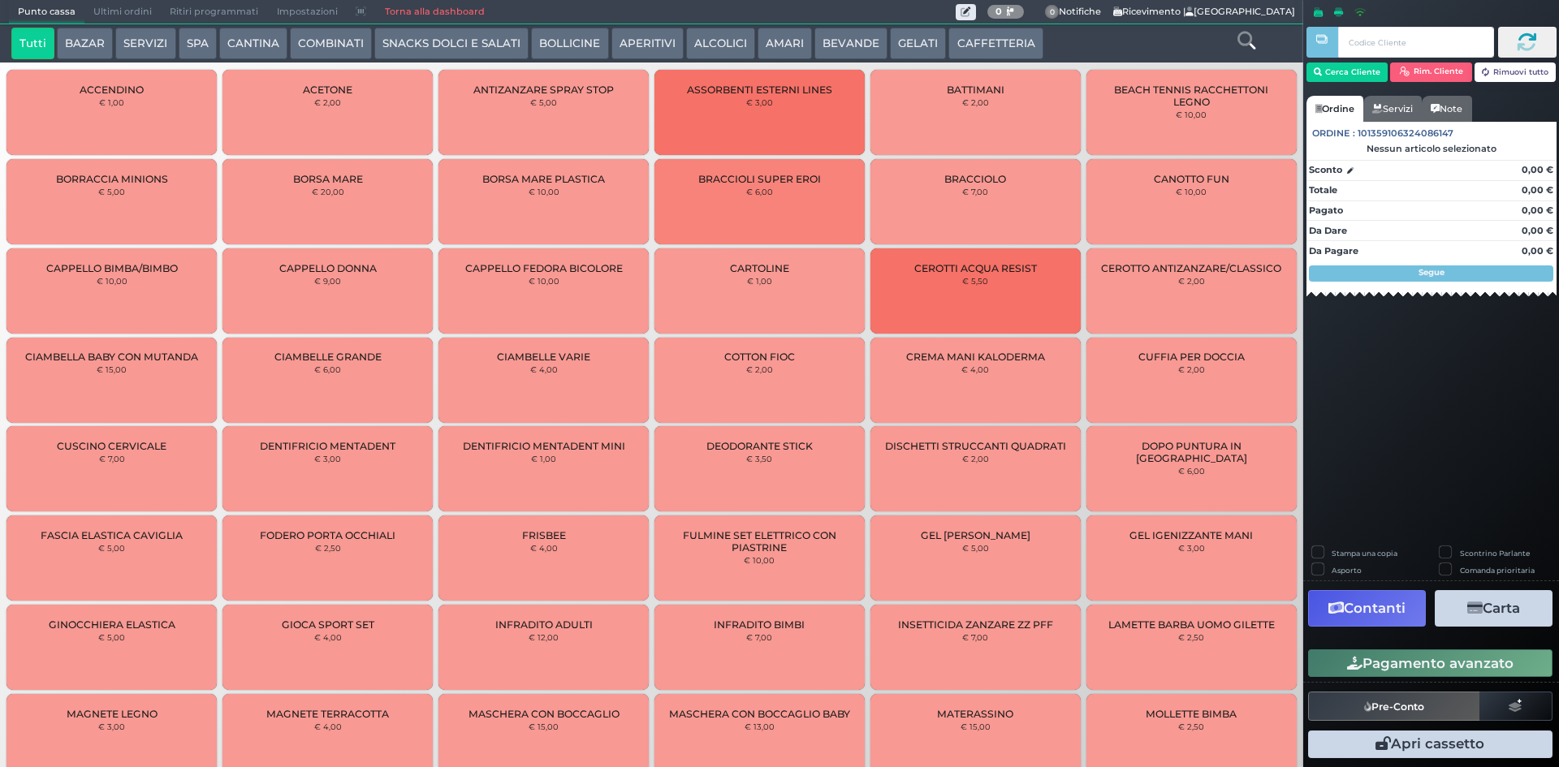
click at [994, 47] on button "CAFFETTERIA" at bounding box center [995, 44] width 94 height 32
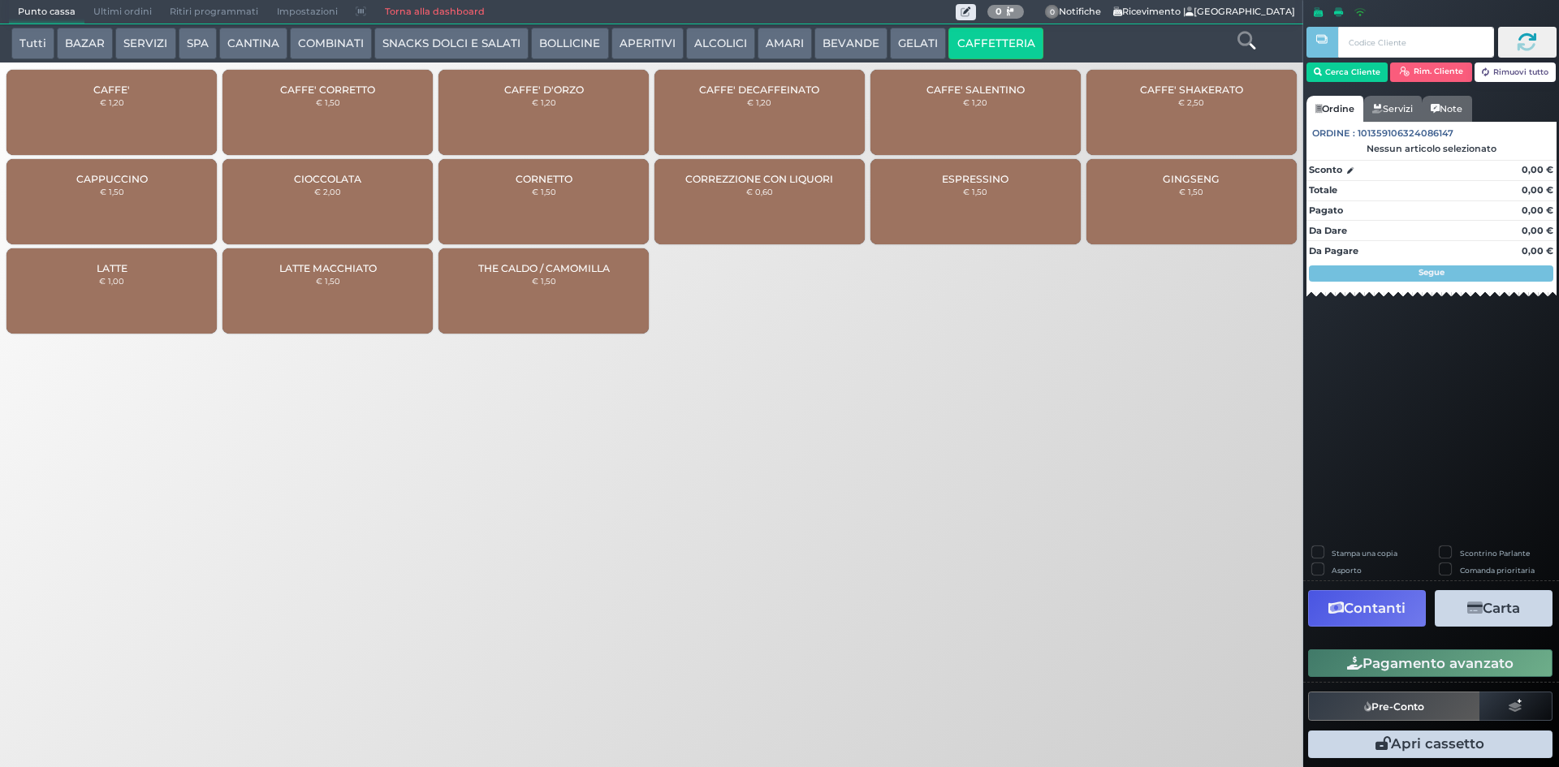
click at [785, 108] on div "CAFFE' DECAFFEINATO € 1,20" at bounding box center [759, 112] width 210 height 85
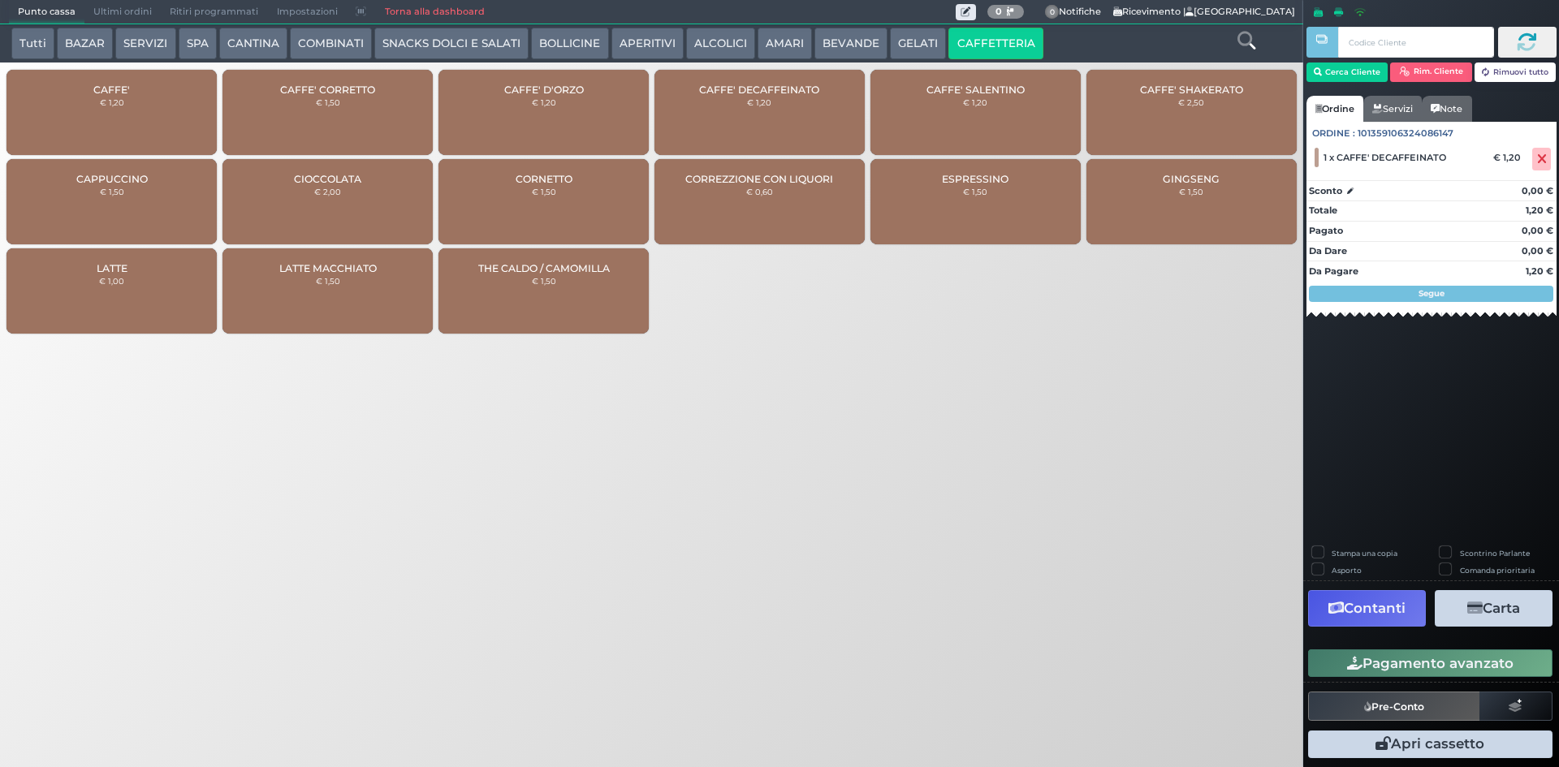
click at [853, 45] on button "BEVANDE" at bounding box center [850, 44] width 73 height 32
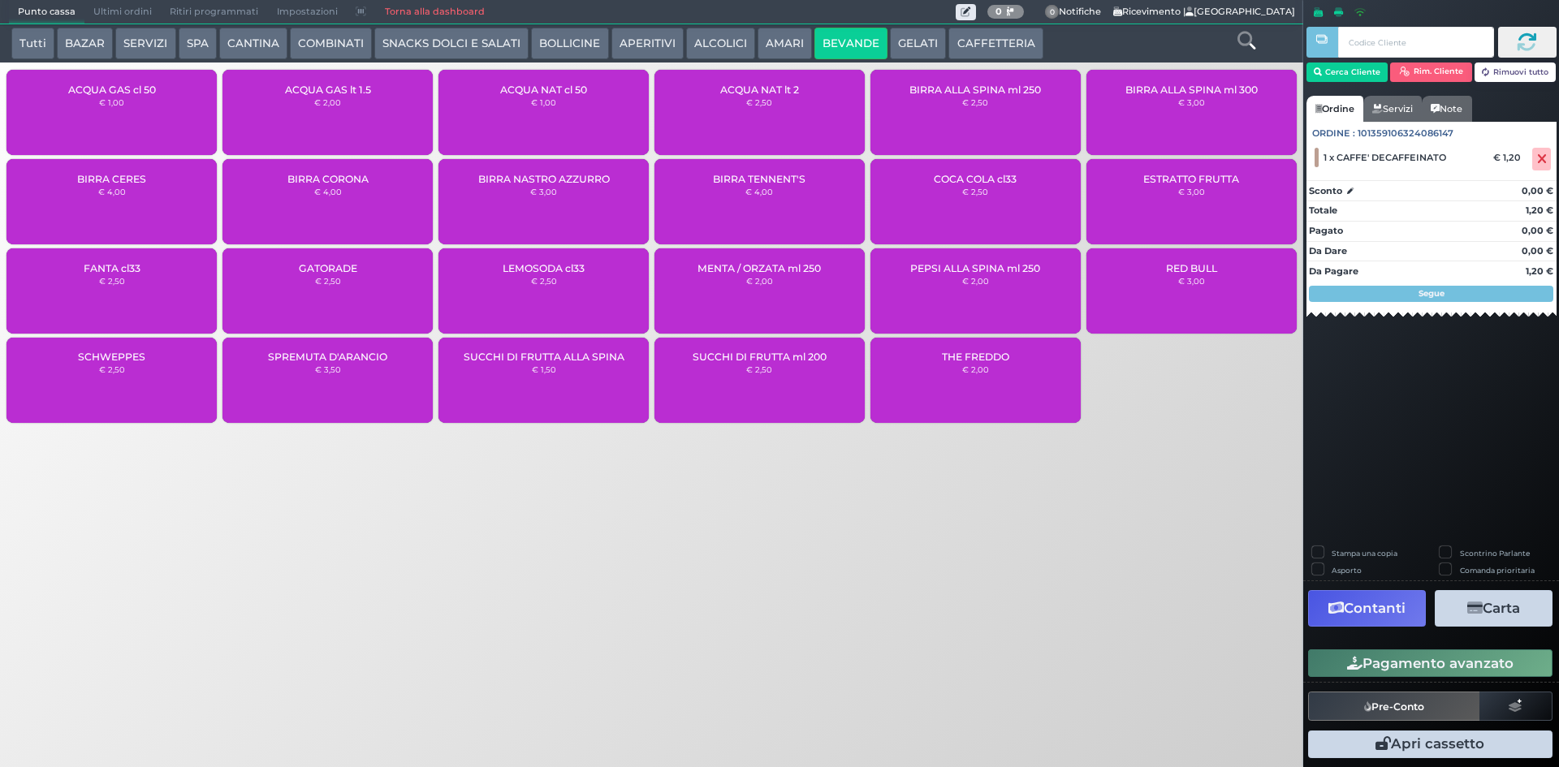
click at [766, 108] on div "ACQUA NAT lt 2 € 2,50" at bounding box center [759, 112] width 210 height 85
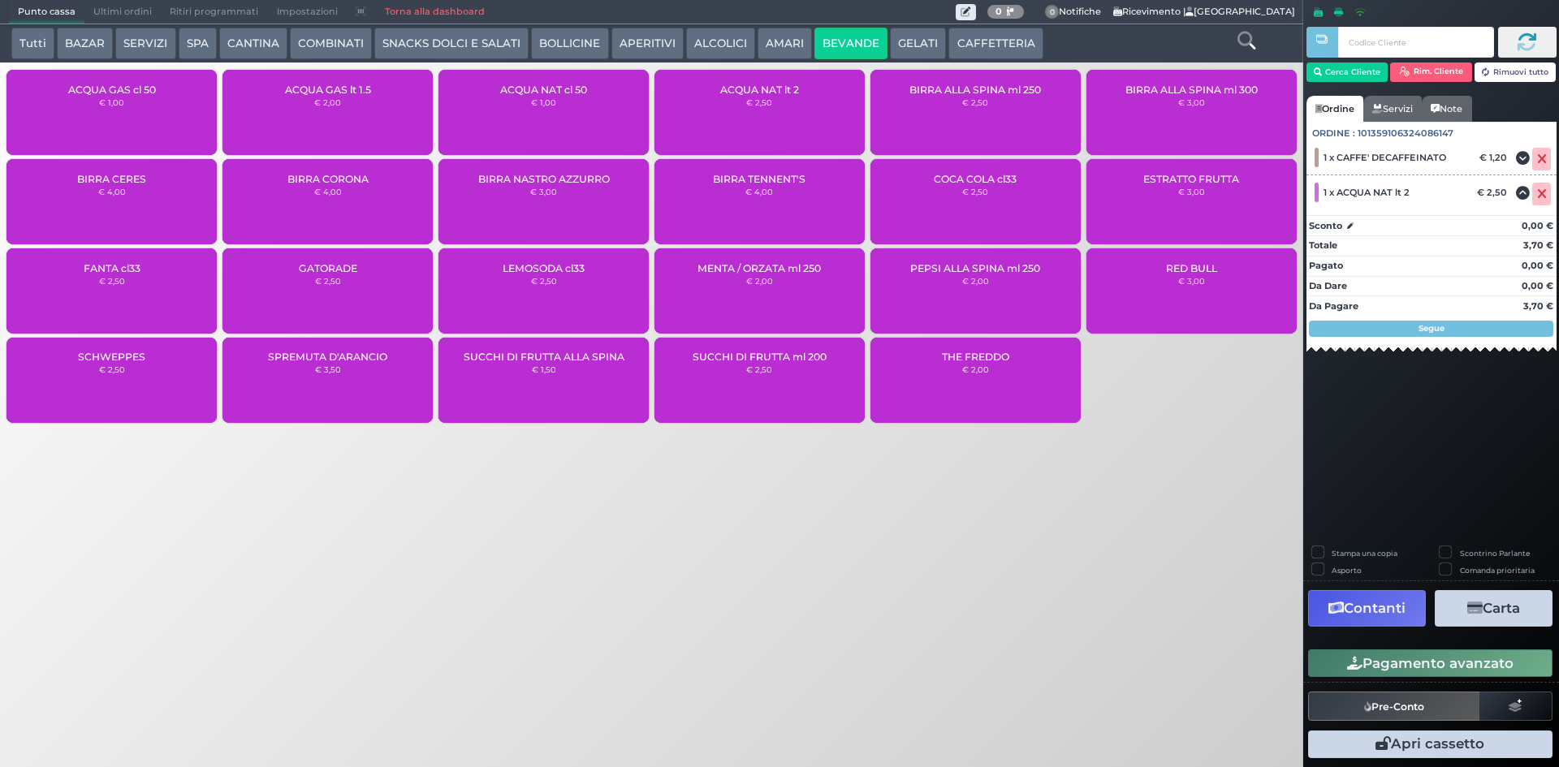
drag, startPoint x: 1396, startPoint y: 669, endPoint x: 1358, endPoint y: 668, distance: 38.2
click at [1396, 669] on button "Pagamento avanzato" at bounding box center [1430, 664] width 244 height 28
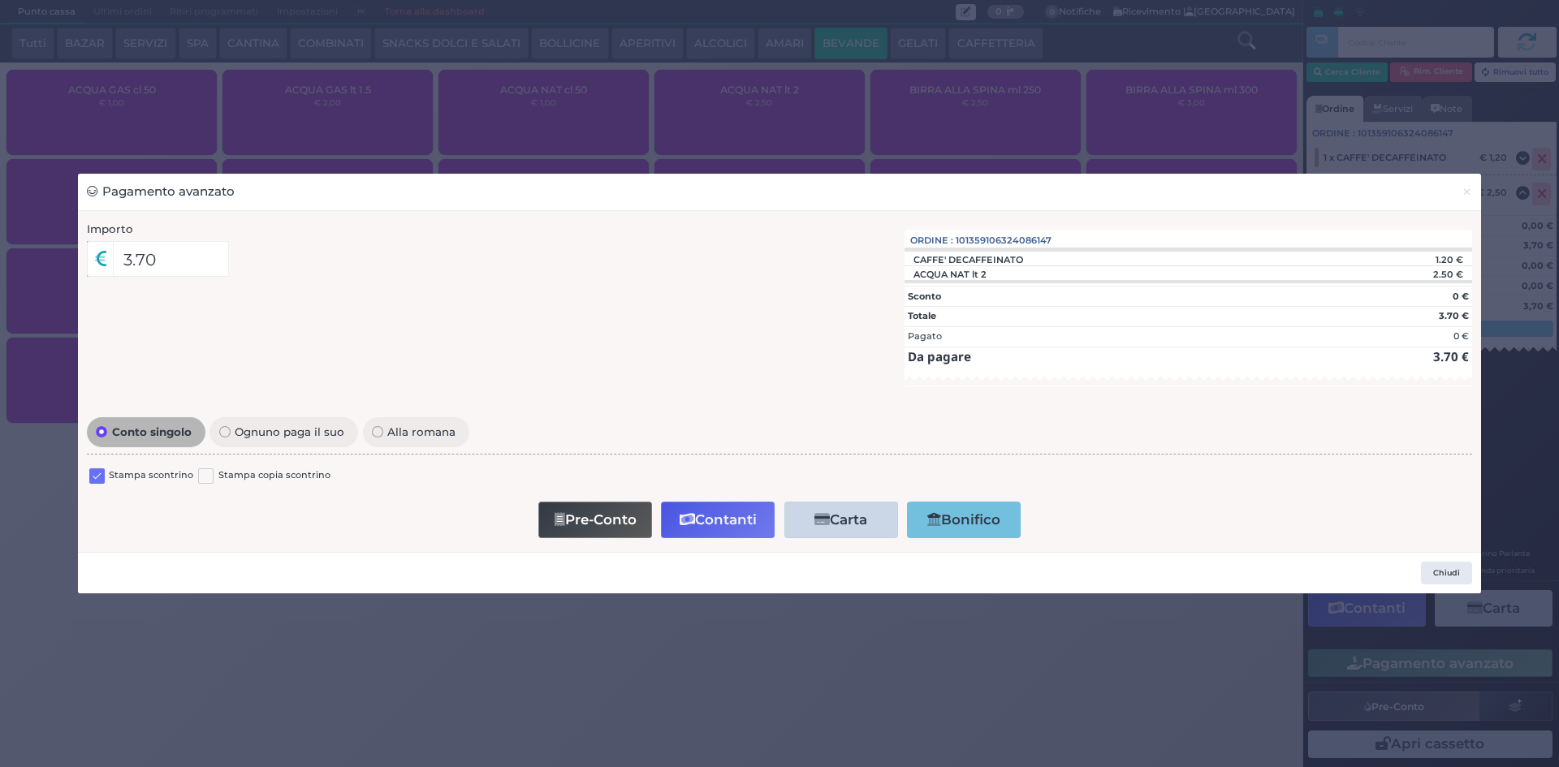
click at [101, 469] on label at bounding box center [96, 476] width 15 height 15
click at [0, 0] on input "checkbox" at bounding box center [0, 0] width 0 height 0
click at [724, 519] on button "Contanti" at bounding box center [718, 520] width 114 height 37
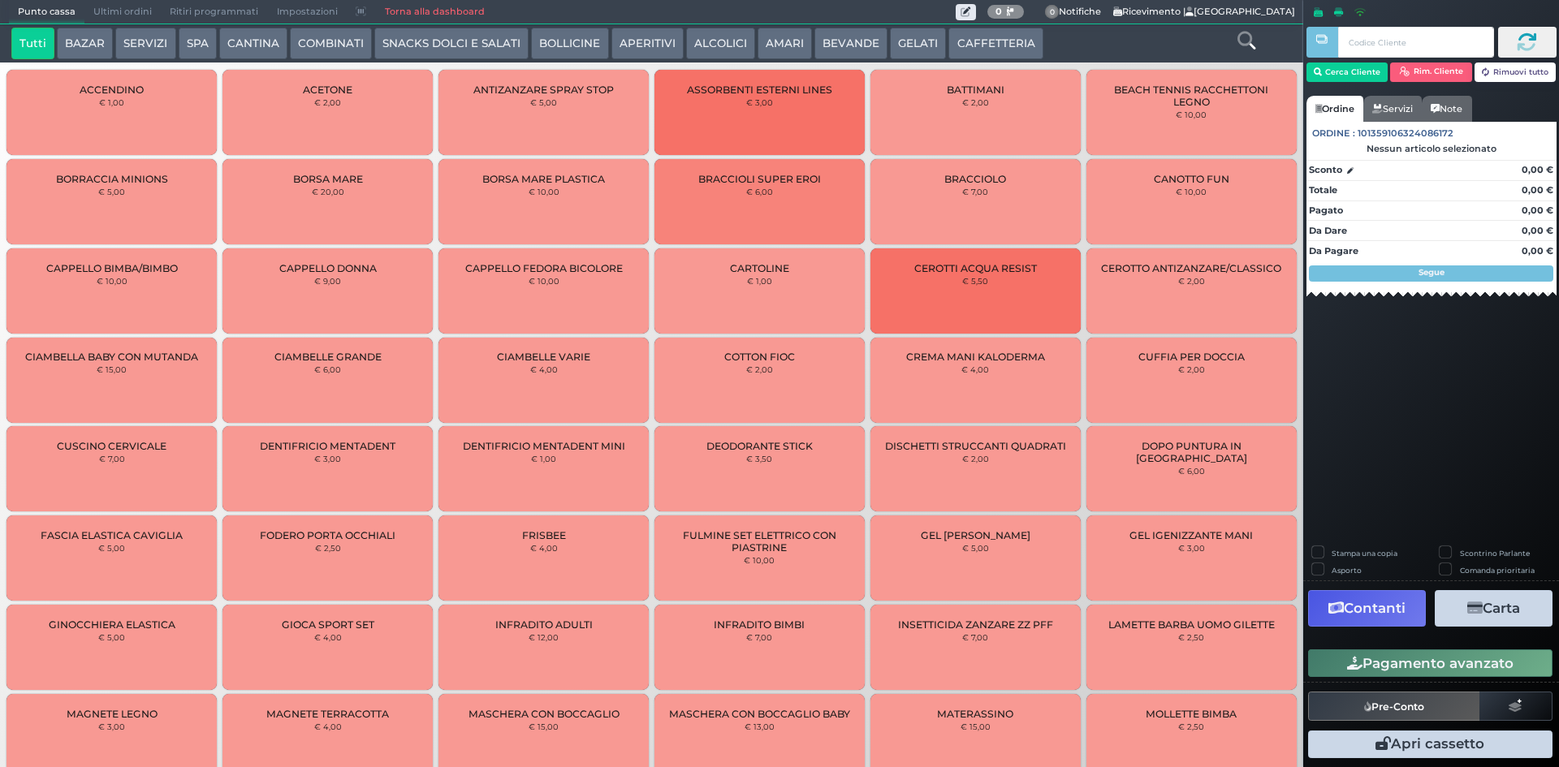
click at [116, 11] on span "Ultimi ordini" at bounding box center [122, 12] width 76 height 23
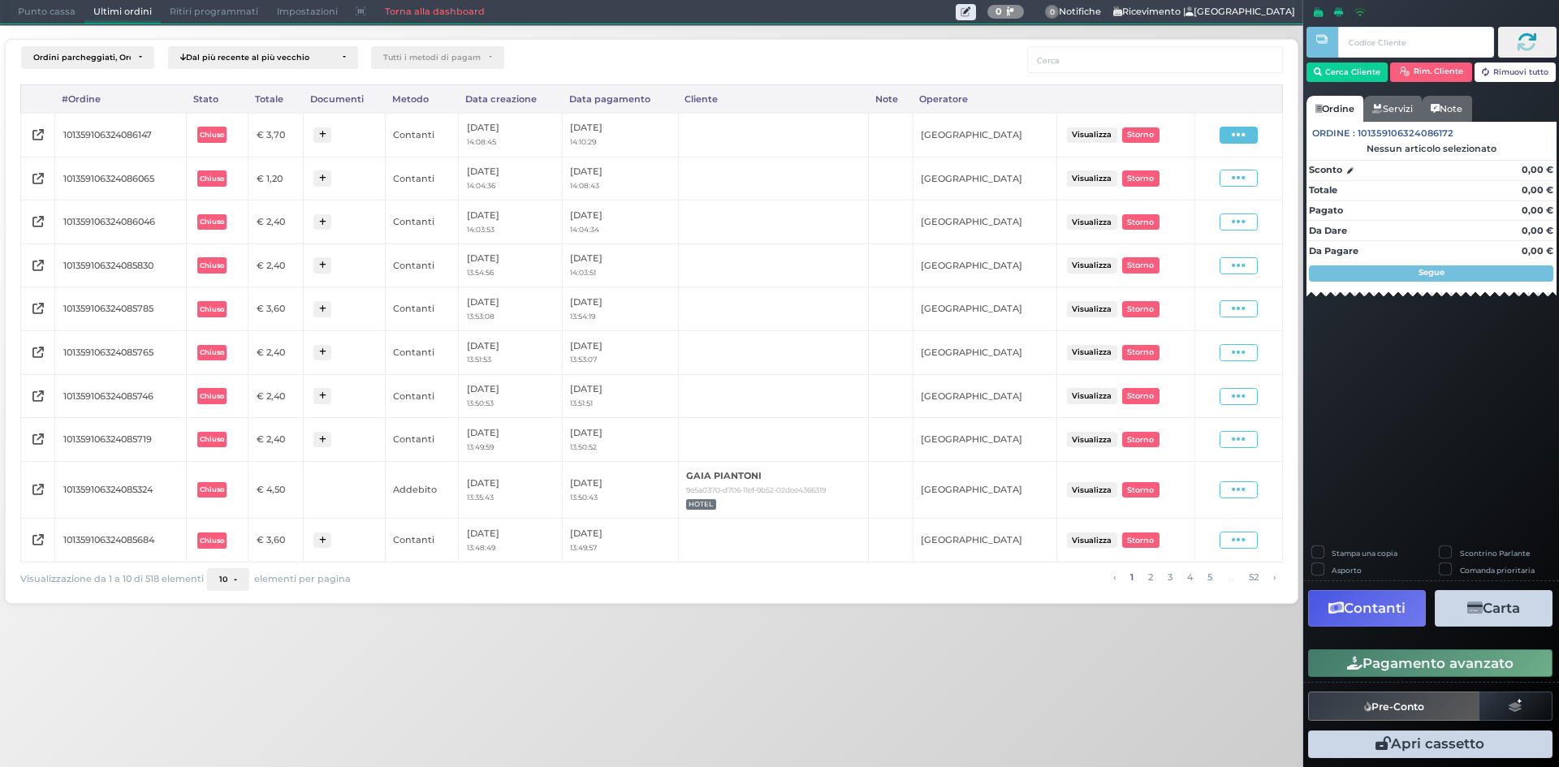
click at [1246, 127] on span at bounding box center [1239, 135] width 38 height 17
click at [1205, 187] on span "Ristampa Pre-Conto" at bounding box center [1201, 182] width 67 height 28
click at [65, 4] on span "Punto cassa" at bounding box center [47, 12] width 76 height 23
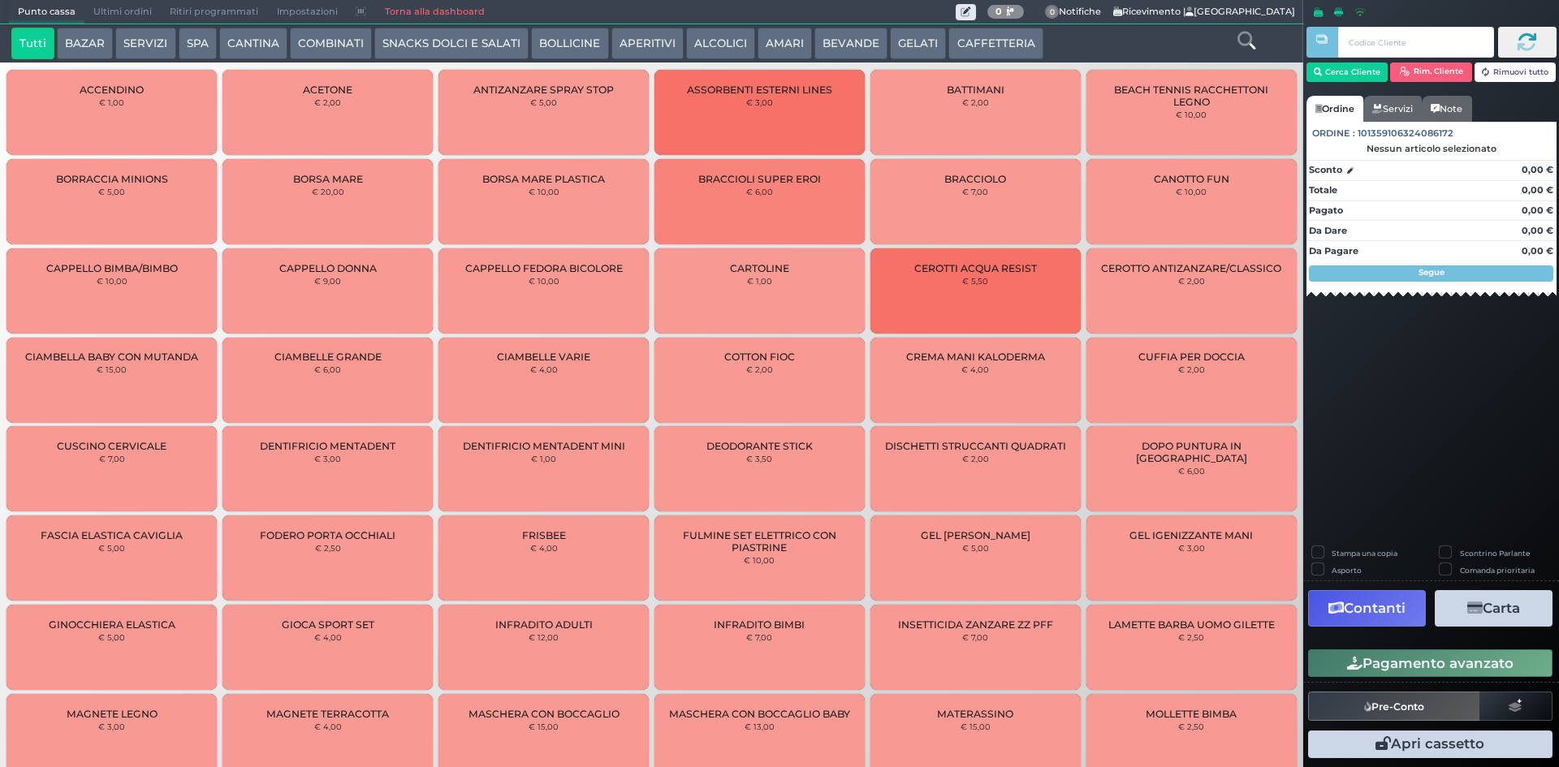
click at [967, 35] on button "CAFFETTERIA" at bounding box center [995, 44] width 94 height 32
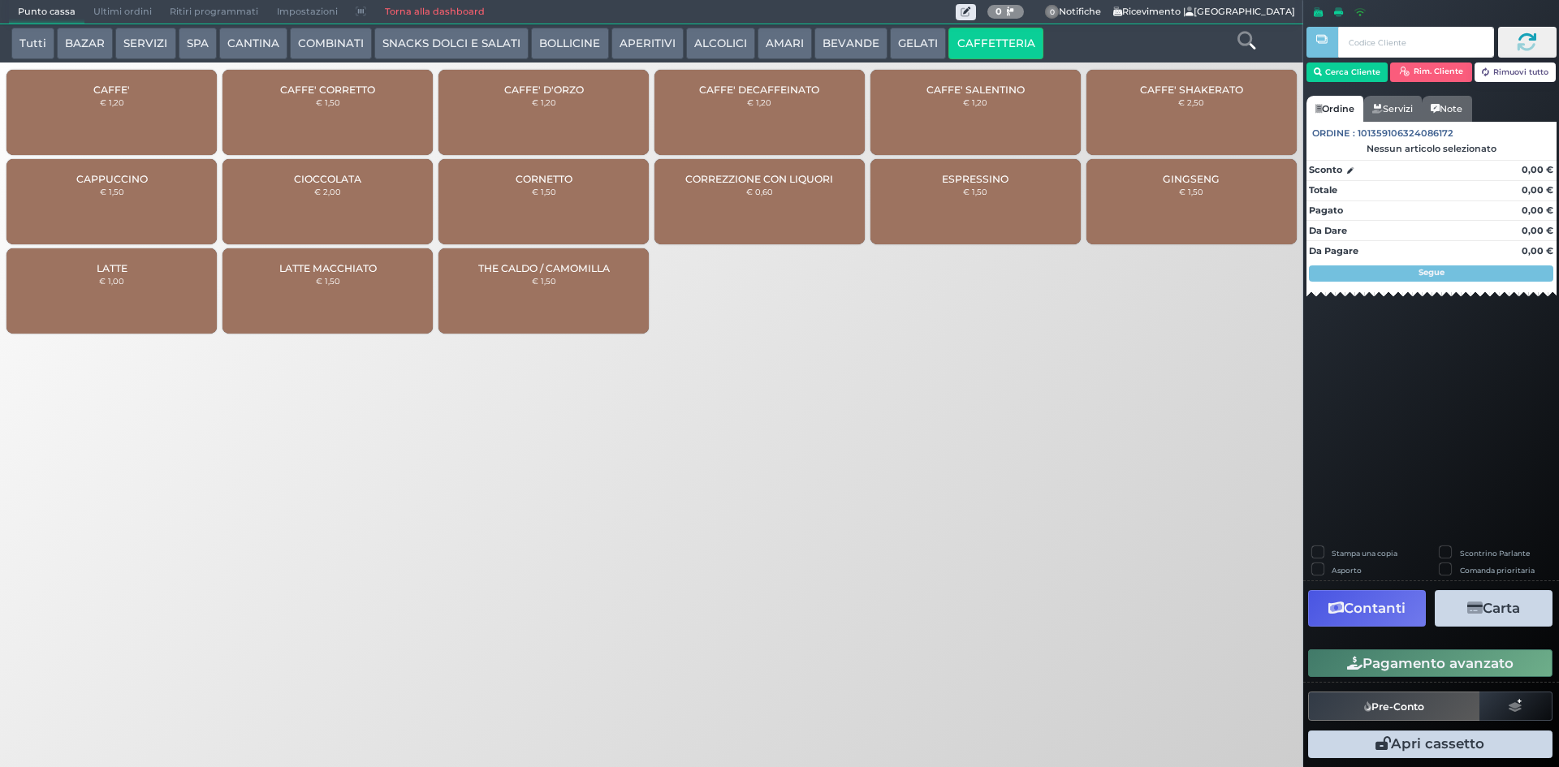
click at [110, 114] on div "CAFFE' € 1,20" at bounding box center [111, 112] width 210 height 85
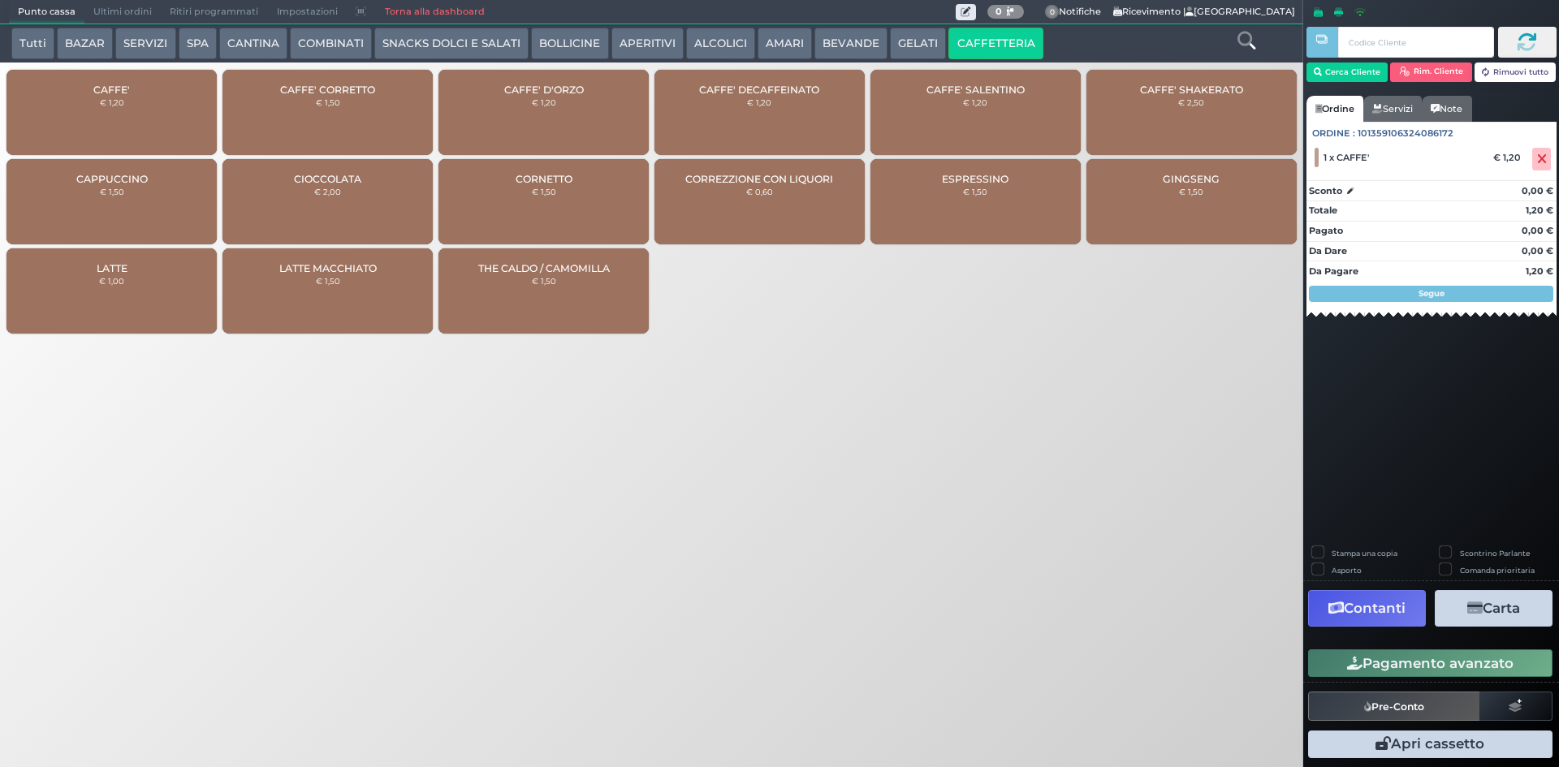
click at [1385, 663] on button "Pagamento avanzato" at bounding box center [1430, 664] width 244 height 28
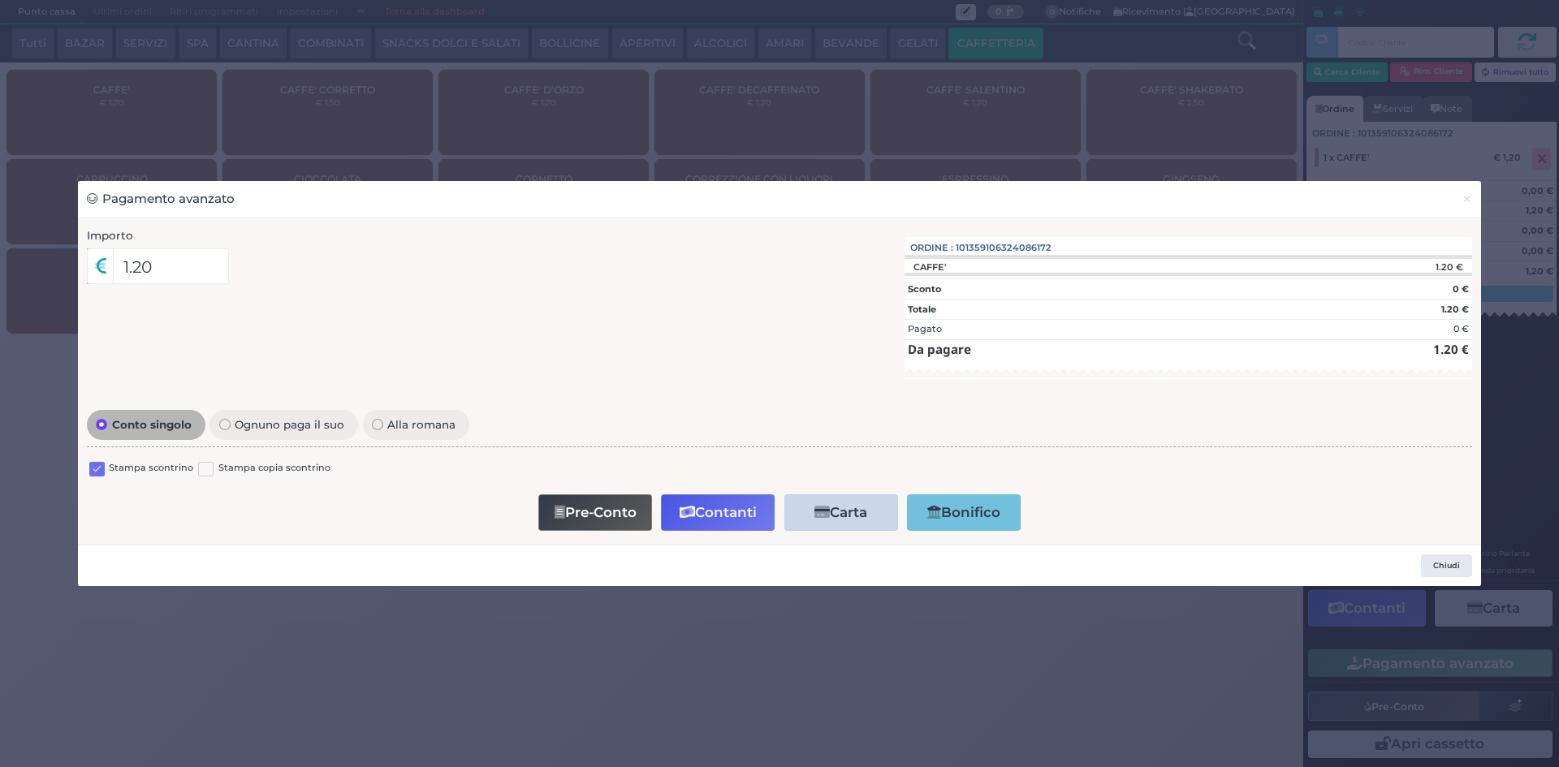
click at [96, 473] on label at bounding box center [96, 469] width 15 height 15
click at [0, 0] on input "checkbox" at bounding box center [0, 0] width 0 height 0
click at [712, 523] on button "Contanti" at bounding box center [718, 512] width 114 height 37
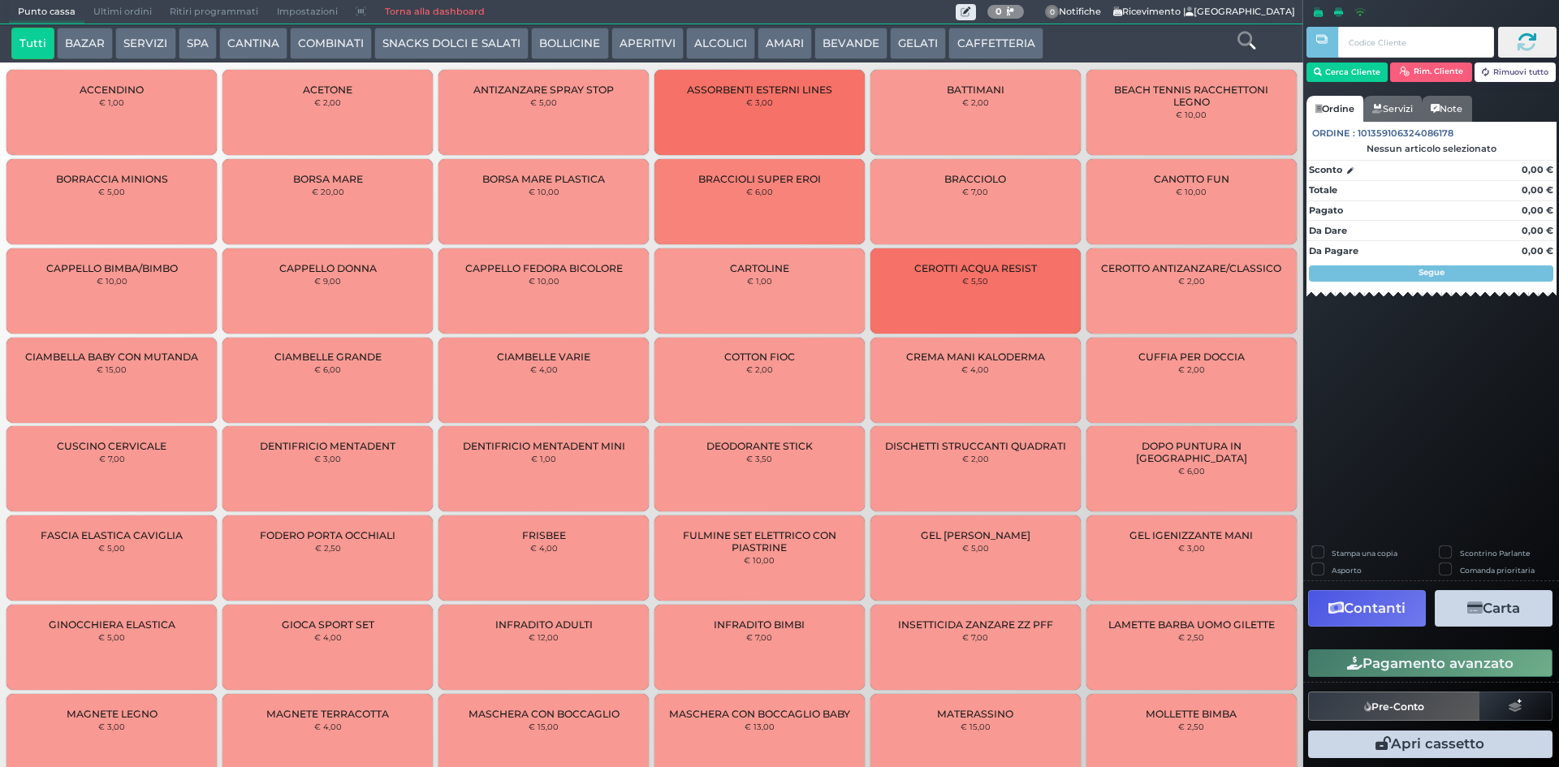
click at [107, 15] on span "Ultimi ordini" at bounding box center [122, 12] width 76 height 23
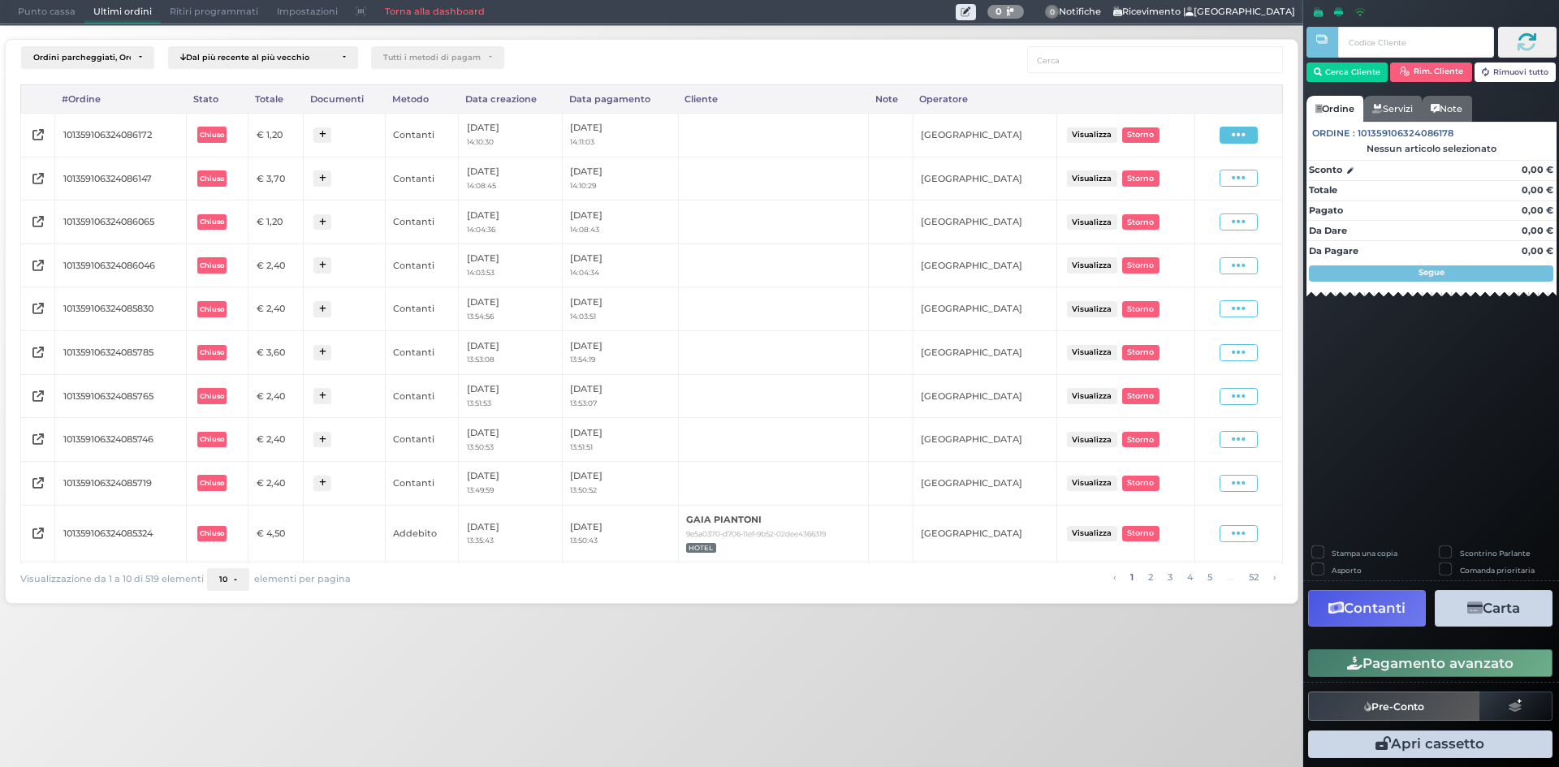
click at [1233, 136] on icon at bounding box center [1239, 134] width 14 height 15
click at [59, 15] on span "Punto cassa" at bounding box center [47, 12] width 76 height 23
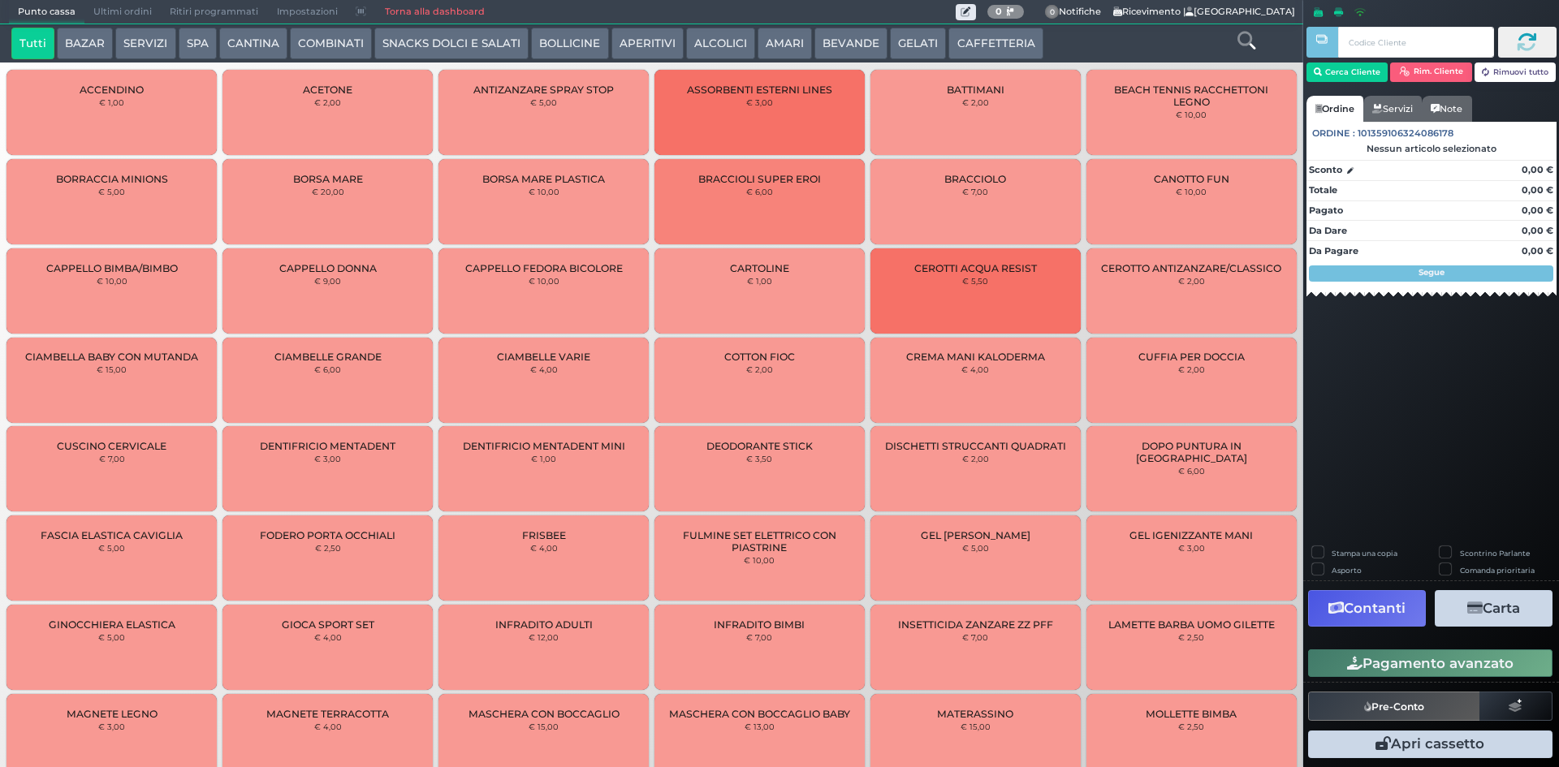
click at [1002, 55] on button "CAFFETTERIA" at bounding box center [995, 44] width 94 height 32
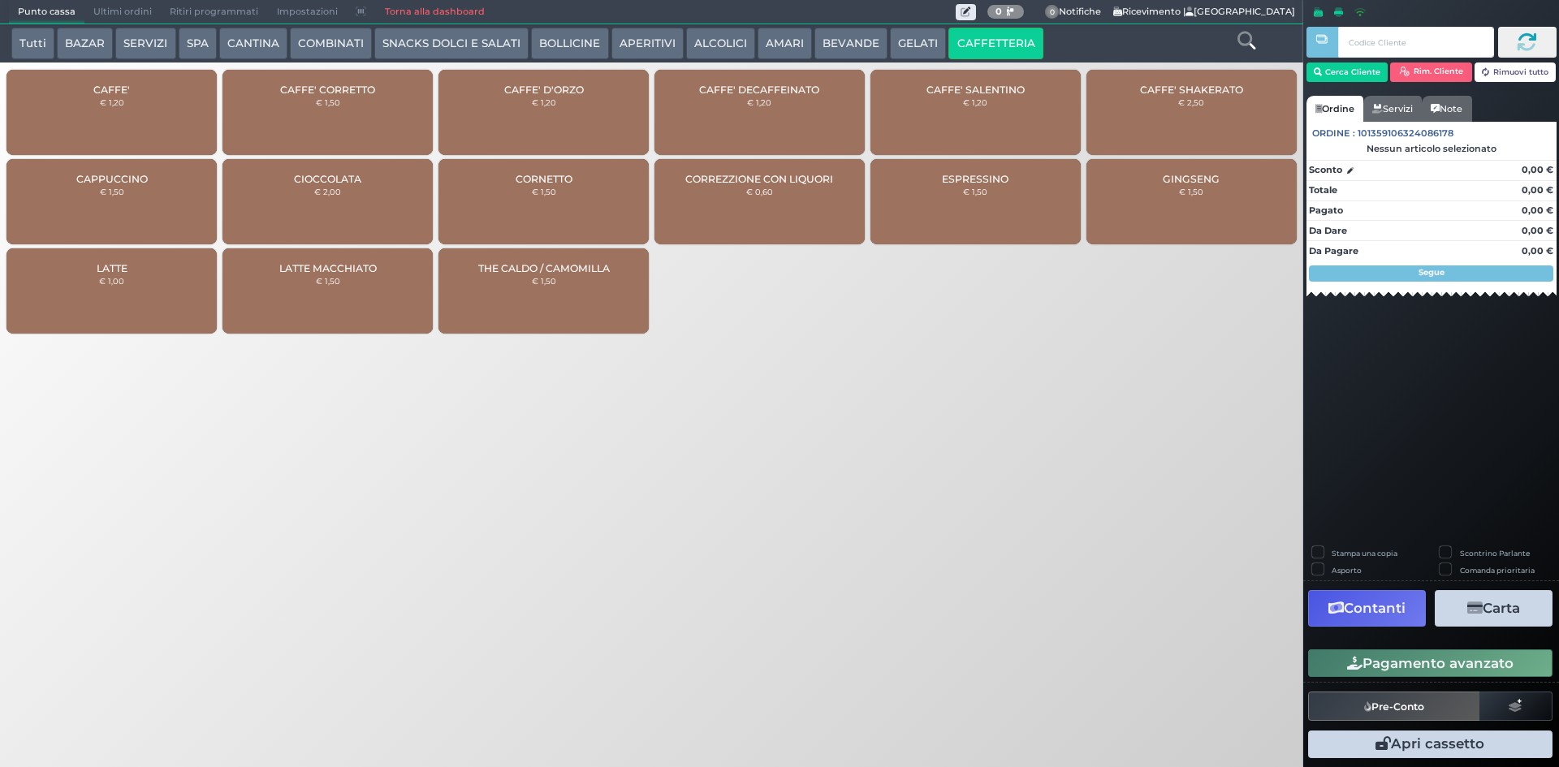
click at [133, 9] on span "Ultimi ordini" at bounding box center [122, 12] width 76 height 23
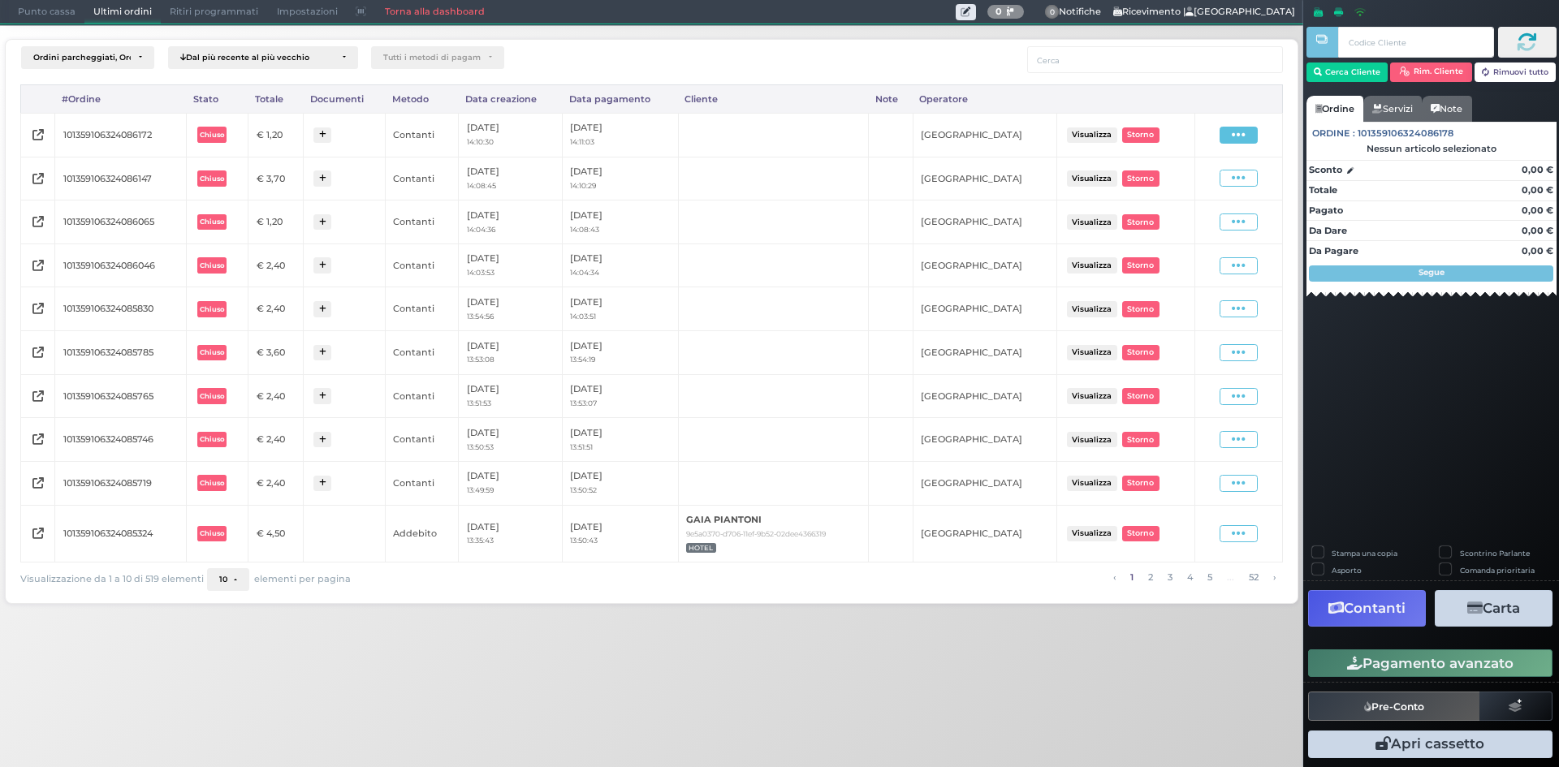
click at [1244, 138] on icon at bounding box center [1239, 134] width 14 height 15
click at [1212, 191] on span "Ristampa Pre-Conto" at bounding box center [1201, 182] width 67 height 28
click at [45, 7] on span "Punto cassa" at bounding box center [47, 12] width 76 height 23
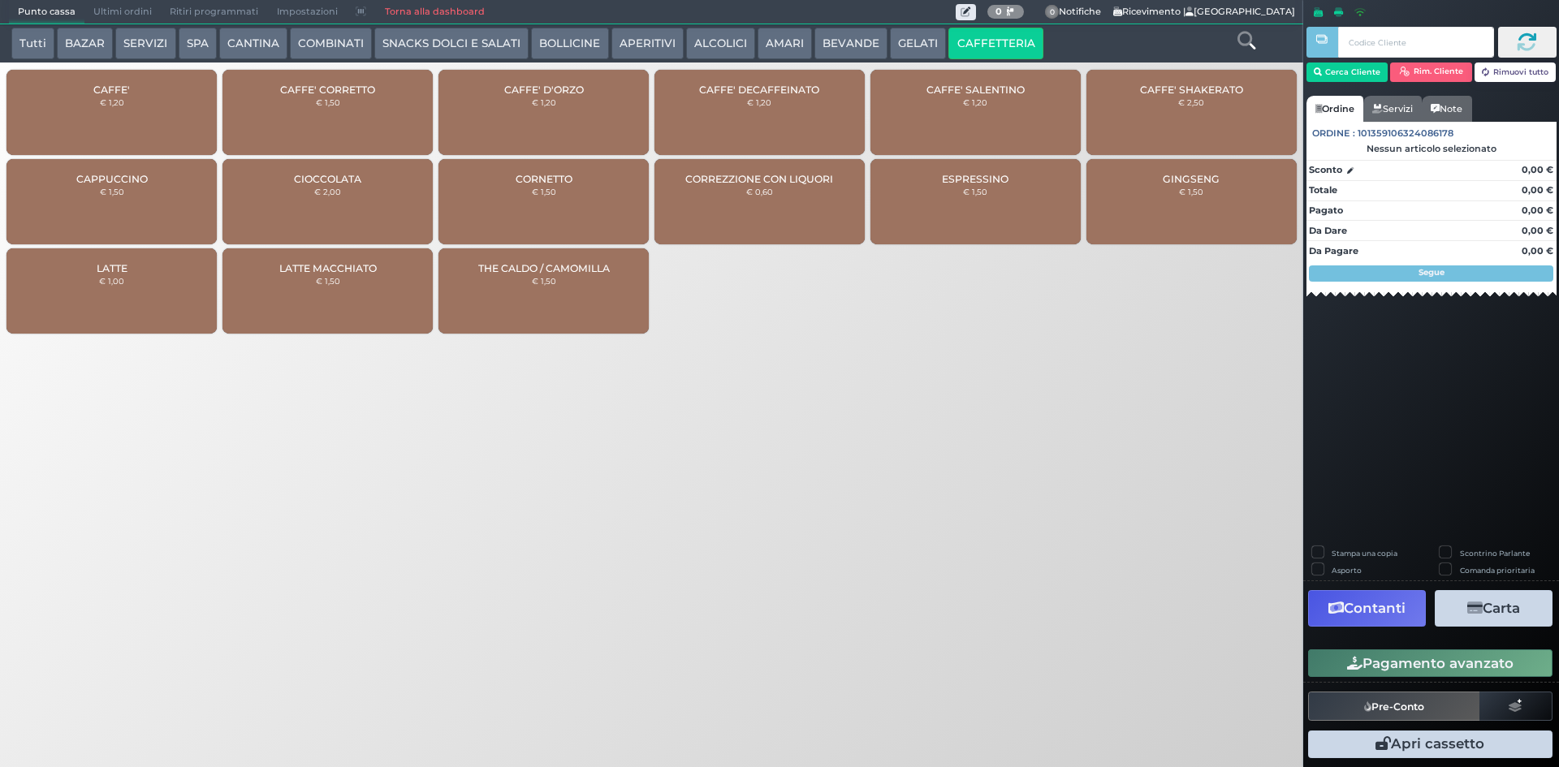
click at [158, 115] on div "CAFFE' € 1,20" at bounding box center [111, 112] width 210 height 85
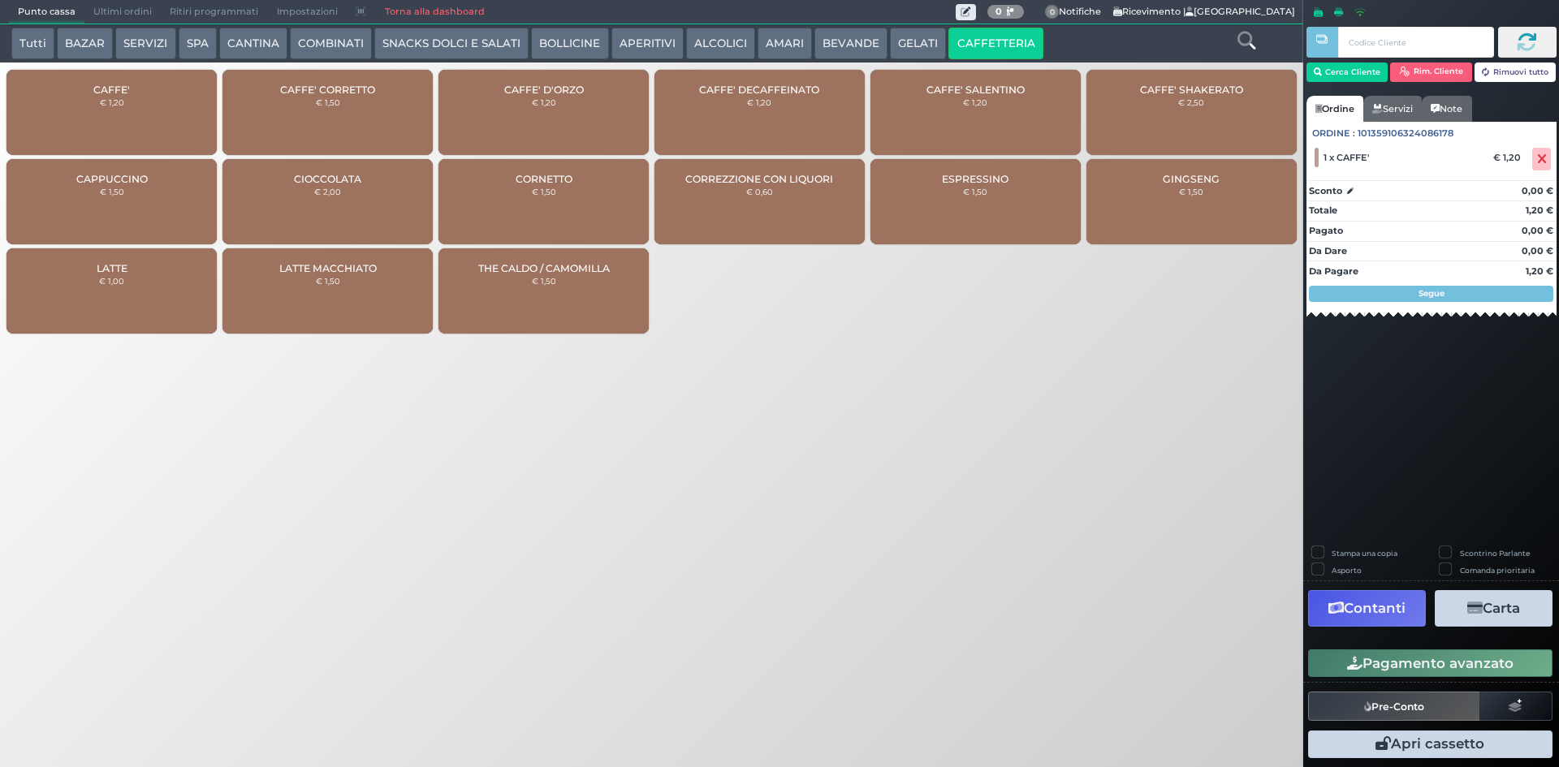
click at [158, 105] on div "CAFFE' € 1,20" at bounding box center [111, 112] width 210 height 85
click at [1541, 159] on icon at bounding box center [1542, 159] width 10 height 1
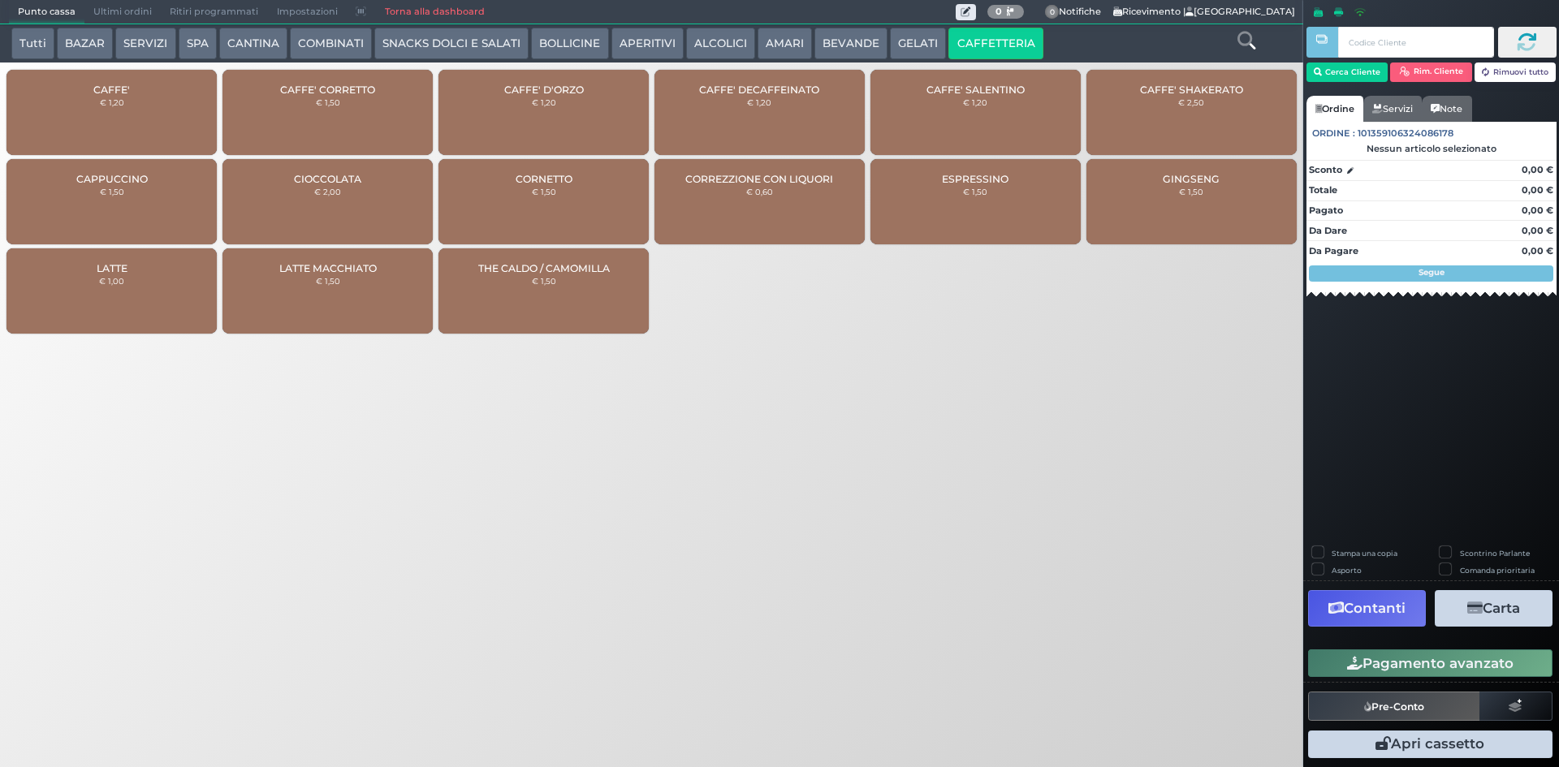
click at [147, 89] on div "CAFFE' € 1,20" at bounding box center [111, 112] width 210 height 85
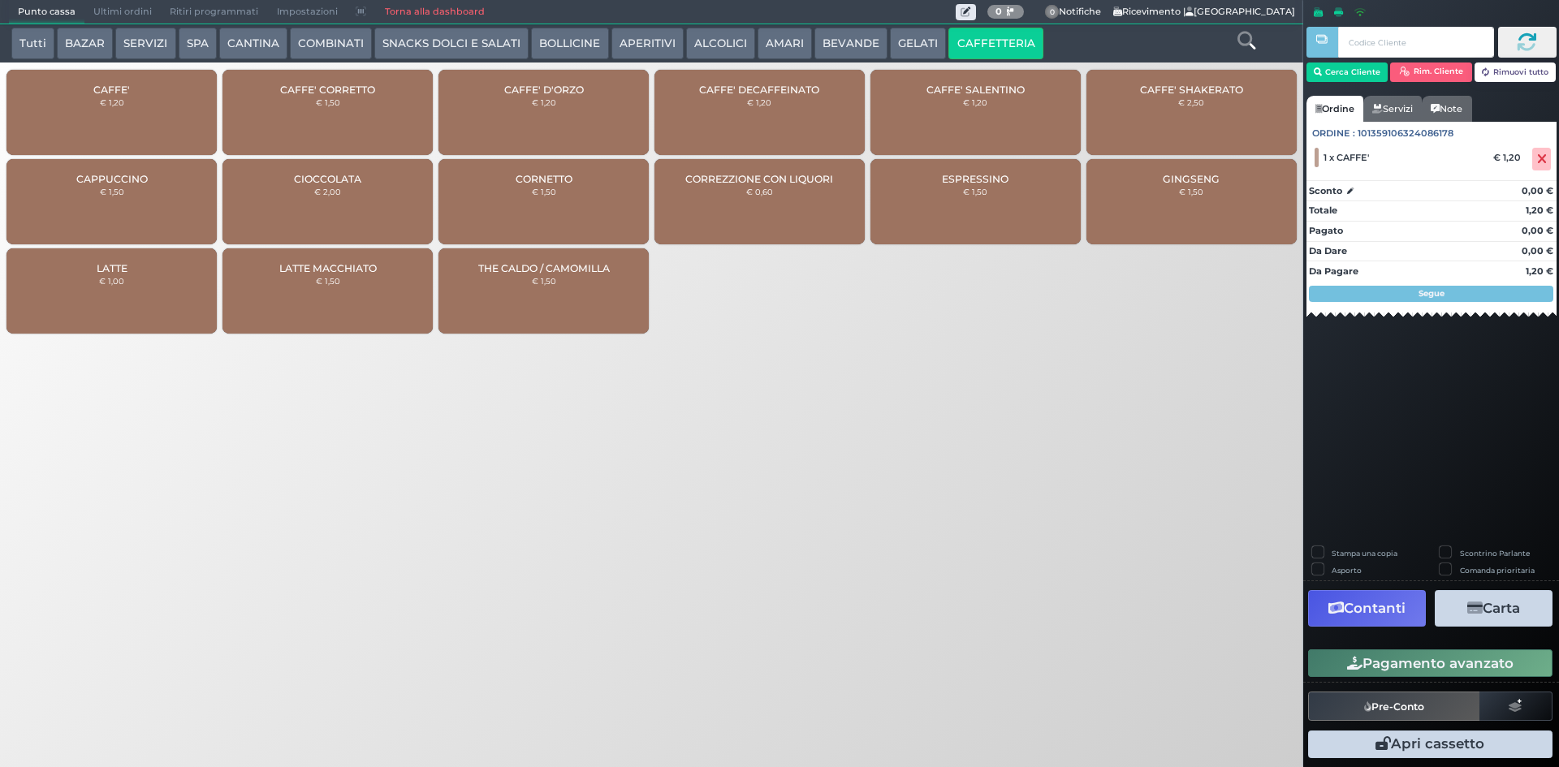
click at [1413, 672] on button "Pagamento avanzato" at bounding box center [1430, 664] width 244 height 28
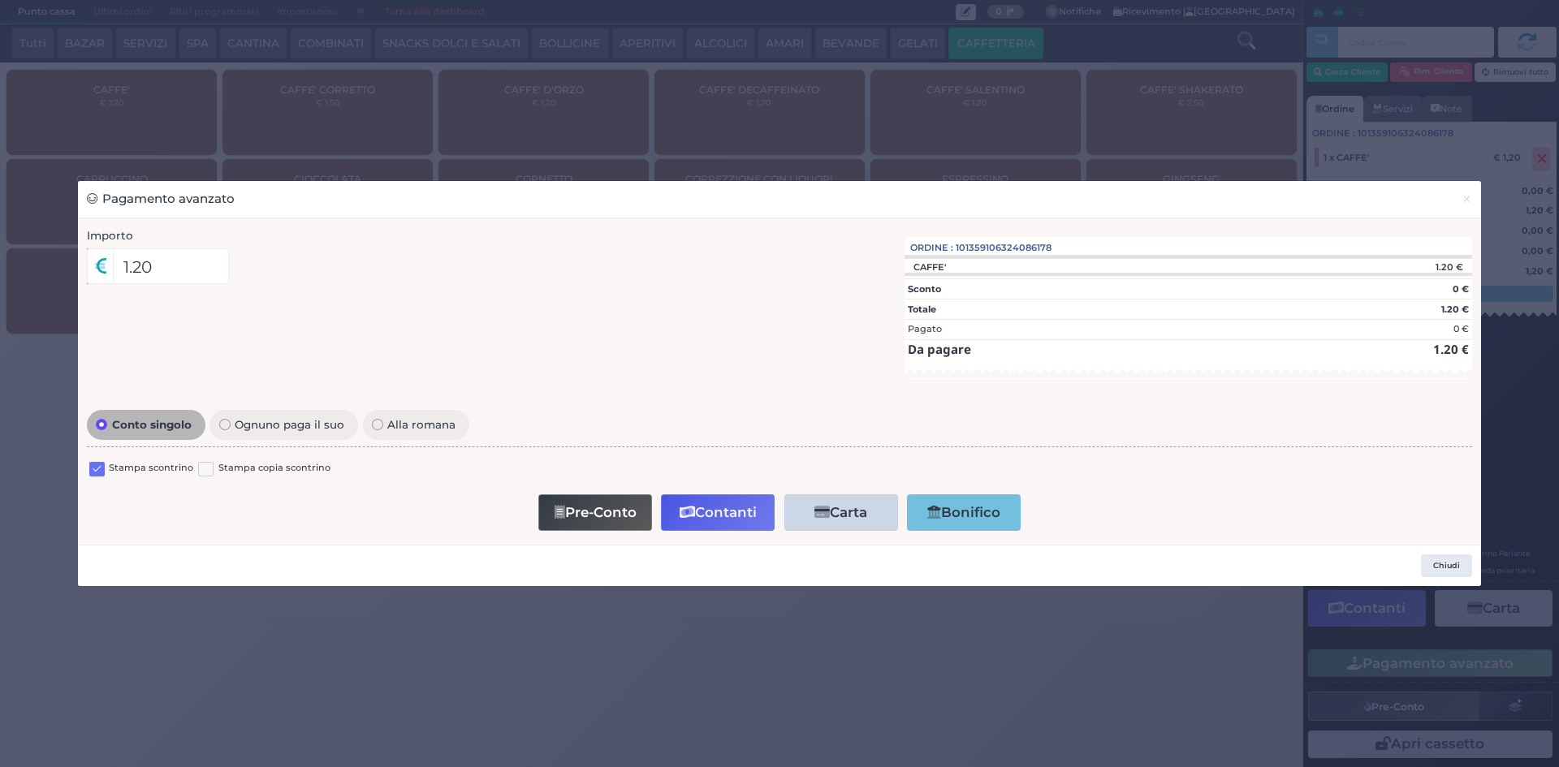
click at [93, 475] on label at bounding box center [96, 469] width 15 height 15
click at [0, 0] on input "checkbox" at bounding box center [0, 0] width 0 height 0
click at [745, 513] on button "Contanti" at bounding box center [718, 512] width 114 height 37
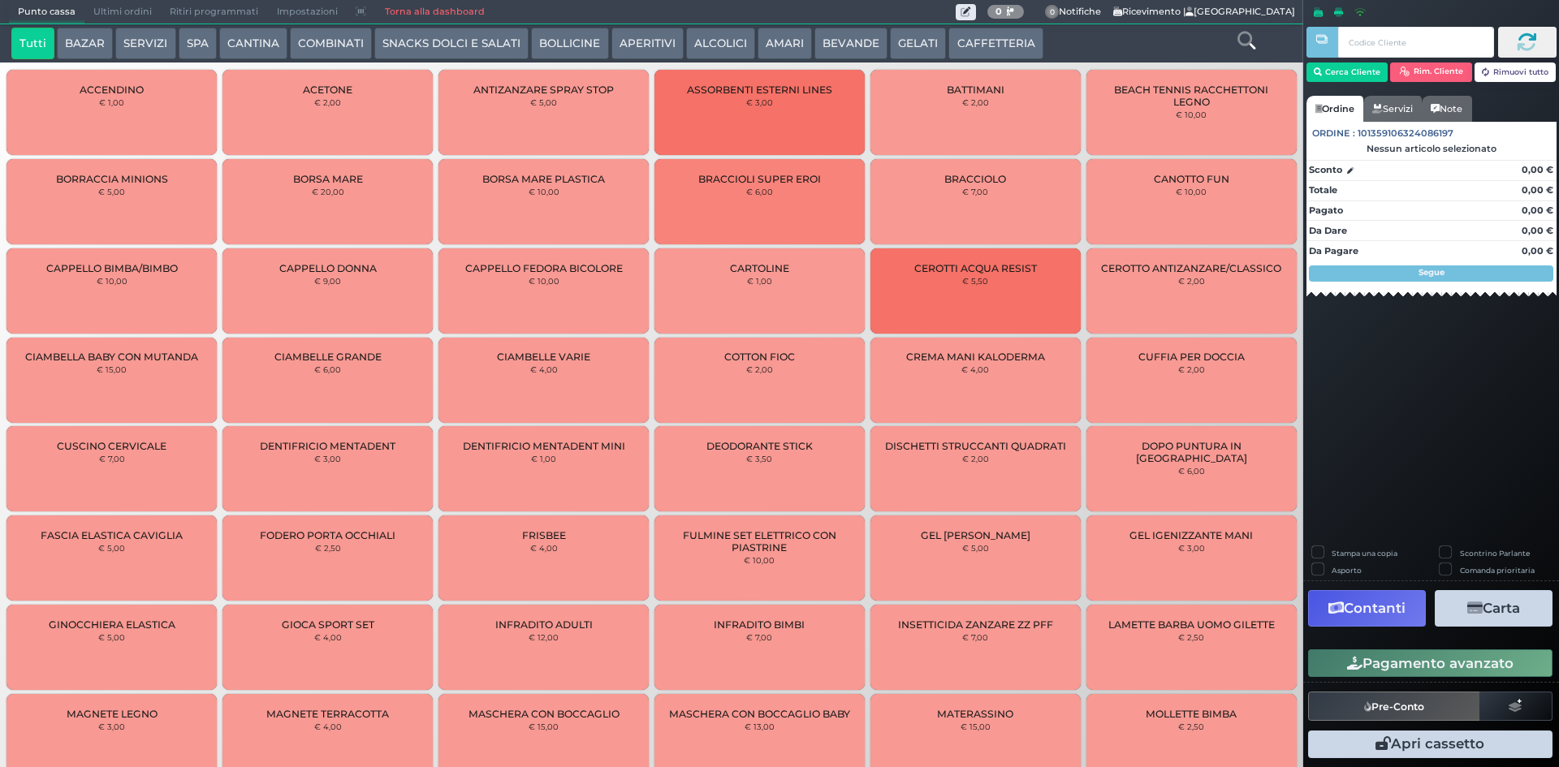
click at [126, 3] on span "Ultimi ordini" at bounding box center [122, 12] width 76 height 23
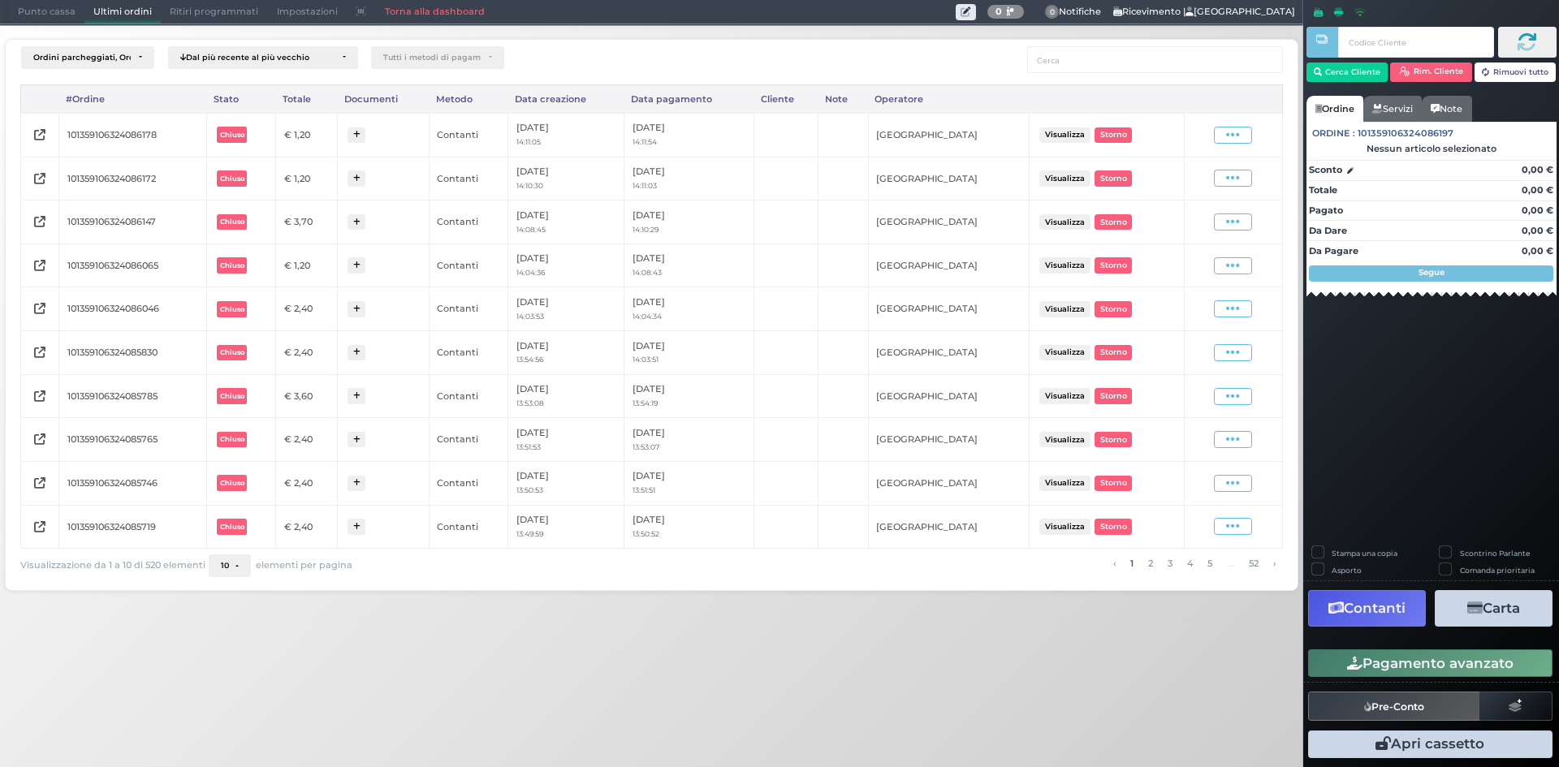
drag, startPoint x: 1241, startPoint y: 142, endPoint x: 1233, endPoint y: 146, distance: 9.1
click at [1241, 142] on span at bounding box center [1233, 135] width 38 height 17
click at [1198, 185] on span "Ristampa Pre-Conto" at bounding box center [1193, 182] width 67 height 28
click at [44, 11] on span "Punto cassa" at bounding box center [47, 12] width 76 height 23
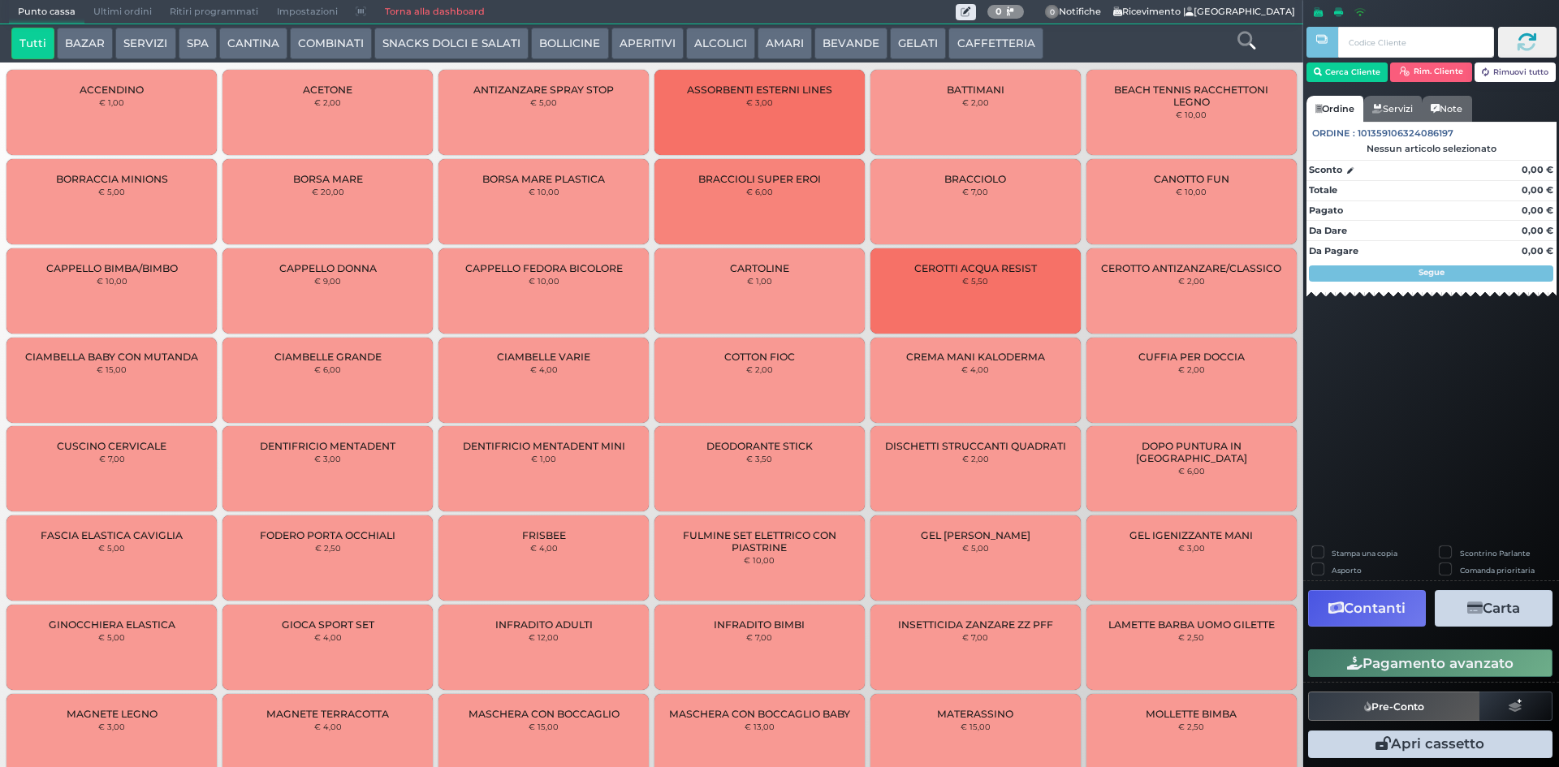
click at [1004, 40] on button "CAFFETTERIA" at bounding box center [995, 44] width 94 height 32
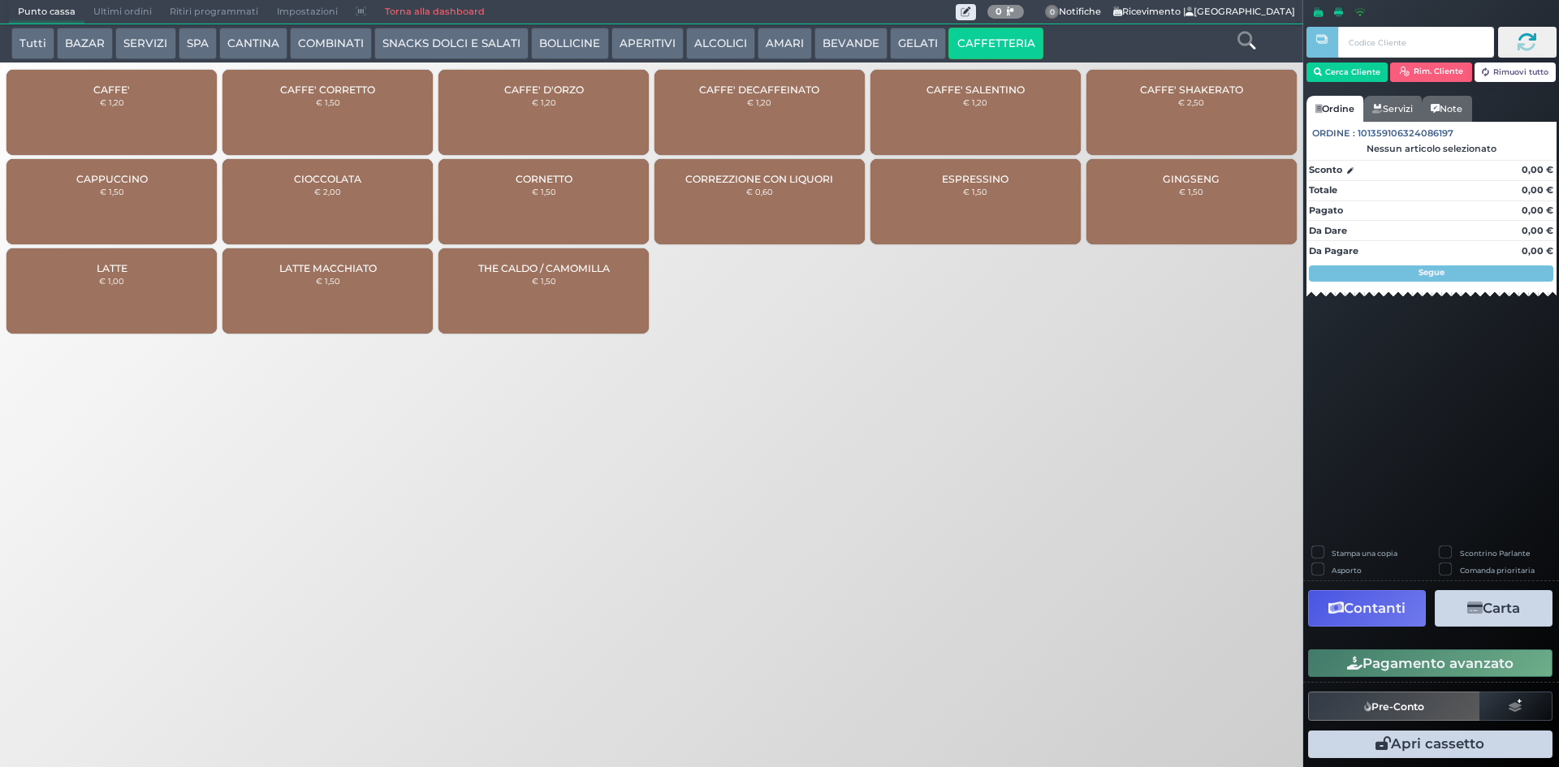
click at [127, 142] on div "CAFFE' € 1,20" at bounding box center [111, 112] width 210 height 85
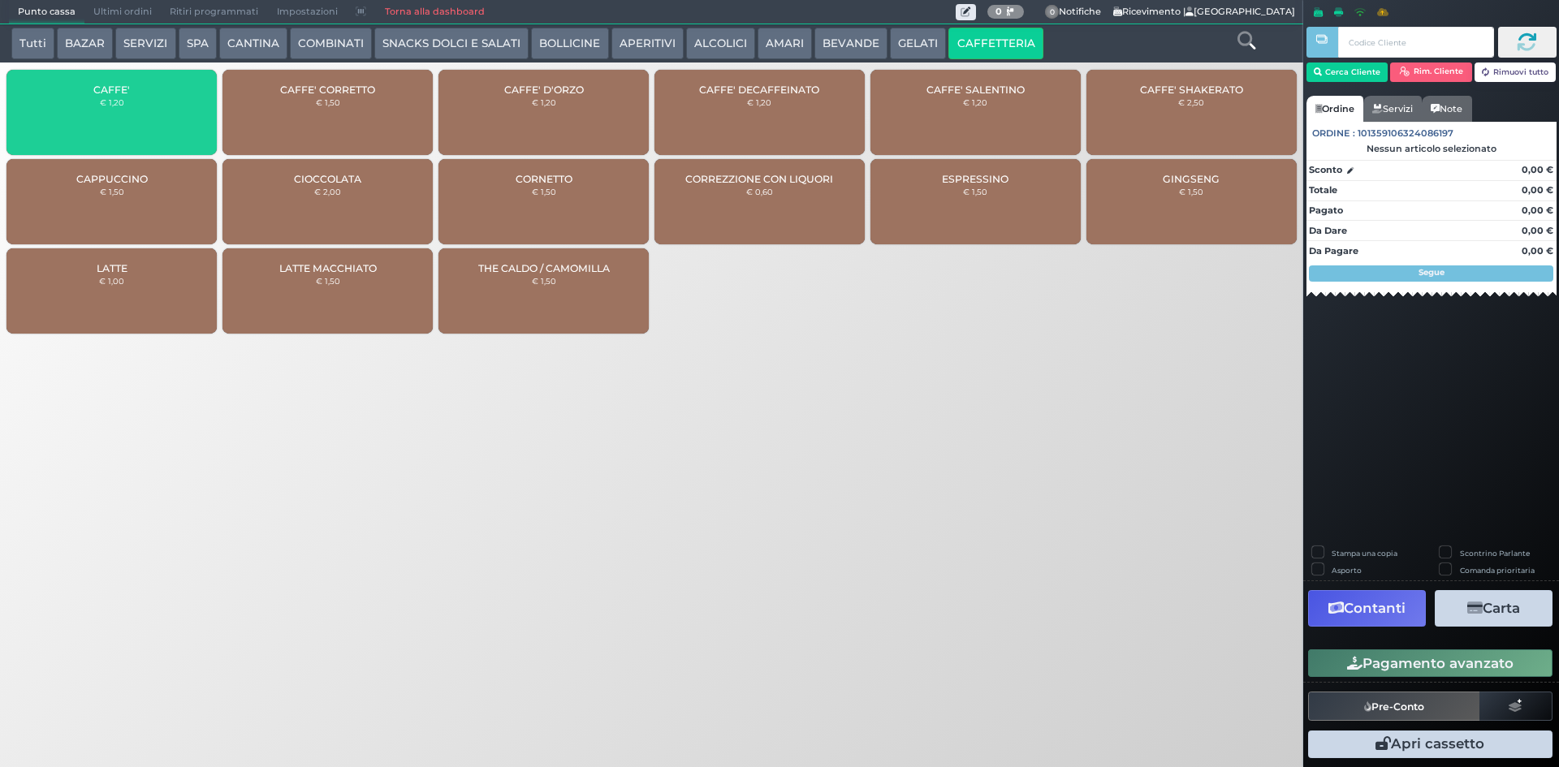
click at [127, 142] on div "CAFFE' € 1,20" at bounding box center [111, 112] width 210 height 85
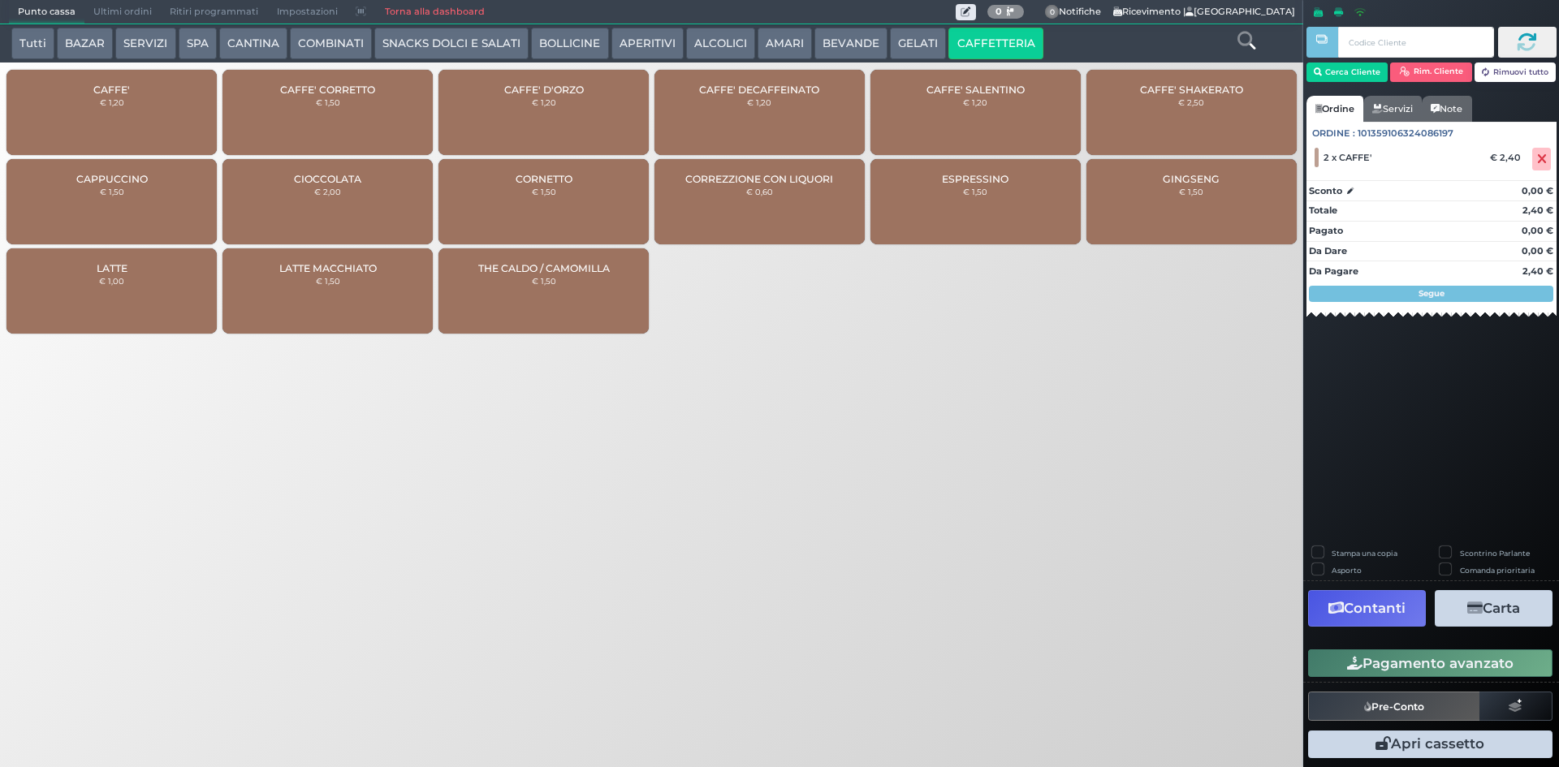
drag, startPoint x: 1441, startPoint y: 658, endPoint x: 889, endPoint y: 604, distance: 554.7
click at [1441, 658] on button "Pagamento avanzato" at bounding box center [1430, 664] width 244 height 28
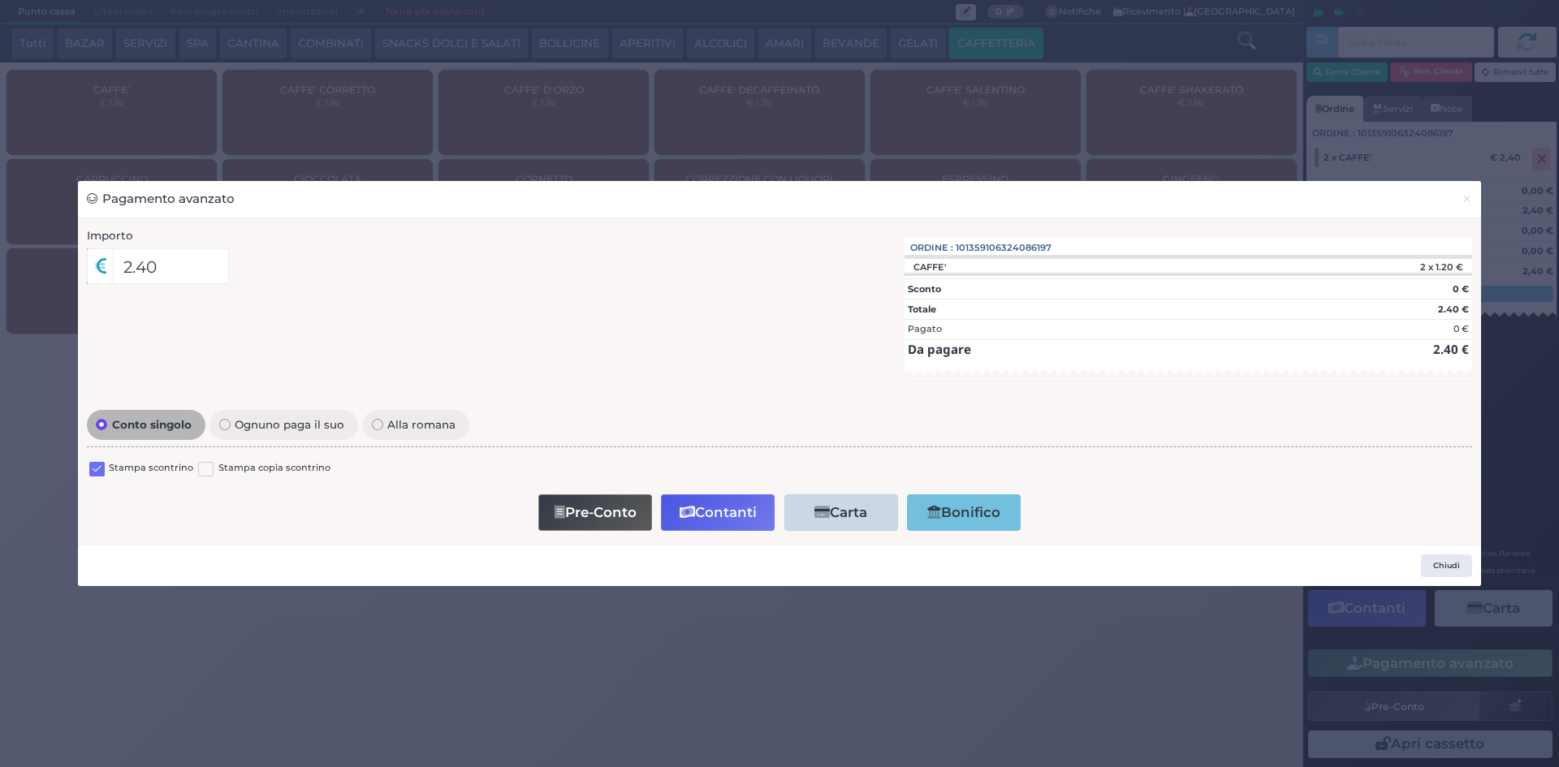
click at [102, 465] on label at bounding box center [96, 469] width 15 height 15
click at [0, 0] on input "checkbox" at bounding box center [0, 0] width 0 height 0
click at [687, 503] on button "Contanti" at bounding box center [718, 512] width 114 height 37
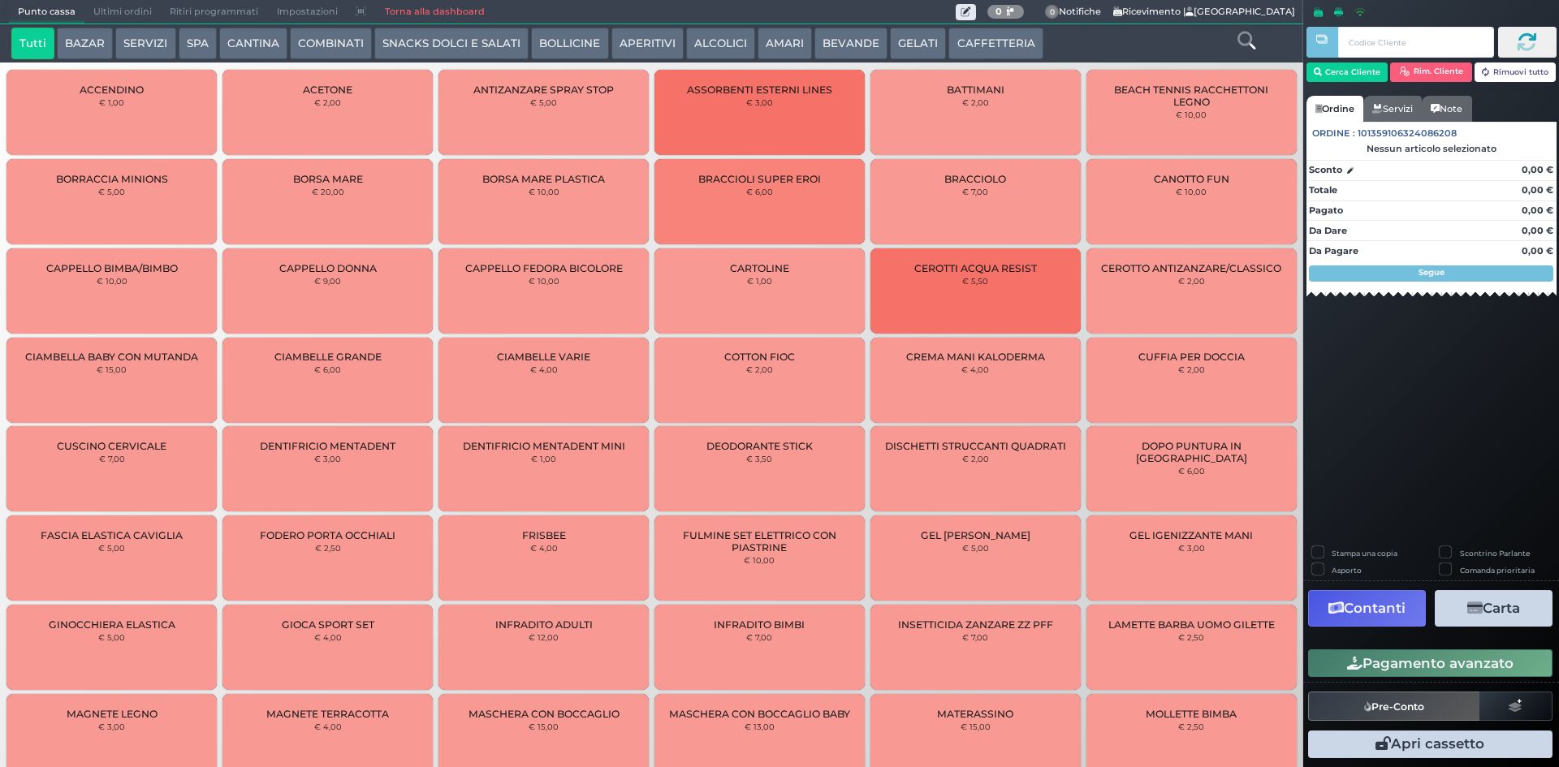
click at [124, 6] on span "Ultimi ordini" at bounding box center [122, 12] width 76 height 23
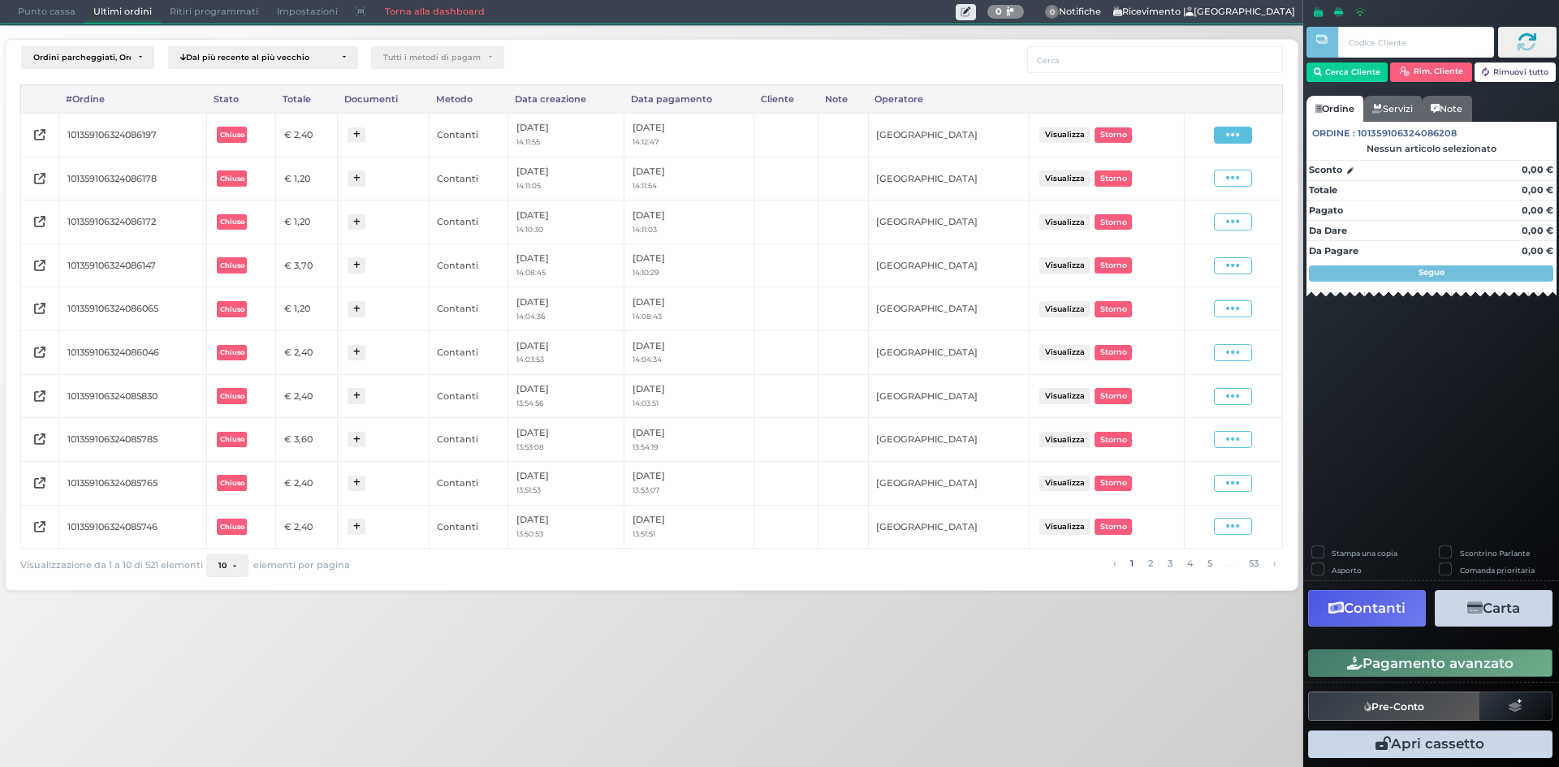
click at [1229, 142] on icon at bounding box center [1233, 134] width 14 height 15
click at [1203, 193] on span "Ristampa Pre-Conto" at bounding box center [1193, 182] width 67 height 28
click at [50, 14] on span "Punto cassa" at bounding box center [47, 12] width 76 height 23
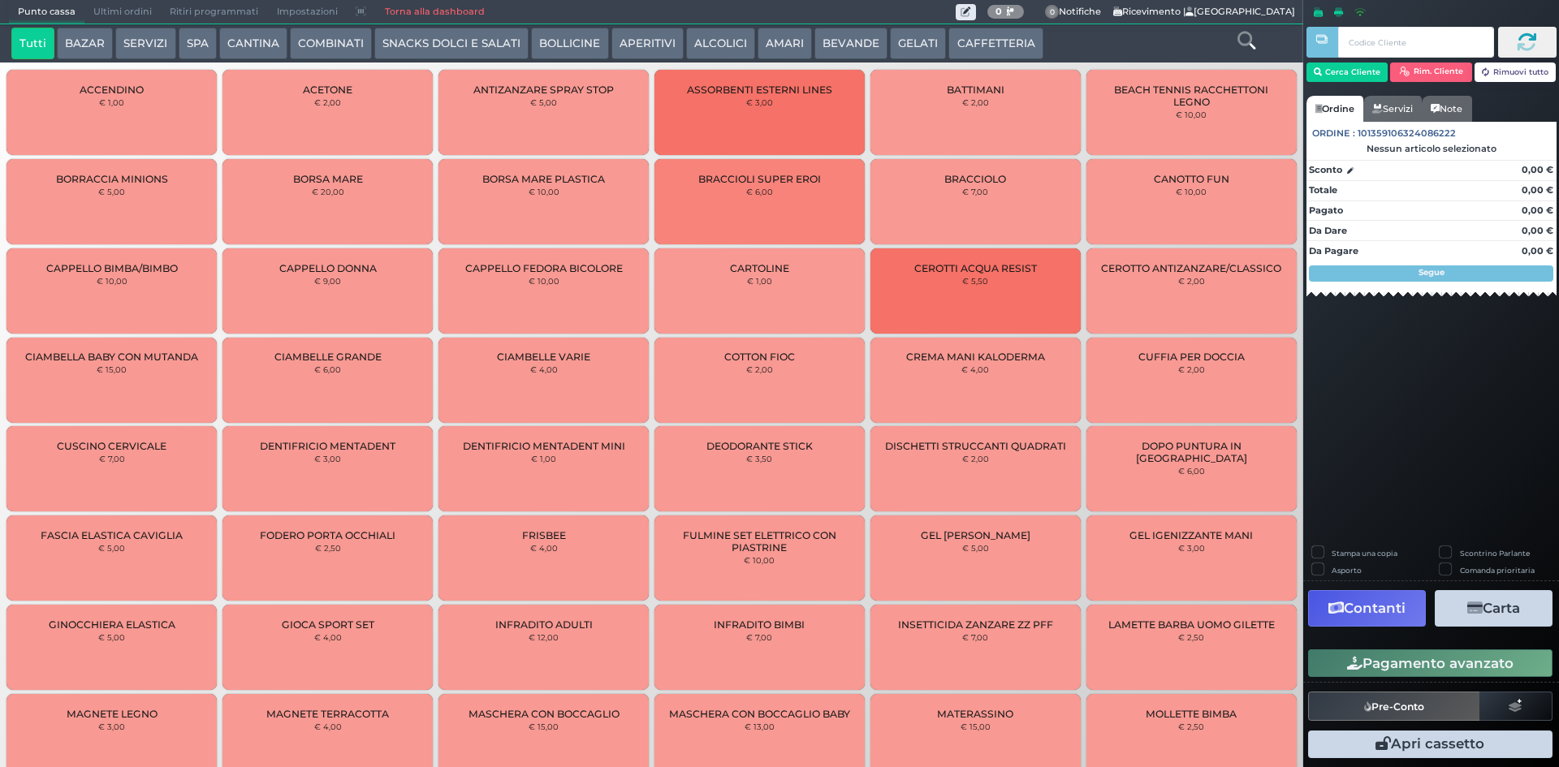
click at [711, 45] on button "ALCOLICI" at bounding box center [720, 44] width 69 height 32
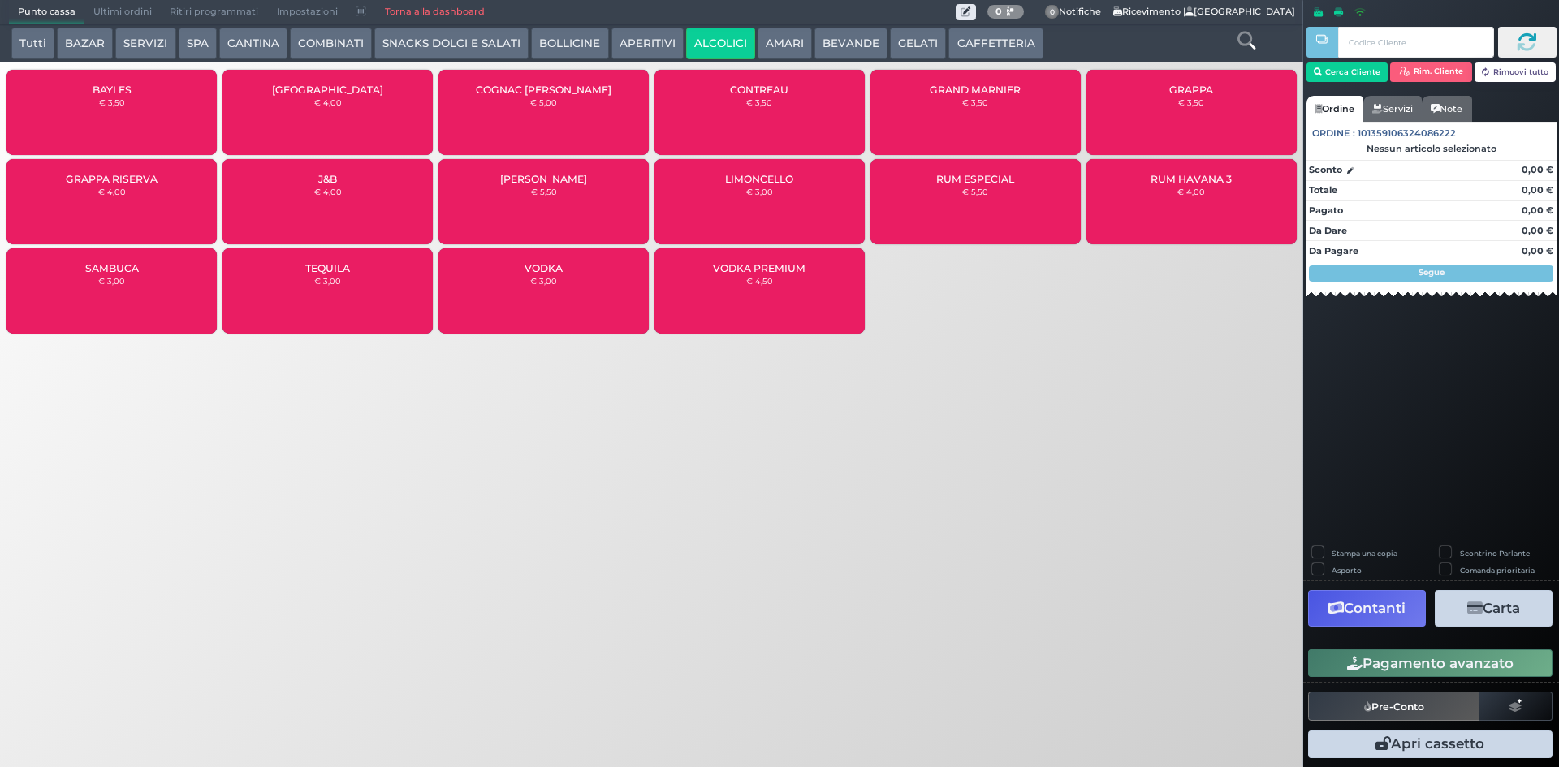
click at [370, 123] on div "[GEOGRAPHIC_DATA] € 4,00" at bounding box center [327, 112] width 210 height 85
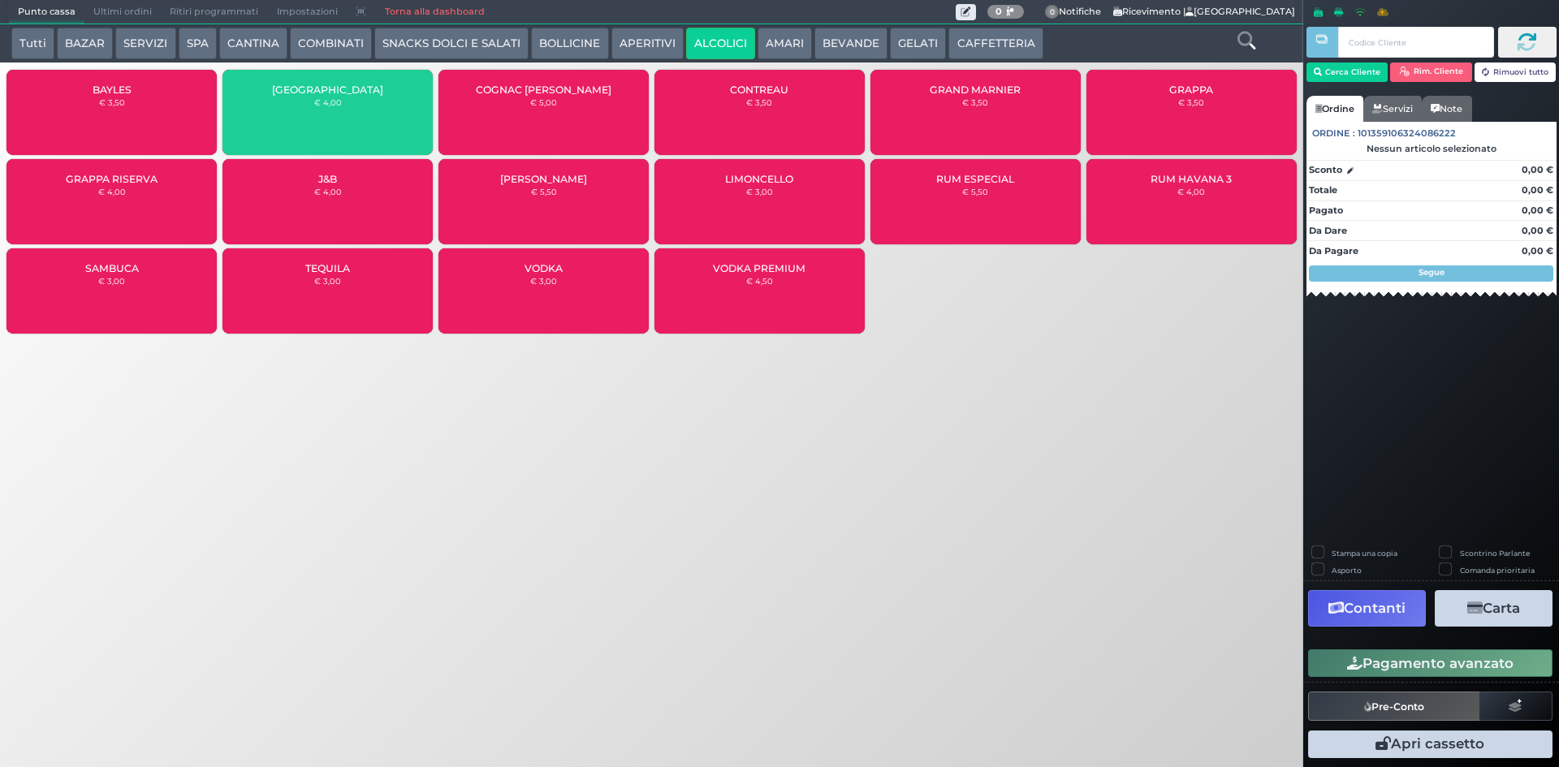
click at [370, 123] on div "[GEOGRAPHIC_DATA] € 4,00" at bounding box center [327, 112] width 210 height 85
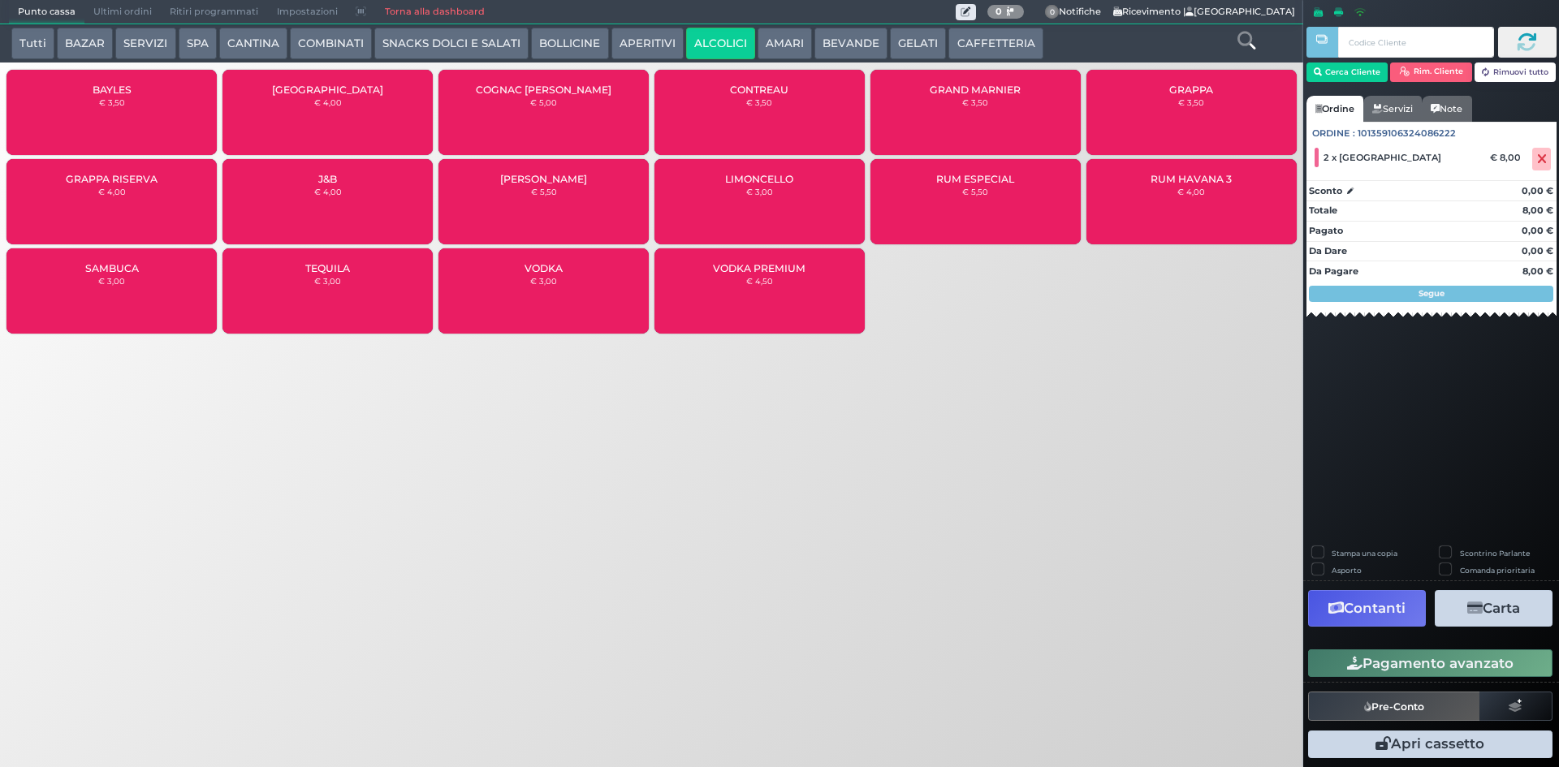
click at [1399, 667] on button "Pagamento avanzato" at bounding box center [1430, 664] width 244 height 28
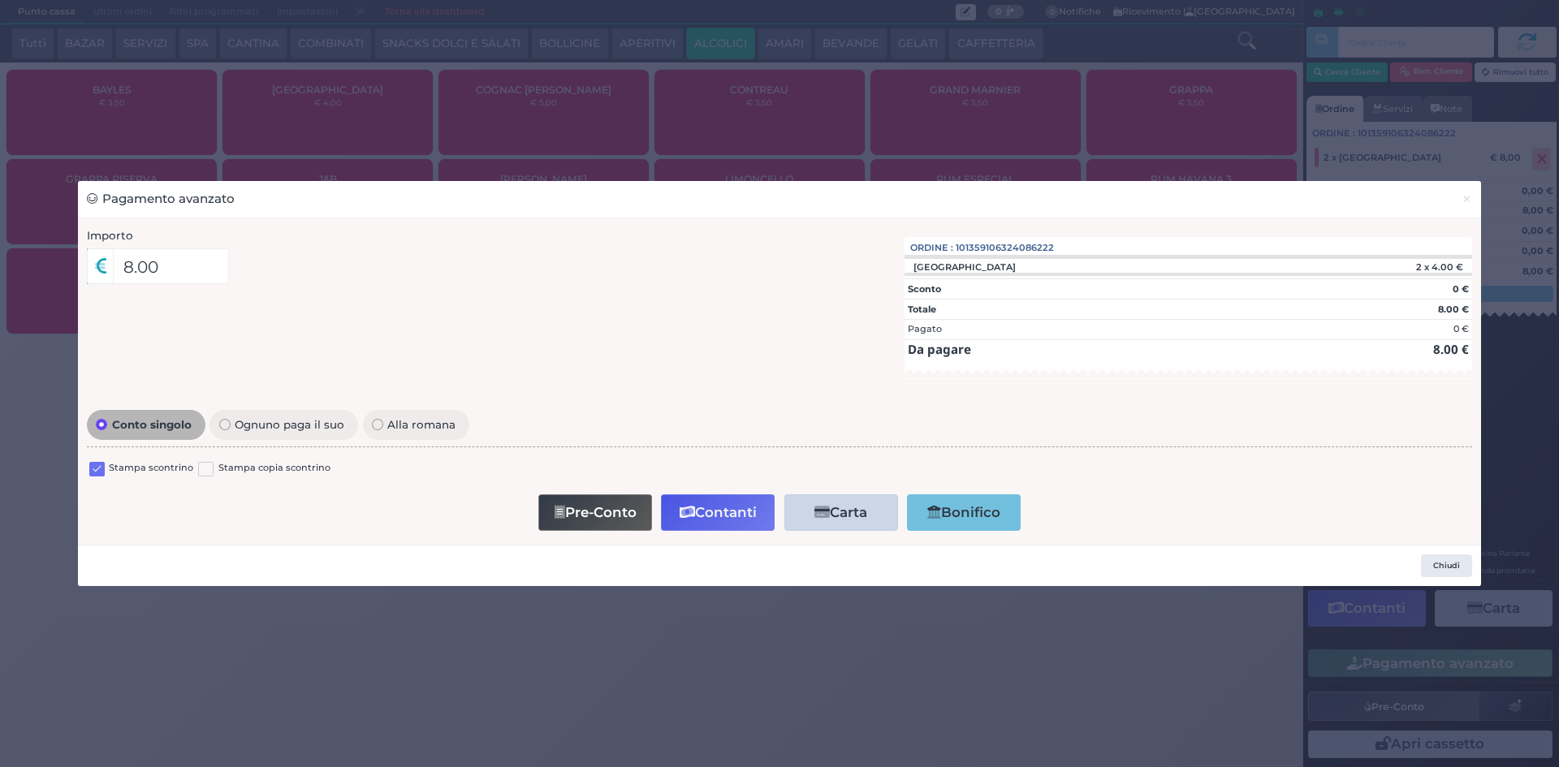
click at [101, 473] on label at bounding box center [96, 469] width 15 height 15
click at [0, 0] on input "checkbox" at bounding box center [0, 0] width 0 height 0
click at [689, 506] on icon "button" at bounding box center [687, 513] width 15 height 14
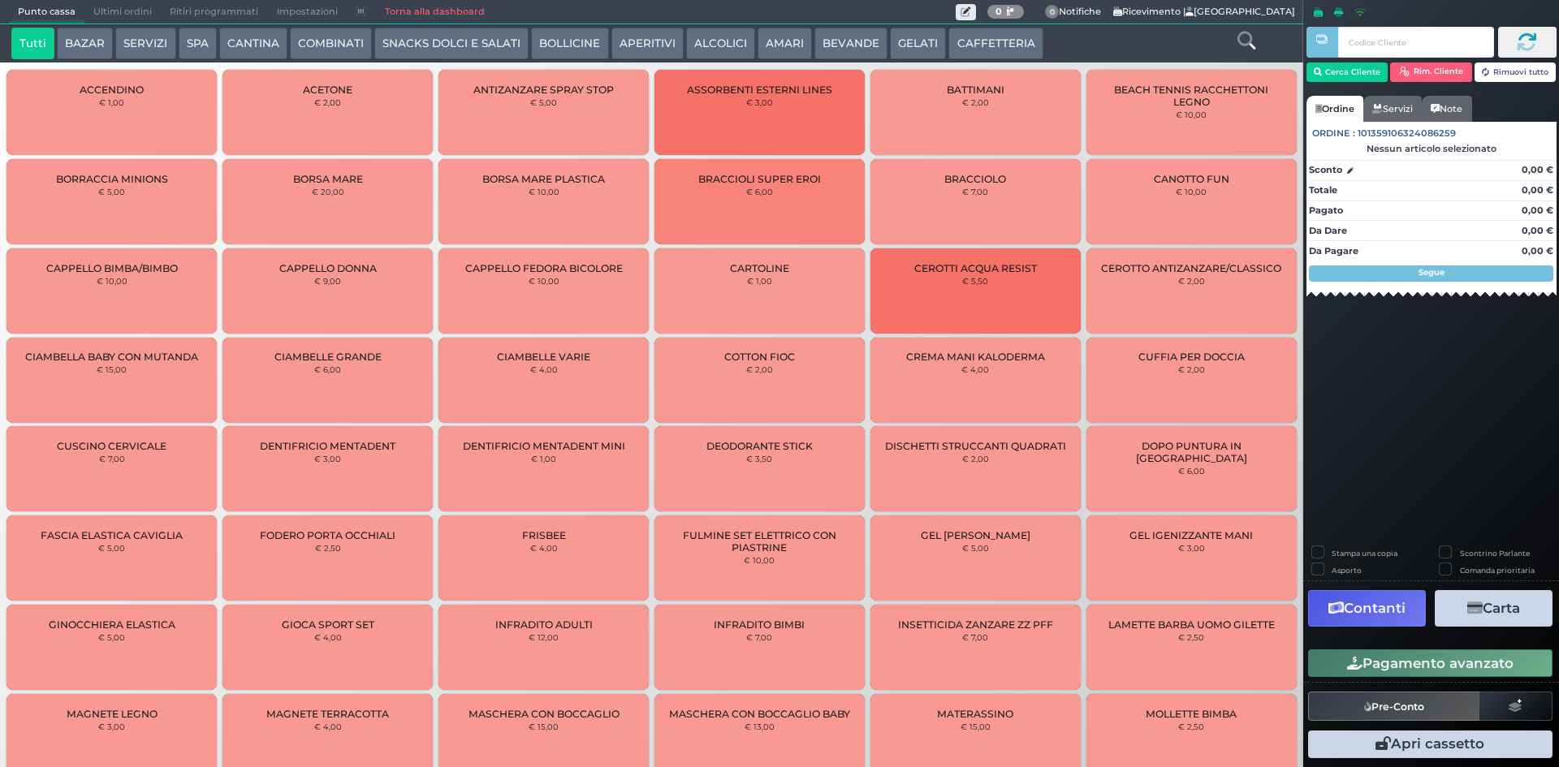
click at [122, 11] on span "Ultimi ordini" at bounding box center [122, 12] width 76 height 23
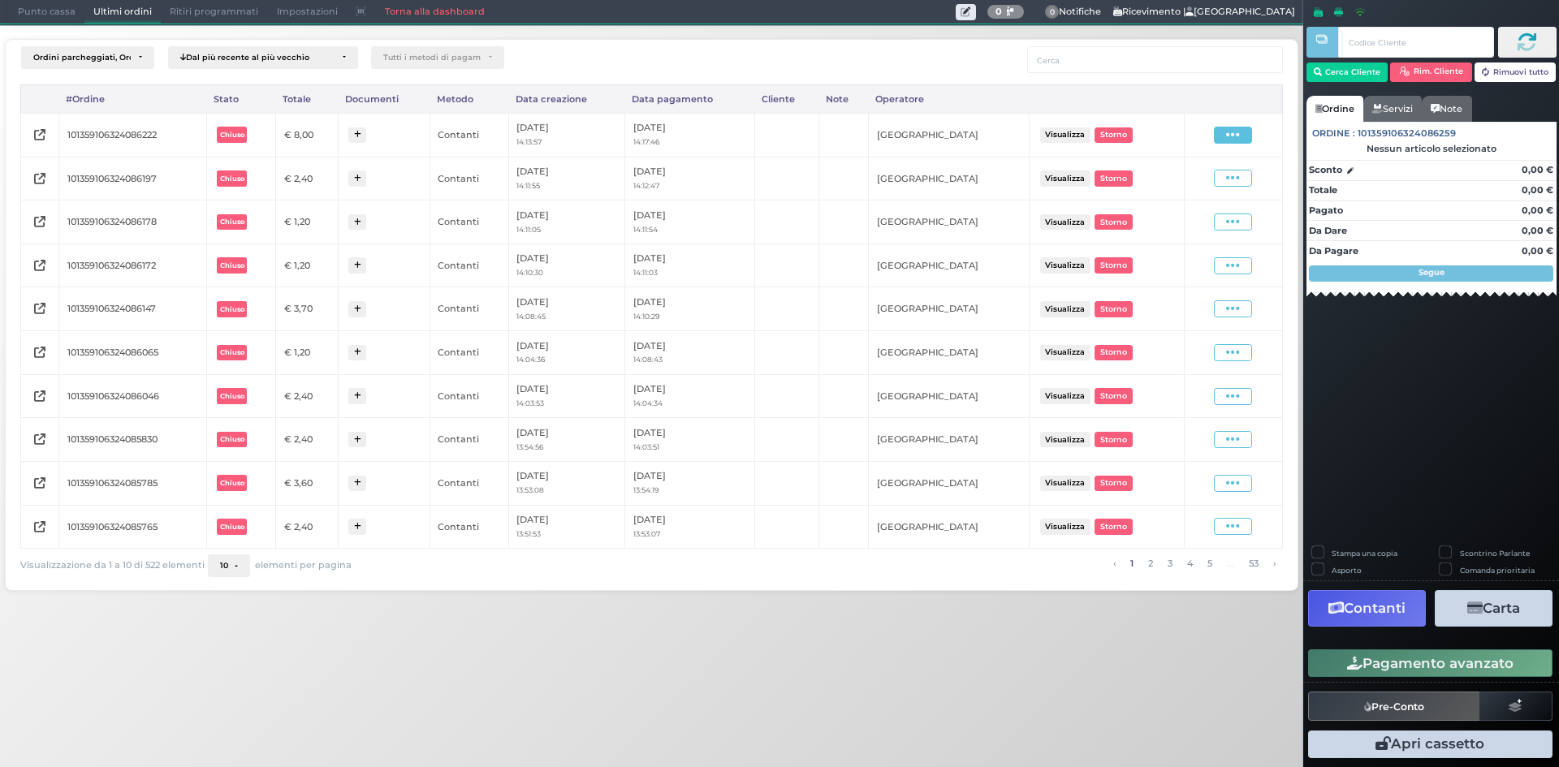
click at [1236, 142] on icon at bounding box center [1233, 134] width 14 height 15
click at [1196, 180] on span "Ristampa Pre-Conto" at bounding box center [1193, 182] width 67 height 28
click at [28, 3] on span "Punto cassa" at bounding box center [47, 12] width 76 height 23
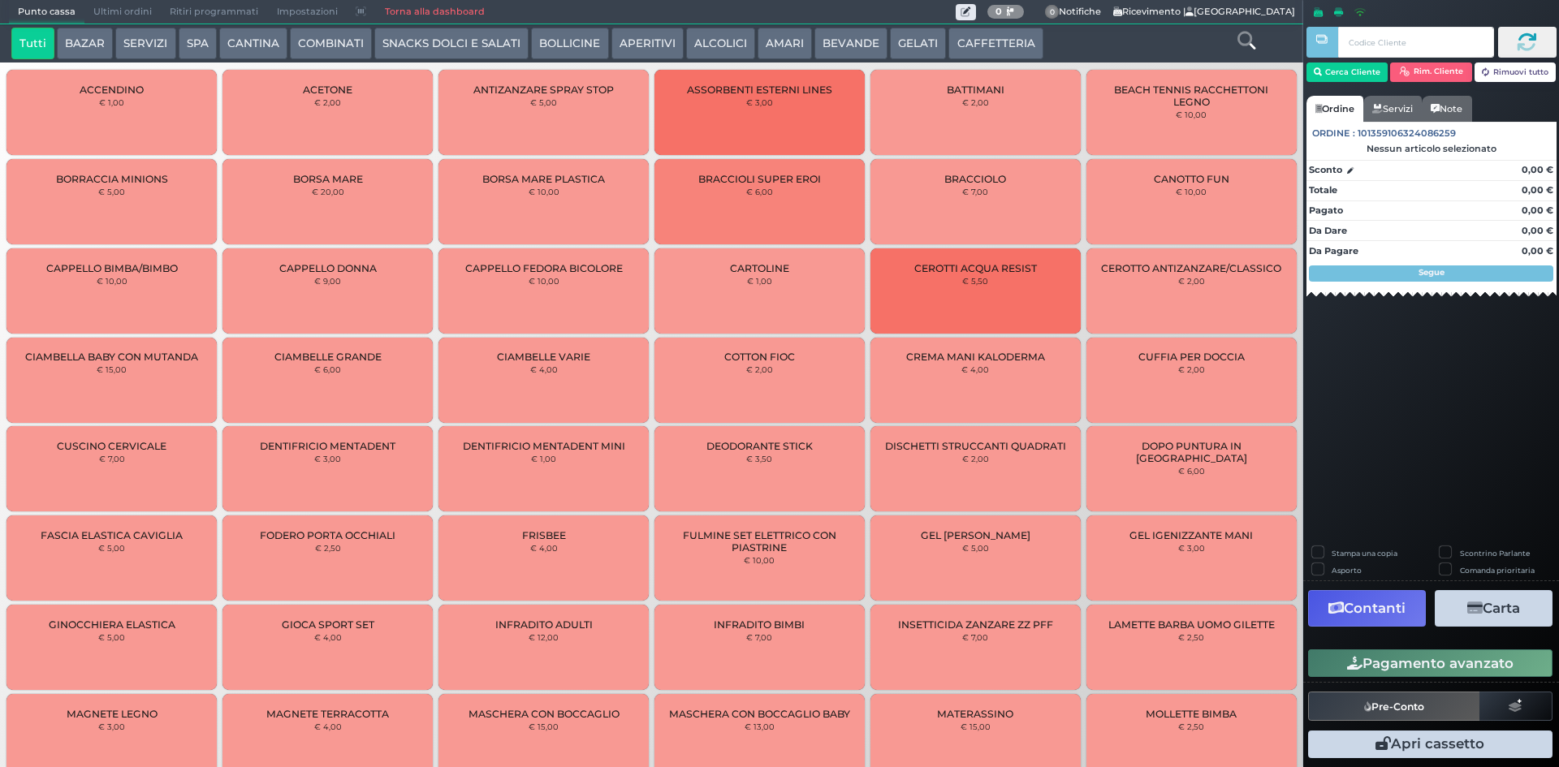
click at [864, 41] on button "BEVANDE" at bounding box center [850, 44] width 73 height 32
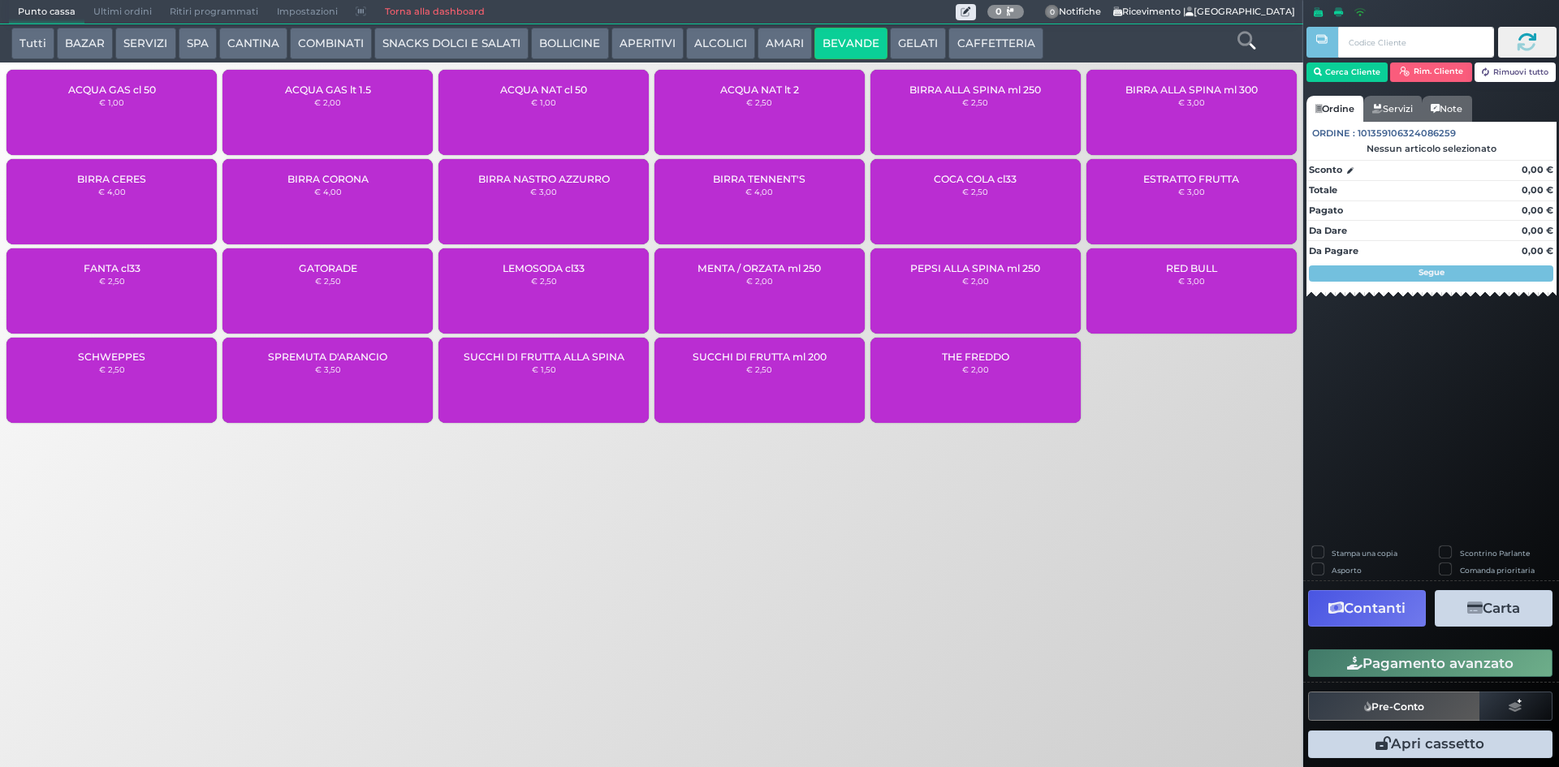
drag, startPoint x: 572, startPoint y: 235, endPoint x: 576, endPoint y: 222, distance: 13.1
click at [574, 226] on div "BIRRA NASTRO AZZURRO € 3,00" at bounding box center [543, 201] width 210 height 85
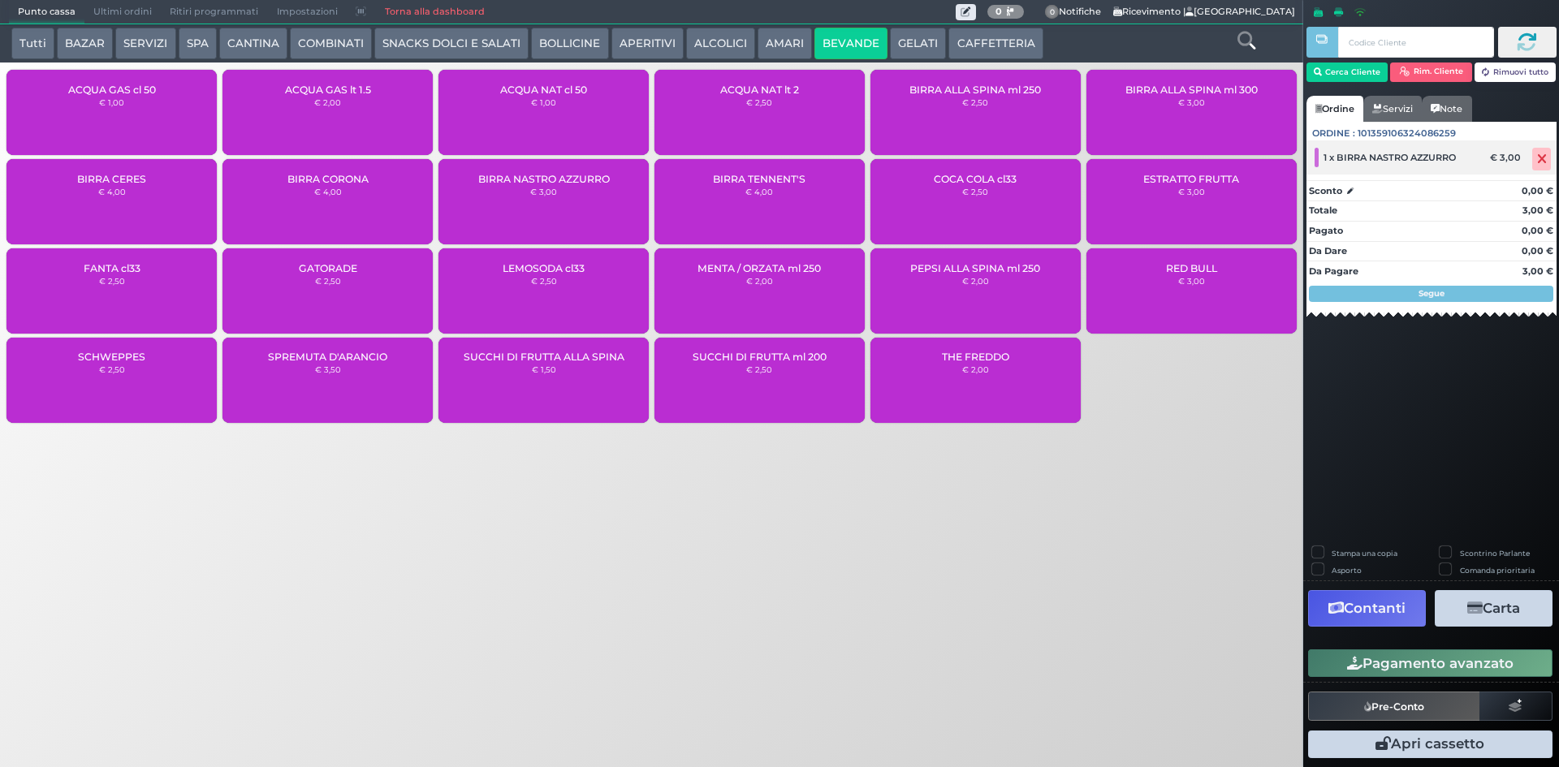
click at [1542, 166] on span at bounding box center [1541, 159] width 19 height 23
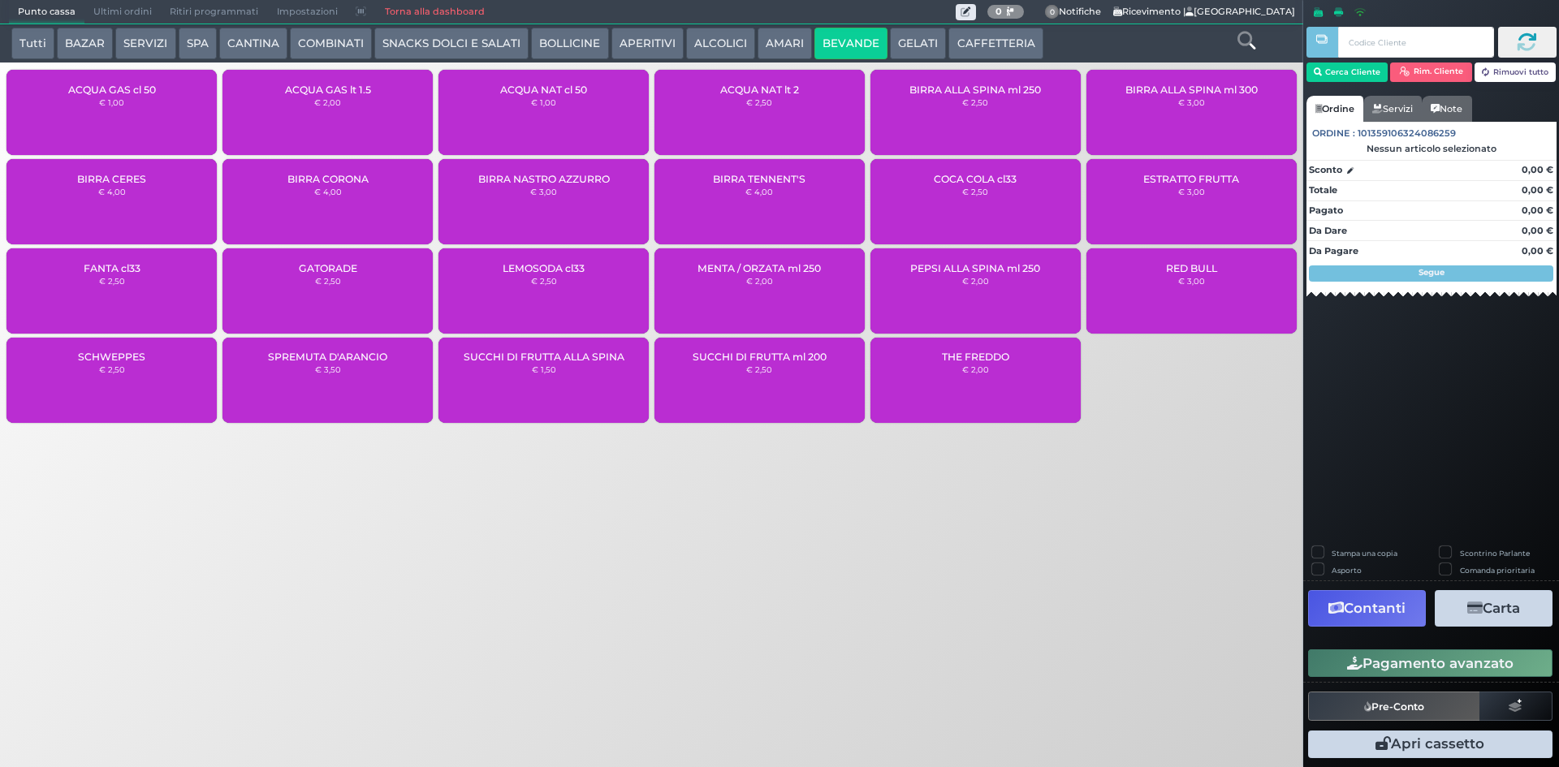
click at [359, 386] on div "SPREMUTA D'ARANCIO € 3,50" at bounding box center [327, 380] width 210 height 85
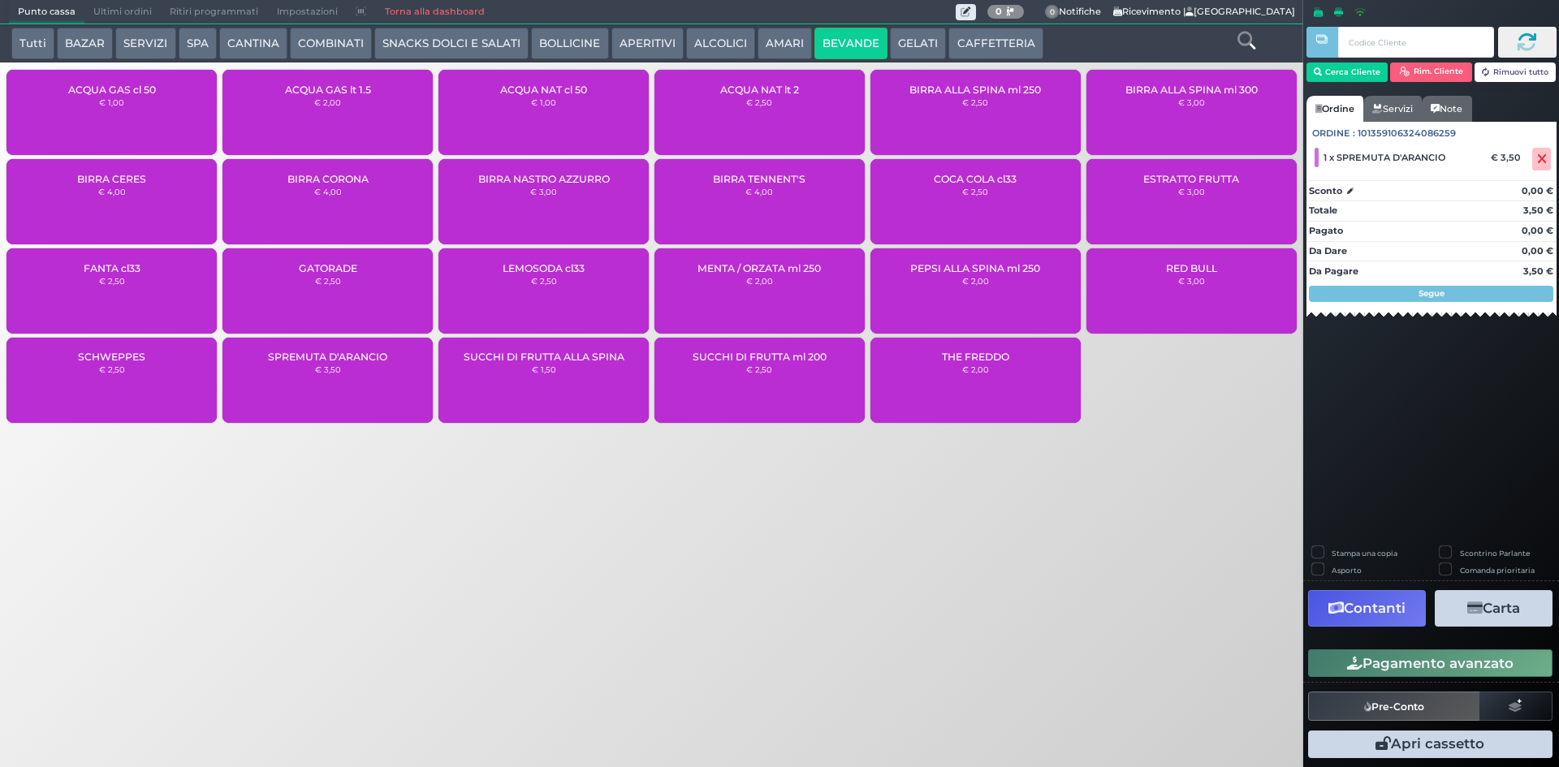
click at [1343, 654] on button "Pagamento avanzato" at bounding box center [1430, 664] width 244 height 28
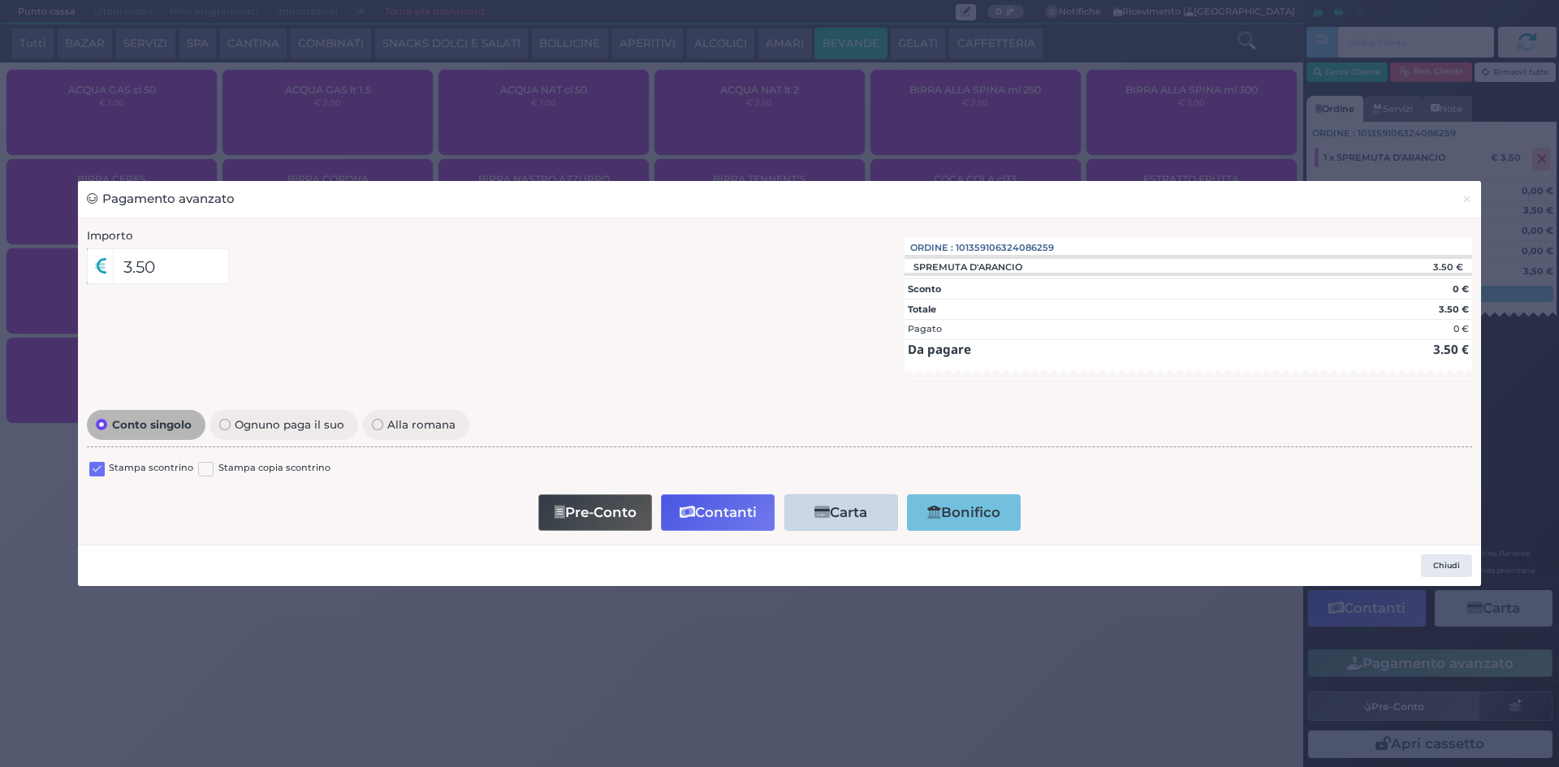
click at [103, 467] on label at bounding box center [96, 469] width 15 height 15
click at [0, 0] on input "checkbox" at bounding box center [0, 0] width 0 height 0
click at [1462, 201] on span "×" at bounding box center [1467, 199] width 11 height 18
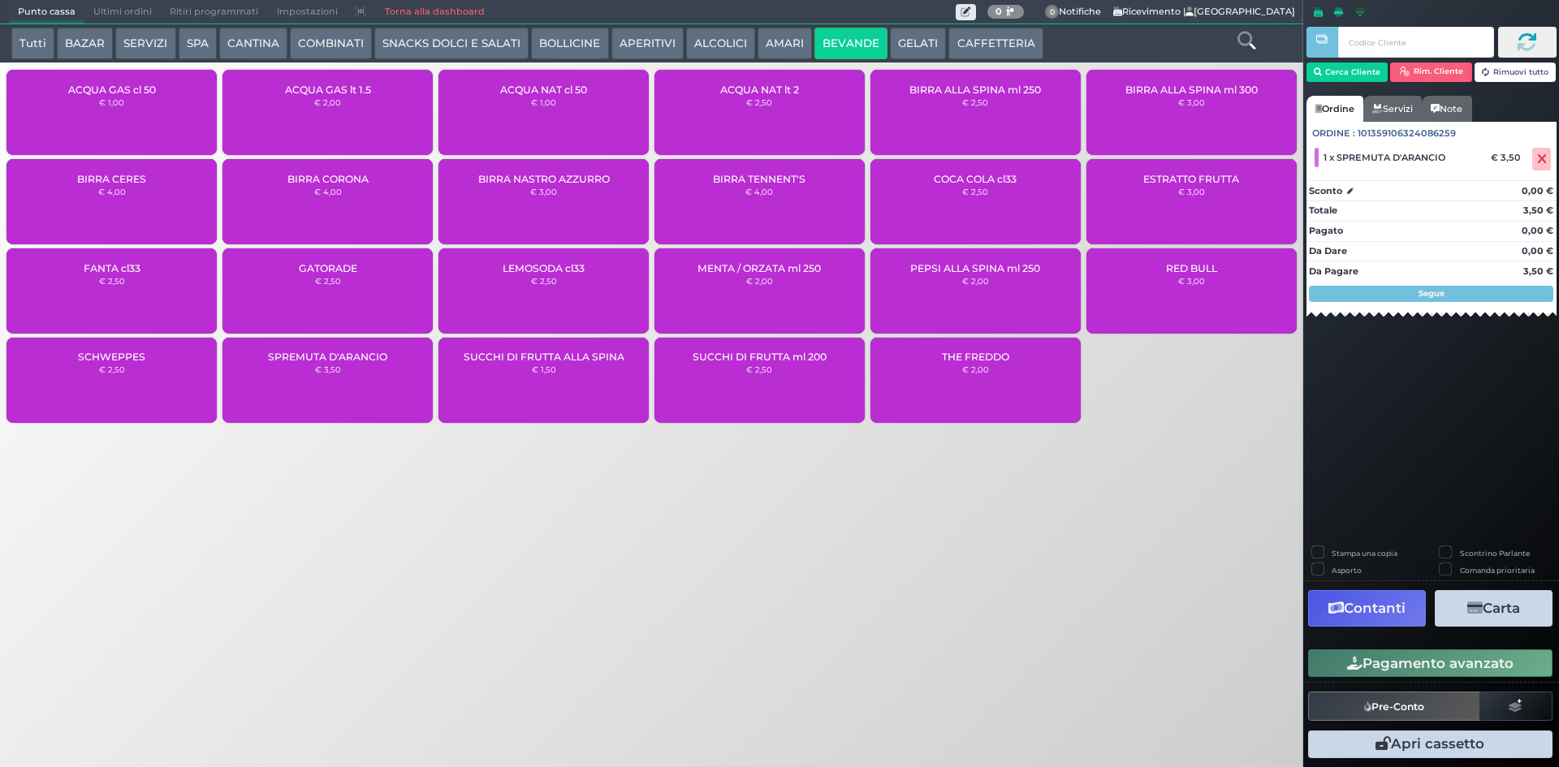
click at [1478, 619] on button "Carta" at bounding box center [1494, 608] width 118 height 37
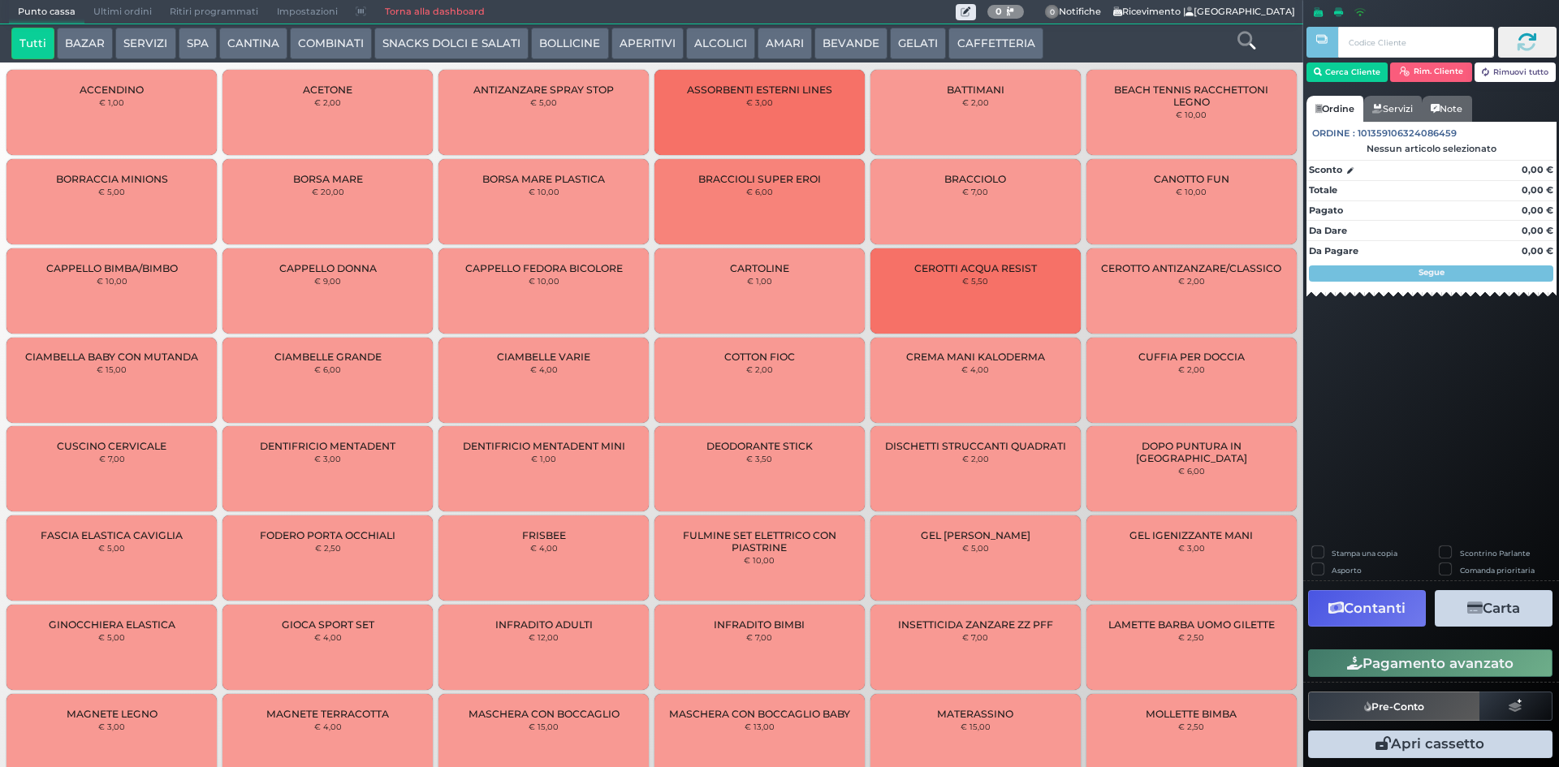
click at [89, 9] on span "Ultimi ordini" at bounding box center [122, 12] width 76 height 23
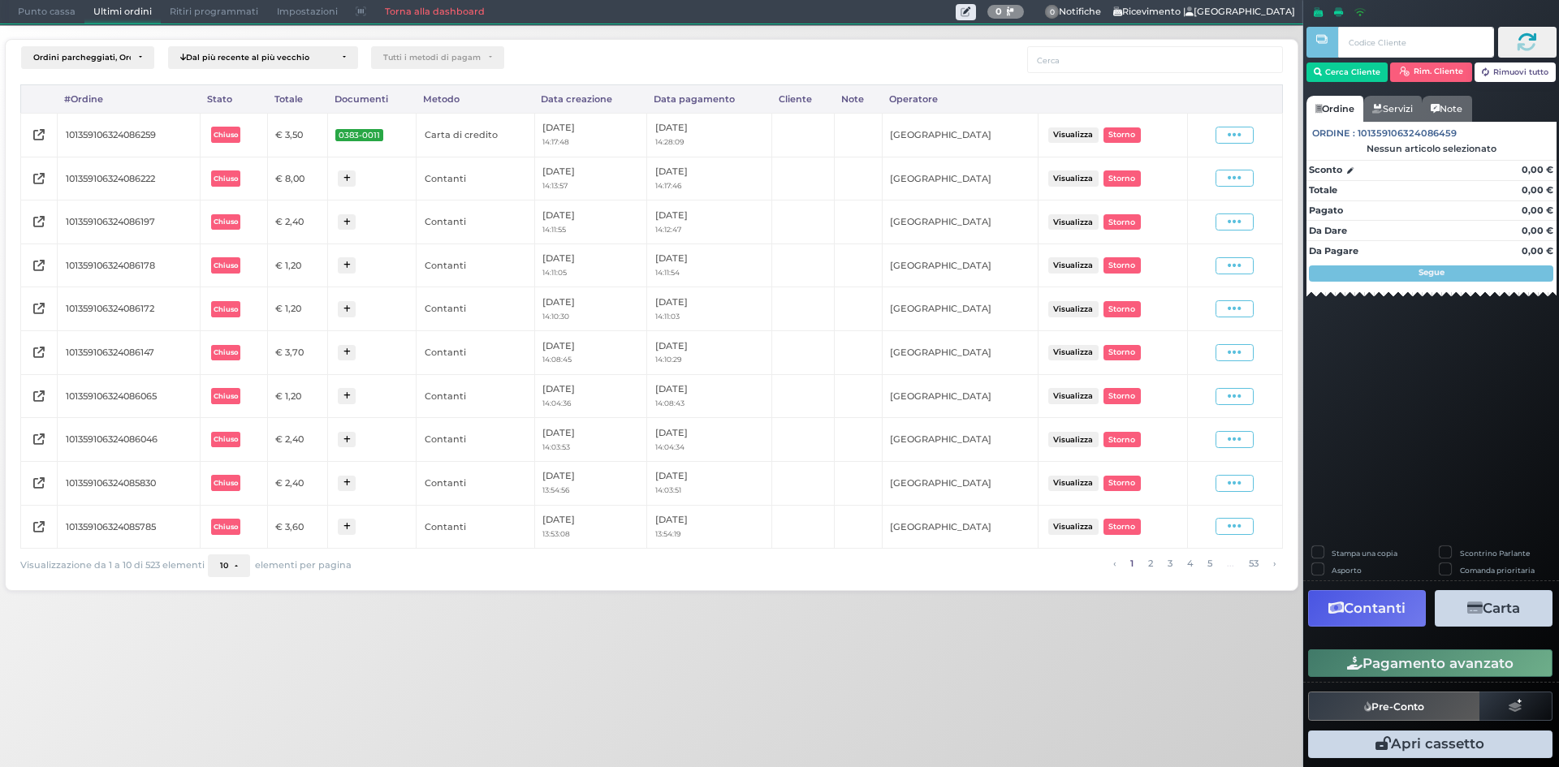
click at [15, 10] on span "Punto cassa" at bounding box center [47, 12] width 76 height 23
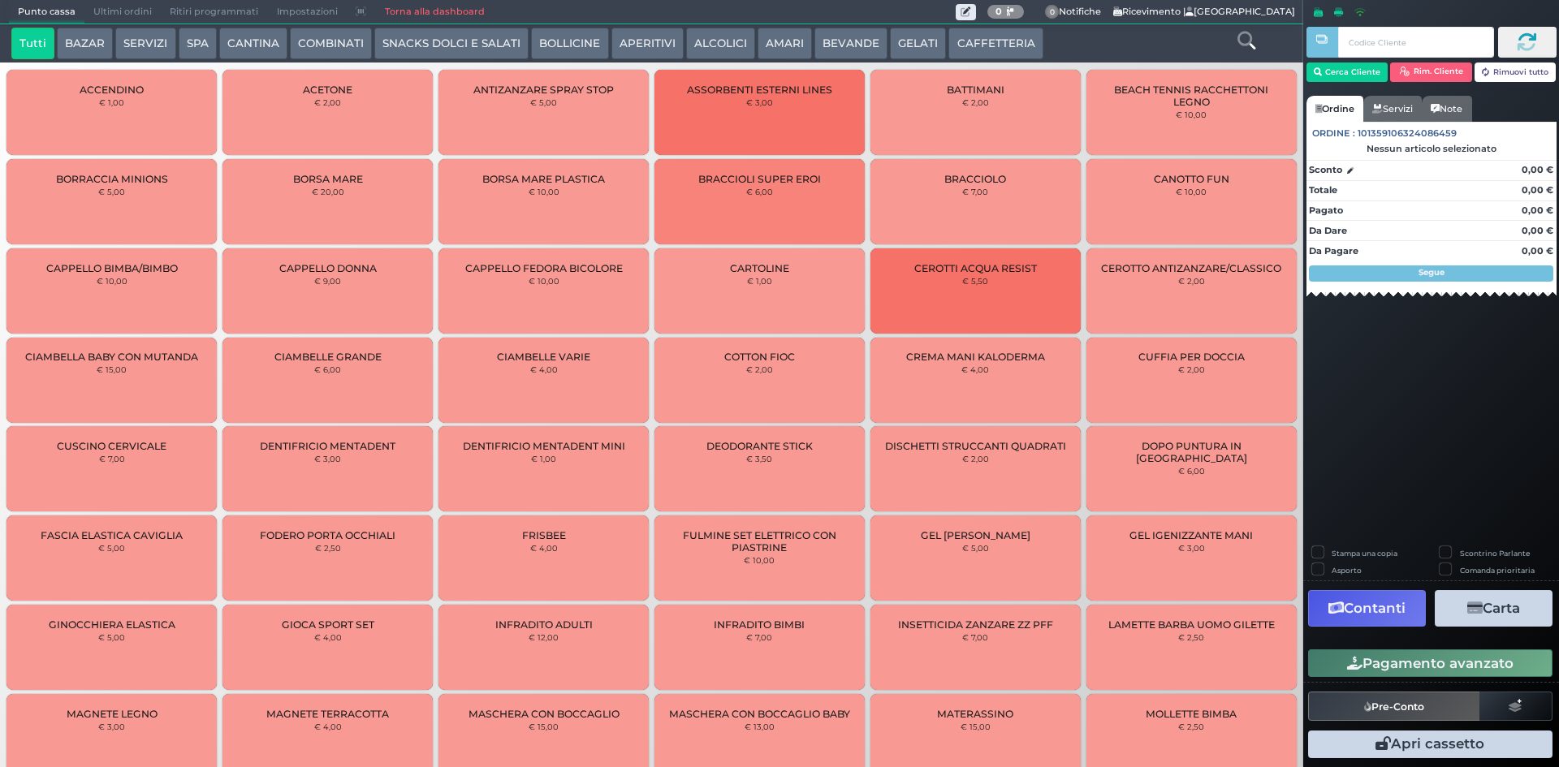
click at [861, 44] on button "BEVANDE" at bounding box center [850, 44] width 73 height 32
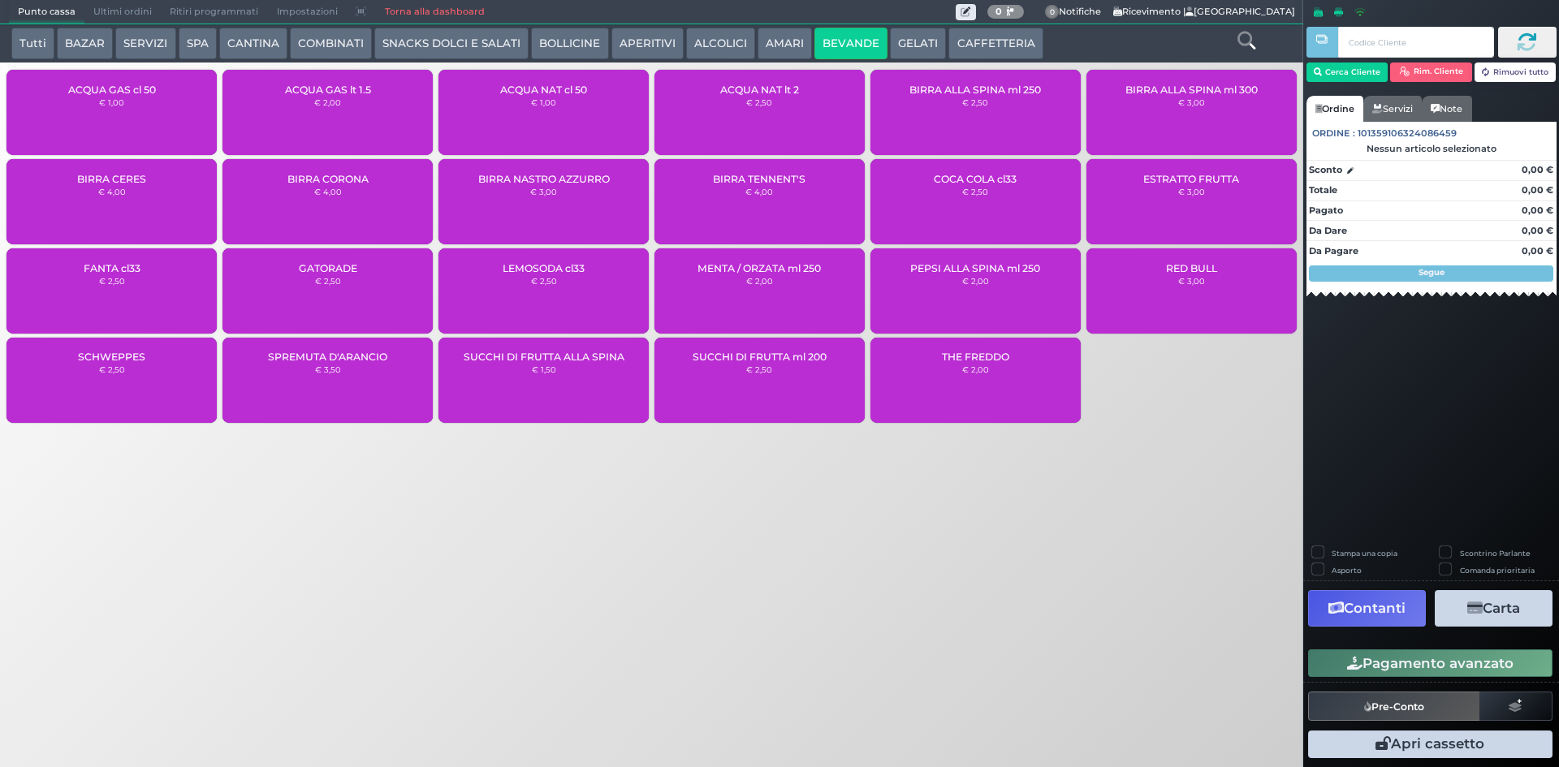
click at [587, 180] on span "BIRRA NASTRO AZZURRO" at bounding box center [544, 179] width 132 height 12
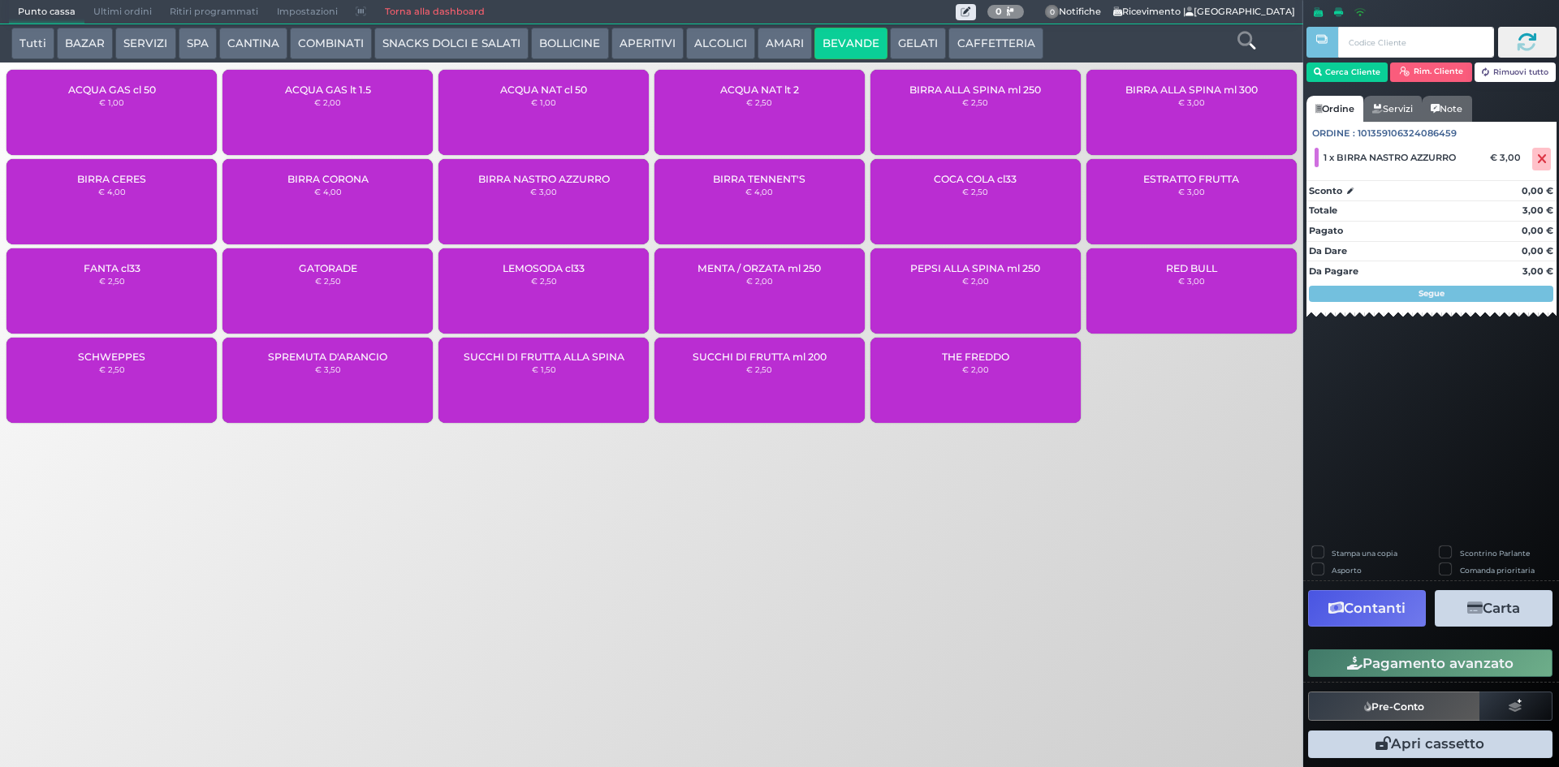
click at [1382, 650] on button "Pagamento avanzato" at bounding box center [1430, 664] width 244 height 28
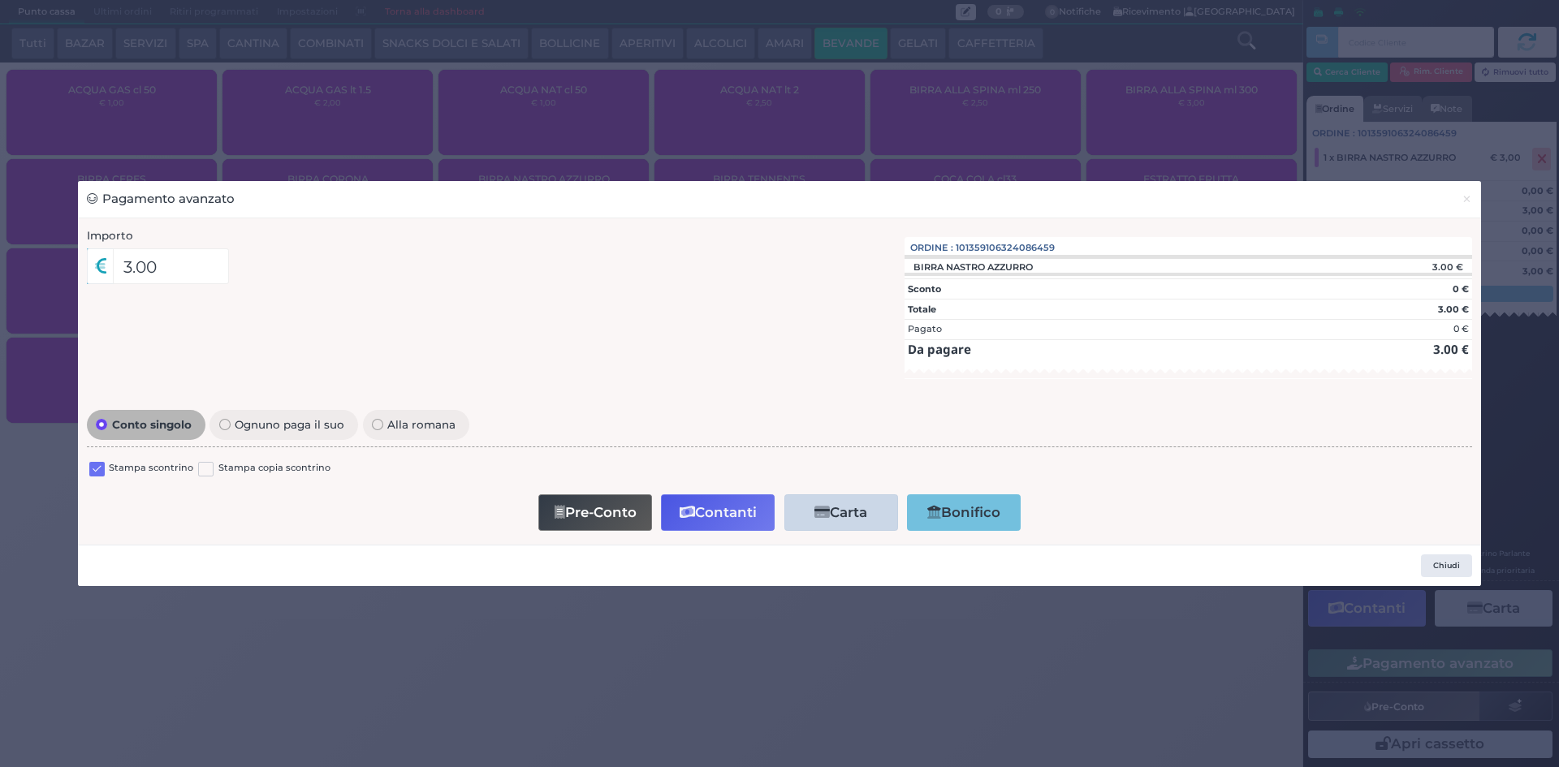
click at [89, 474] on label at bounding box center [96, 469] width 15 height 15
click at [0, 0] on input "checkbox" at bounding box center [0, 0] width 0 height 0
click at [604, 524] on button "Pre-Conto" at bounding box center [595, 512] width 114 height 37
click at [628, 520] on button "Pre-Conto" at bounding box center [597, 512] width 114 height 37
click at [1471, 205] on span "×" at bounding box center [1467, 199] width 11 height 18
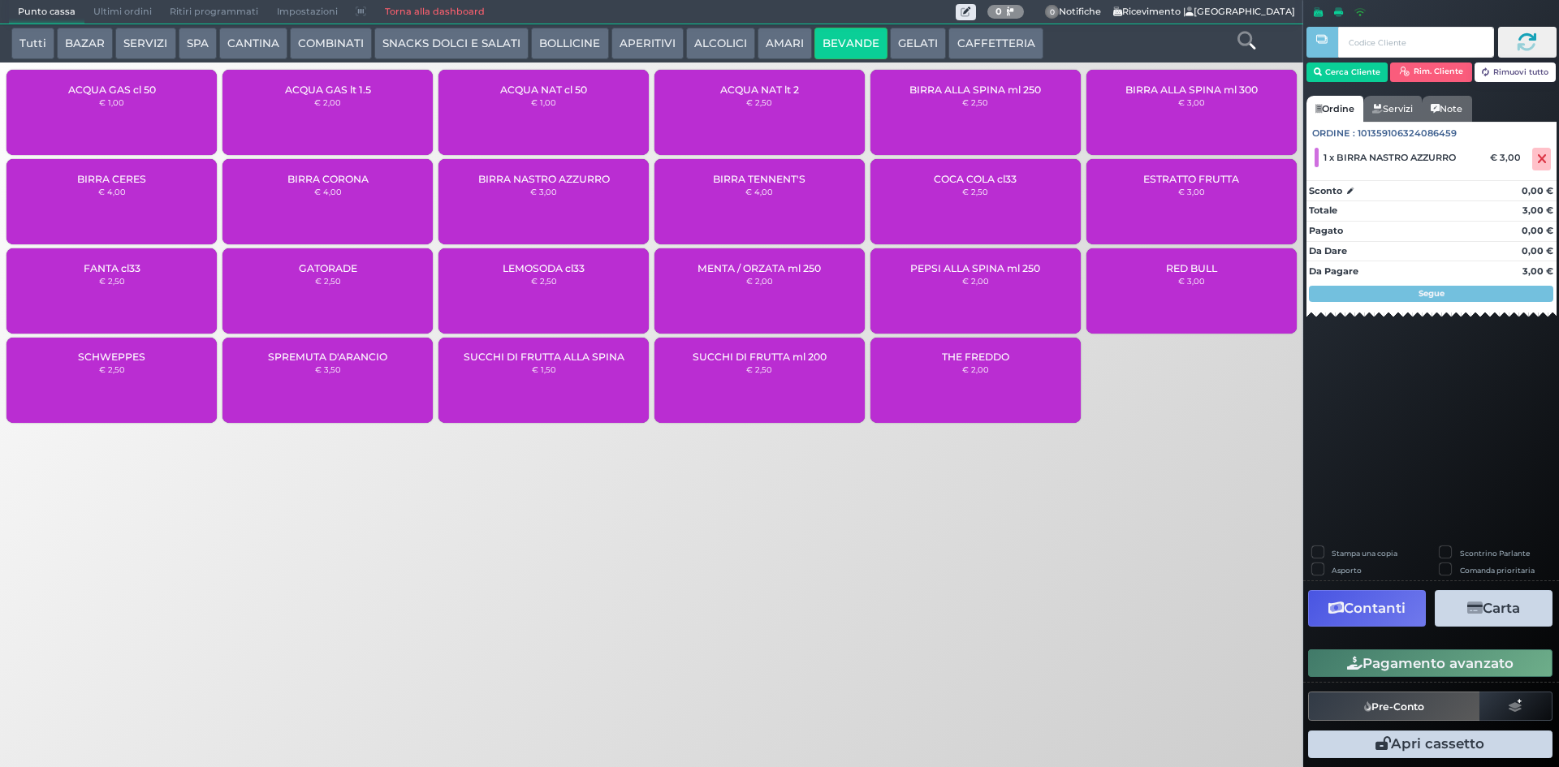
click at [137, 11] on span "Ultimi ordini" at bounding box center [122, 12] width 76 height 23
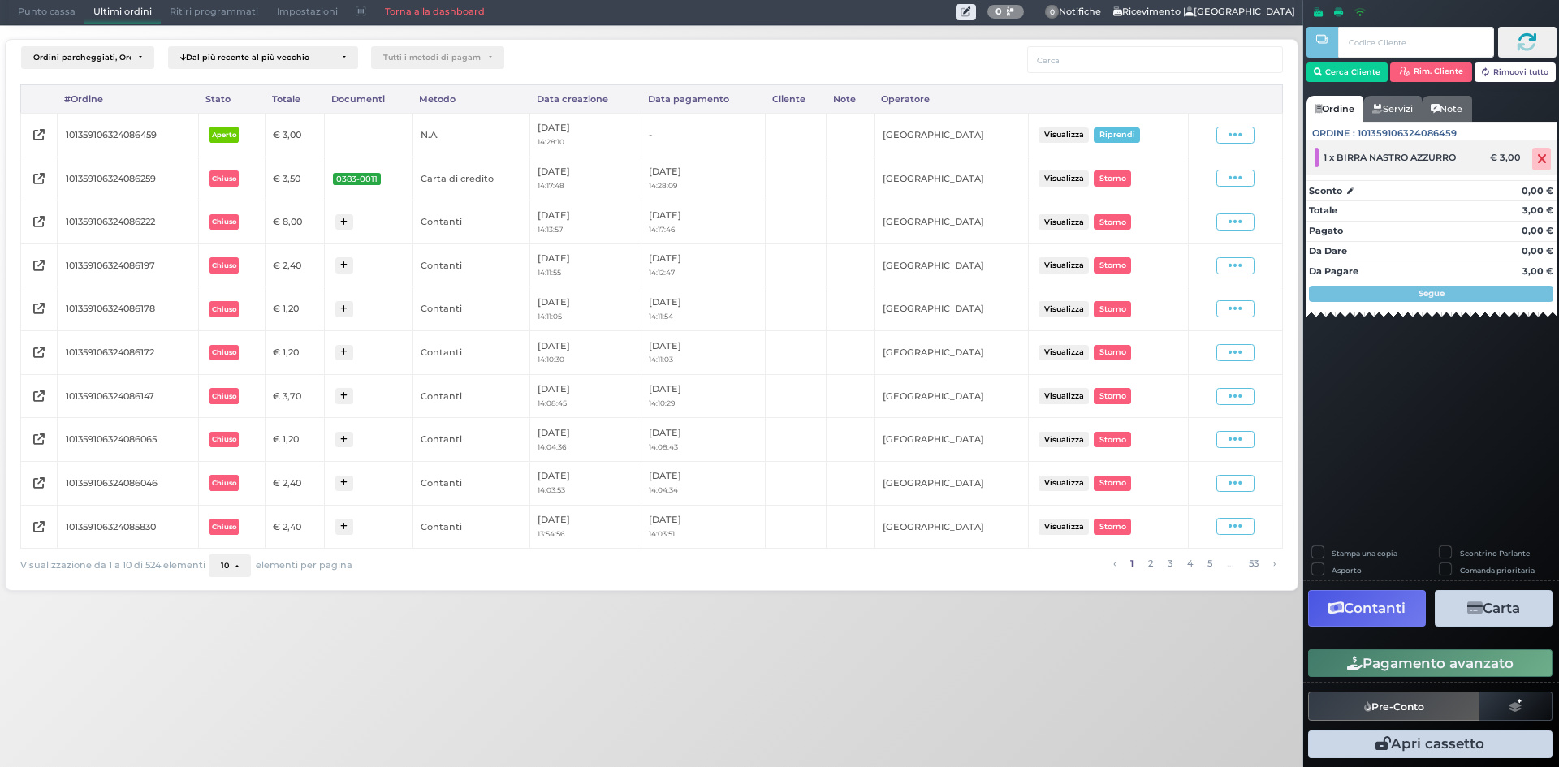
click at [1538, 159] on icon at bounding box center [1542, 159] width 10 height 1
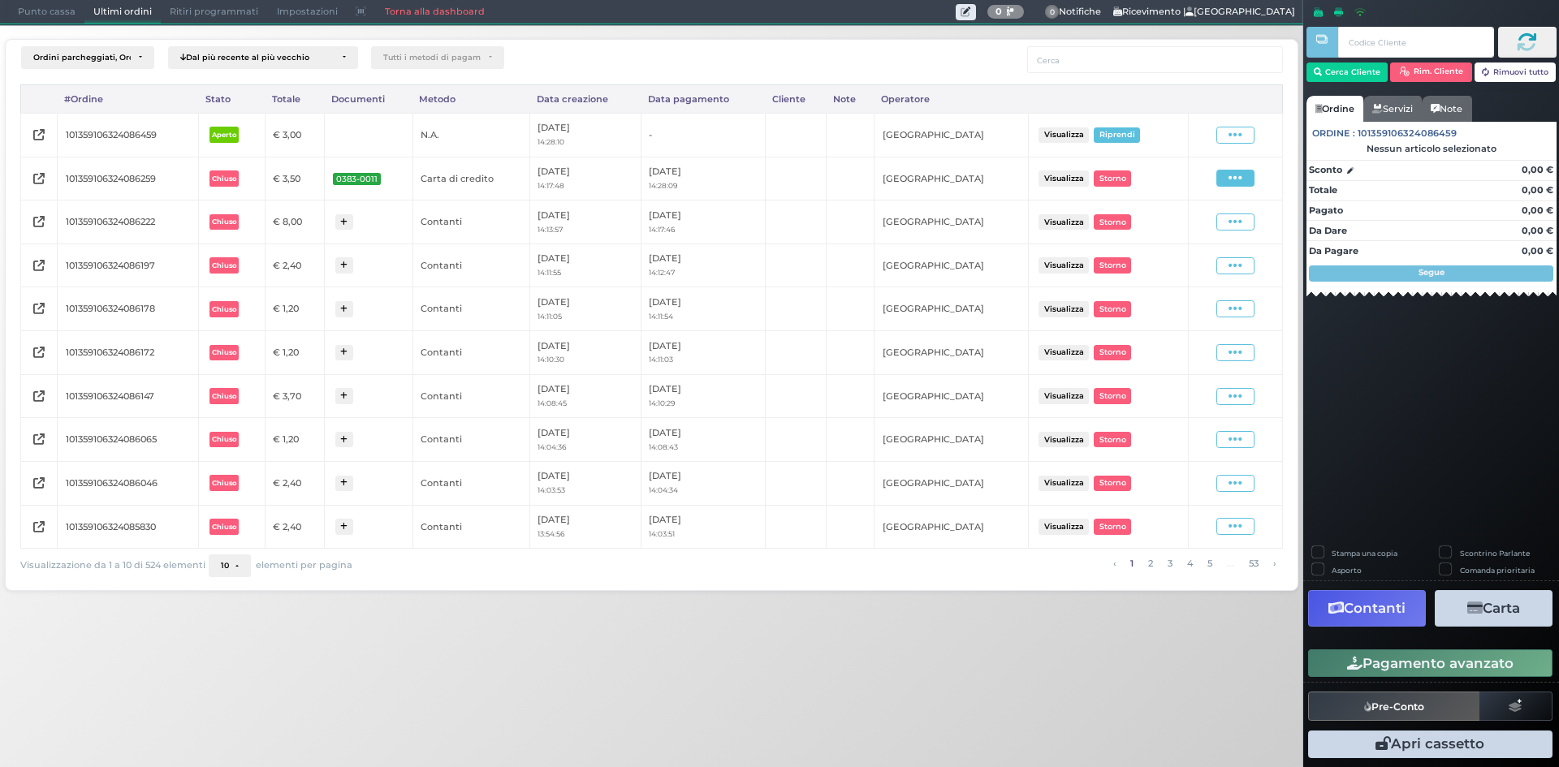
click at [1227, 175] on span at bounding box center [1235, 178] width 38 height 17
click at [1186, 227] on span "Ristampa Pre-Conto" at bounding box center [1197, 226] width 67 height 28
click at [51, 15] on span "Punto cassa" at bounding box center [47, 12] width 76 height 23
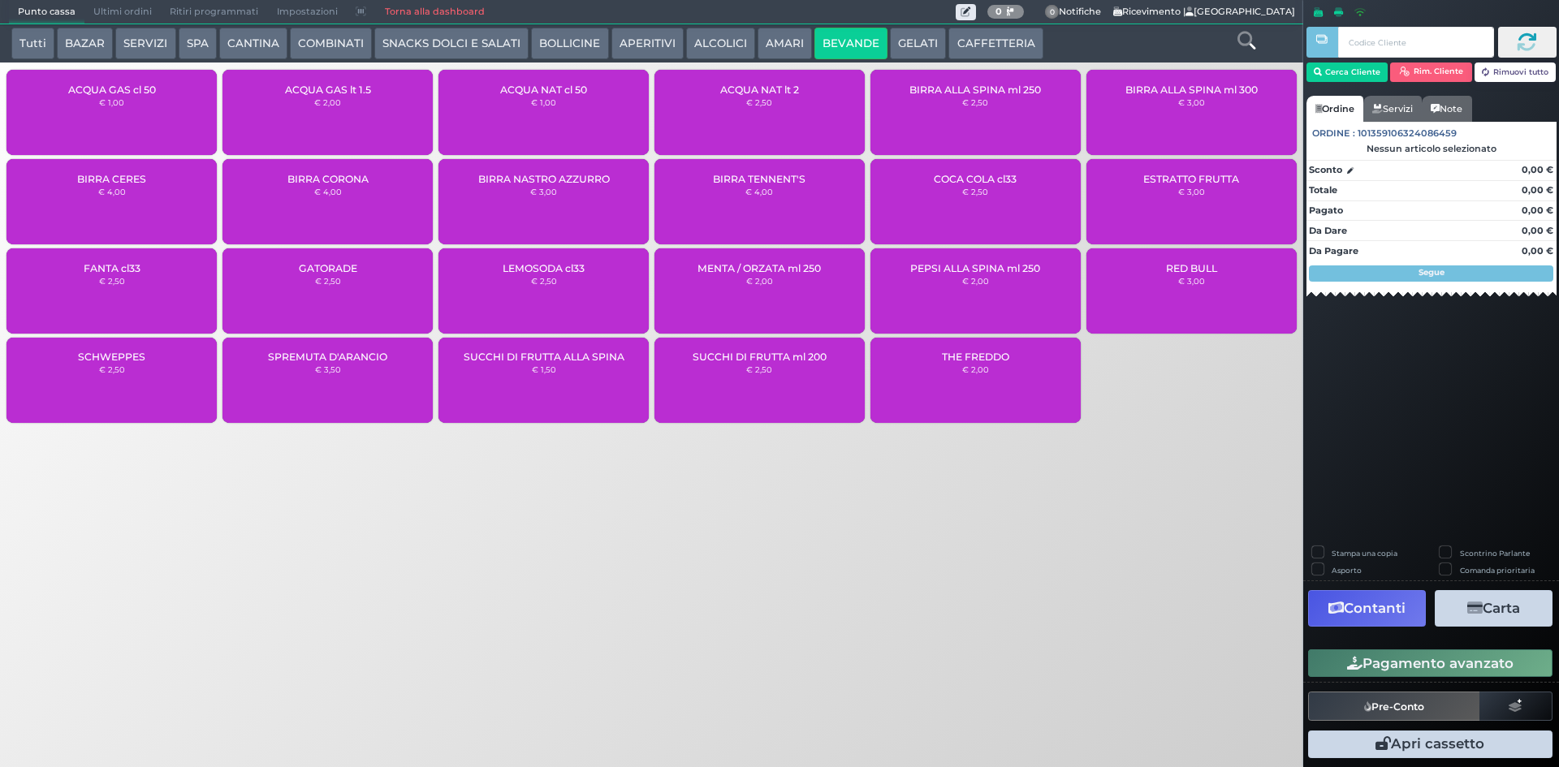
click at [103, 8] on span "Ultimi ordini" at bounding box center [122, 12] width 76 height 23
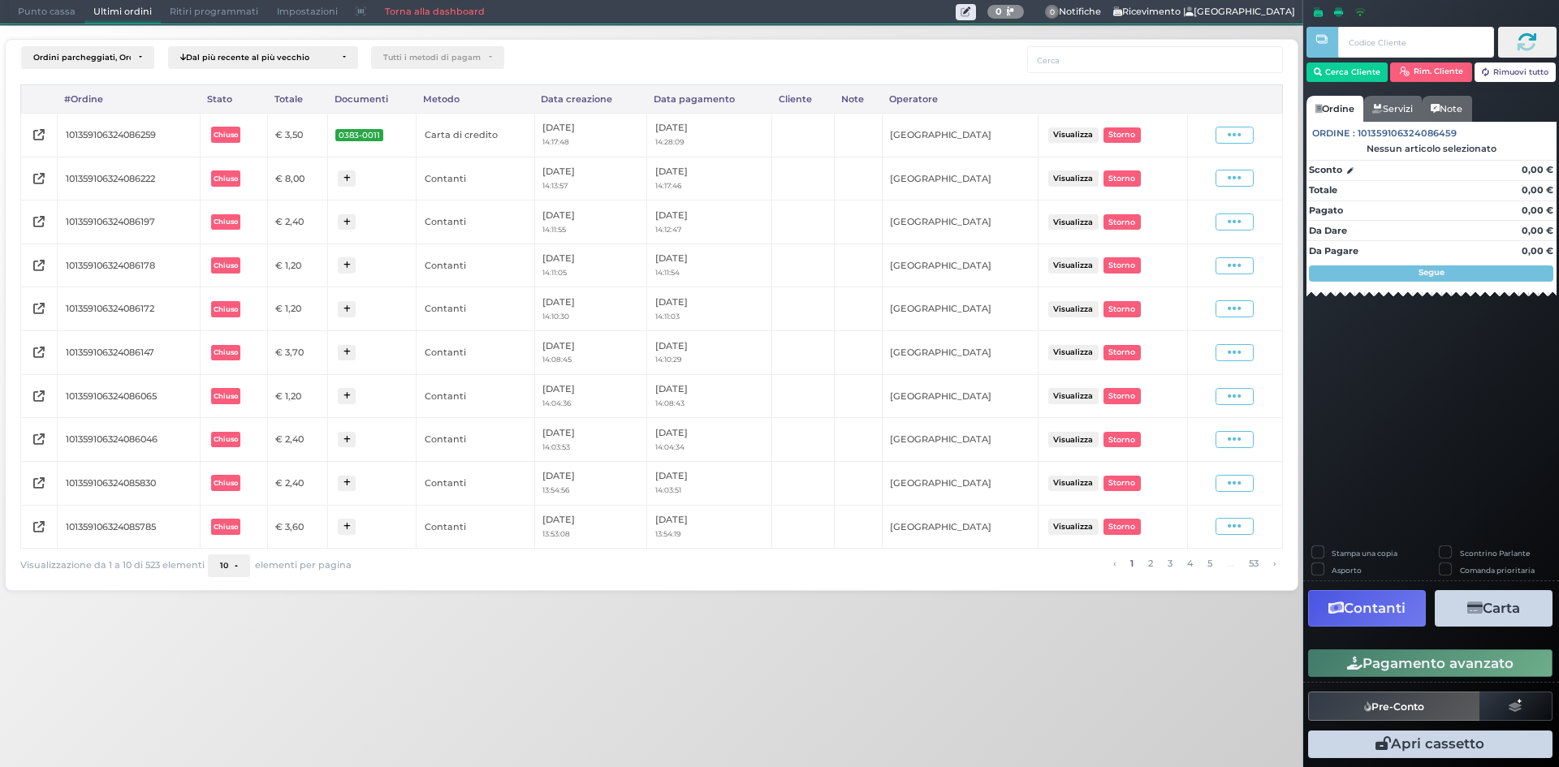
click at [25, 2] on span "Punto cassa" at bounding box center [47, 12] width 76 height 23
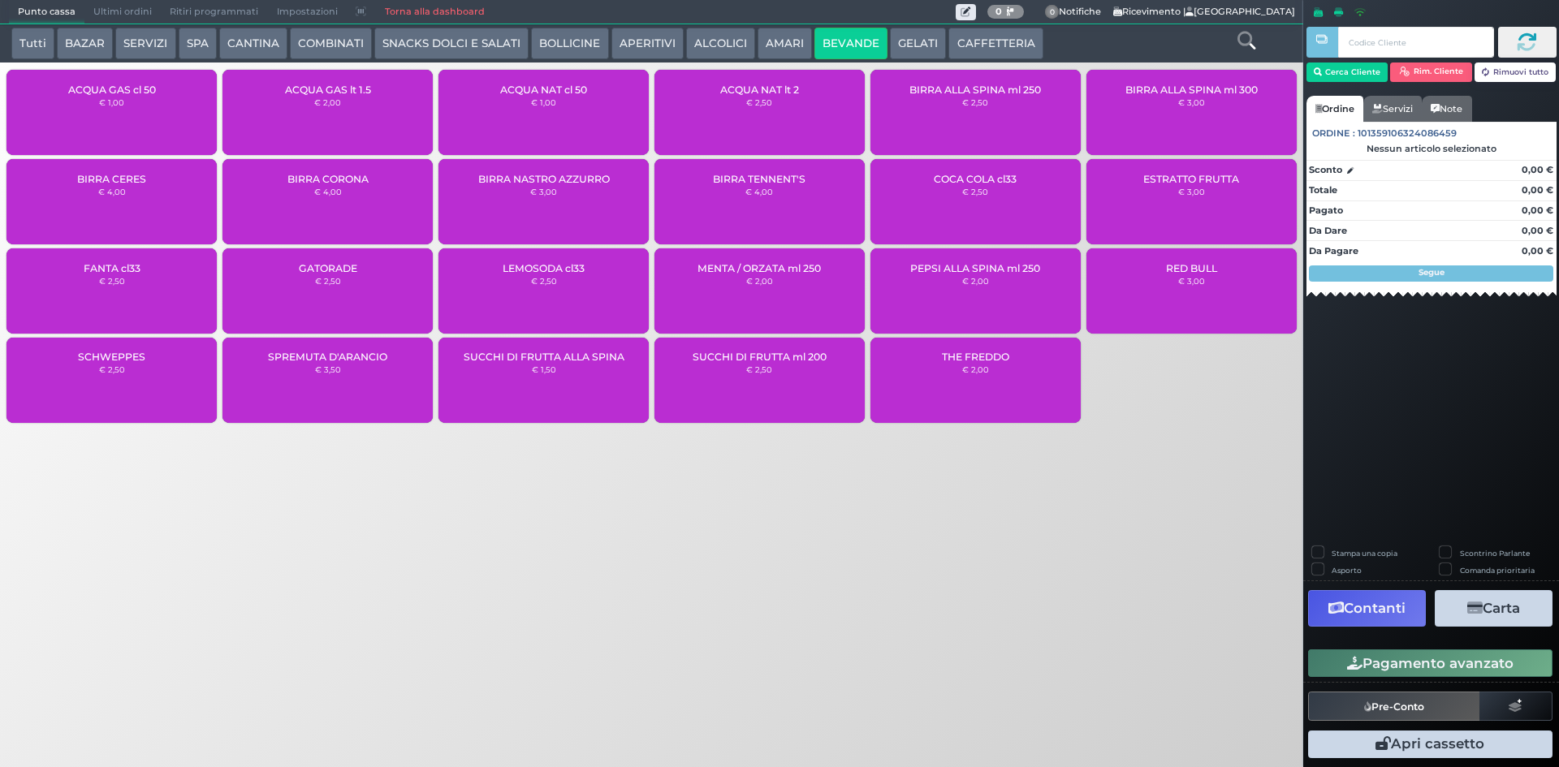
click at [188, 37] on button "SPA" at bounding box center [198, 44] width 38 height 32
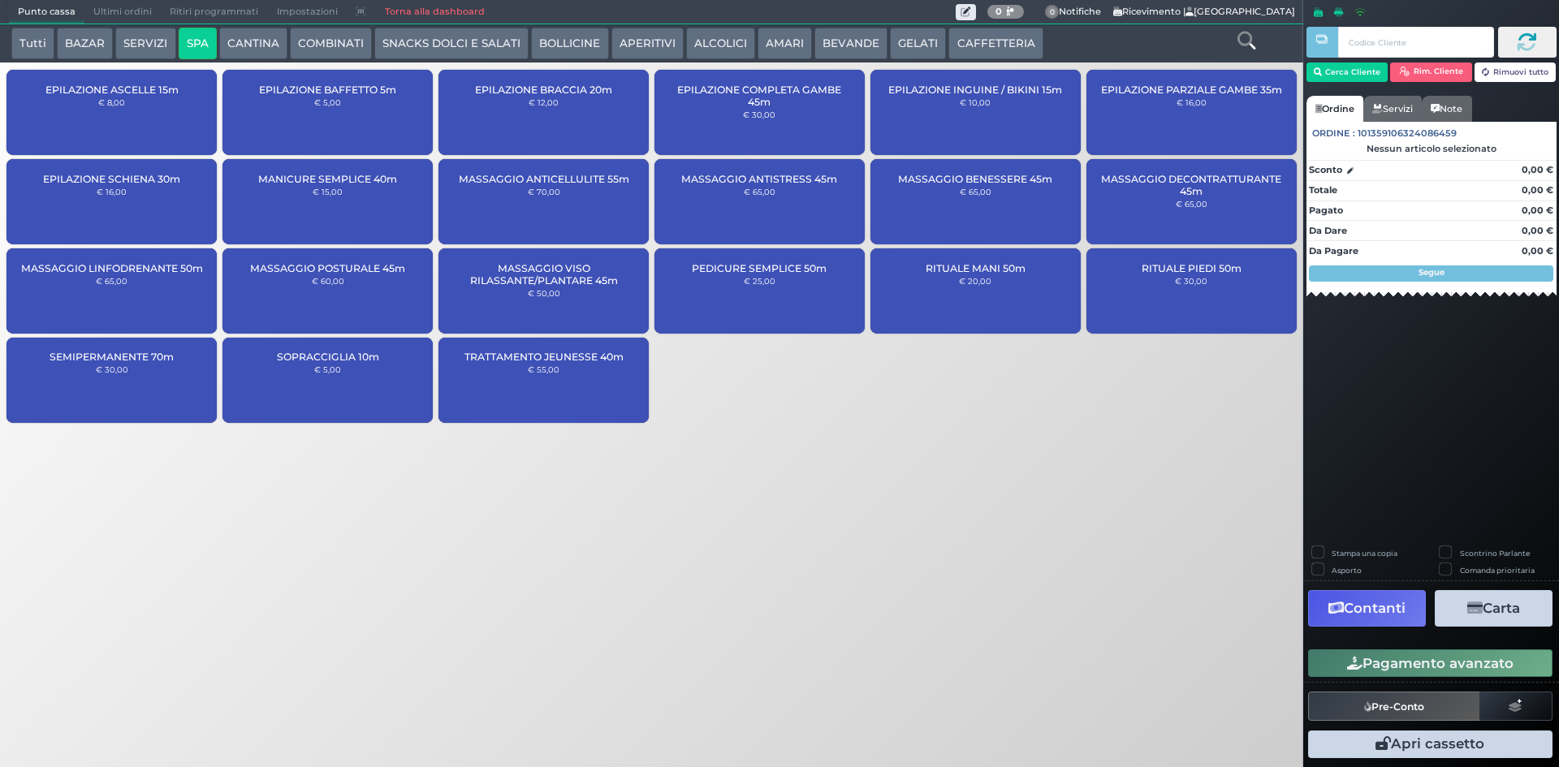
click at [291, 218] on div "MANICURE SEMPLICE 40m € 15,00" at bounding box center [327, 201] width 210 height 85
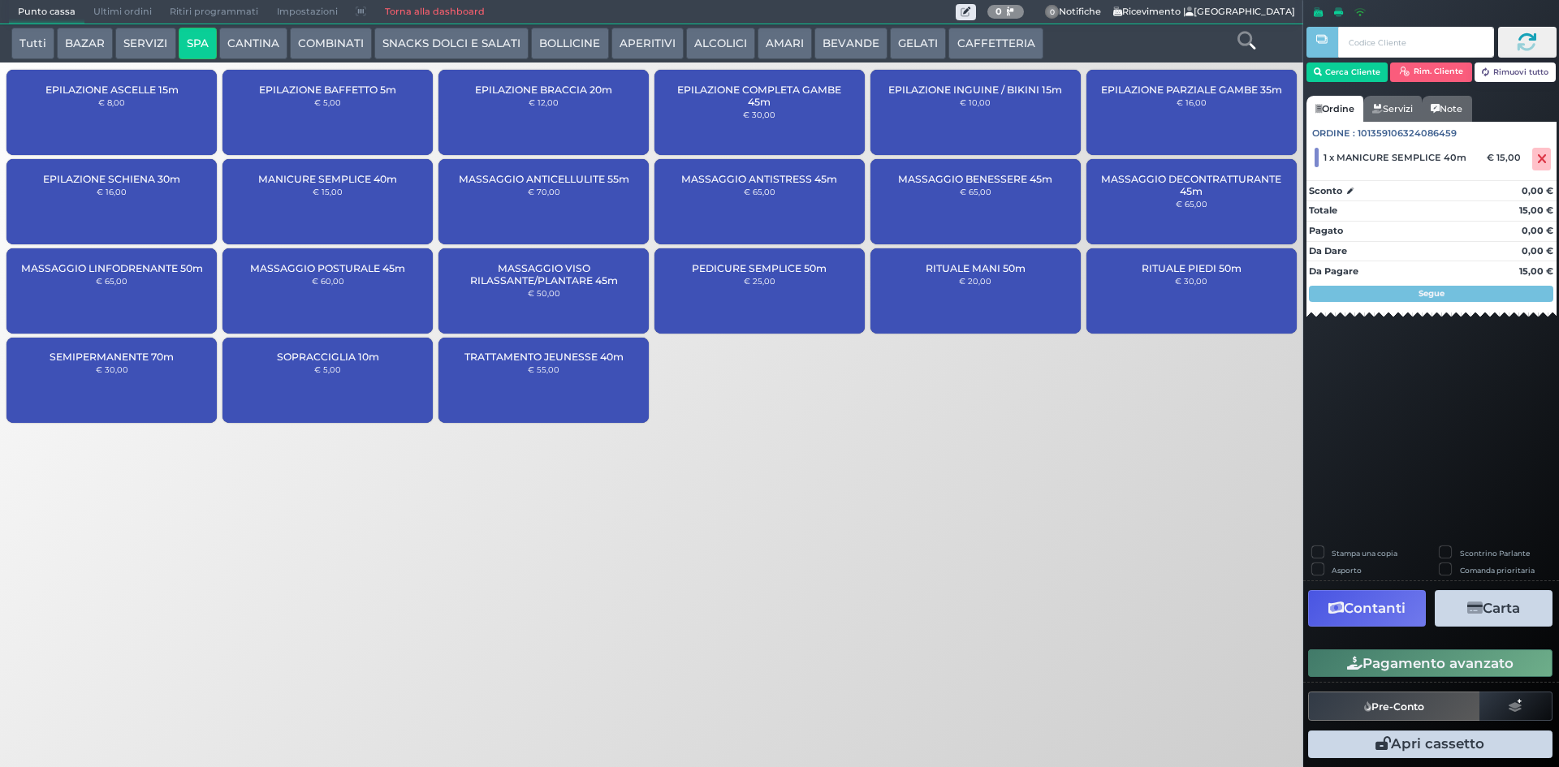
click at [949, 122] on div "EPILAZIONE INGUINE / BIKINI 15m € 10,00" at bounding box center [975, 112] width 210 height 85
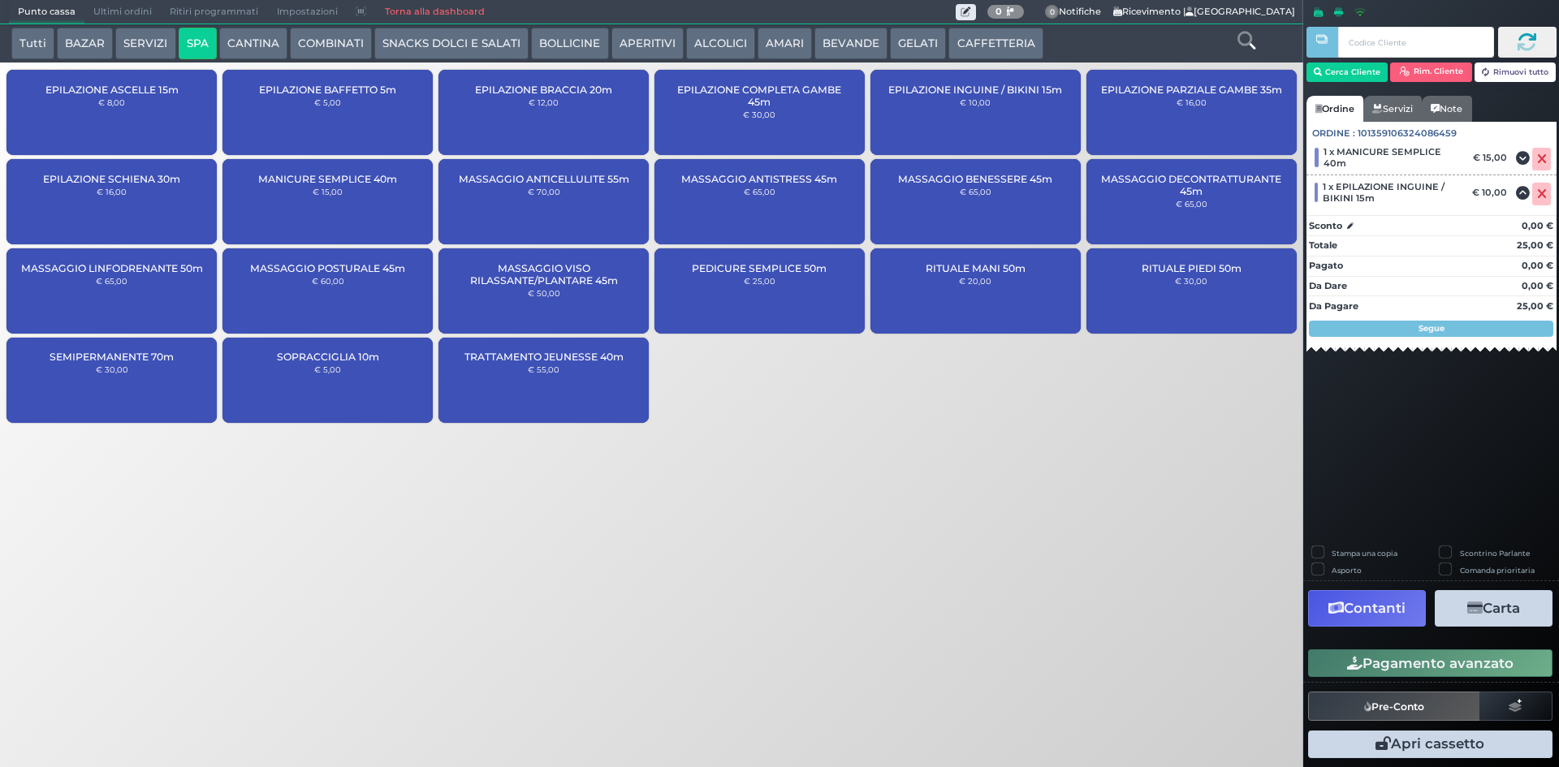
click at [1415, 657] on button "Pagamento avanzato" at bounding box center [1430, 664] width 244 height 28
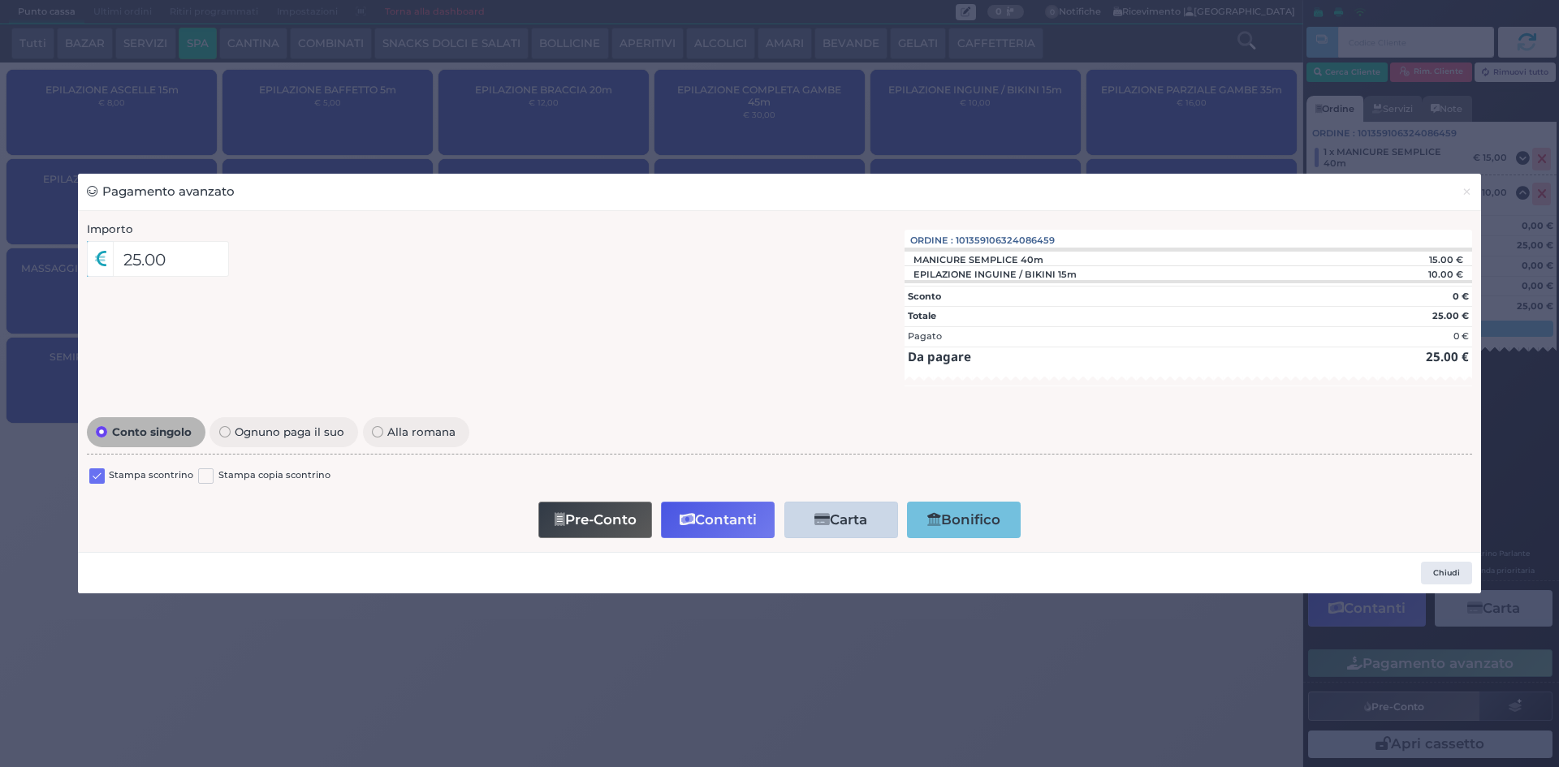
drag, startPoint x: 101, startPoint y: 477, endPoint x: 110, endPoint y: 477, distance: 9.0
click at [101, 476] on label at bounding box center [96, 476] width 15 height 15
click at [0, 0] on input "checkbox" at bounding box center [0, 0] width 0 height 0
click at [753, 513] on button "Contanti" at bounding box center [718, 520] width 114 height 37
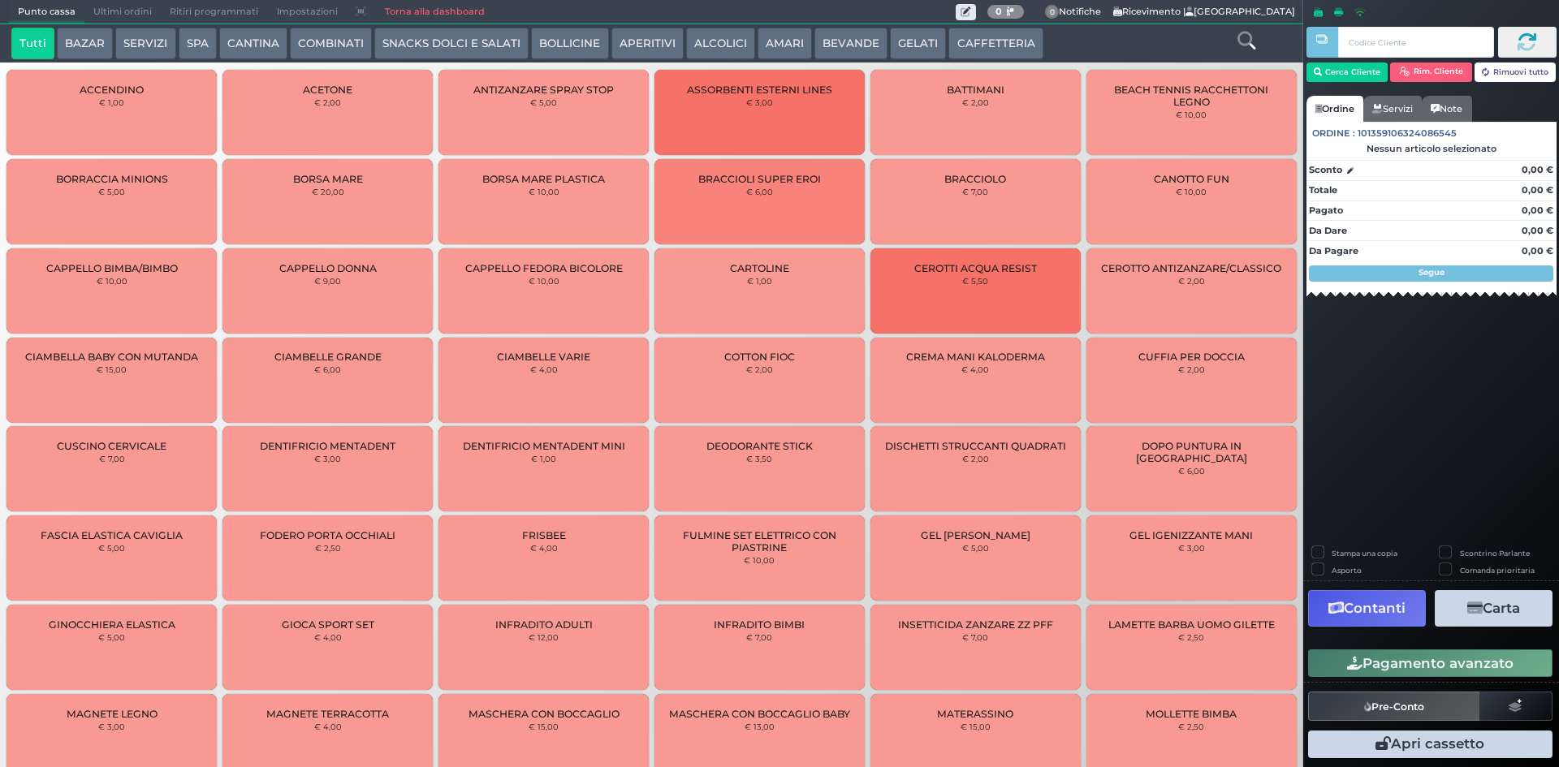
click at [137, 6] on span "Ultimi ordini" at bounding box center [122, 12] width 76 height 23
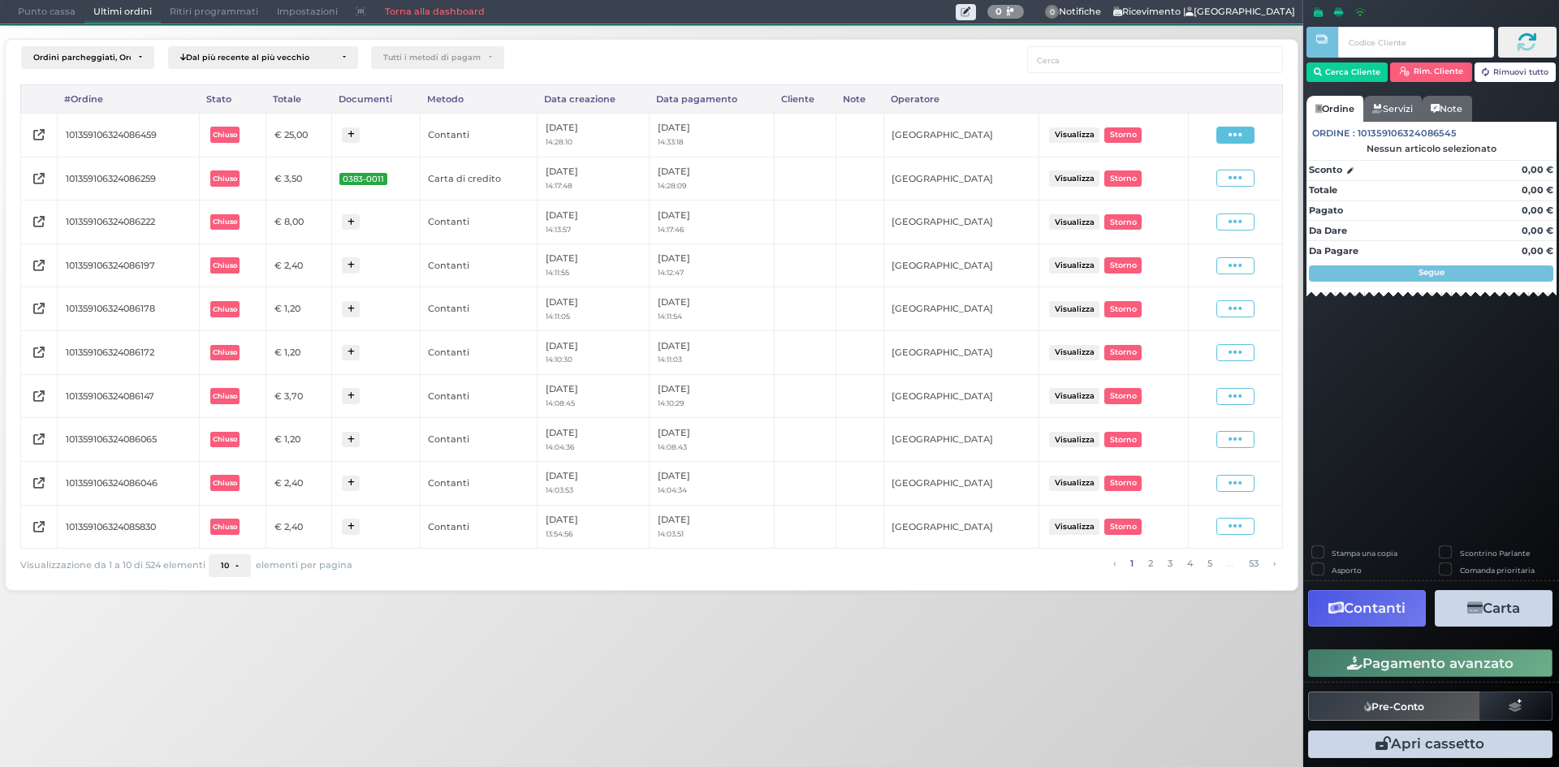
click at [1233, 134] on icon at bounding box center [1235, 134] width 14 height 15
click at [1209, 179] on span "Ristampa Pre-Conto" at bounding box center [1197, 182] width 67 height 28
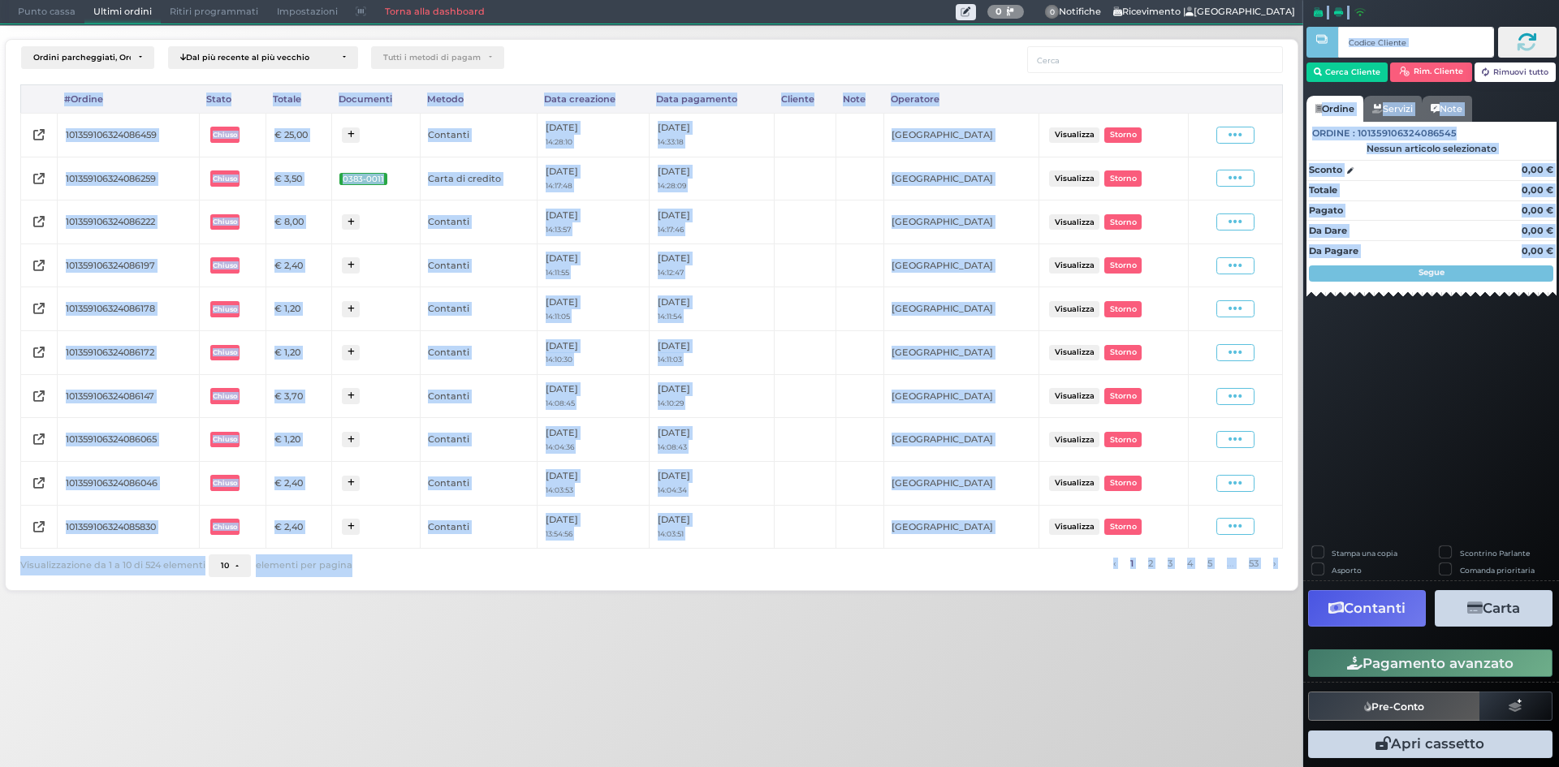
drag, startPoint x: 1309, startPoint y: 248, endPoint x: 1323, endPoint y: 311, distance: 64.0
click at [1322, 310] on div "Punto cassa [GEOGRAPHIC_DATA] Ultimi ordini Delivery Ritiri programmati Imposta…" at bounding box center [779, 383] width 1559 height 767
click at [688, 637] on div "Punto cassa [GEOGRAPHIC_DATA] Ultimi ordini Delivery Ritiri programmati Imposta…" at bounding box center [779, 383] width 1559 height 767
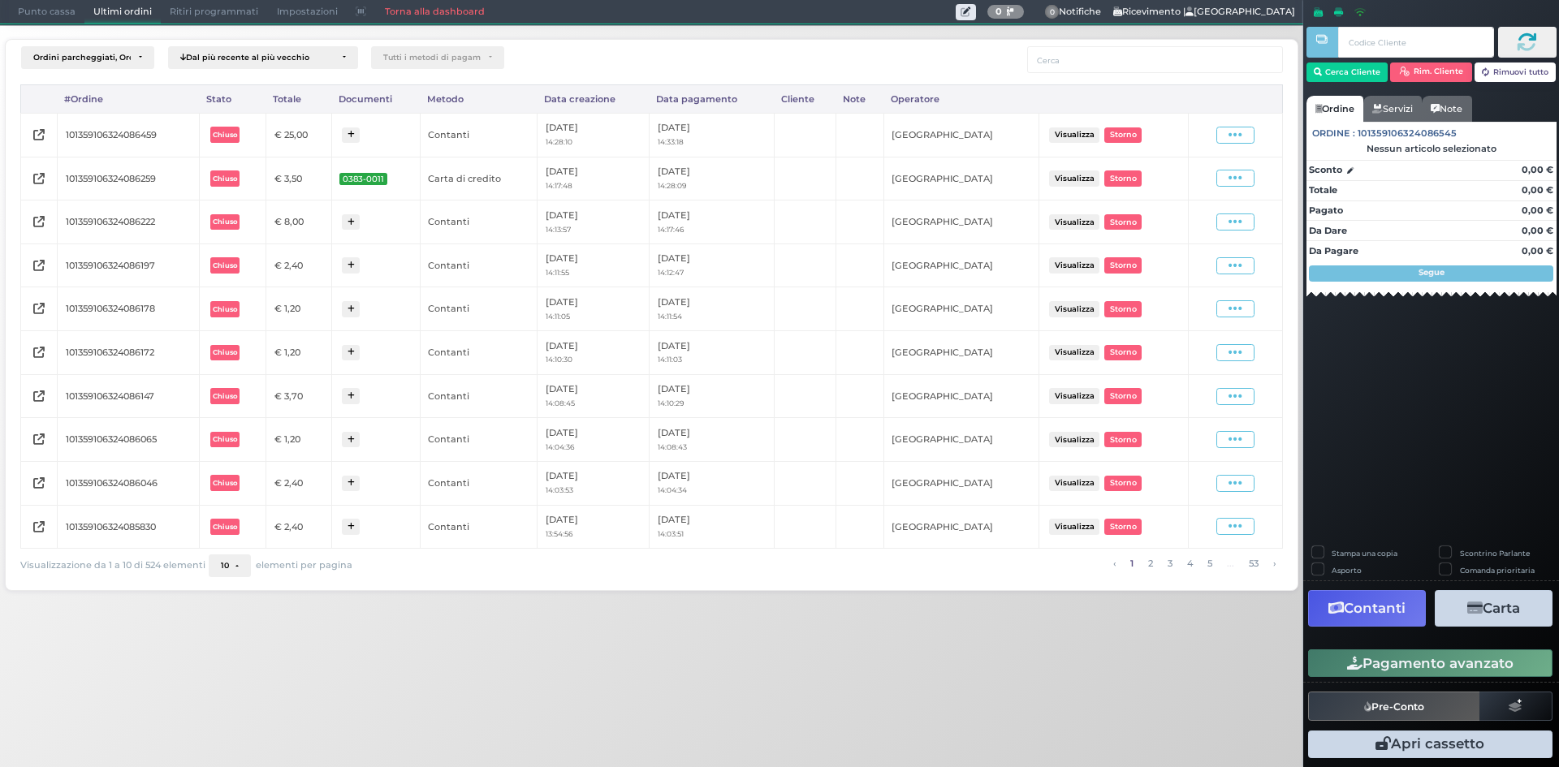
click at [37, 4] on span "Punto cassa" at bounding box center [47, 12] width 76 height 23
